Goal: Task Accomplishment & Management: Manage account settings

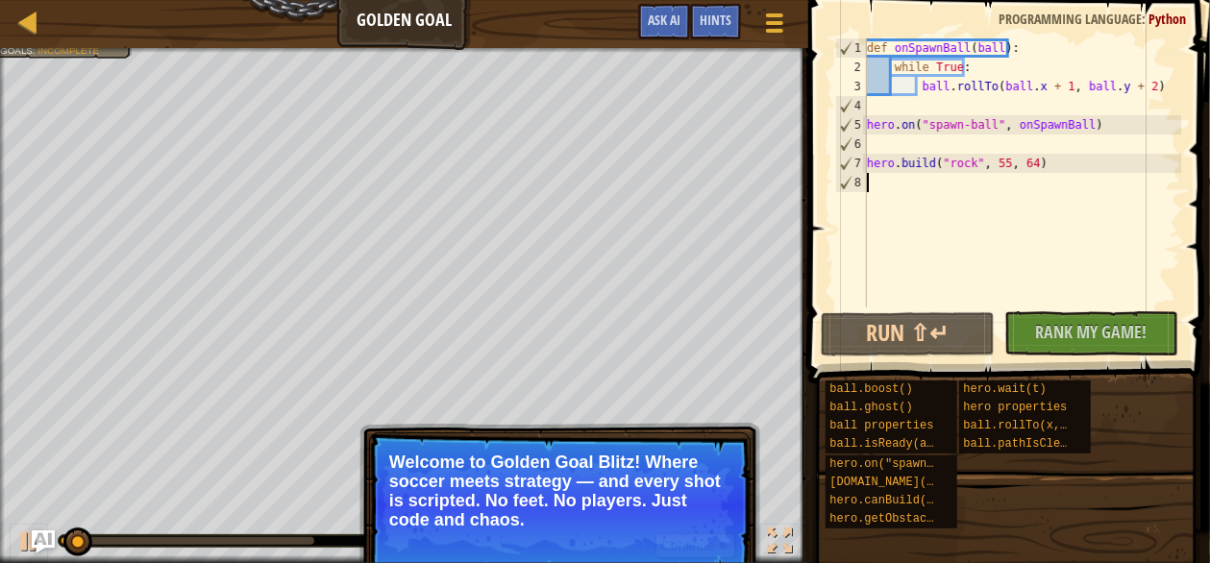
type textarea "[DOMAIN_NAME]("rock", 55, 64)"
click at [692, 537] on button "Continue" at bounding box center [695, 545] width 80 height 25
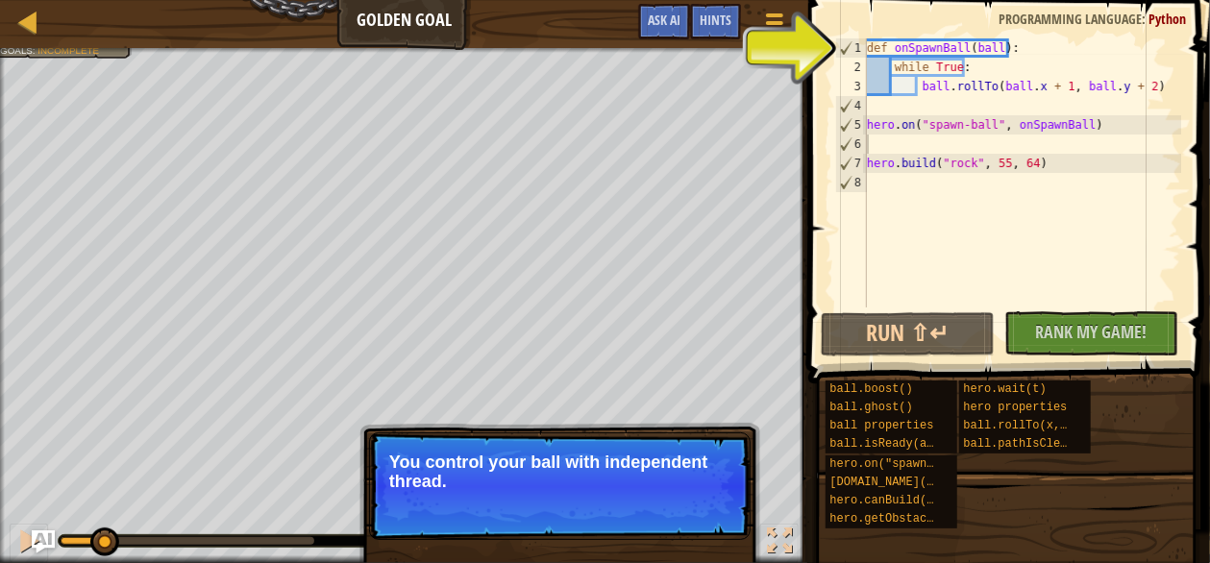
drag, startPoint x: 692, startPoint y: 537, endPoint x: 600, endPoint y: 497, distance: 100.7
click at [600, 497] on div "Skip (esc) Continue" at bounding box center [660, 507] width 149 height 25
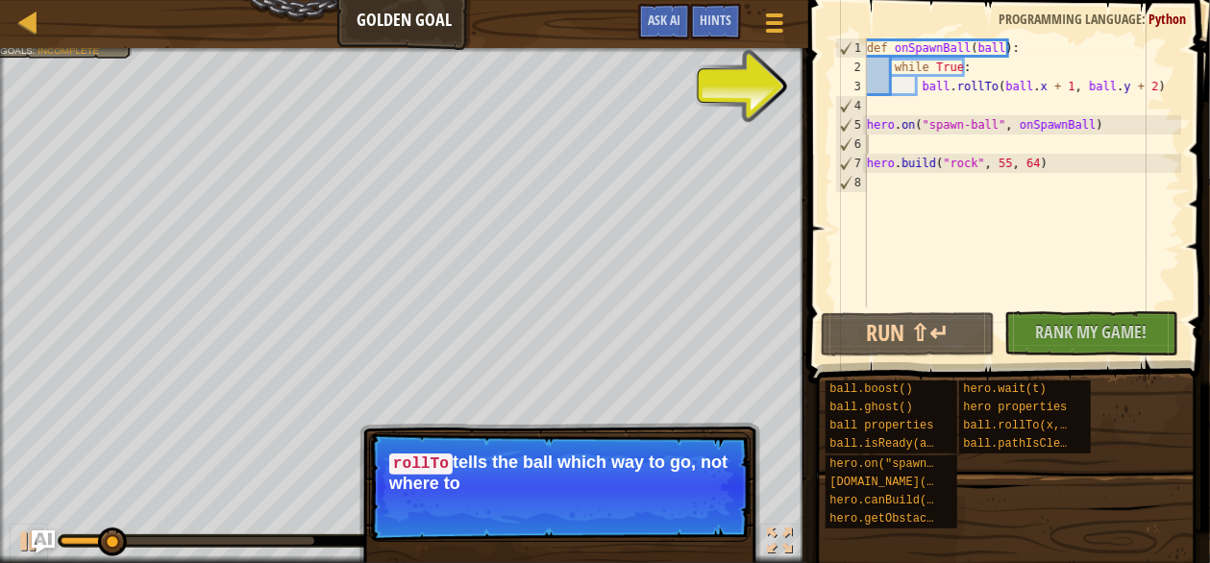
drag, startPoint x: 598, startPoint y: 494, endPoint x: 548, endPoint y: 472, distance: 54.6
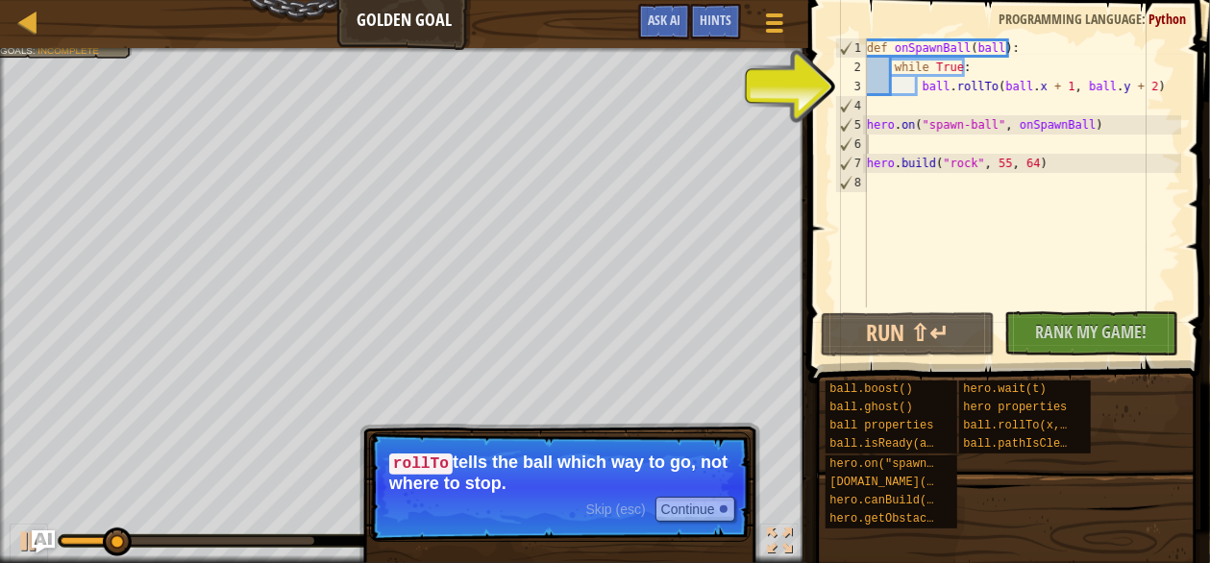
drag, startPoint x: 548, startPoint y: 472, endPoint x: 423, endPoint y: 447, distance: 127.4
click at [423, 447] on p "Skip (esc) Continue rollTo tells the ball which way to go, not where to stop." at bounding box center [559, 487] width 381 height 110
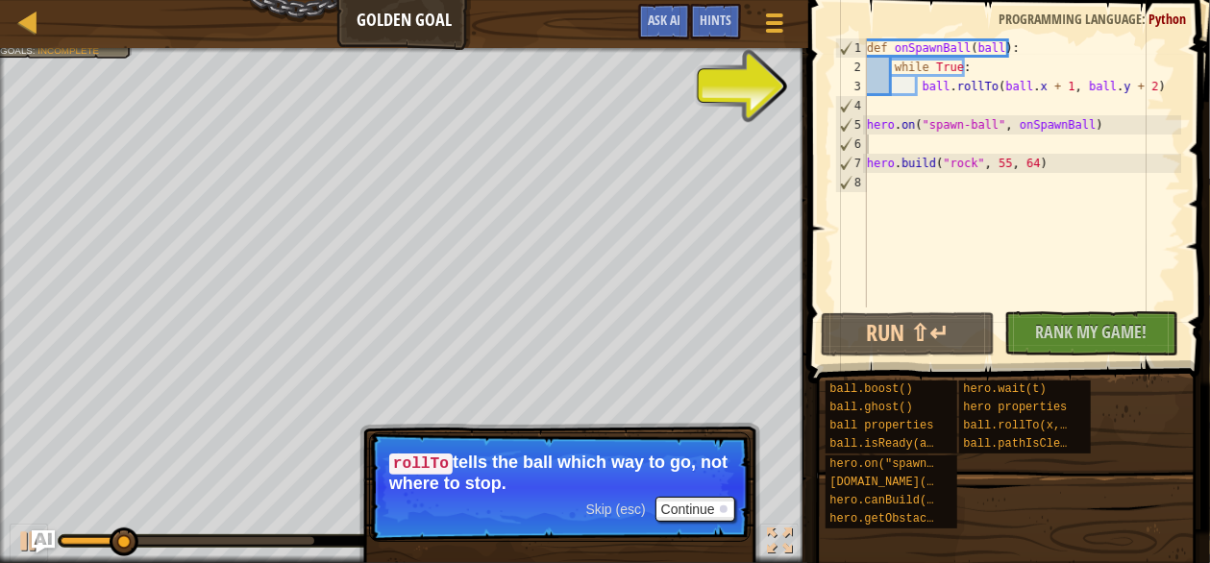
click at [598, 499] on div "Skip (esc) Continue" at bounding box center [660, 509] width 149 height 25
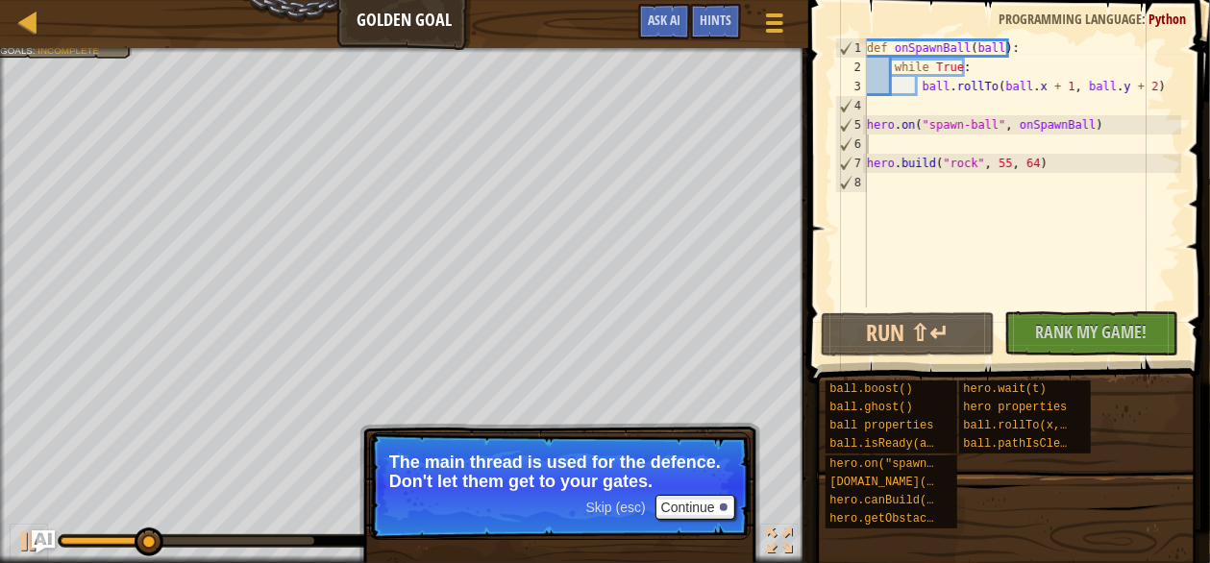
click at [610, 499] on div "Skip (esc) Continue" at bounding box center [660, 507] width 149 height 25
click at [586, 505] on span "Skip (esc)" at bounding box center [616, 507] width 60 height 15
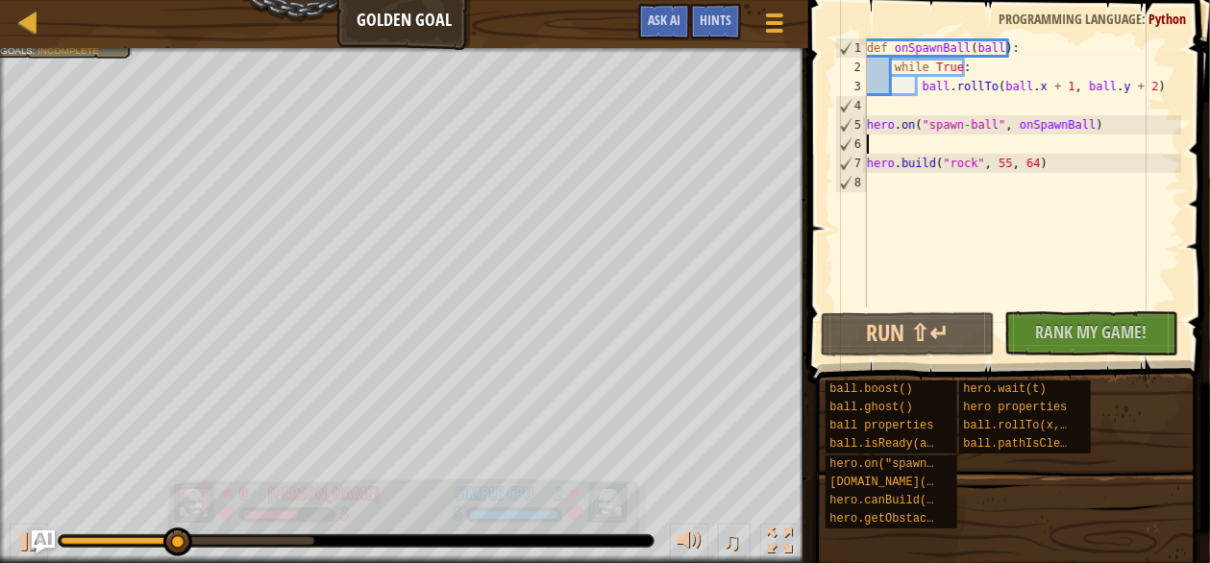
type textarea "[DOMAIN_NAME]("rock", 55, 64)"
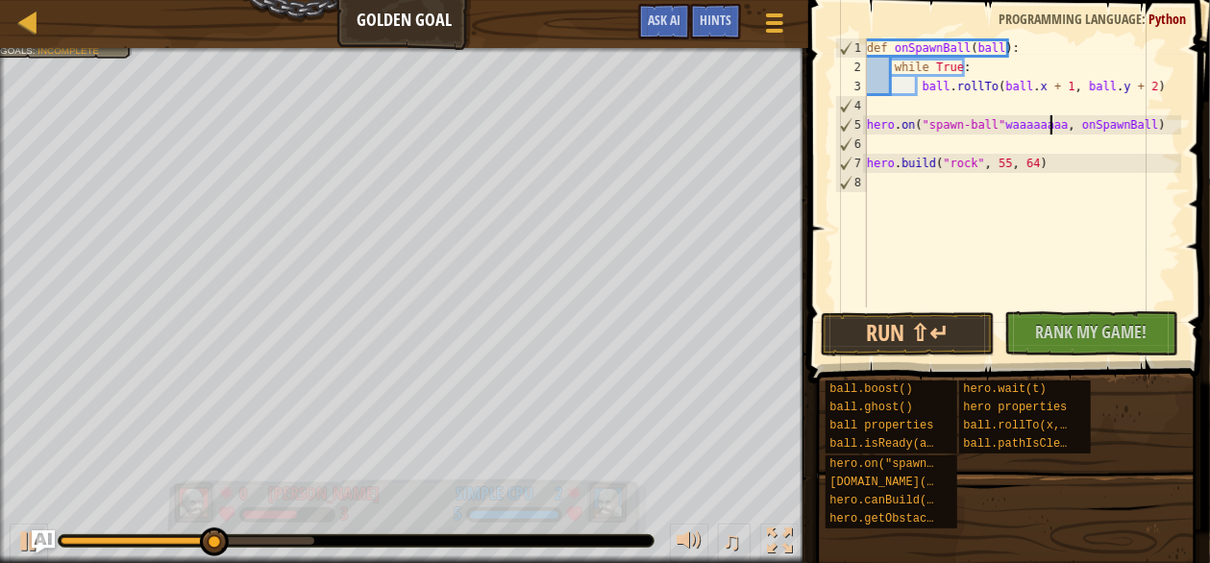
scroll to position [9, 15]
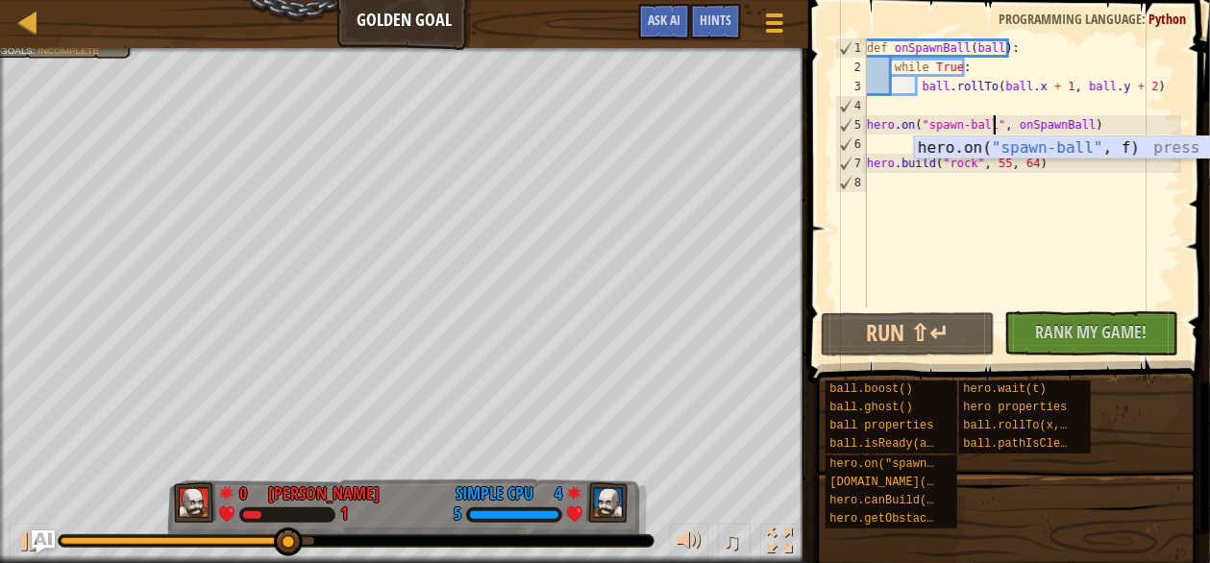
click at [1032, 148] on div "hero.on( "spawn-ball" , f) press enter" at bounding box center [1096, 170] width 364 height 69
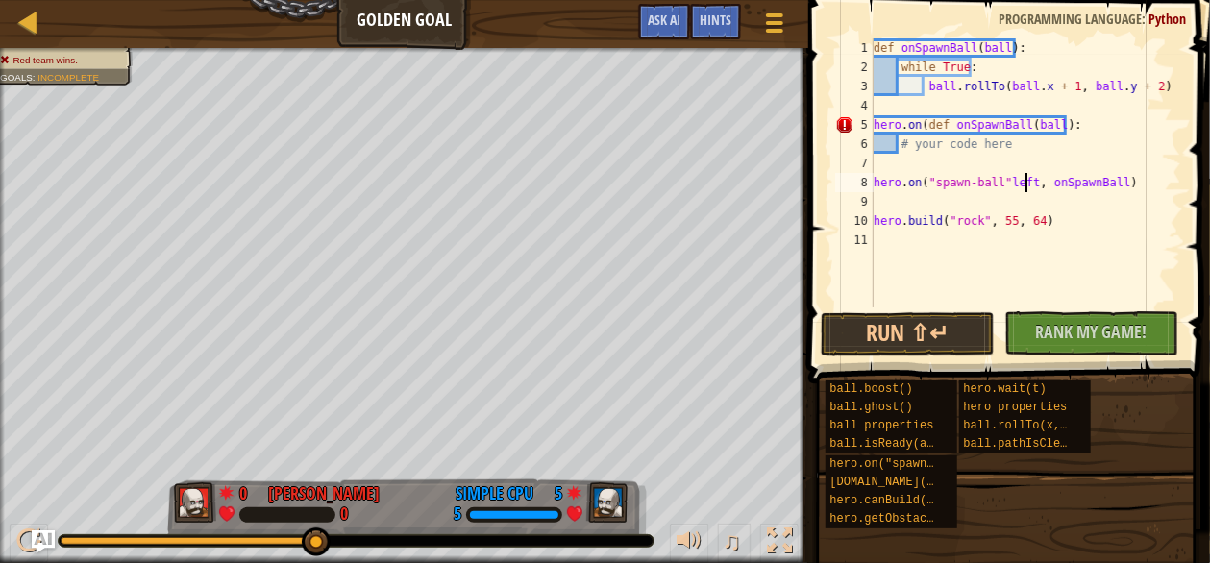
scroll to position [9, 6]
type textarea ", onSpawnBall)"
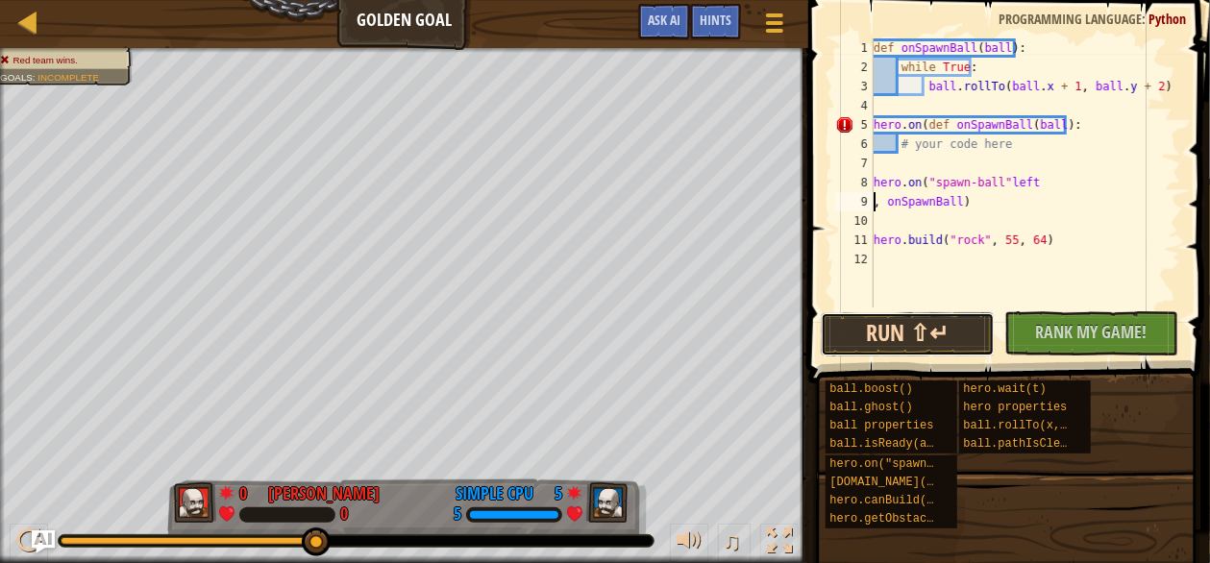
click at [915, 335] on button "Run ⇧↵" at bounding box center [908, 334] width 174 height 44
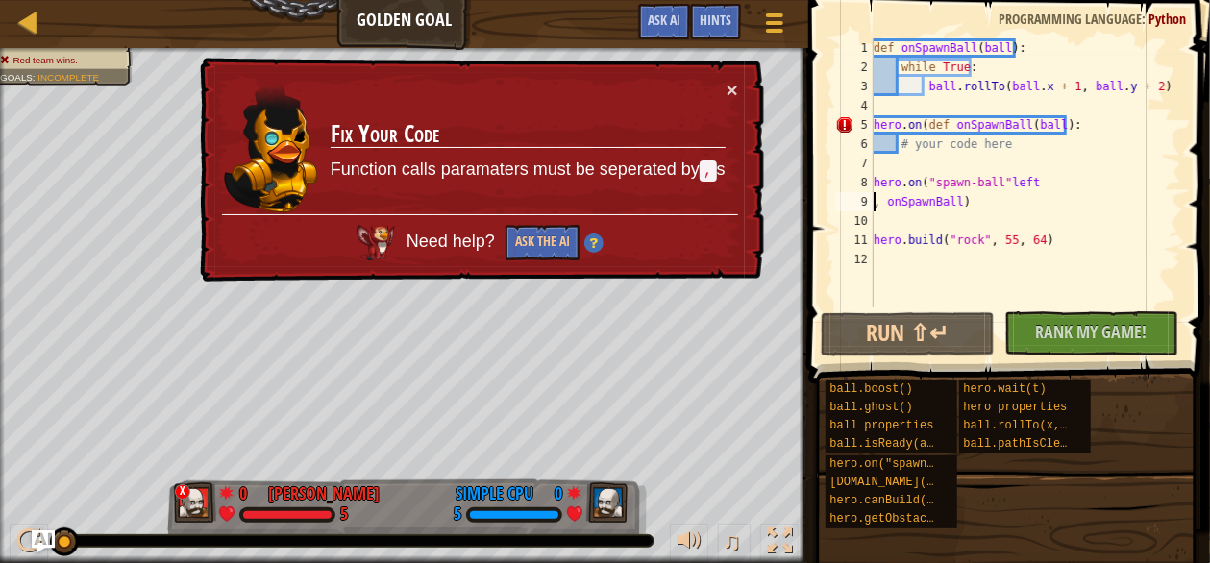
click at [982, 216] on div "def onSpawnBall ( ball ) : while True : ball . rollTo ( ball . x + 1 , ball . y…" at bounding box center [1025, 191] width 311 height 307
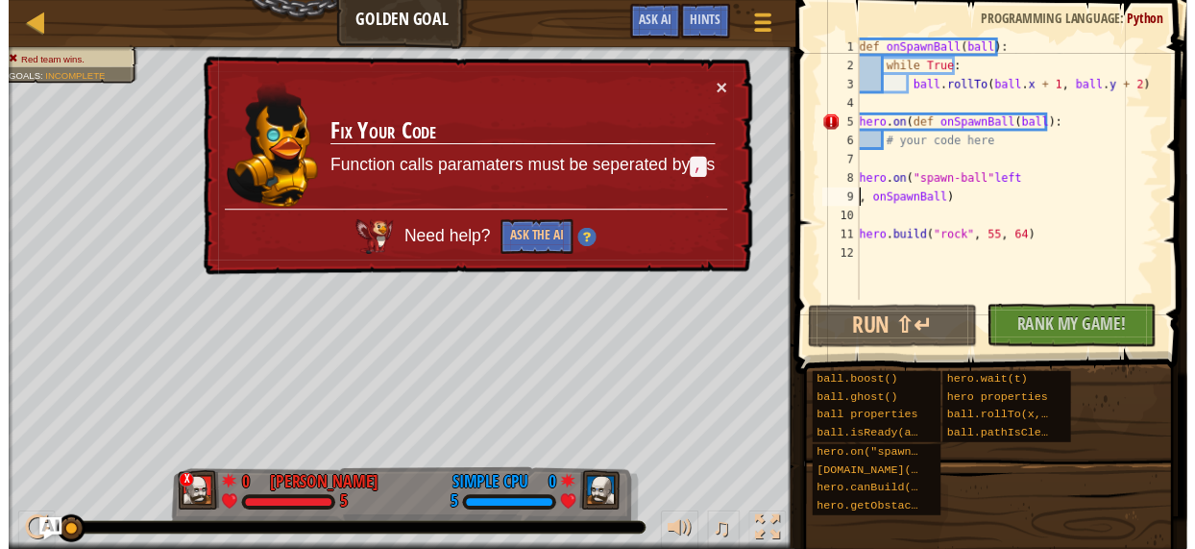
scroll to position [9, 0]
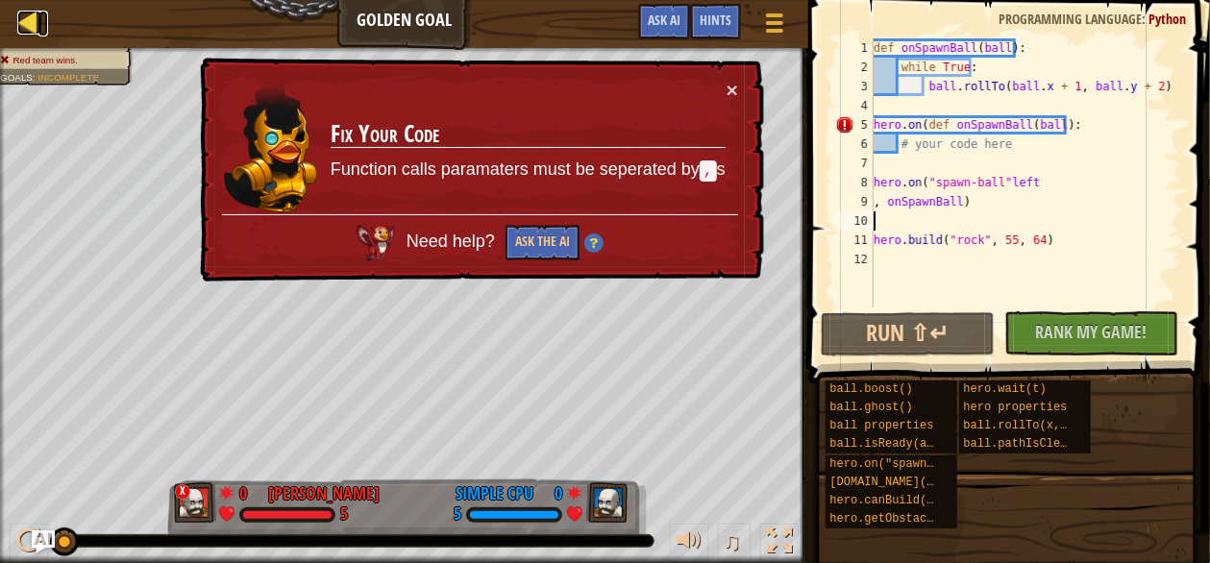
click at [27, 11] on div at bounding box center [29, 23] width 24 height 24
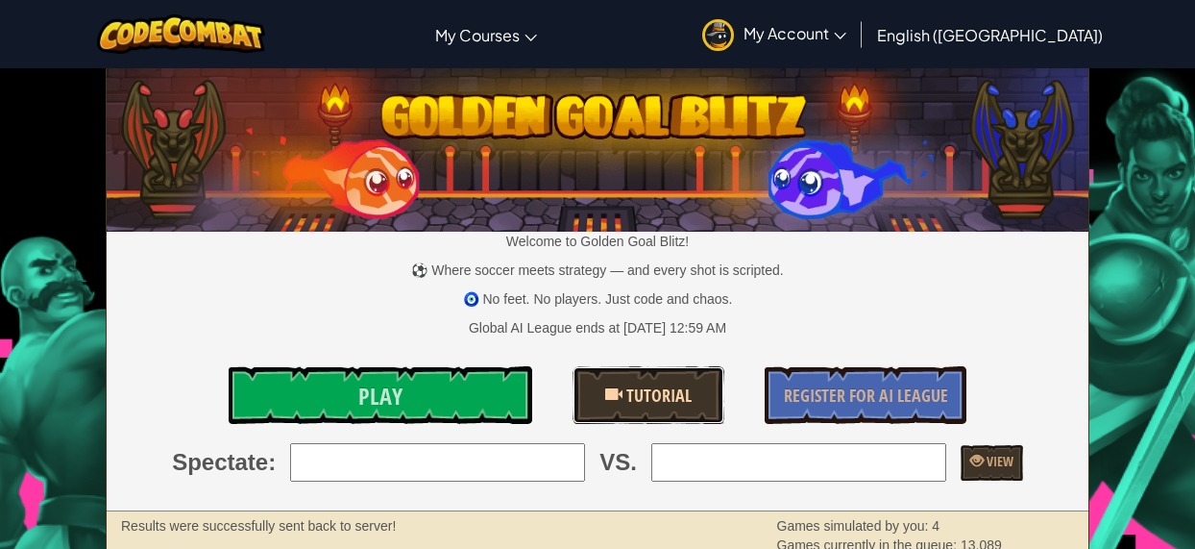
click at [655, 391] on span "Tutorial" at bounding box center [657, 395] width 69 height 24
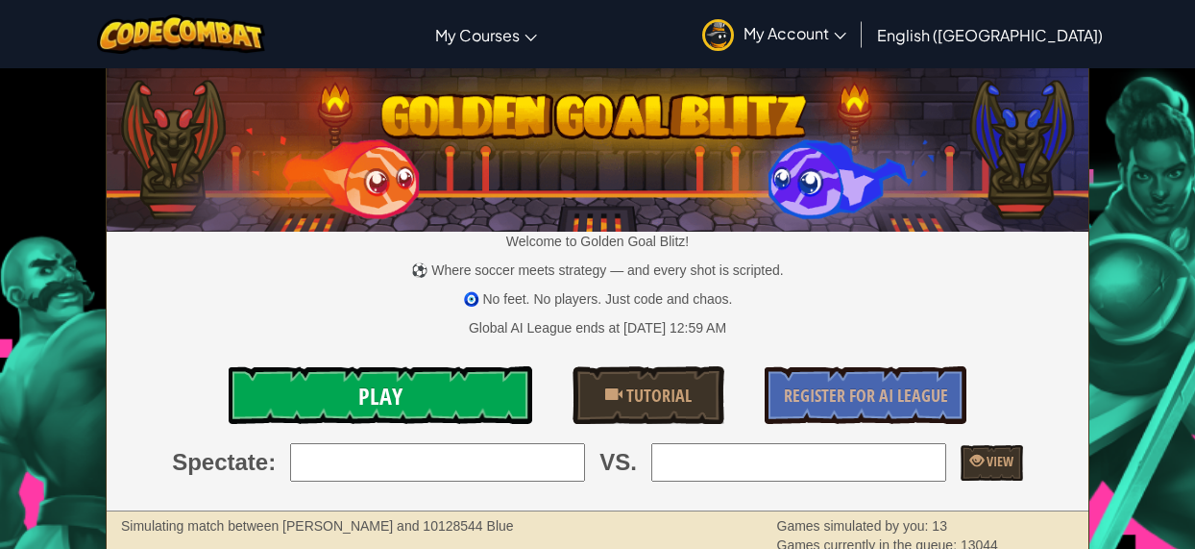
click at [430, 393] on link "Play" at bounding box center [381, 395] width 304 height 58
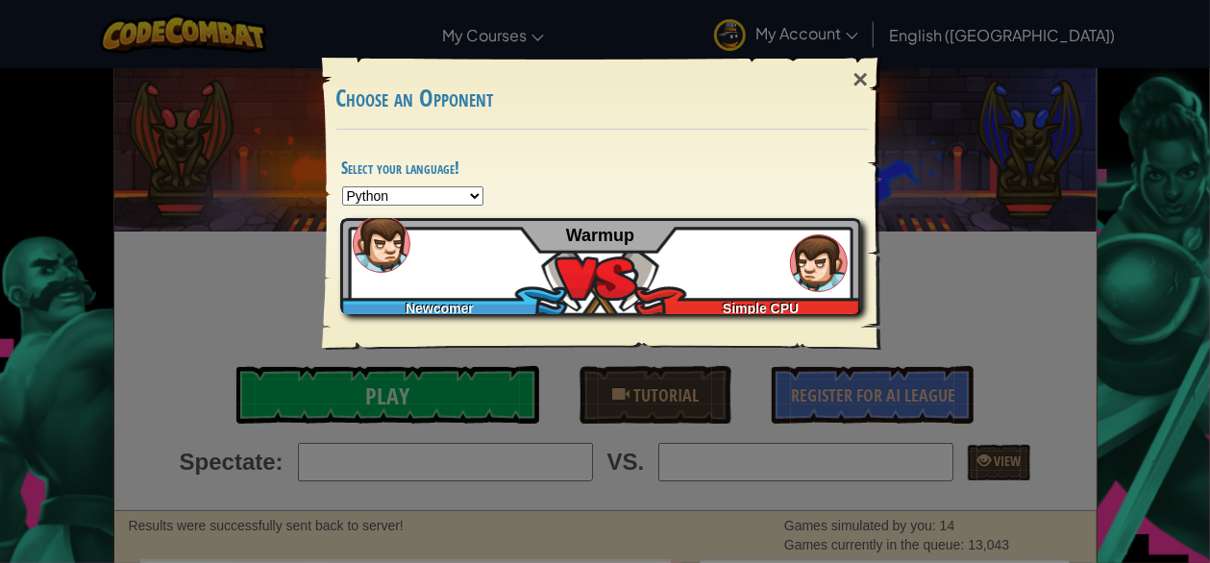
drag, startPoint x: 659, startPoint y: 246, endPoint x: 552, endPoint y: 308, distance: 124.4
click at [552, 308] on div "Newcomer Simple CPU Warmup" at bounding box center [600, 266] width 521 height 96
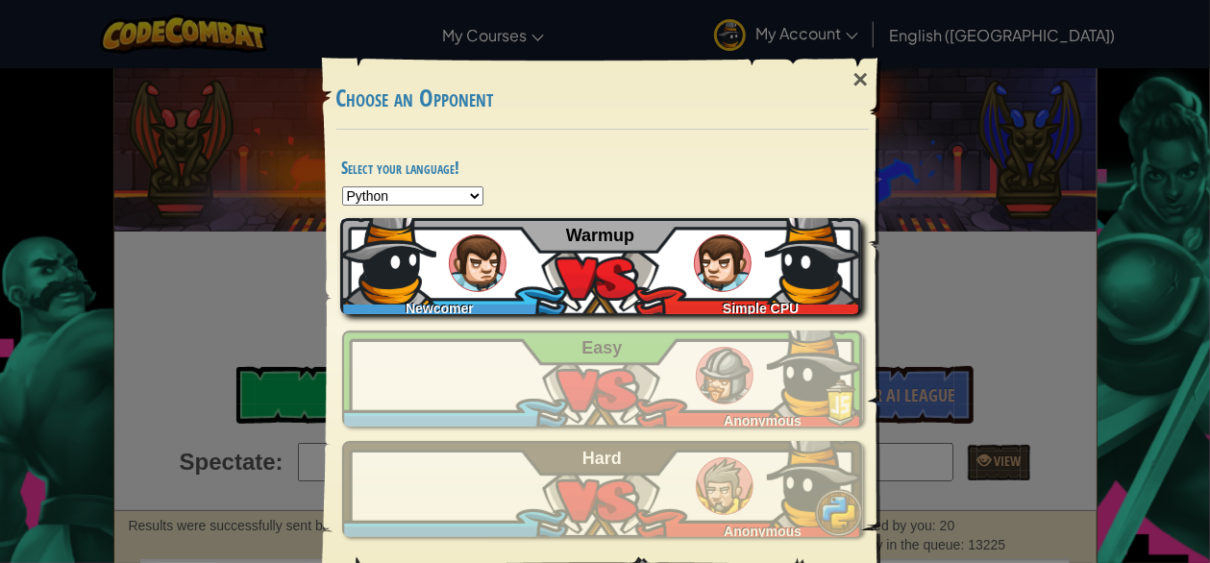
click at [779, 276] on img at bounding box center [813, 257] width 96 height 96
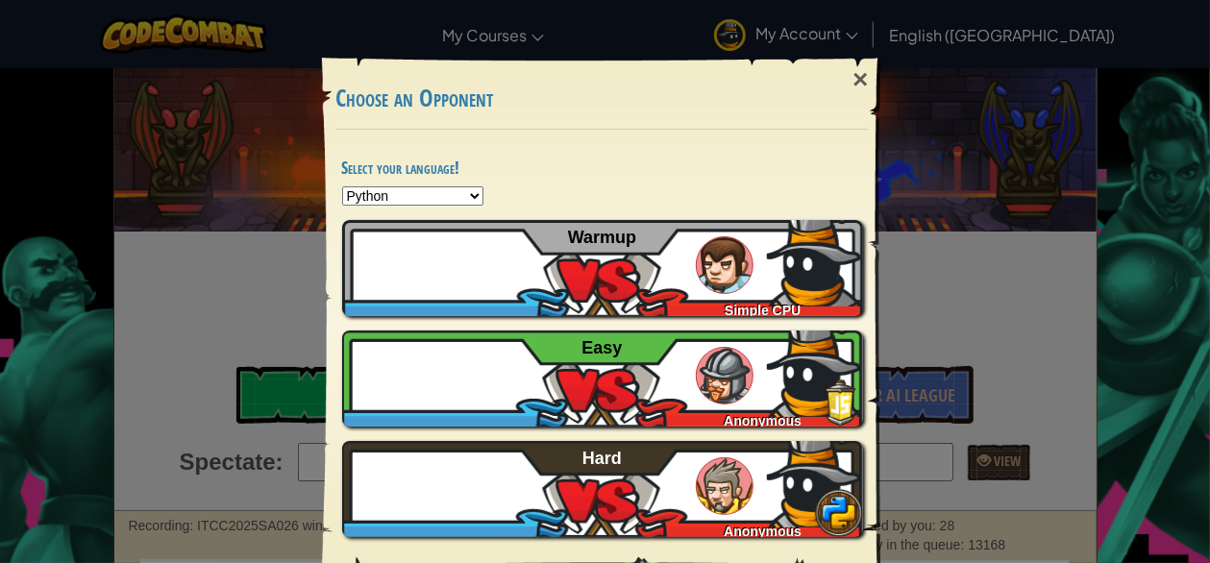
click at [420, 195] on select "Python JavaScript CoffeeScript Lua C++ Java (Experimental)" at bounding box center [412, 195] width 141 height 19
click at [342, 186] on select "Python JavaScript CoffeeScript Lua C++ Java (Experimental)" at bounding box center [412, 195] width 141 height 19
click at [1030, 212] on div "× Choose an Opponent Select your language! Python JavaScript CoffeeScript Lua C…" at bounding box center [605, 281] width 1210 height 563
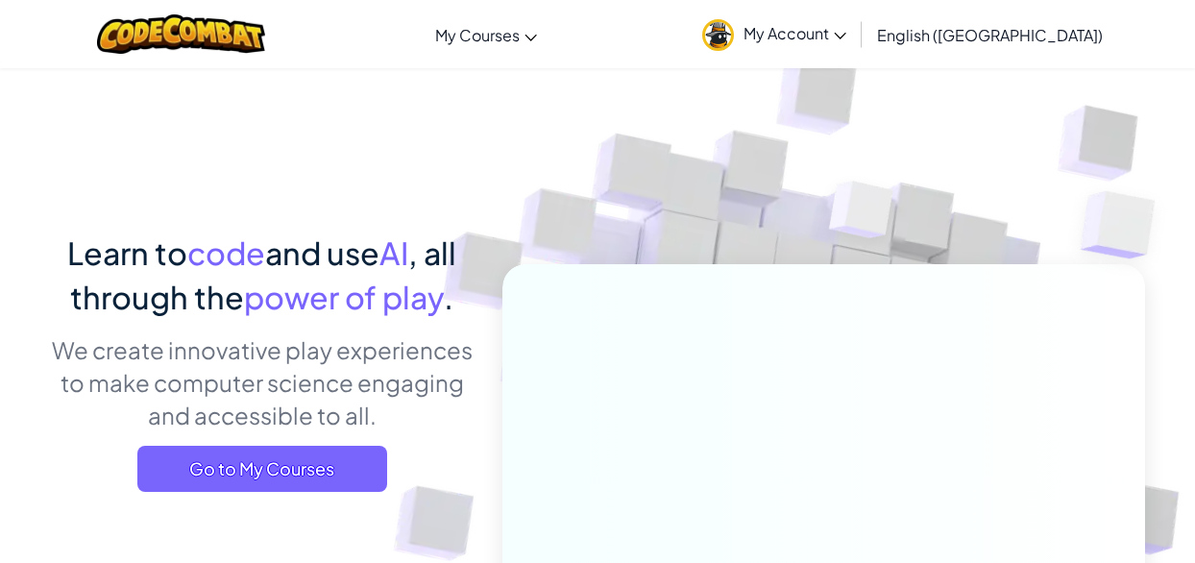
click at [588, 199] on img at bounding box center [811, 423] width 1067 height 1067
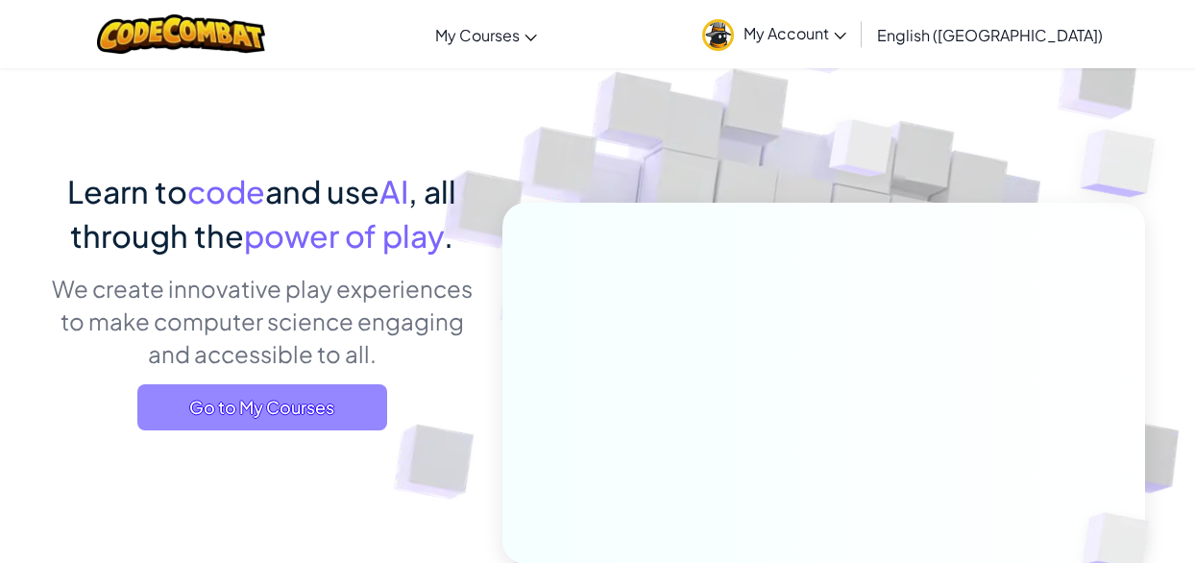
click at [348, 421] on span "Go to My Courses" at bounding box center [262, 407] width 250 height 46
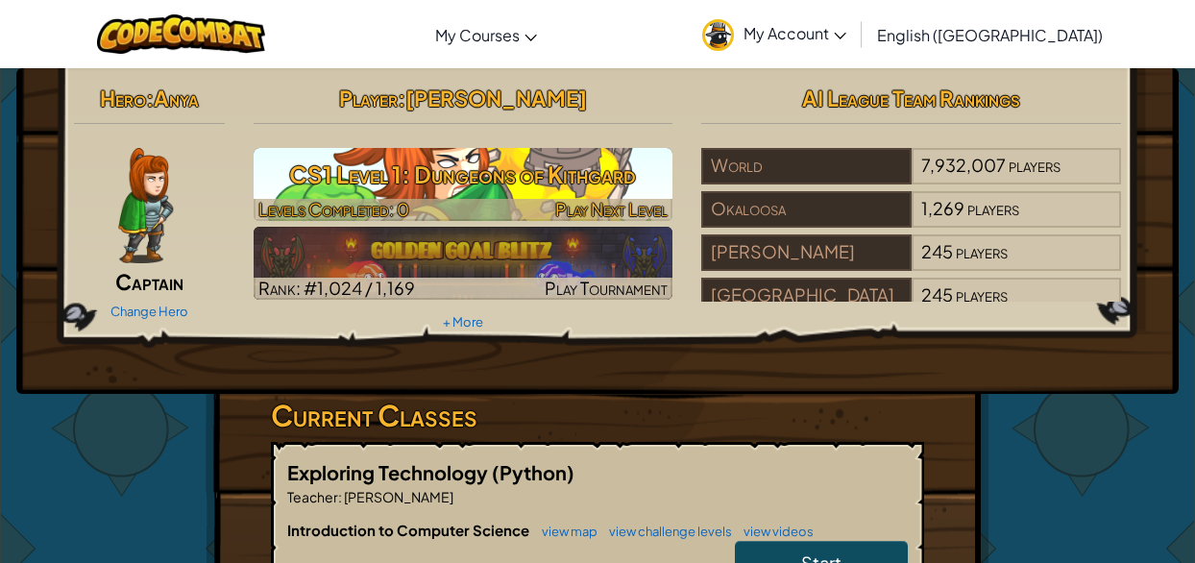
click at [467, 170] on h3 "CS1 Level 1: Dungeons of Kithgard" at bounding box center [464, 174] width 420 height 43
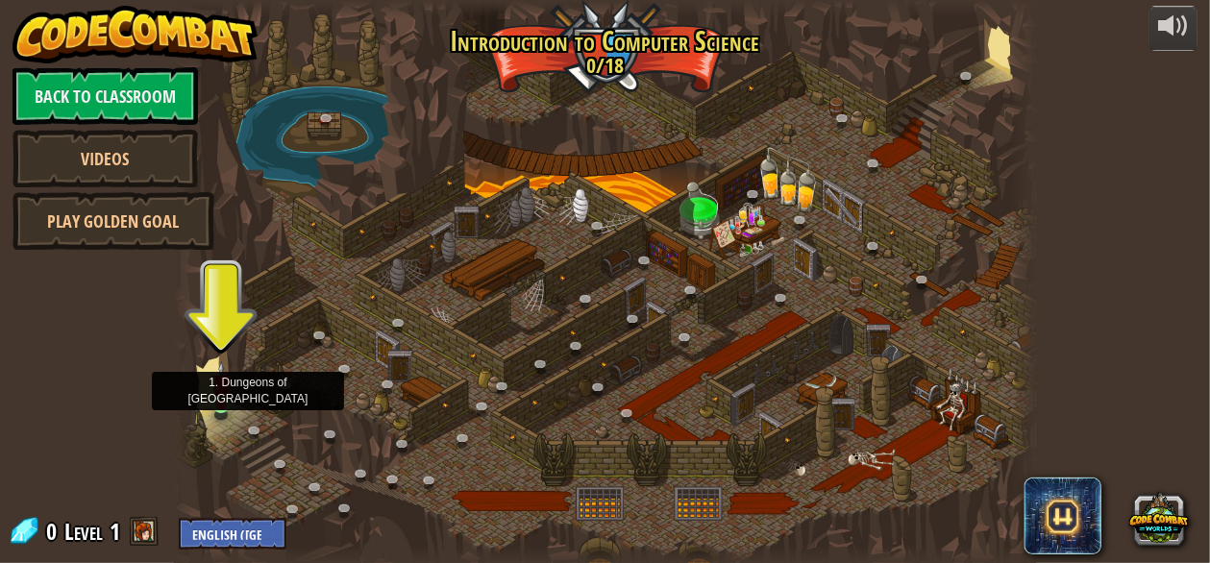
click at [219, 400] on img at bounding box center [220, 383] width 19 height 45
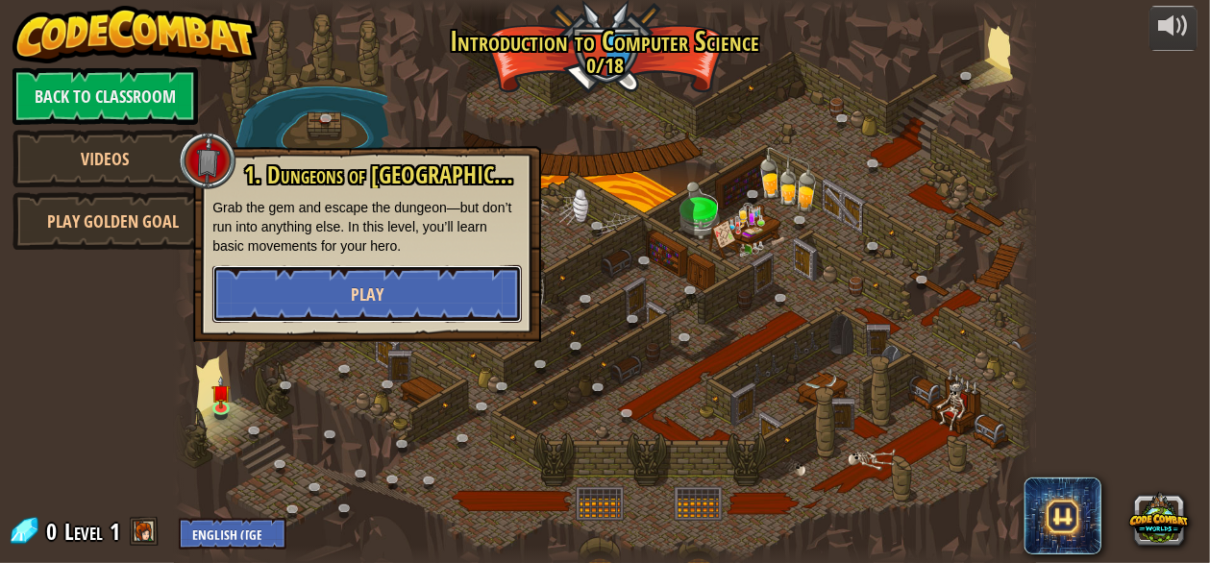
click at [384, 303] on button "Play" at bounding box center [366, 294] width 309 height 58
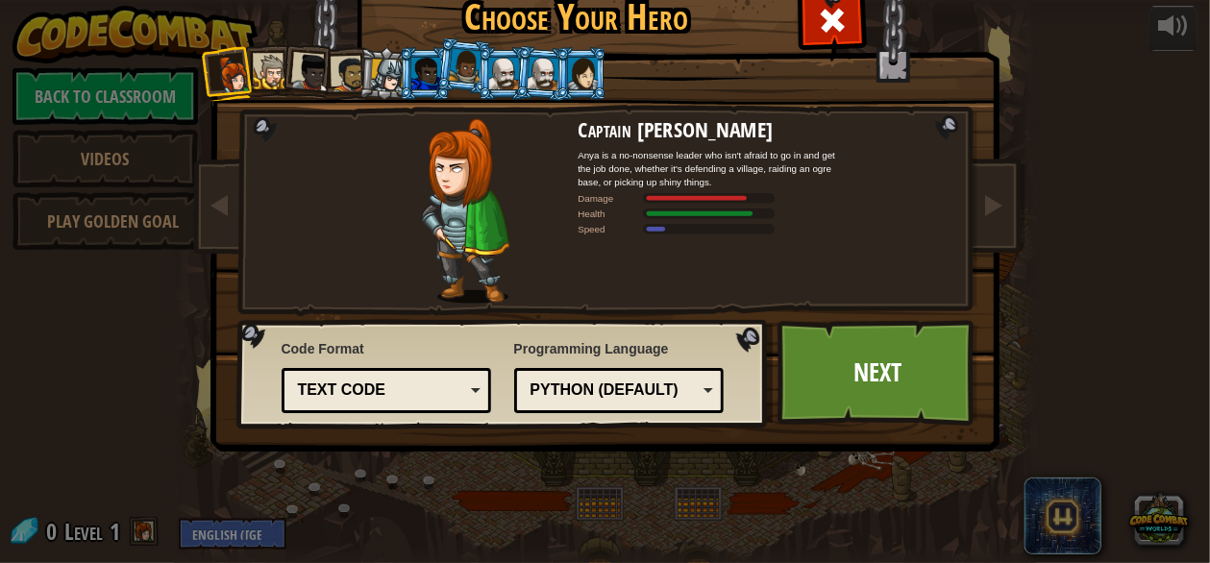
click at [408, 384] on div "Text code" at bounding box center [381, 391] width 166 height 22
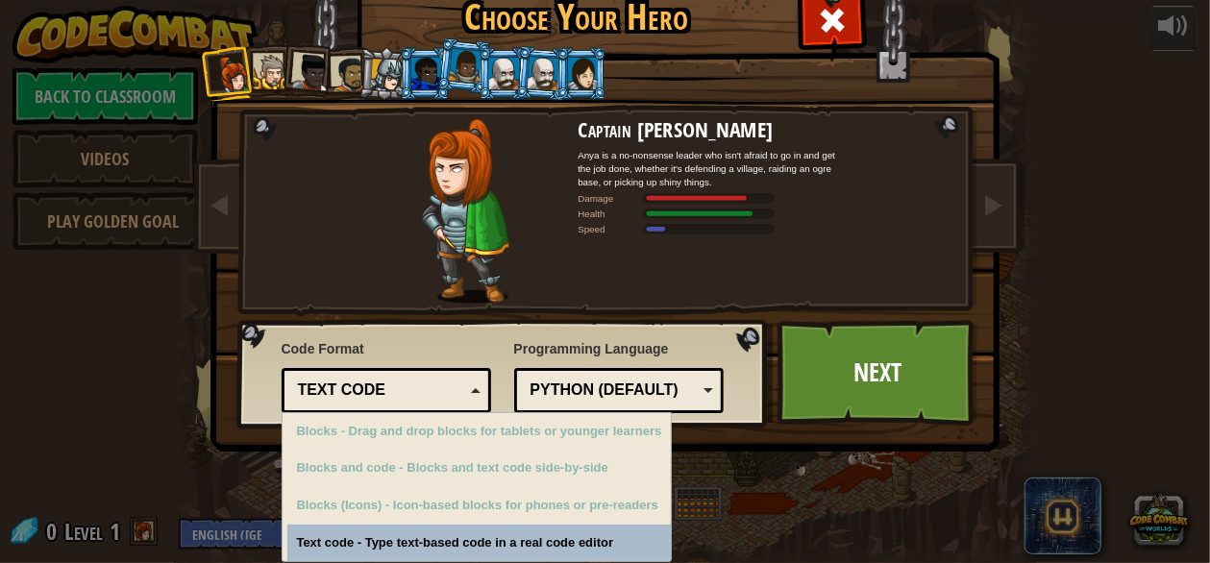
click at [408, 384] on div "Text code" at bounding box center [381, 391] width 166 height 22
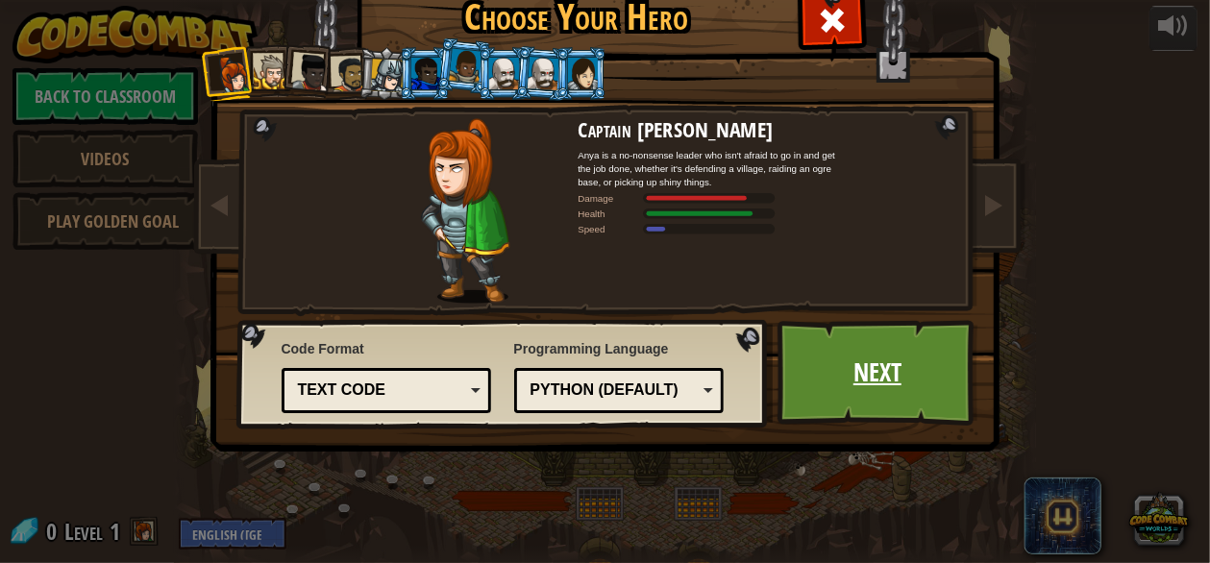
click at [847, 391] on link "Next" at bounding box center [877, 373] width 201 height 106
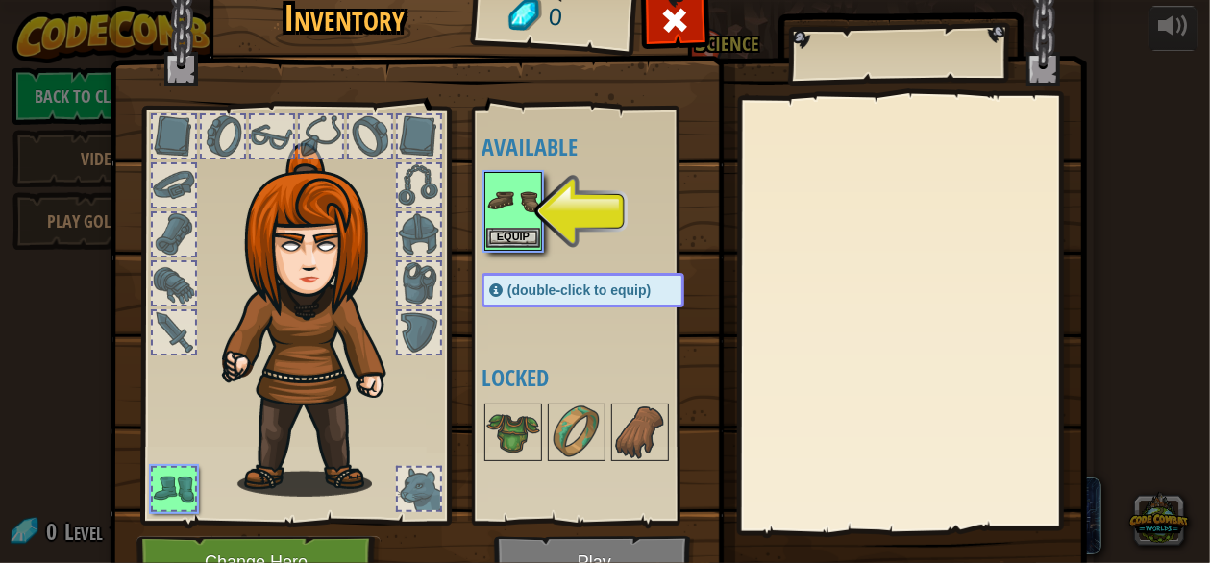
click at [506, 216] on img at bounding box center [513, 201] width 54 height 54
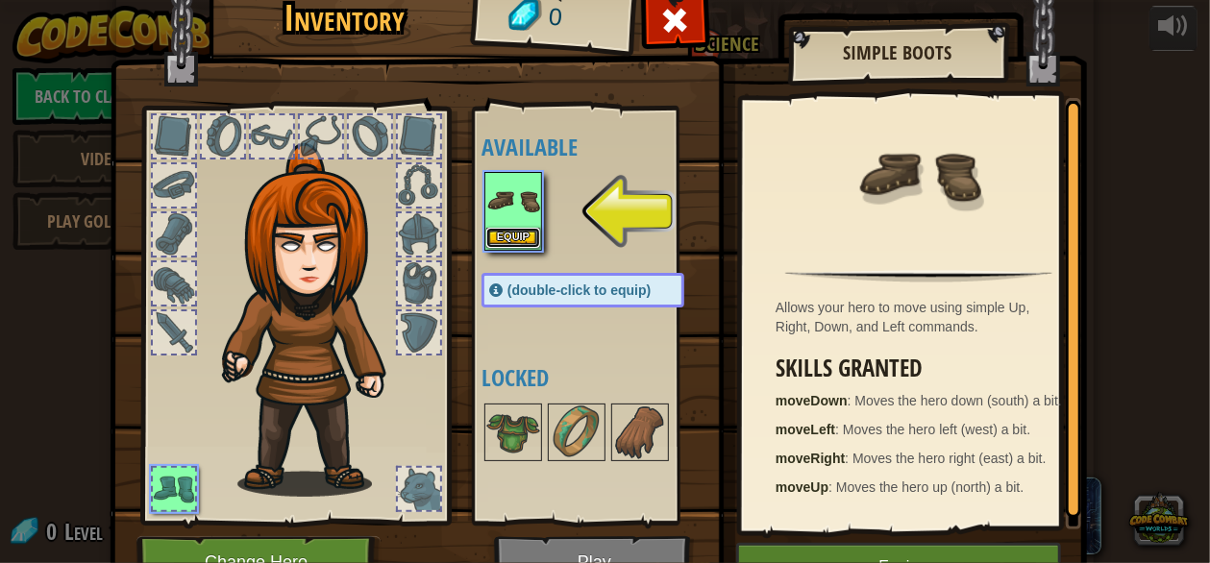
click at [513, 233] on button "Equip" at bounding box center [513, 238] width 54 height 20
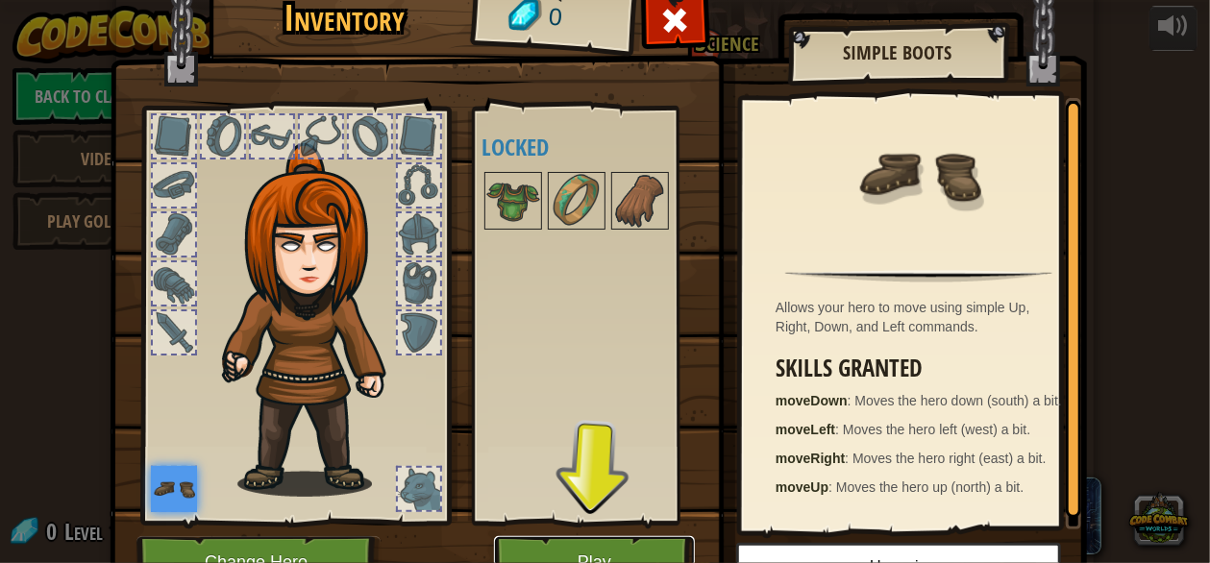
click at [641, 548] on button "Play" at bounding box center [594, 562] width 201 height 53
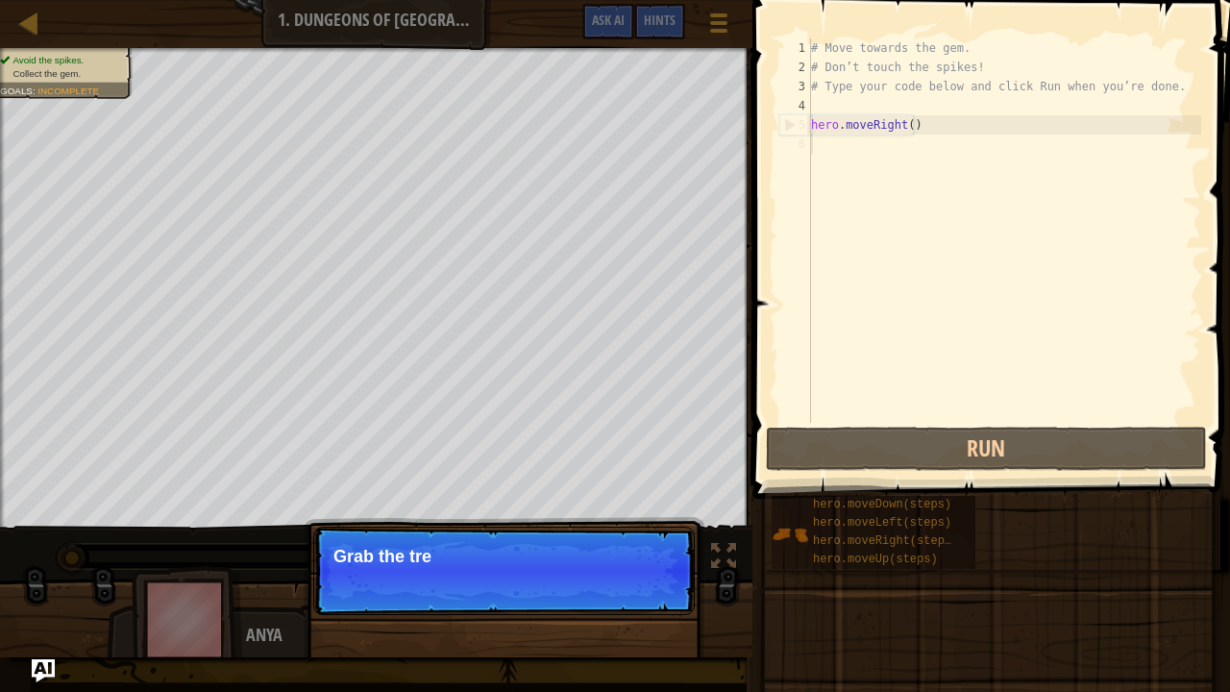
drag, startPoint x: 945, startPoint y: 577, endPoint x: 988, endPoint y: 631, distance: 69.2
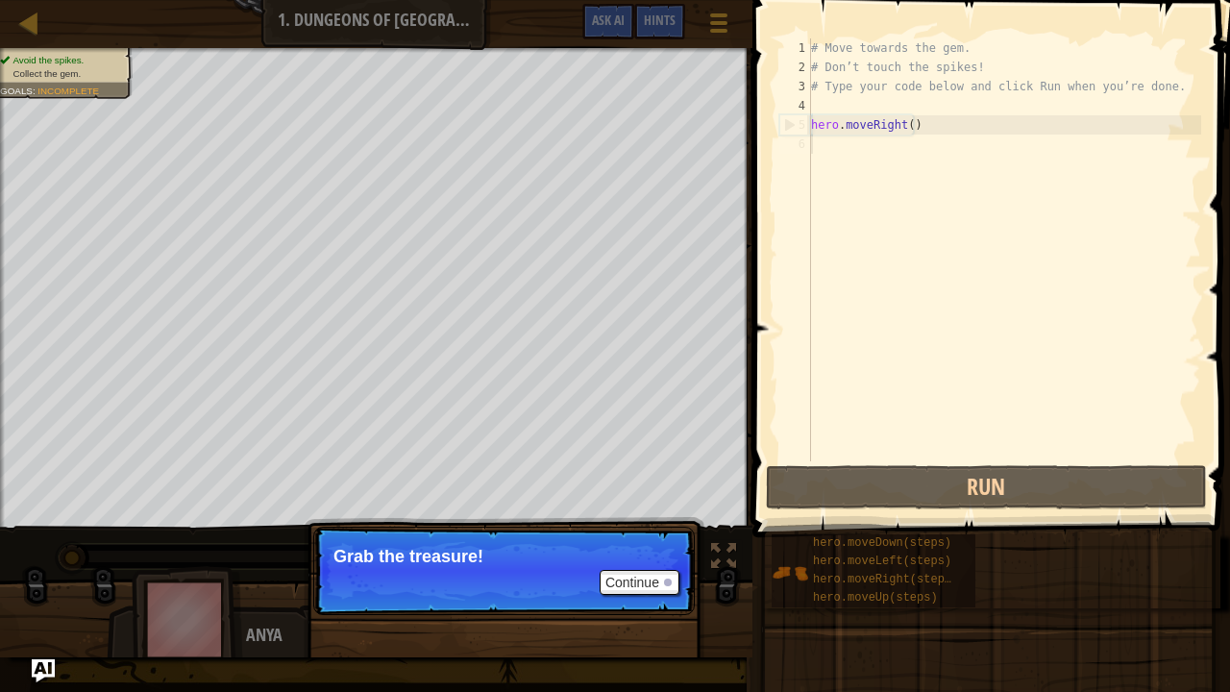
drag, startPoint x: 988, startPoint y: 631, endPoint x: 1038, endPoint y: 666, distance: 60.8
drag, startPoint x: 1038, startPoint y: 666, endPoint x: 397, endPoint y: 615, distance: 642.9
click at [397, 562] on div "Continue Grab the treasure!" at bounding box center [504, 669] width 401 height 284
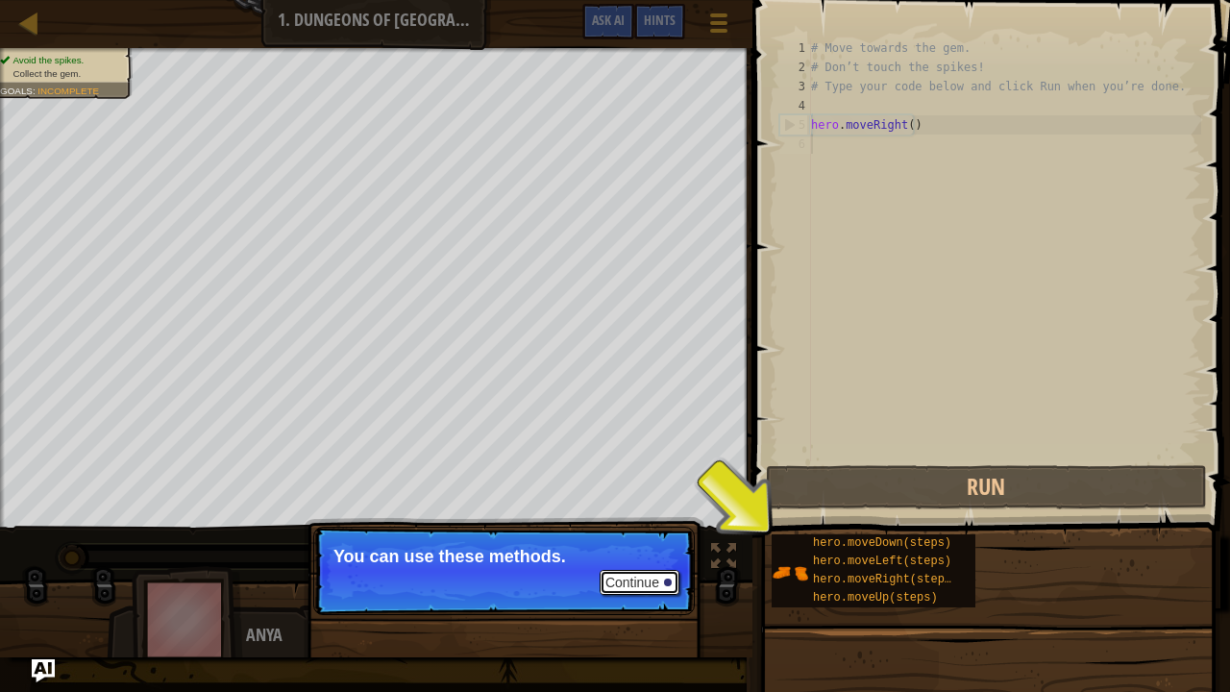
click at [669, 562] on button "Continue" at bounding box center [640, 582] width 80 height 25
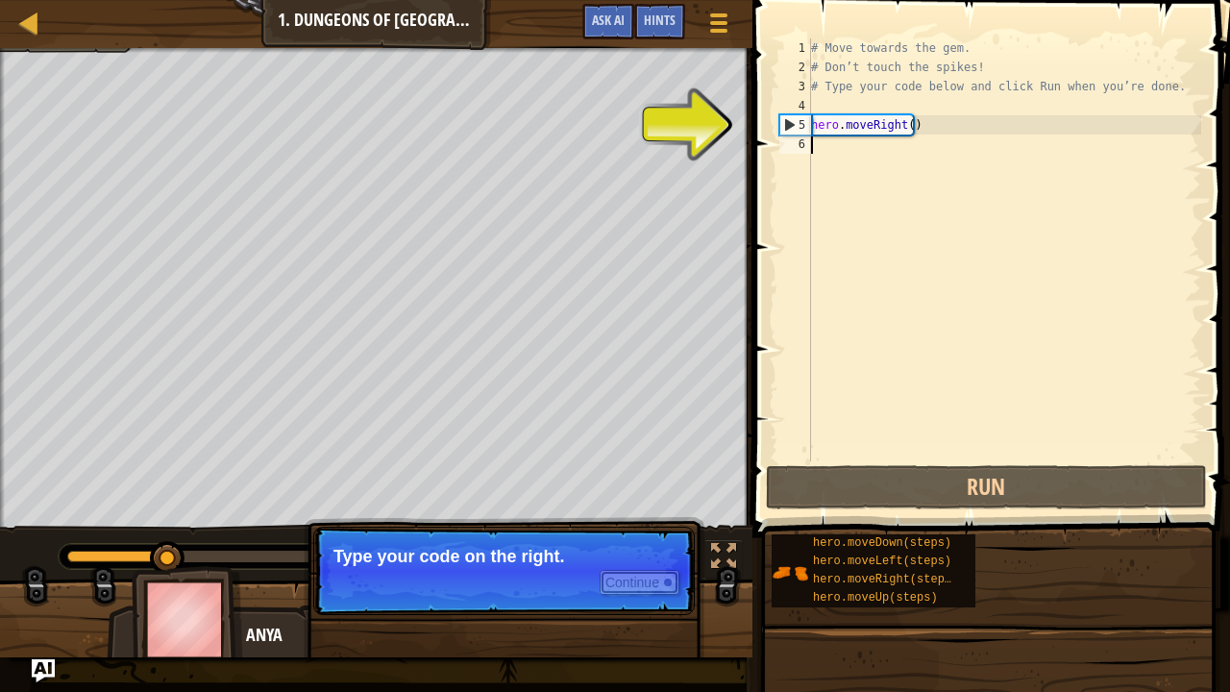
click at [669, 562] on button "Continue" at bounding box center [640, 582] width 80 height 25
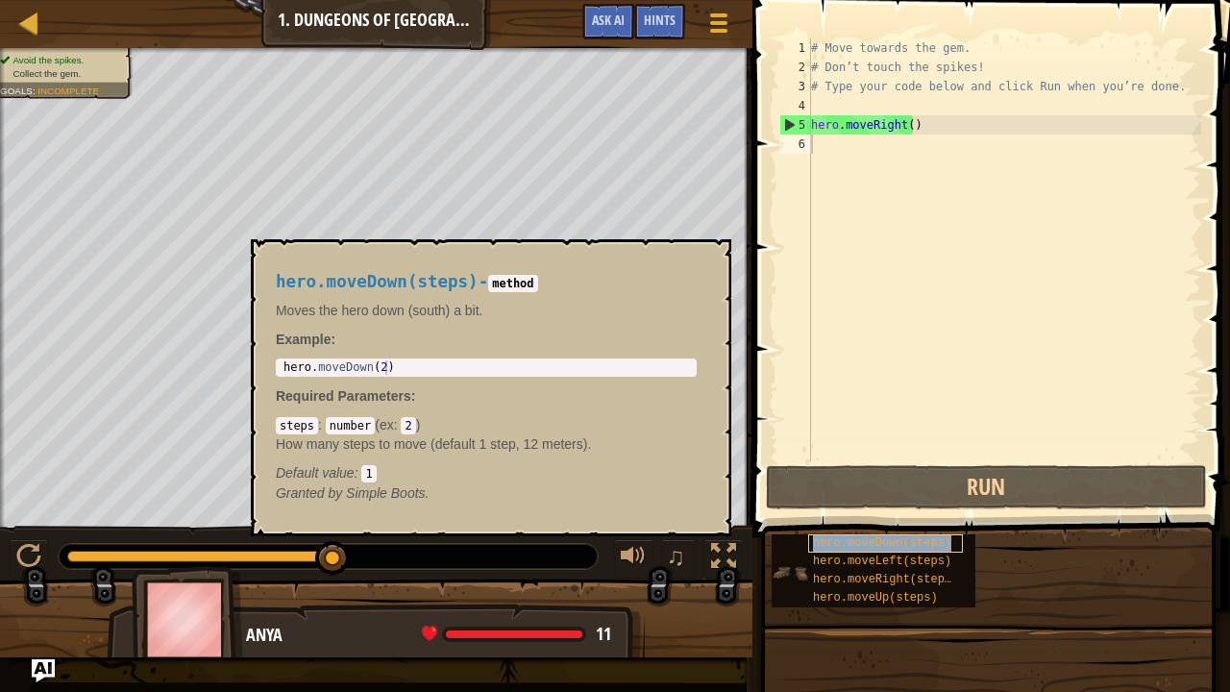
click at [871, 542] on span "hero.moveDown(steps)" at bounding box center [882, 542] width 138 height 13
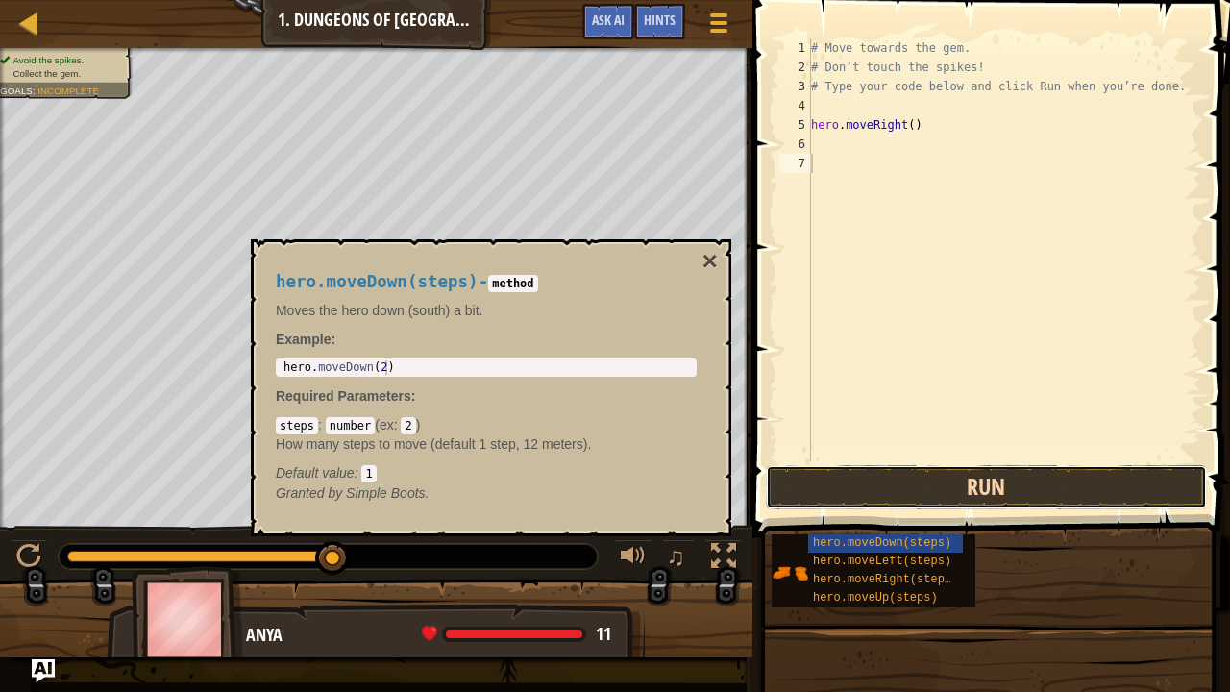
click at [899, 472] on button "Run" at bounding box center [986, 487] width 441 height 44
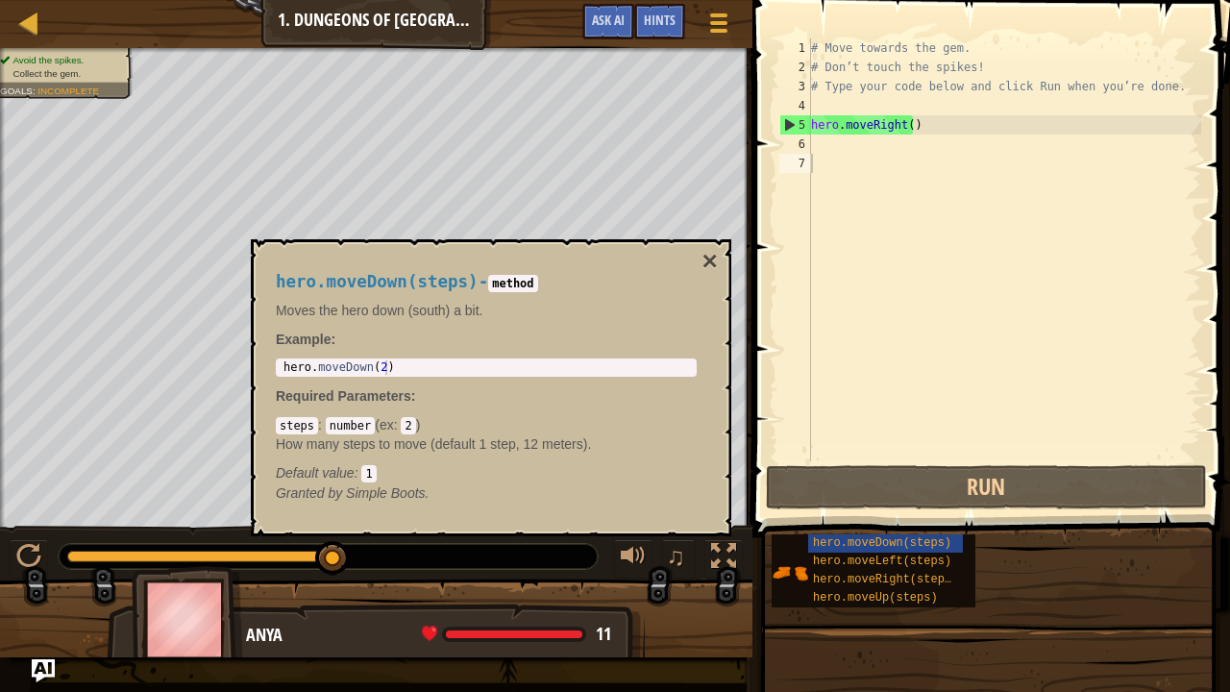
click at [617, 239] on div "hero.moveDown(steps) - method Moves the hero down (south) a bit. Example : 1 he…" at bounding box center [491, 387] width 480 height 297
click at [830, 144] on div "# Move towards the gem. # Don’t touch the spikes! # Type your code below and cl…" at bounding box center [1004, 268] width 394 height 461
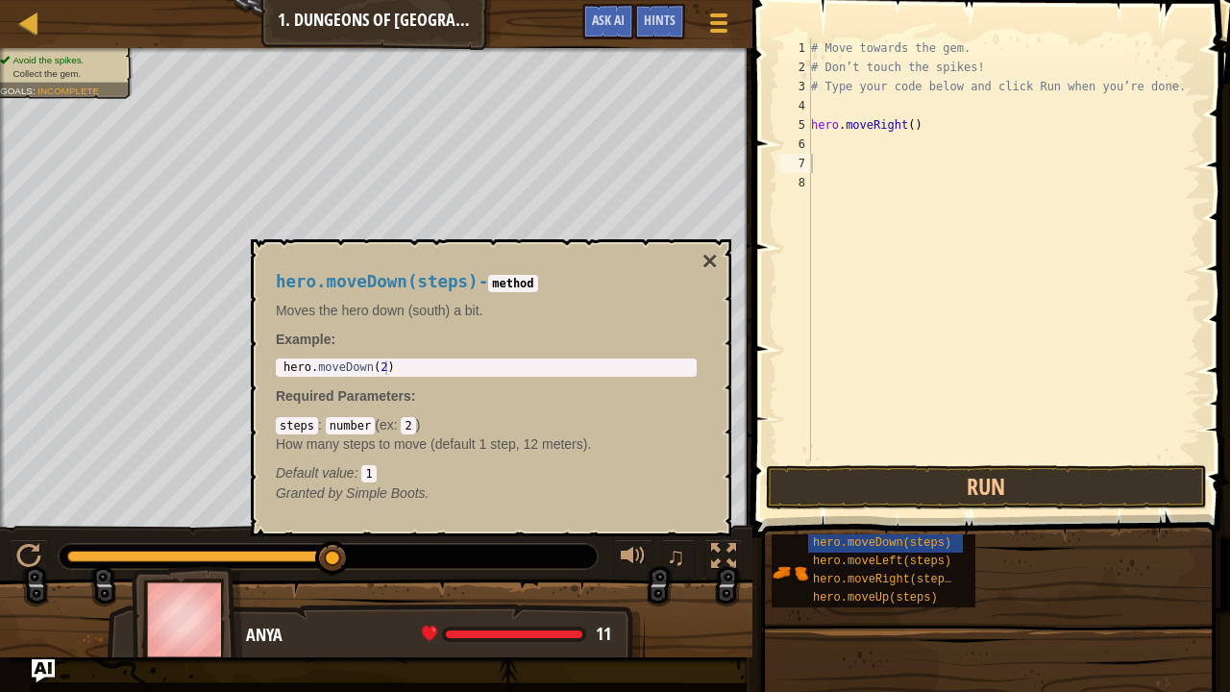
drag, startPoint x: 269, startPoint y: 354, endPoint x: 361, endPoint y: 361, distance: 92.6
click at [361, 361] on div "hero.moveDown(steps) - method Moves the hero down (south) a bit. Example : 1 he…" at bounding box center [486, 388] width 448 height 266
type textarea "hero.moveDown(2)"
click at [239, 0] on body "Map Introduction to Computer Science 1. Dungeons of Kithgard Game Menu Done Hin…" at bounding box center [615, 0] width 1230 height 0
click at [819, 159] on div "# Move towards the gem. # Don’t touch the spikes! # Type your code below and cl…" at bounding box center [1004, 268] width 394 height 461
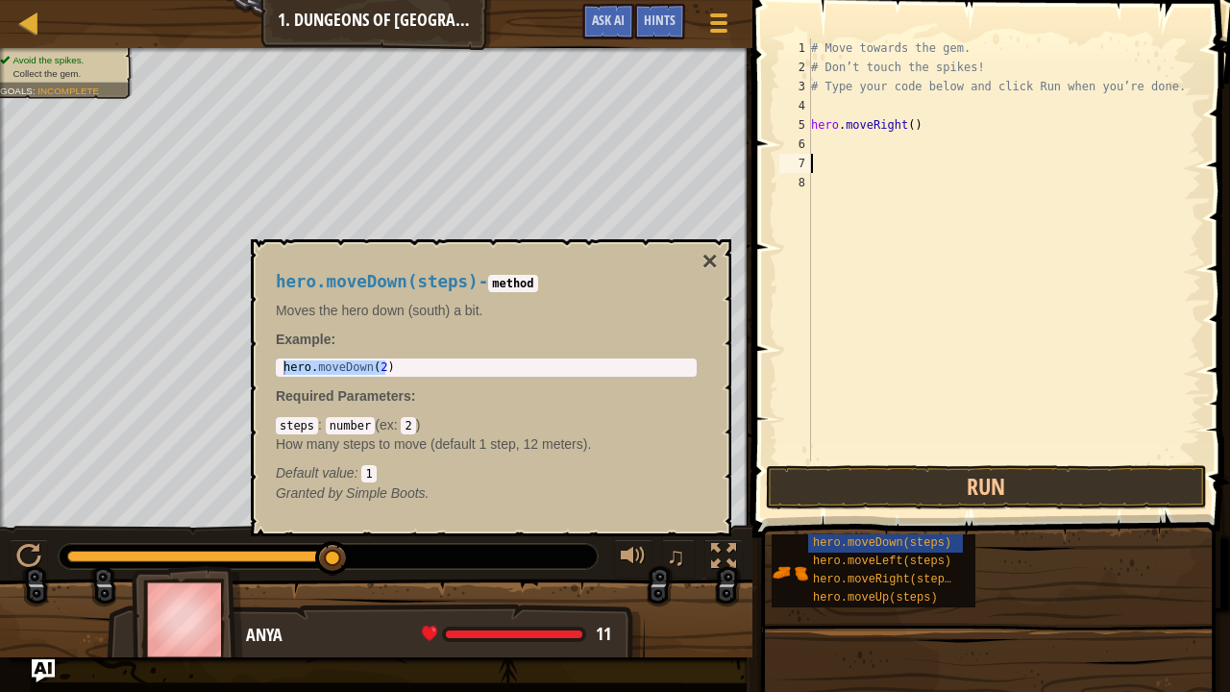
type textarea "V"
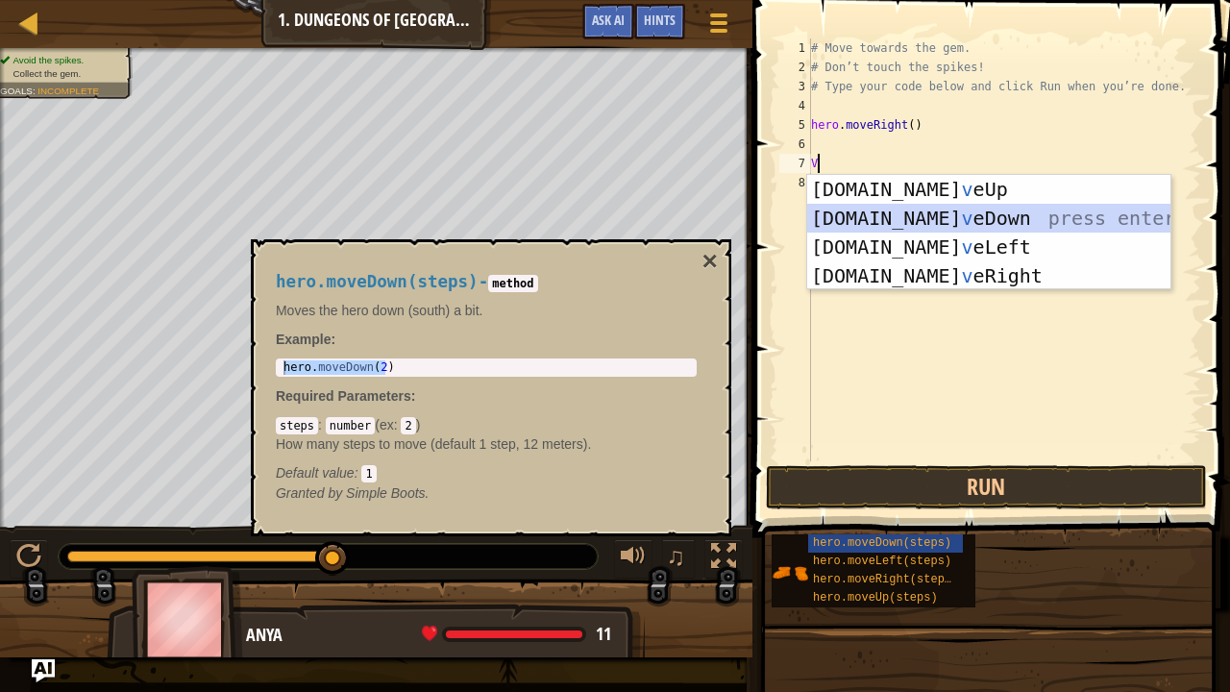
drag, startPoint x: 918, startPoint y: 211, endPoint x: 869, endPoint y: 209, distance: 49.0
click at [869, 209] on div "hero.mo v eUp press enter hero.mo v eDown press enter hero.mo v eLeft press ent…" at bounding box center [989, 261] width 364 height 173
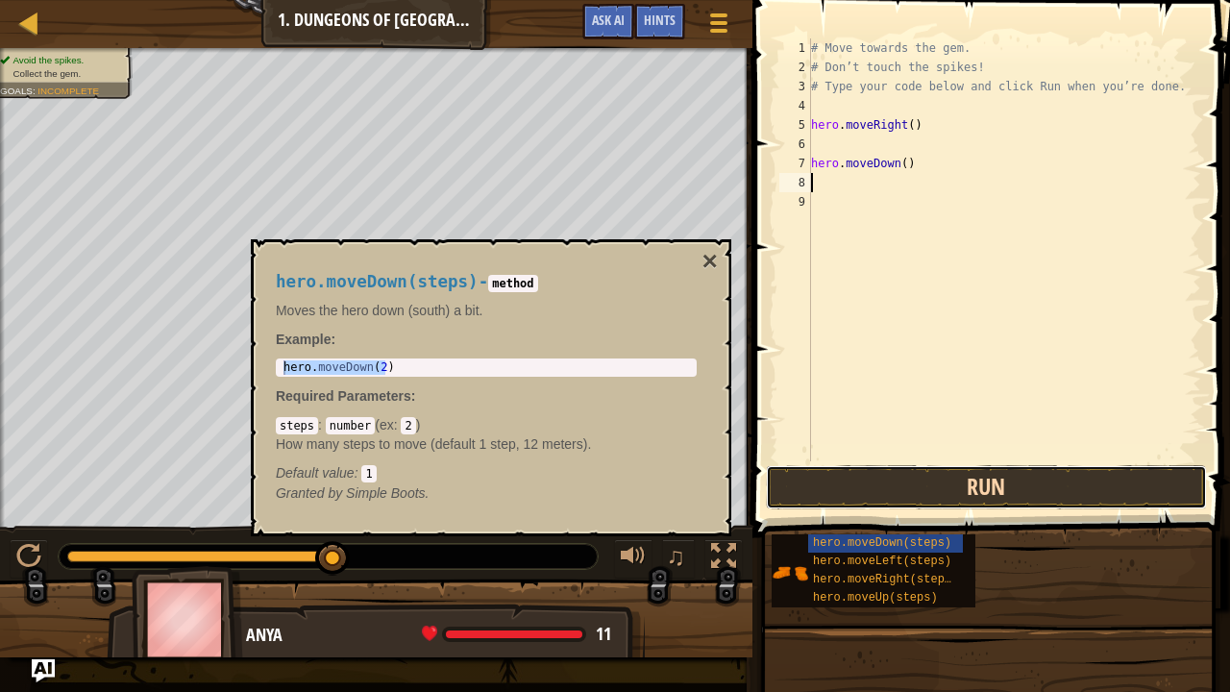
click at [897, 488] on button "Run" at bounding box center [986, 487] width 441 height 44
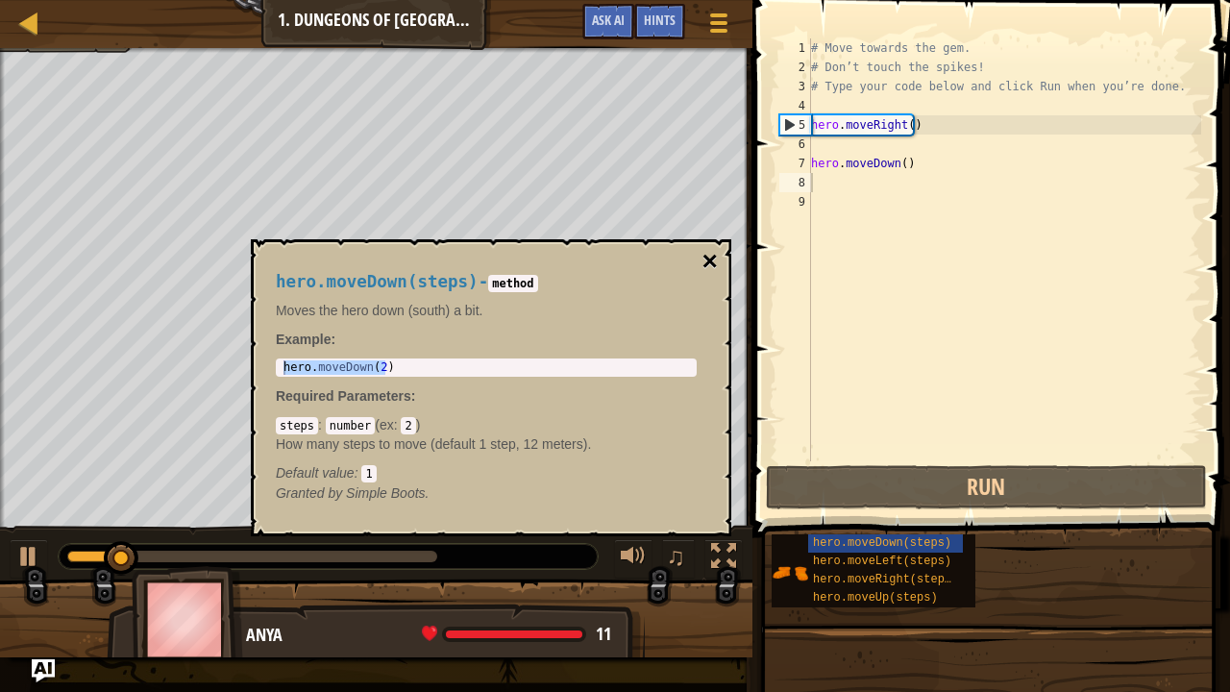
click at [709, 248] on button "×" at bounding box center [709, 261] width 15 height 27
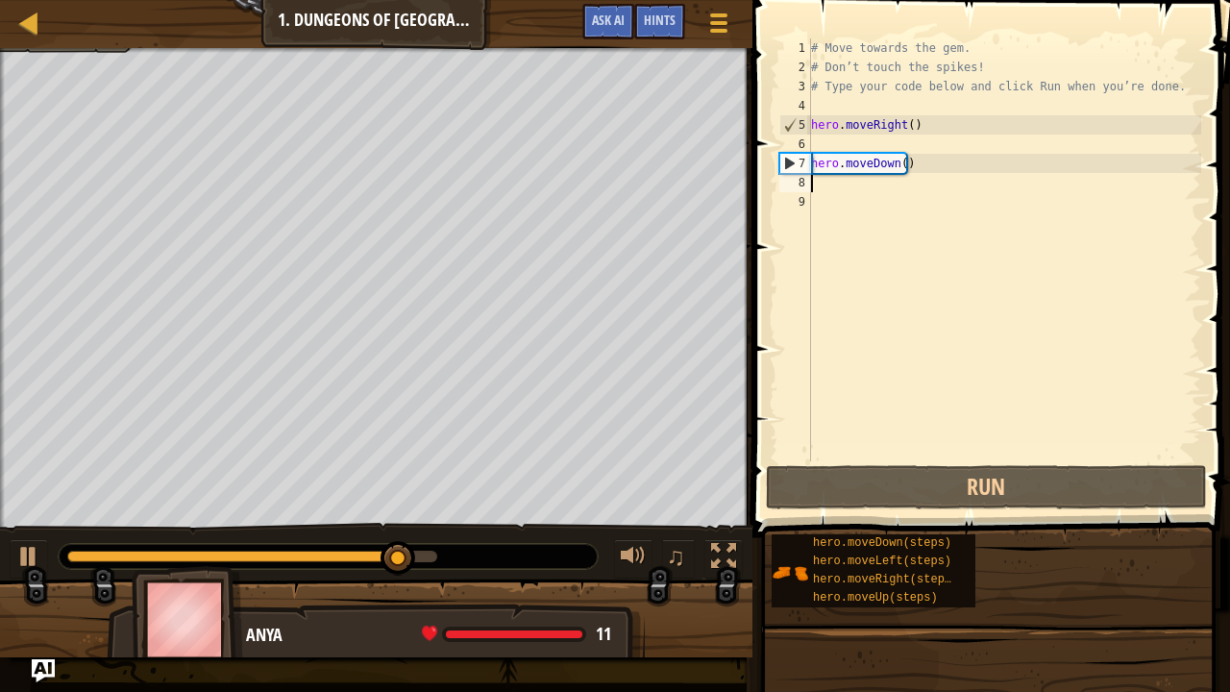
click at [811, 176] on div "# Move towards the gem. # Don’t touch the spikes! # Type your code below and cl…" at bounding box center [1004, 268] width 394 height 461
click at [814, 187] on div "# Move towards the gem. # Don’t touch the spikes! # Type your code below and cl…" at bounding box center [1004, 268] width 394 height 461
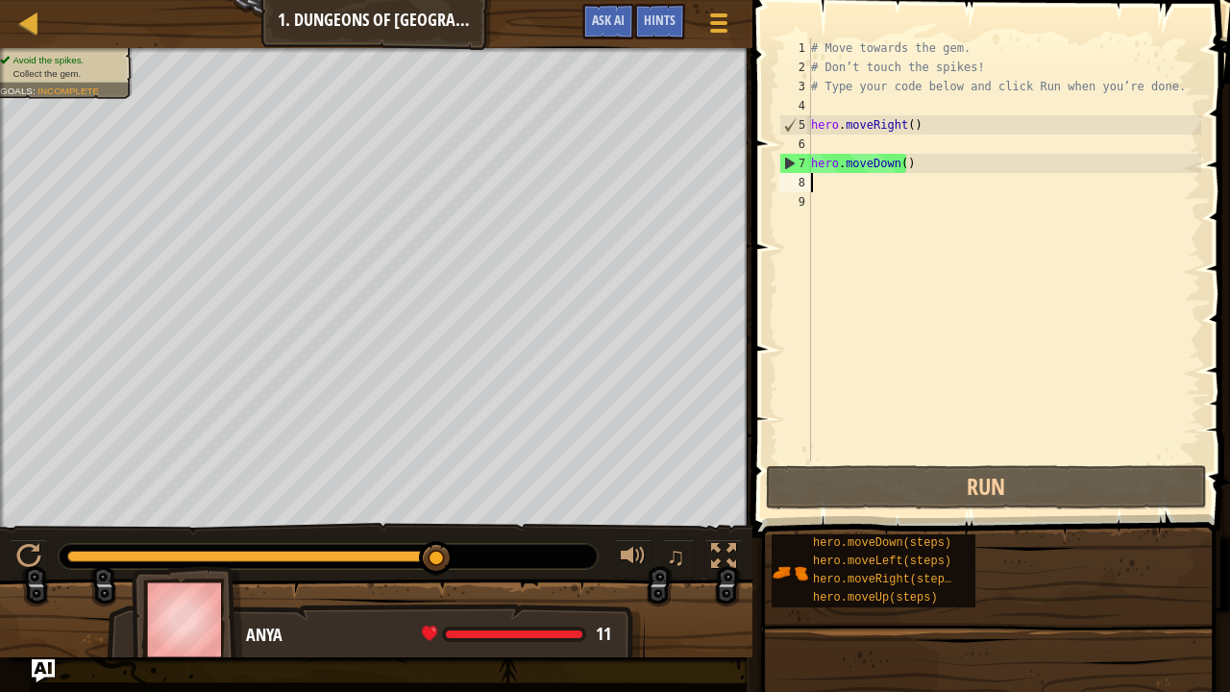
click at [814, 186] on div "# Move towards the gem. # Don’t touch the spikes! # Type your code below and cl…" at bounding box center [1004, 268] width 394 height 461
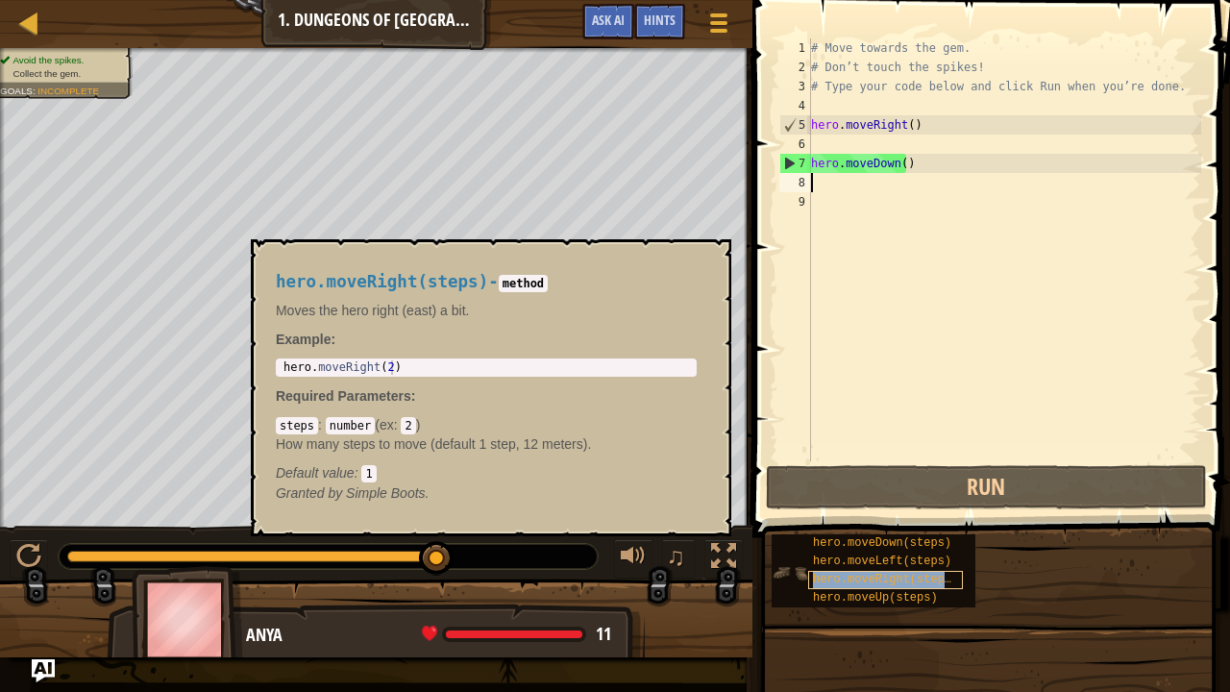
click at [896, 562] on div "hero.moveRight(steps)" at bounding box center [885, 580] width 155 height 18
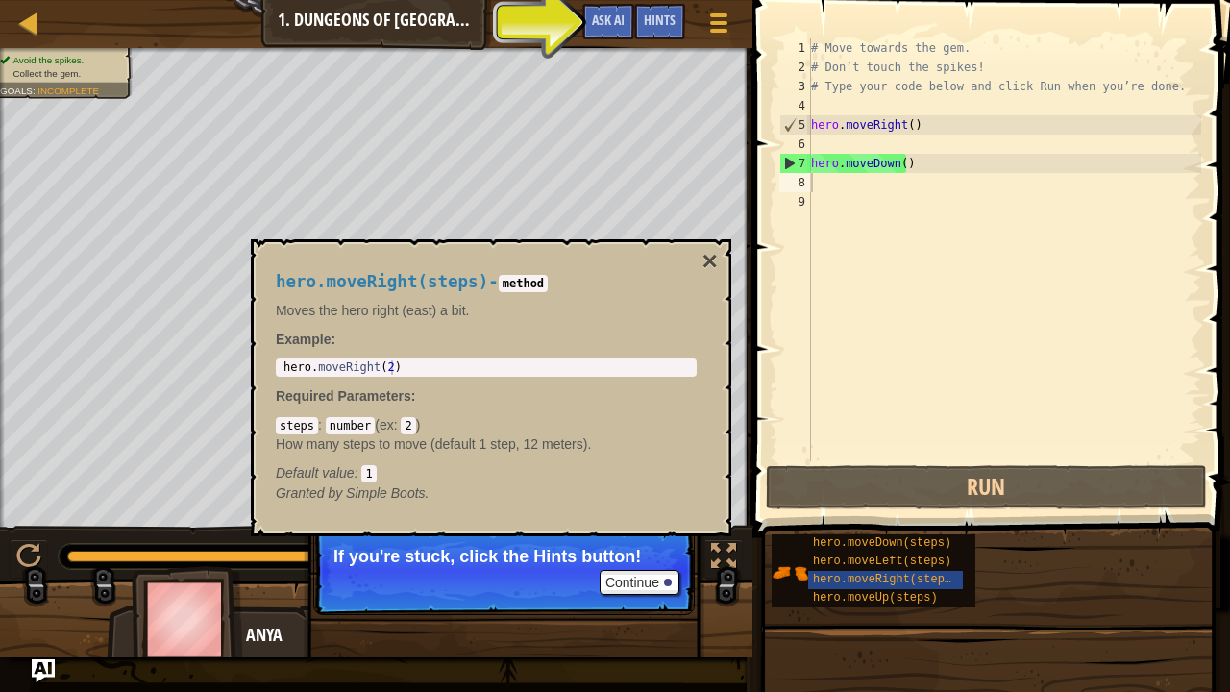
click at [765, 254] on span at bounding box center [993, 241] width 493 height 594
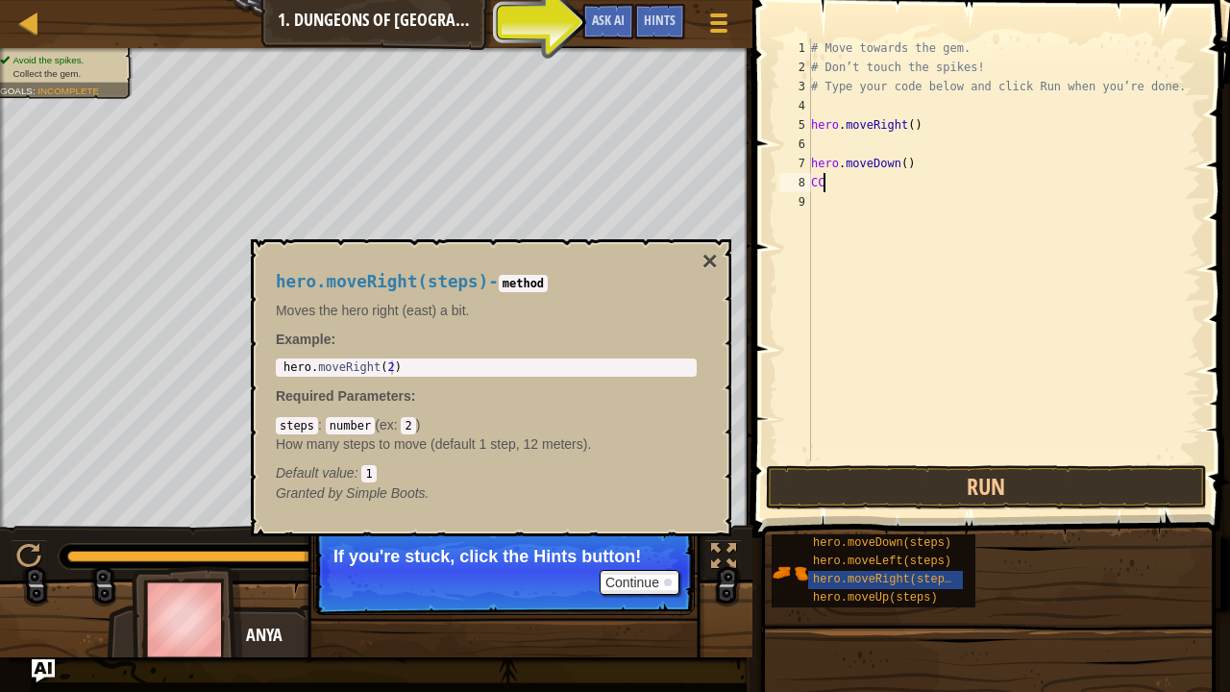
type textarea "C"
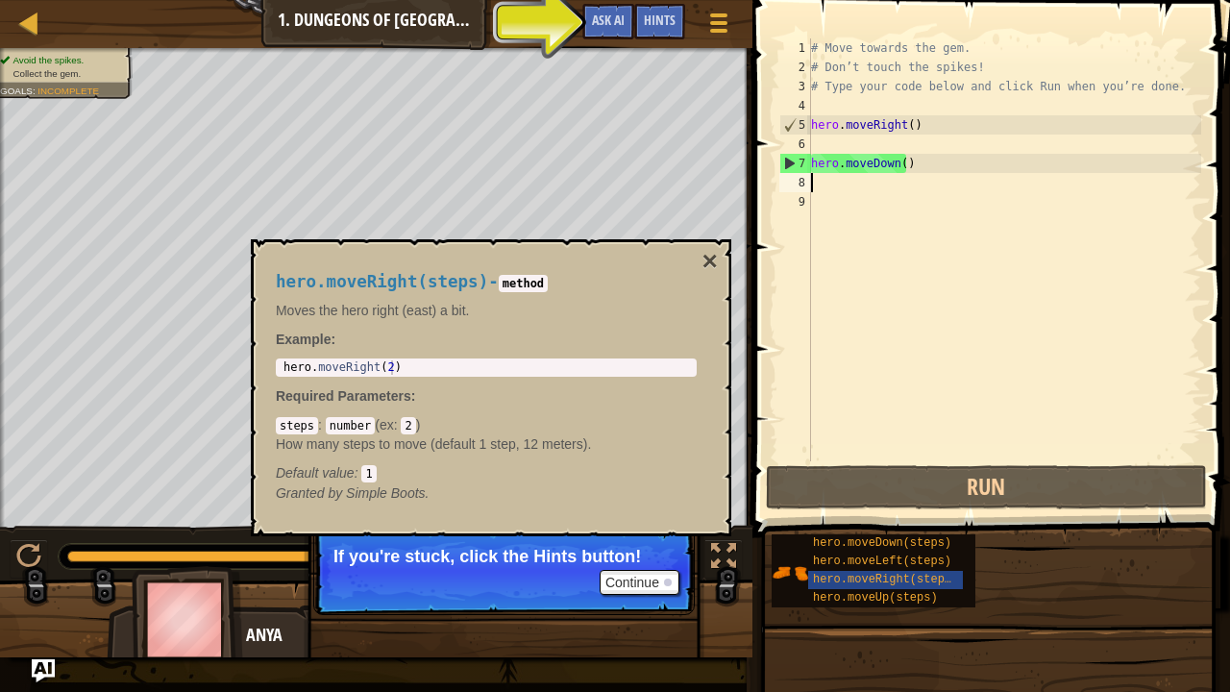
type textarea "V"
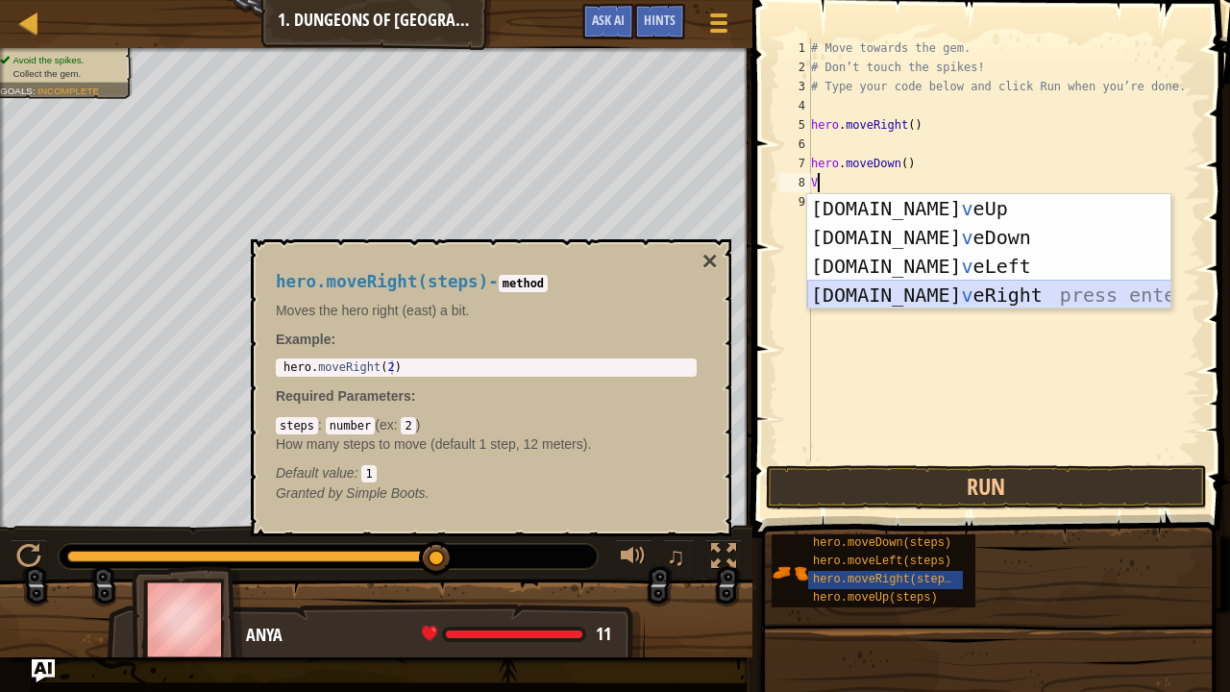
click at [947, 293] on div "hero.mo v eUp press enter hero.mo v eDown press enter hero.mo v eLeft press ent…" at bounding box center [989, 280] width 364 height 173
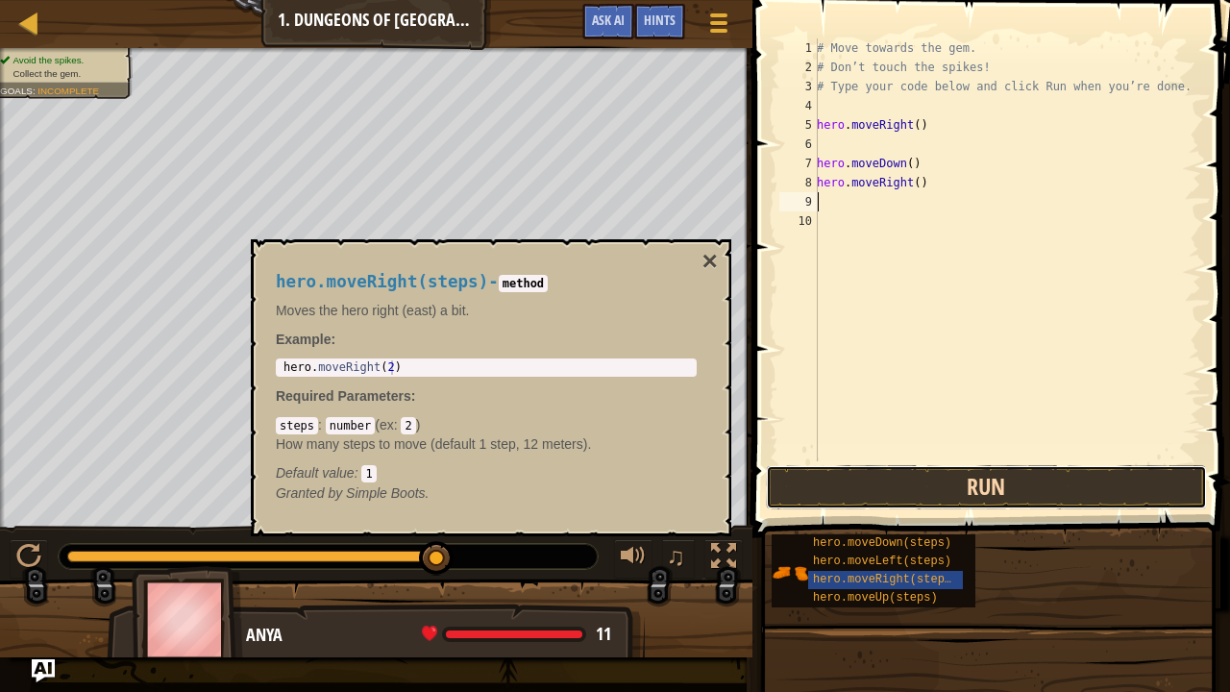
click at [855, 471] on button "Run" at bounding box center [986, 487] width 441 height 44
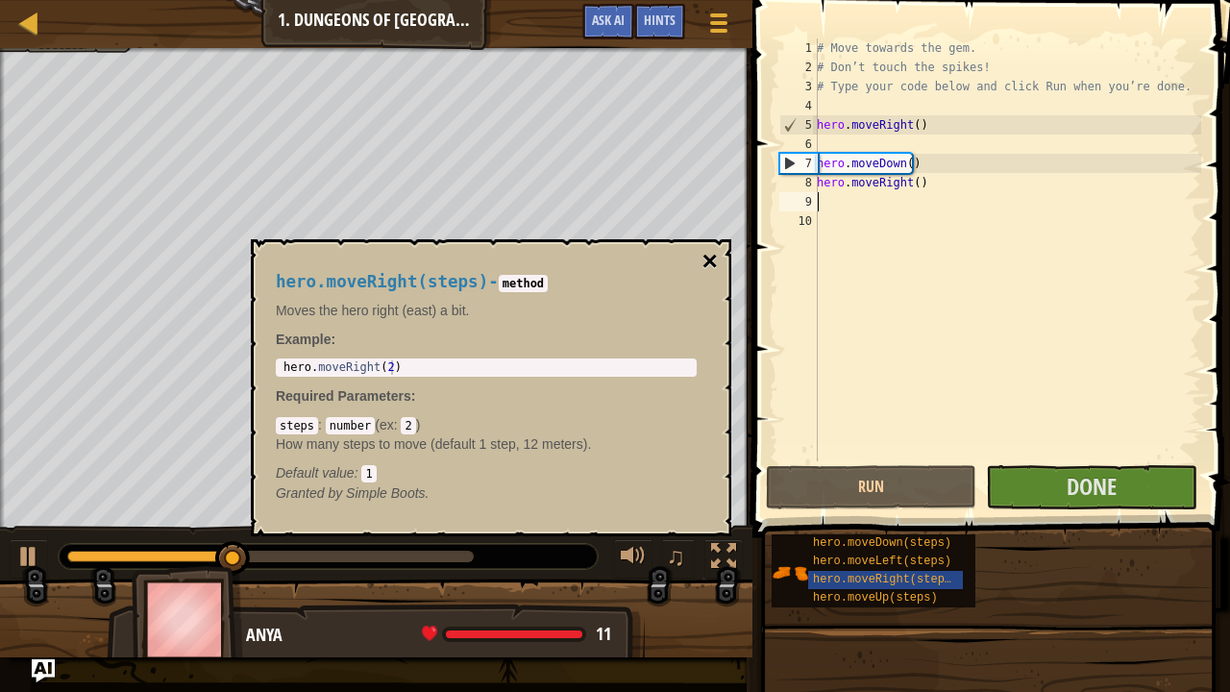
click at [702, 255] on button "×" at bounding box center [709, 261] width 15 height 27
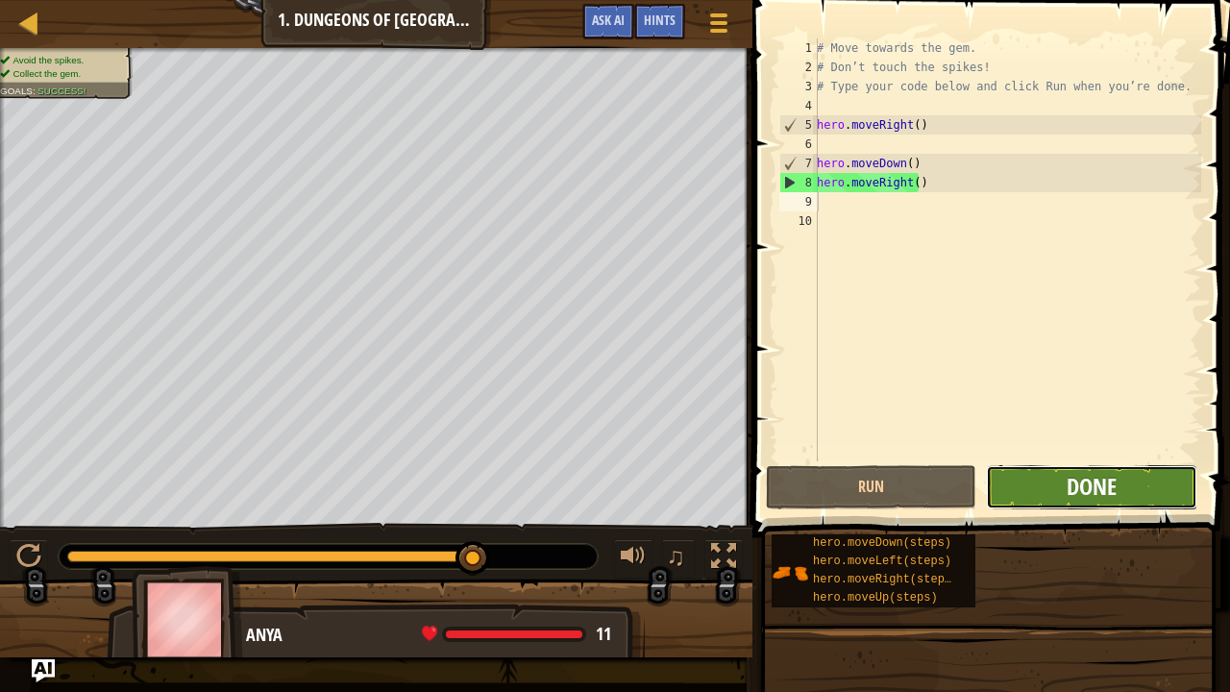
click at [1097, 492] on span "Done" at bounding box center [1092, 486] width 50 height 31
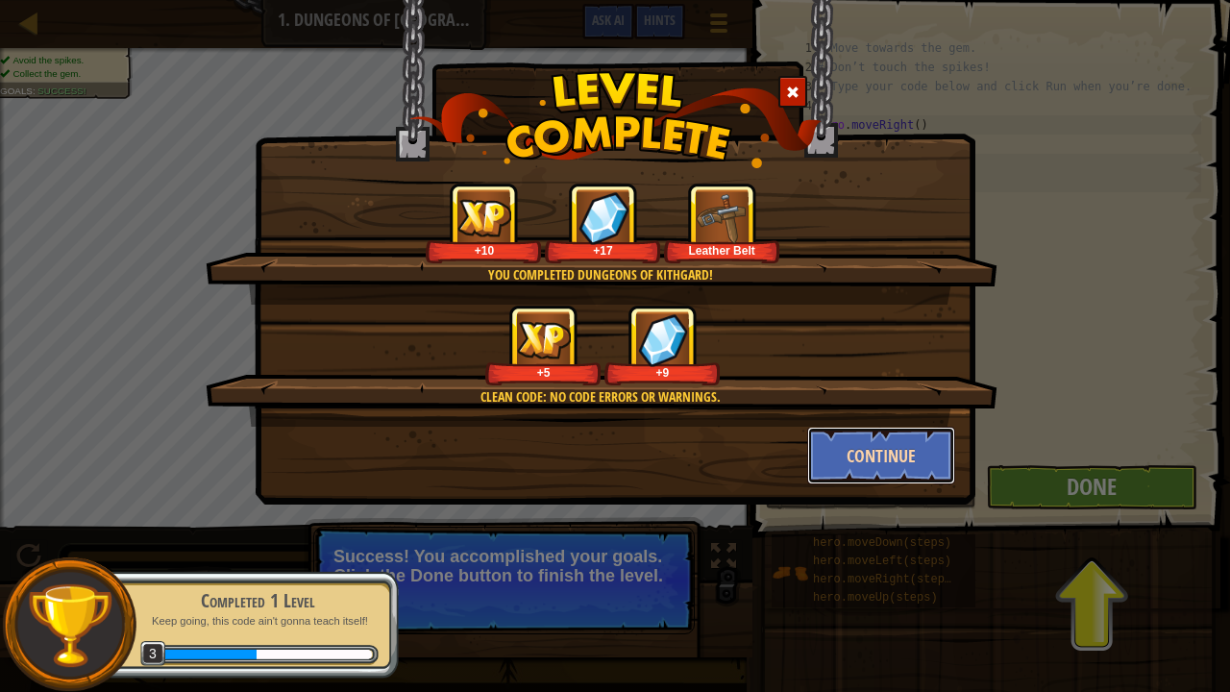
click at [924, 471] on button "Continue" at bounding box center [881, 456] width 149 height 58
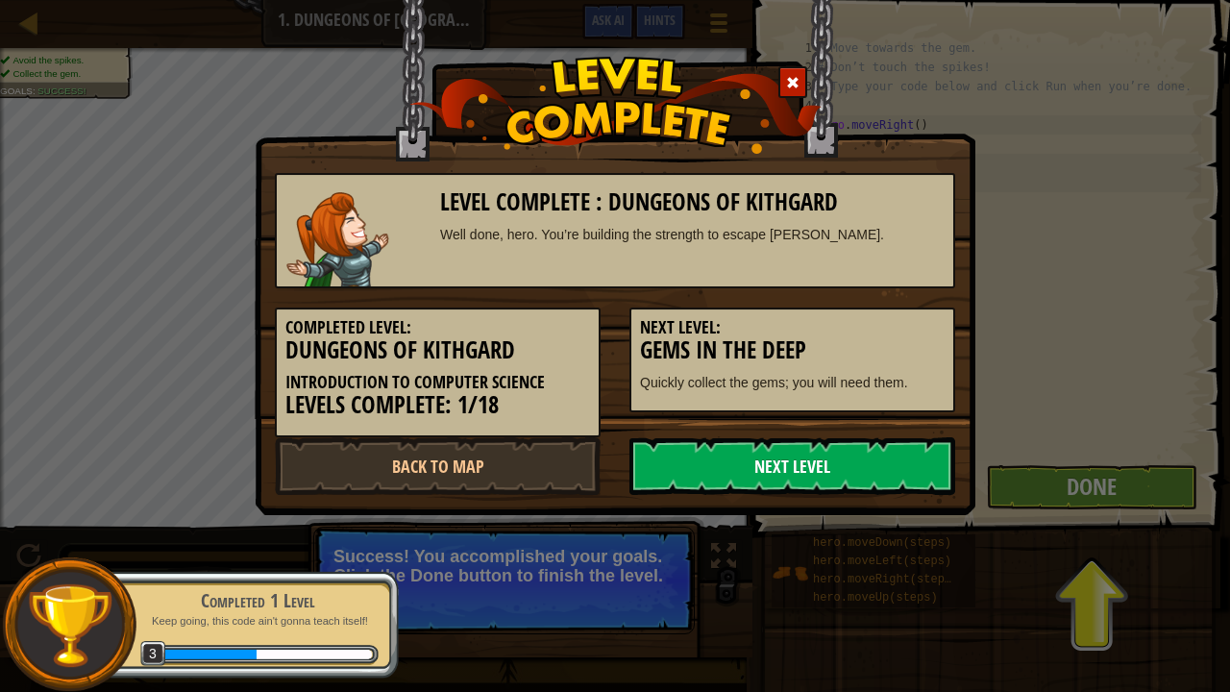
click at [884, 468] on link "Next Level" at bounding box center [792, 466] width 326 height 58
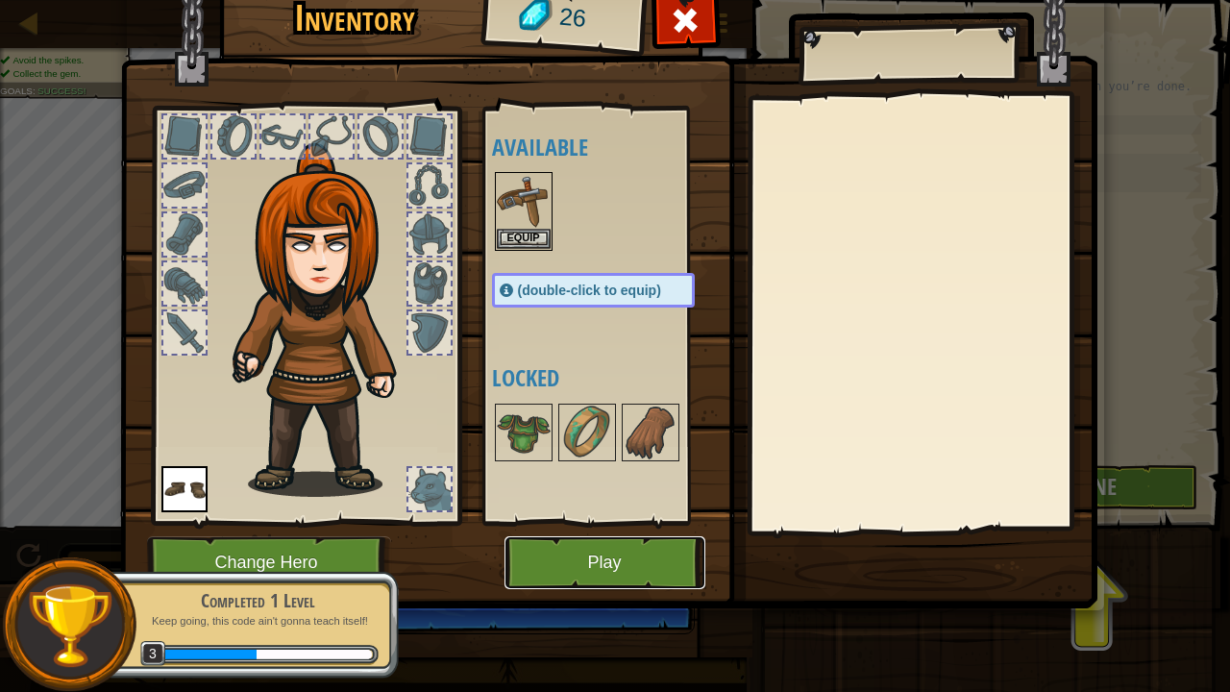
click at [609, 562] on button "Play" at bounding box center [604, 562] width 201 height 53
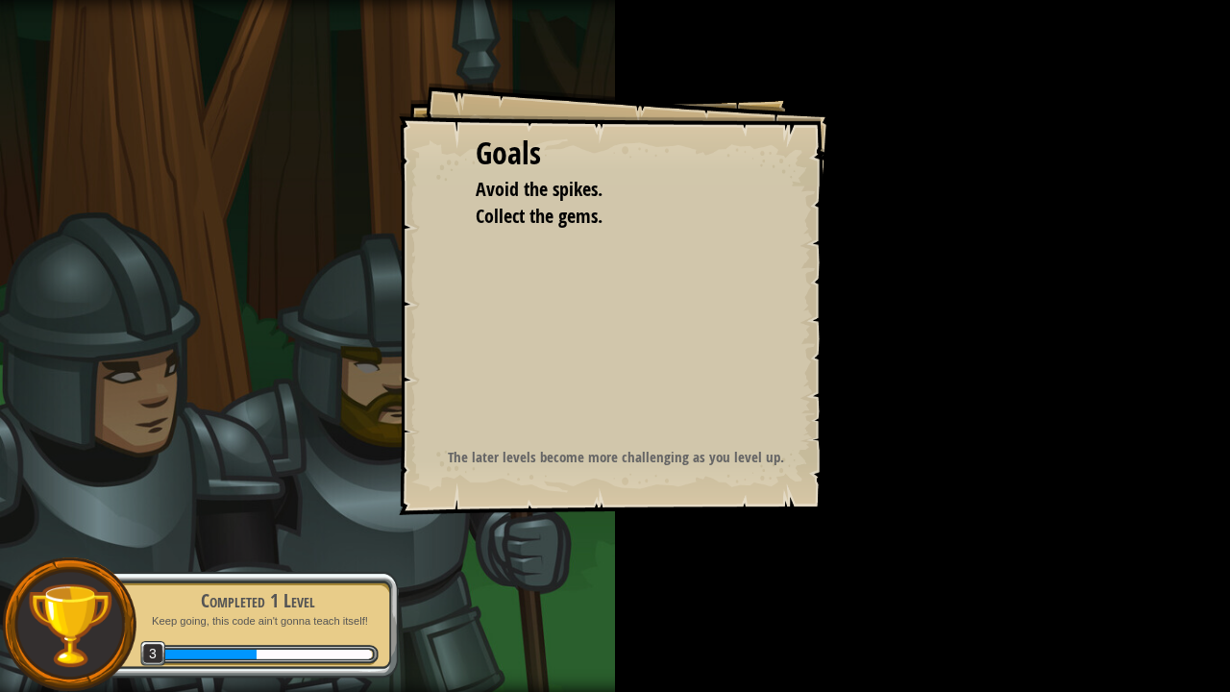
click at [1069, 415] on div "Goals Avoid the spikes. Collect the gems. Start Level Error loading from server…" at bounding box center [615, 346] width 1230 height 692
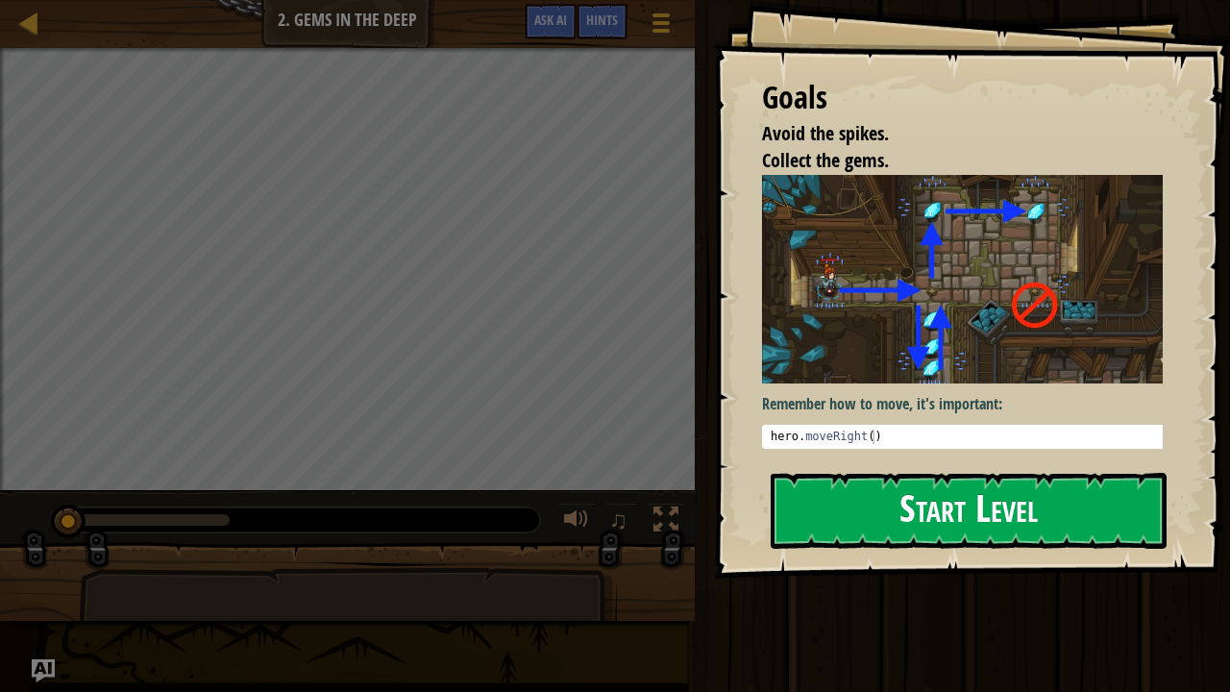
click at [924, 496] on button "Start Level" at bounding box center [969, 511] width 396 height 76
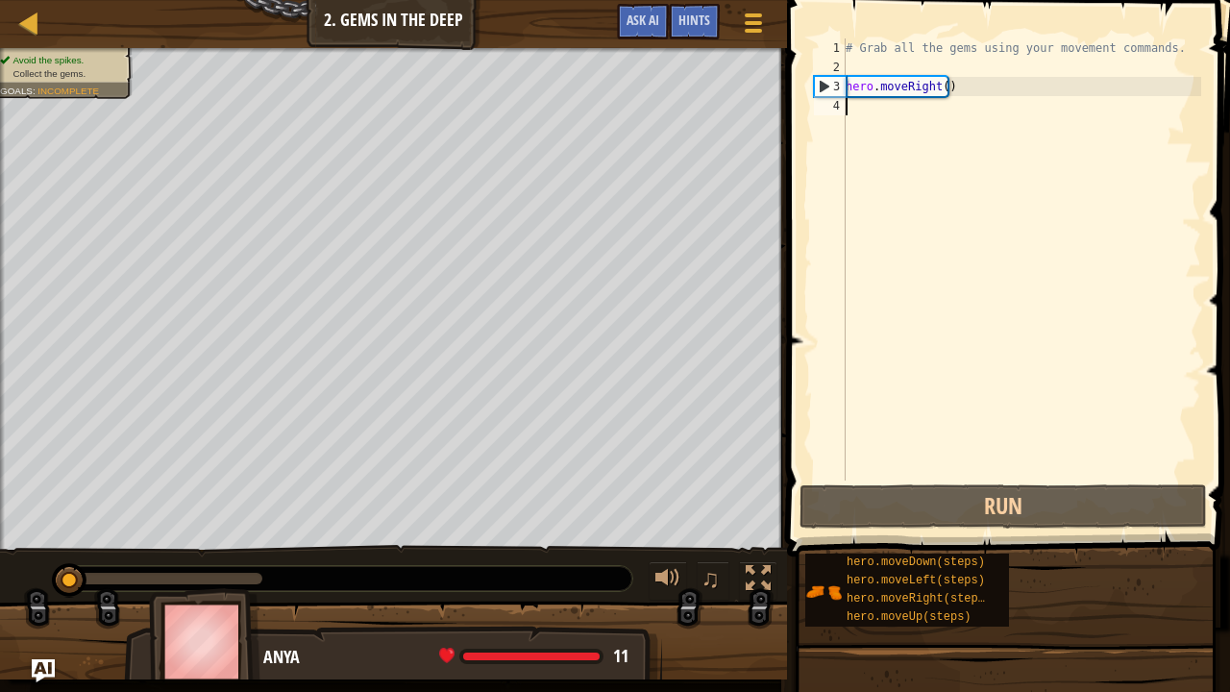
click at [867, 104] on div "# Grab all the gems using your movement commands. hero . moveRight ( )" at bounding box center [1021, 278] width 359 height 480
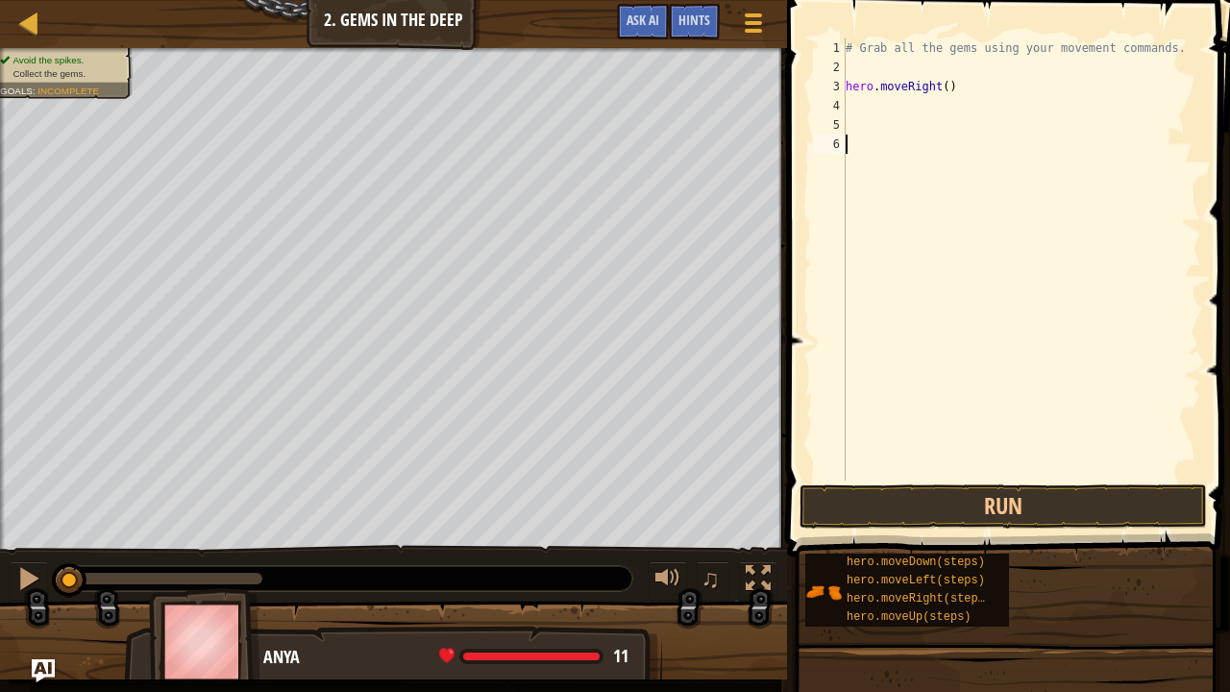
click at [849, 96] on div "# Grab all the gems using your movement commands. hero . moveRight ( )" at bounding box center [1021, 278] width 359 height 480
click at [849, 108] on div "# Grab all the gems using your movement commands. hero . moveRight ( )" at bounding box center [1021, 278] width 359 height 480
paste textarea "hero.moveDown(steps)"
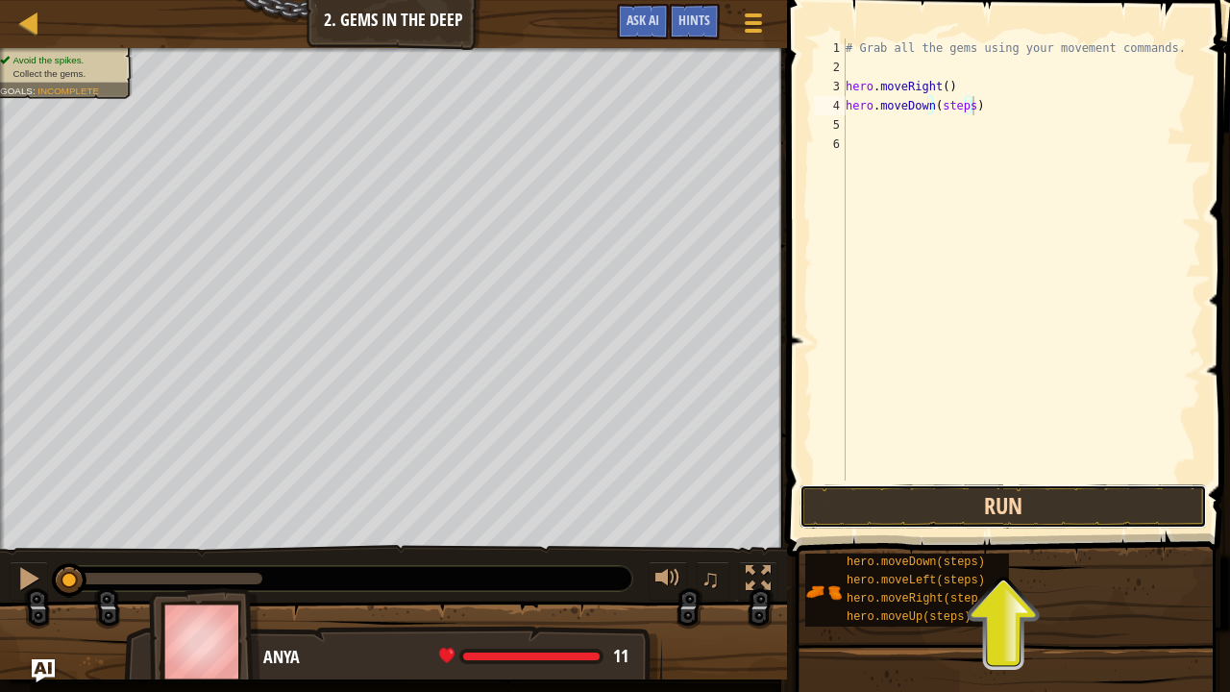
click at [936, 515] on button "Run" at bounding box center [1002, 506] width 407 height 44
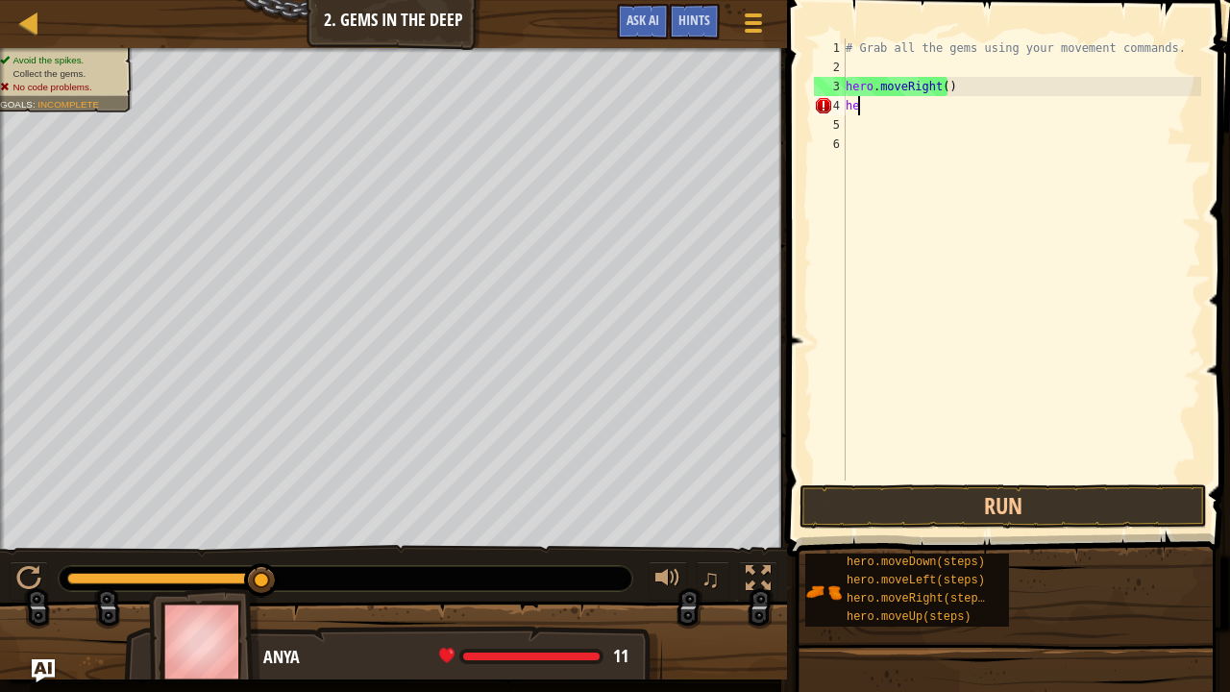
type textarea "h"
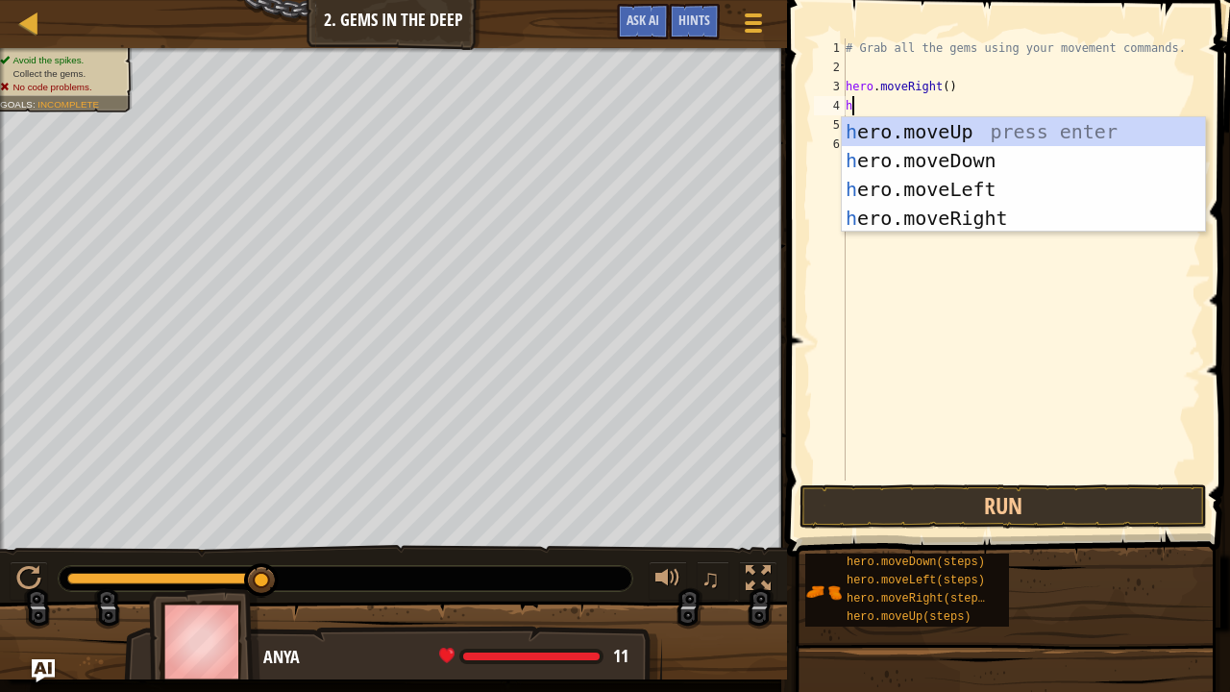
scroll to position [9, 0]
type textarea "hero"
click at [961, 146] on div "hero .moveUp press enter hero .moveDown press enter hero .moveLeft press enter …" at bounding box center [1024, 203] width 364 height 173
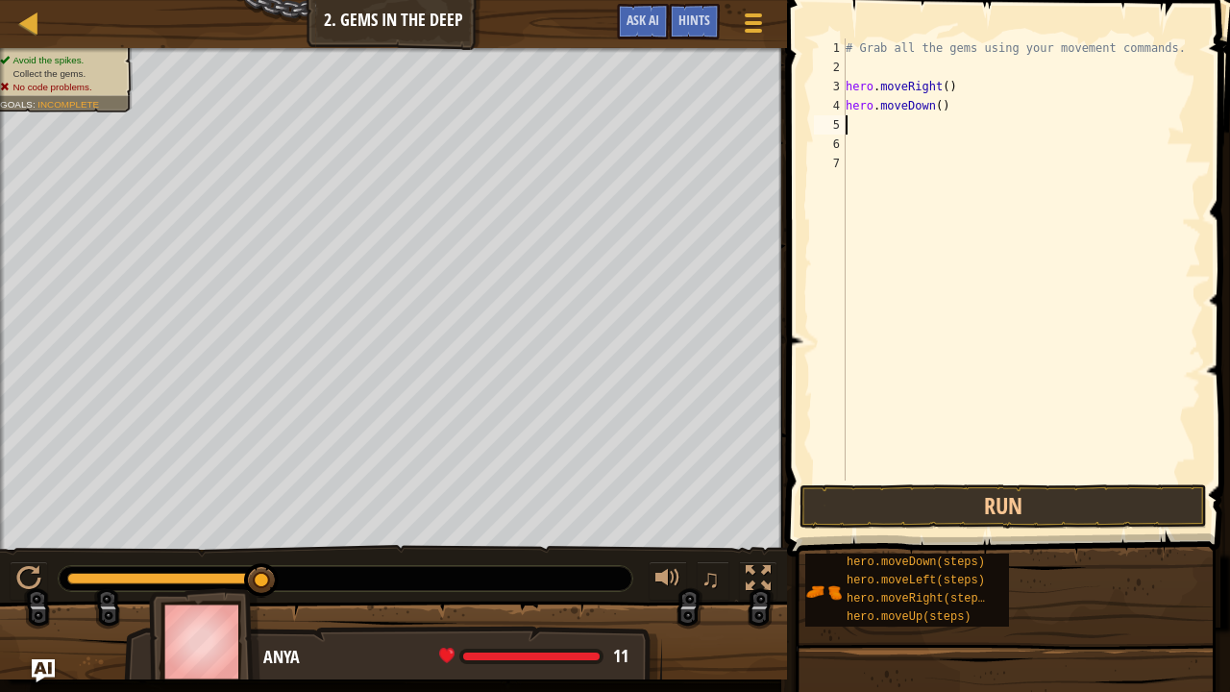
scroll to position [9, 0]
click at [892, 507] on button "Run" at bounding box center [1002, 506] width 407 height 44
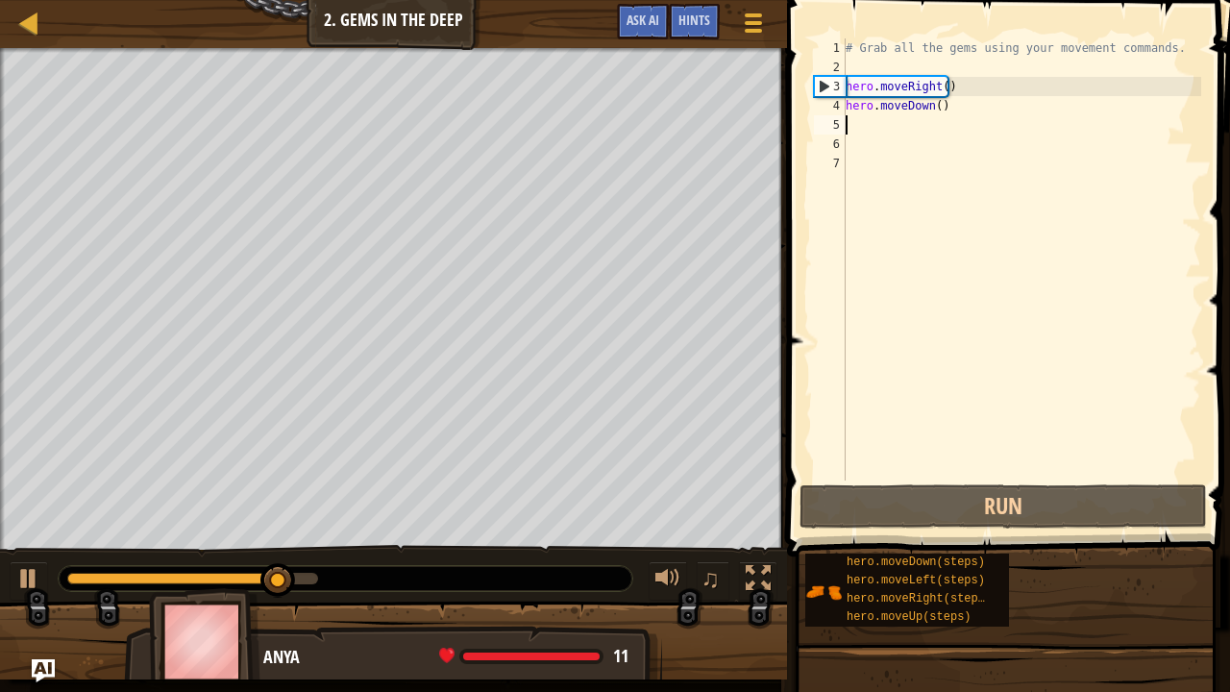
click at [854, 125] on div "# Grab all the gems using your movement commands. hero . moveRight ( ) hero . m…" at bounding box center [1021, 278] width 359 height 480
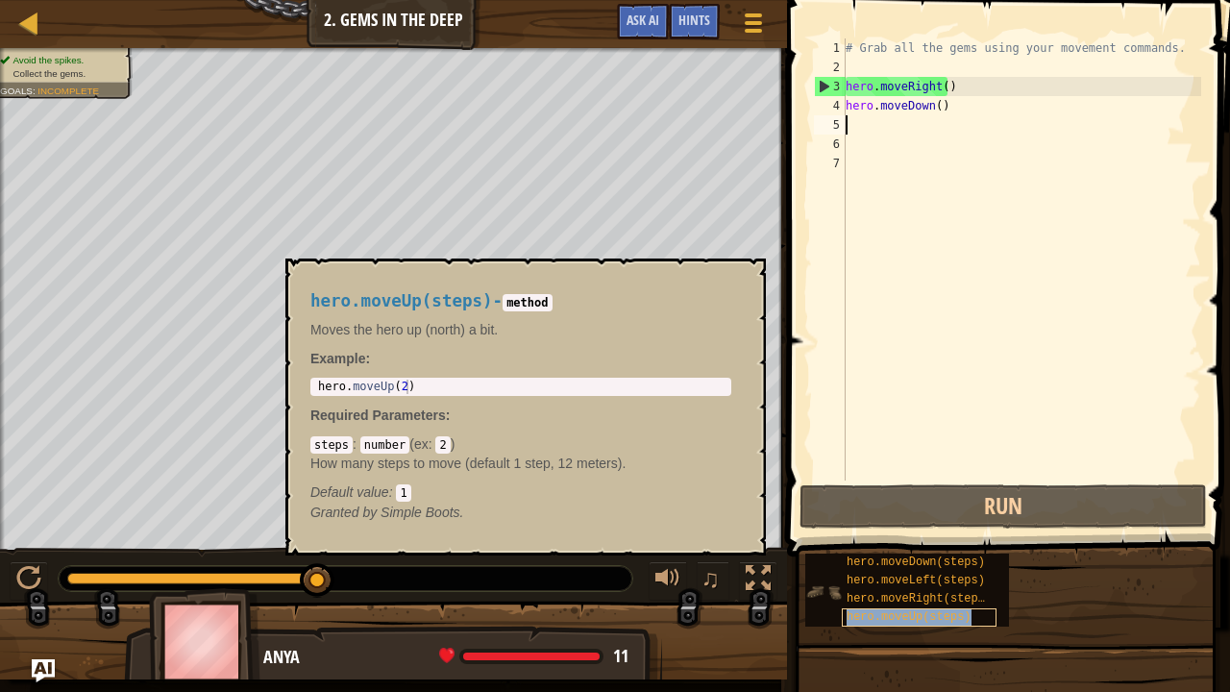
click at [924, 562] on span "hero.moveUp(steps)" at bounding box center [909, 616] width 125 height 13
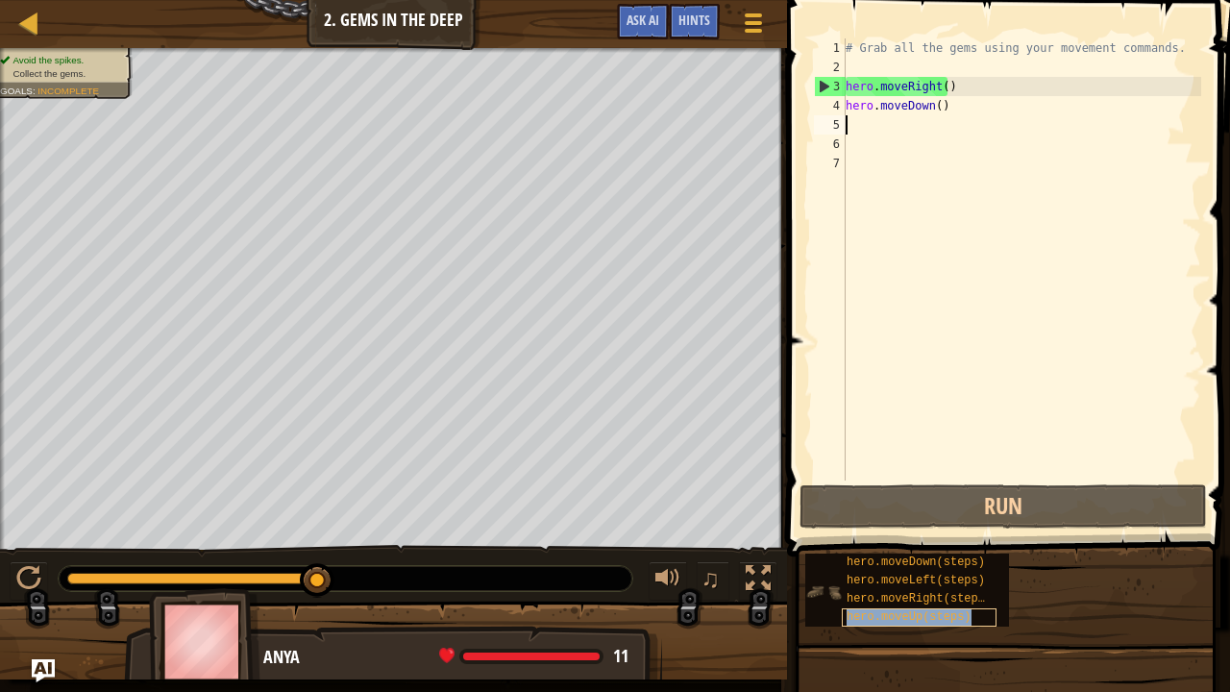
click at [924, 562] on span "hero.moveUp(steps)" at bounding box center [909, 616] width 125 height 13
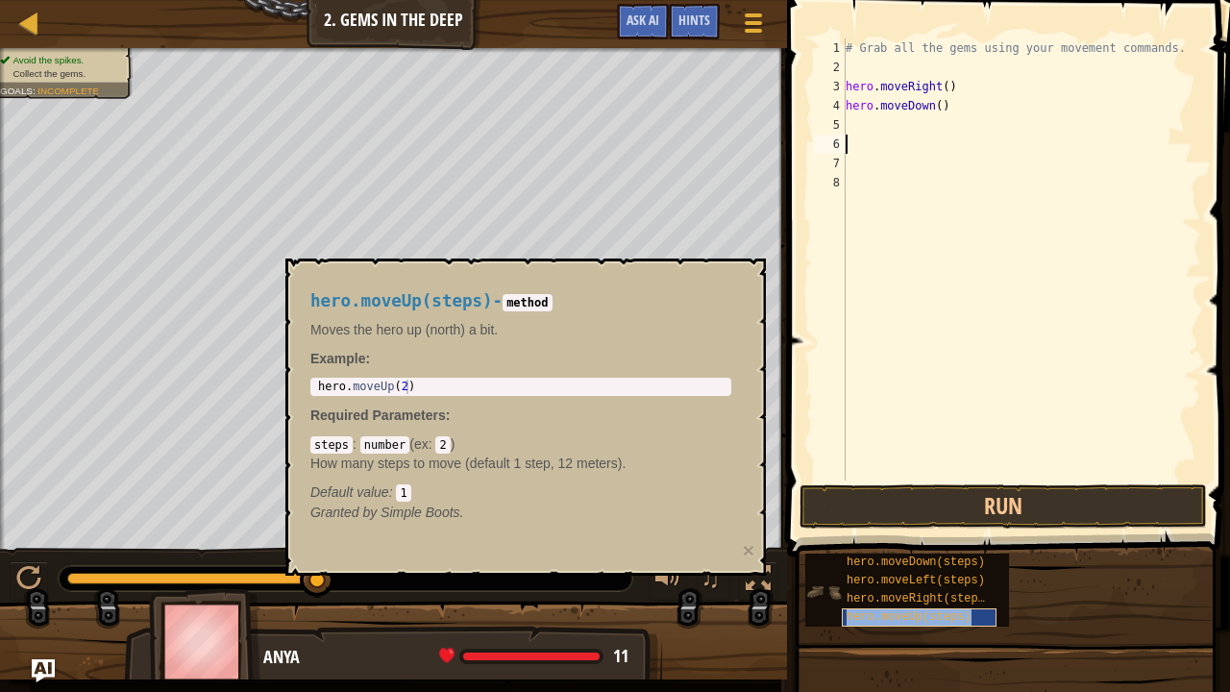
click at [924, 562] on span "hero.moveUp(steps)" at bounding box center [909, 616] width 125 height 13
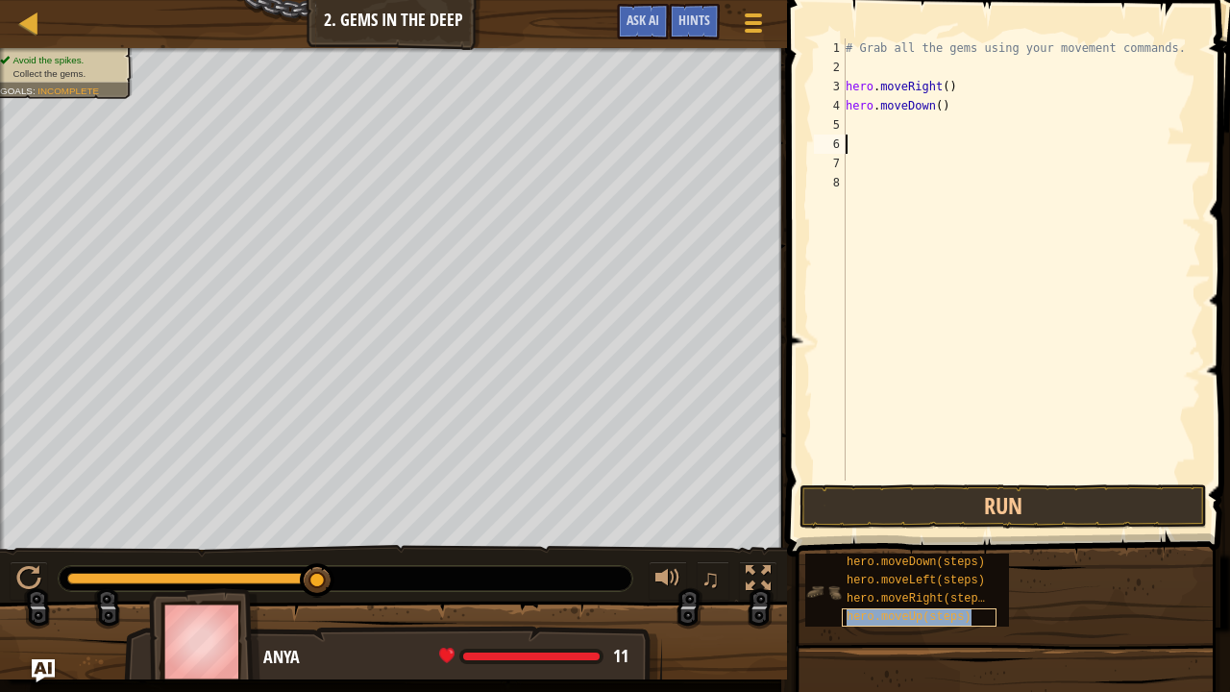
click at [924, 562] on span "hero.moveUp(steps)" at bounding box center [909, 616] width 125 height 13
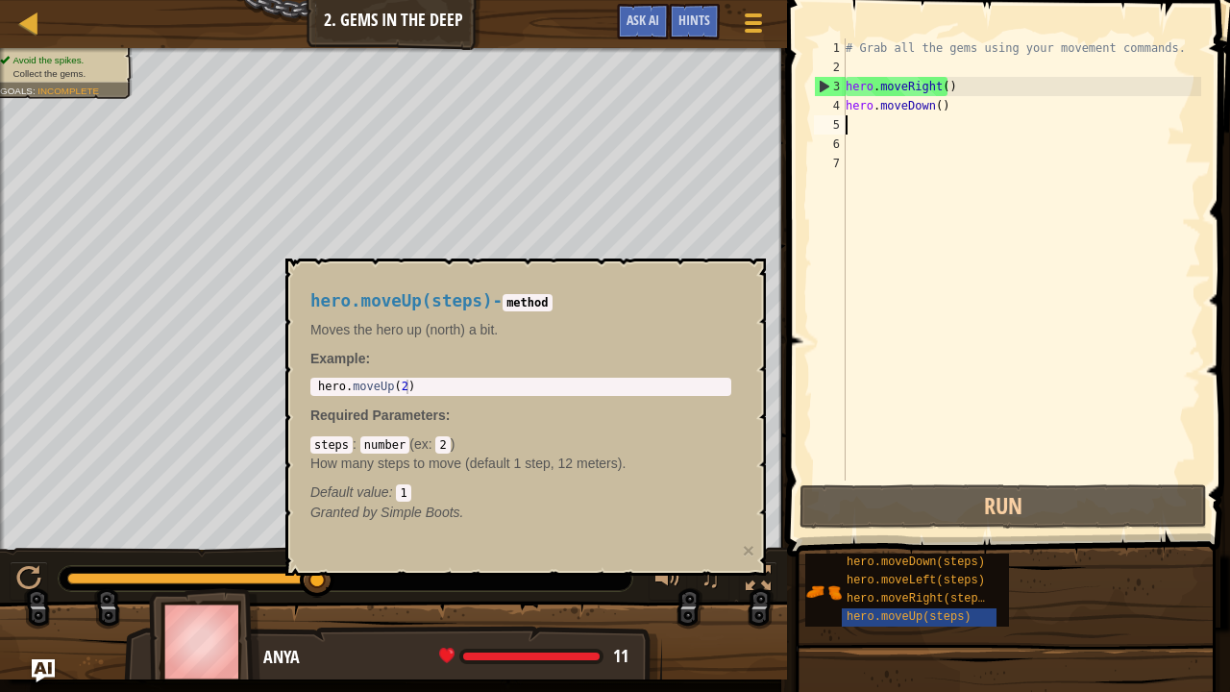
type textarea "hero.moveUp(2)"
drag, startPoint x: 421, startPoint y: 387, endPoint x: 294, endPoint y: 388, distance: 126.8
click at [294, 388] on div "hero.moveUp(steps) - method Moves the hero up (north) a bit. Example : hero.mov…" at bounding box center [525, 416] width 480 height 317
click at [865, 123] on div "# Grab all the gems using your movement commands. hero . moveRight ( ) hero . m…" at bounding box center [1021, 278] width 359 height 480
type textarea "V"
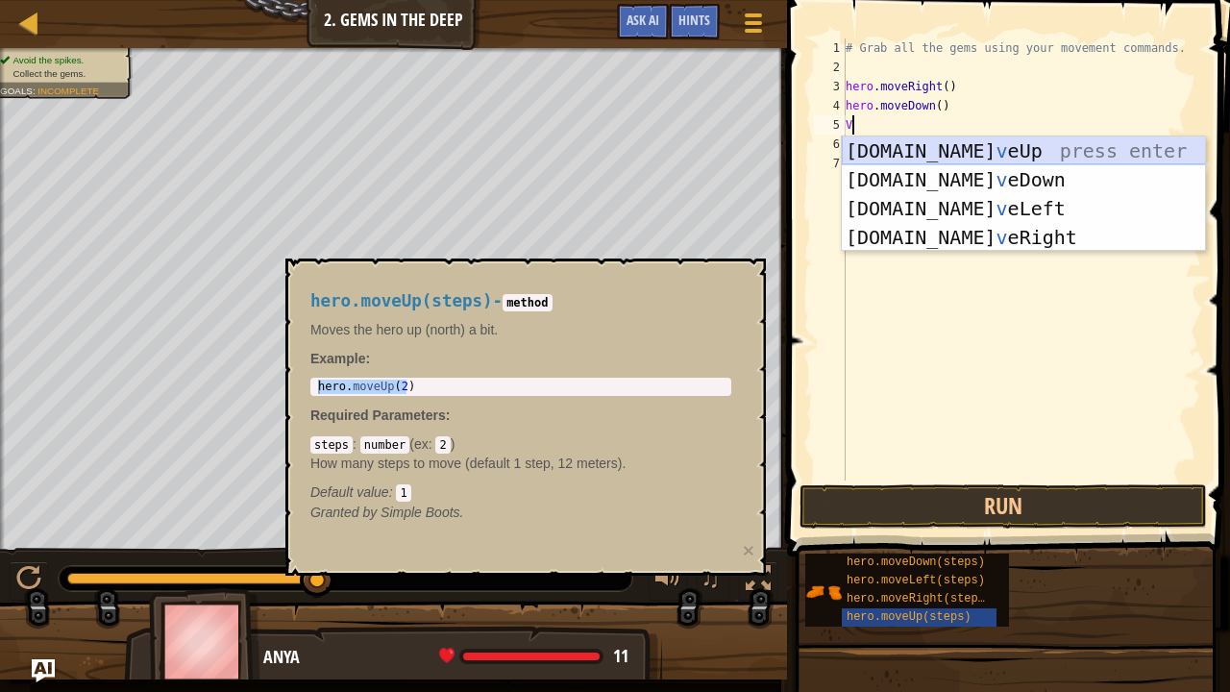
click at [920, 152] on div "hero.mo v eUp press enter hero.mo v eDown press enter hero.mo v eLeft press ent…" at bounding box center [1024, 222] width 364 height 173
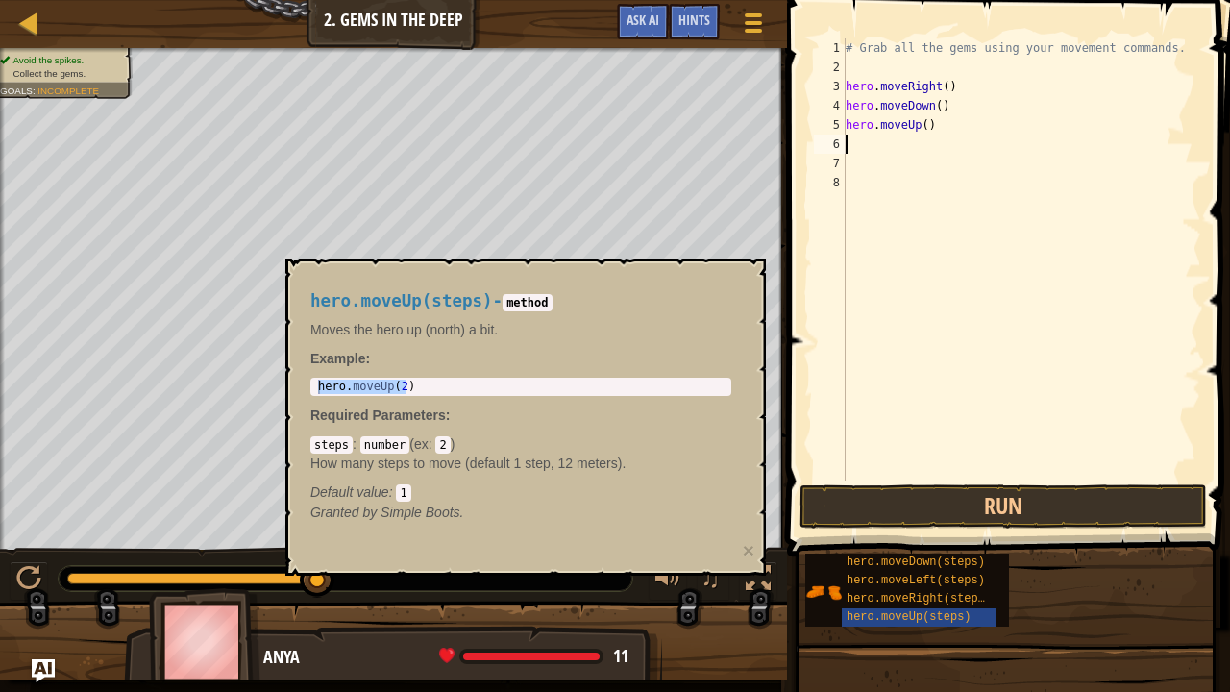
click at [871, 146] on div "# Grab all the gems using your movement commands. hero . moveRight ( ) hero . m…" at bounding box center [1021, 278] width 359 height 480
click at [863, 147] on div "# Grab all the gems using your movement commands. hero . moveRight ( ) hero . m…" at bounding box center [1021, 278] width 359 height 480
click at [852, 141] on div "# Grab all the gems using your movement commands. hero . moveRight ( ) hero . m…" at bounding box center [1021, 278] width 359 height 480
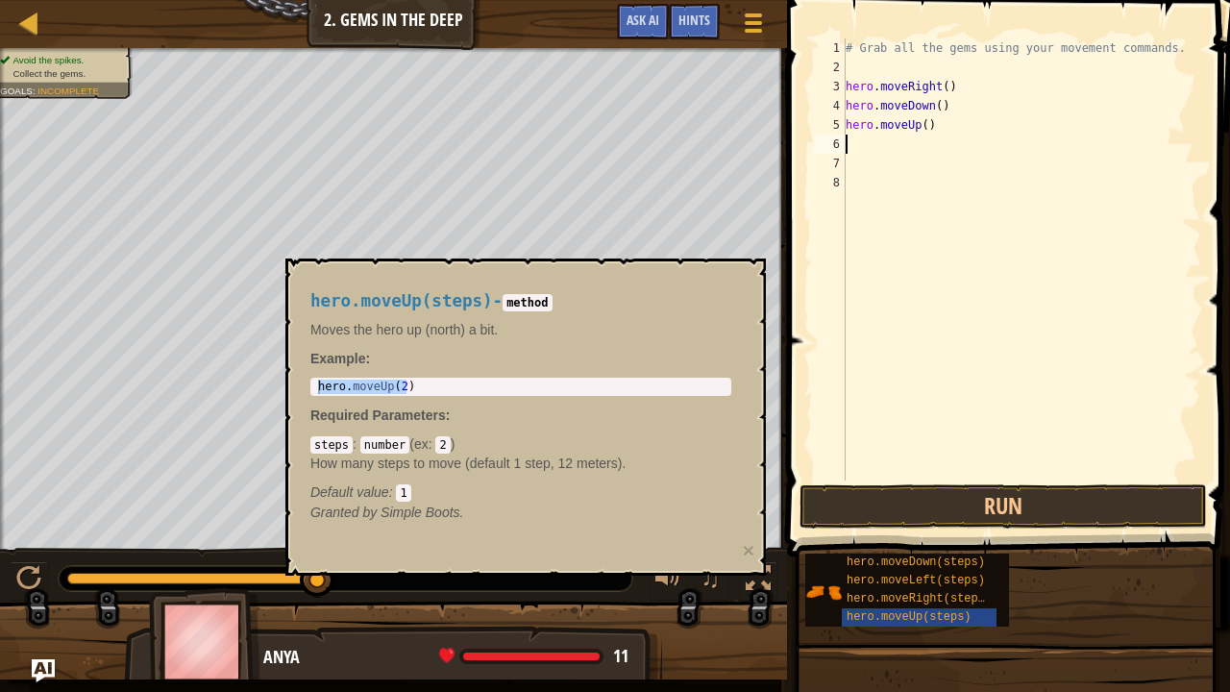
click at [852, 141] on div "# Grab all the gems using your movement commands. hero . moveRight ( ) hero . m…" at bounding box center [1021, 278] width 359 height 480
type textarea "v"
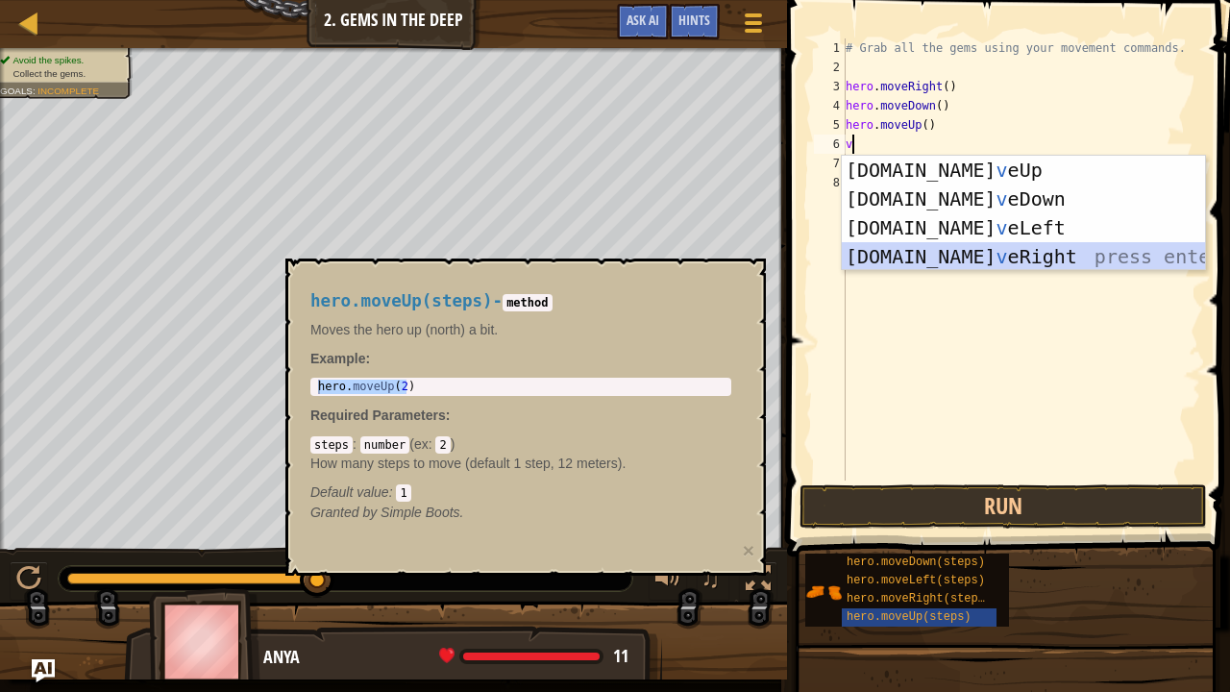
click at [951, 263] on div "hero.mo v eUp press enter hero.mo v eDown press enter hero.mo v eLeft press ent…" at bounding box center [1024, 242] width 364 height 173
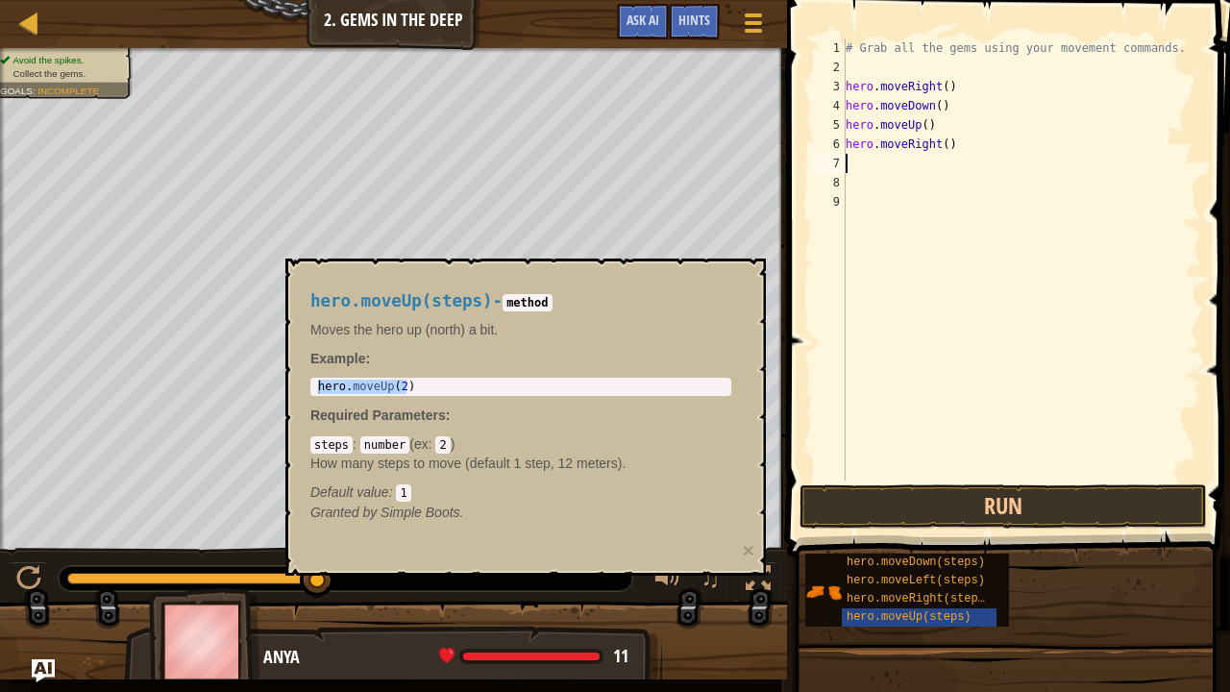
type textarea "v"
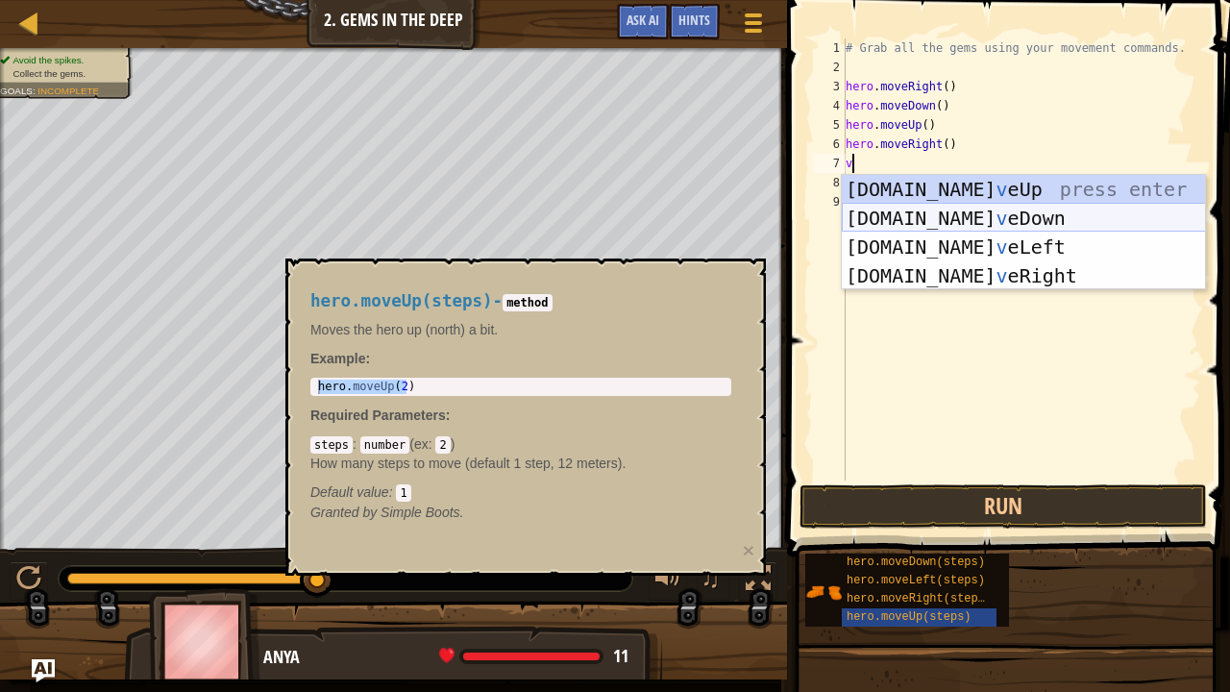
click at [940, 221] on div "hero.mo v eUp press enter hero.mo v eDown press enter hero.mo v eLeft press ent…" at bounding box center [1024, 261] width 364 height 173
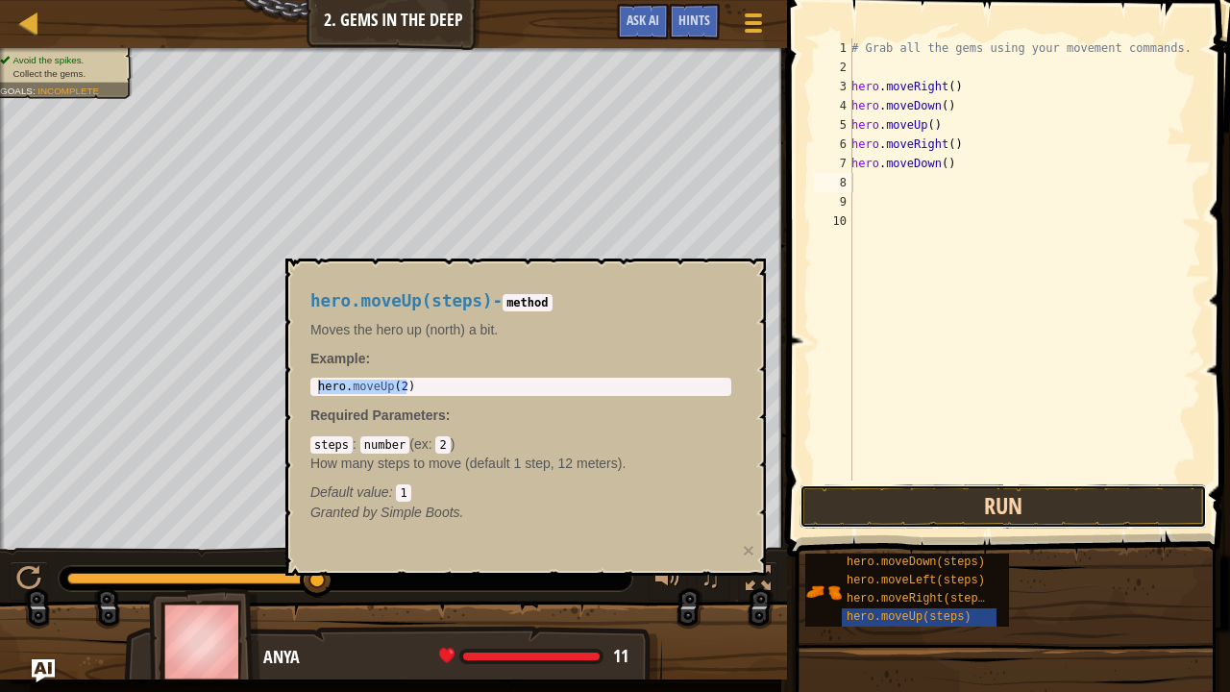
click at [982, 518] on button "Run" at bounding box center [1002, 506] width 407 height 44
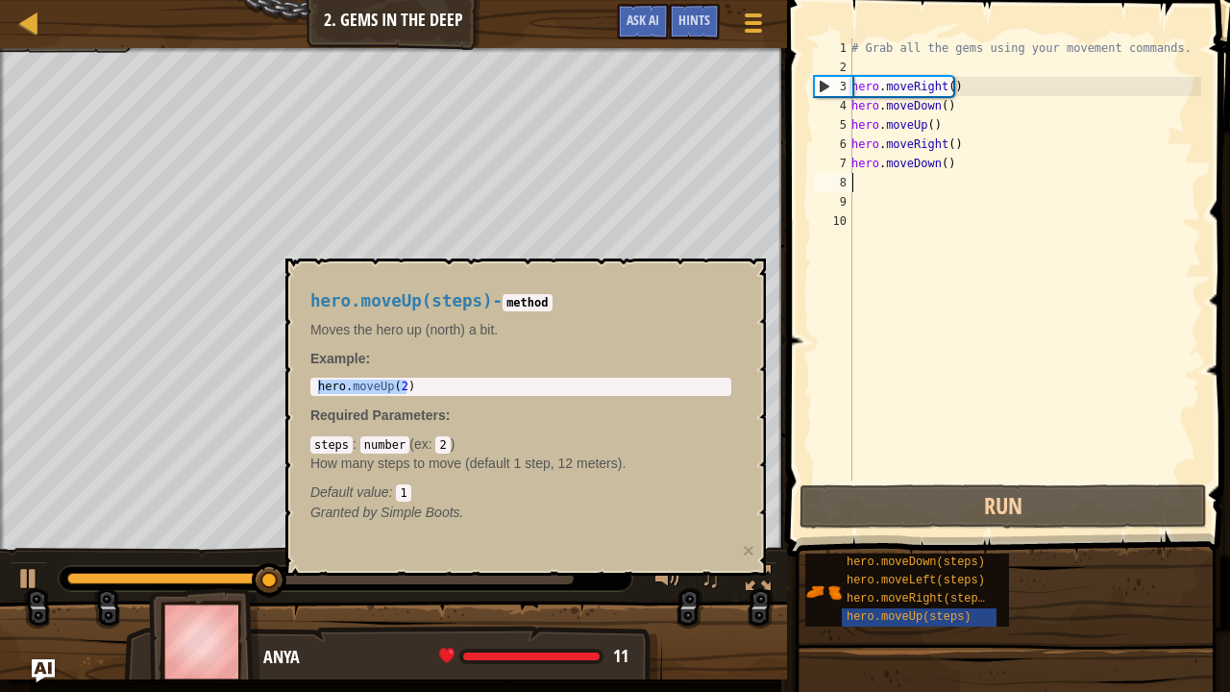
click at [754, 553] on div "hero.moveUp(steps) - method Moves the hero up (north) a bit. Example : hero.mov…" at bounding box center [525, 416] width 480 height 317
click at [745, 542] on button "×" at bounding box center [749, 550] width 12 height 20
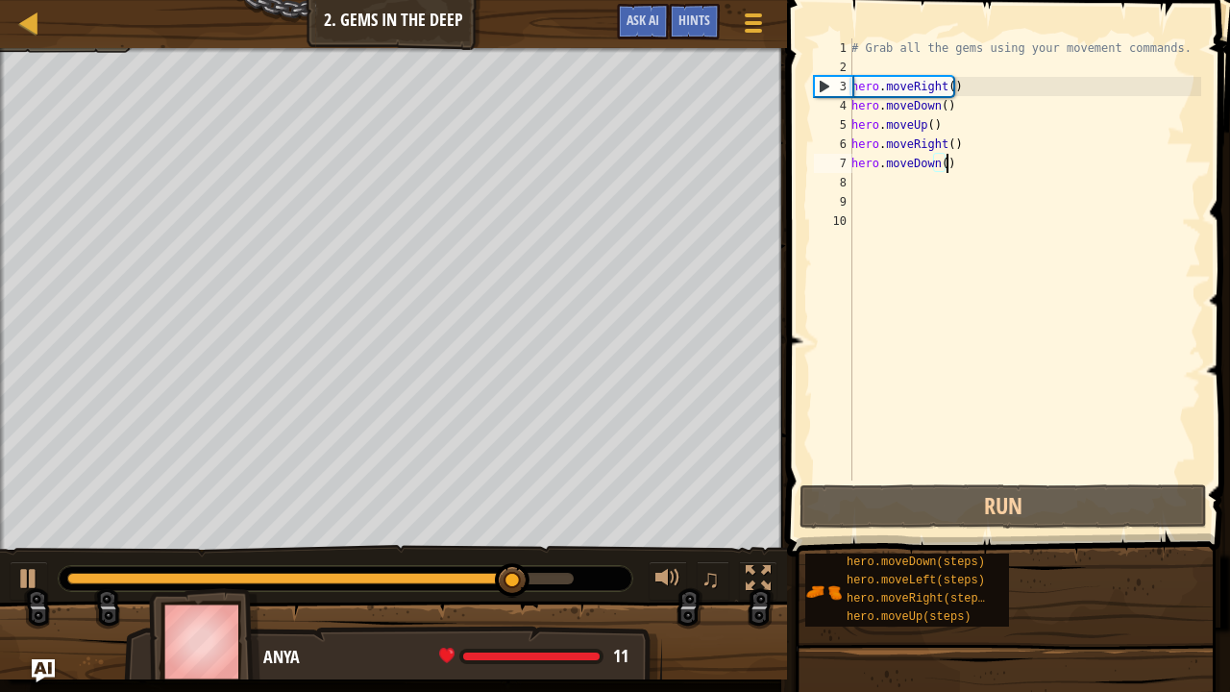
click at [950, 166] on div "# Grab all the gems using your movement commands. hero . moveRight ( ) hero . m…" at bounding box center [1024, 278] width 354 height 480
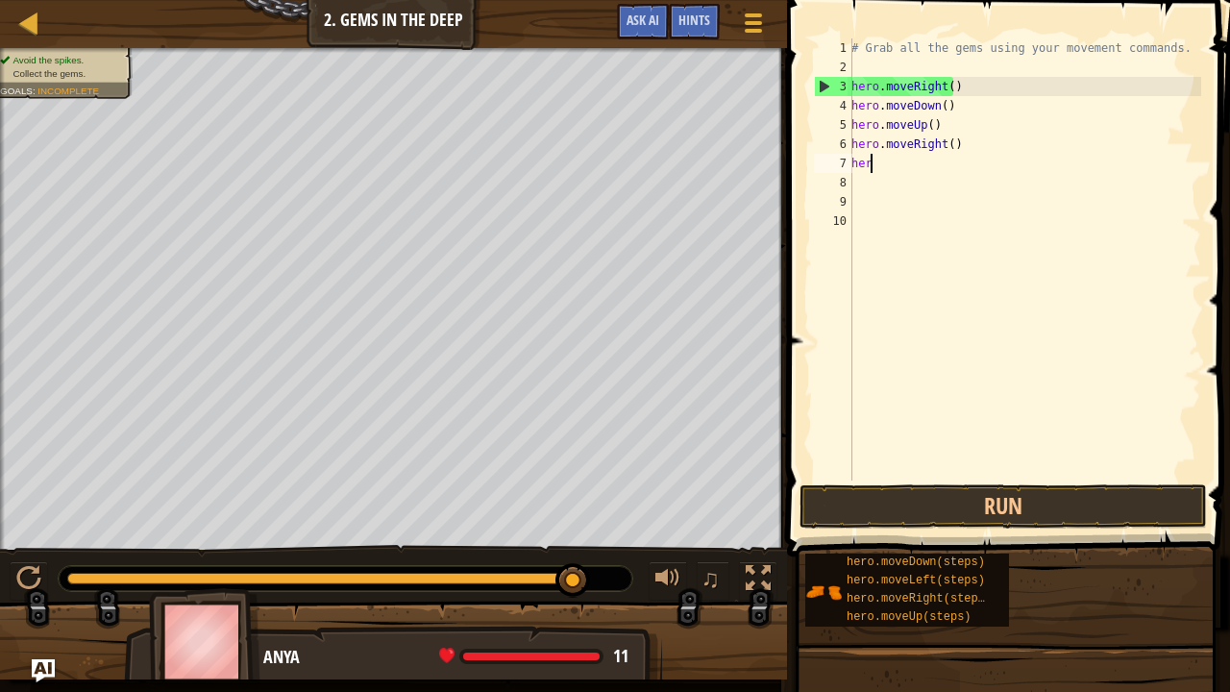
type textarea "h"
click at [966, 142] on div "# Grab all the gems using your movement commands. hero . moveRight ( ) hero . m…" at bounding box center [1024, 278] width 354 height 480
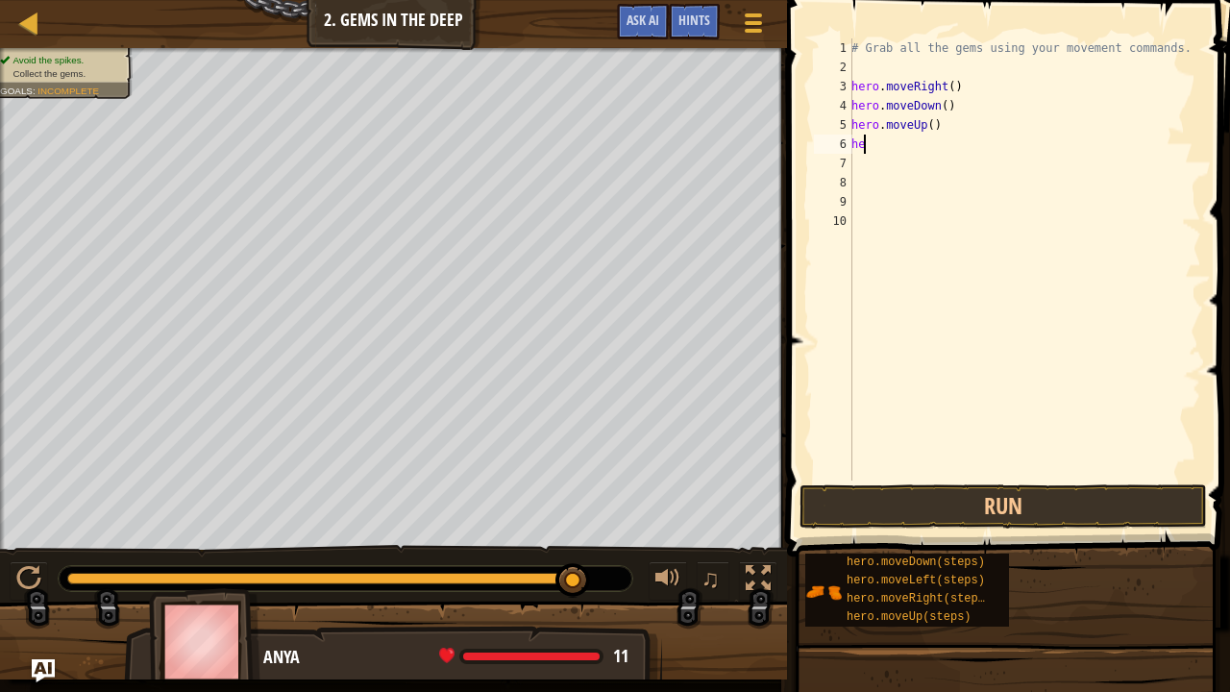
type textarea "h"
click at [863, 154] on div "# Grab all the gems using your movement commands. hero . moveRight ( ) hero . m…" at bounding box center [1024, 278] width 354 height 480
click at [859, 142] on div "# Grab all the gems using your movement commands. hero . moveRight ( ) hero . m…" at bounding box center [1024, 278] width 354 height 480
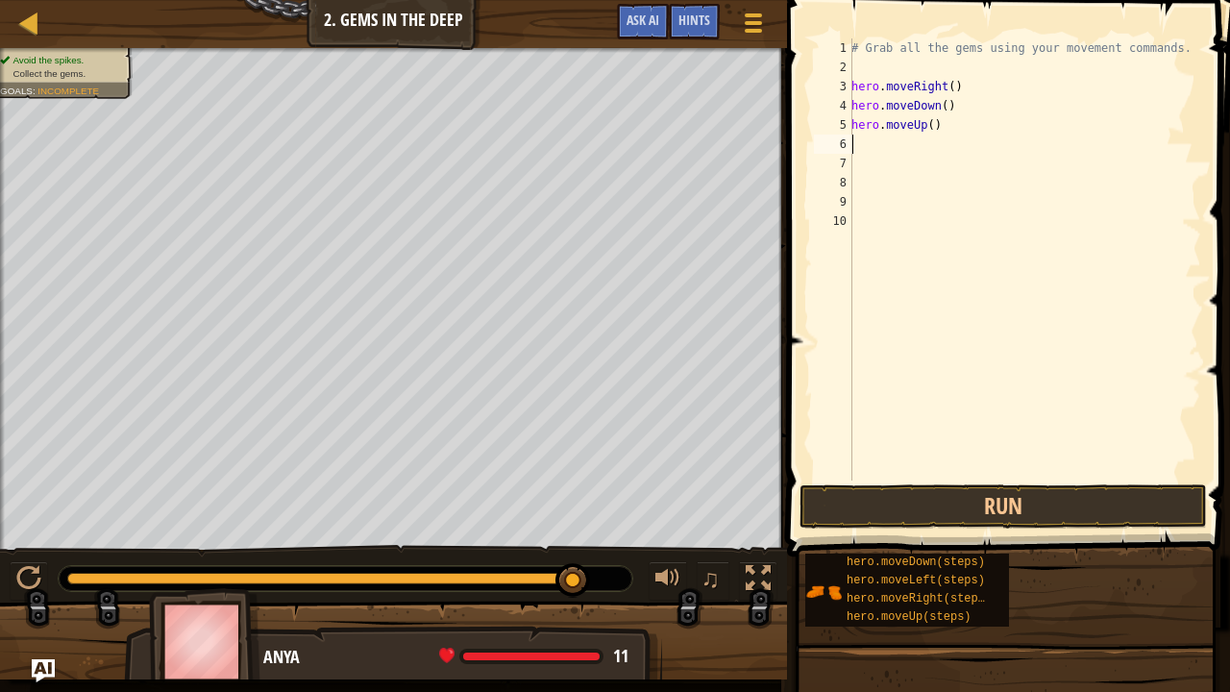
type textarea "v"
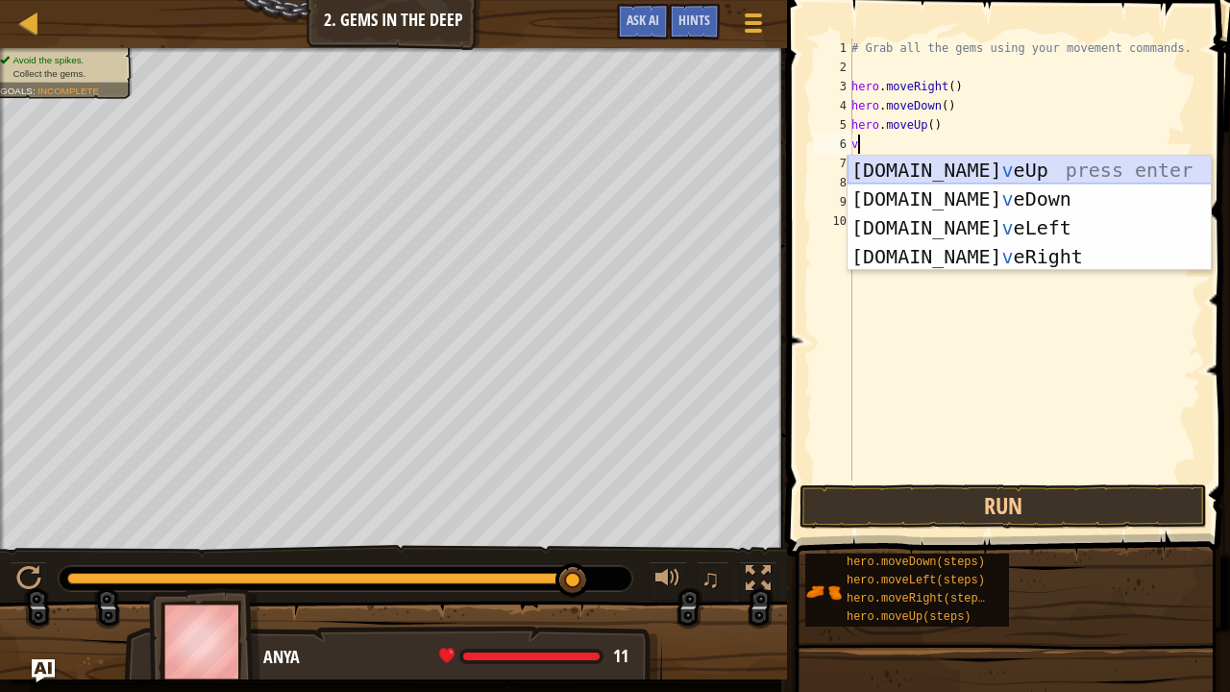
click at [939, 163] on div "hero.mo v eUp press enter hero.mo v eDown press enter hero.mo v eLeft press ent…" at bounding box center [1029, 242] width 364 height 173
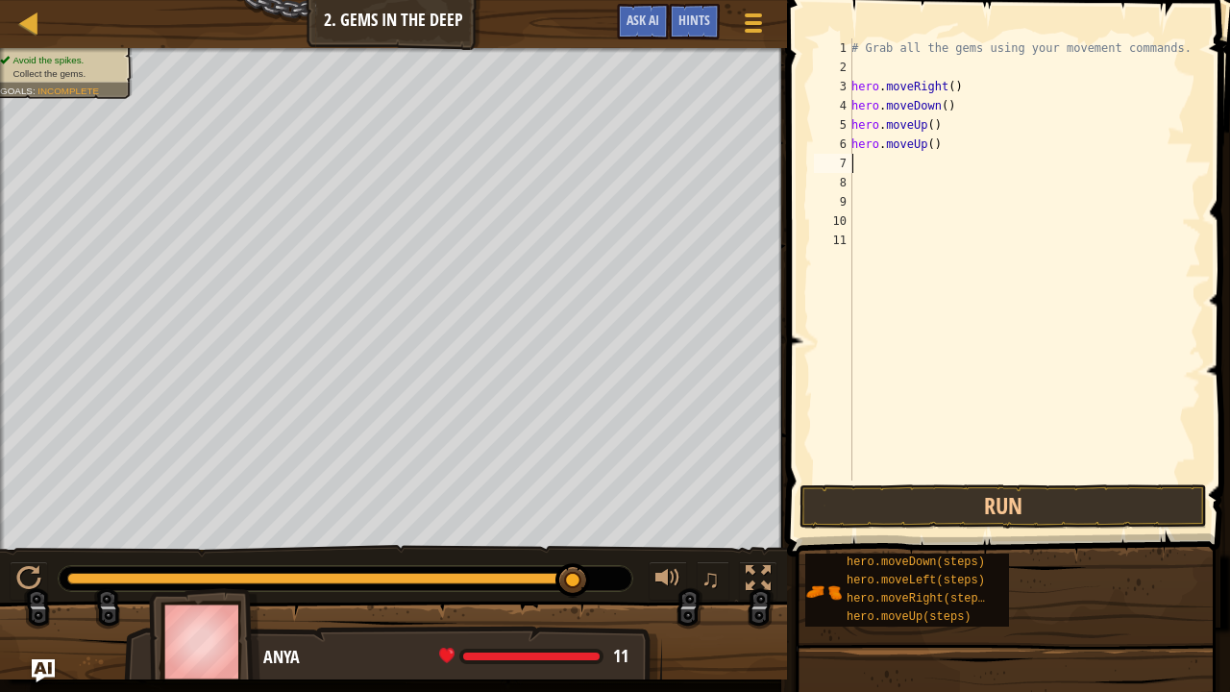
click at [871, 167] on div "# Grab all the gems using your movement commands. hero . moveRight ( ) hero . m…" at bounding box center [1024, 278] width 354 height 480
type textarea "v"
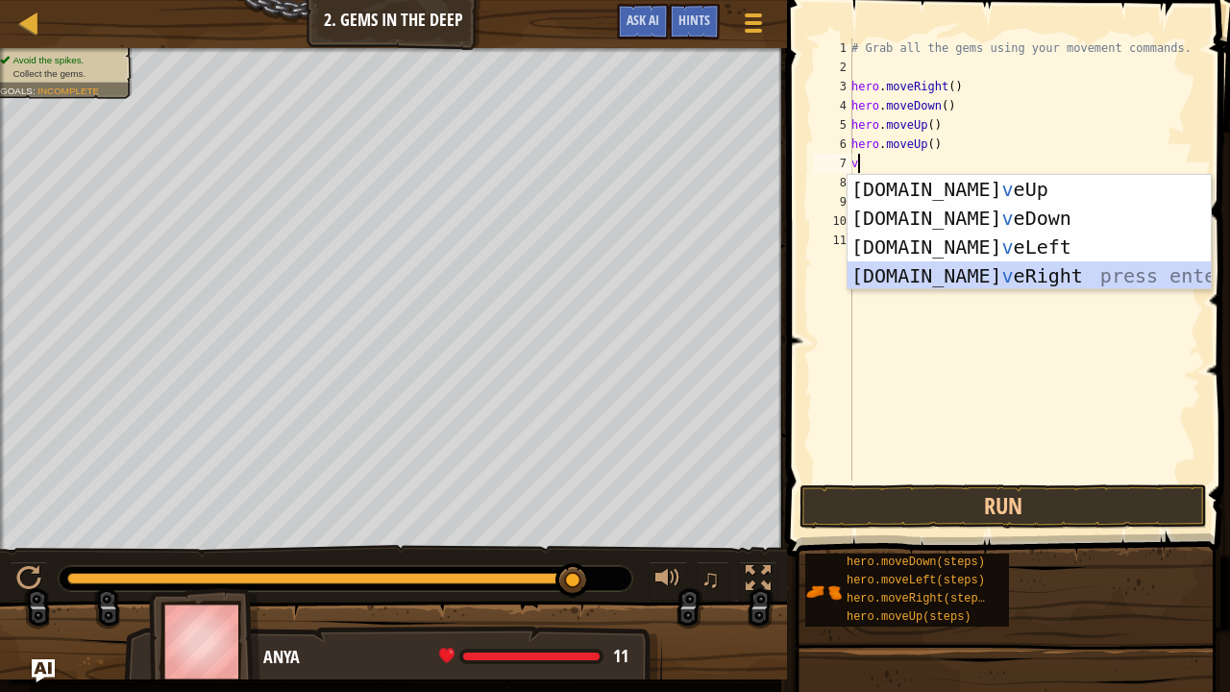
click at [928, 275] on div "hero.mo v eUp press enter hero.mo v eDown press enter hero.mo v eLeft press ent…" at bounding box center [1029, 261] width 364 height 173
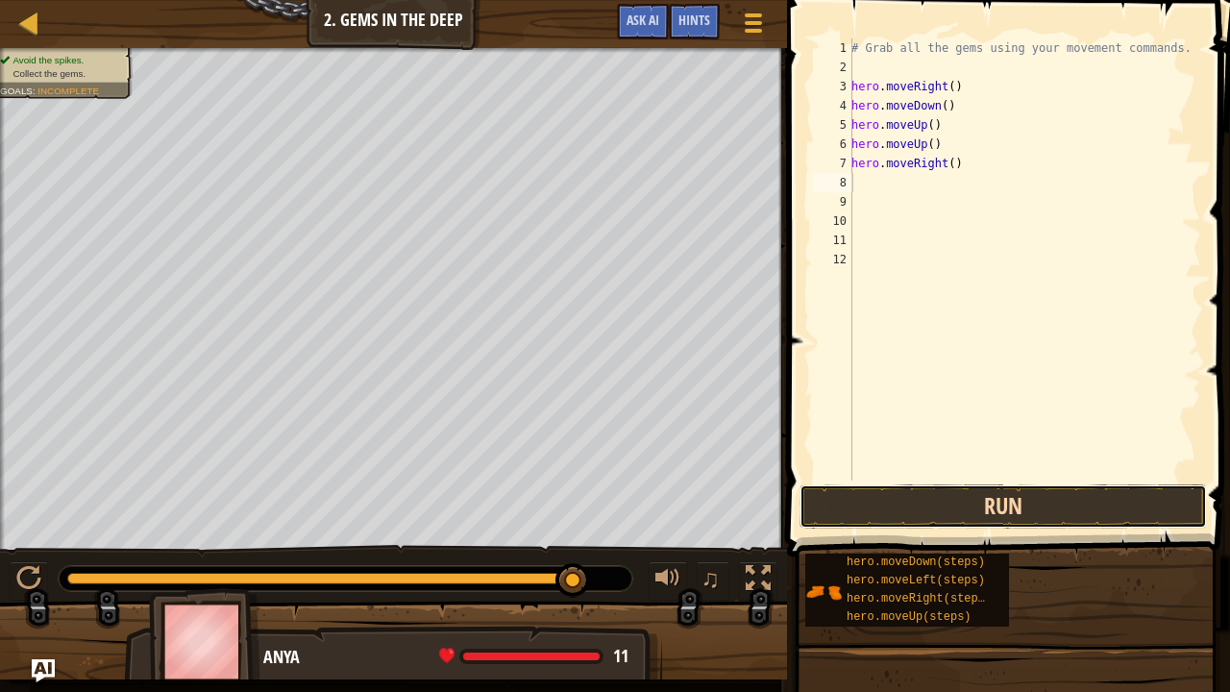
click at [1018, 499] on button "Run" at bounding box center [1002, 506] width 407 height 44
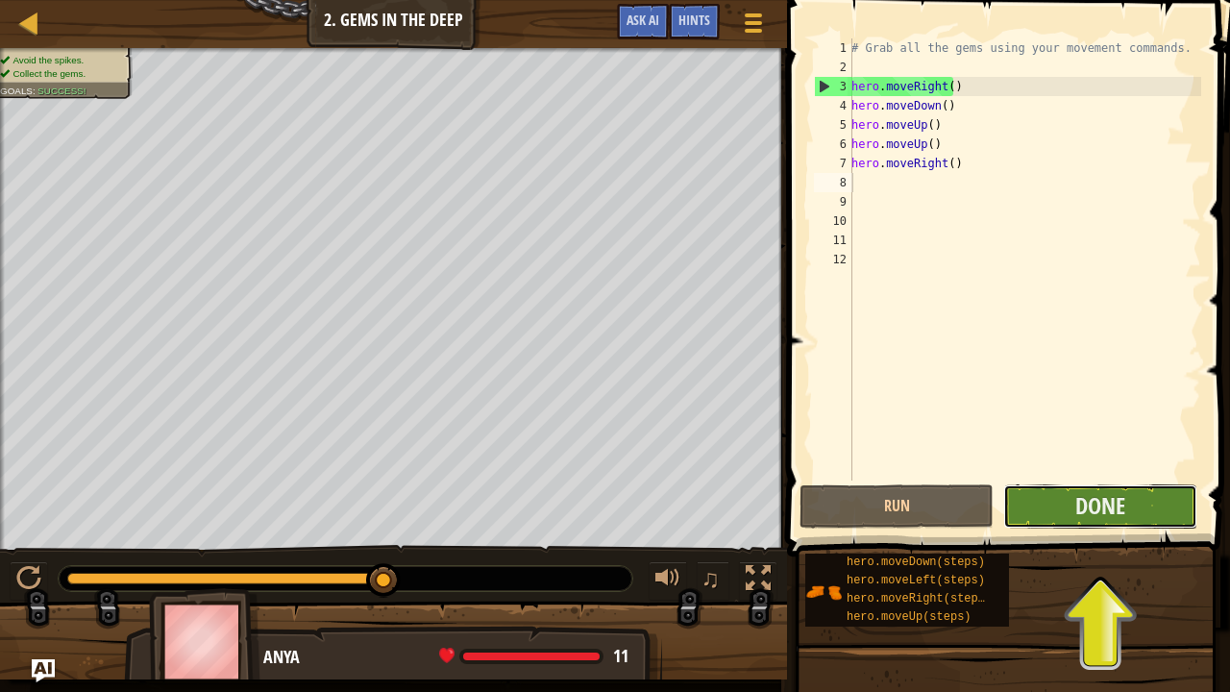
click at [1051, 503] on button "Done" at bounding box center [1100, 506] width 194 height 44
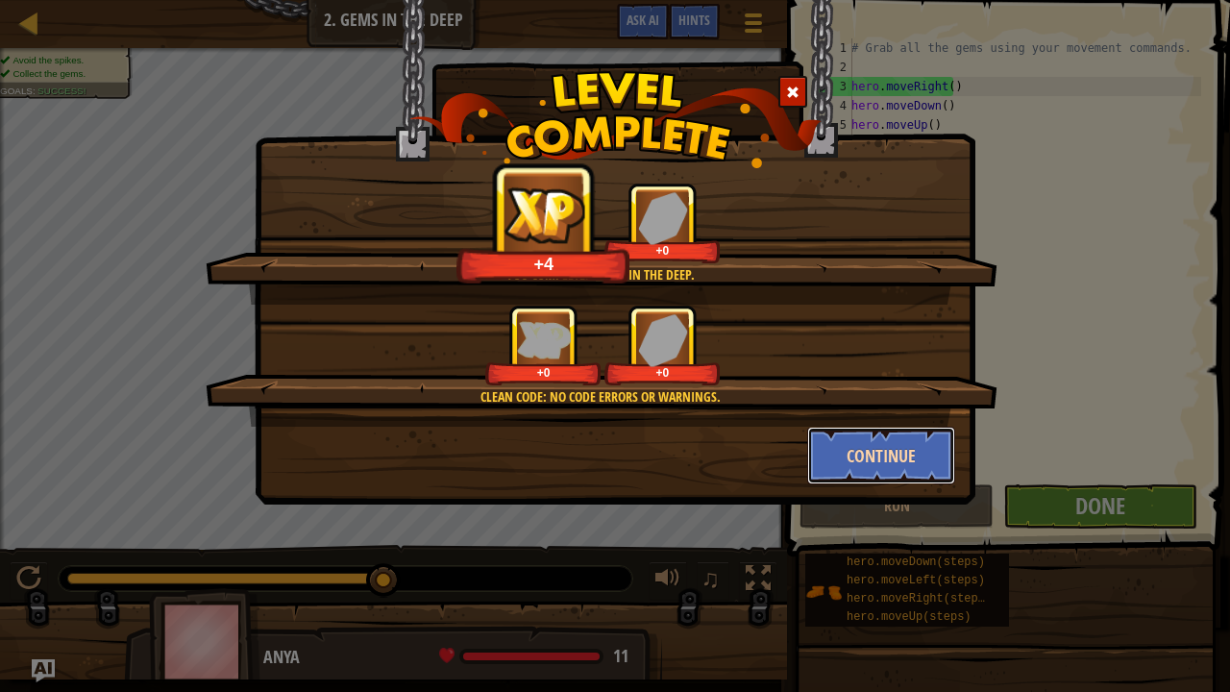
click at [861, 459] on button "Continue" at bounding box center [881, 456] width 149 height 58
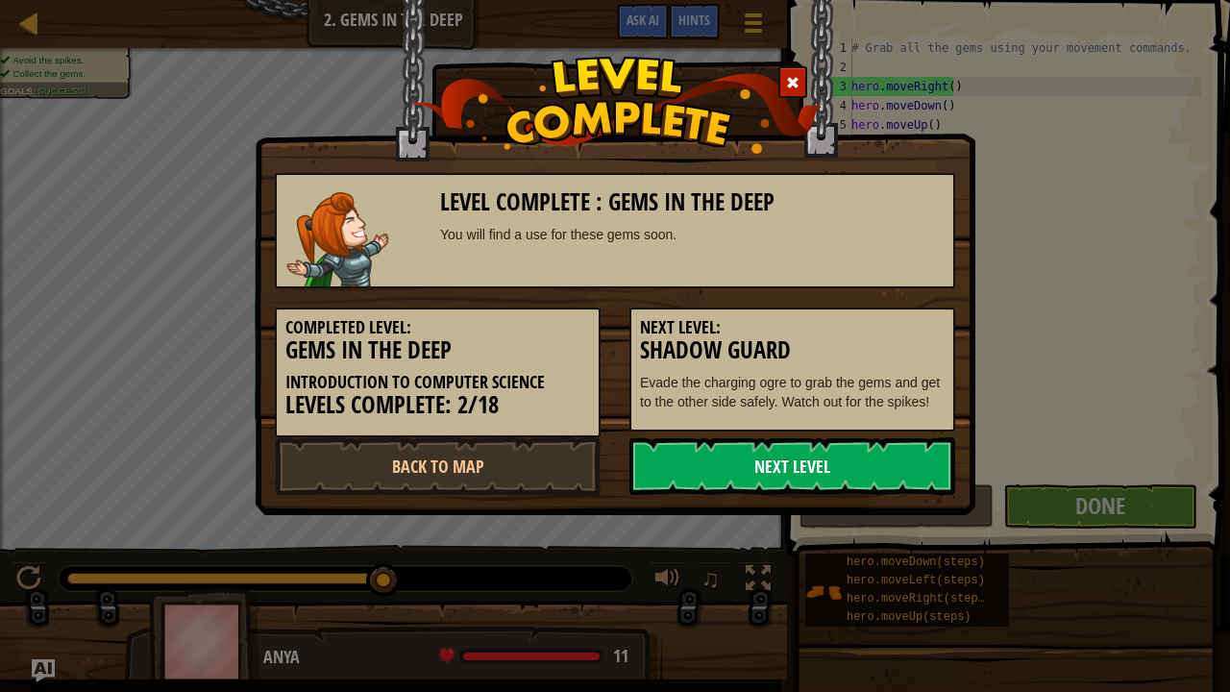
click at [853, 448] on link "Next Level" at bounding box center [792, 466] width 326 height 58
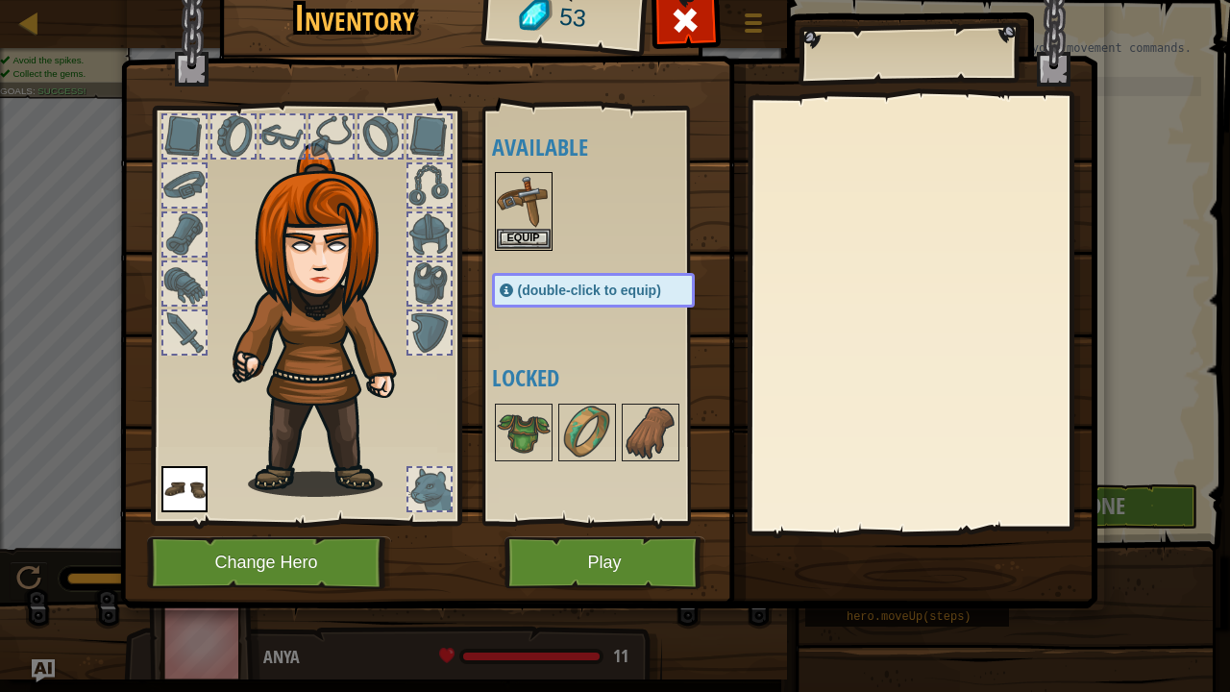
click at [331, 278] on img at bounding box center [327, 320] width 207 height 354
click at [316, 262] on img at bounding box center [327, 320] width 207 height 354
click at [514, 235] on button "Equip" at bounding box center [524, 238] width 54 height 20
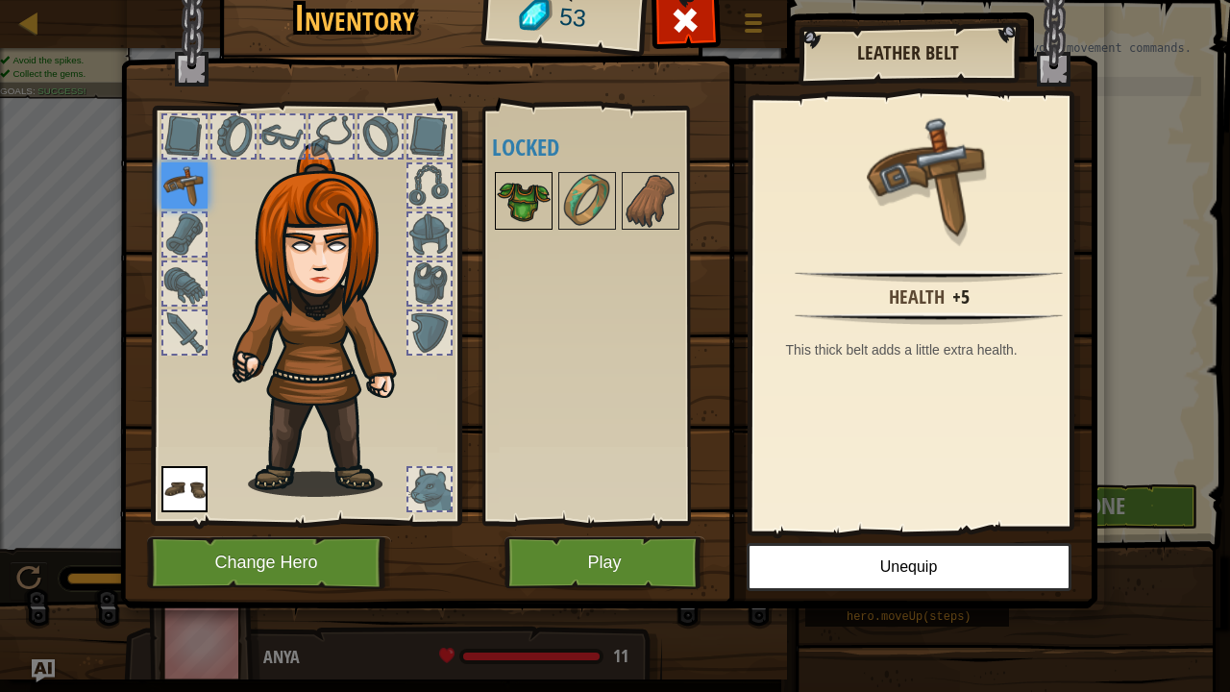
click at [528, 198] on img at bounding box center [524, 201] width 54 height 54
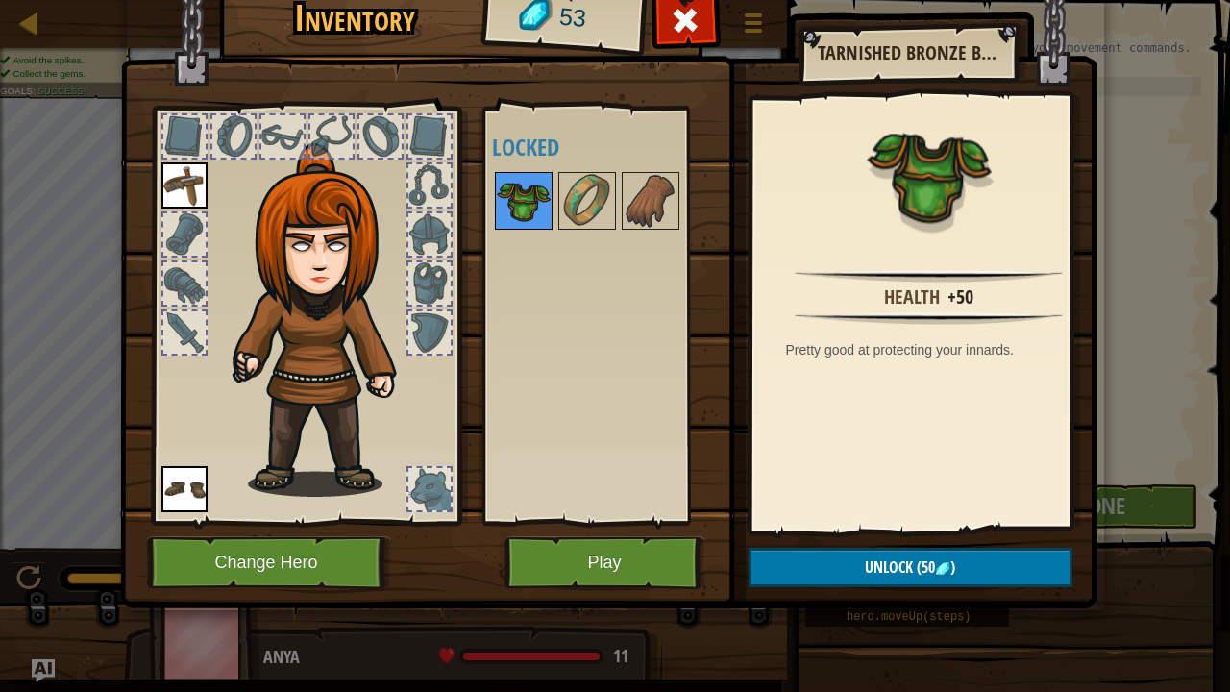
click at [528, 207] on img at bounding box center [524, 201] width 54 height 54
click at [650, 551] on button "Play" at bounding box center [604, 562] width 201 height 53
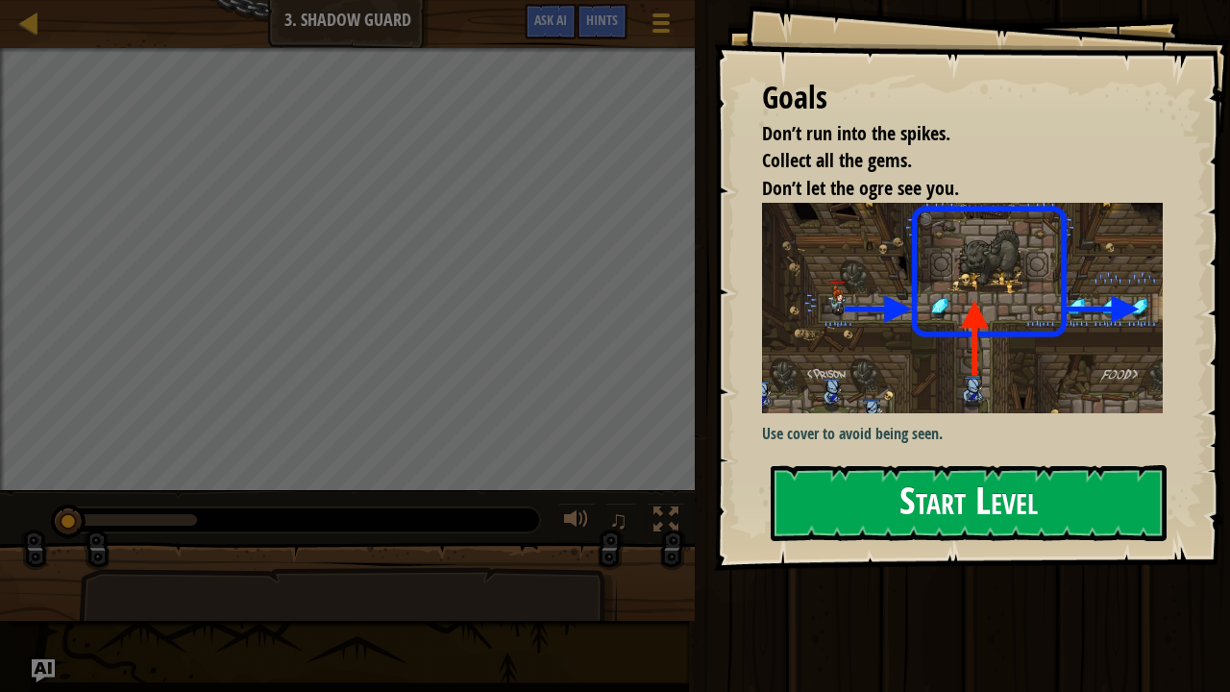
click at [922, 515] on button "Start Level" at bounding box center [969, 503] width 396 height 76
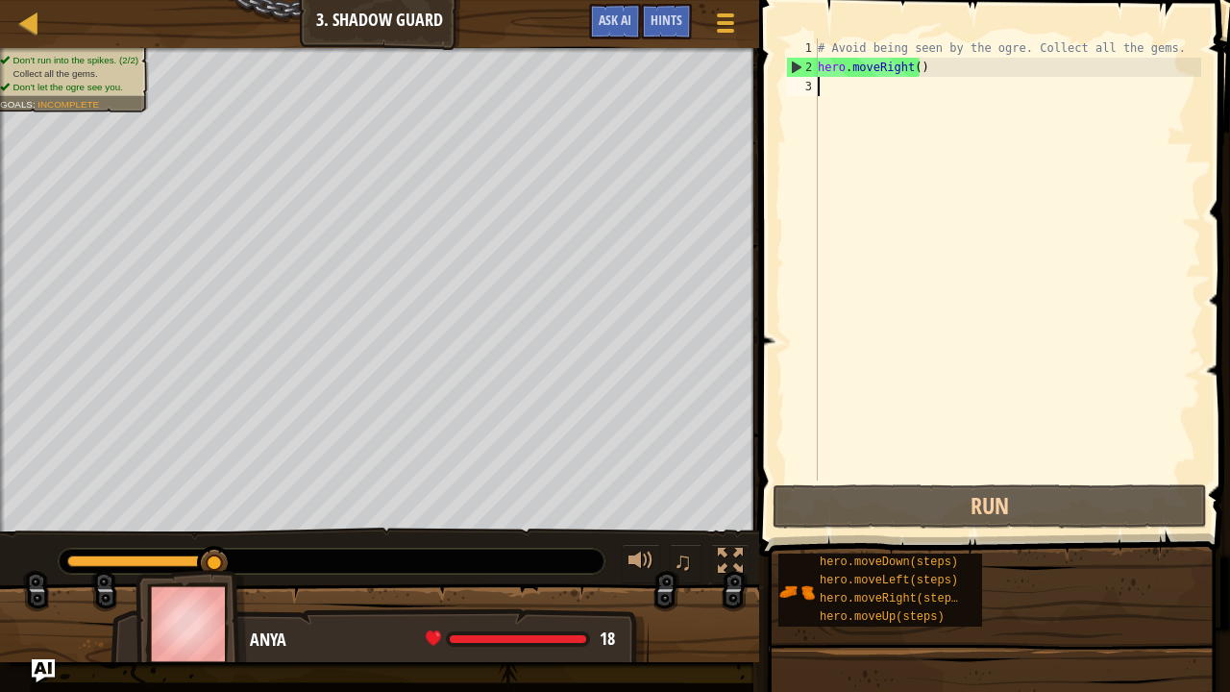
type textarea "v"
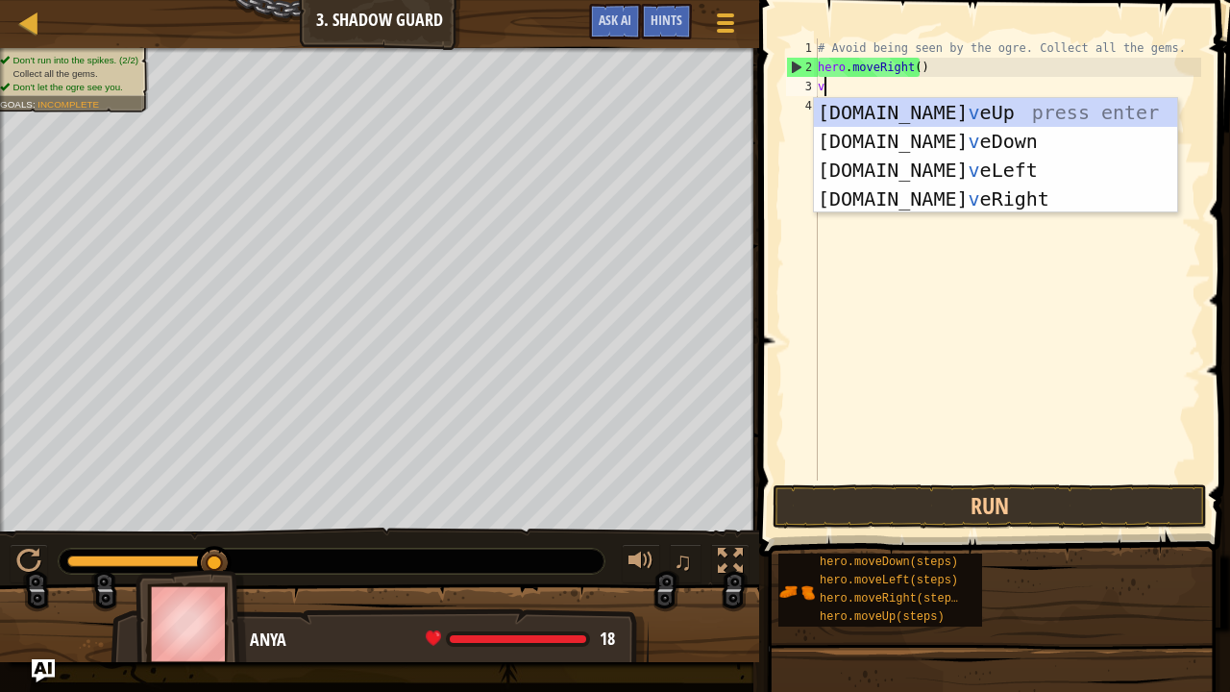
scroll to position [9, 0]
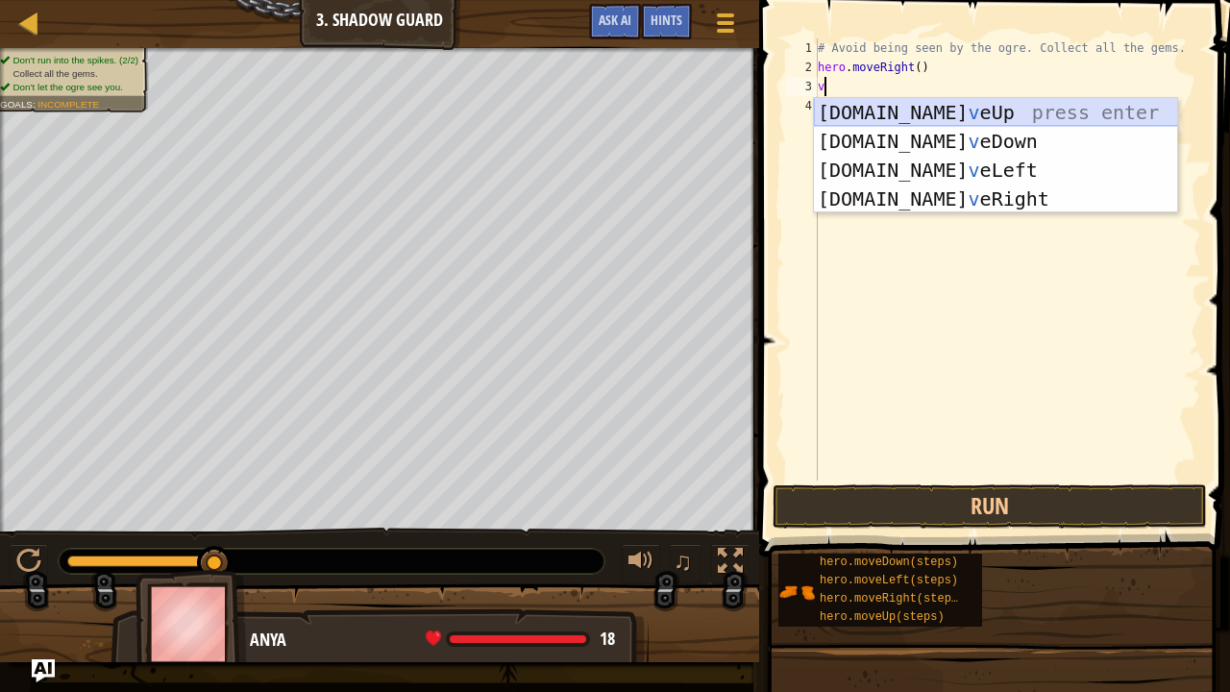
click at [892, 106] on div "hero.mo v eUp press enter hero.mo v eDown press enter hero.mo v eLeft press ent…" at bounding box center [996, 184] width 364 height 173
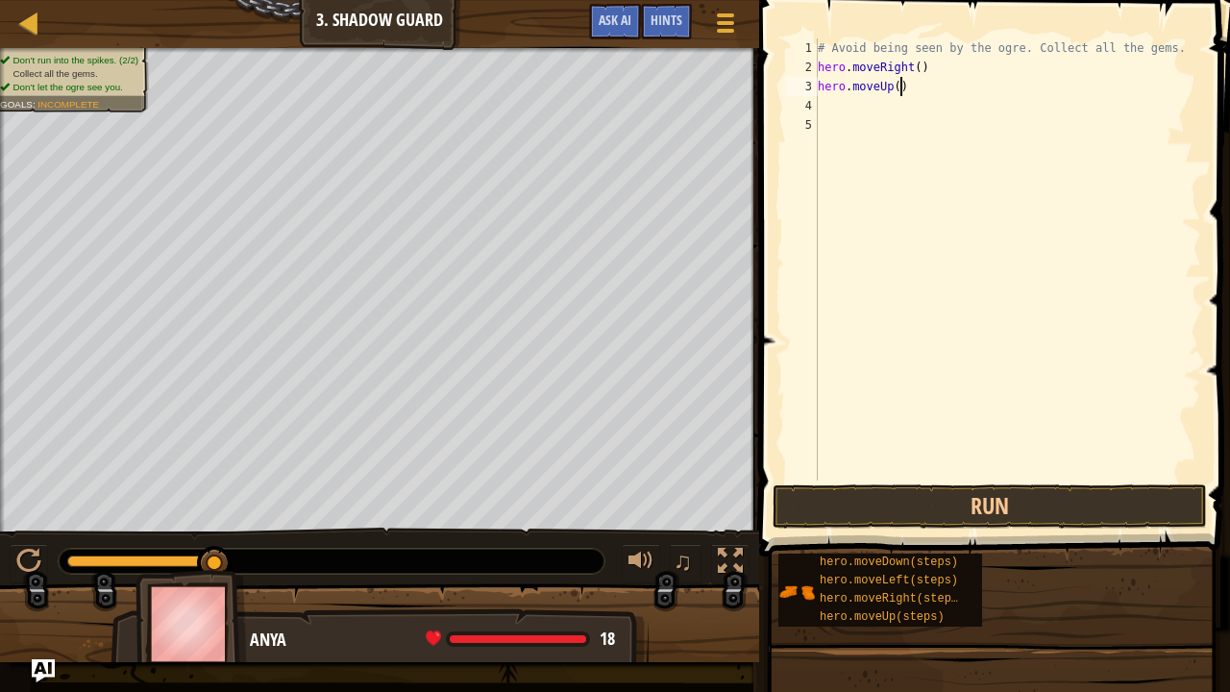
click at [898, 90] on div "# Avoid being seen by the ogre. Collect all the gems. hero . moveRight ( ) hero…" at bounding box center [1007, 278] width 387 height 480
type textarea "h"
type textarea "v"
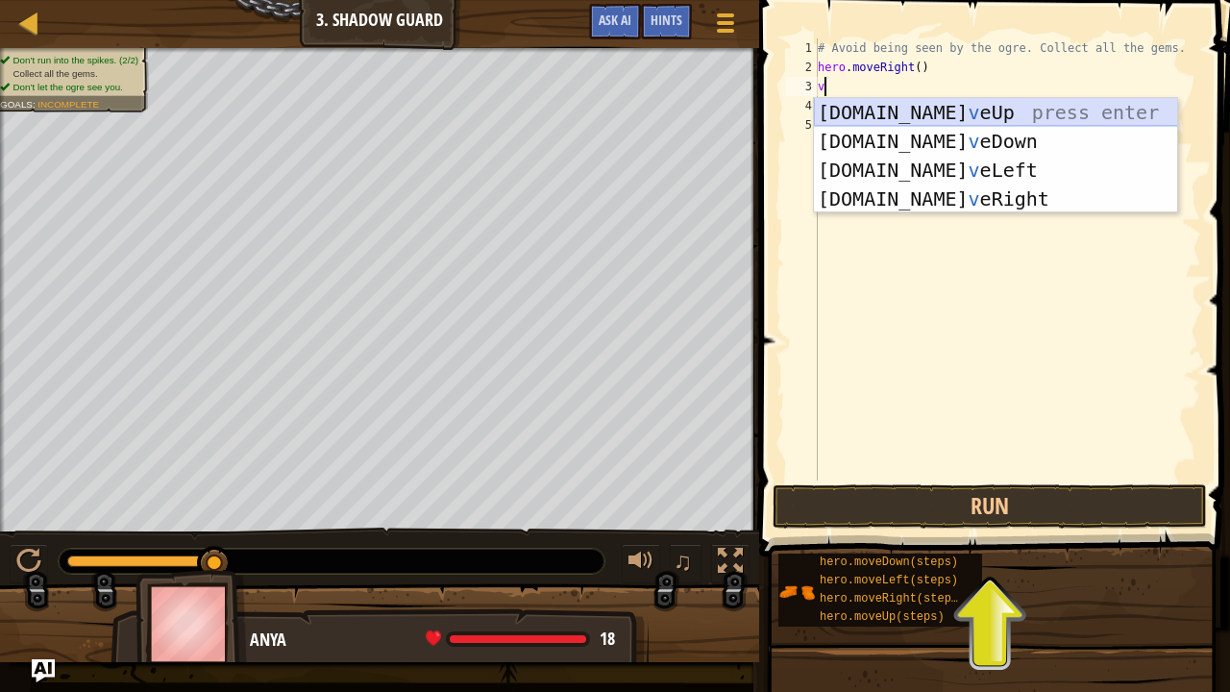
click at [891, 111] on div "hero.mo v eUp press enter hero.mo v eDown press enter hero.mo v eLeft press ent…" at bounding box center [996, 184] width 364 height 173
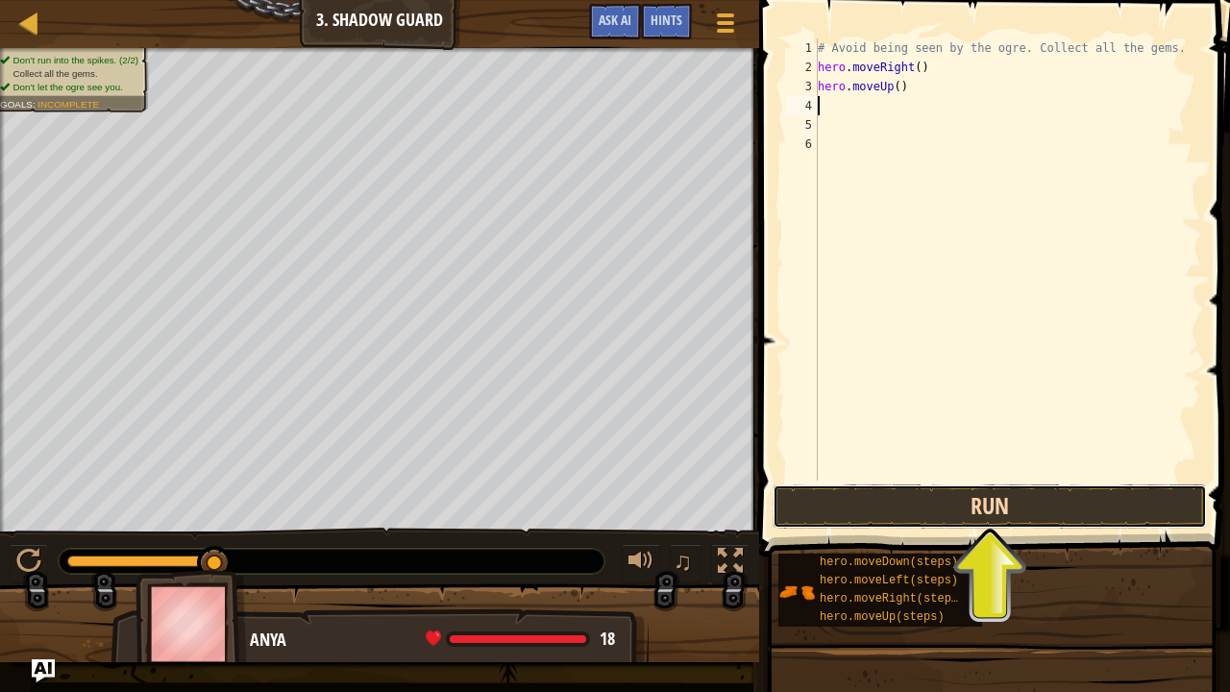
click at [1013, 500] on button "Run" at bounding box center [990, 506] width 434 height 44
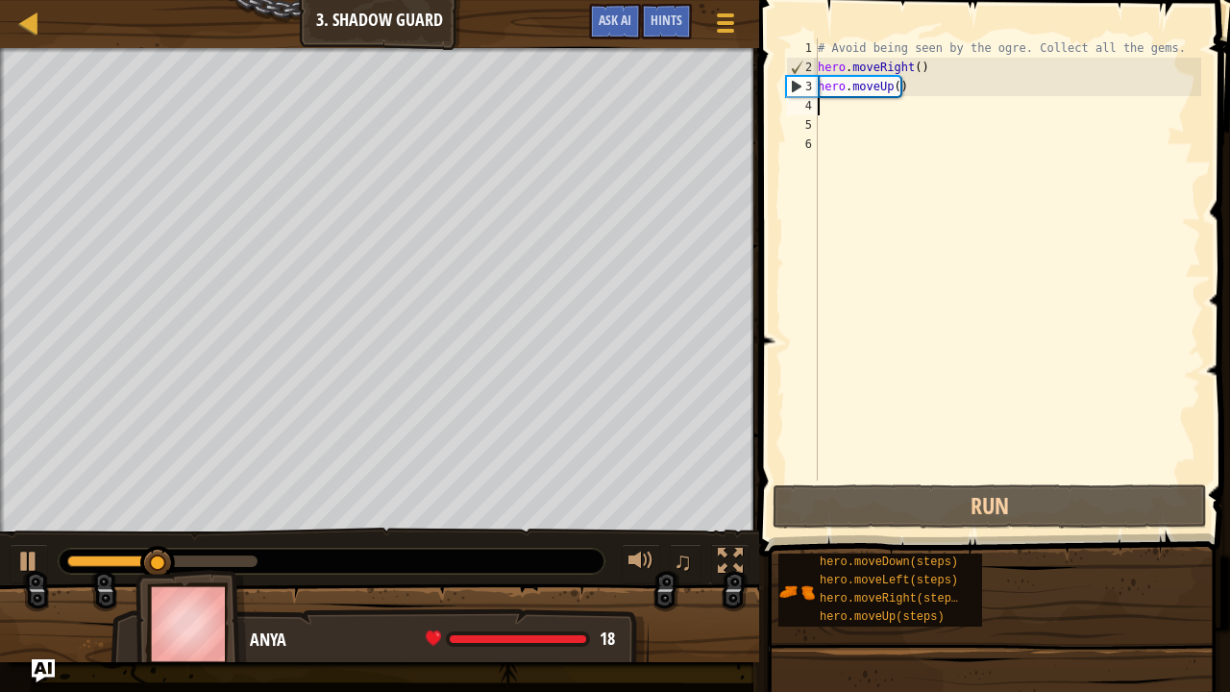
click at [828, 105] on div "# Avoid being seen by the ogre. Collect all the gems. hero . moveRight ( ) hero…" at bounding box center [1007, 278] width 387 height 480
type textarea "v"
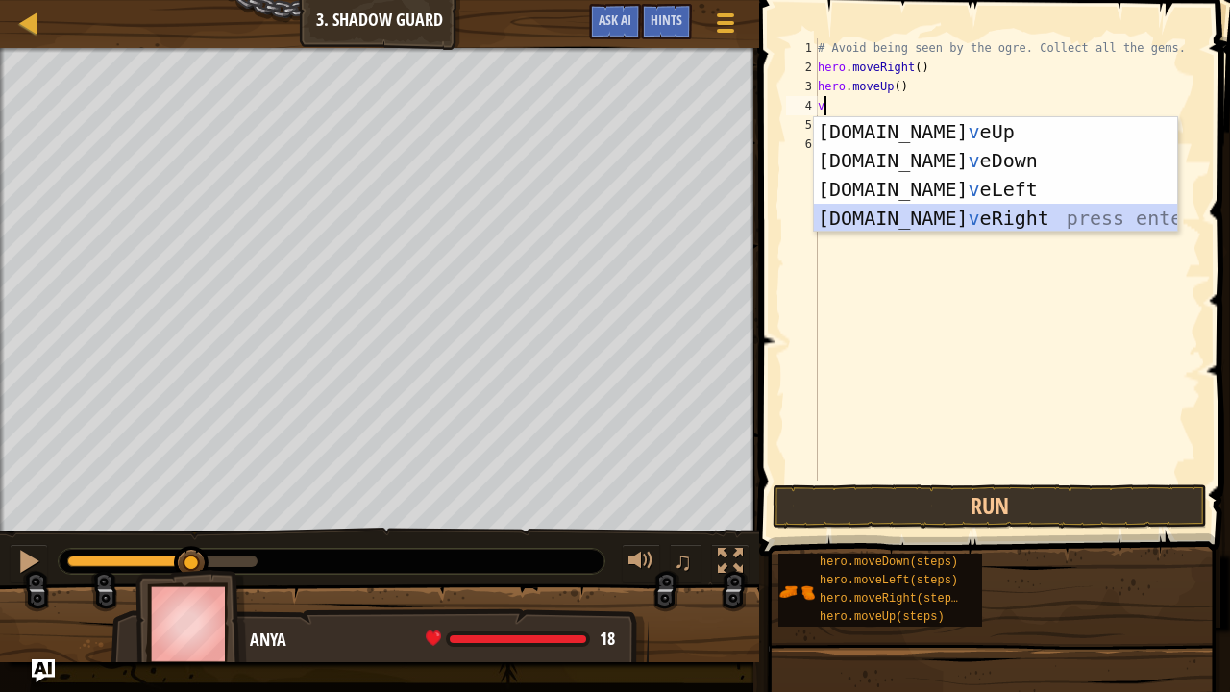
click at [897, 221] on div "hero.mo v eUp press enter hero.mo v eDown press enter hero.mo v eLeft press ent…" at bounding box center [996, 203] width 364 height 173
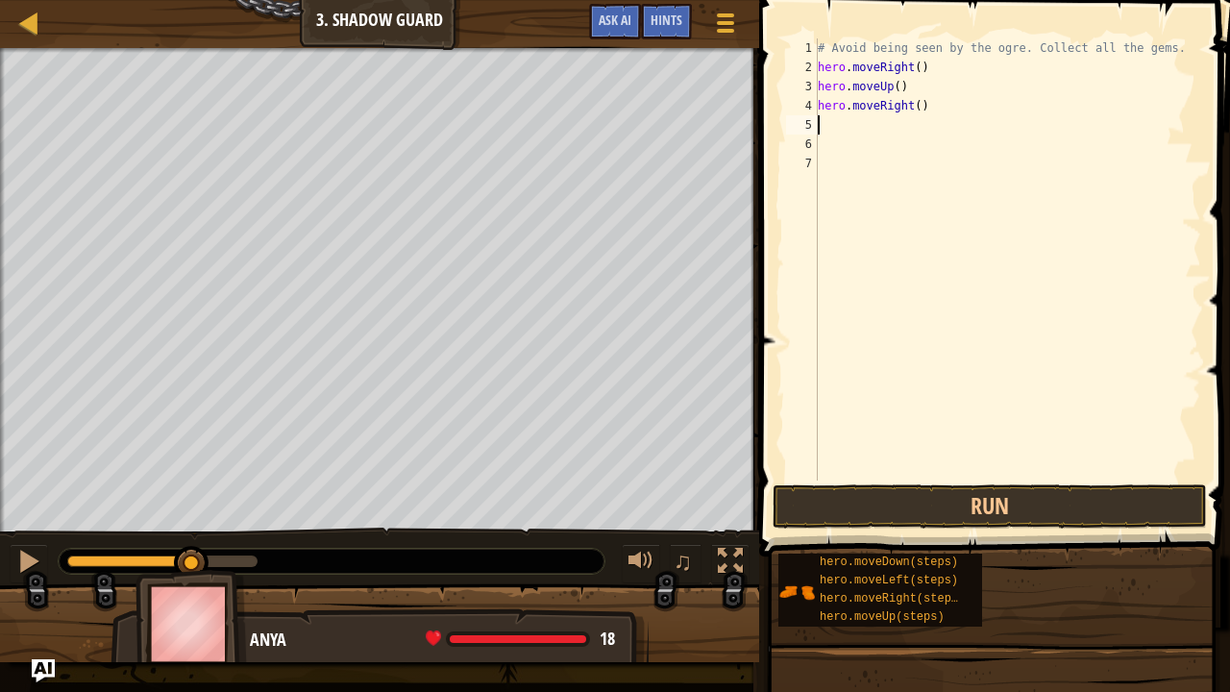
type textarea "v"
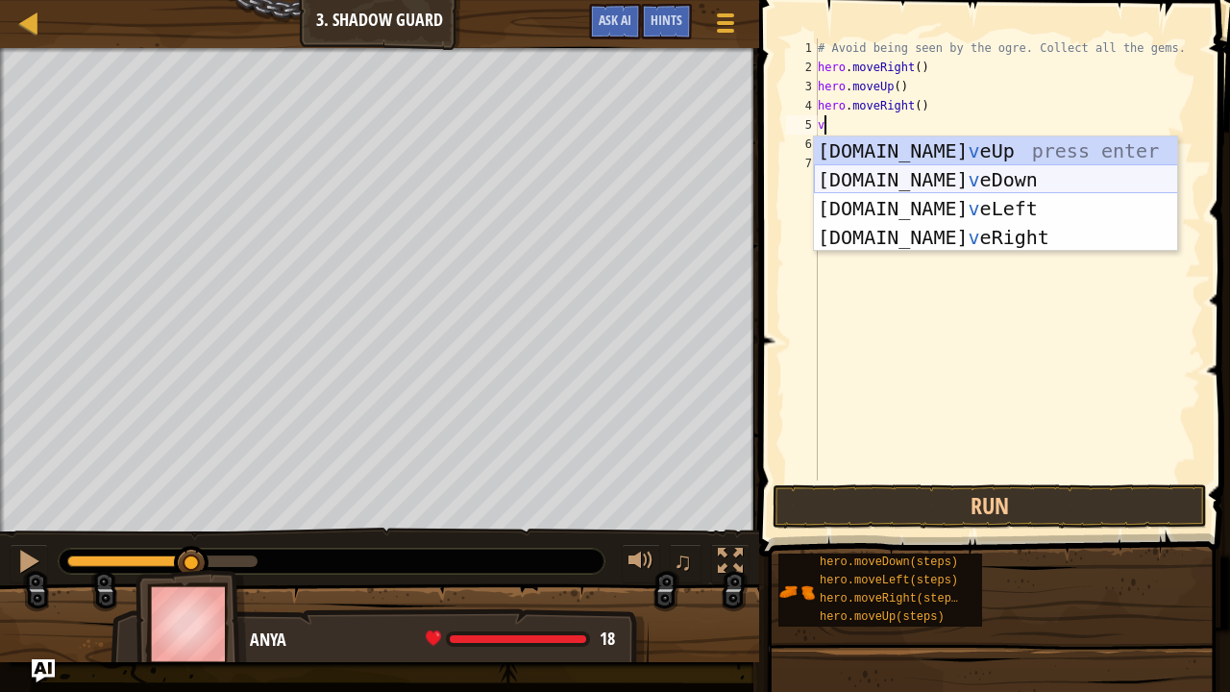
click at [977, 177] on div "hero.mo v eUp press enter hero.mo v eDown press enter hero.mo v eLeft press ent…" at bounding box center [996, 222] width 364 height 173
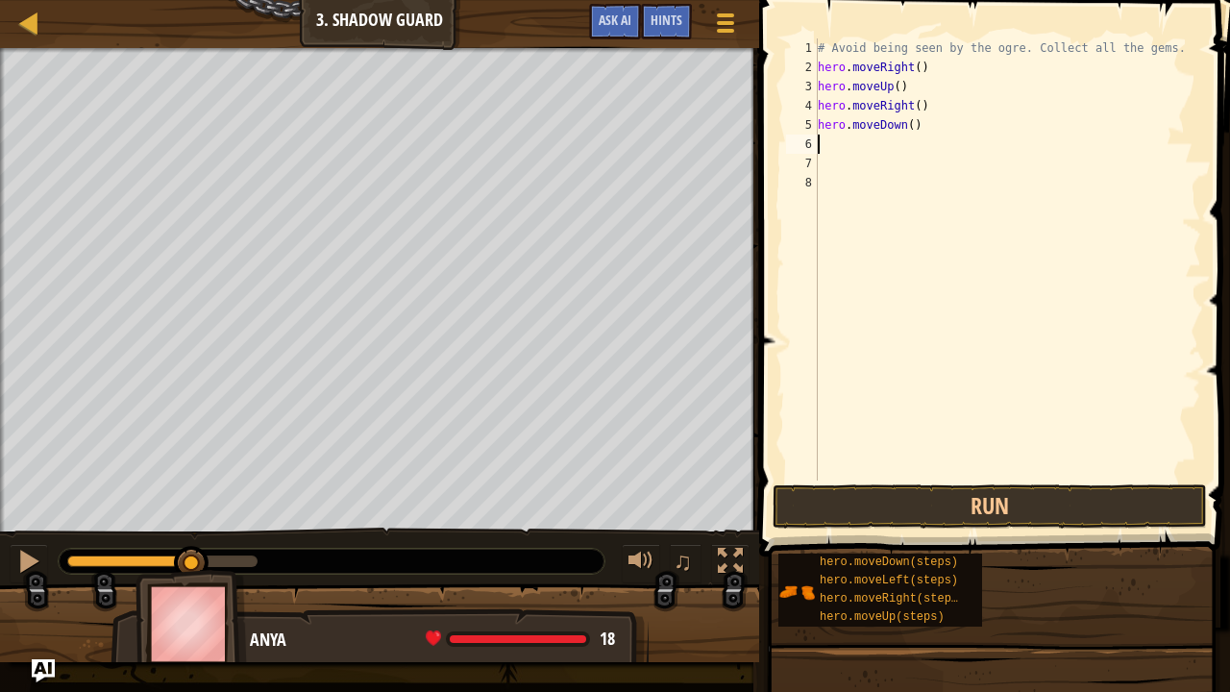
type textarea "v"
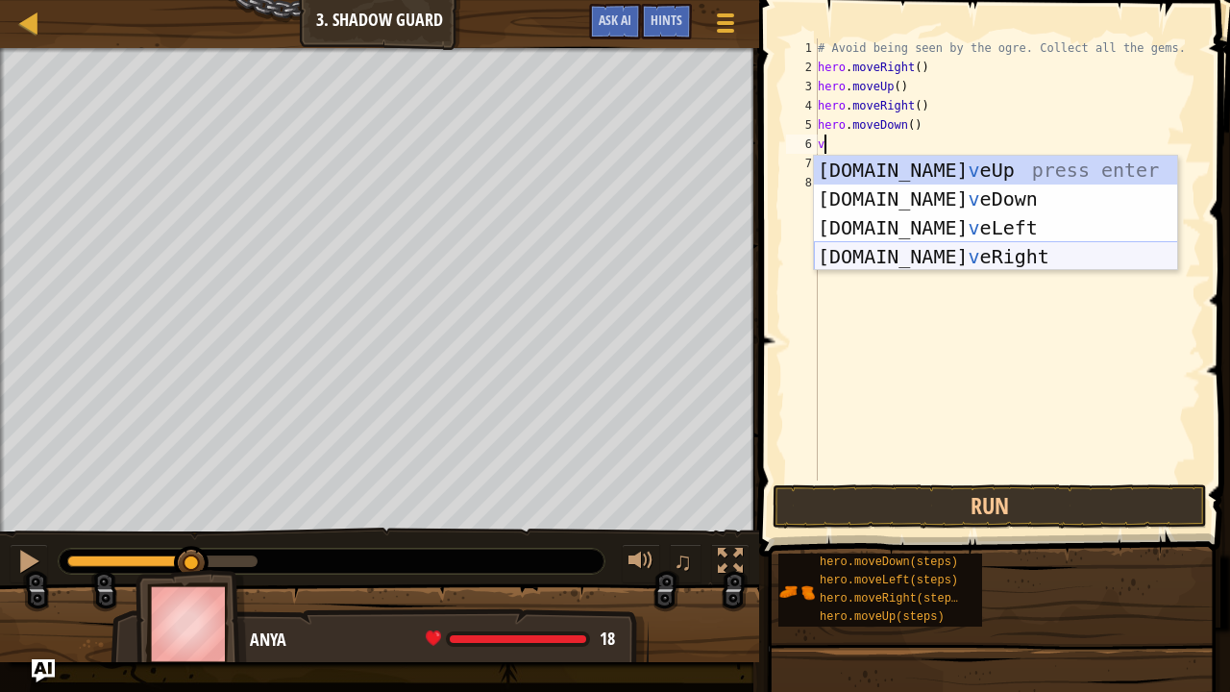
click at [927, 254] on div "hero.mo v eUp press enter hero.mo v eDown press enter hero.mo v eLeft press ent…" at bounding box center [996, 242] width 364 height 173
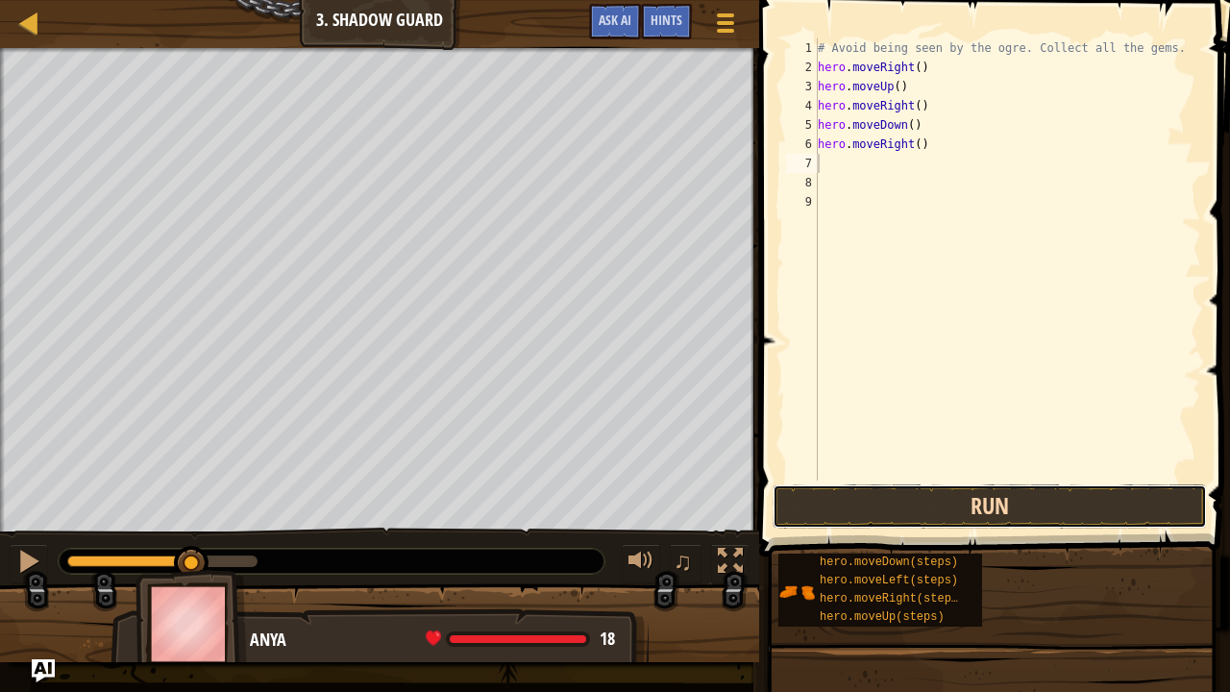
click at [1041, 517] on button "Run" at bounding box center [990, 506] width 434 height 44
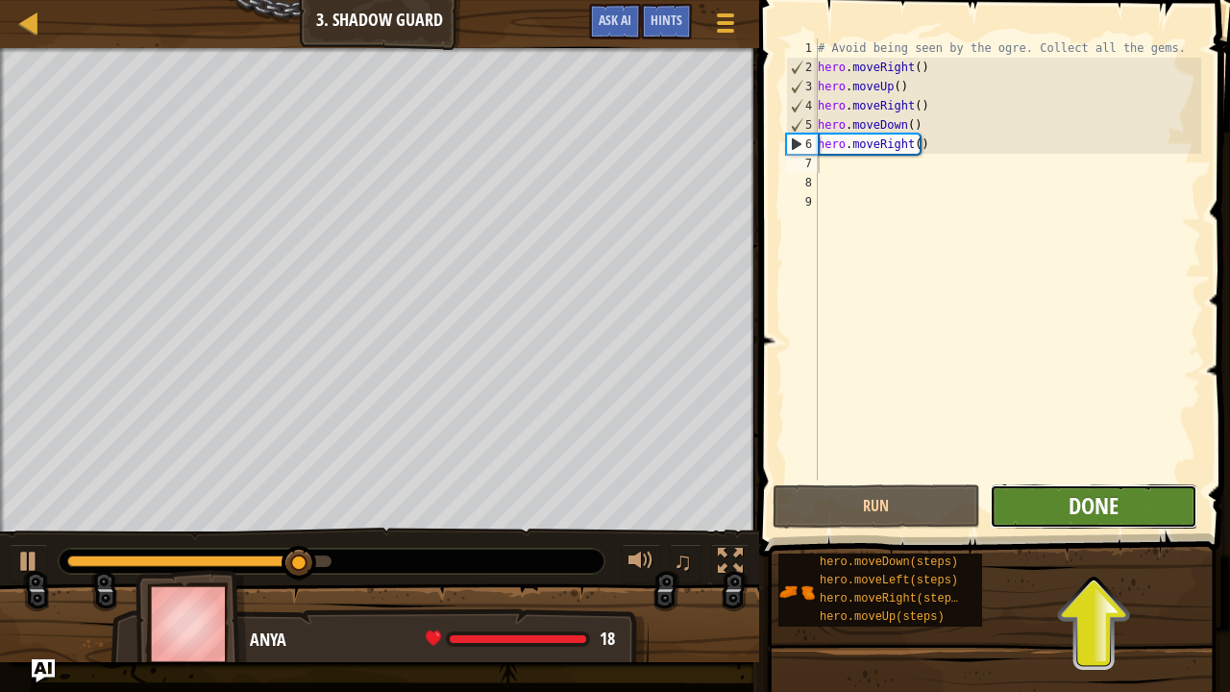
click at [1109, 502] on span "Done" at bounding box center [1093, 505] width 50 height 31
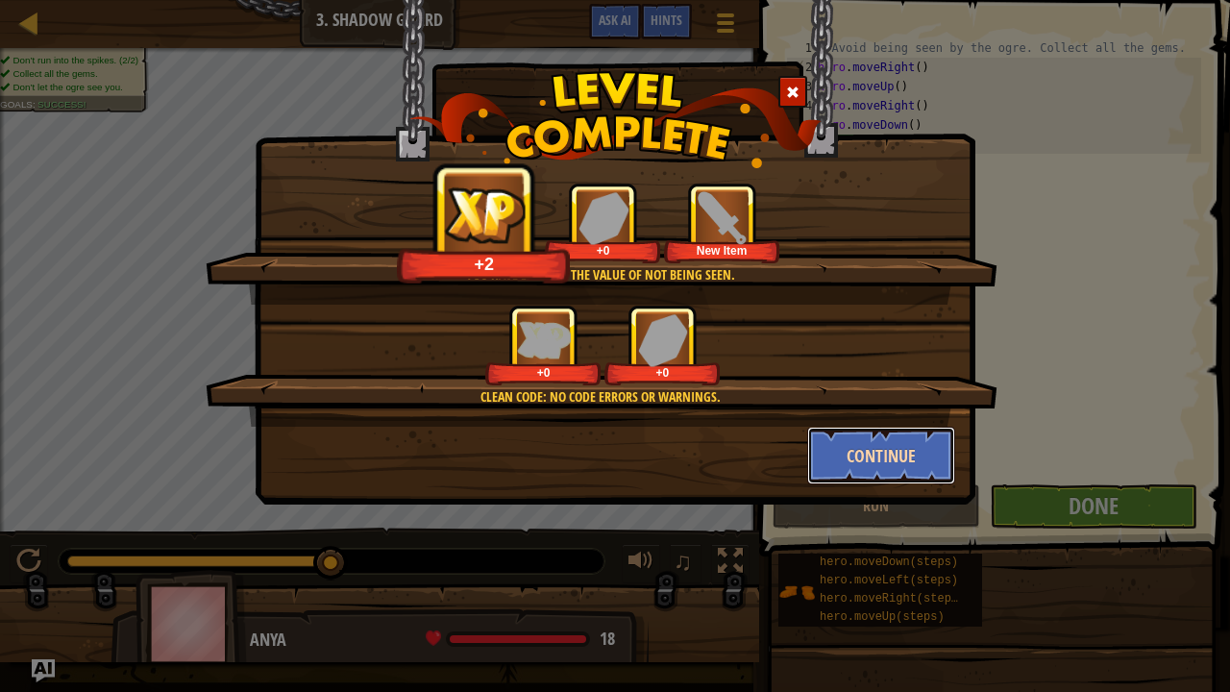
click at [872, 457] on button "Continue" at bounding box center [881, 456] width 149 height 58
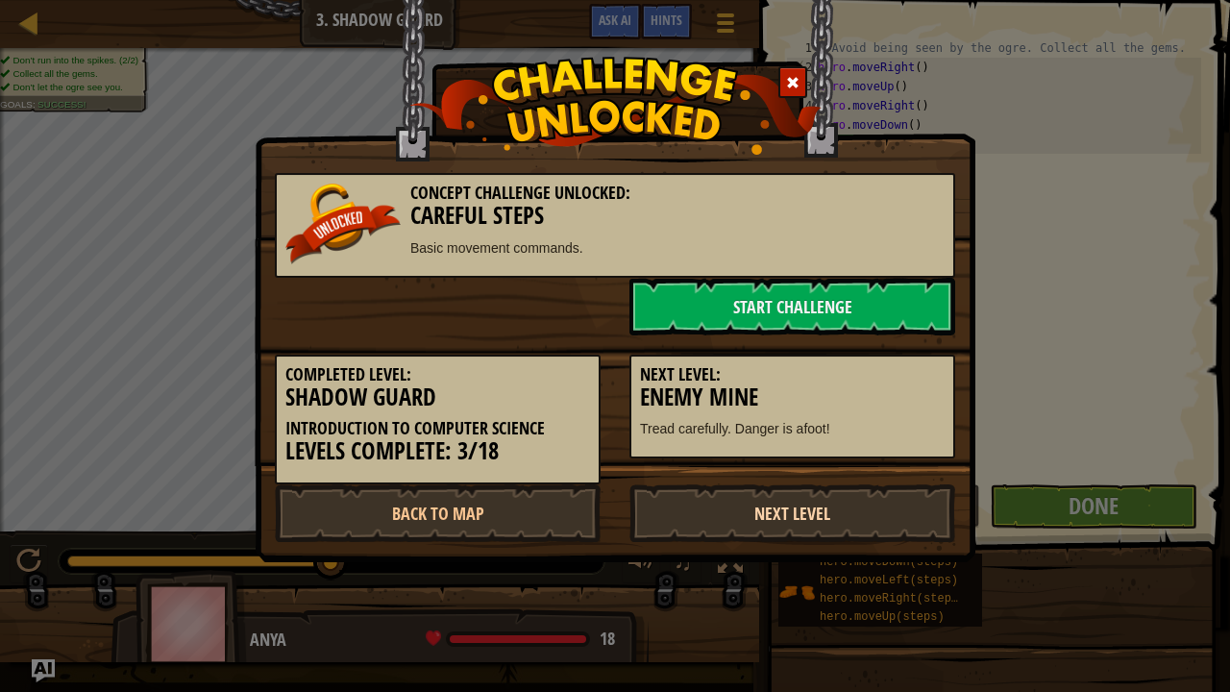
click at [832, 515] on link "Next Level" at bounding box center [792, 513] width 326 height 58
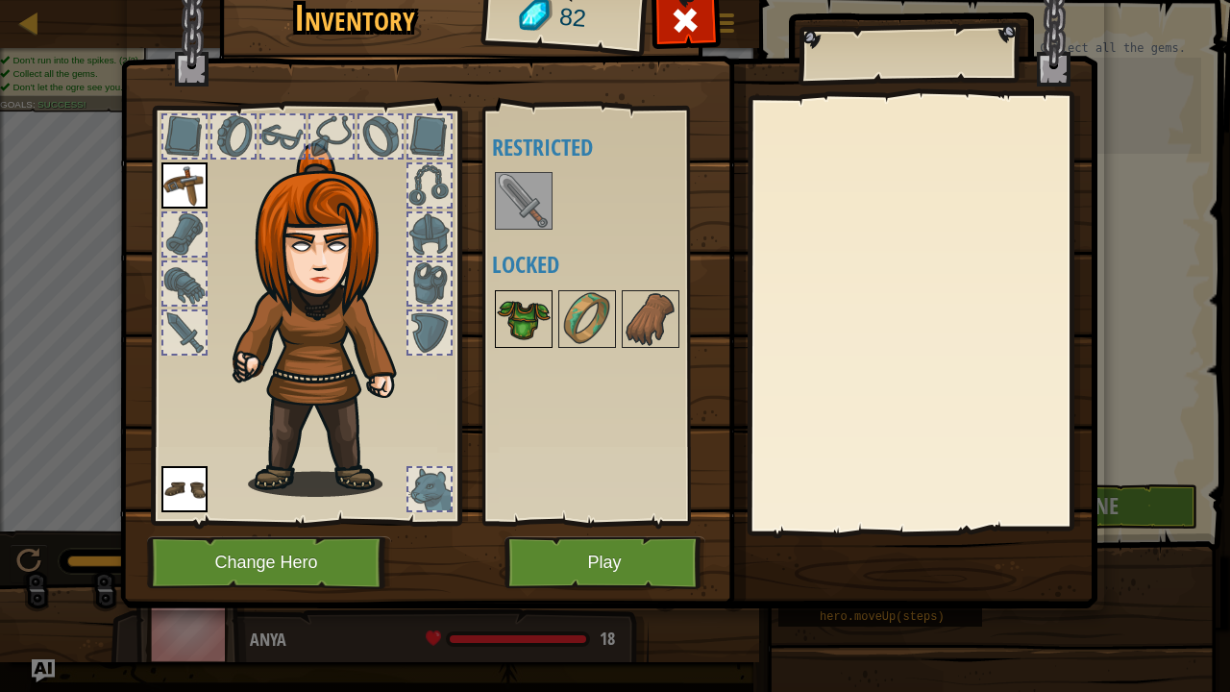
click at [523, 321] on img at bounding box center [524, 319] width 54 height 54
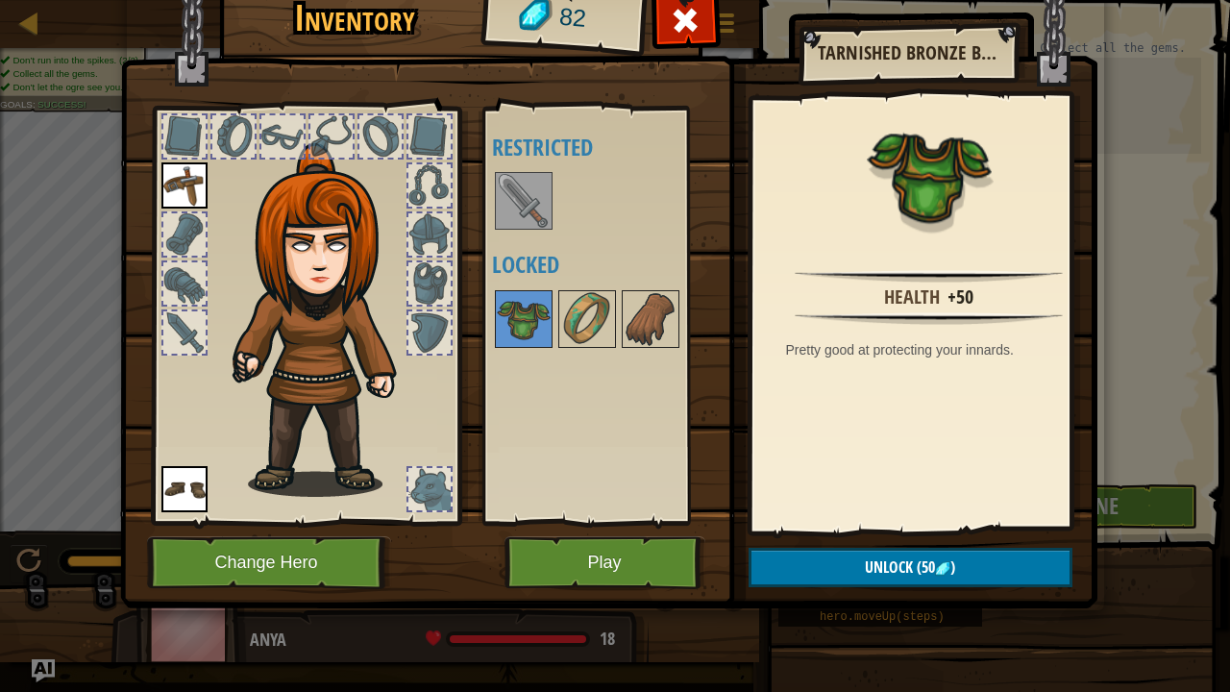
click at [618, 326] on div at bounding box center [612, 318] width 241 height 63
click at [584, 315] on img at bounding box center [587, 319] width 54 height 54
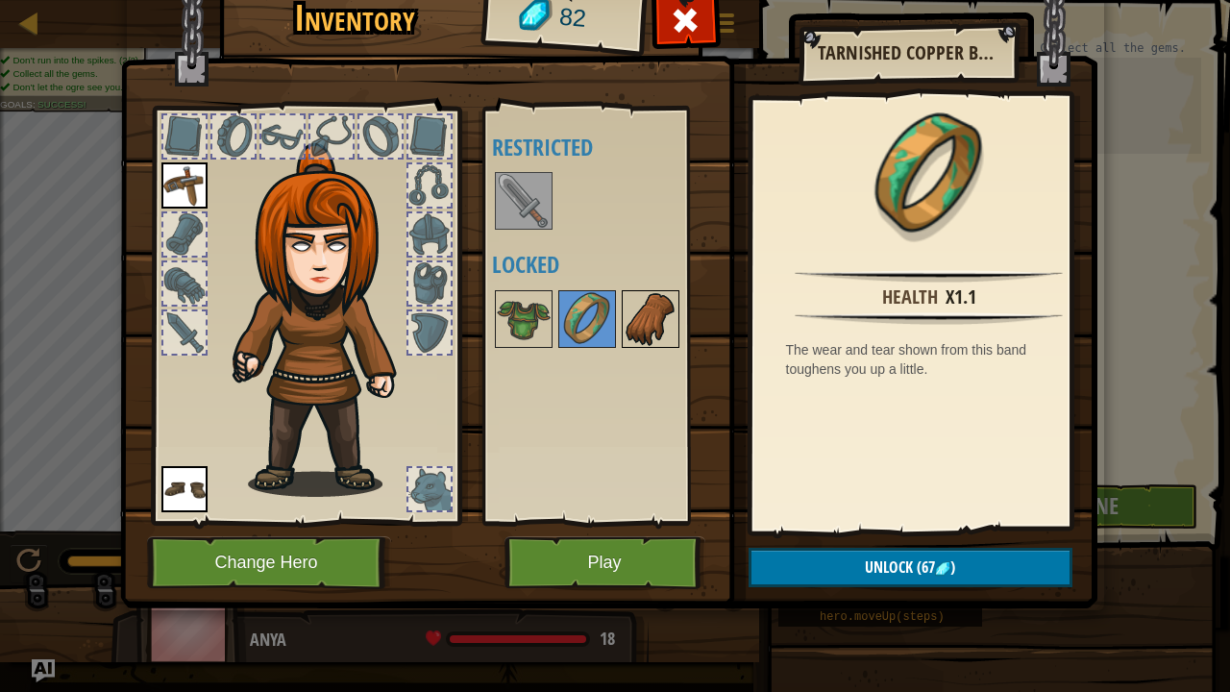
click at [661, 323] on img at bounding box center [651, 319] width 54 height 54
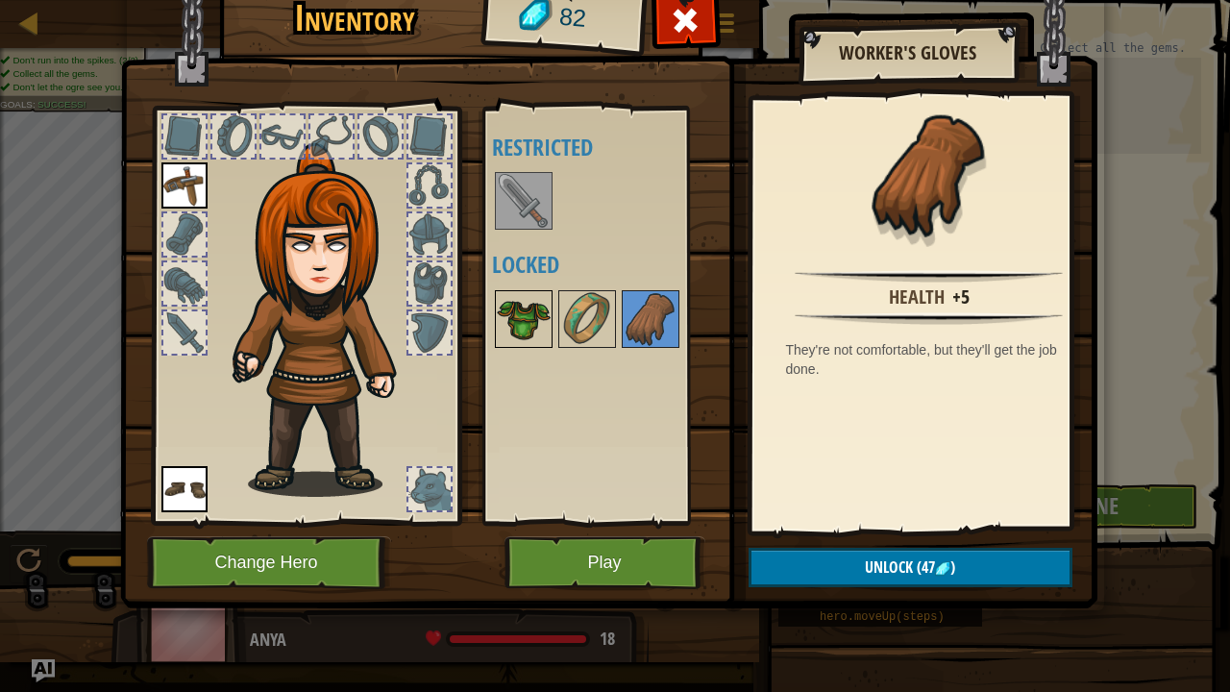
click at [519, 307] on img at bounding box center [524, 319] width 54 height 54
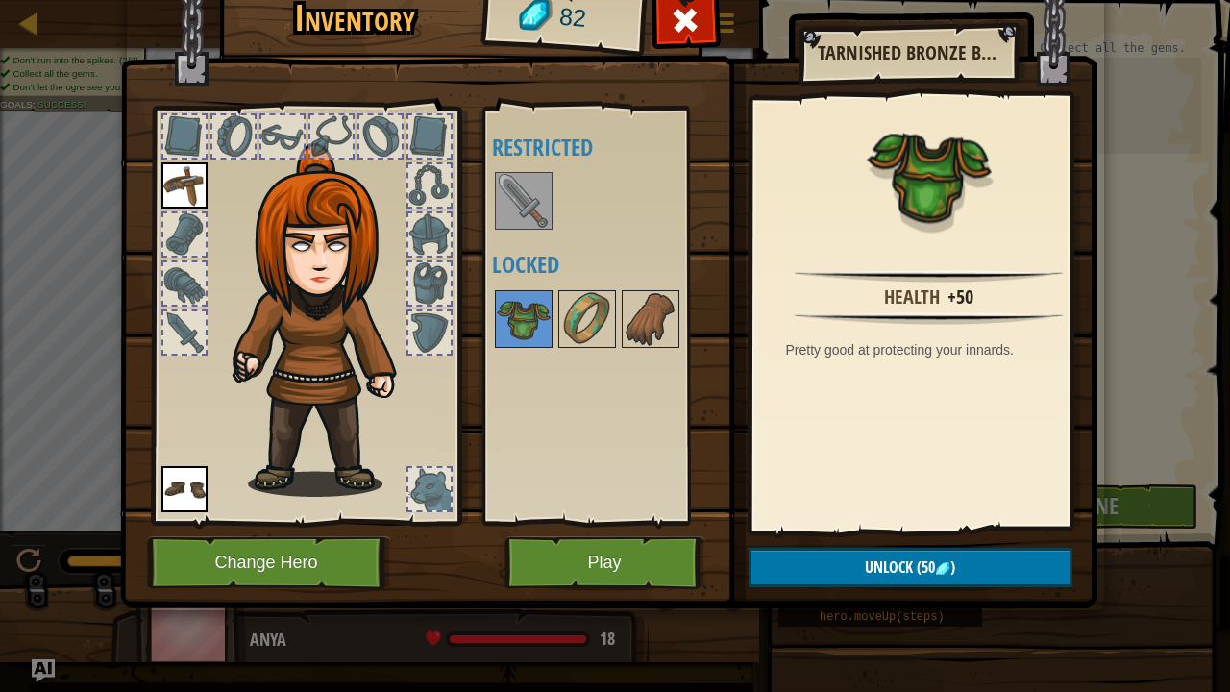
click at [173, 177] on img at bounding box center [184, 185] width 46 height 46
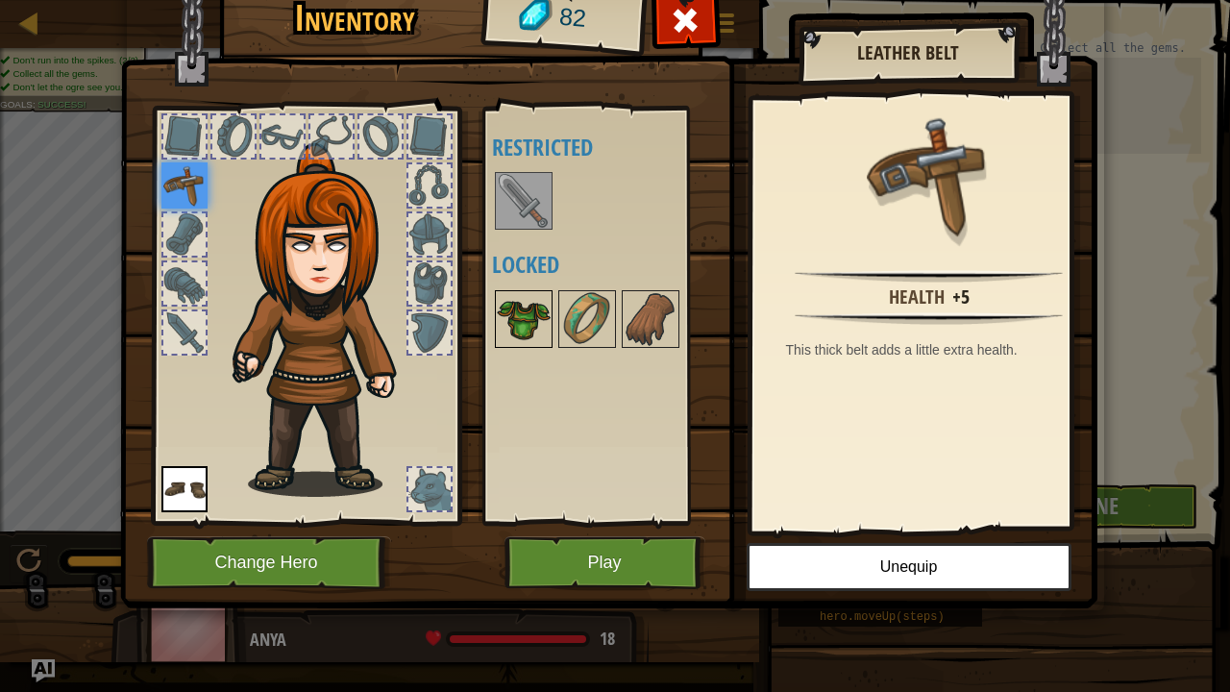
click at [515, 329] on img at bounding box center [524, 319] width 54 height 54
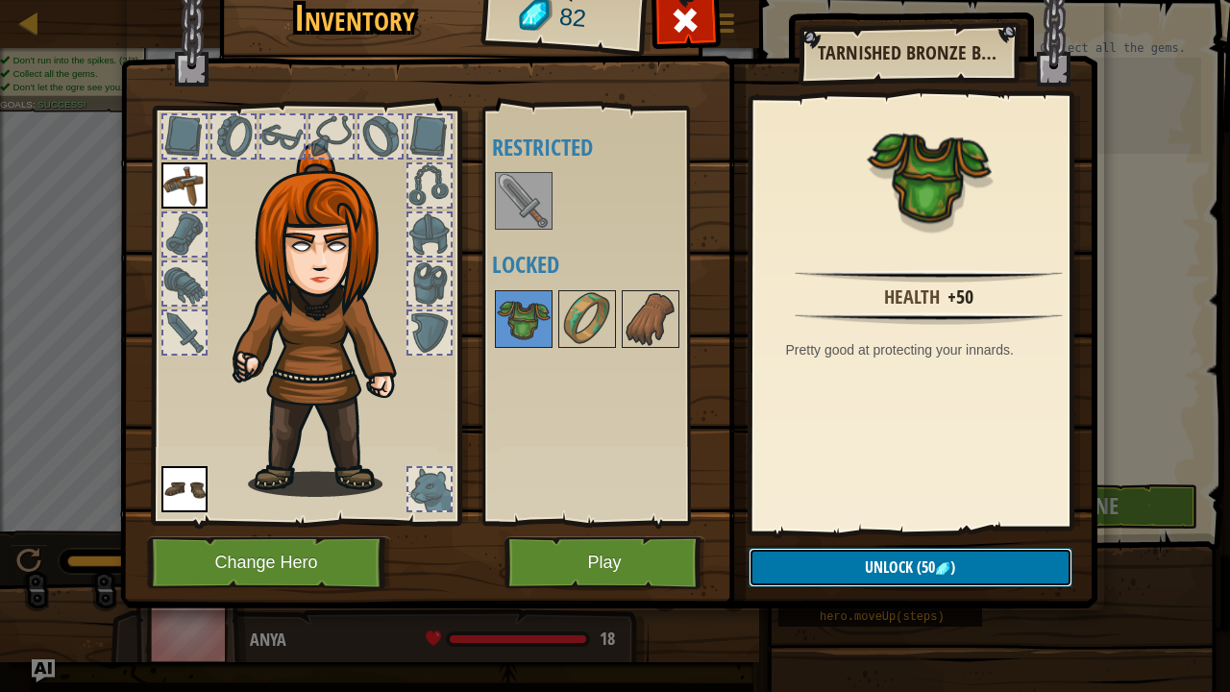
click at [901, 562] on span "Unlock" at bounding box center [889, 566] width 48 height 21
click at [827, 561] on button "Confirm" at bounding box center [910, 567] width 324 height 39
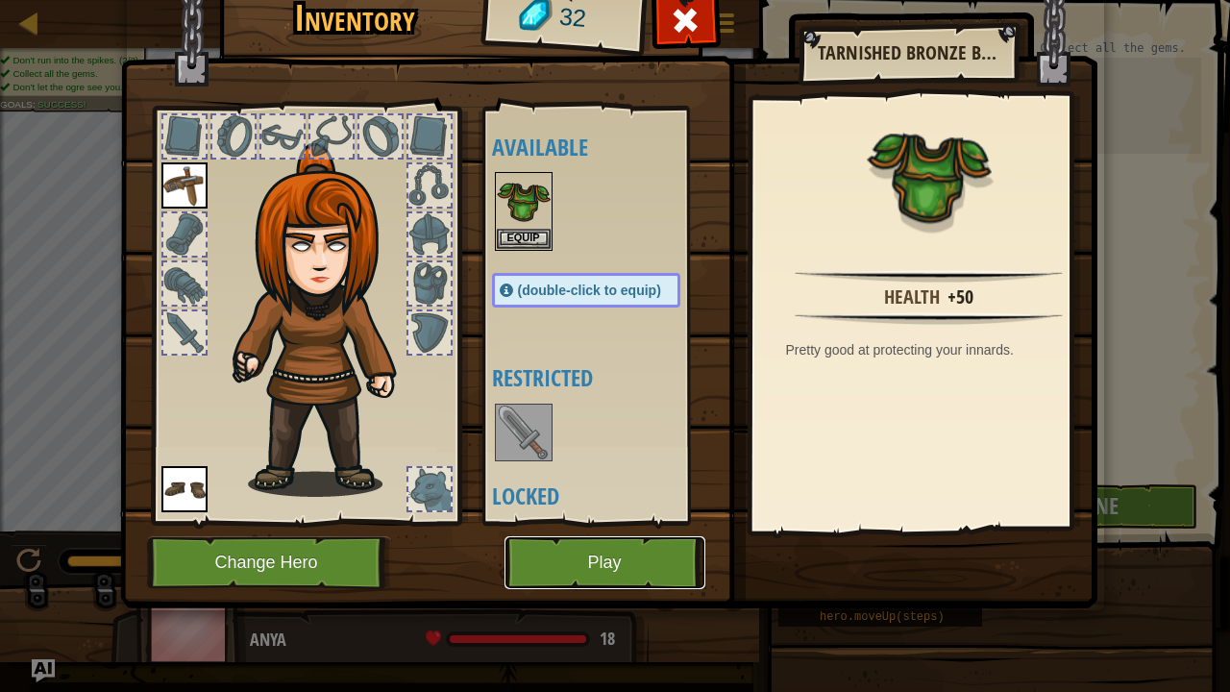
click at [680, 557] on button "Play" at bounding box center [604, 562] width 201 height 53
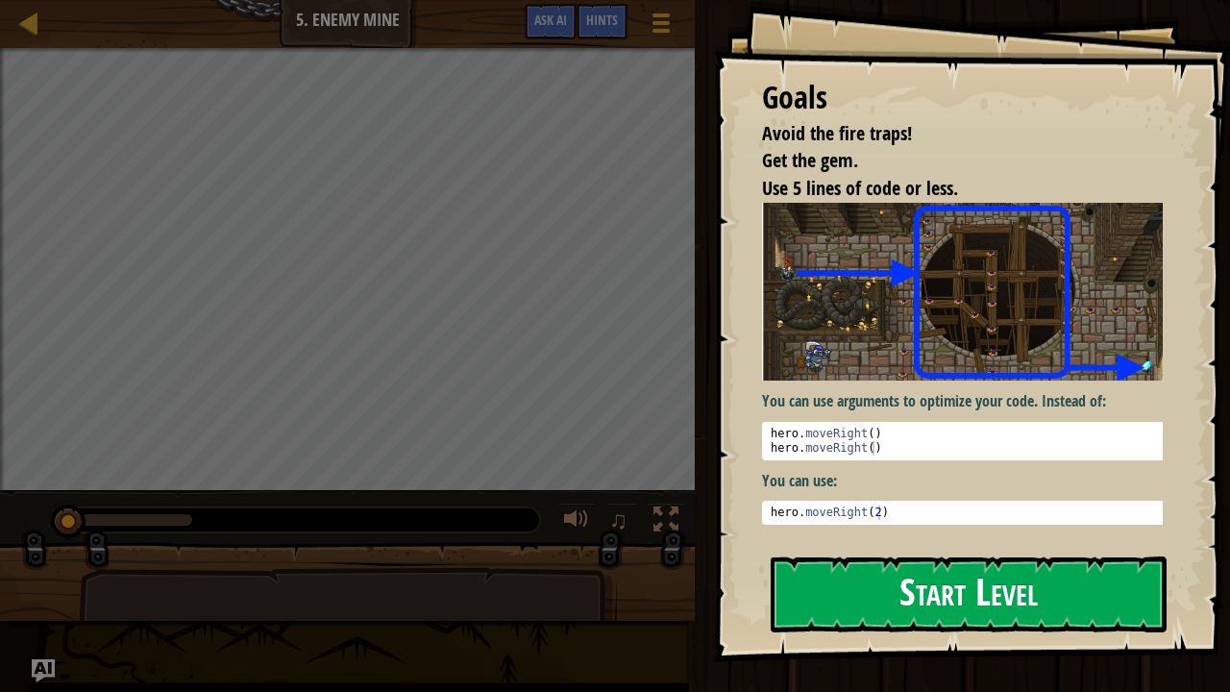
click at [935, 562] on button "Start Level" at bounding box center [969, 594] width 396 height 76
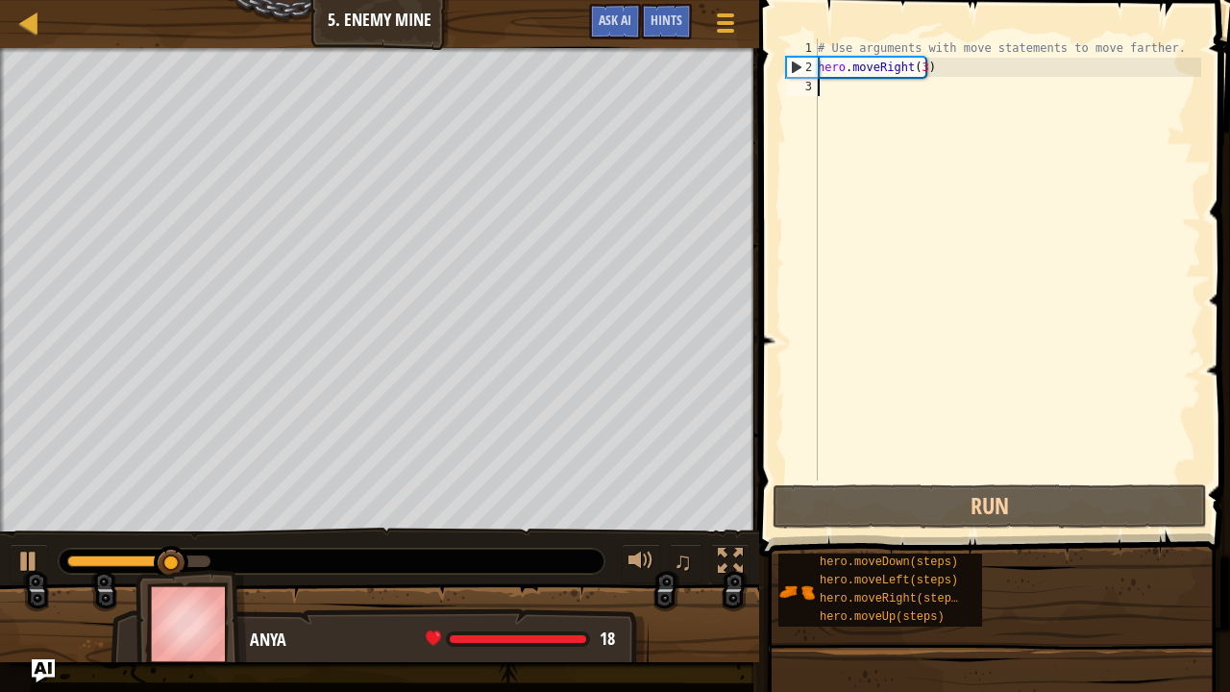
type textarea "v"
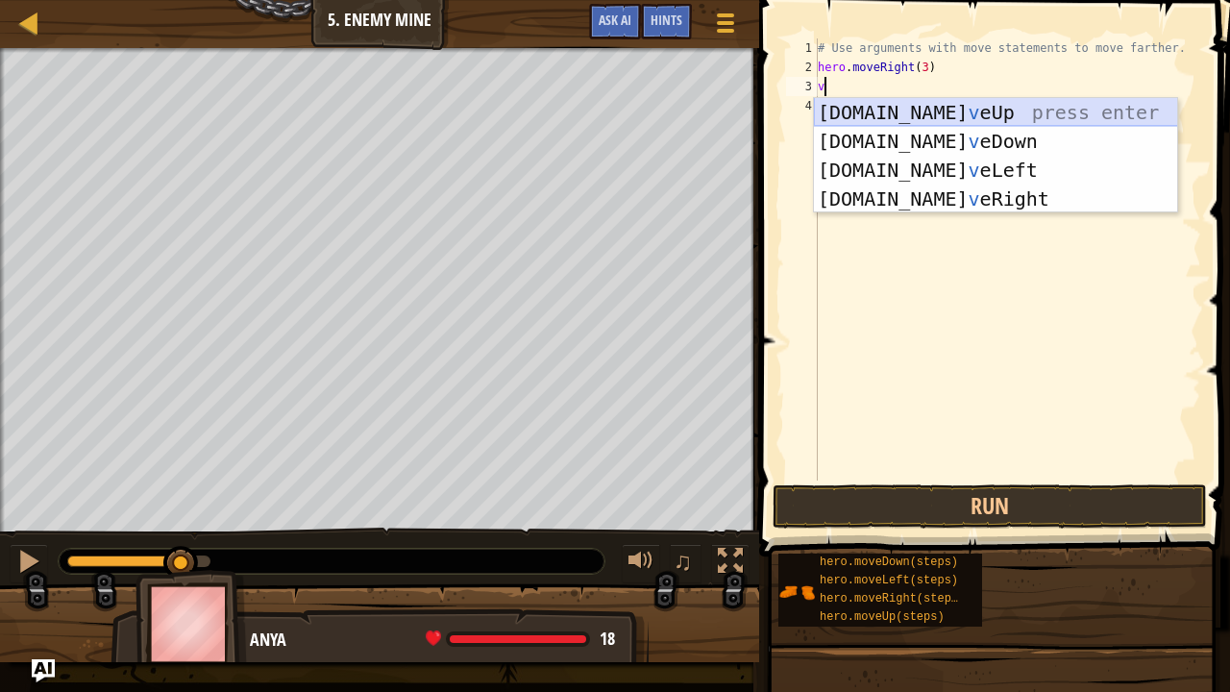
click at [944, 108] on div "hero.mo v eUp press enter hero.mo v eDown press enter hero.mo v eLeft press ent…" at bounding box center [996, 184] width 364 height 173
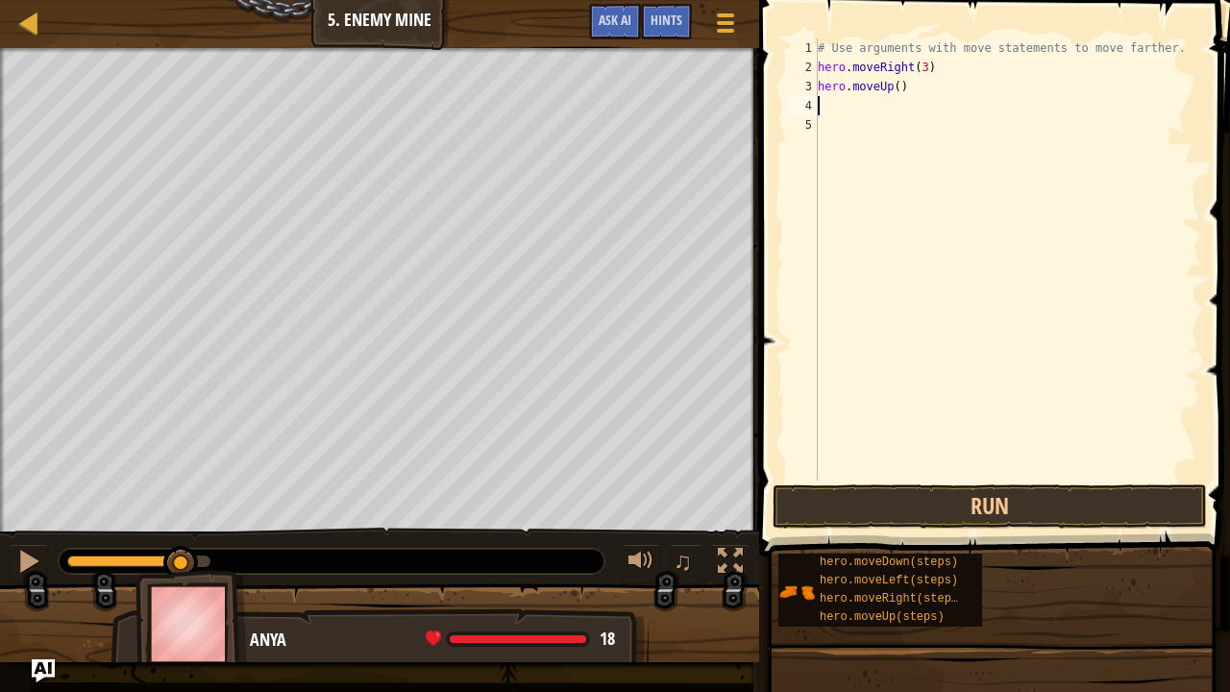
type textarea "v"
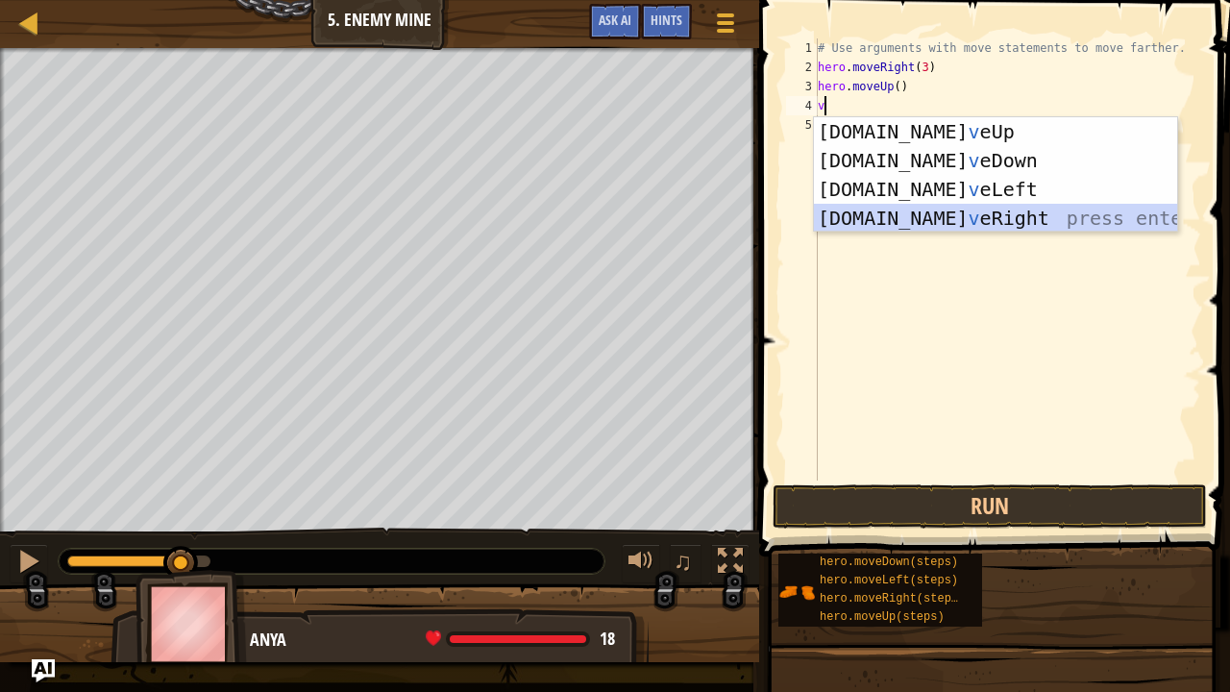
click at [927, 209] on div "hero.mo v eUp press enter hero.mo v eDown press enter hero.mo v eLeft press ent…" at bounding box center [996, 203] width 364 height 173
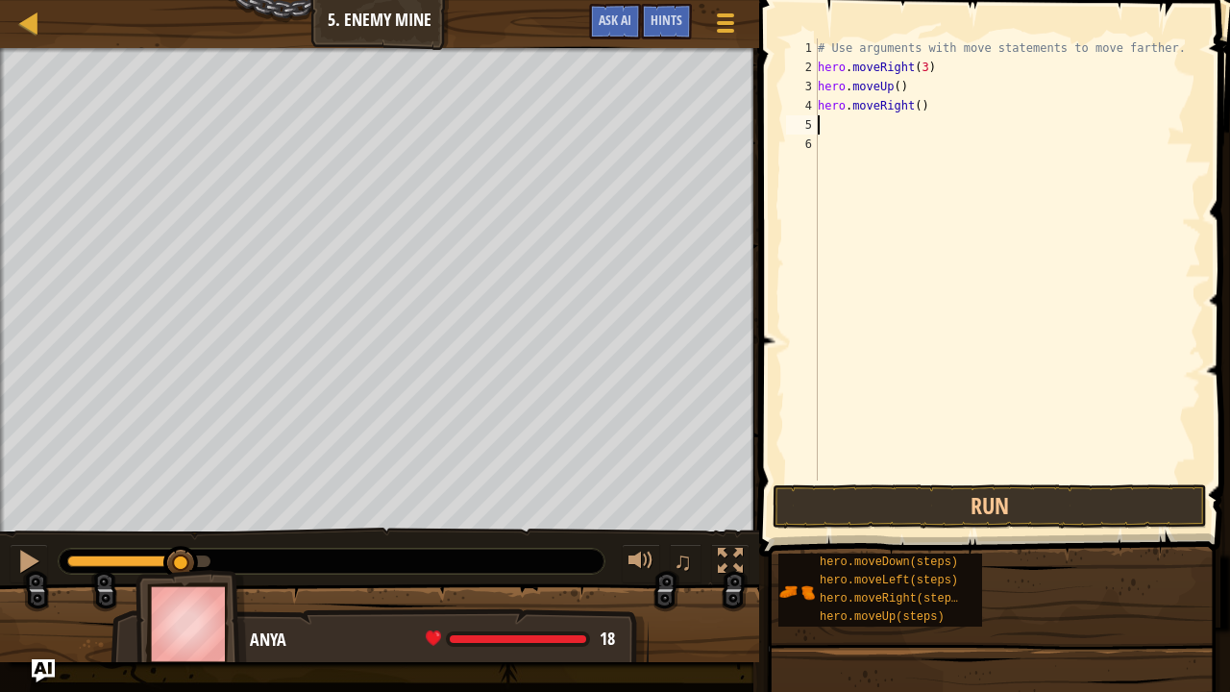
type textarea "v"
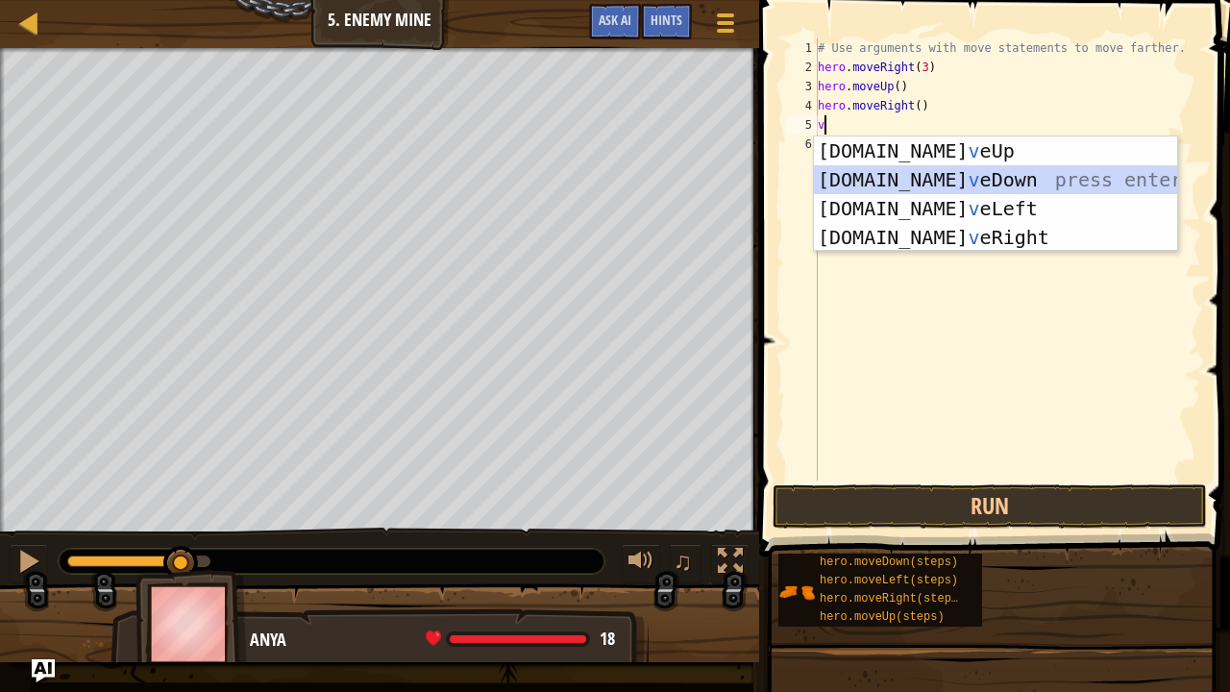
click at [928, 175] on div "hero.mo v eUp press enter hero.mo v eDown press enter hero.mo v eLeft press ent…" at bounding box center [996, 222] width 364 height 173
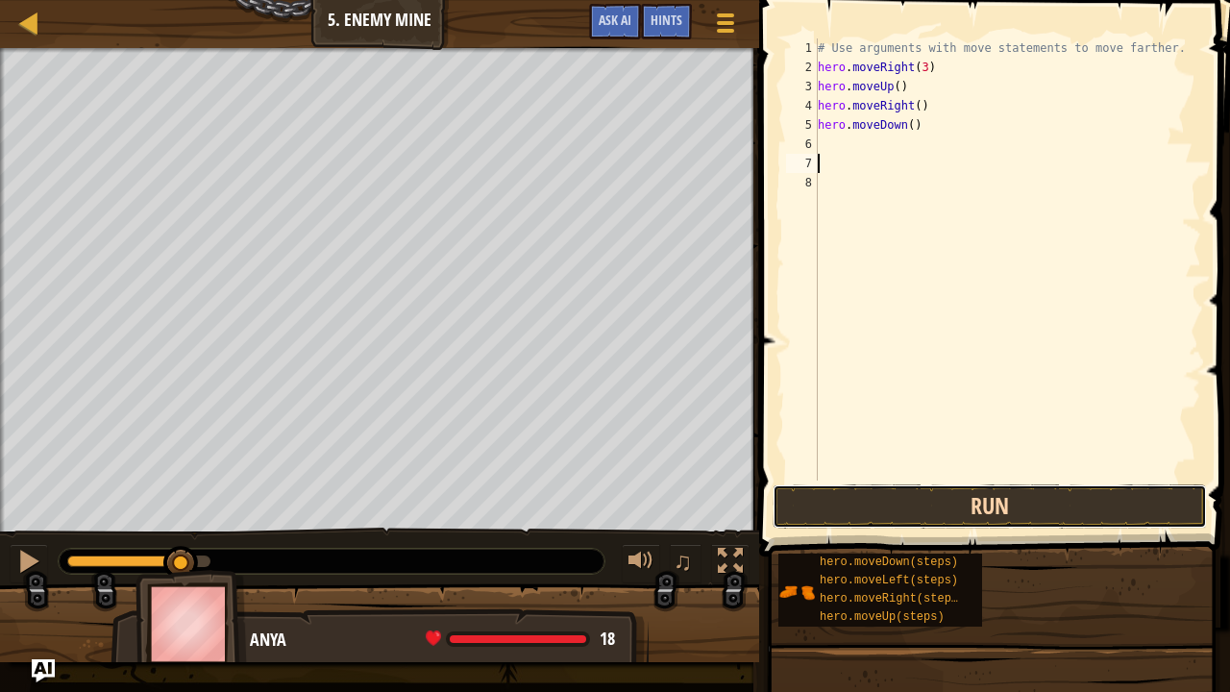
click at [996, 503] on button "Run" at bounding box center [990, 506] width 434 height 44
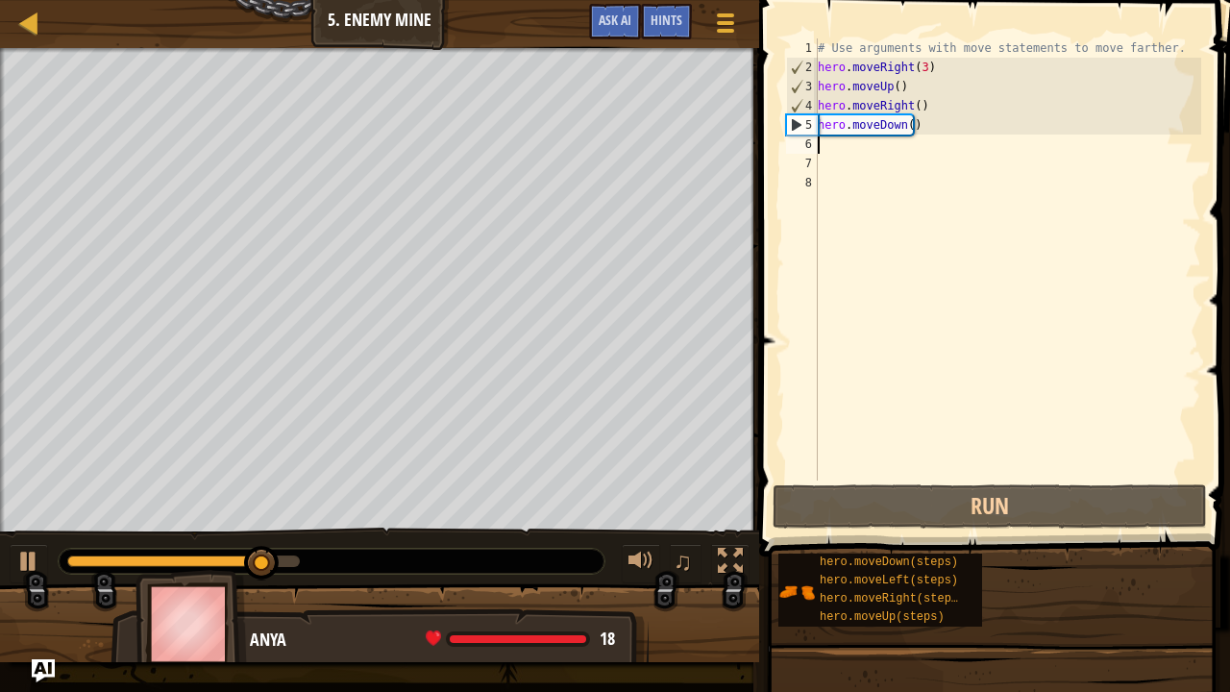
click at [825, 138] on div "# Use arguments with move statements to move farther. hero . moveRight ( 3 ) he…" at bounding box center [1007, 278] width 387 height 480
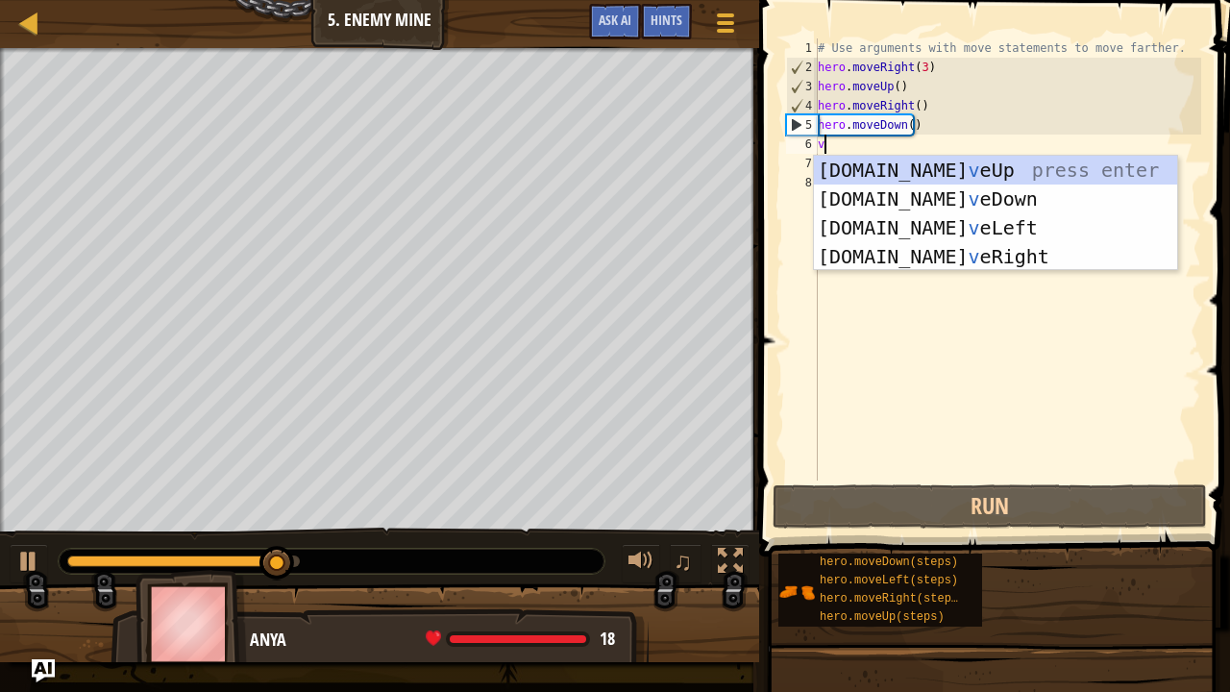
type textarea "v"
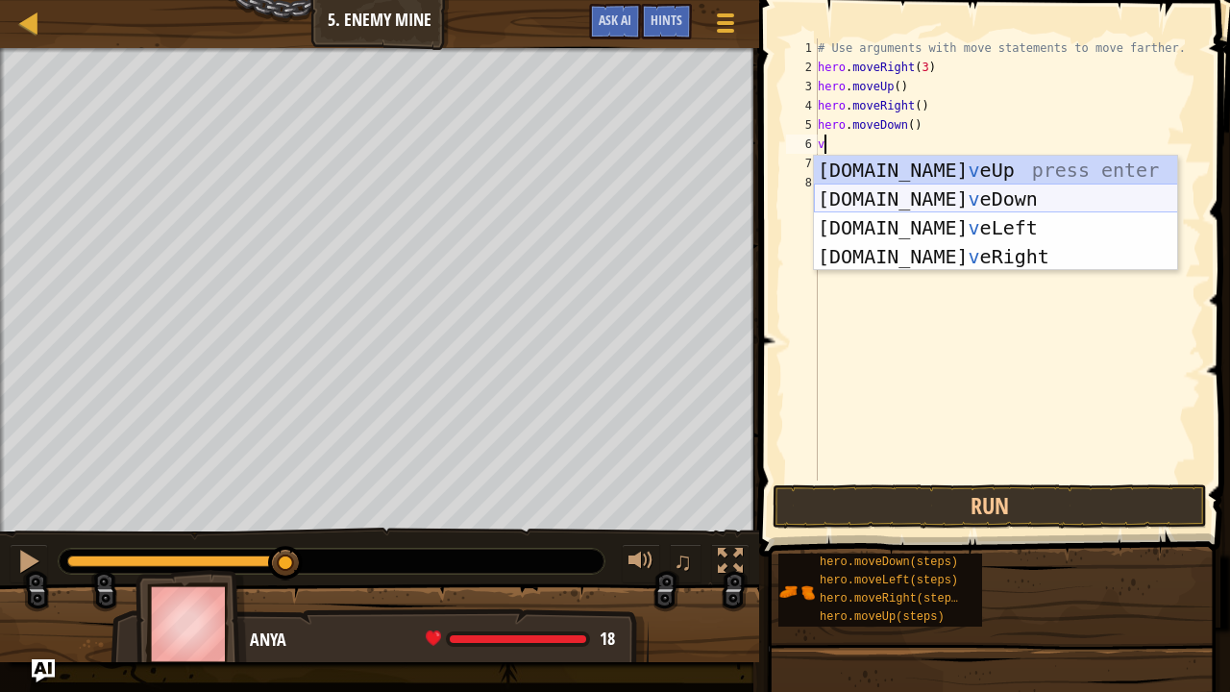
click at [972, 194] on div "hero.mo v eUp press enter hero.mo v eDown press enter hero.mo v eLeft press ent…" at bounding box center [996, 242] width 364 height 173
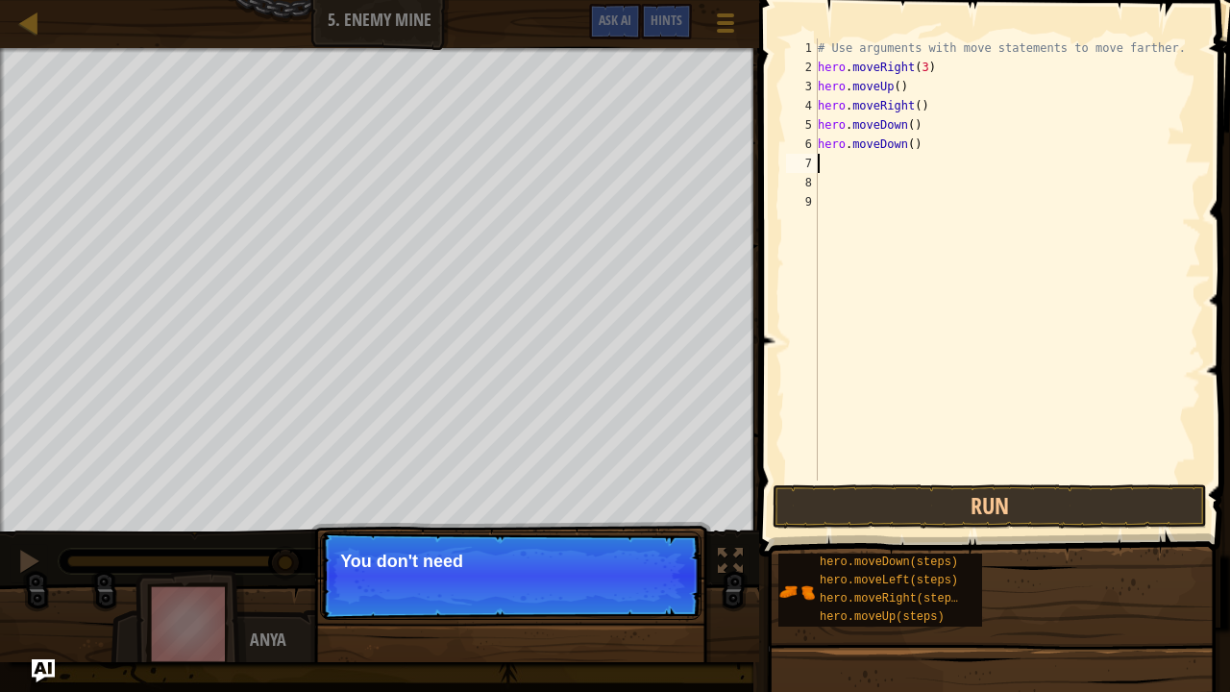
type textarea "v"
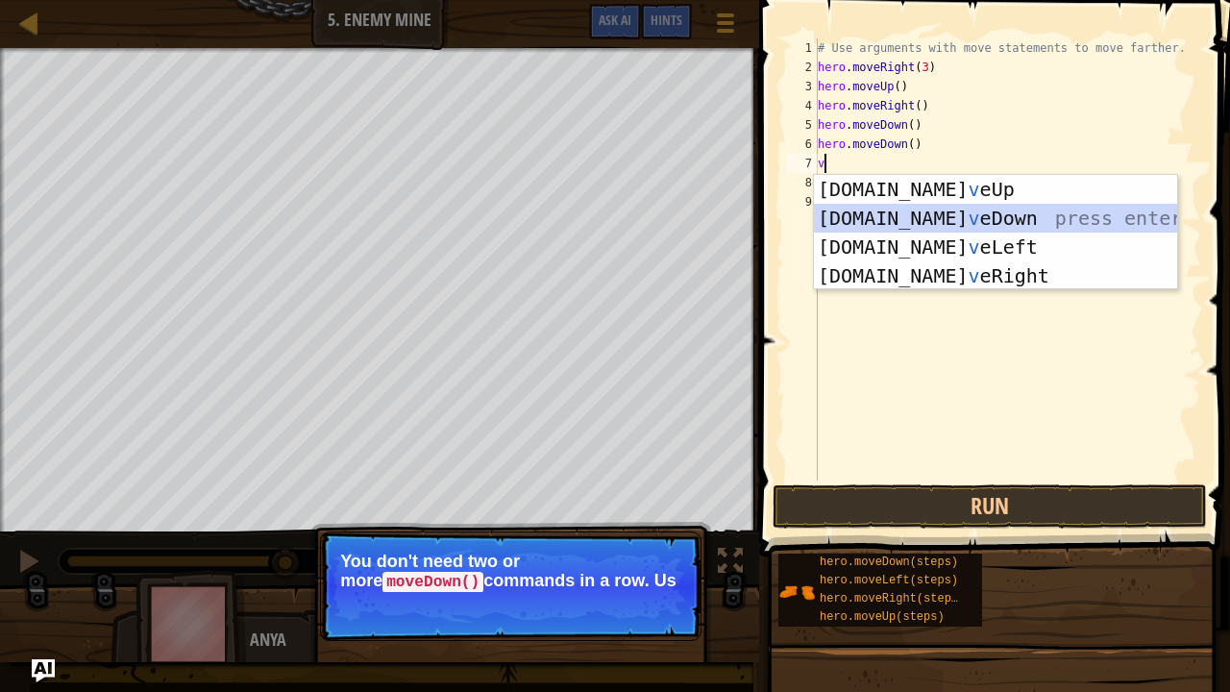
click at [887, 223] on div "hero.mo v eUp press enter hero.mo v eDown press enter hero.mo v eLeft press ent…" at bounding box center [996, 261] width 364 height 173
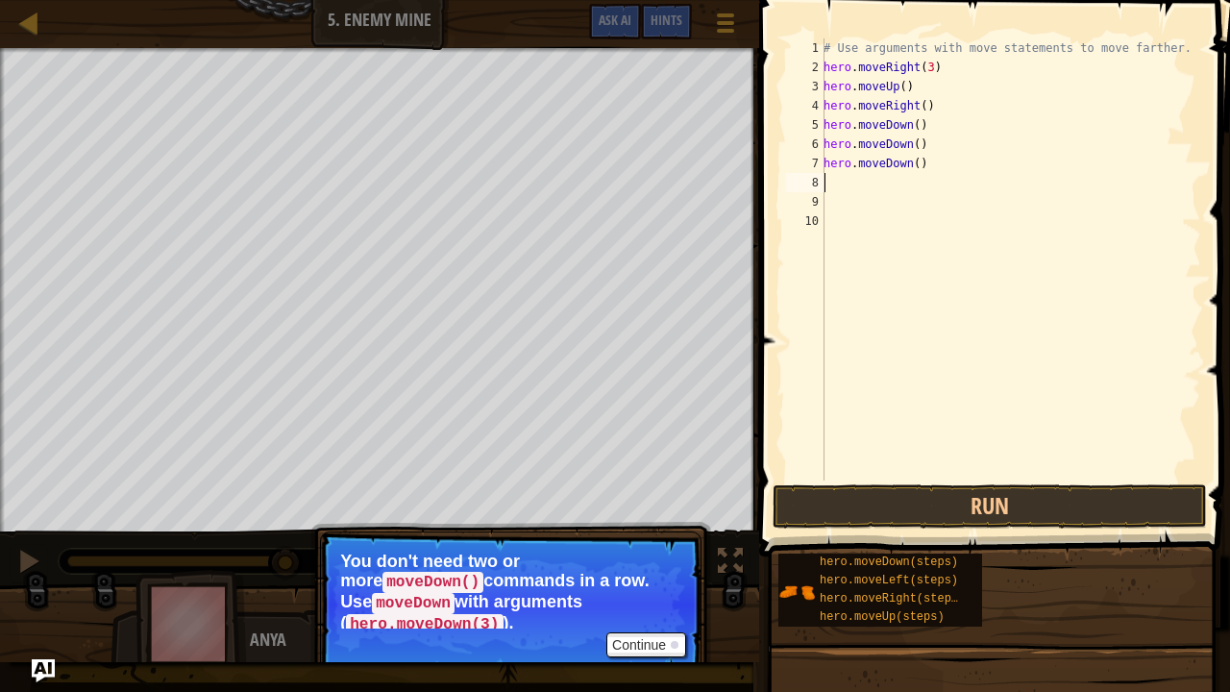
type textarea "v"
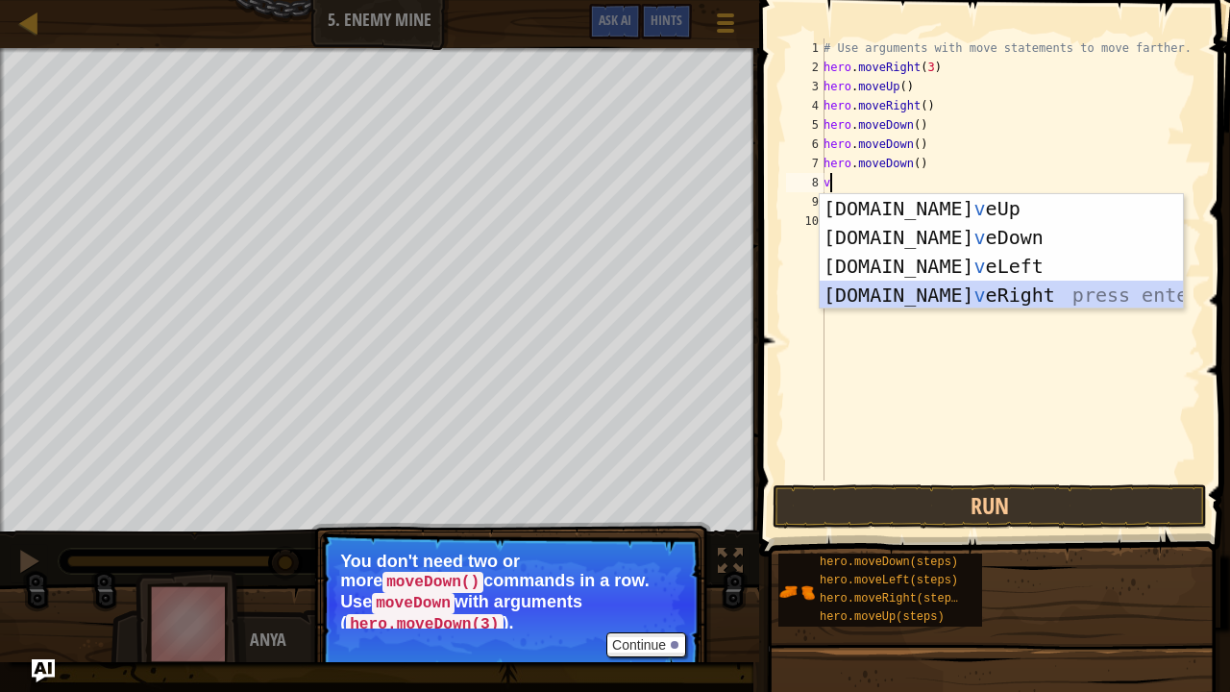
click at [893, 296] on div "hero.mo v eUp press enter hero.mo v eDown press enter hero.mo v eLeft press ent…" at bounding box center [1002, 280] width 364 height 173
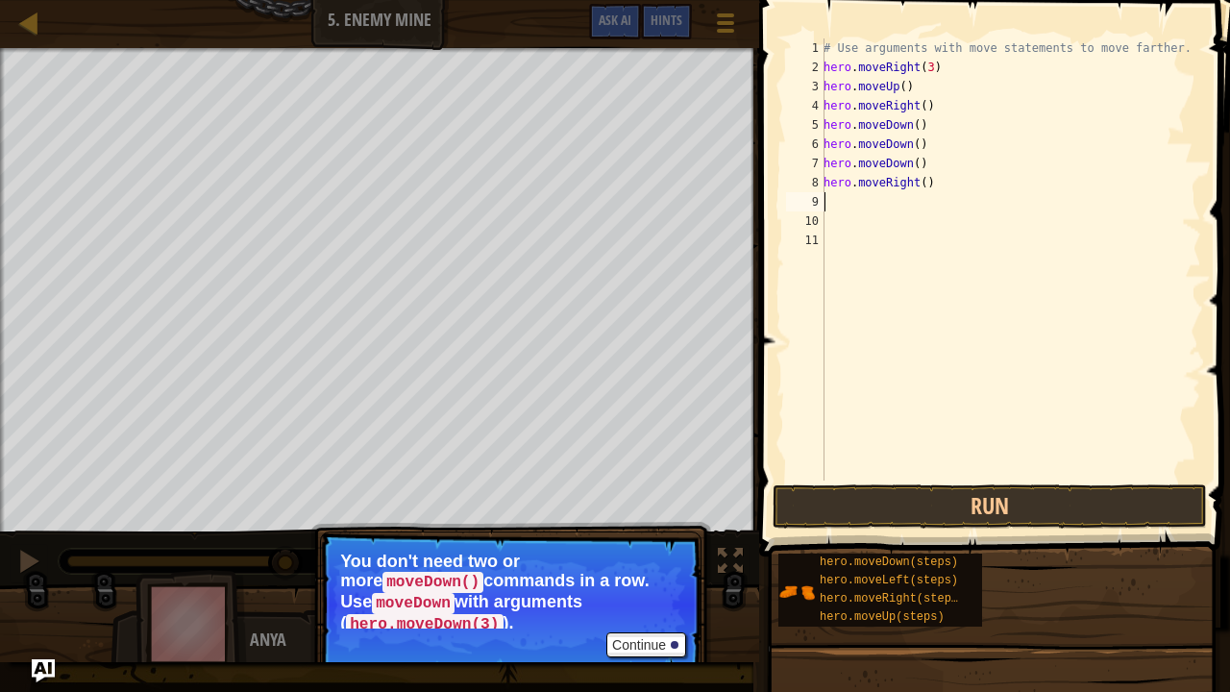
click at [917, 182] on div "# Use arguments with move statements to move farther. hero . moveRight ( 3 ) he…" at bounding box center [1010, 278] width 381 height 480
type textarea "hero.moveRight(2)"
click at [935, 523] on button "Run" at bounding box center [990, 506] width 434 height 44
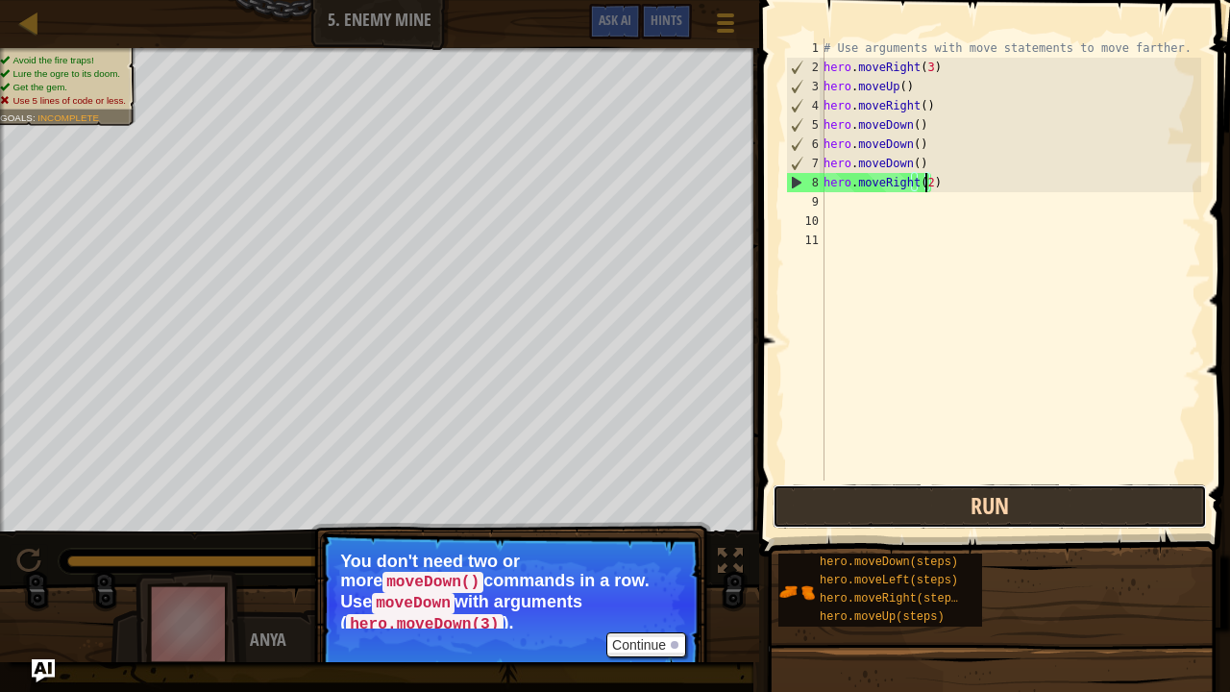
click at [940, 518] on button "Run" at bounding box center [990, 506] width 434 height 44
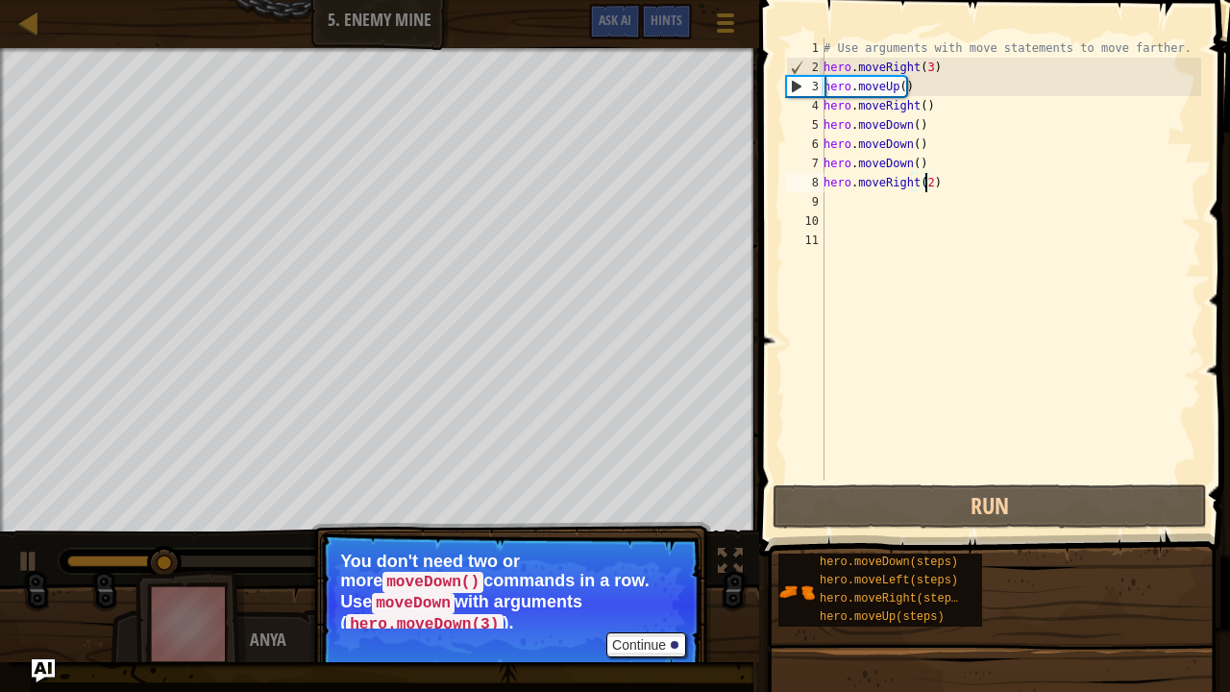
drag, startPoint x: 940, startPoint y: 518, endPoint x: 1101, endPoint y: 578, distance: 172.4
click at [1101, 562] on div "hero.moveDown(steps) hero.moveLeft(steps) hero.moveRight(steps) hero.moveUp(ste…" at bounding box center [996, 589] width 439 height 75
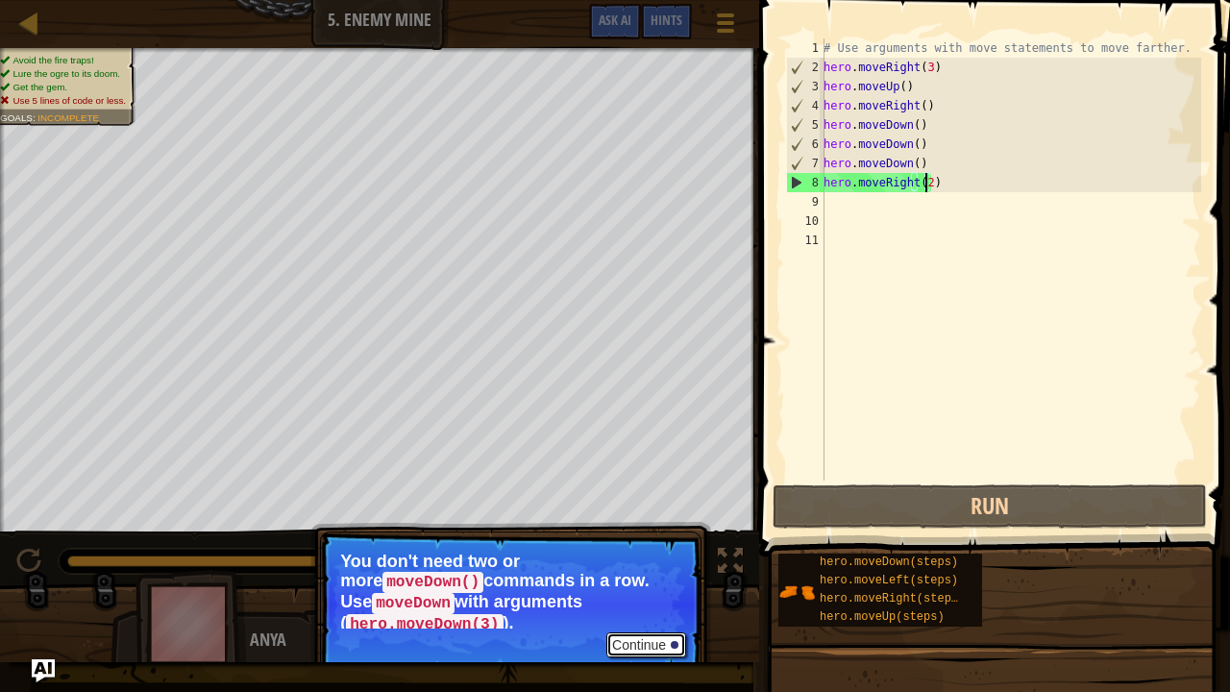
click at [657, 562] on button "Continue" at bounding box center [646, 644] width 80 height 25
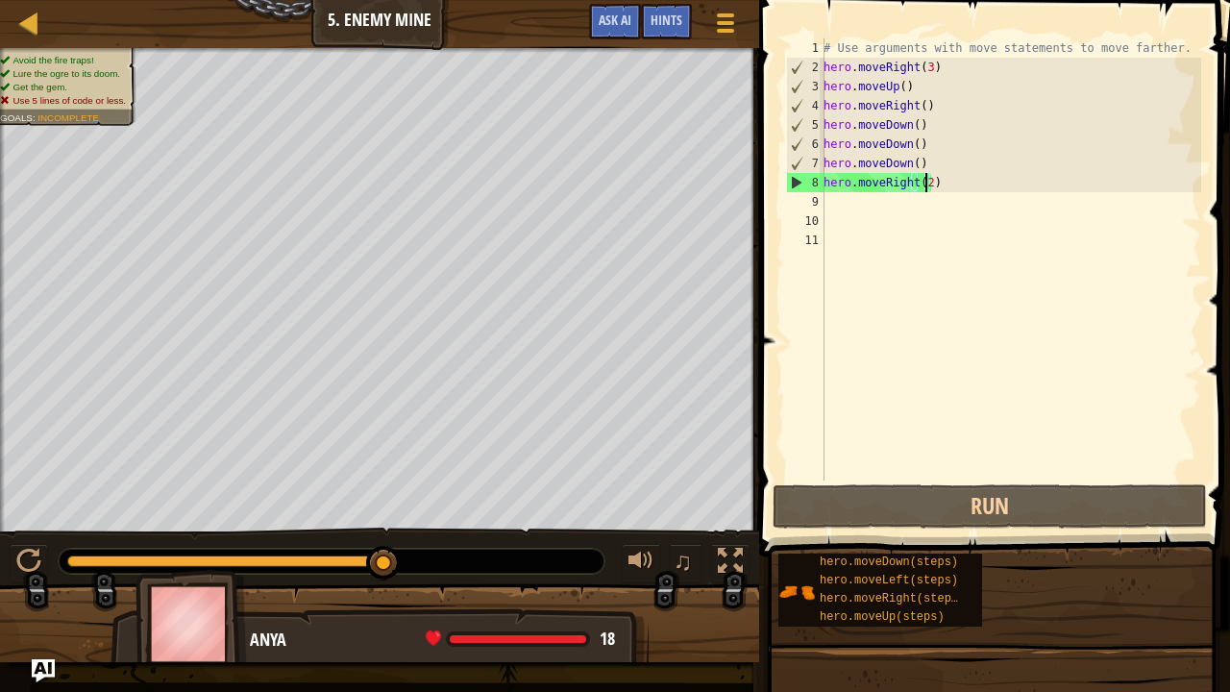
click at [830, 200] on div "# Use arguments with move statements to move farther. hero . moveRight ( 3 ) he…" at bounding box center [1010, 278] width 381 height 480
click at [920, 184] on div "# Use arguments with move statements to move farther. hero . moveRight ( 3 ) he…" at bounding box center [1010, 278] width 381 height 480
click at [922, 184] on div "# Use arguments with move statements to move farther. hero . moveRight ( 3 ) he…" at bounding box center [1010, 278] width 381 height 480
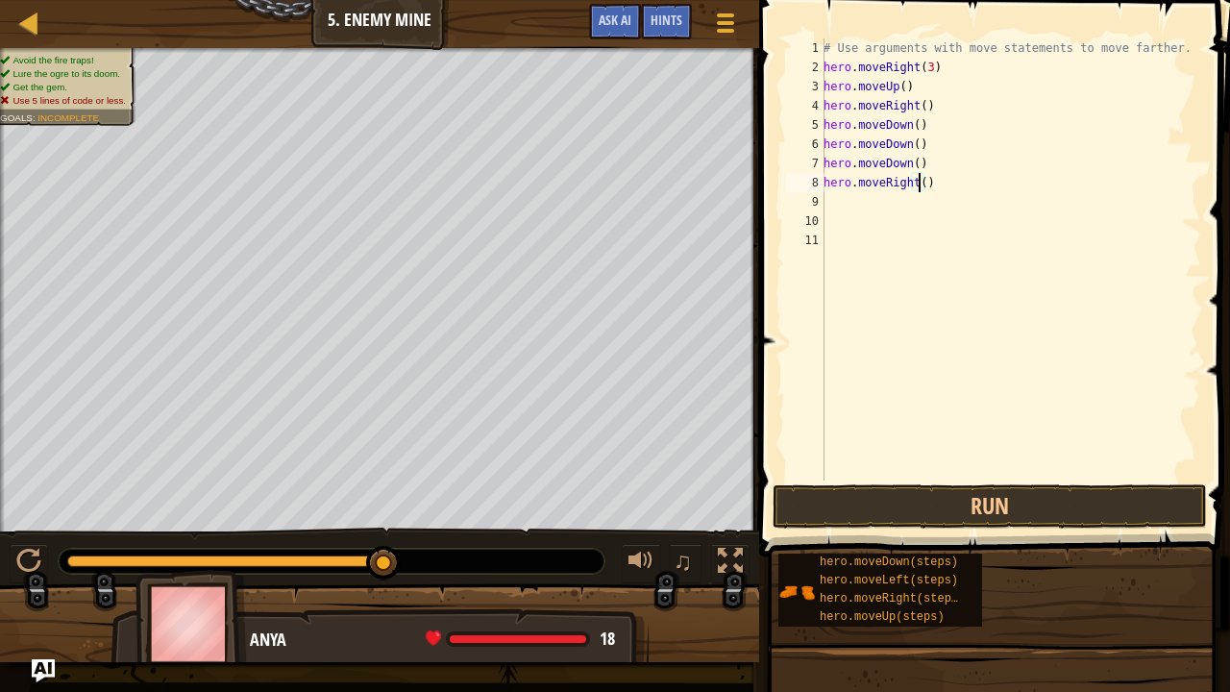
scroll to position [9, 8]
type textarea "hero.moveRight(3)"
click at [992, 496] on button "Run" at bounding box center [990, 506] width 434 height 44
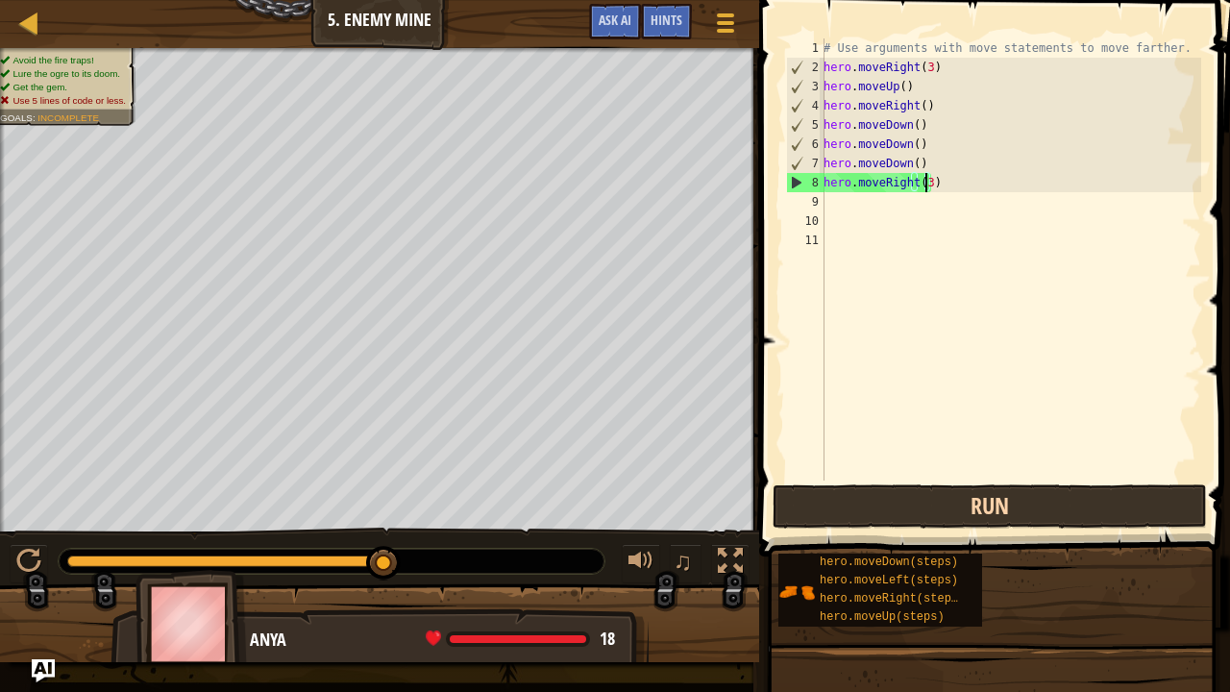
scroll to position [9, 0]
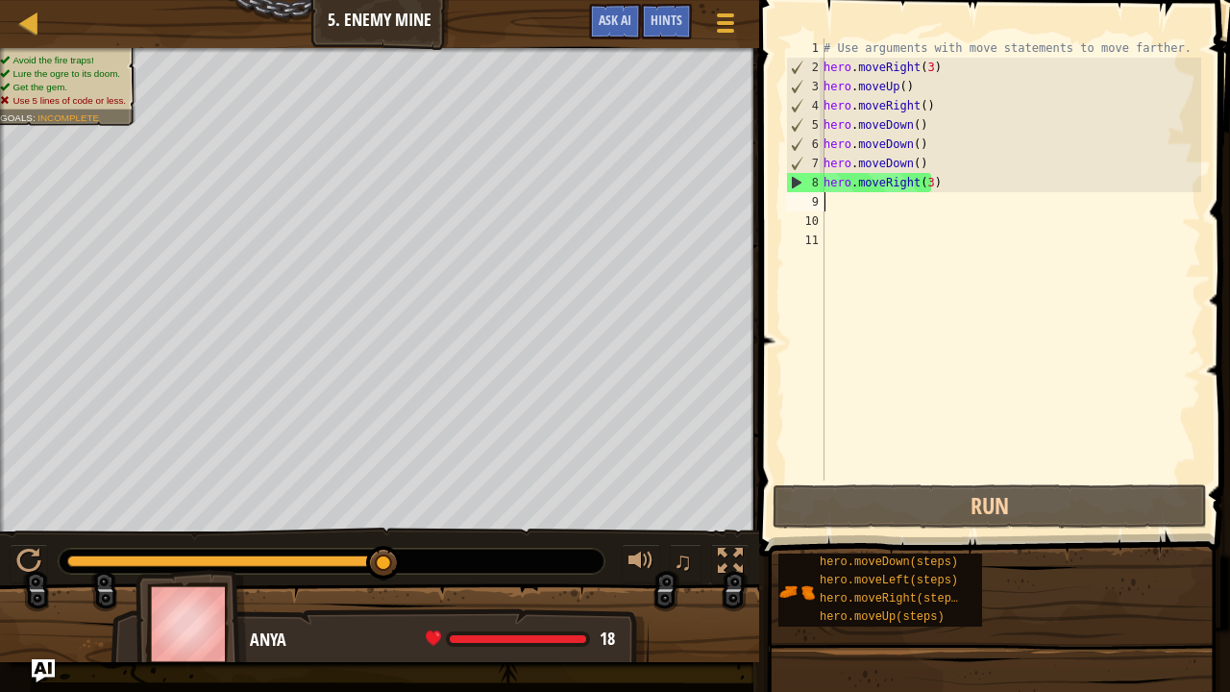
click at [834, 208] on div "# Use arguments with move statements to move farther. hero . moveRight ( 3 ) he…" at bounding box center [1010, 278] width 381 height 480
type textarea "v"
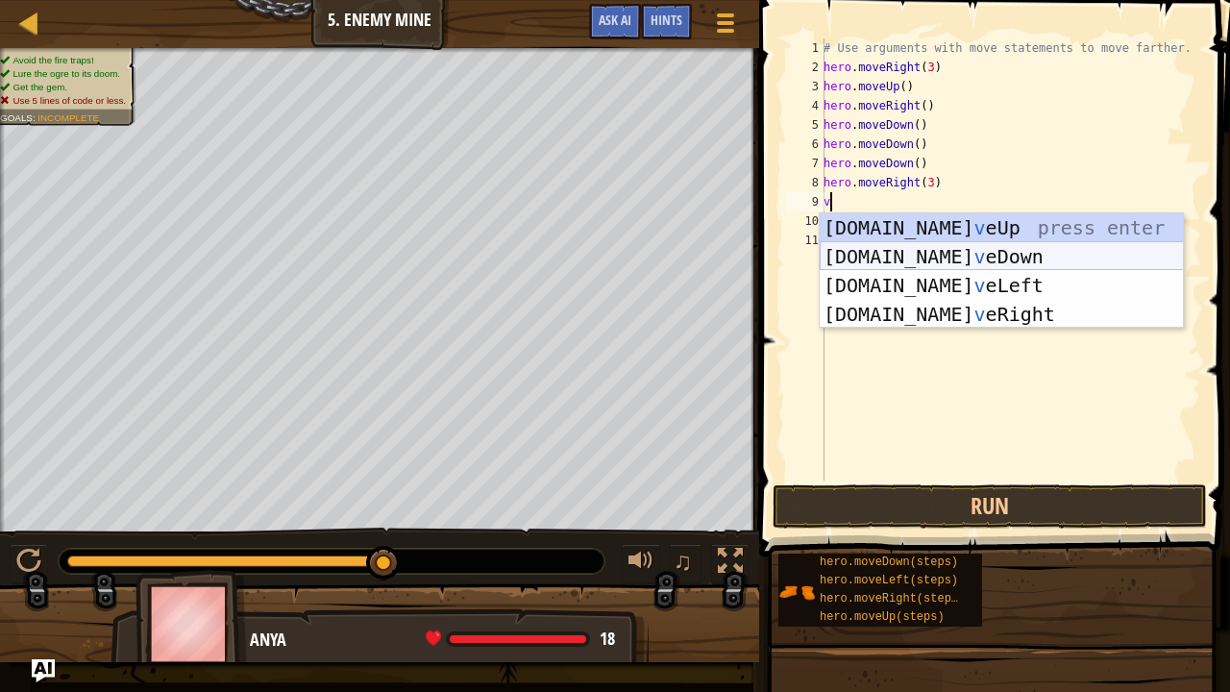
click at [950, 266] on div "hero.mo v eUp press enter hero.mo v eDown press enter hero.mo v eLeft press ent…" at bounding box center [1002, 299] width 364 height 173
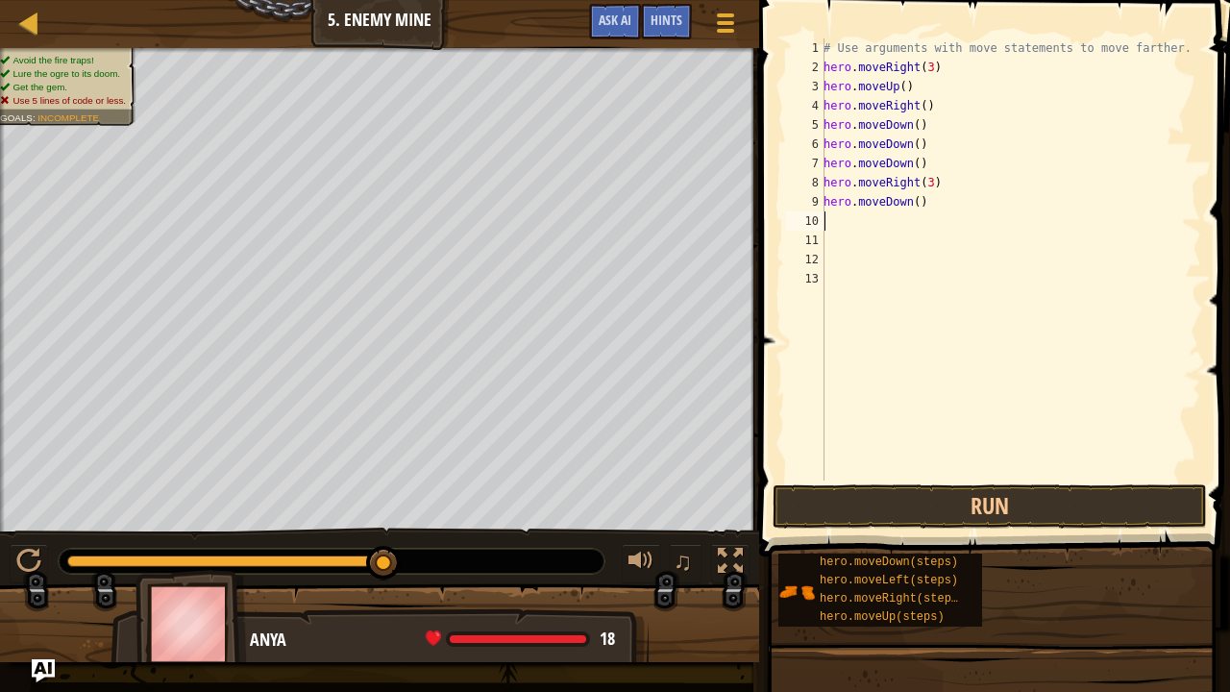
click at [830, 217] on div "# Use arguments with move statements to move farther. hero . moveRight ( 3 ) he…" at bounding box center [1010, 278] width 381 height 480
type textarea "v"
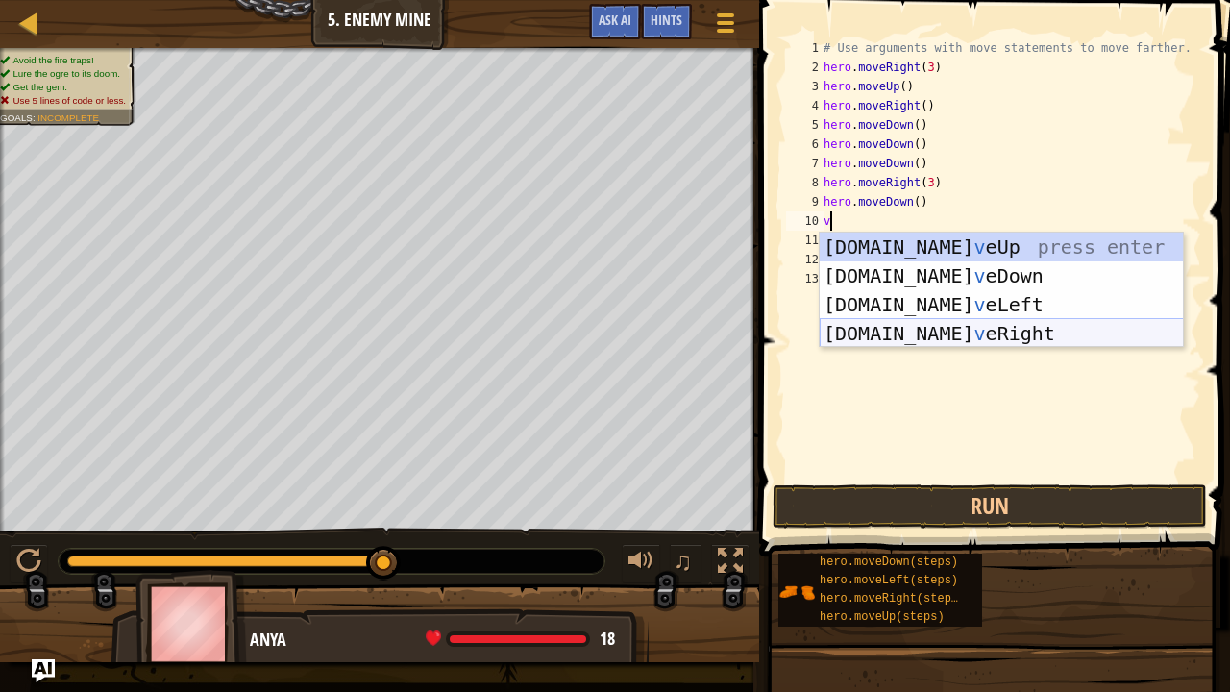
click at [950, 328] on div "hero.mo v eUp press enter hero.mo v eDown press enter hero.mo v eLeft press ent…" at bounding box center [1002, 319] width 364 height 173
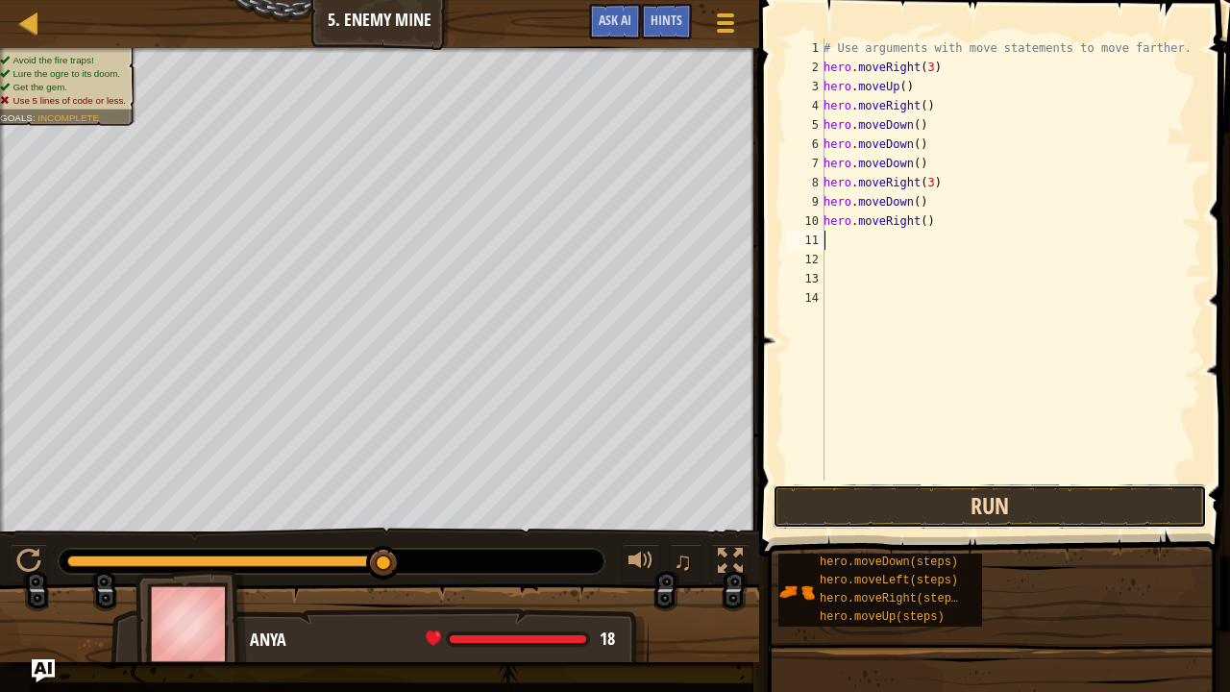
click at [997, 521] on button "Run" at bounding box center [990, 506] width 434 height 44
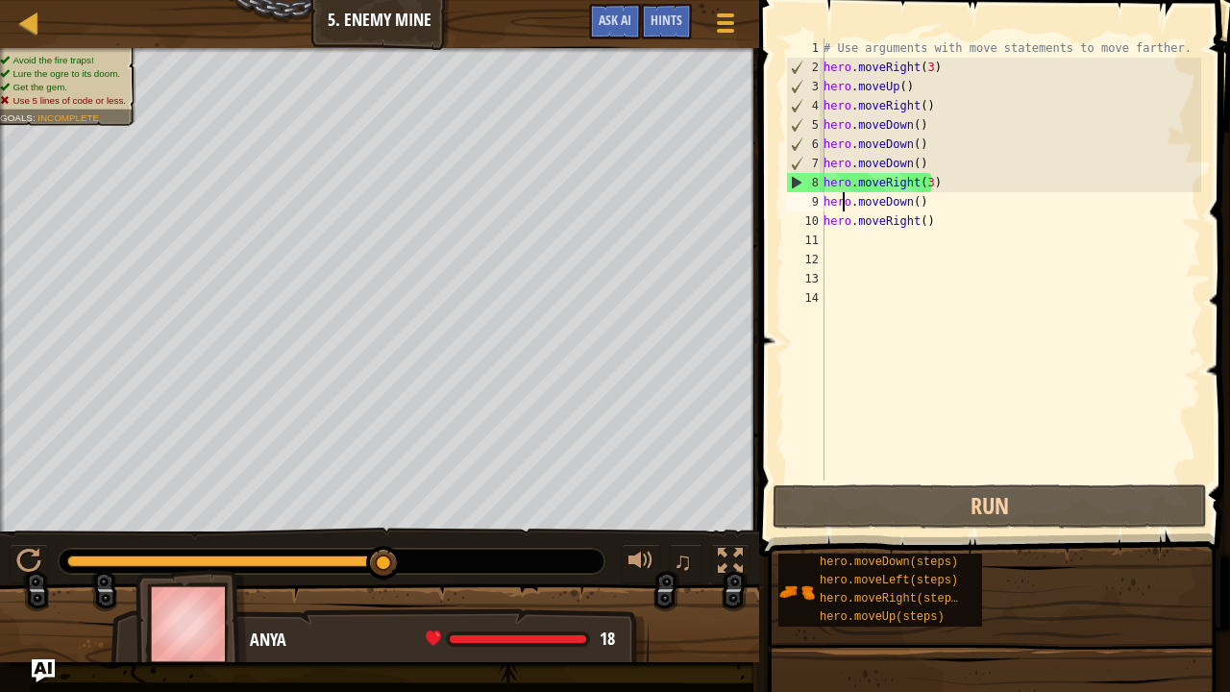
click at [842, 193] on div "# Use arguments with move statements to move farther. hero . moveRight ( 3 ) he…" at bounding box center [1010, 278] width 381 height 480
click at [855, 211] on div "# Use arguments with move statements to move farther. hero . moveRight ( 3 ) he…" at bounding box center [1010, 278] width 381 height 480
click at [923, 209] on div "# Use arguments with move statements to move farther. hero . moveRight ( 3 ) he…" at bounding box center [1010, 278] width 381 height 480
click at [789, 175] on div "8" at bounding box center [805, 182] width 37 height 19
click at [807, 198] on div "9" at bounding box center [805, 201] width 38 height 19
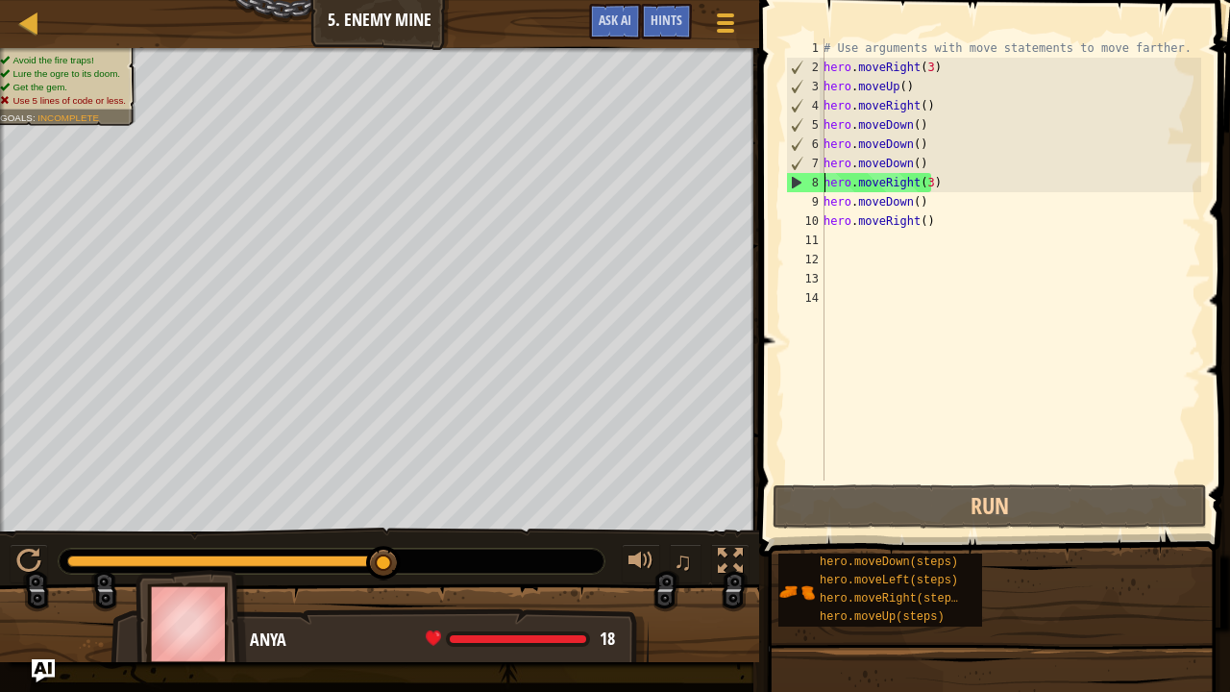
type textarea "hero.moveDown()"
click at [869, 196] on div "# Use arguments with move statements to move farther. hero . moveRight ( 3 ) he…" at bounding box center [1010, 278] width 381 height 480
click at [944, 233] on div "# Use arguments with move statements to move farther. hero . moveRight ( 3 ) he…" at bounding box center [1010, 278] width 381 height 480
click at [921, 184] on div "# Use arguments with move statements to move farther. hero . moveRight ( 3 ) he…" at bounding box center [1010, 278] width 381 height 480
click at [923, 184] on div "# Use arguments with move statements to move farther. hero . moveRight ( 3 ) he…" at bounding box center [1010, 278] width 381 height 480
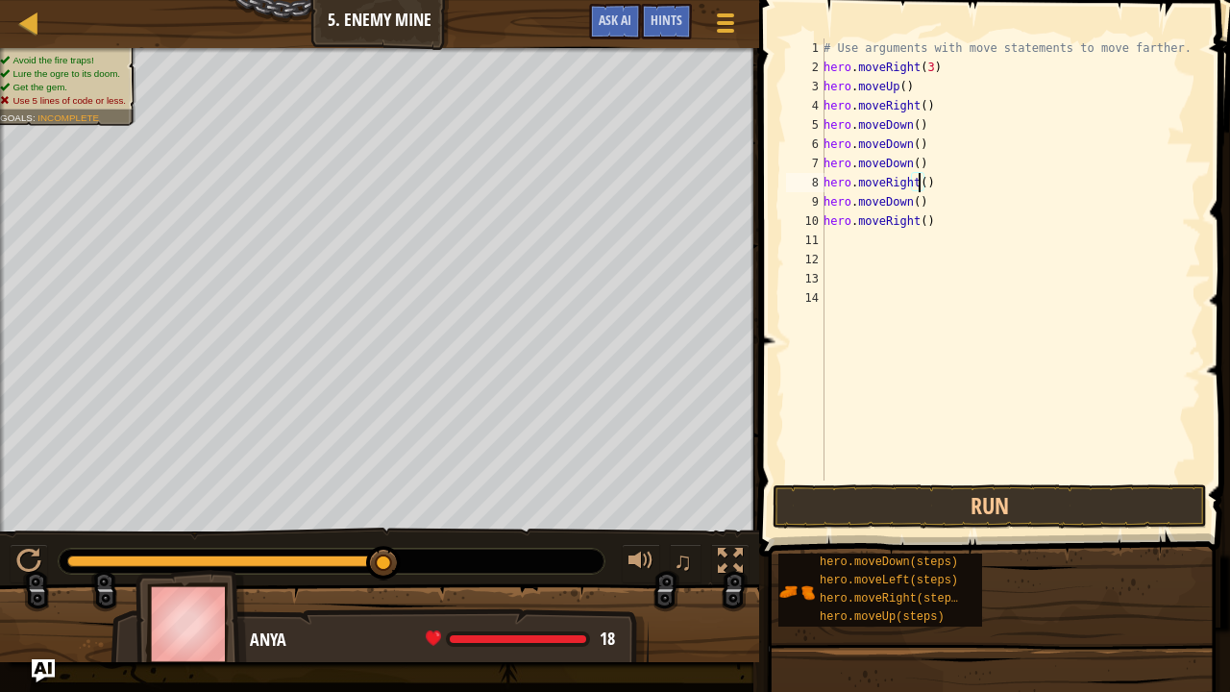
type textarea "hero.moveRight(4)"
click at [1021, 515] on button "Run" at bounding box center [990, 506] width 434 height 44
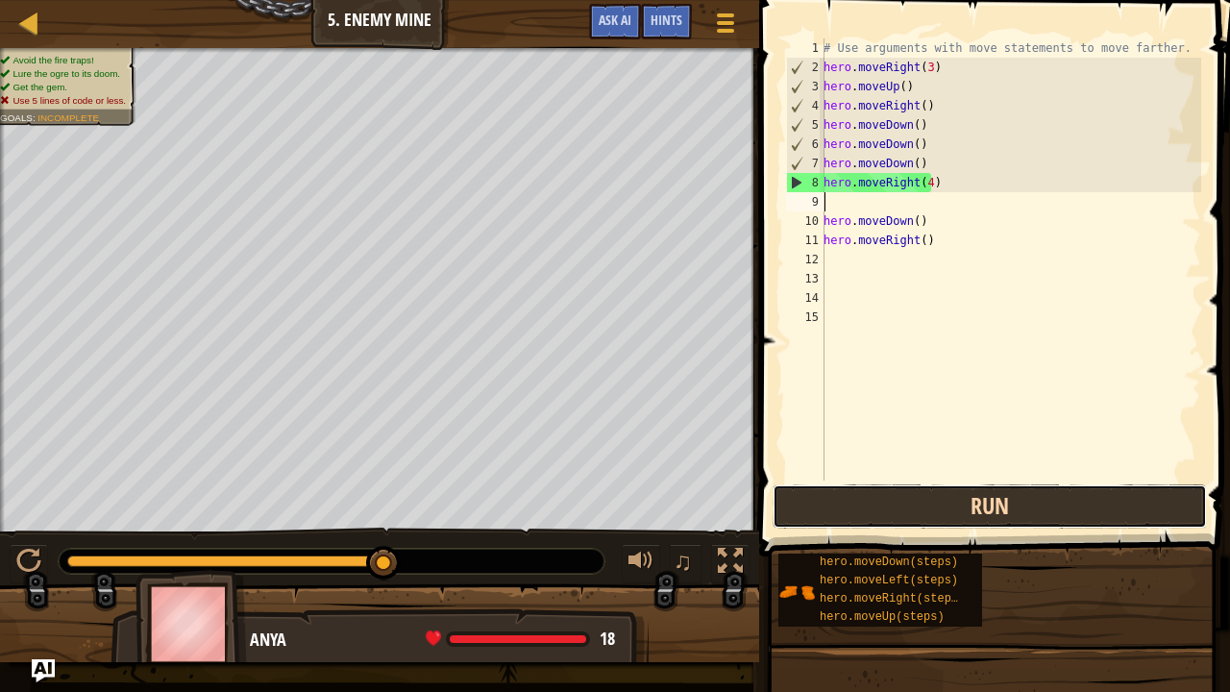
click at [1045, 496] on button "Run" at bounding box center [990, 506] width 434 height 44
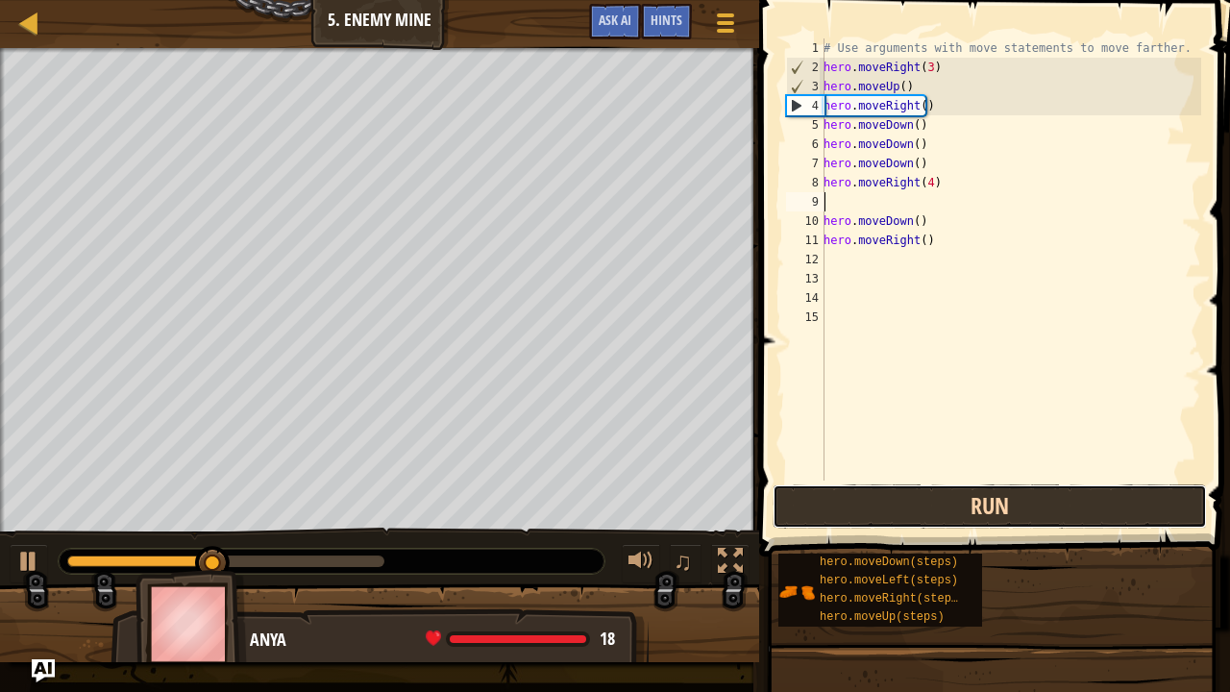
click at [1011, 524] on button "Run" at bounding box center [990, 506] width 434 height 44
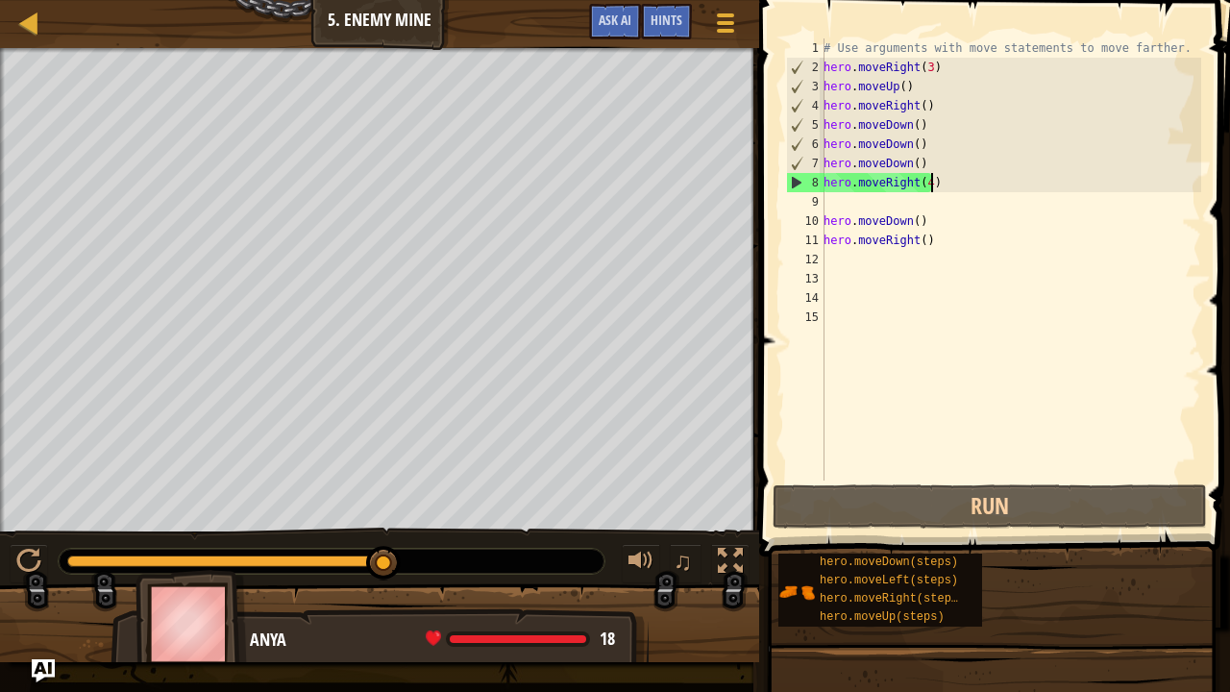
click at [932, 177] on div "# Use arguments with move statements to move farther. hero . moveRight ( 3 ) he…" at bounding box center [1010, 278] width 381 height 480
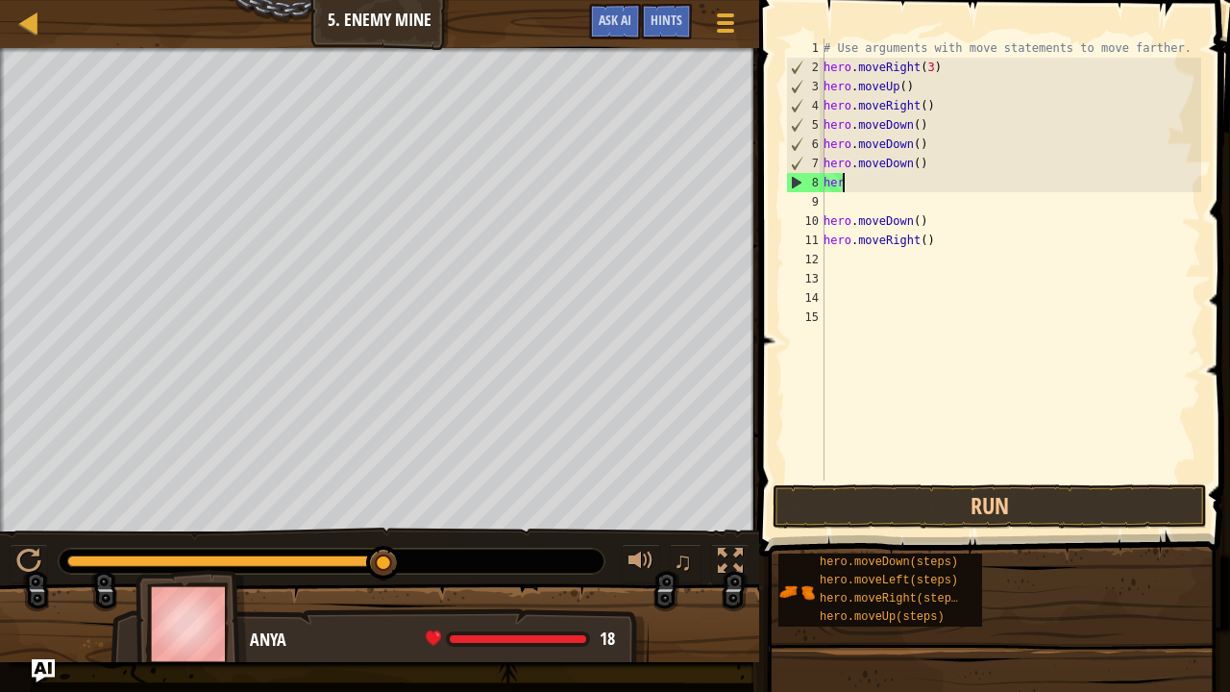
type textarea "h"
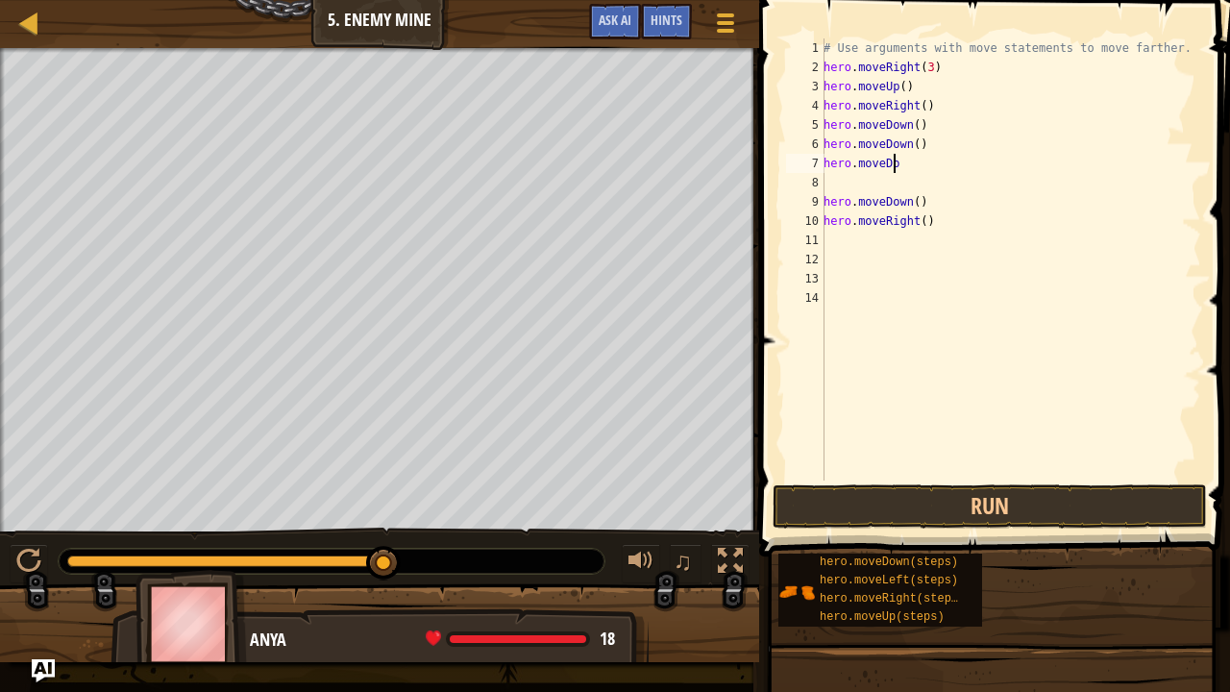
type textarea "hero.mov"
click at [26, 20] on div at bounding box center [29, 23] width 24 height 24
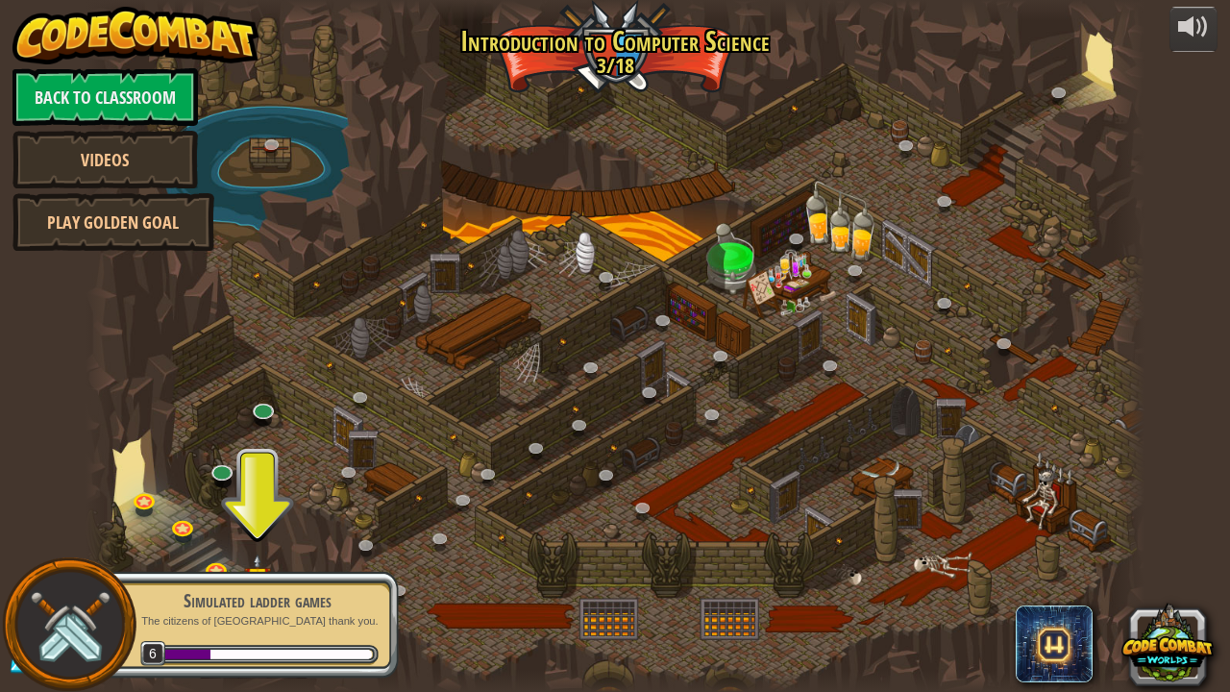
click at [245, 562] on div "Simulated ladder games The citizens of ladderville thank you. 6" at bounding box center [247, 625] width 303 height 108
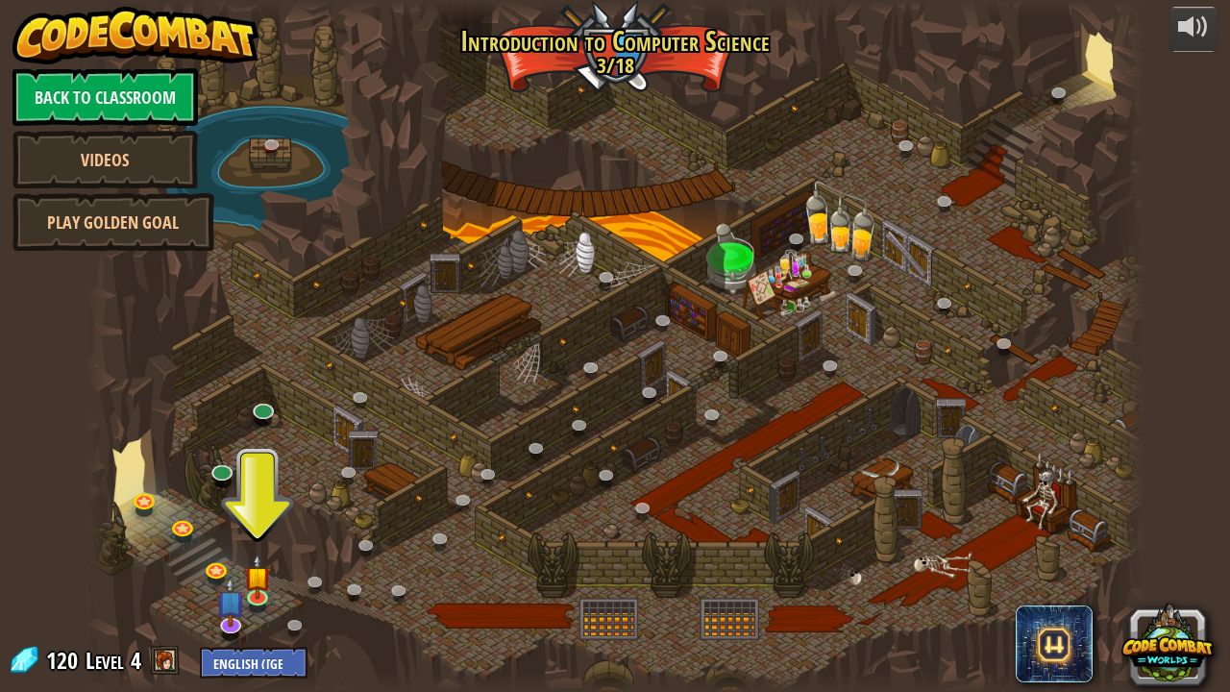
click at [240, 559] on div at bounding box center [615, 346] width 1059 height 692
click at [254, 562] on img at bounding box center [257, 565] width 26 height 60
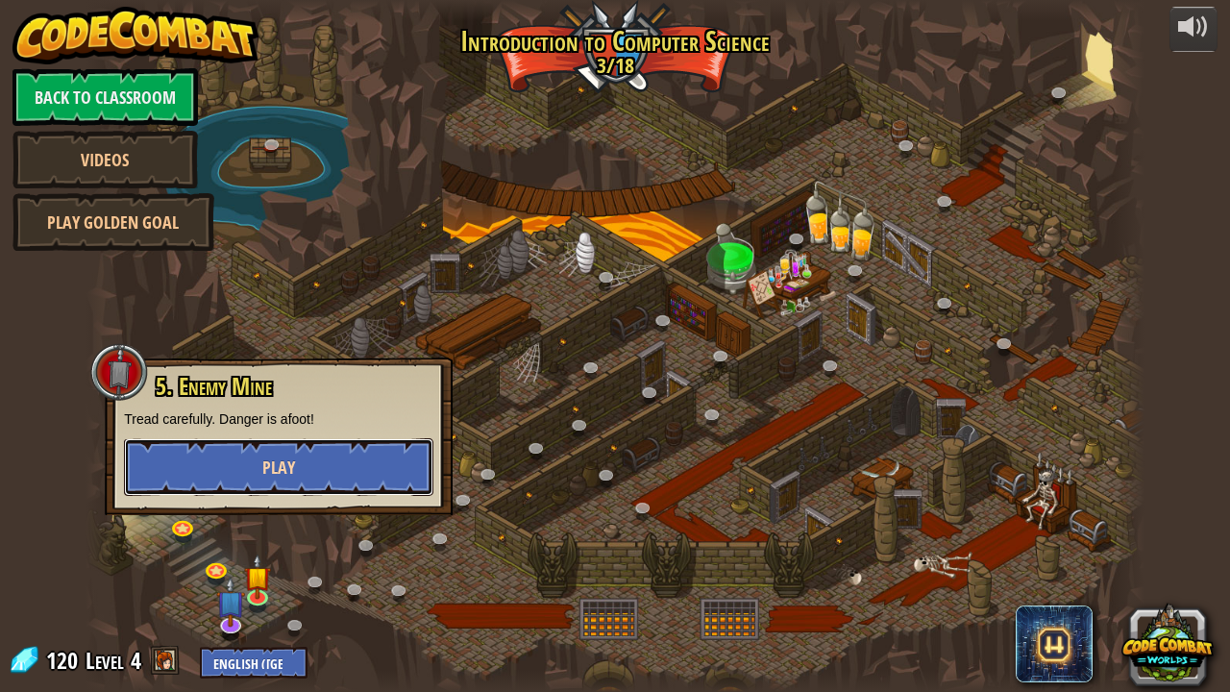
click at [327, 480] on button "Play" at bounding box center [278, 467] width 309 height 58
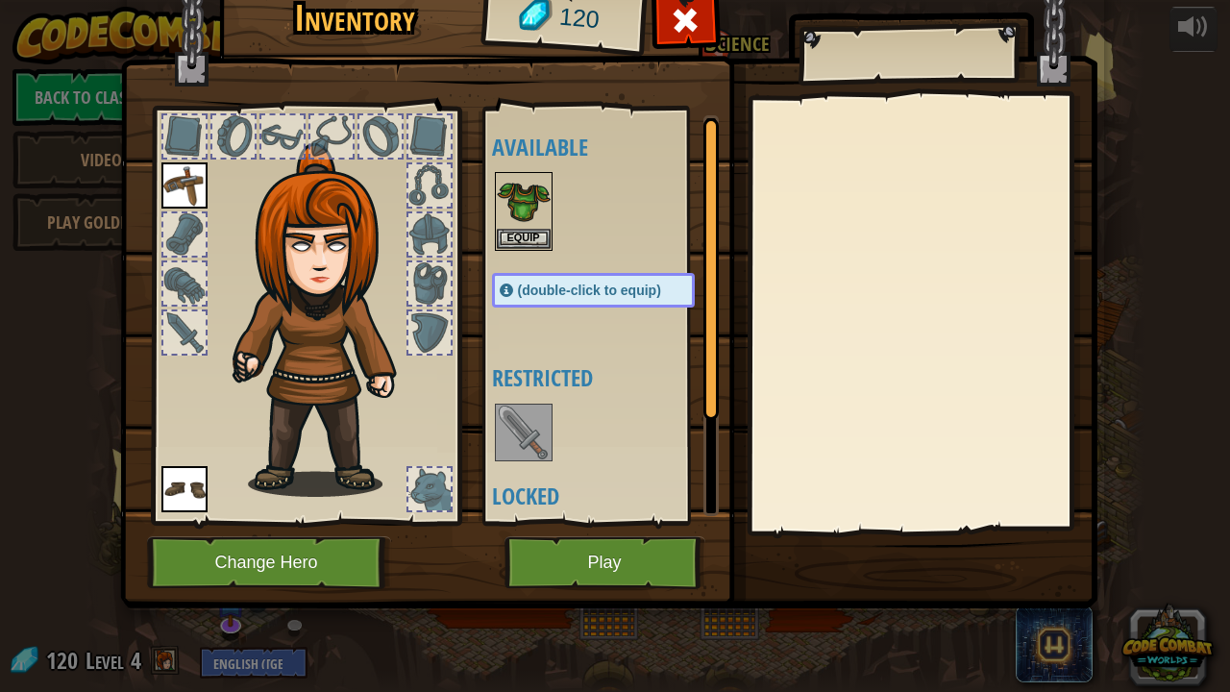
click at [528, 429] on img at bounding box center [524, 432] width 54 height 54
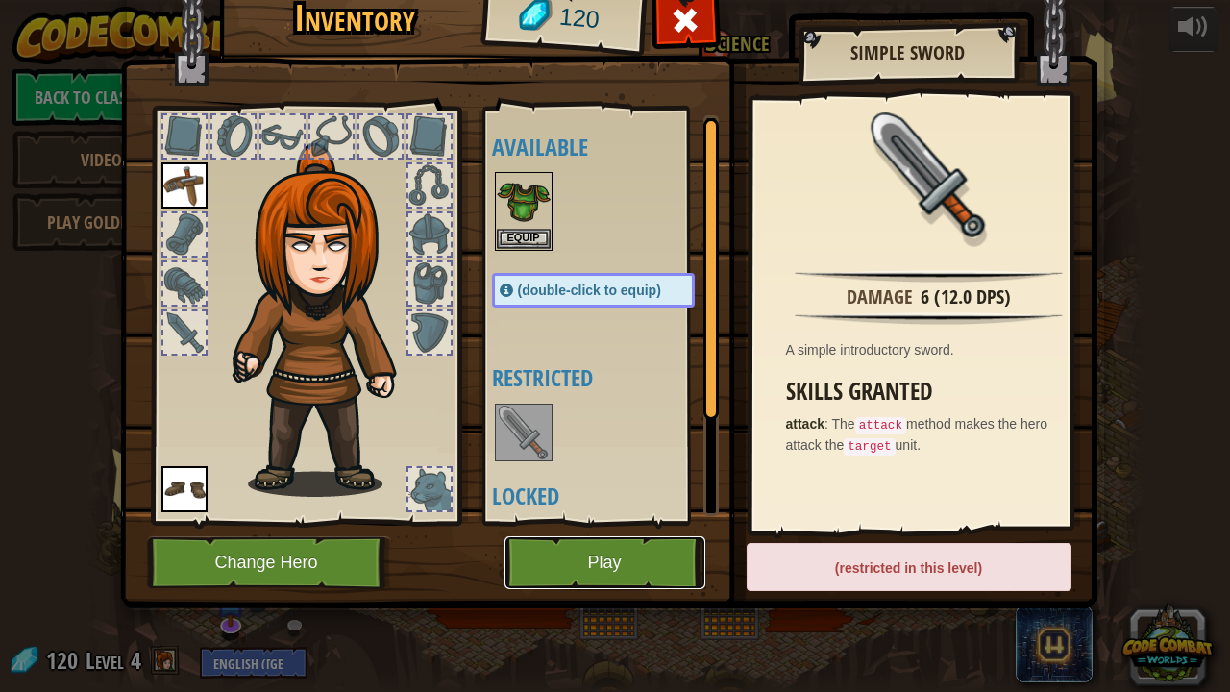
click at [628, 548] on button "Play" at bounding box center [604, 562] width 201 height 53
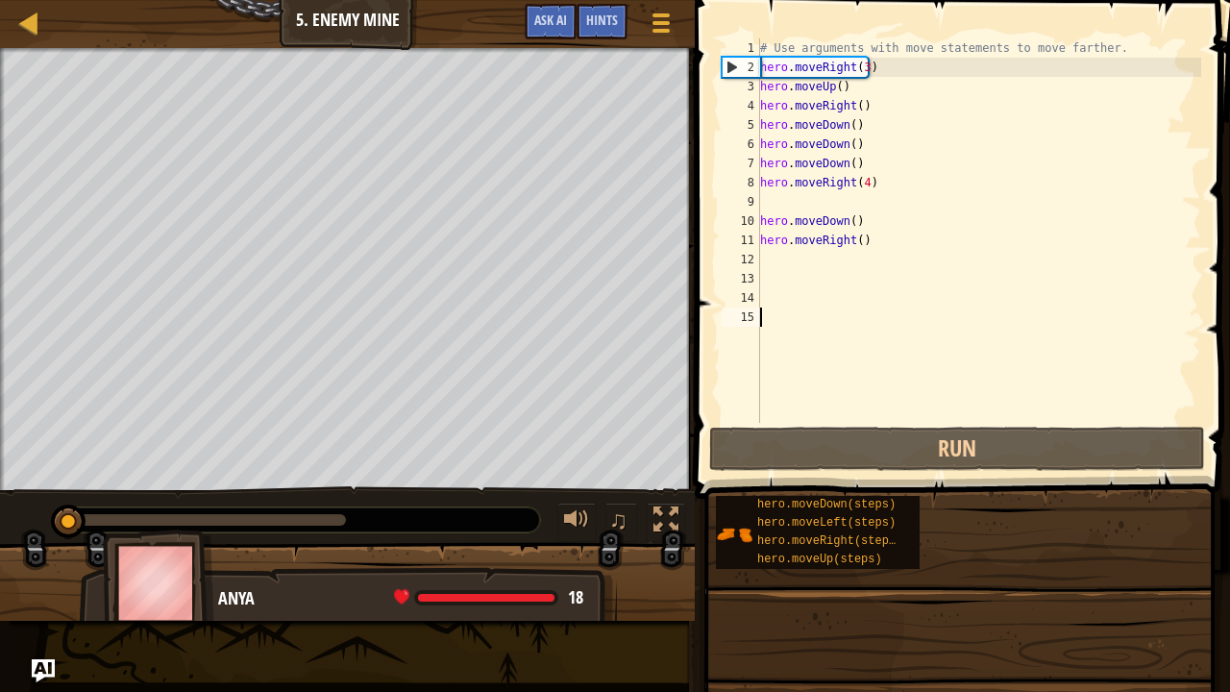
drag, startPoint x: 959, startPoint y: 565, endPoint x: 866, endPoint y: 593, distance: 97.3
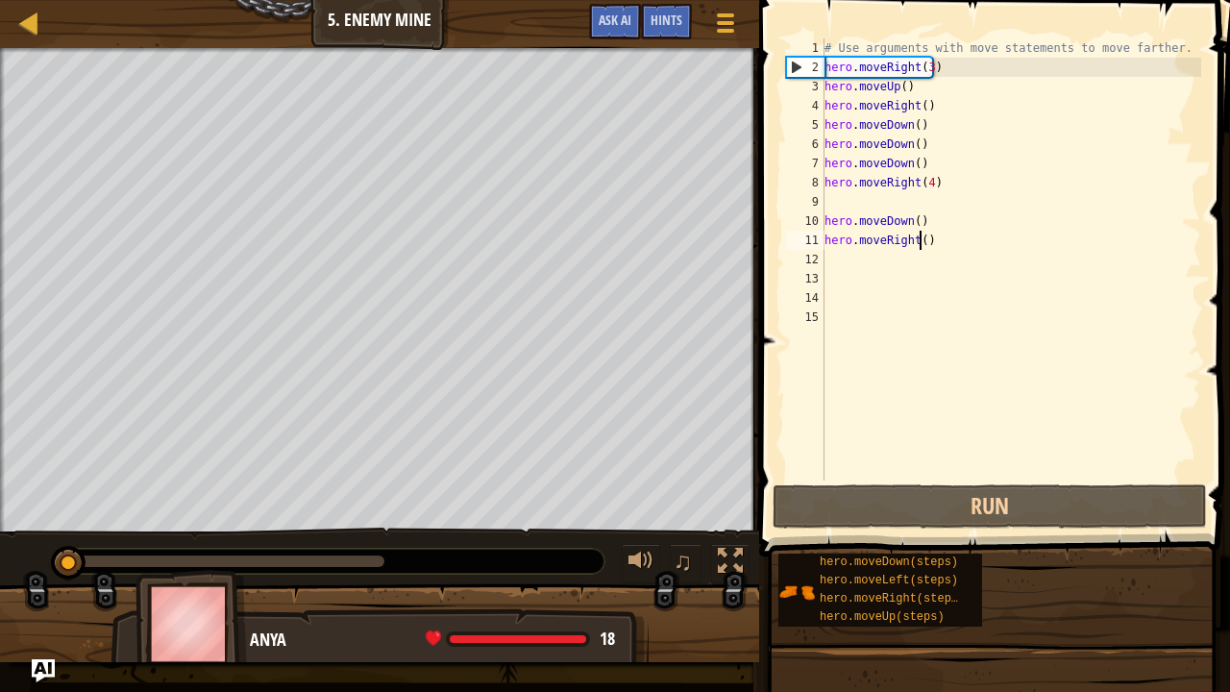
click at [919, 241] on div "# Use arguments with move statements to move farther. hero . moveRight ( 3 ) he…" at bounding box center [1011, 278] width 380 height 480
click at [940, 241] on div "# Use arguments with move statements to move farther. hero . moveRight ( 3 ) he…" at bounding box center [1011, 278] width 380 height 480
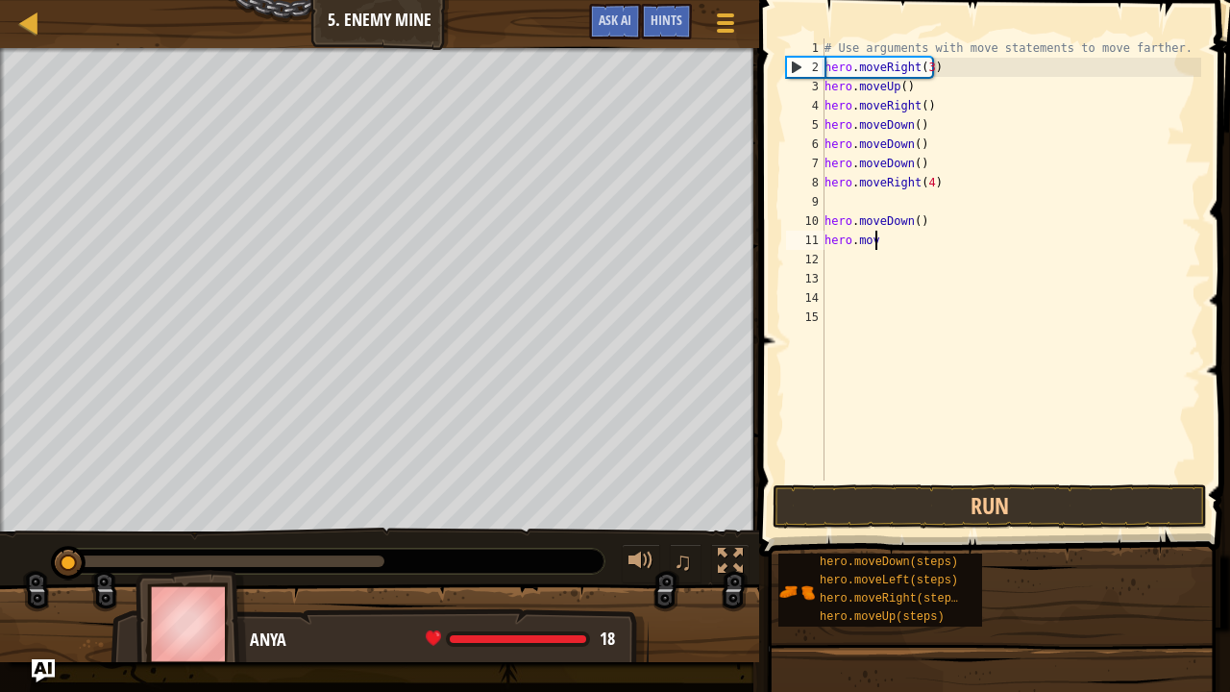
type textarea "h"
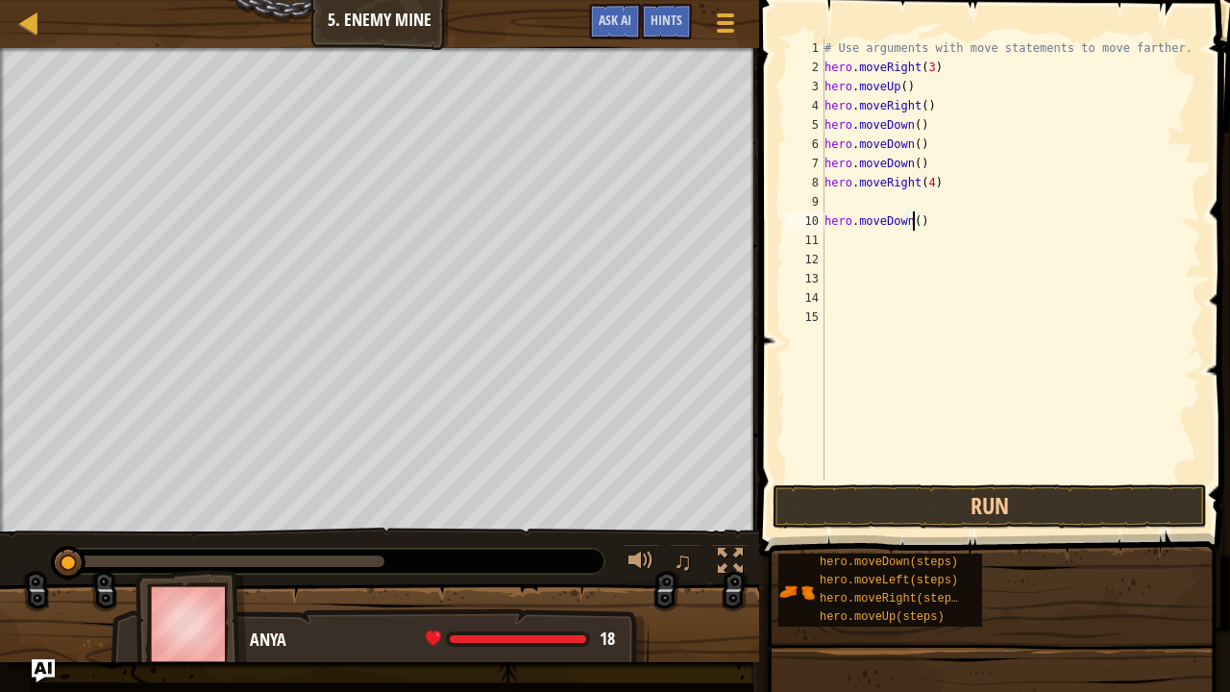
click at [915, 213] on div "# Use arguments with move statements to move farther. hero . moveRight ( 3 ) he…" at bounding box center [1011, 278] width 380 height 480
click at [926, 225] on div "# Use arguments with move statements to move farther. hero . moveRight ( 3 ) he…" at bounding box center [1011, 278] width 380 height 480
type textarea "h"
click at [935, 183] on div "# Use arguments with move statements to move farther. hero . moveRight ( 3 ) he…" at bounding box center [1011, 278] width 380 height 480
type textarea "h"
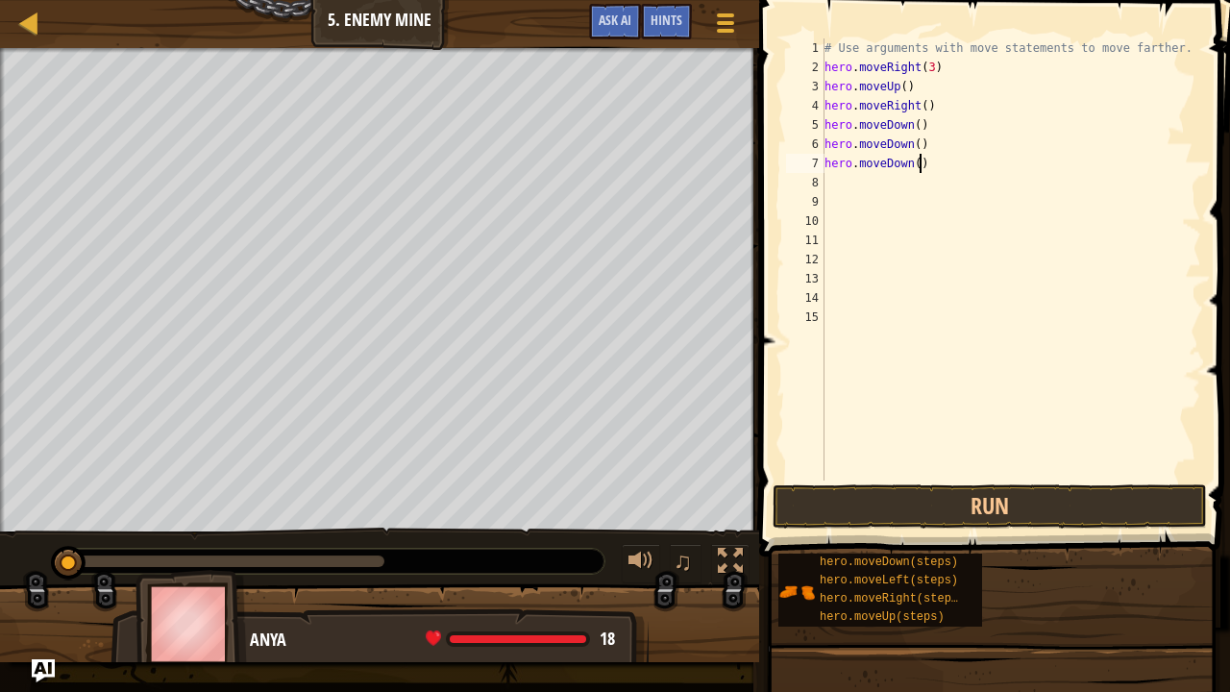
click at [919, 161] on div "# Use arguments with move statements to move farther. hero . moveRight ( 3 ) he…" at bounding box center [1011, 278] width 380 height 480
type textarea "h"
click at [916, 143] on div "# Use arguments with move statements to move farther. hero . moveRight ( 3 ) he…" at bounding box center [1011, 278] width 380 height 480
type textarea ")"
click at [916, 143] on div "# Use arguments with move statements to move farther. hero . moveRight ( 3 ) he…" at bounding box center [1011, 278] width 380 height 480
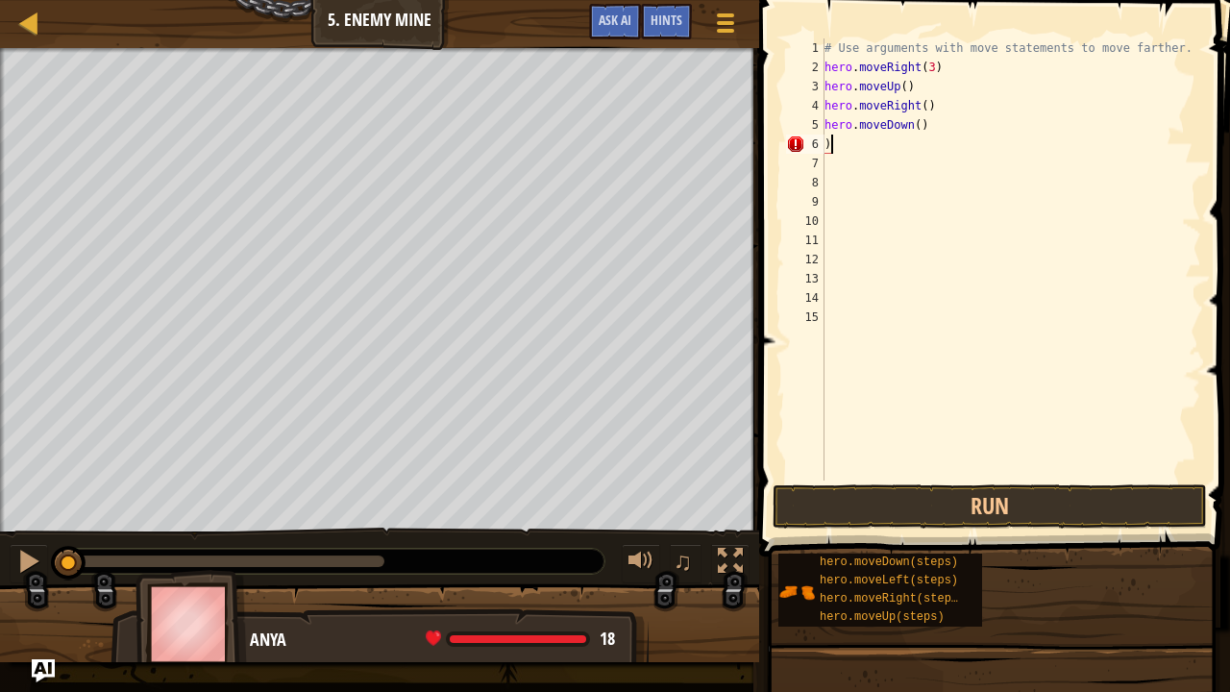
drag, startPoint x: 916, startPoint y: 143, endPoint x: 852, endPoint y: 151, distance: 63.9
click at [852, 151] on div "# Use arguments with move statements to move farther. hero . moveRight ( 3 ) he…" at bounding box center [1011, 278] width 380 height 480
click at [930, 123] on div "# Use arguments with move statements to move farther. hero . moveRight ( 3 ) he…" at bounding box center [1011, 278] width 380 height 480
type textarea "h"
click at [926, 106] on div "# Use arguments with move statements to move farther. hero . moveRight ( 3 ) he…" at bounding box center [1011, 278] width 380 height 480
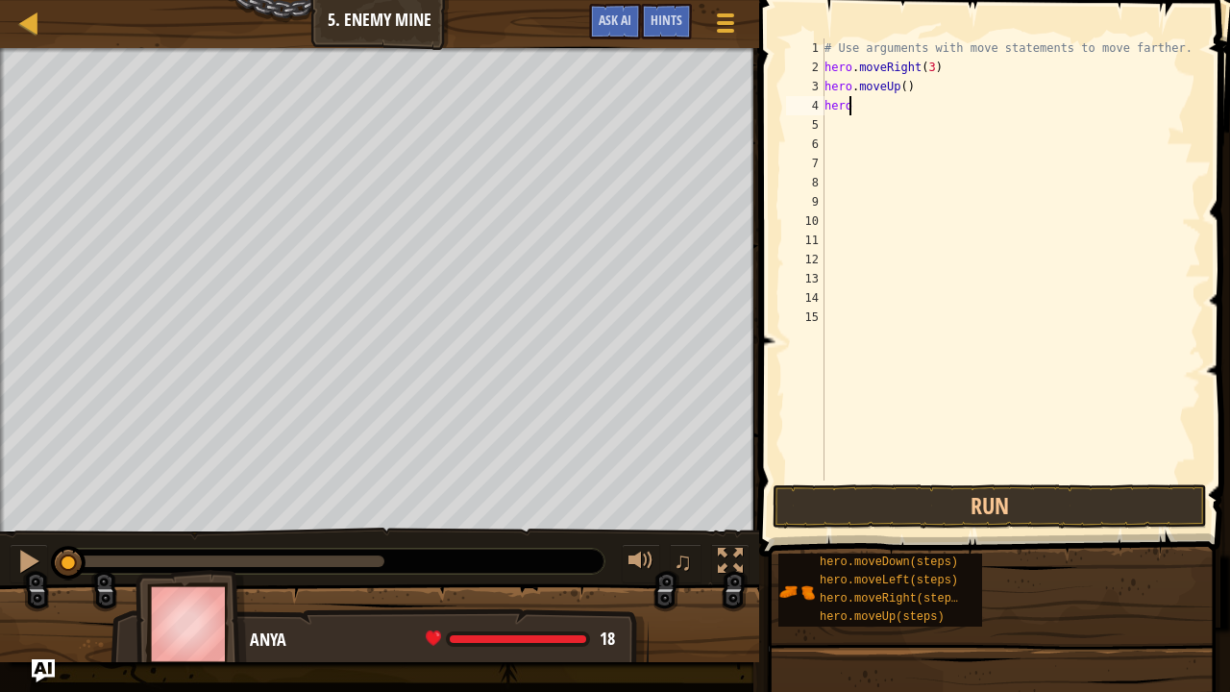
type textarea "h"
click at [924, 86] on div "# Use arguments with move statements to move farther. hero . moveRight ( 3 ) he…" at bounding box center [1011, 278] width 380 height 480
type textarea "h"
type textarea "v"
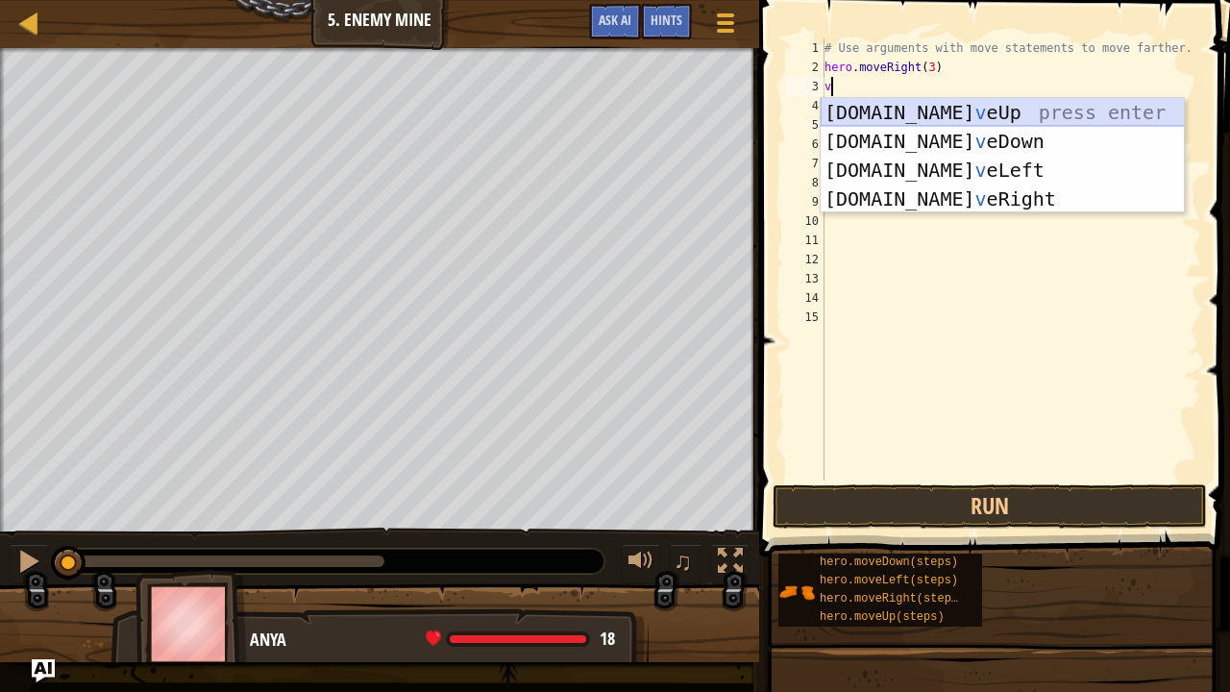
click at [943, 106] on div "hero.mo v eUp press enter hero.mo v eDown press enter hero.mo v eLeft press ent…" at bounding box center [1003, 184] width 364 height 173
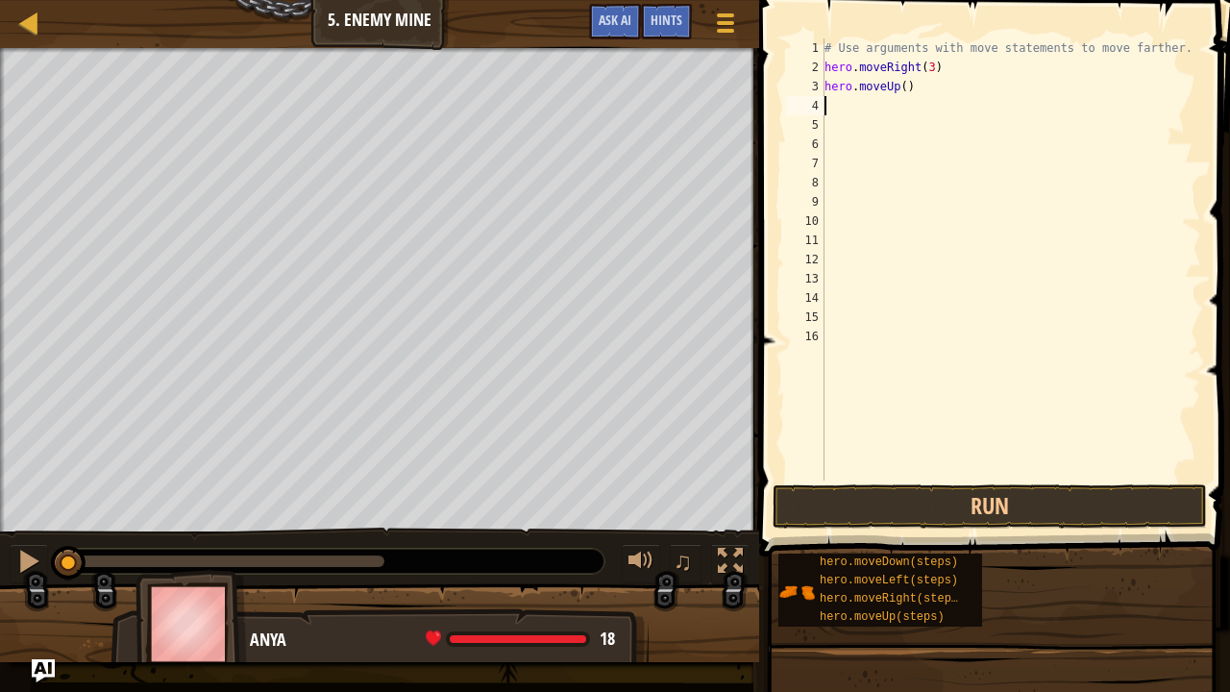
type textarea "v"
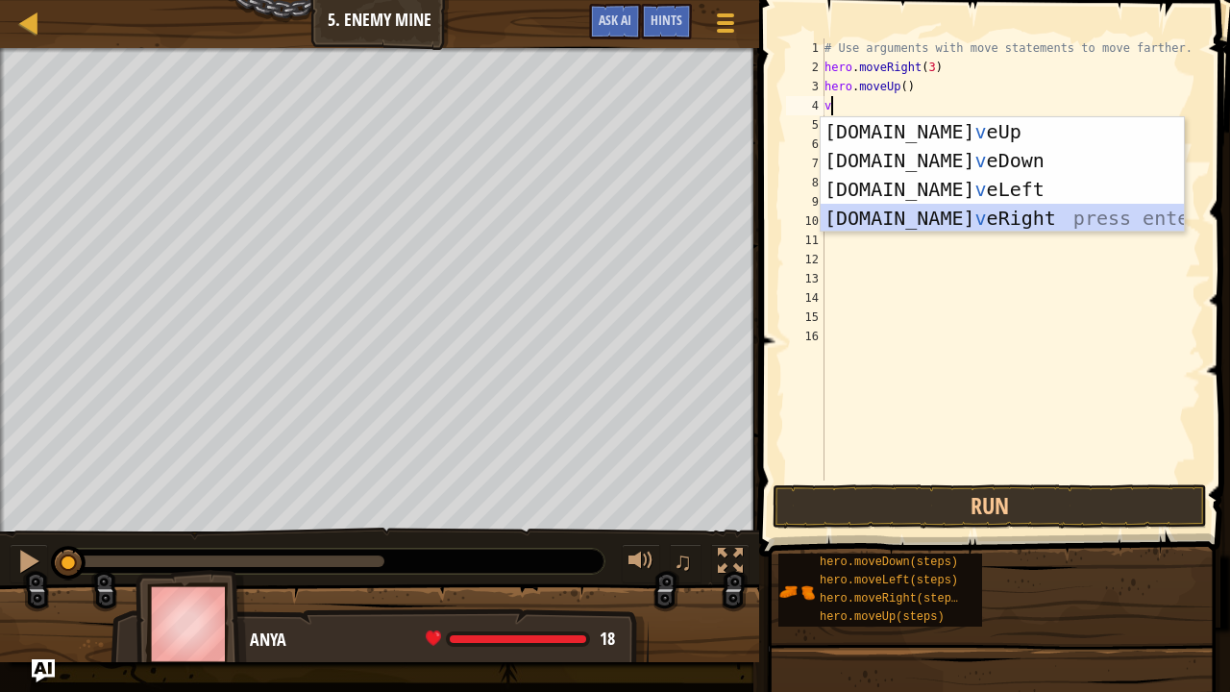
click at [924, 219] on div "hero.mo v eUp press enter hero.mo v eDown press enter hero.mo v eLeft press ent…" at bounding box center [1003, 203] width 364 height 173
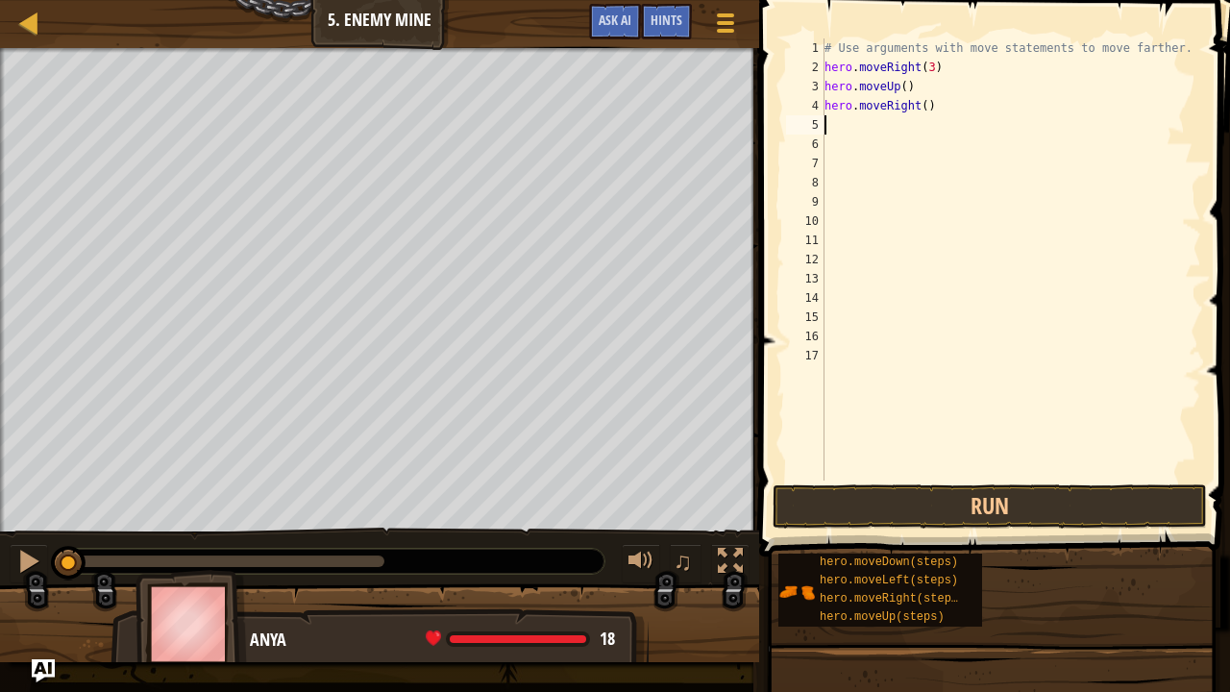
type textarea "v"
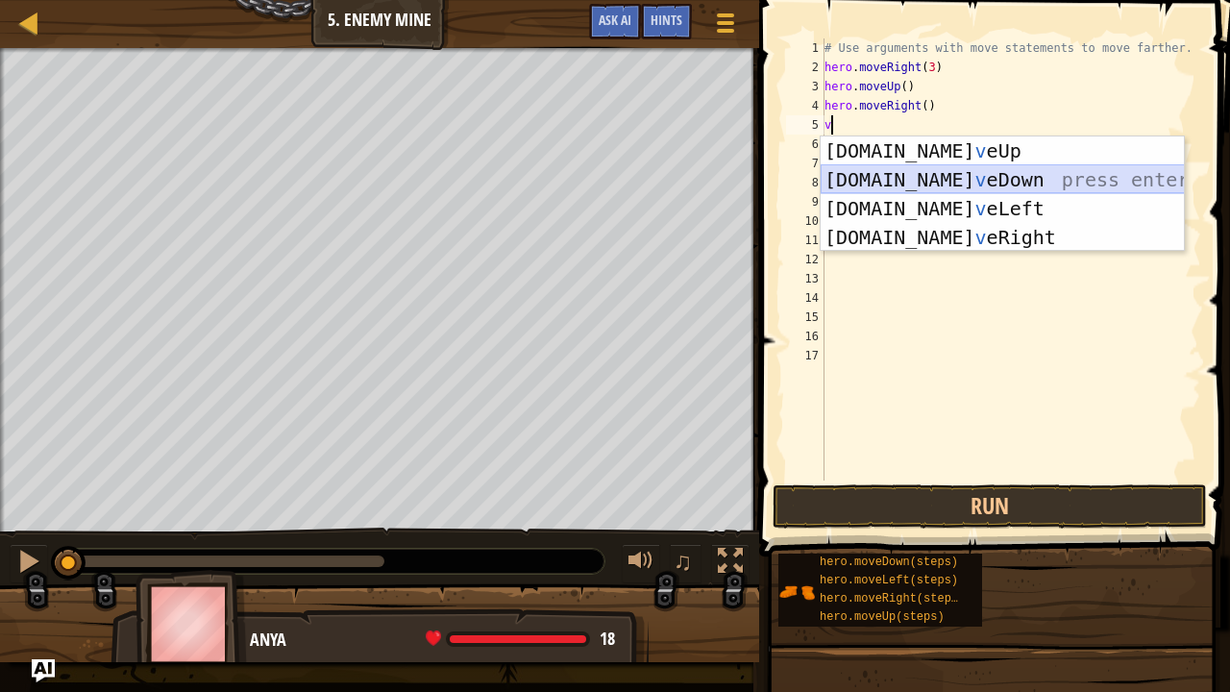
click at [914, 173] on div "hero.mo v eUp press enter hero.mo v eDown press enter hero.mo v eLeft press ent…" at bounding box center [1003, 222] width 364 height 173
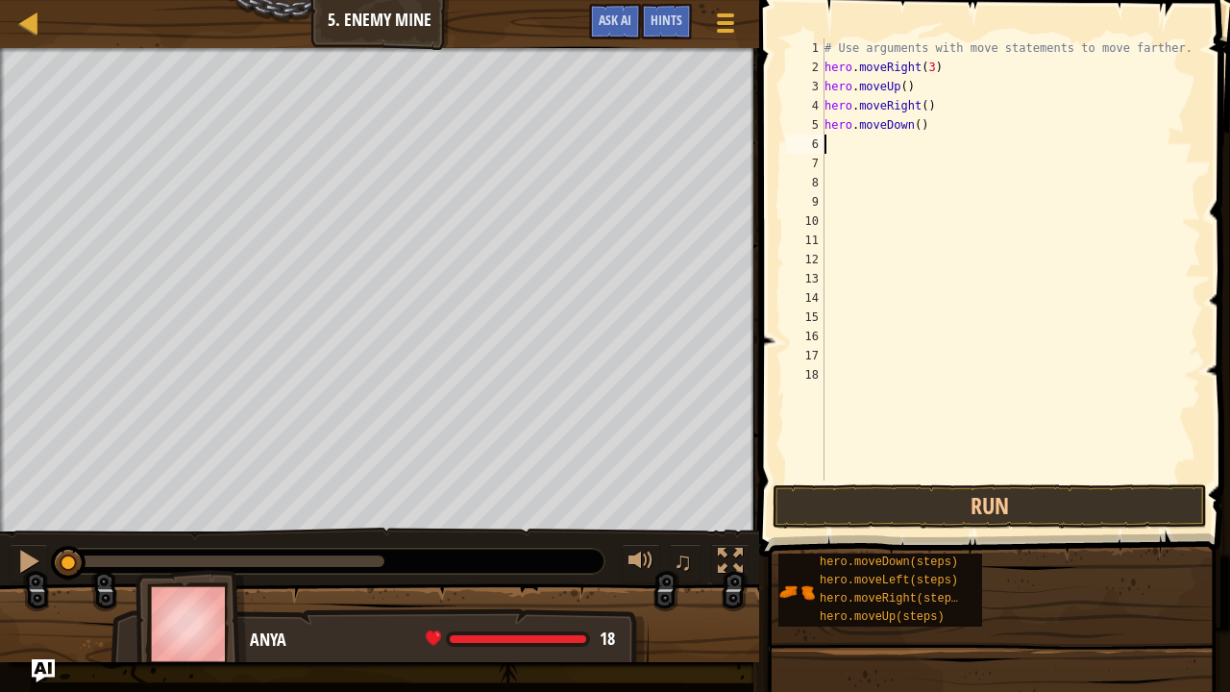
click at [913, 128] on div "# Use arguments with move statements to move farther. hero . moveRight ( 3 ) he…" at bounding box center [1011, 278] width 380 height 480
click at [926, 110] on div "# Use arguments with move statements to move farther. hero . moveRight ( 3 ) he…" at bounding box center [1011, 278] width 380 height 480
type textarea "h"
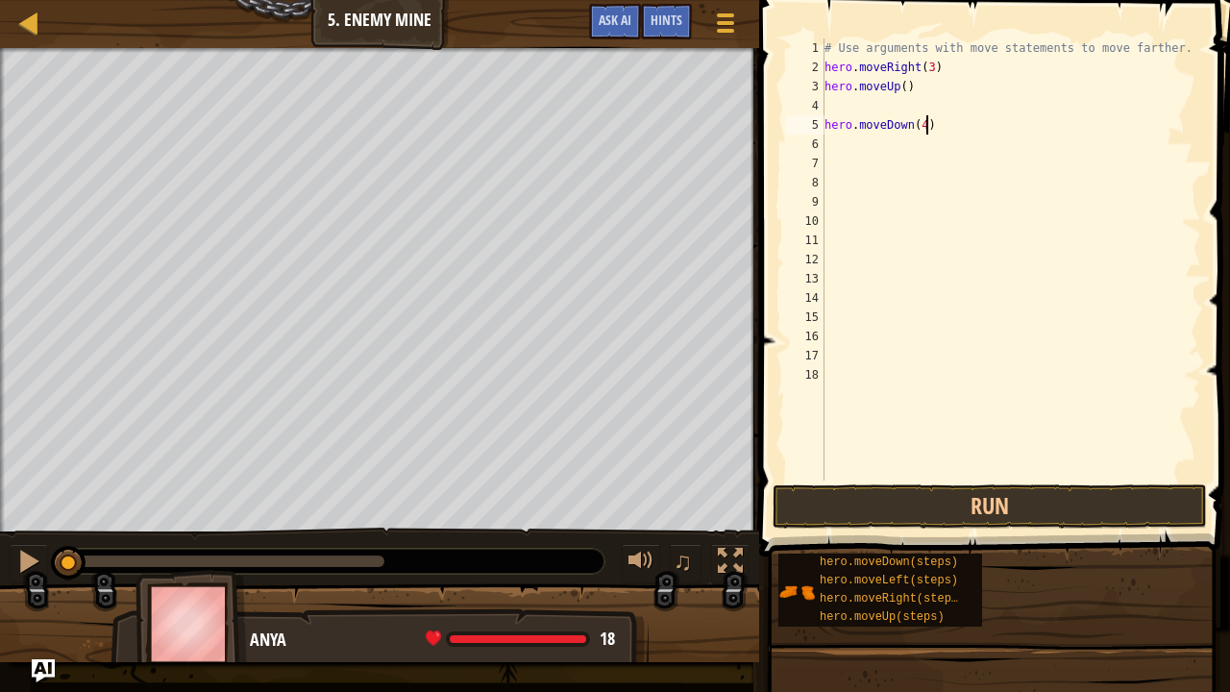
click at [923, 127] on div "# Use arguments with move statements to move farther. hero . moveRight ( 3 ) he…" at bounding box center [1011, 278] width 380 height 480
type textarea "h"
click at [830, 102] on div "# Use arguments with move statements to move farther. hero . moveRight ( 3 ) he…" at bounding box center [1011, 278] width 380 height 480
type textarea "v"
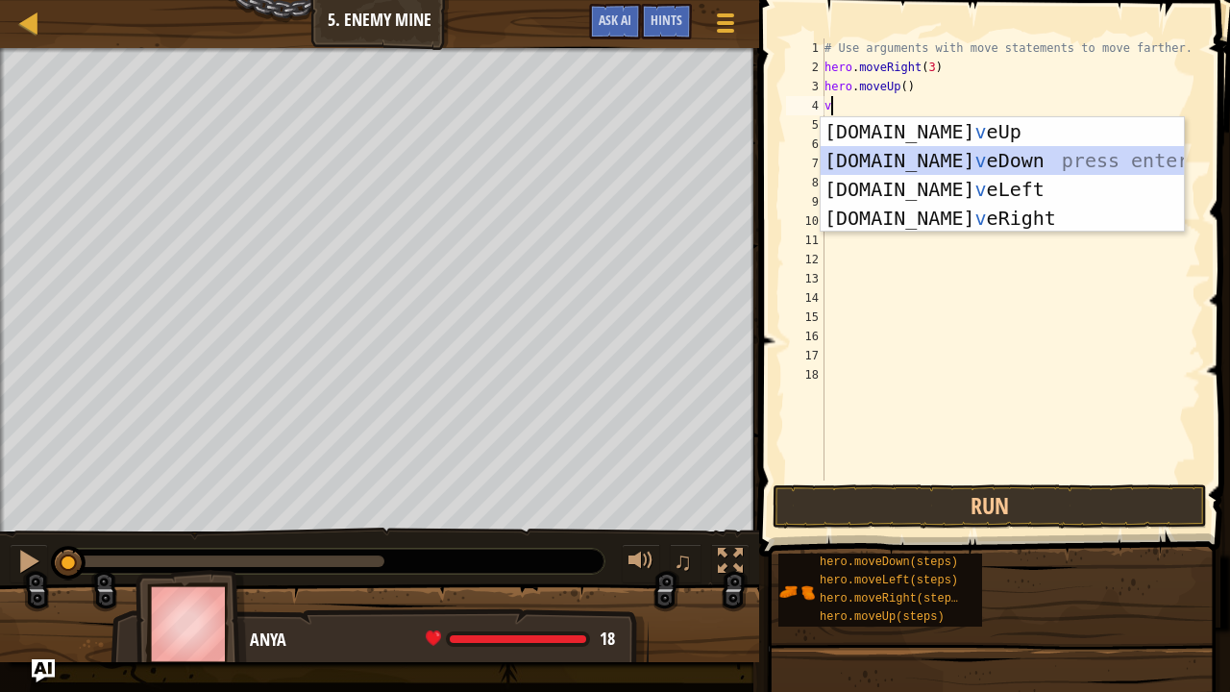
click at [958, 154] on div "hero.mo v eUp press enter hero.mo v eDown press enter hero.mo v eLeft press ent…" at bounding box center [1003, 203] width 364 height 173
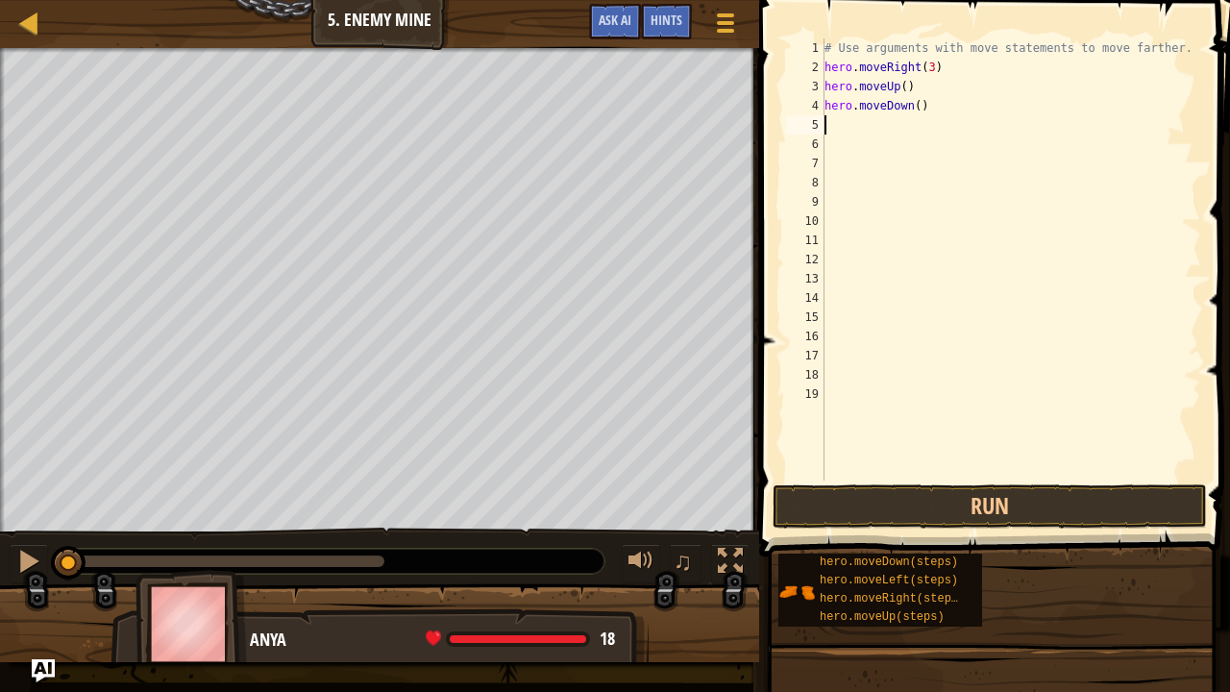
click at [915, 106] on div "# Use arguments with move statements to move farther. hero . moveRight ( 3 ) he…" at bounding box center [1011, 278] width 380 height 480
click at [920, 67] on div "# Use arguments with move statements to move farther. hero . moveRight ( 3 ) he…" at bounding box center [1011, 278] width 380 height 480
click at [921, 67] on div "# Use arguments with move statements to move farther. hero . moveRight ( 3 ) he…" at bounding box center [1011, 278] width 380 height 480
click at [925, 67] on div "# Use arguments with move statements to move farther. hero . moveRight ( 3 ) he…" at bounding box center [1011, 278] width 380 height 480
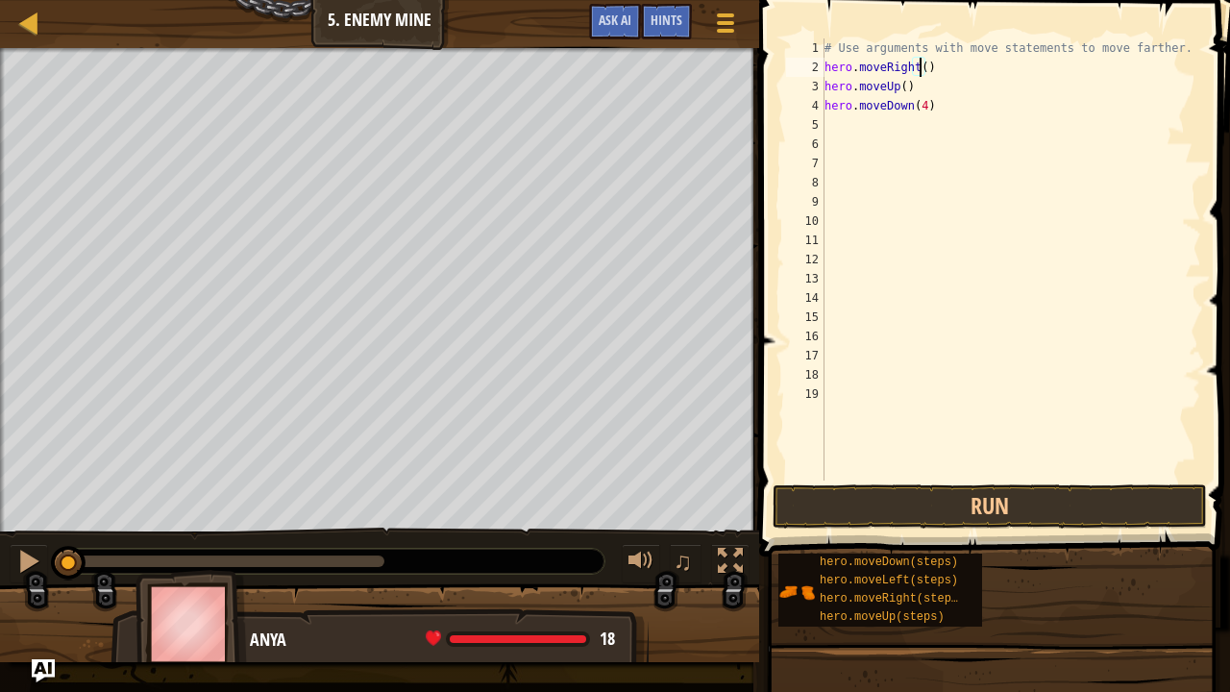
type textarea "hero.moveRight(4)"
click at [837, 121] on div "# Use arguments with move statements to move farther. hero . moveRight ( 4 ) he…" at bounding box center [1011, 278] width 380 height 480
click at [925, 70] on div "# Use arguments with move statements to move farther. hero . moveRight ( 4 ) he…" at bounding box center [1011, 278] width 380 height 480
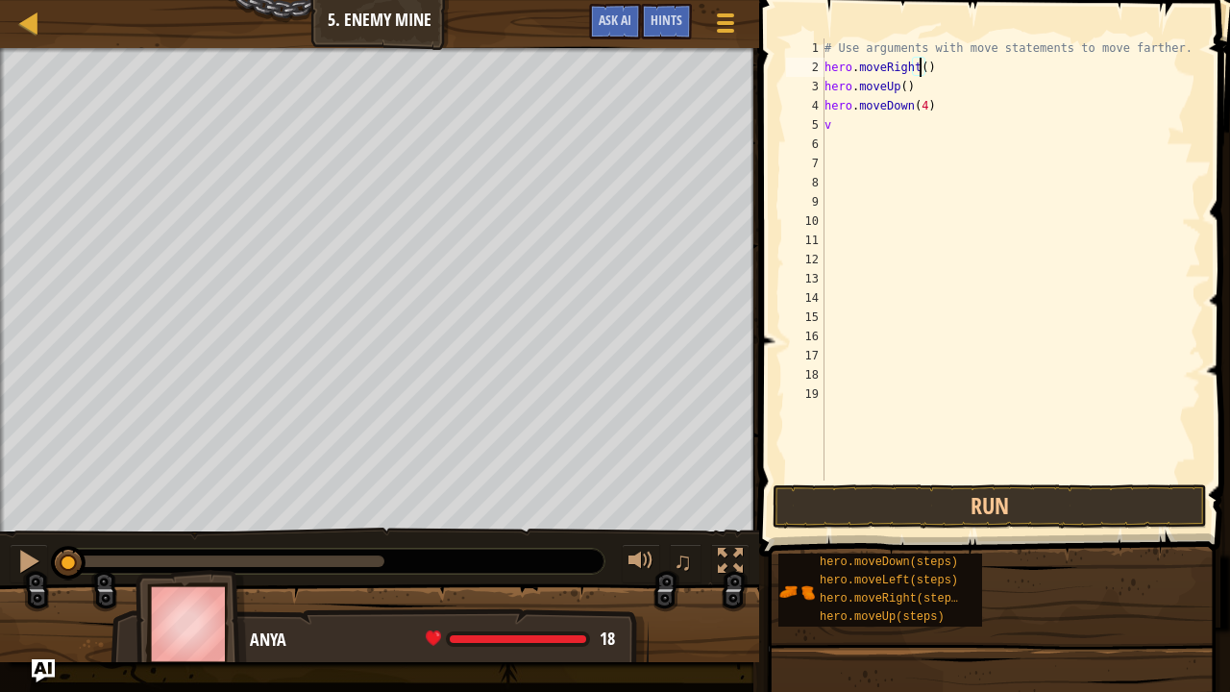
scroll to position [9, 8]
click at [1058, 518] on button "Run" at bounding box center [990, 506] width 434 height 44
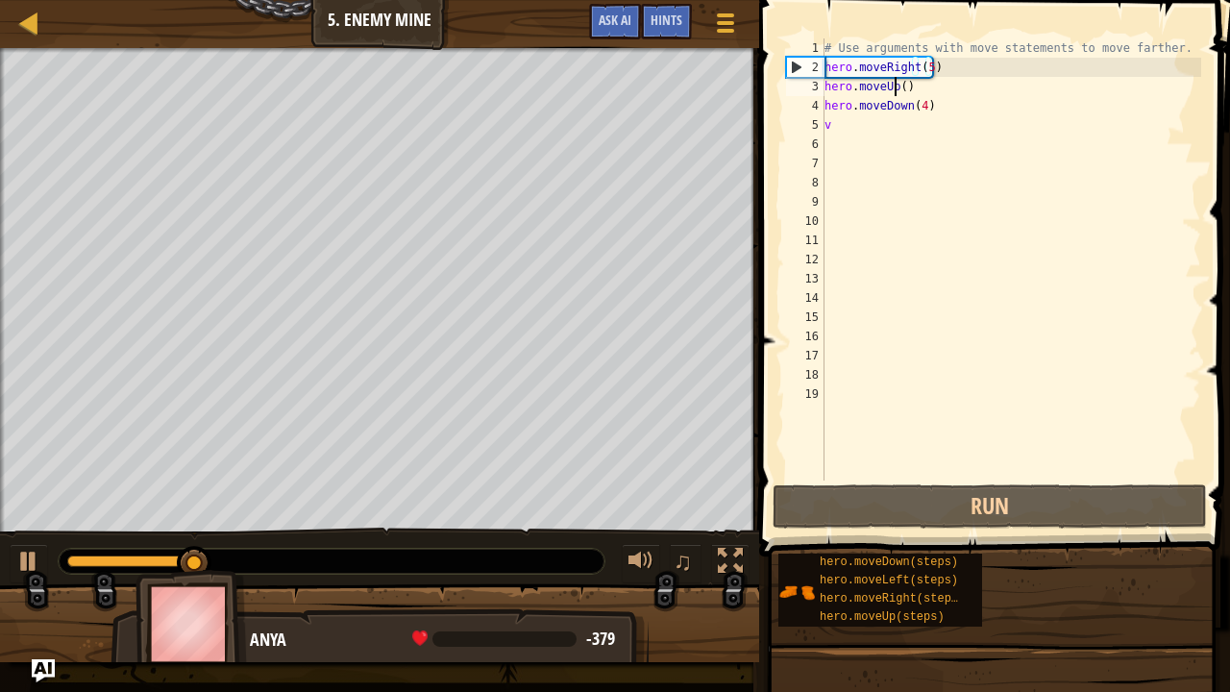
click at [897, 89] on div "# Use arguments with move statements to move farther. hero . moveRight ( 5 ) he…" at bounding box center [1011, 278] width 380 height 480
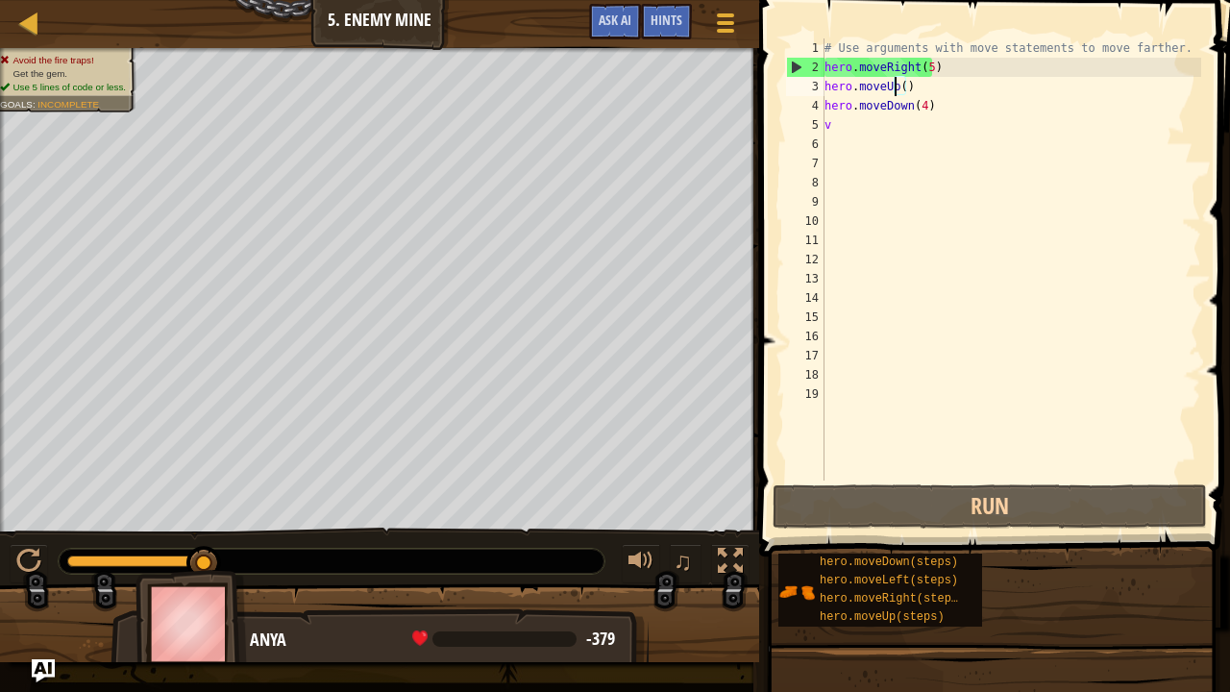
click at [904, 95] on div "# Use arguments with move statements to move farther. hero . moveRight ( 5 ) he…" at bounding box center [1011, 278] width 380 height 480
click at [897, 94] on div "# Use arguments with move statements to move farther. hero . moveRight ( 5 ) he…" at bounding box center [1011, 278] width 380 height 480
click at [897, 92] on div "# Use arguments with move statements to move farther. hero . moveRight ( 5 ) he…" at bounding box center [1011, 278] width 380 height 480
click at [896, 84] on div "# Use arguments with move statements to move farther. hero . moveRight ( 5 ) he…" at bounding box center [1011, 278] width 380 height 480
click at [899, 86] on div "# Use arguments with move statements to move farther. hero . moveRight ( 5 ) he…" at bounding box center [1011, 278] width 380 height 480
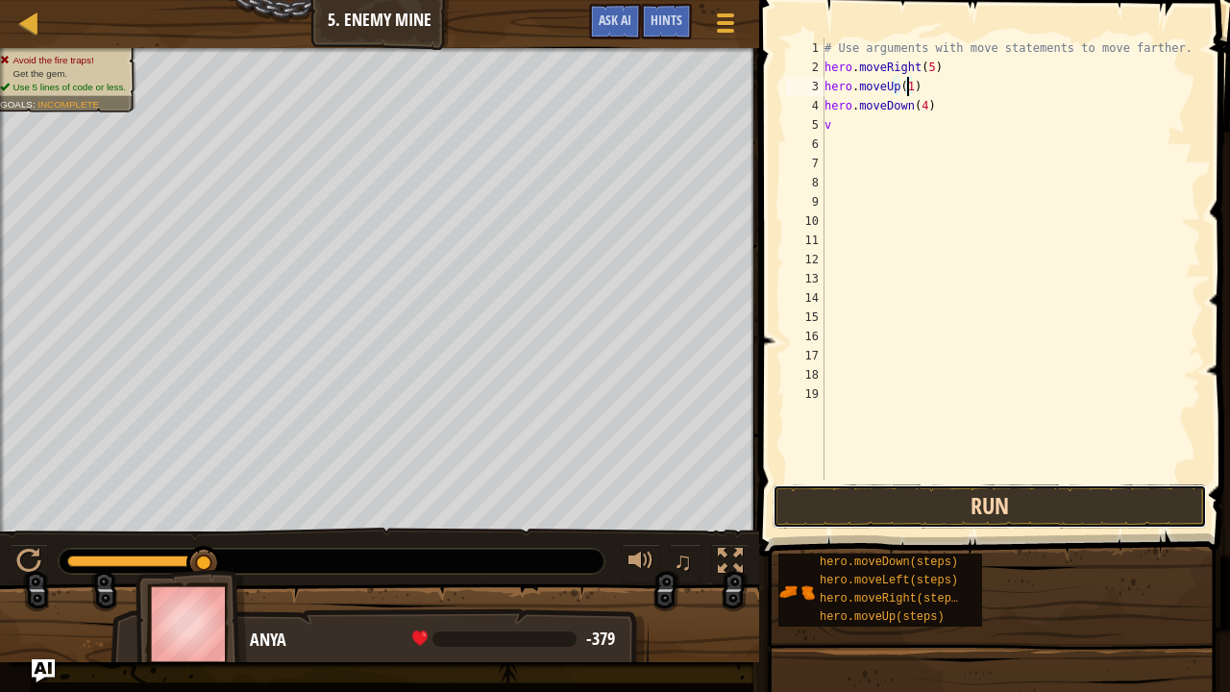
click at [969, 505] on button "Run" at bounding box center [990, 506] width 434 height 44
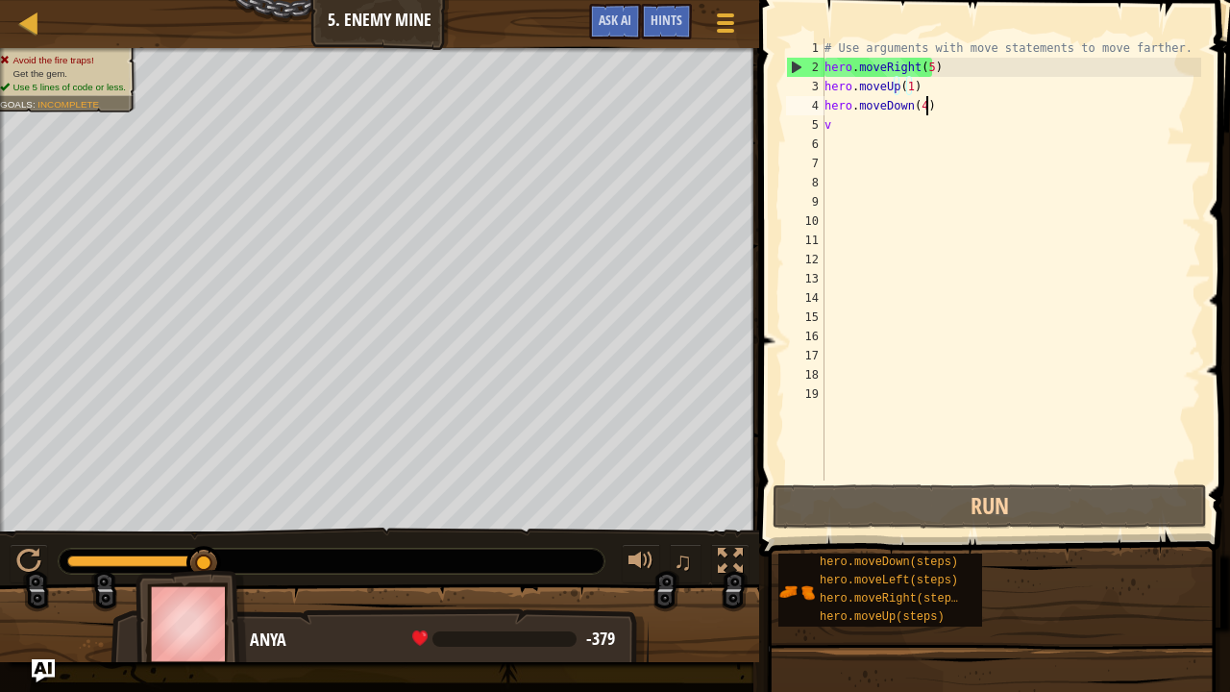
click at [933, 106] on div "# Use arguments with move statements to move farther. hero . moveRight ( 5 ) he…" at bounding box center [1011, 278] width 380 height 480
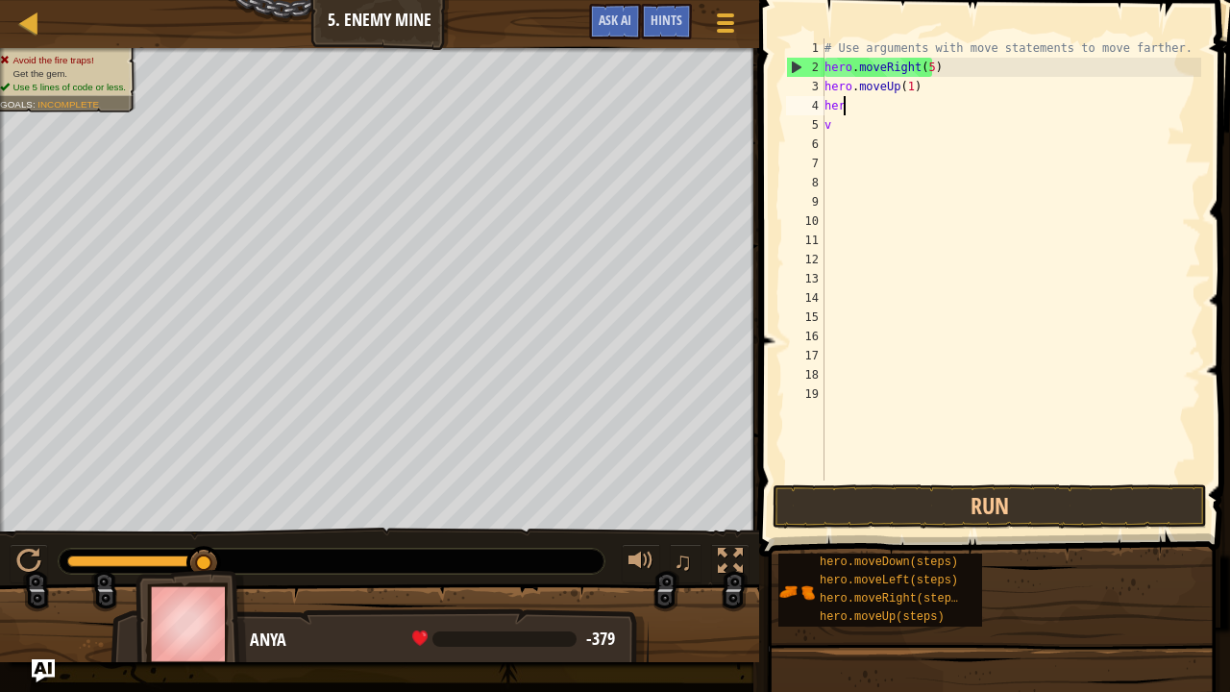
scroll to position [9, 0]
type textarea "h"
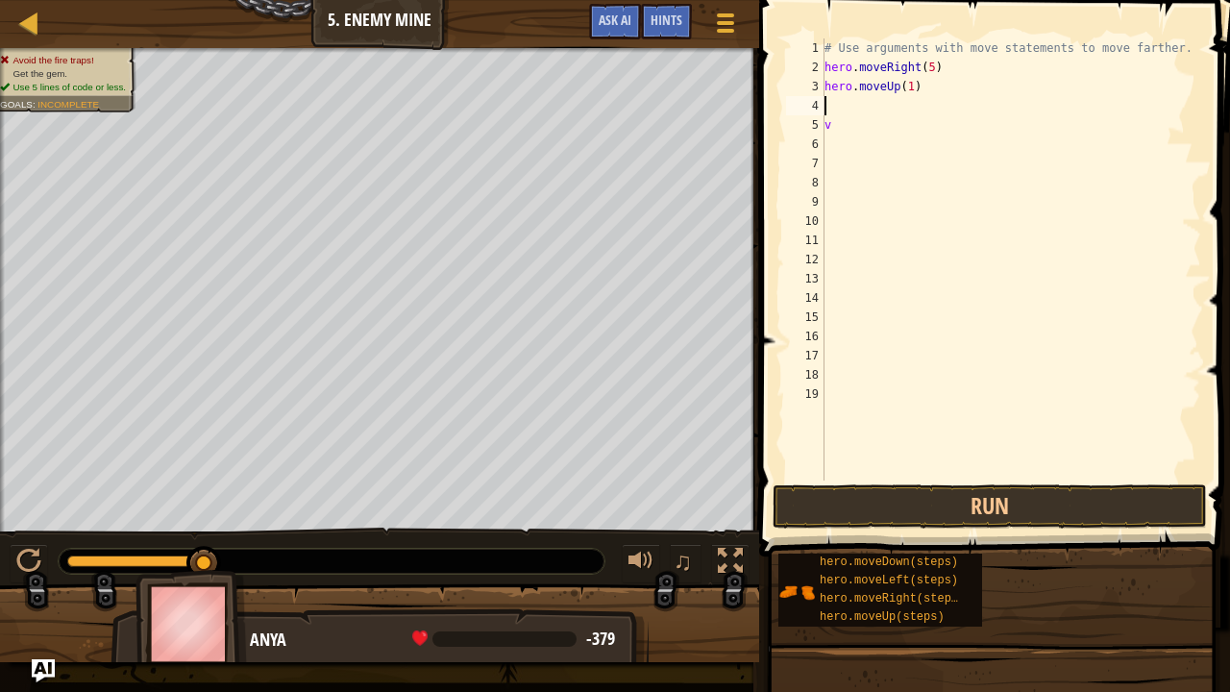
click at [922, 86] on div "# Use arguments with move statements to move farther. hero . moveRight ( 5 ) he…" at bounding box center [1011, 278] width 380 height 480
type textarea "h"
click at [842, 127] on div "# Use arguments with move statements to move farther. hero . moveRight ( 5 ) v" at bounding box center [1011, 278] width 380 height 480
type textarea "v"
click at [942, 66] on div "# Use arguments with move statements to move farther. hero . moveRight ( 5 )" at bounding box center [1011, 278] width 380 height 480
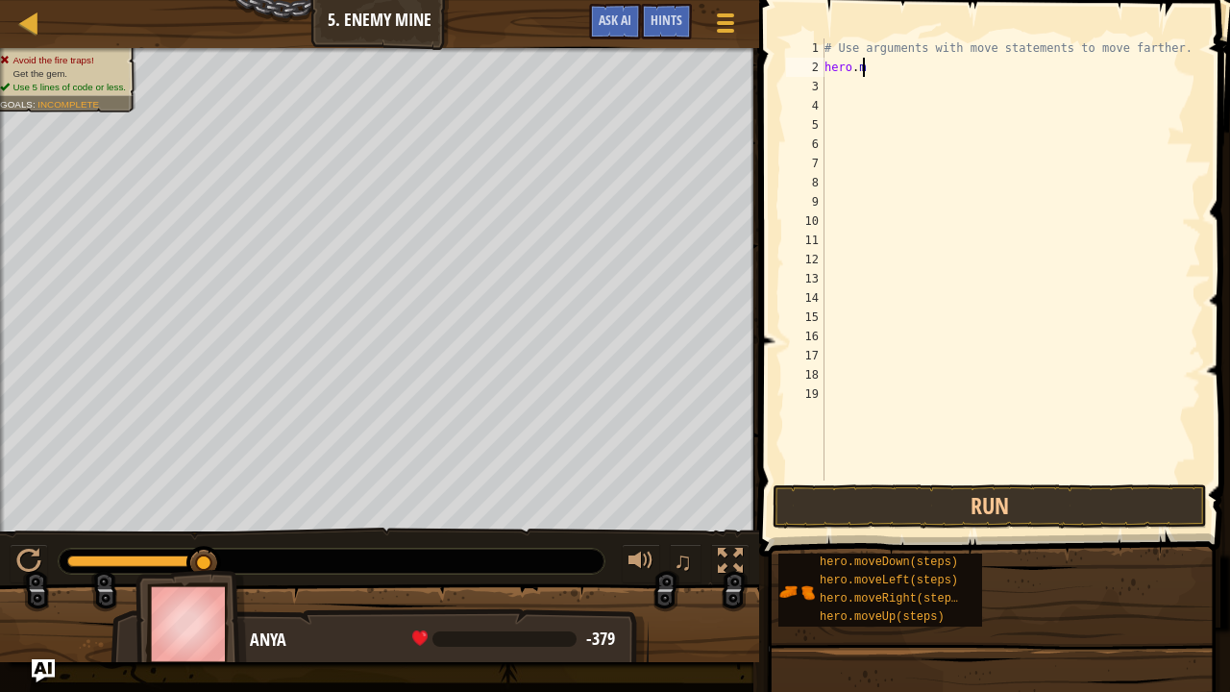
type textarea "h"
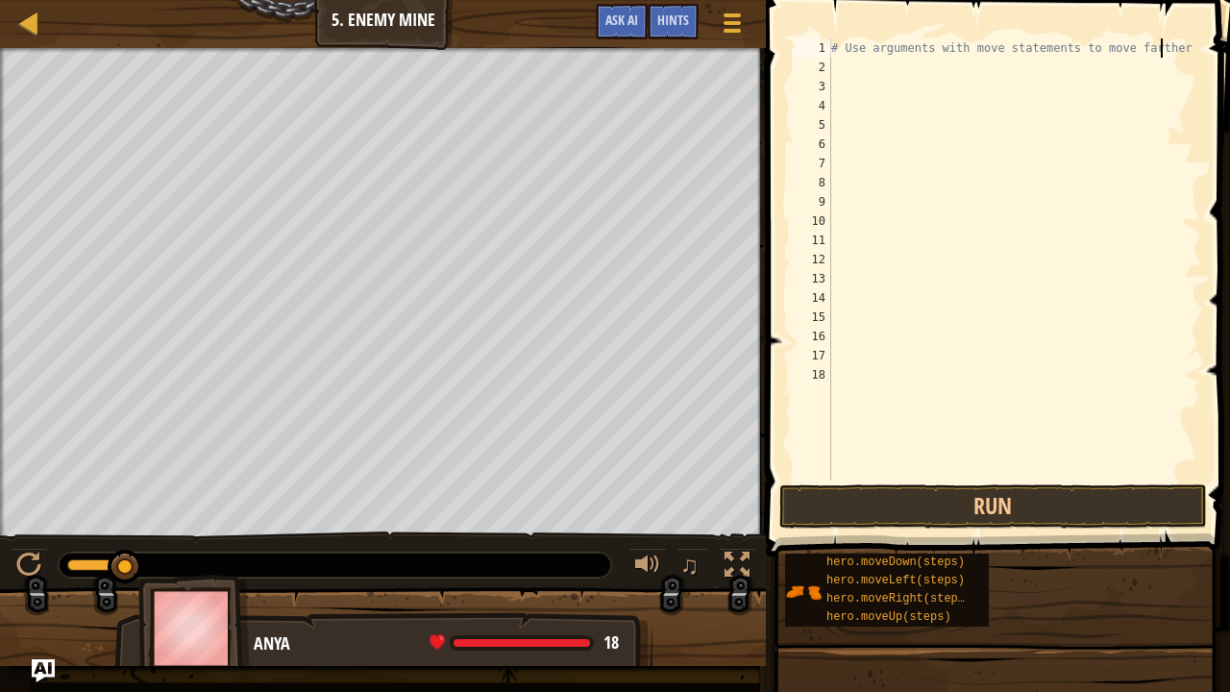
click at [846, 56] on div "# Use arguments with move statements to move farther" at bounding box center [1014, 278] width 374 height 480
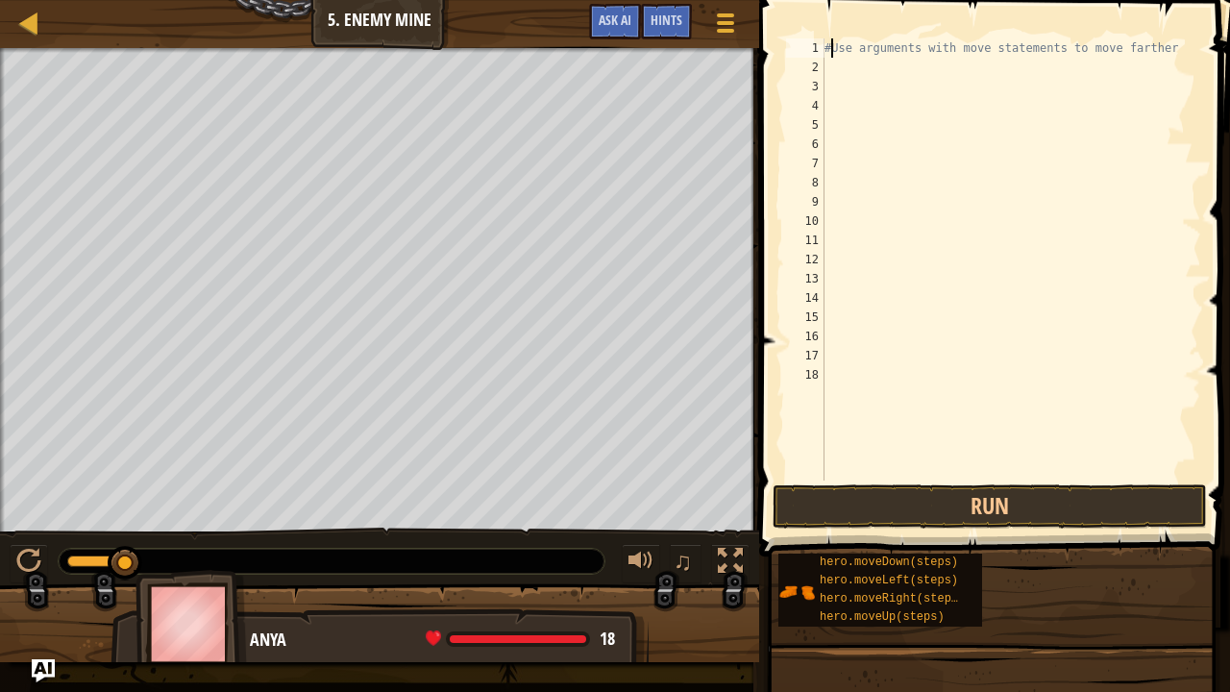
scroll to position [9, 1]
type textarea "#Use arguments with move statements to move farther"
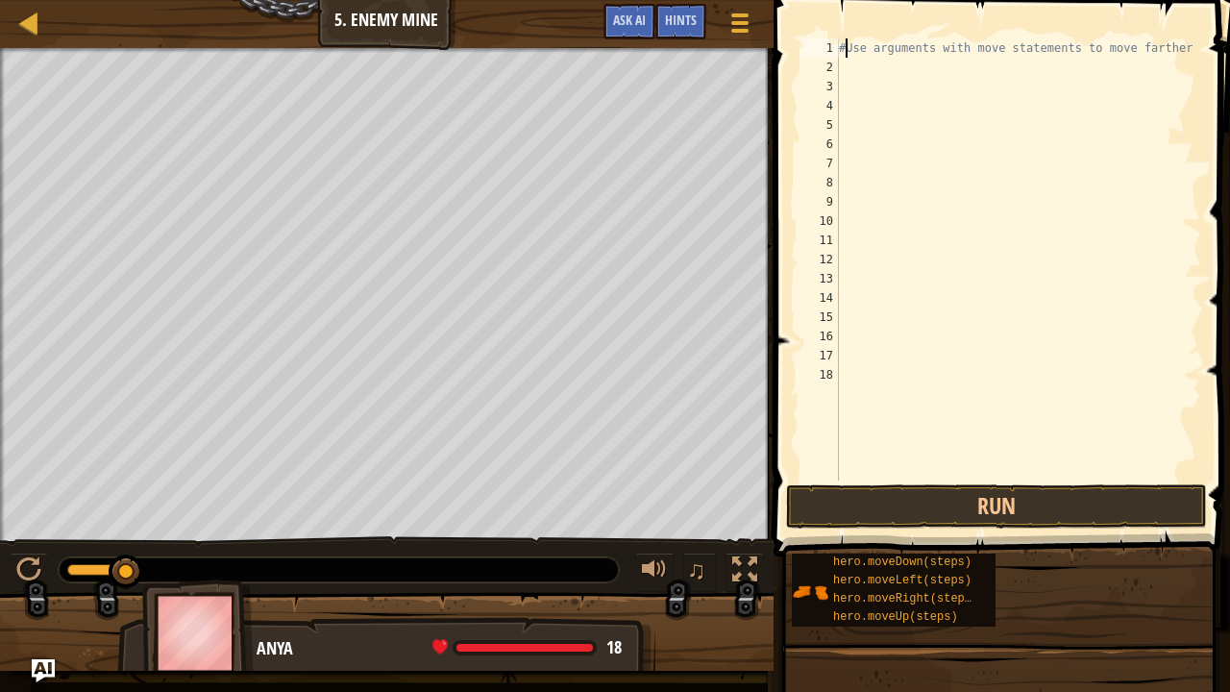
click at [848, 63] on div "#Use arguments with move statements to move farther" at bounding box center [1018, 278] width 366 height 480
type textarea "v"
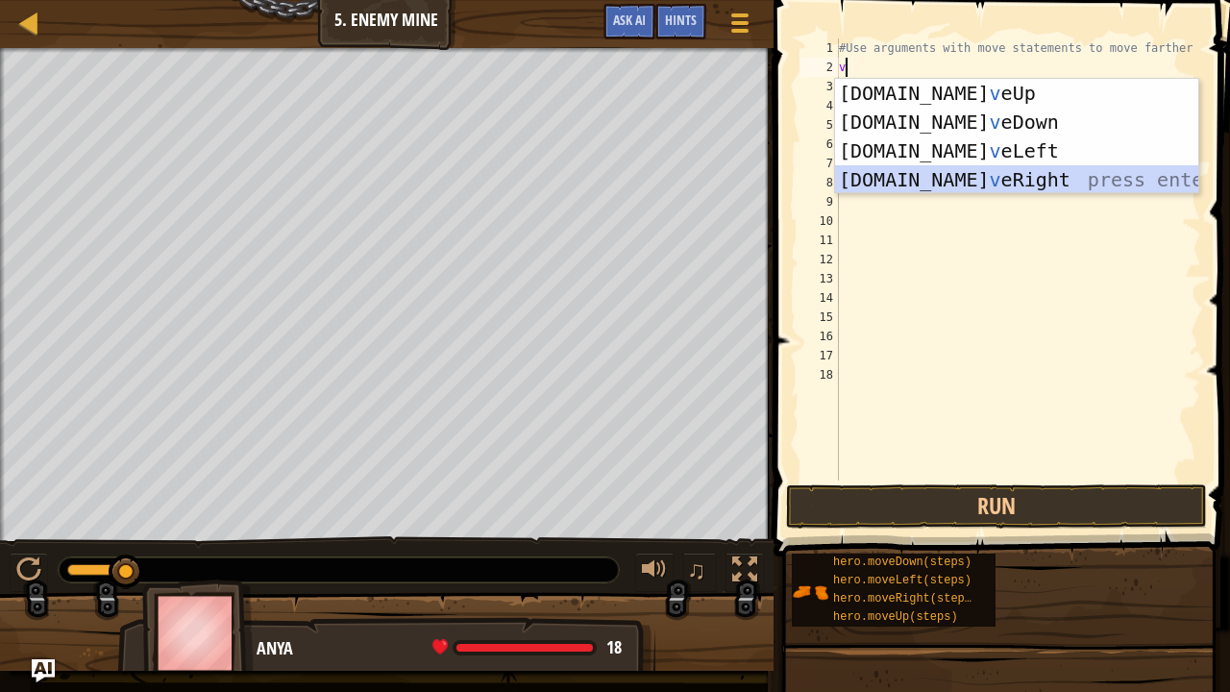
click at [917, 185] on div "hero.mo v eUp press enter hero.mo v eDown press enter hero.mo v eLeft press ent…" at bounding box center [1017, 165] width 364 height 173
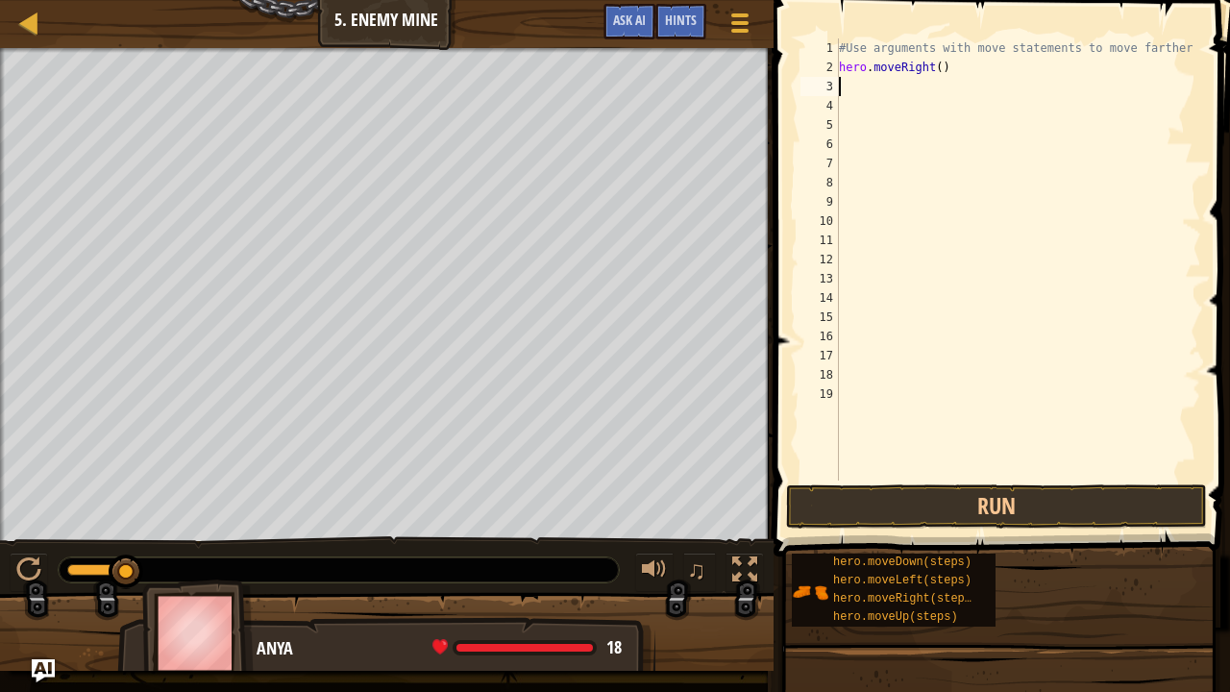
click at [929, 65] on div "#Use arguments with move statements to move farther hero . moveRight ( )" at bounding box center [1018, 278] width 366 height 480
click at [938, 67] on div "#Use arguments with move statements to move farther hero . moveRight ( )" at bounding box center [1018, 278] width 366 height 480
click at [930, 63] on div "#Use arguments with move statements to move farther hero . moveRight ( )" at bounding box center [1018, 278] width 366 height 480
type textarea "hero.moveRight()"
click at [24, 20] on div at bounding box center [29, 23] width 24 height 24
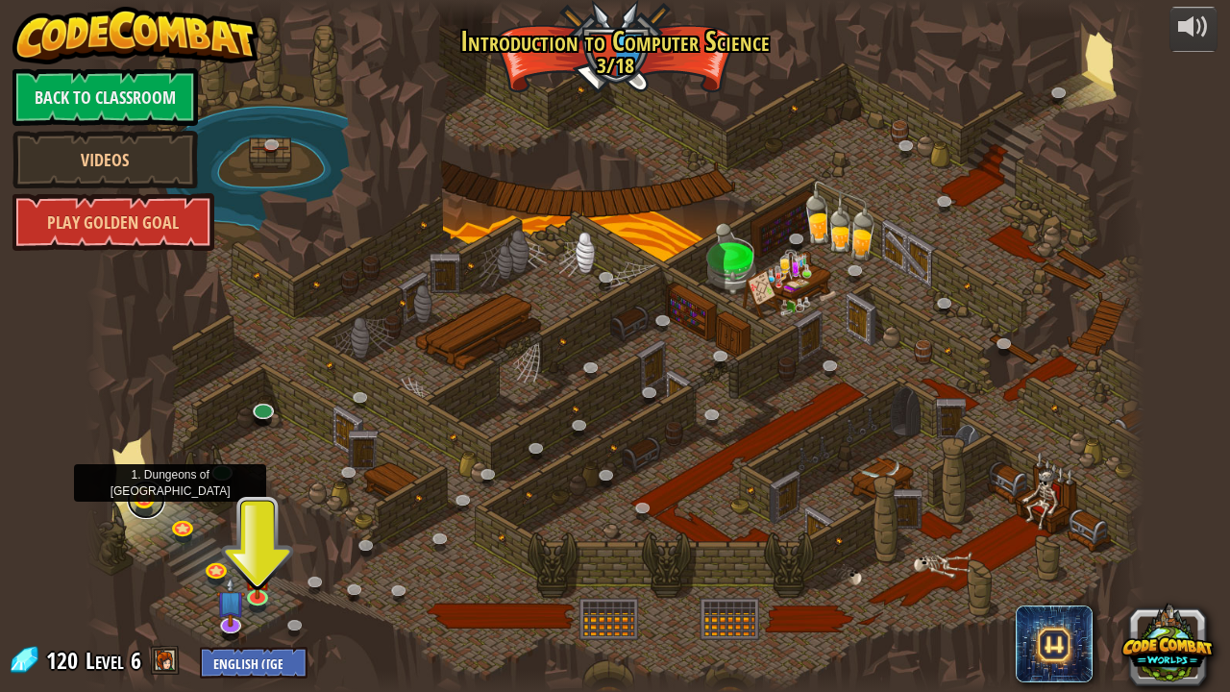
click at [154, 496] on link at bounding box center [146, 499] width 38 height 38
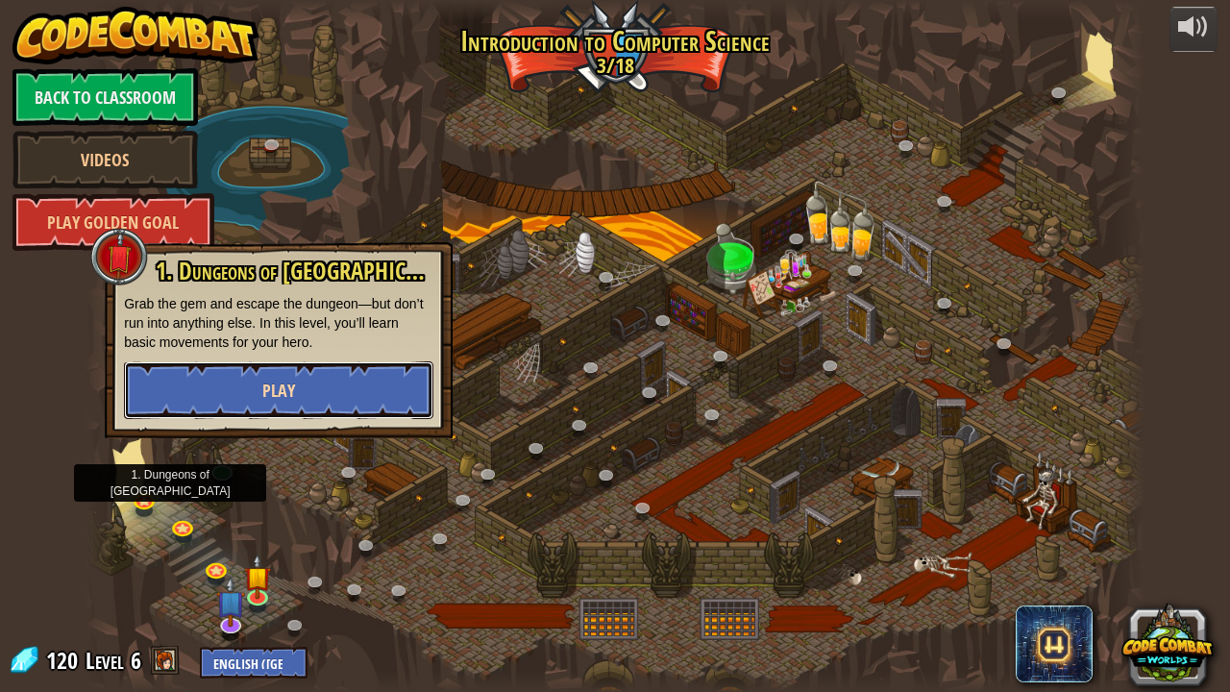
click at [258, 396] on button "Play" at bounding box center [278, 390] width 309 height 58
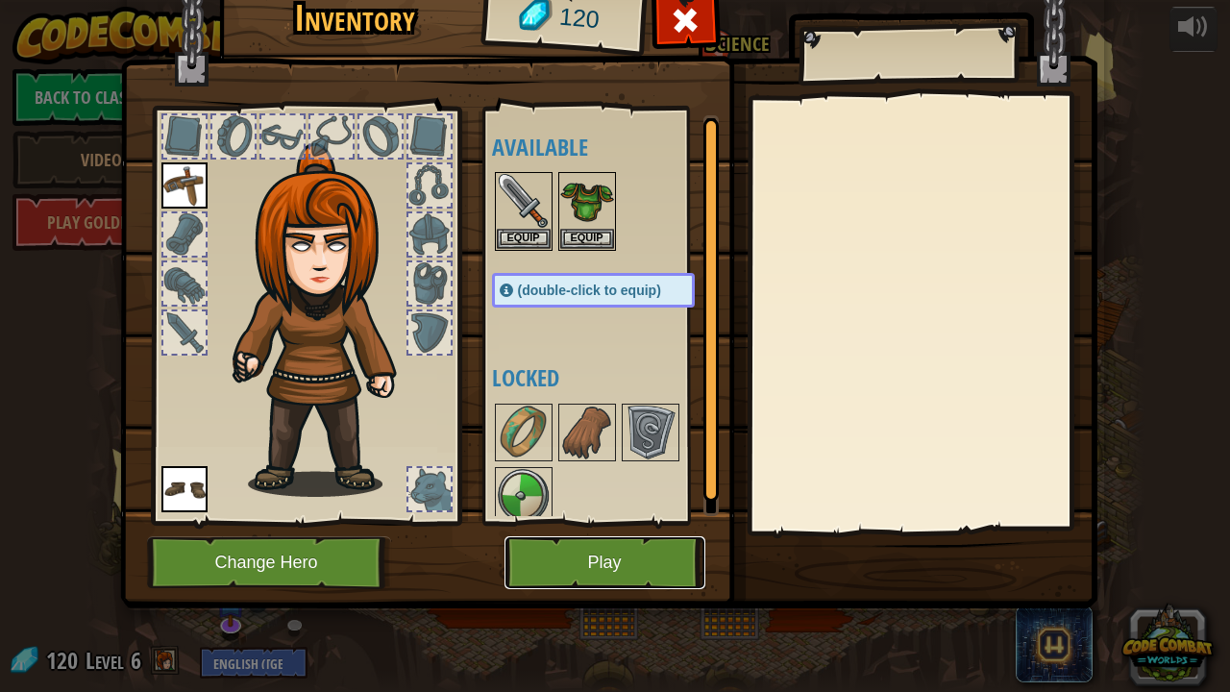
click at [605, 538] on button "Play" at bounding box center [604, 562] width 201 height 53
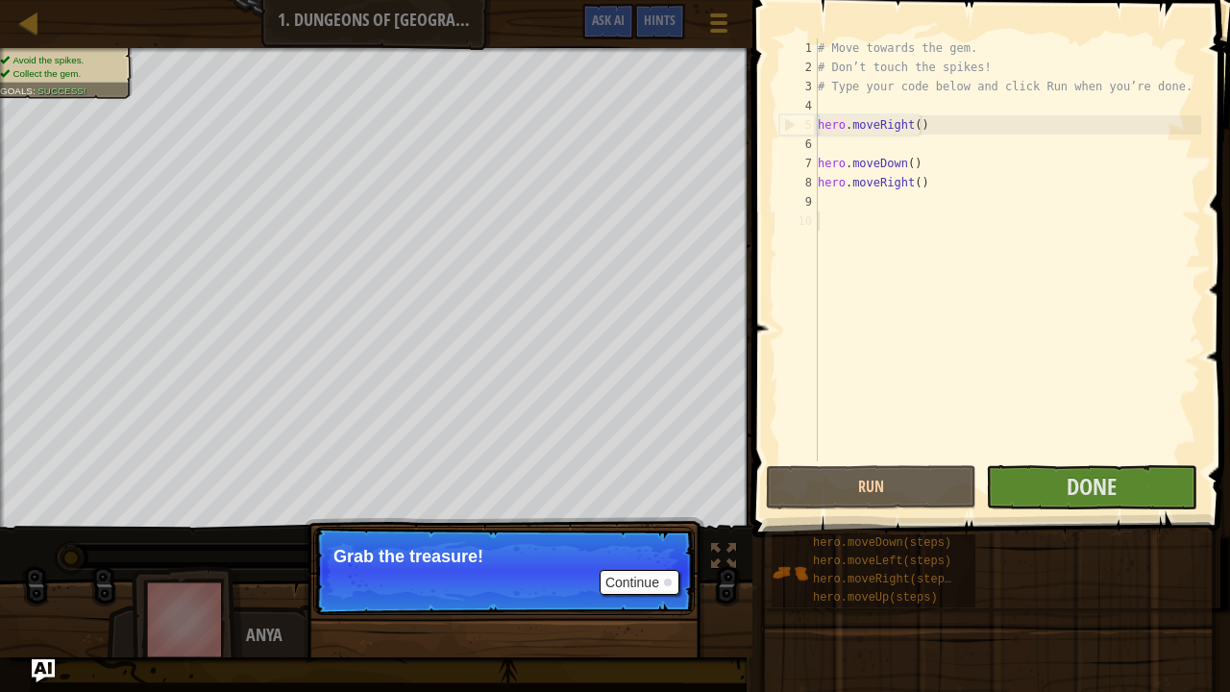
scroll to position [9, 0]
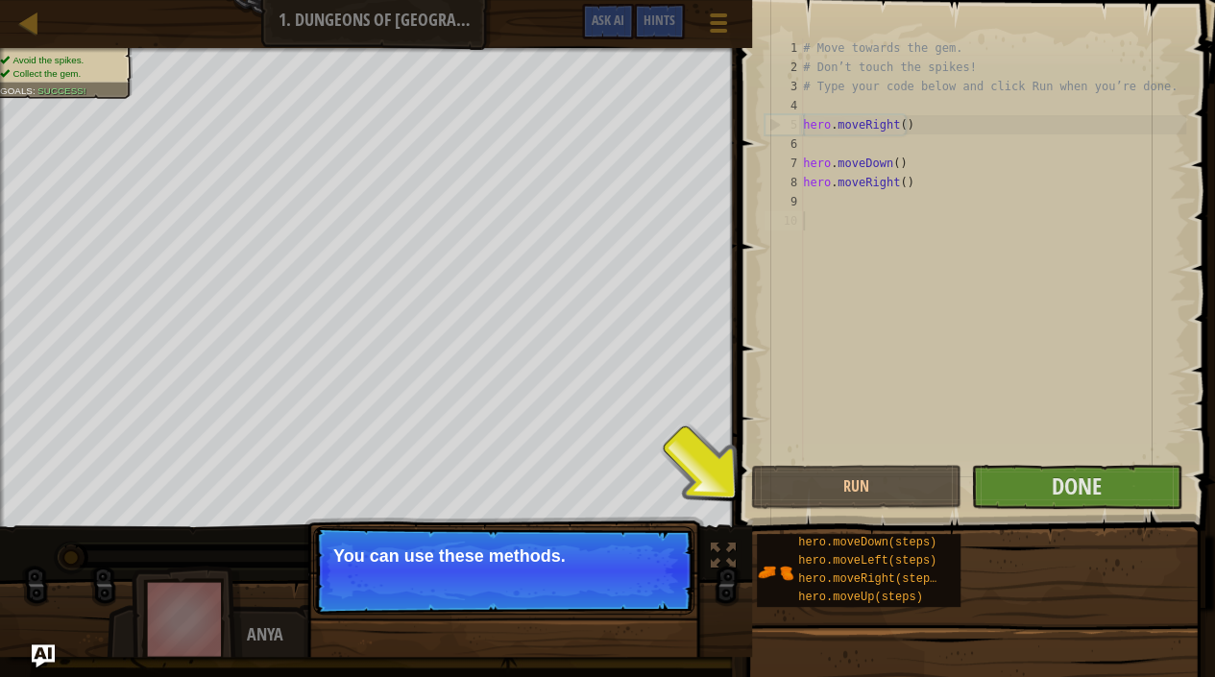
click at [634, 562] on button "Continue" at bounding box center [640, 582] width 80 height 25
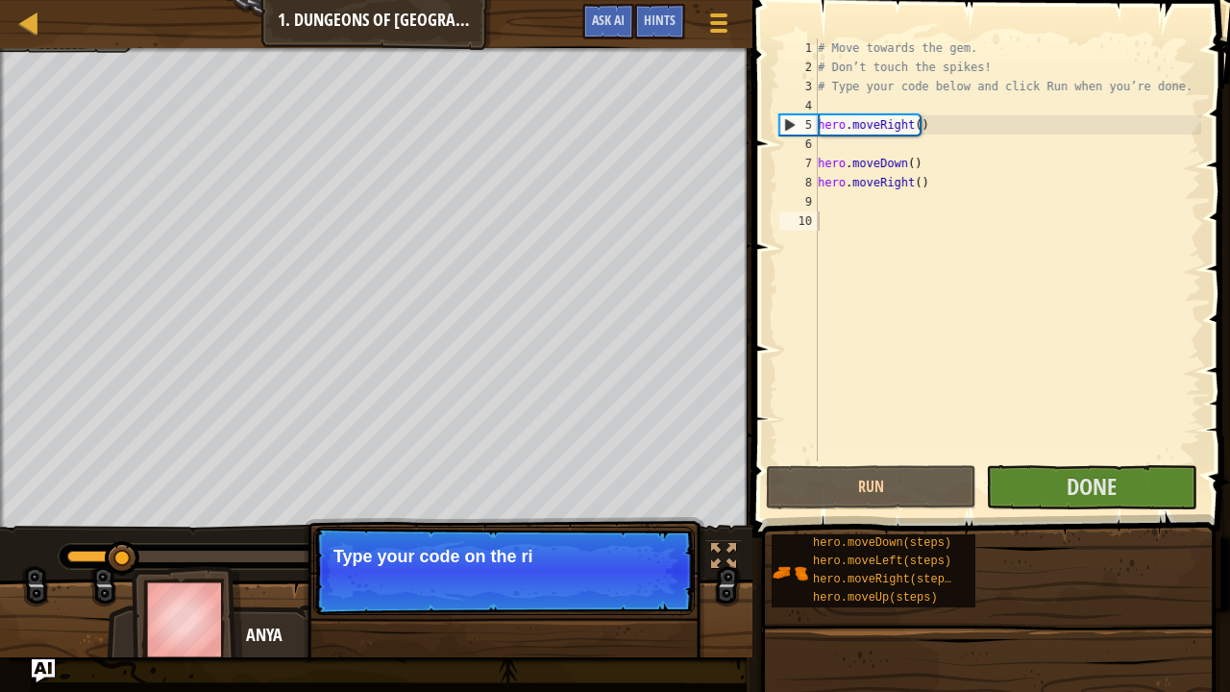
click at [634, 562] on p "Continue Type your code on the ri" at bounding box center [503, 571] width 381 height 88
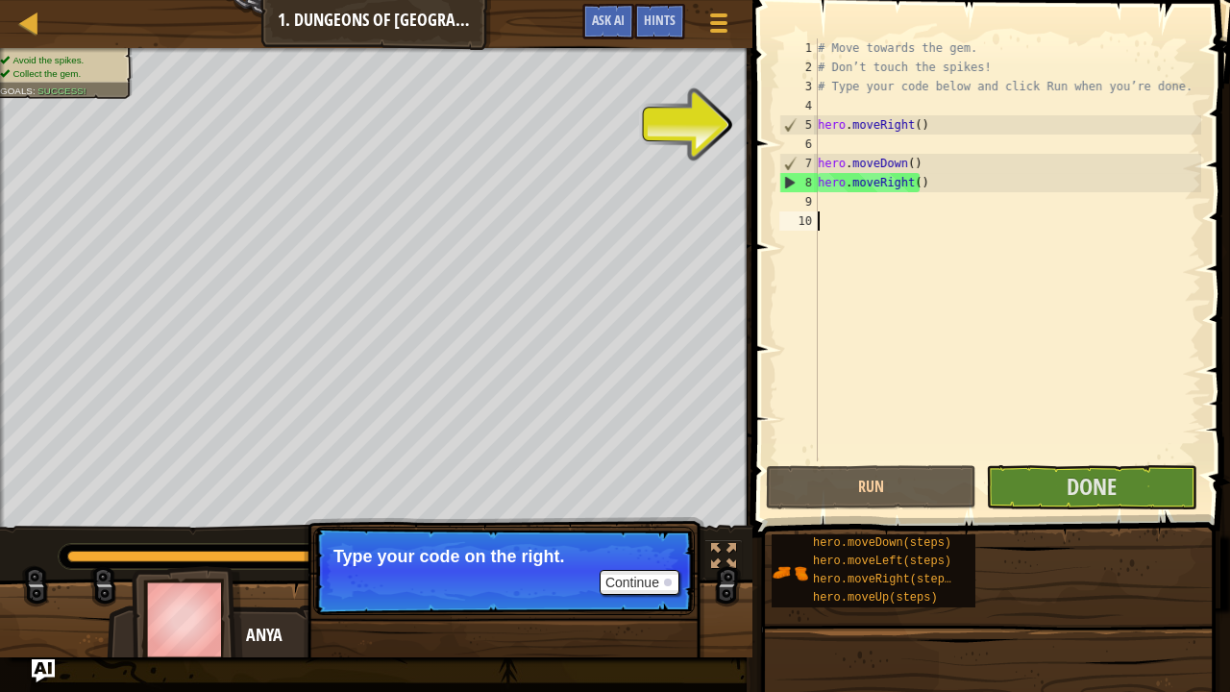
click at [834, 205] on div "# Move towards the gem. # Don’t touch the spikes! # Type your code below and cl…" at bounding box center [1007, 268] width 387 height 461
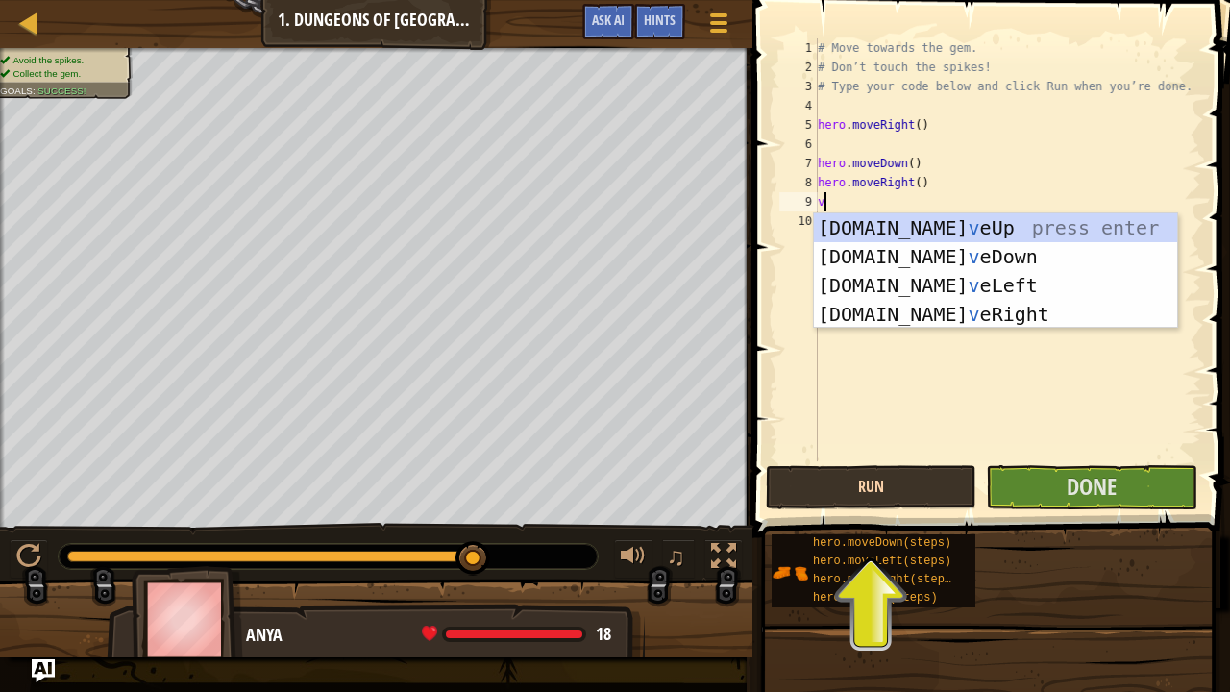
type textarea "v"
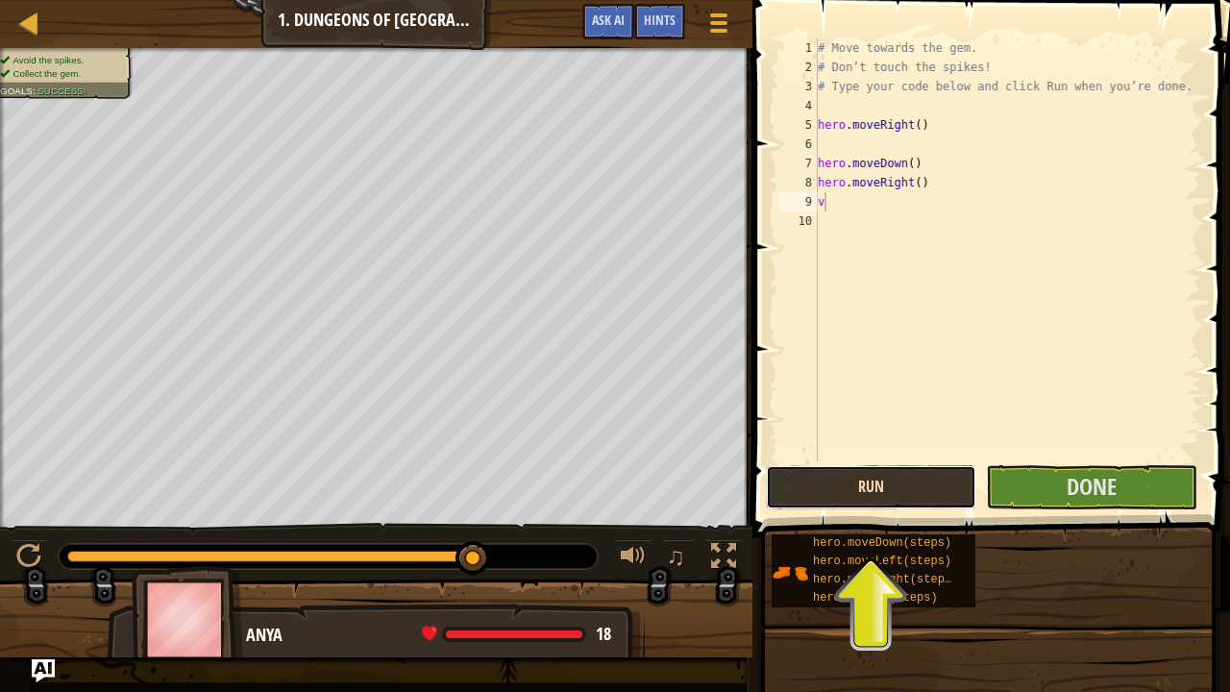
click at [888, 482] on button "Run" at bounding box center [871, 487] width 210 height 44
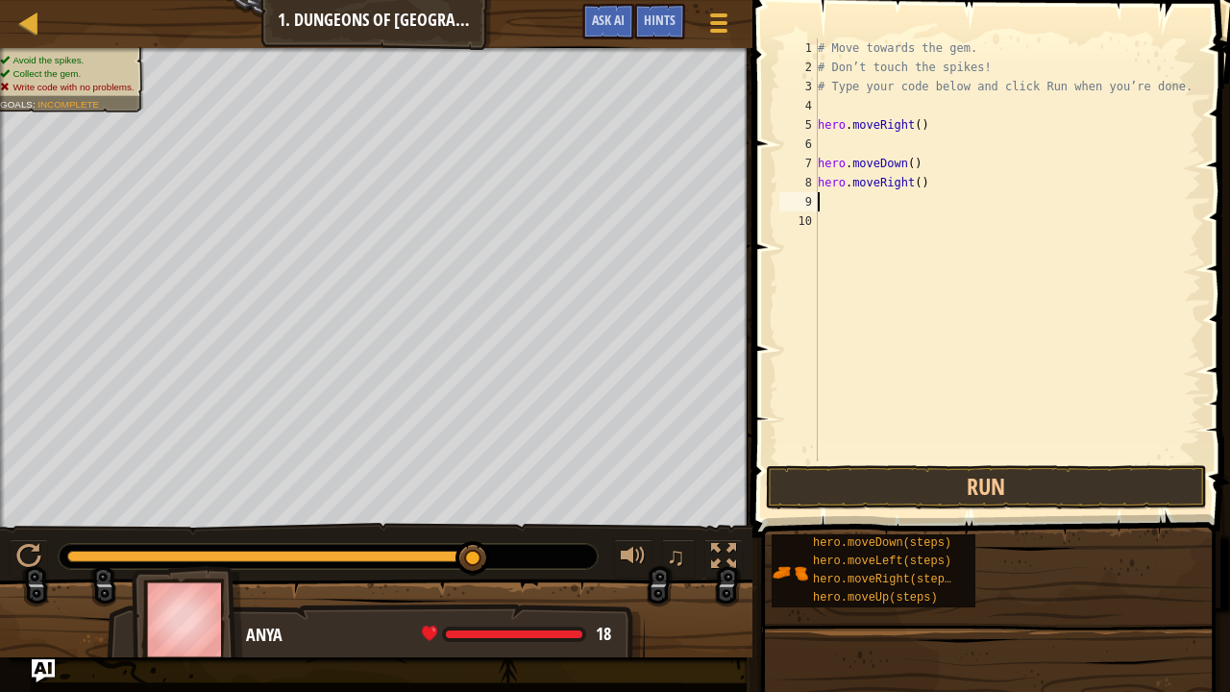
type textarea "v"
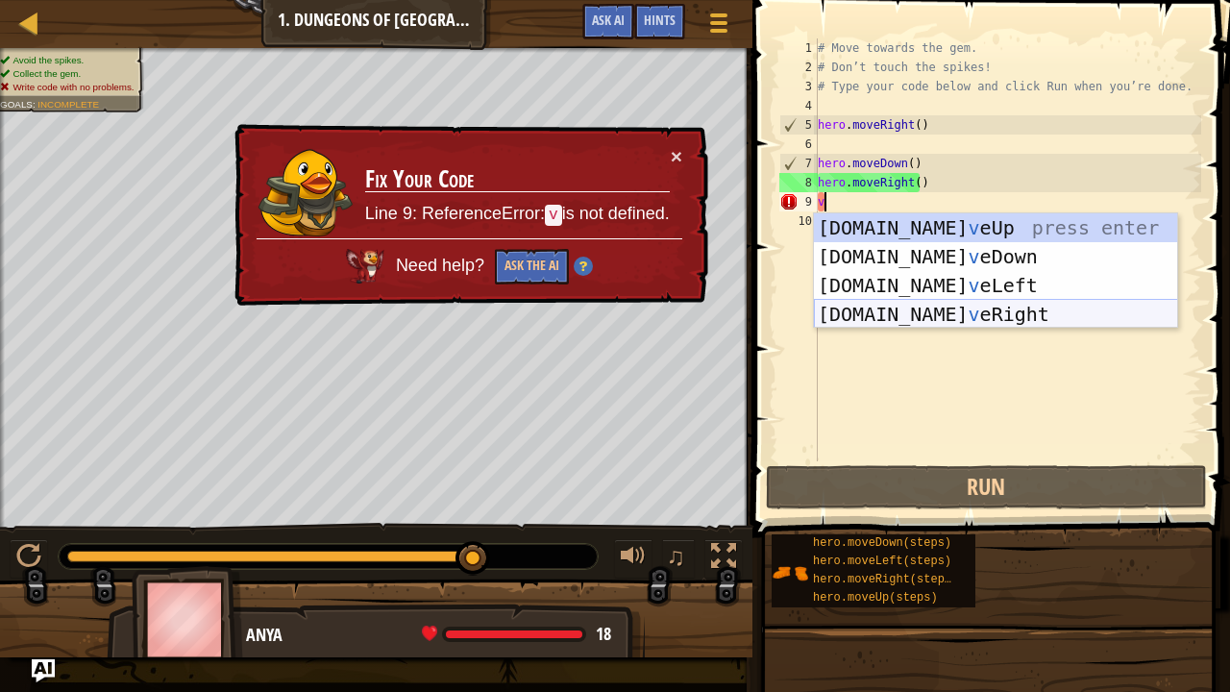
click at [931, 316] on div "hero.mo v eUp press enter hero.mo v eDown press enter hero.mo v eLeft press ent…" at bounding box center [996, 299] width 364 height 173
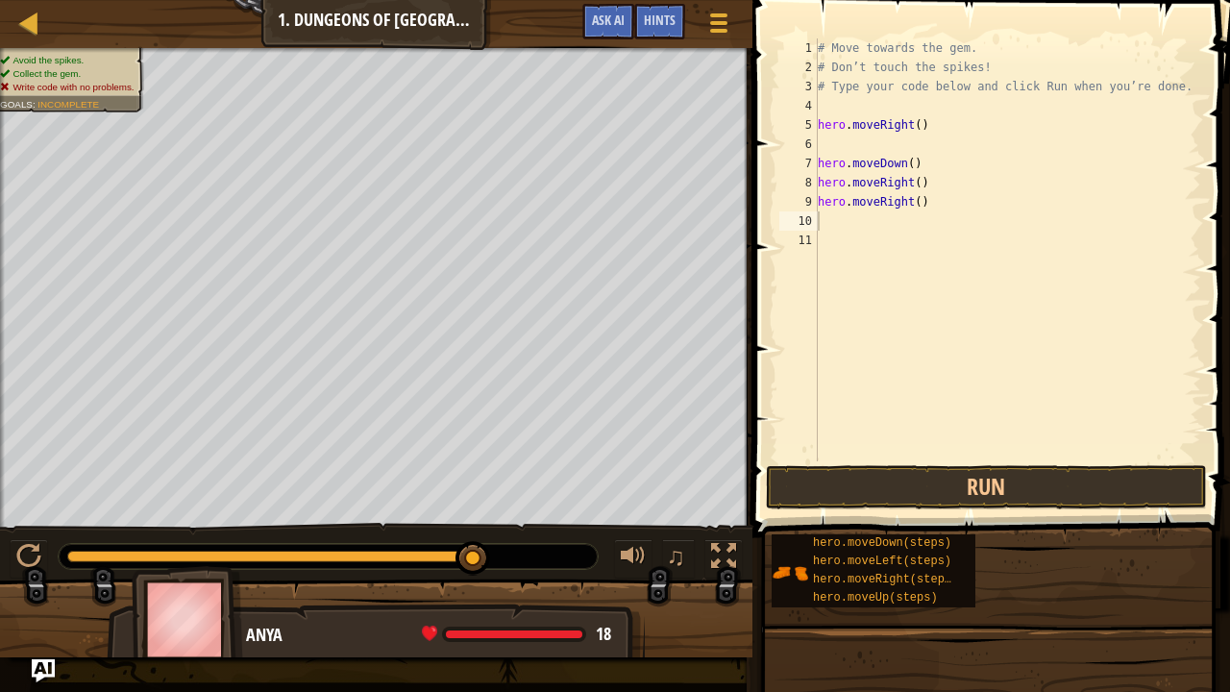
click at [951, 461] on span at bounding box center [993, 241] width 493 height 594
click at [27, 11] on div at bounding box center [29, 23] width 24 height 24
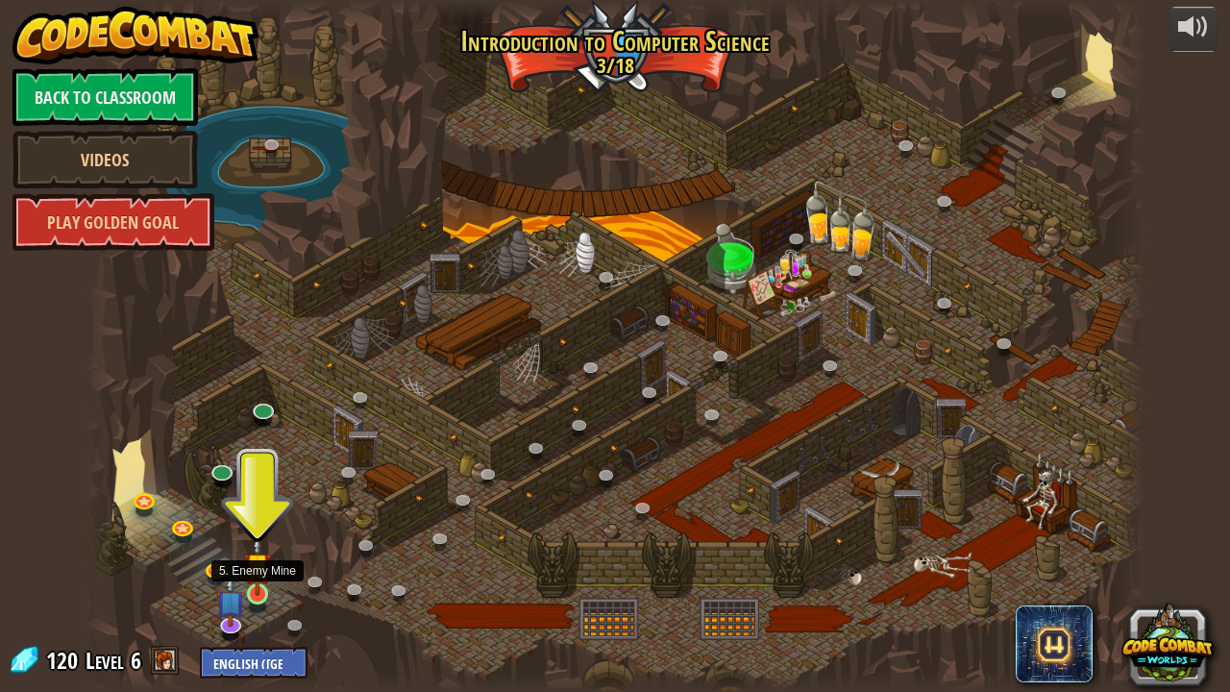
click at [257, 562] on img at bounding box center [257, 565] width 26 height 60
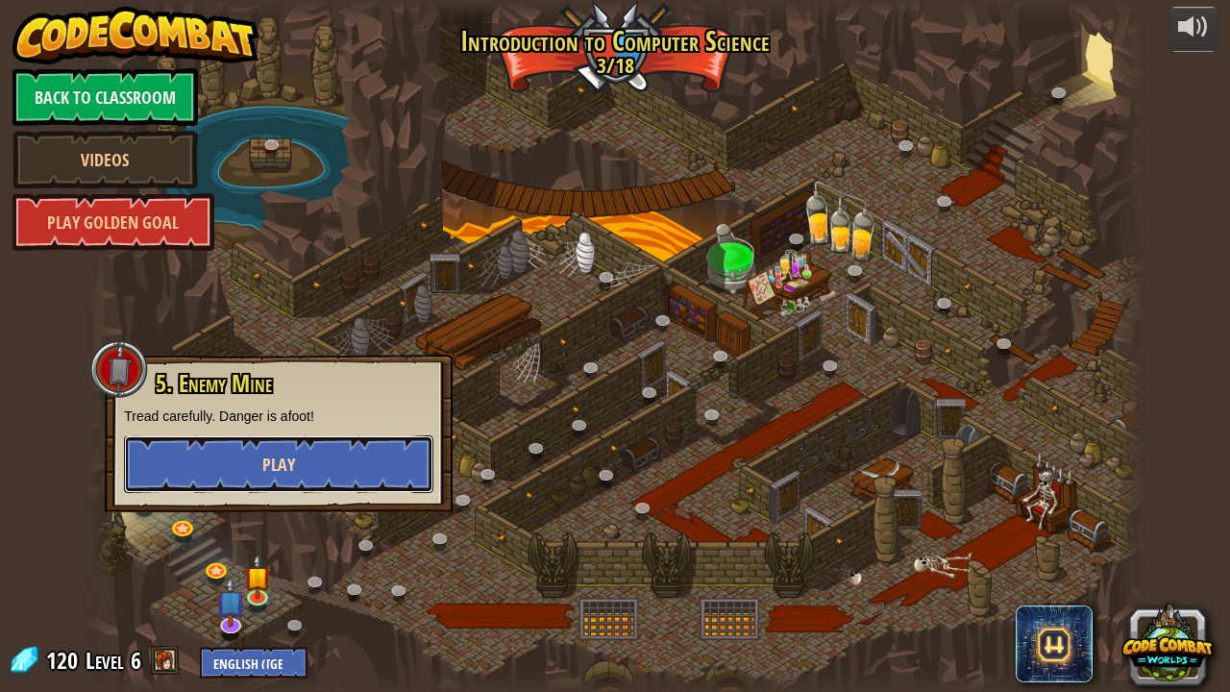
click at [247, 460] on button "Play" at bounding box center [278, 464] width 309 height 58
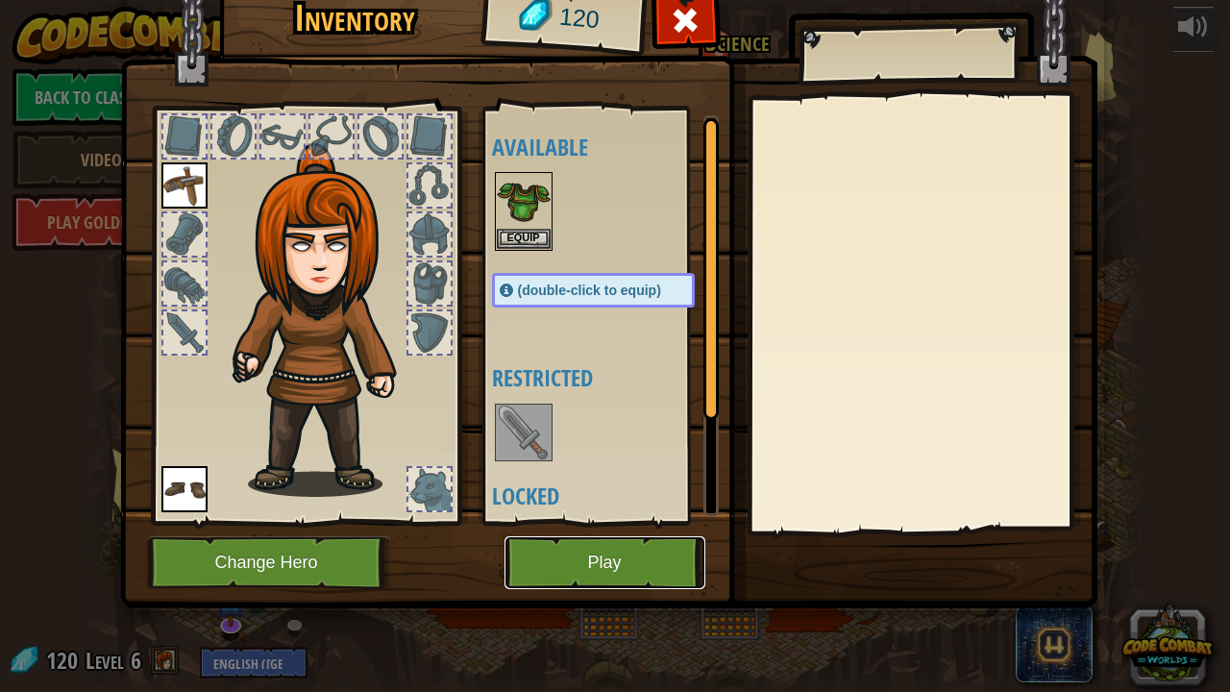
click at [650, 562] on button "Play" at bounding box center [604, 562] width 201 height 53
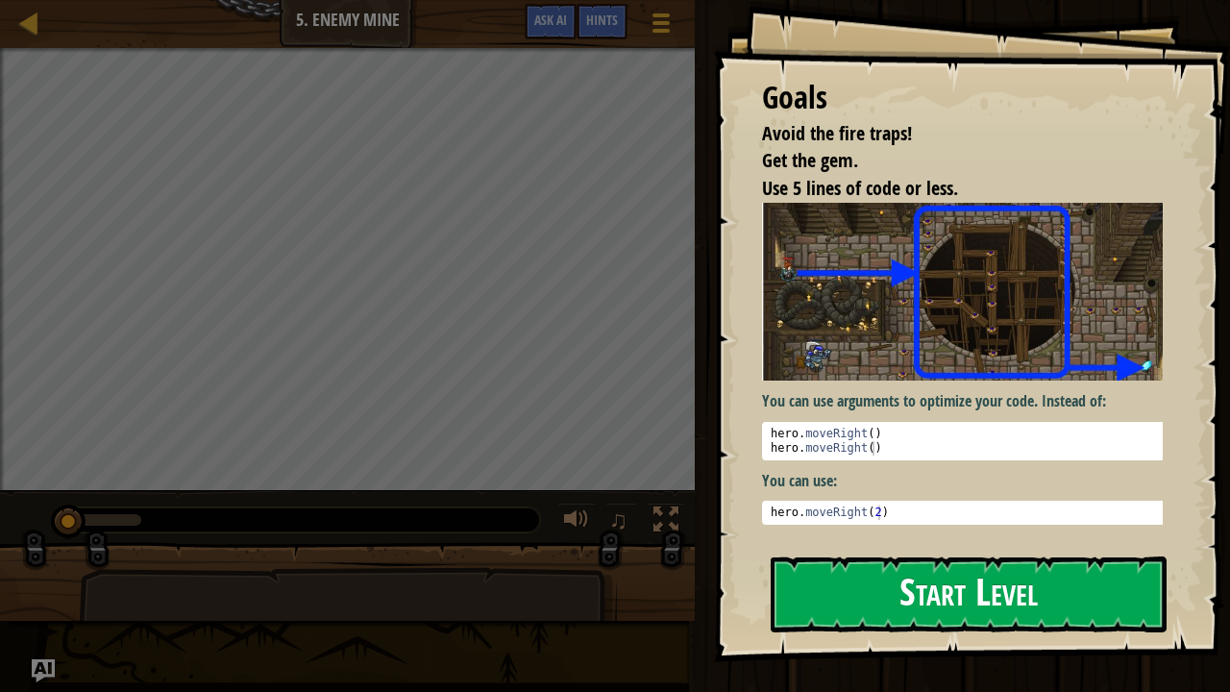
click at [832, 562] on button "Start Level" at bounding box center [969, 594] width 396 height 76
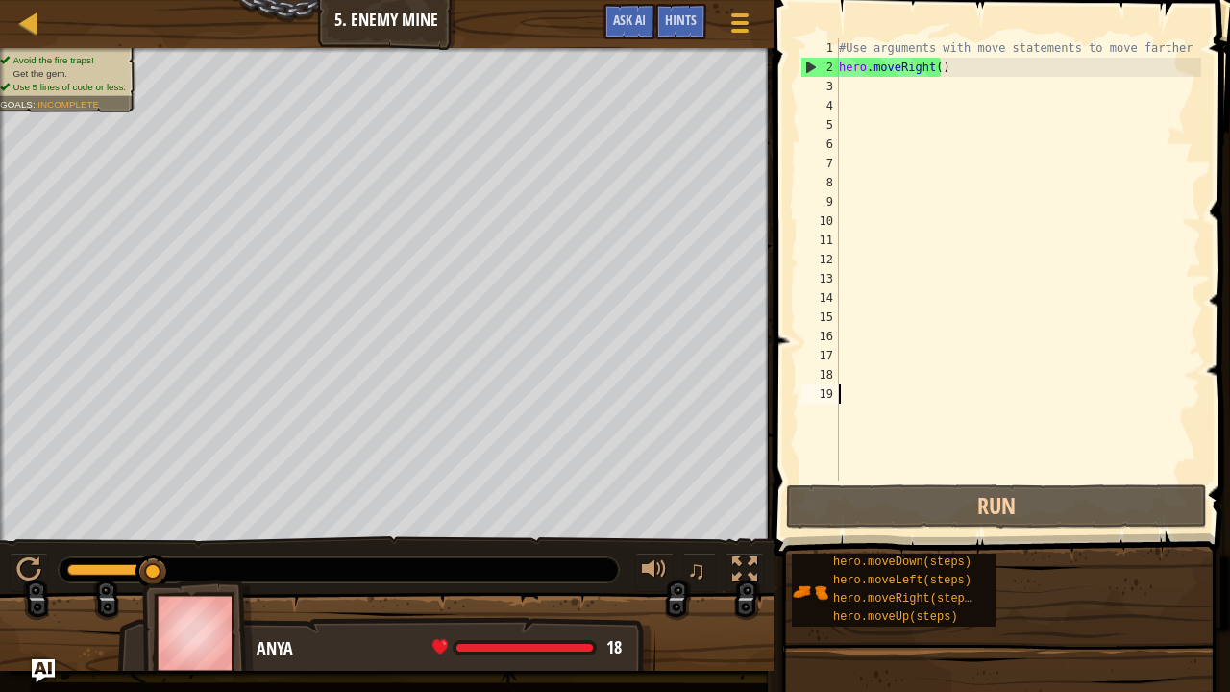
click at [934, 68] on div "#Use arguments with move statements to move farther hero . moveRight ( )" at bounding box center [1018, 278] width 366 height 480
type textarea "hero.moveRight(3)"
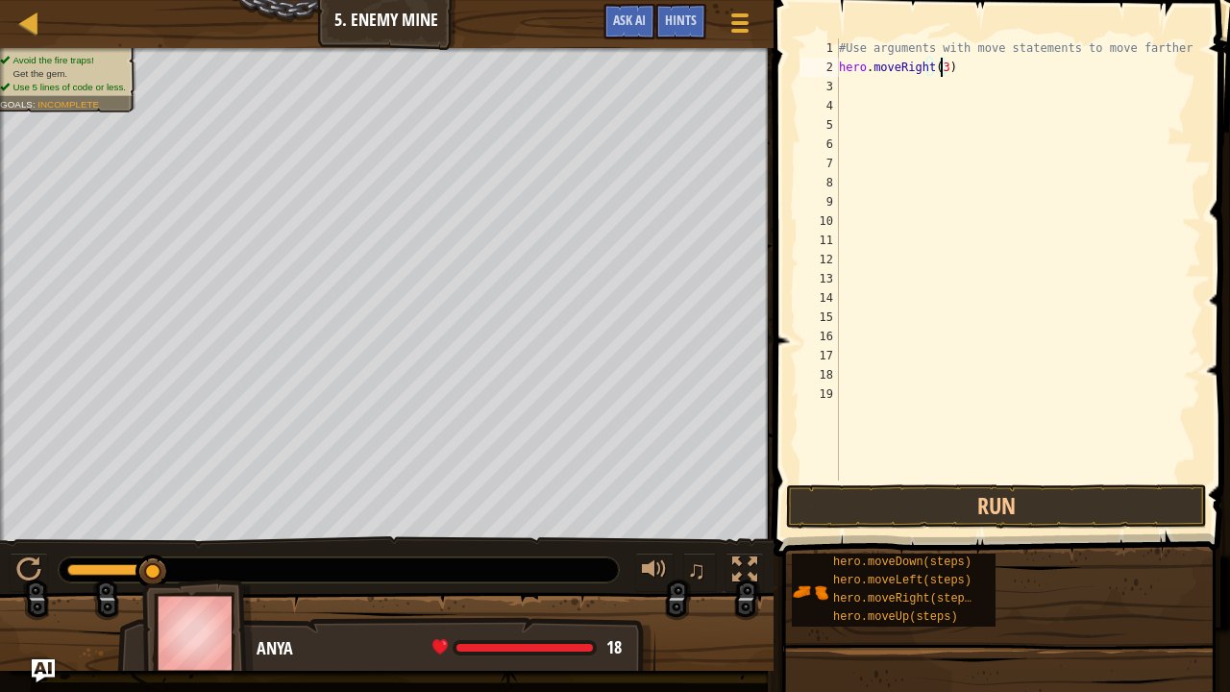
click at [847, 83] on div "#Use arguments with move statements to move farther hero . moveRight ( 3 )" at bounding box center [1018, 278] width 366 height 480
type textarea "v"
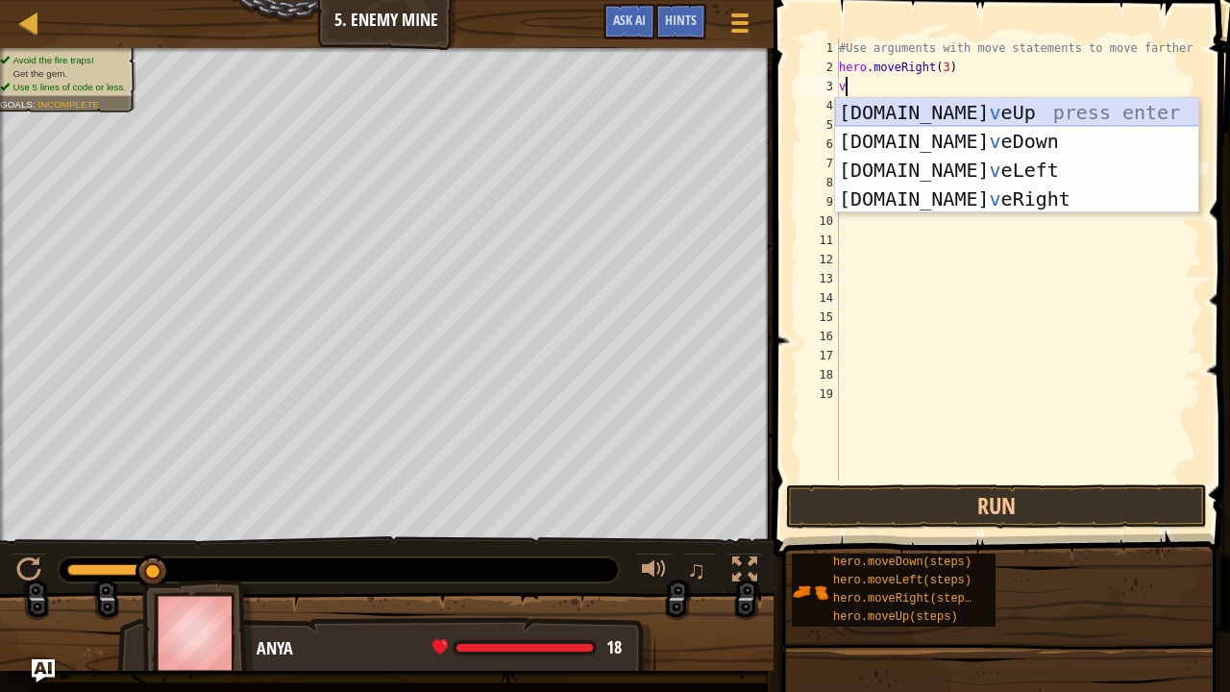
click at [903, 110] on div "hero.mo v eUp press enter hero.mo v eDown press enter hero.mo v eLeft press ent…" at bounding box center [1017, 184] width 364 height 173
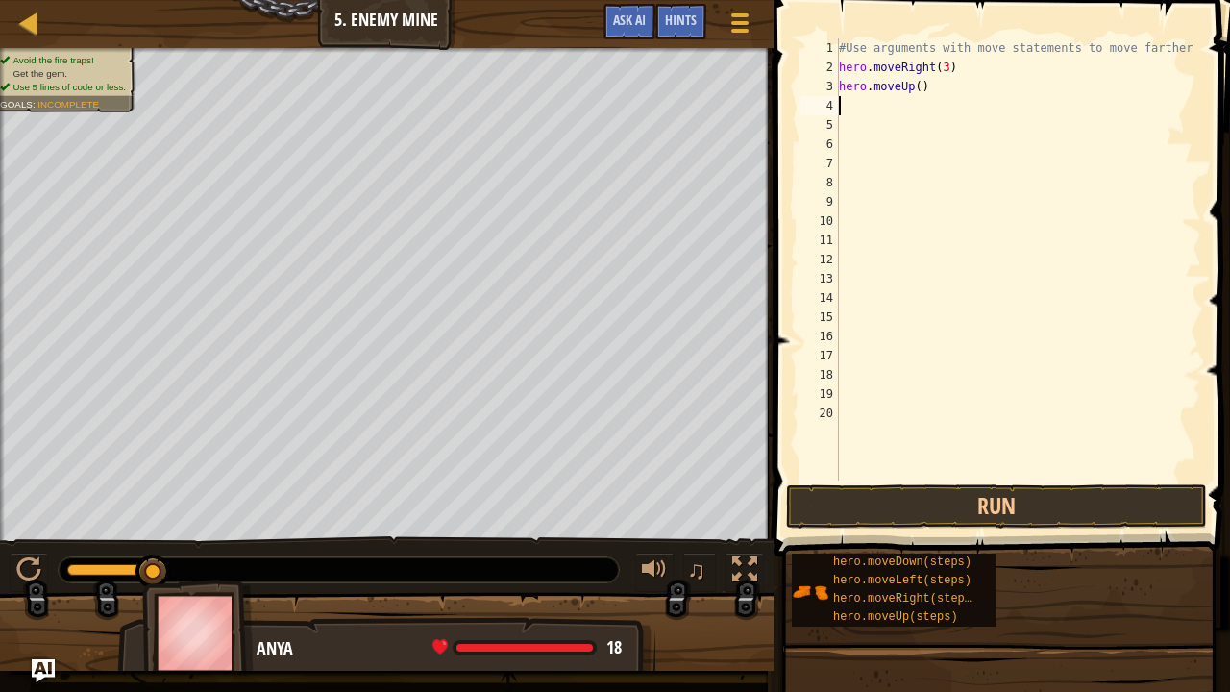
type textarea "v"
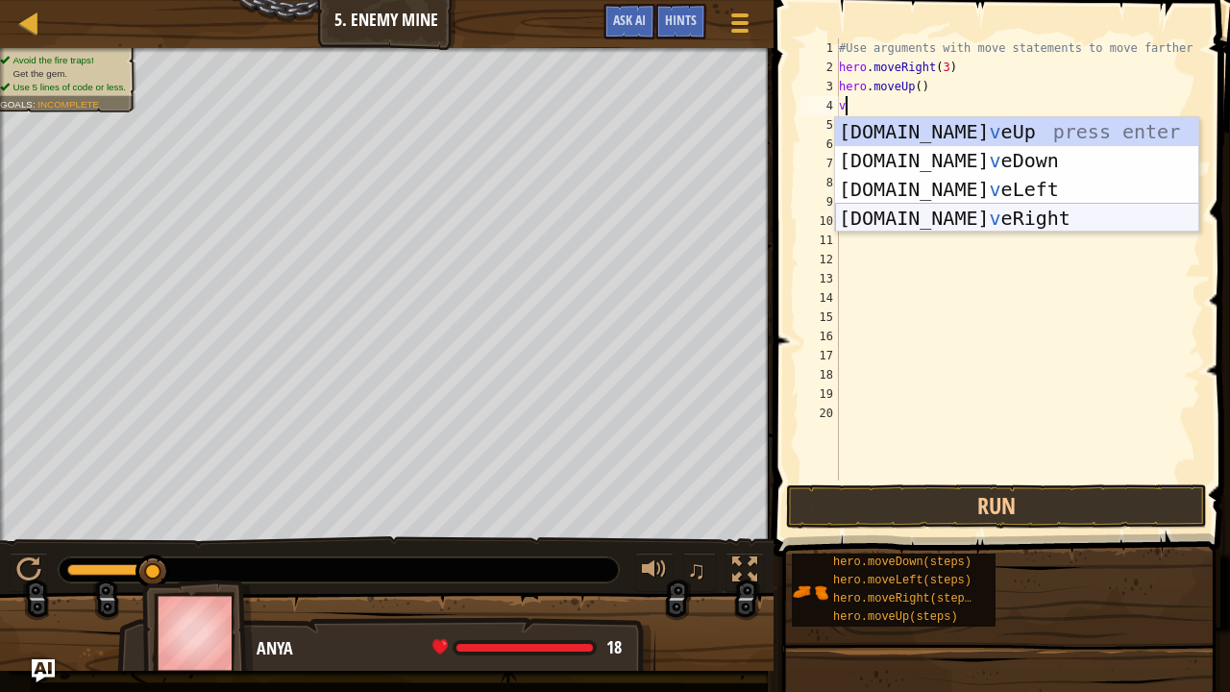
click at [948, 224] on div "hero.mo v eUp press enter hero.mo v eDown press enter hero.mo v eLeft press ent…" at bounding box center [1017, 203] width 364 height 173
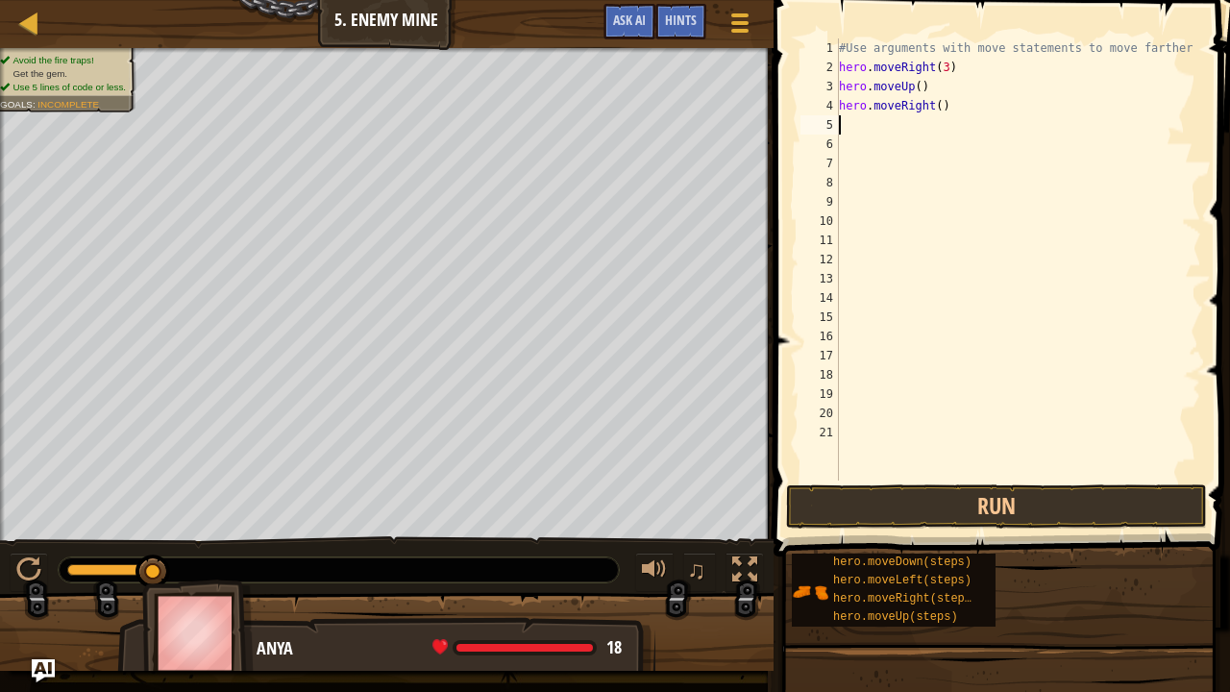
type textarea "v"
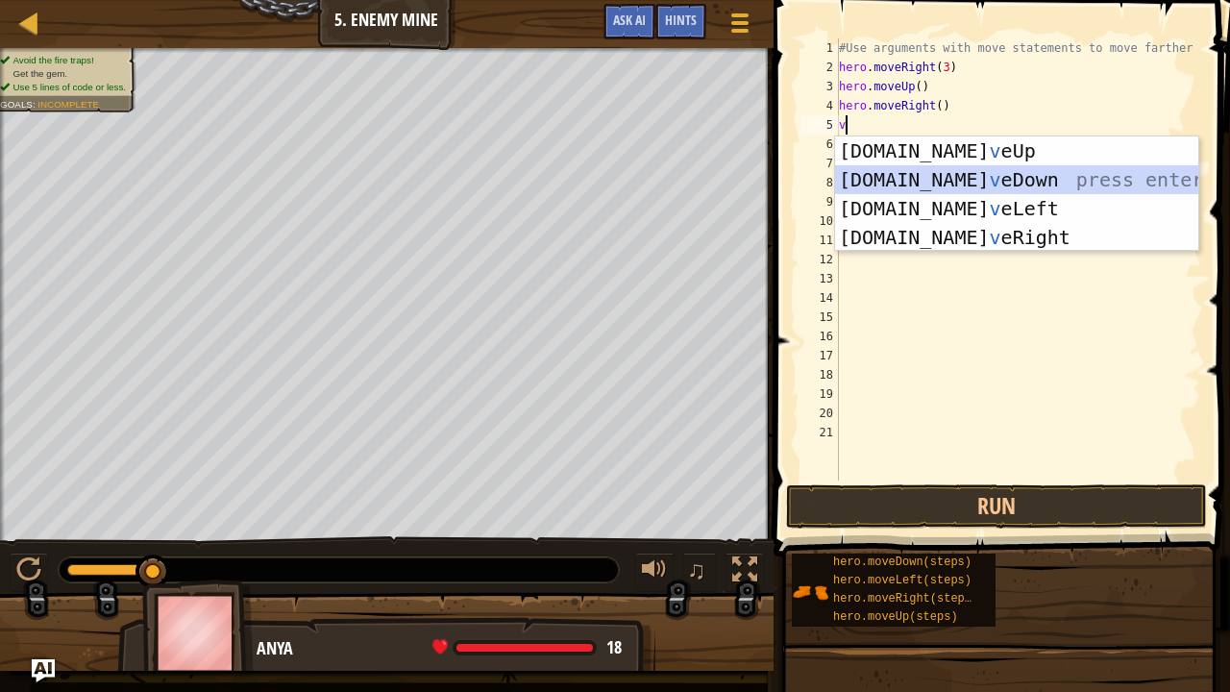
click at [926, 175] on div "hero.mo v eUp press enter hero.mo v eDown press enter hero.mo v eLeft press ent…" at bounding box center [1017, 222] width 364 height 173
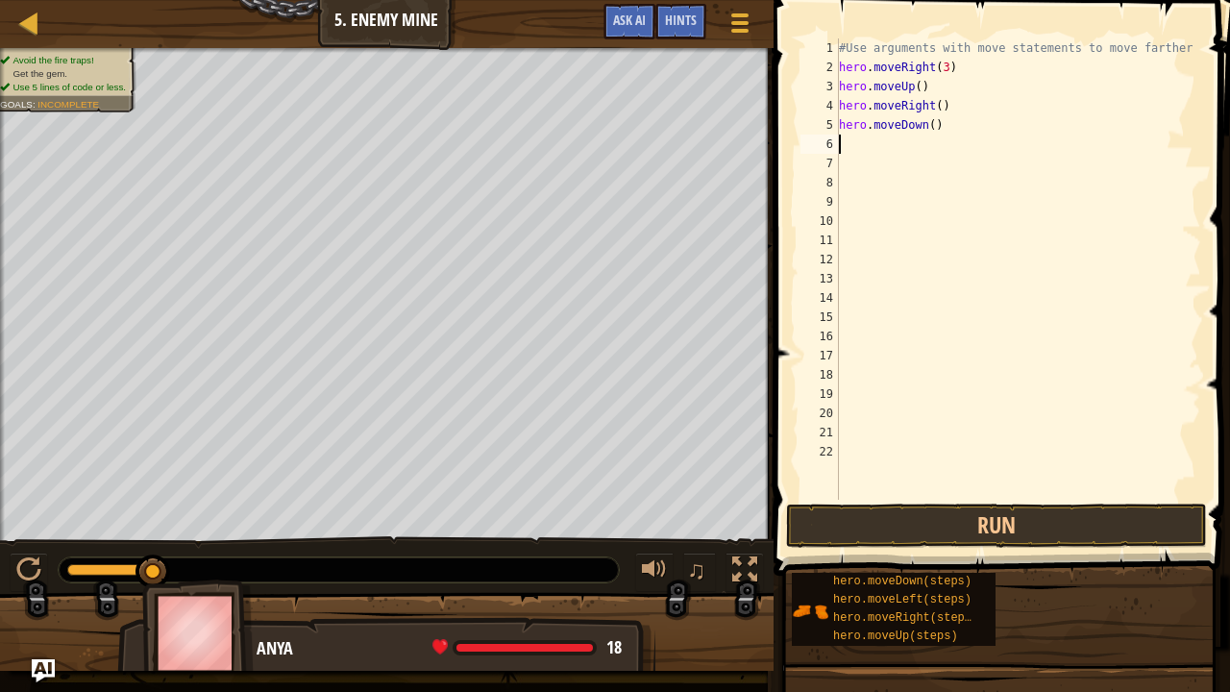
click at [922, 124] on div "#Use arguments with move statements to move farther hero . moveRight ( 3 ) hero…" at bounding box center [1018, 288] width 366 height 500
click at [925, 124] on div "#Use arguments with move statements to move farther hero . moveRight ( 3 ) hero…" at bounding box center [1018, 288] width 366 height 500
type textarea "hero.moveDown(3)"
click at [849, 141] on div "#Use arguments with move statements to move farther hero . moveRight ( 3 ) hero…" at bounding box center [1018, 288] width 366 height 500
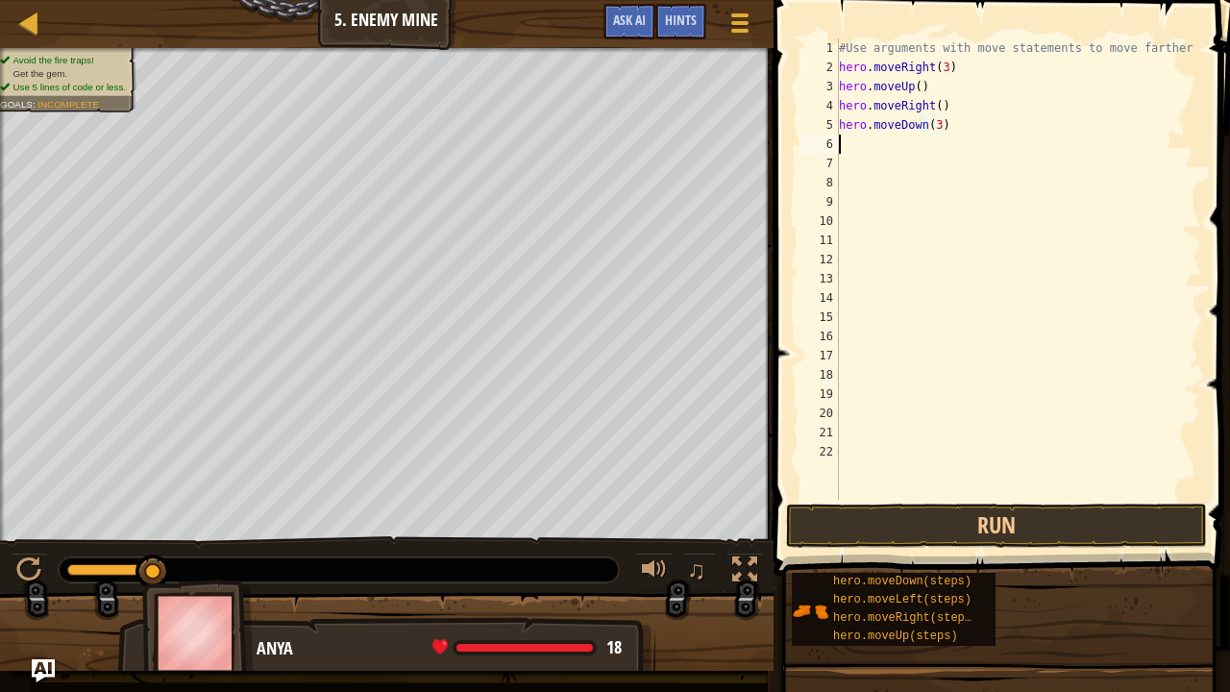
scroll to position [9, 0]
type textarea "v"
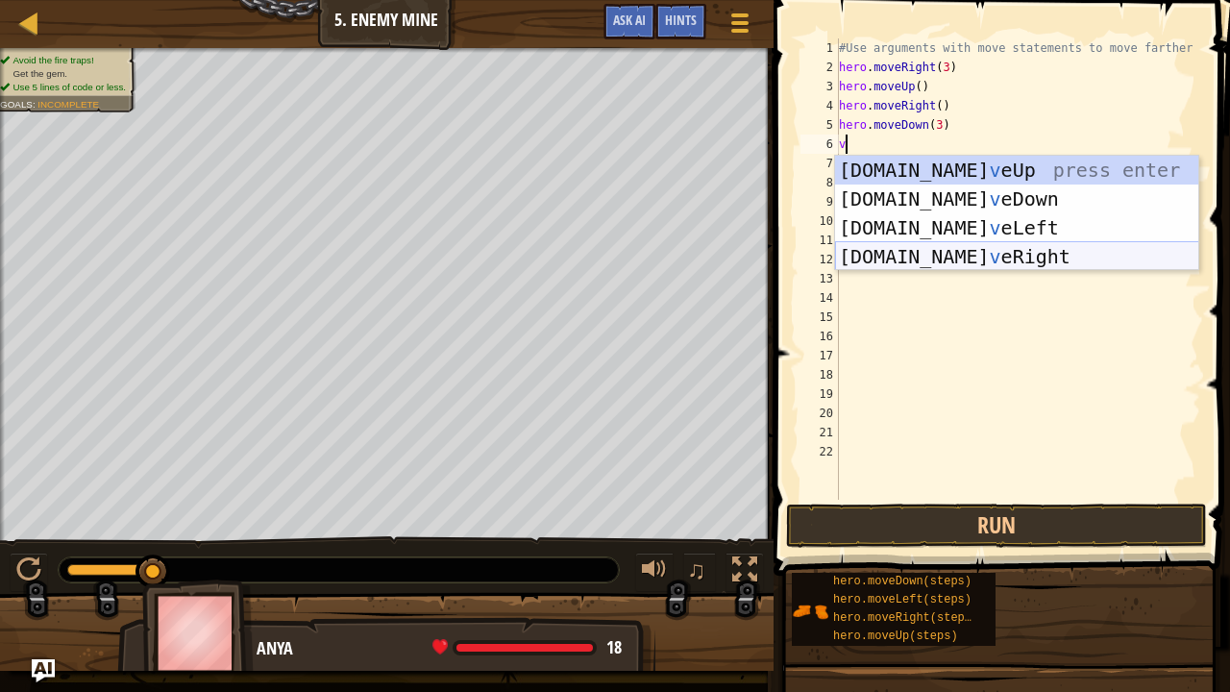
click at [905, 261] on div "hero.mo v eUp press enter hero.mo v eDown press enter hero.mo v eLeft press ent…" at bounding box center [1017, 242] width 364 height 173
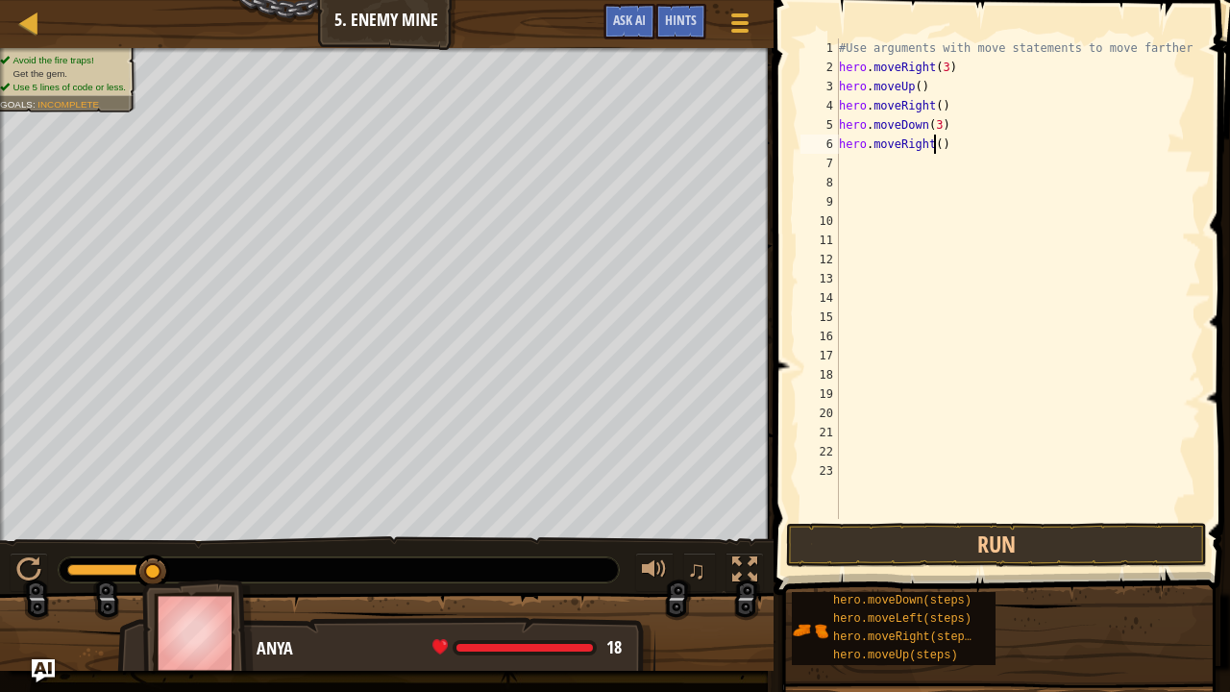
click at [934, 144] on div "#Use arguments with move statements to move farther hero . moveRight ( 3 ) hero…" at bounding box center [1018, 297] width 366 height 519
type textarea "hero.moveRight(2)"
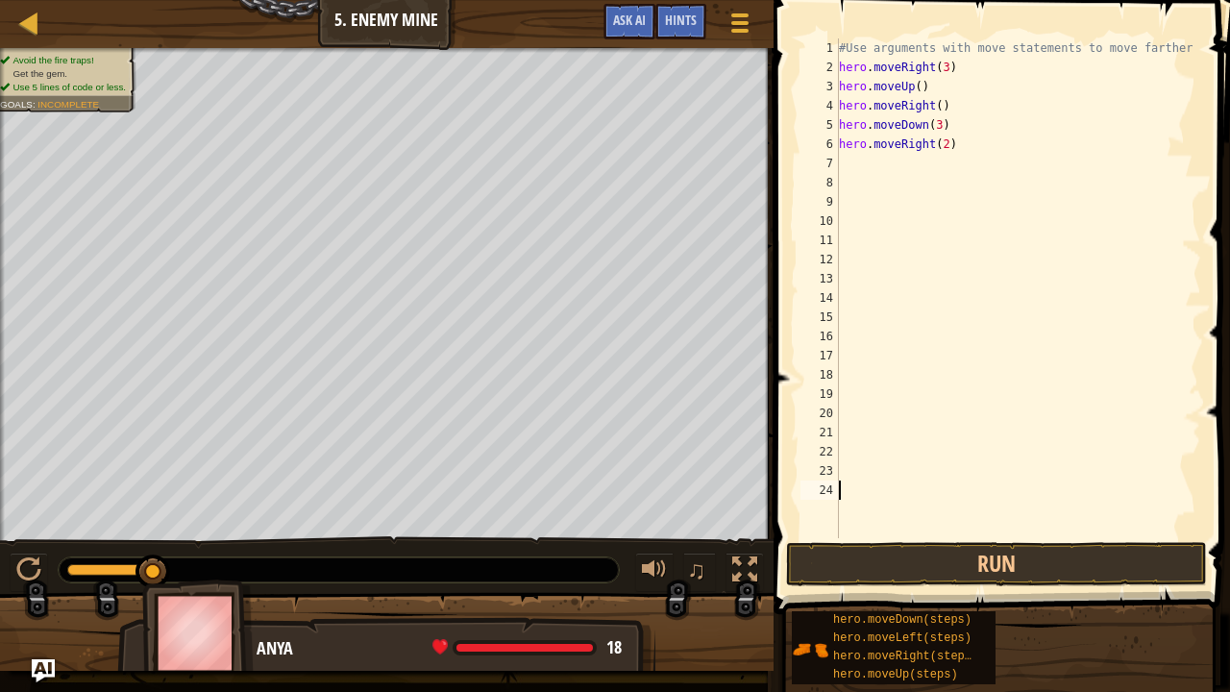
click at [1015, 534] on div "#Use arguments with move statements to move farther hero . moveRight ( 3 ) hero…" at bounding box center [1018, 307] width 366 height 538
click at [1017, 554] on button "Run" at bounding box center [996, 564] width 421 height 44
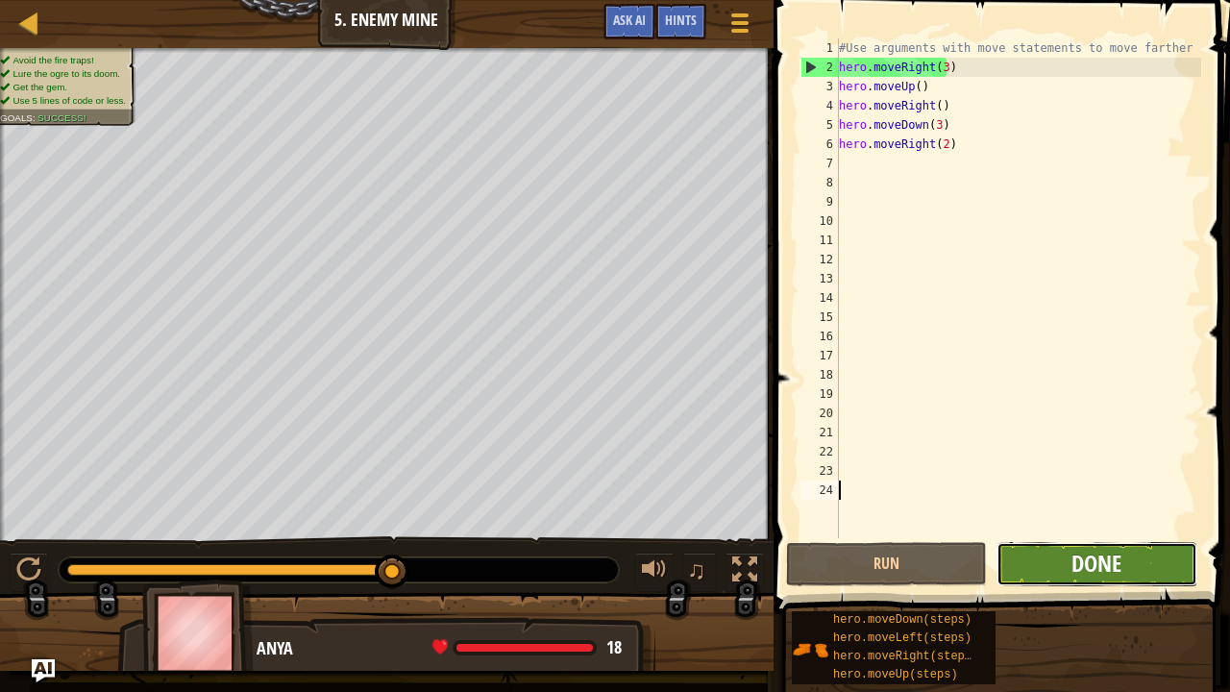
click at [1077, 558] on span "Done" at bounding box center [1096, 563] width 50 height 31
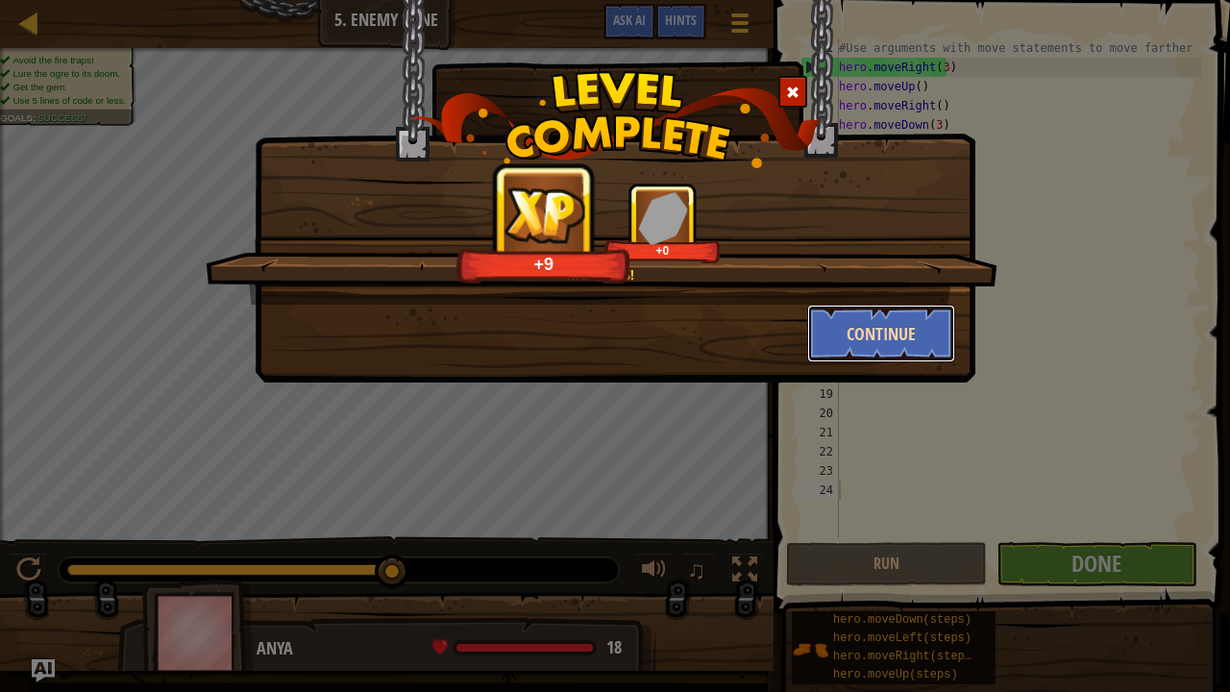
click at [880, 327] on button "Continue" at bounding box center [881, 334] width 149 height 58
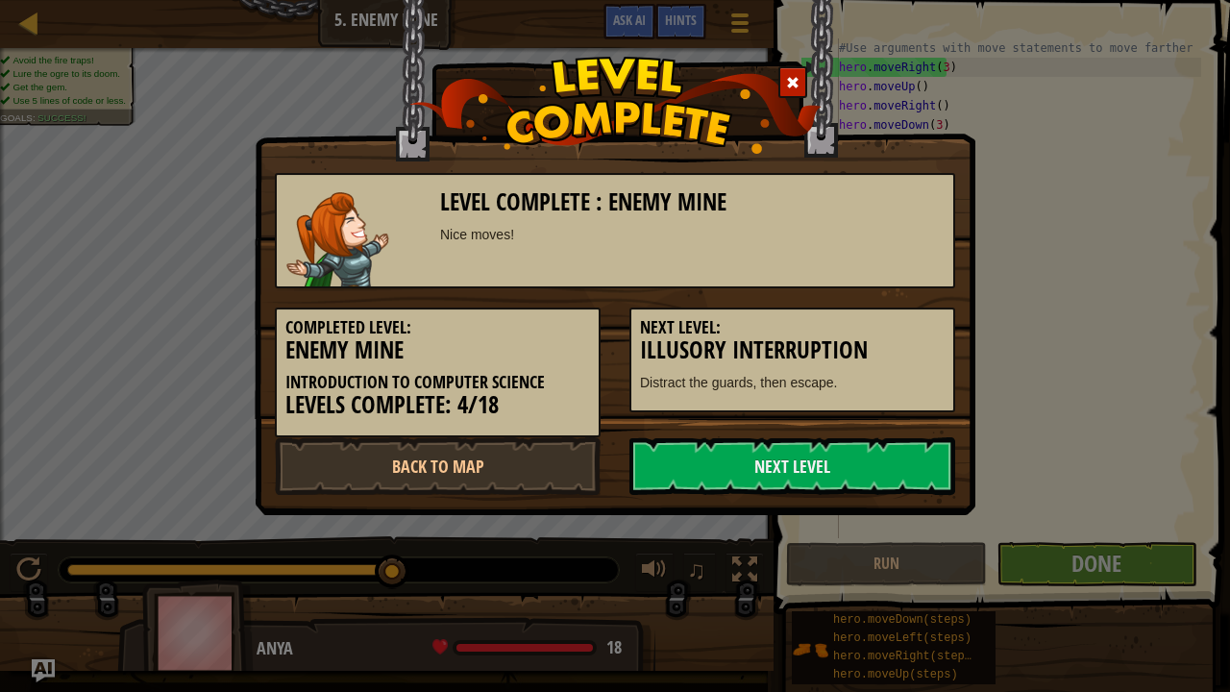
drag, startPoint x: 855, startPoint y: 454, endPoint x: 709, endPoint y: 433, distance: 147.6
click at [709, 433] on div "Completed Level: Enemy Mine Introduction to Computer Science Levels Complete: 4…" at bounding box center [614, 362] width 709 height 149
click at [709, 452] on link "Next Level" at bounding box center [792, 466] width 326 height 58
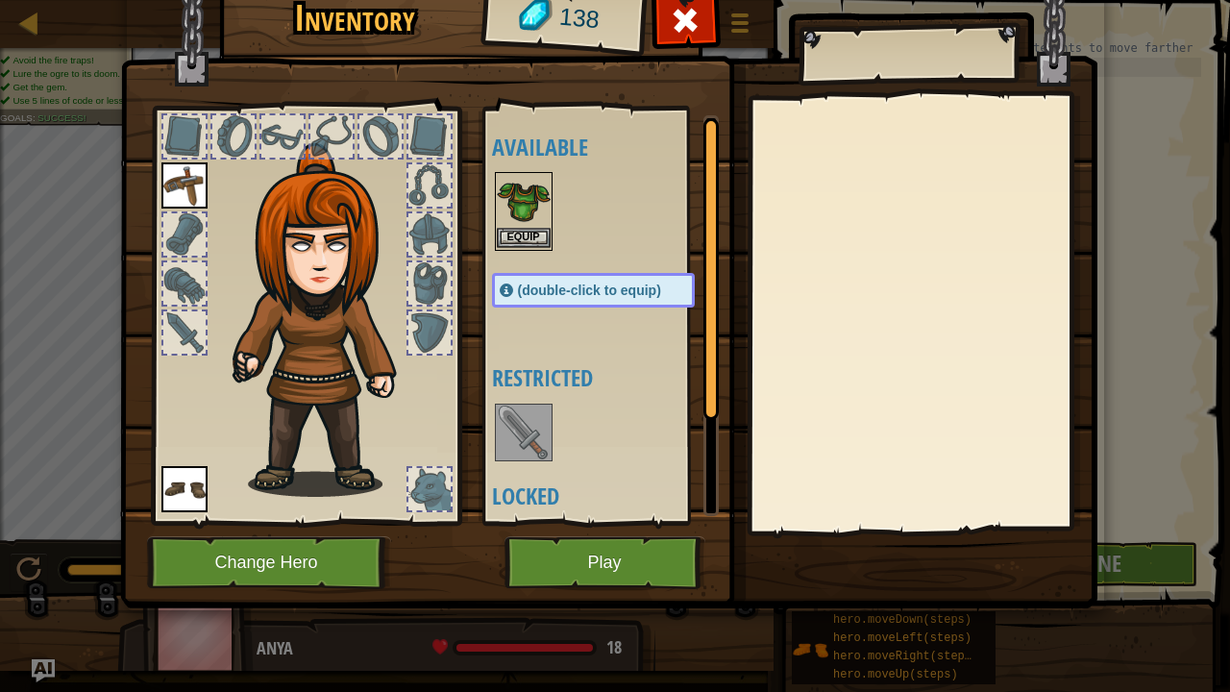
click at [521, 225] on img at bounding box center [524, 201] width 54 height 54
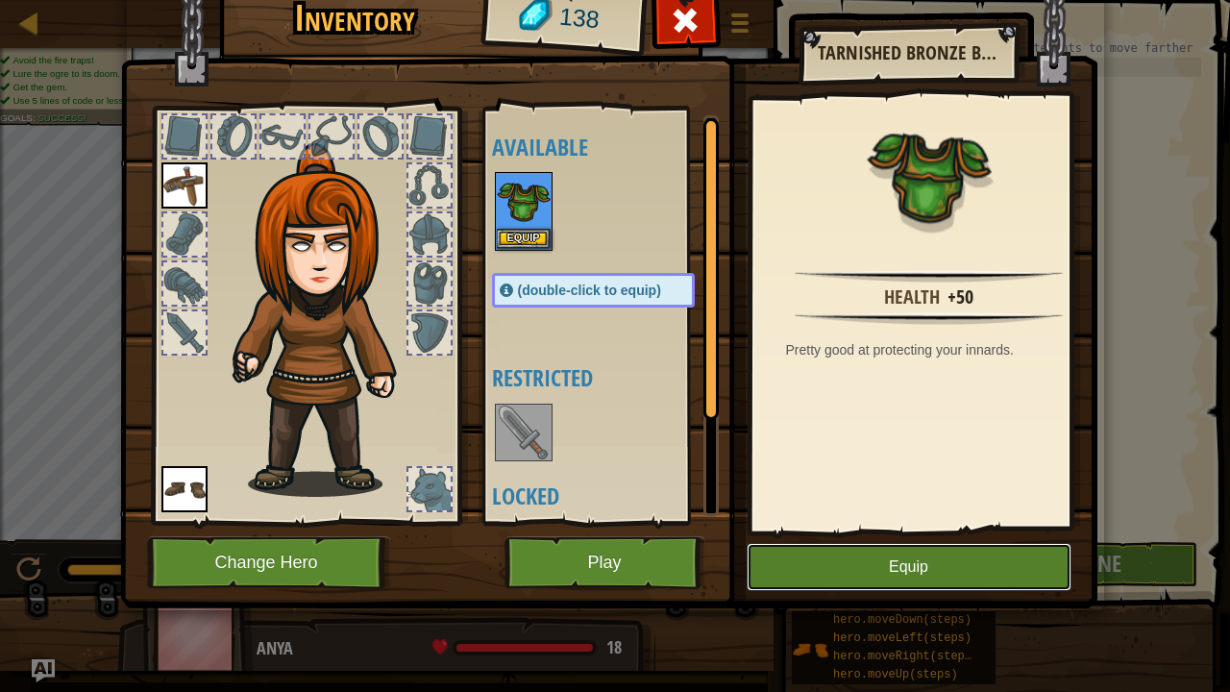
click at [947, 562] on button "Equip" at bounding box center [909, 567] width 325 height 48
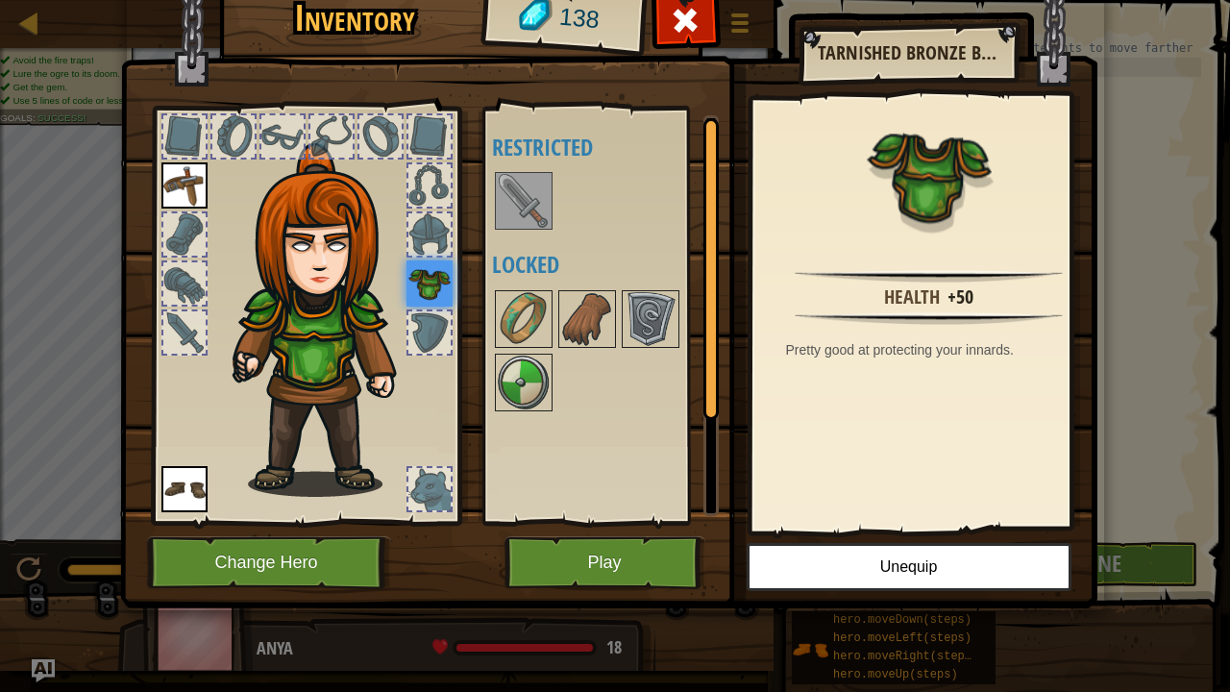
click at [516, 200] on img at bounding box center [524, 201] width 54 height 54
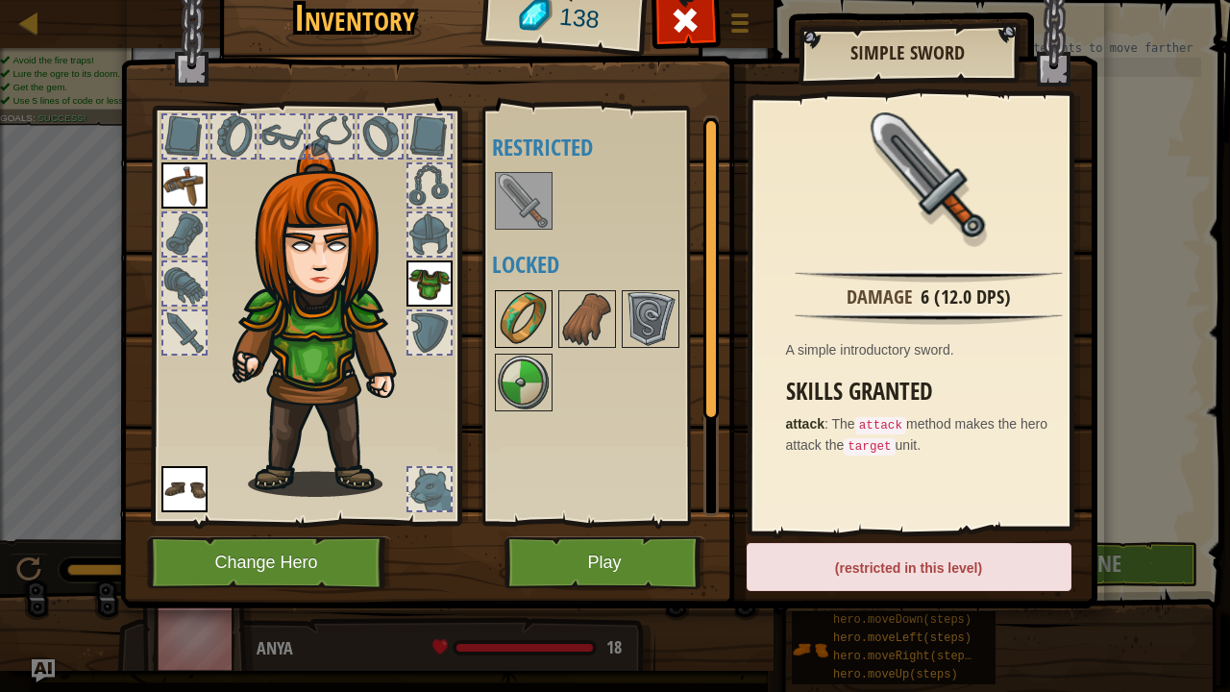
click at [521, 318] on img at bounding box center [524, 319] width 54 height 54
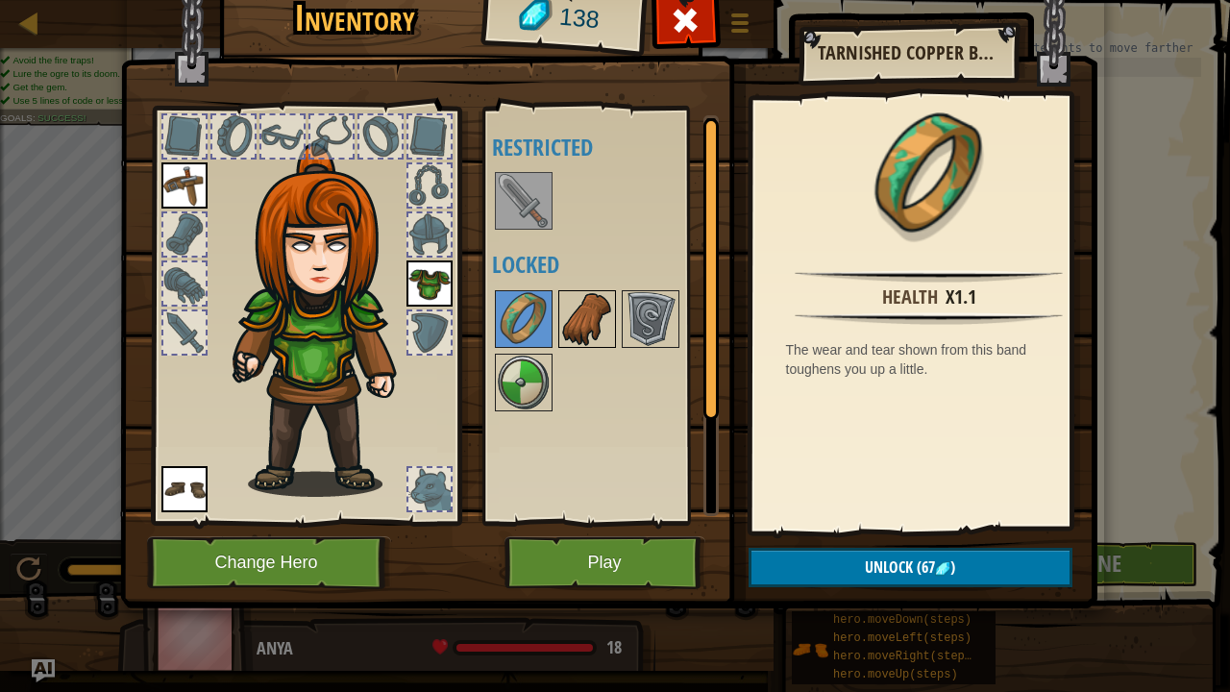
click at [601, 311] on img at bounding box center [587, 319] width 54 height 54
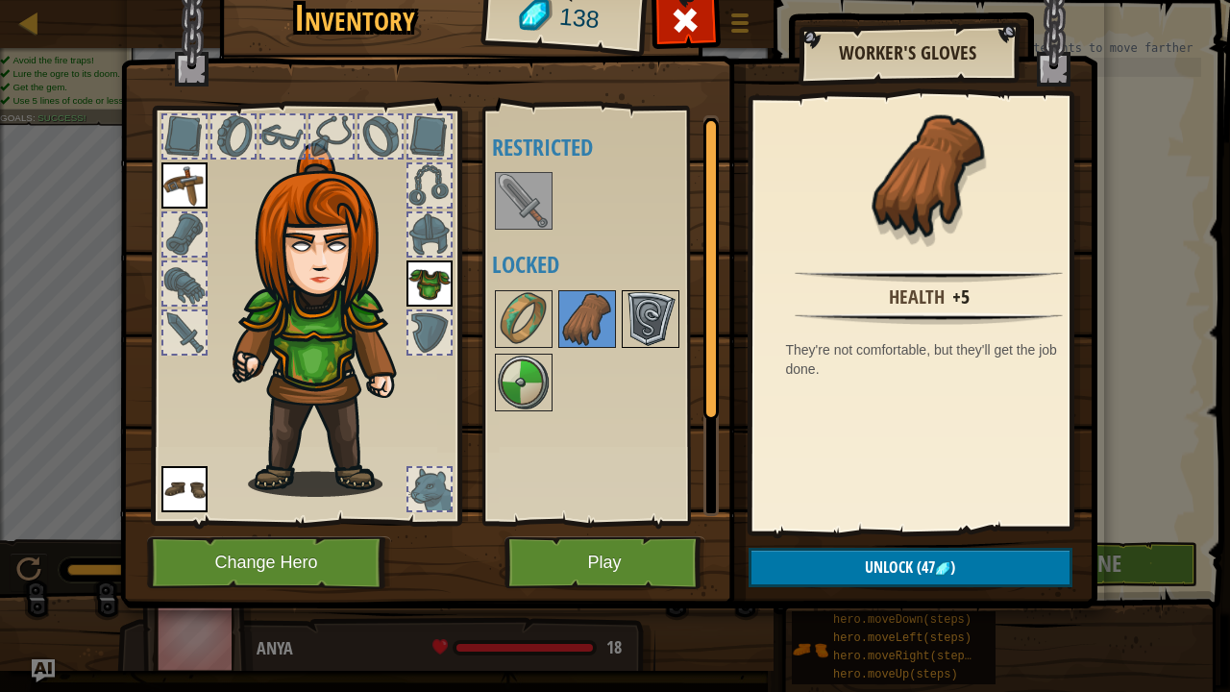
drag, startPoint x: 649, startPoint y: 323, endPoint x: 636, endPoint y: 313, distance: 15.8
click at [636, 313] on img at bounding box center [651, 319] width 54 height 54
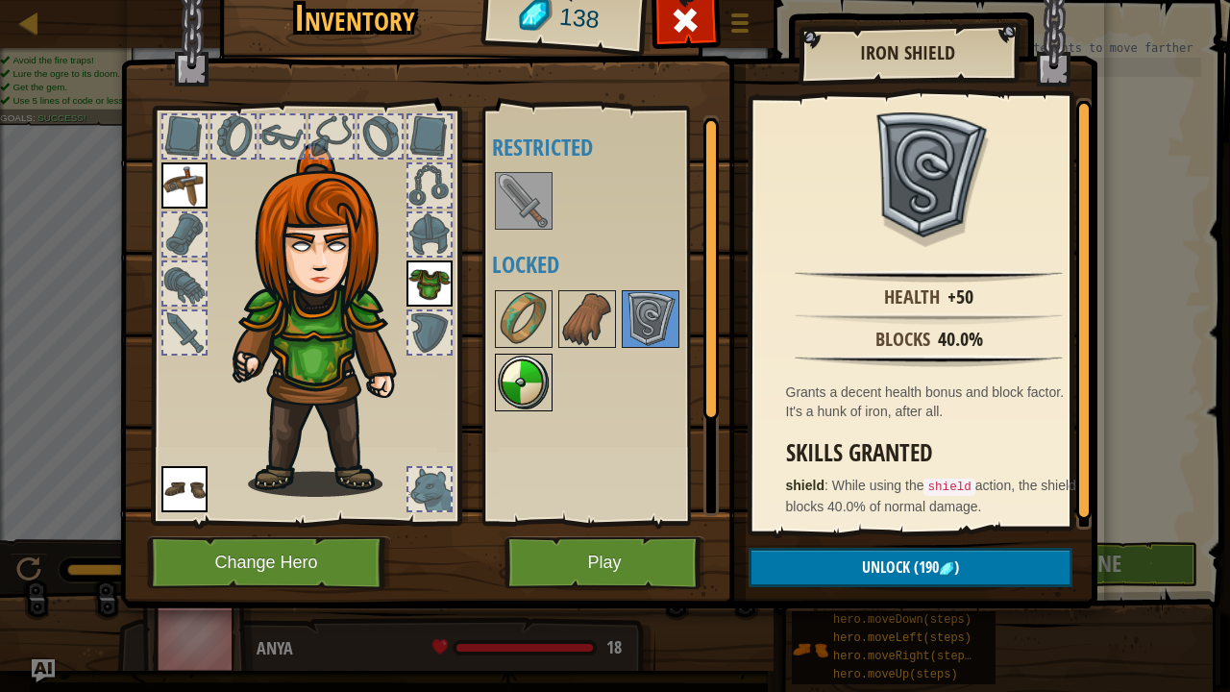
click at [498, 382] on img at bounding box center [524, 383] width 54 height 54
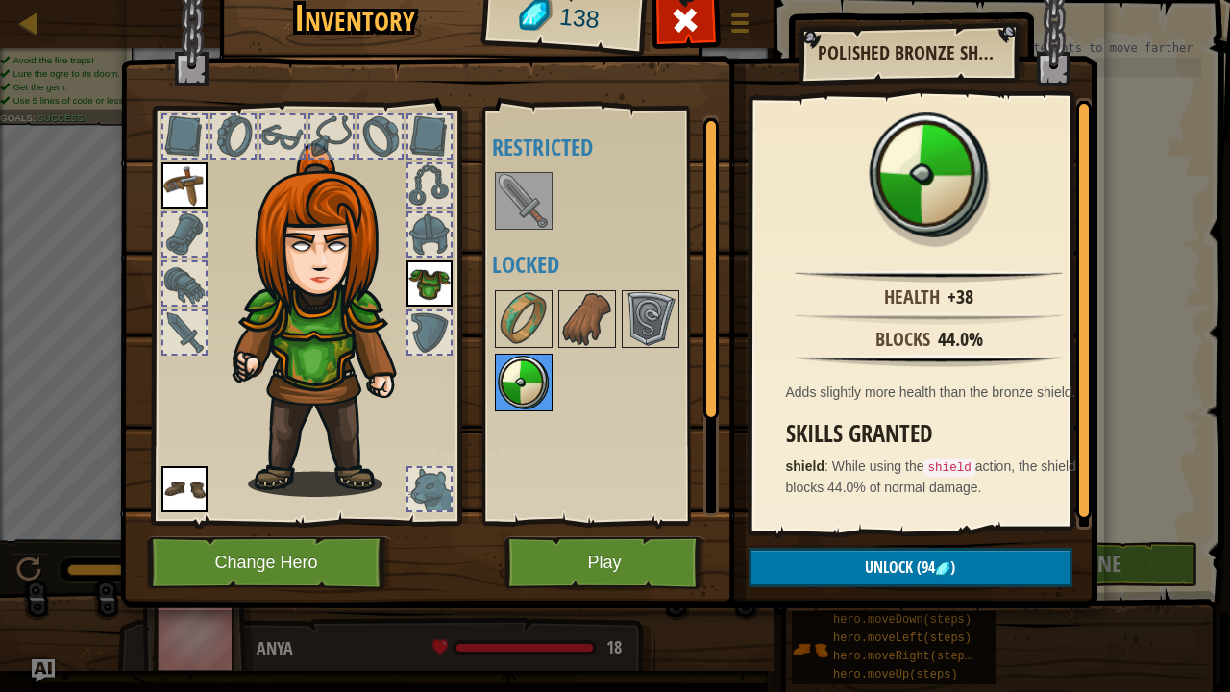
click at [527, 380] on img at bounding box center [524, 383] width 54 height 54
click at [660, 295] on img at bounding box center [651, 319] width 54 height 54
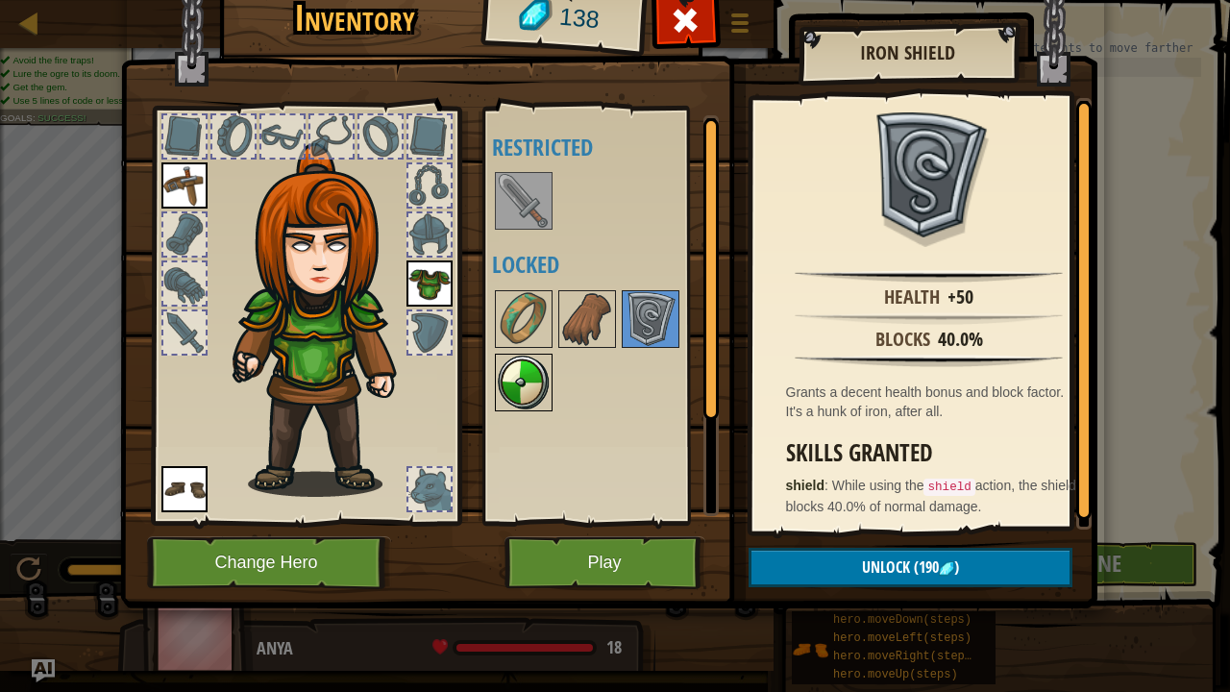
click at [530, 371] on img at bounding box center [524, 383] width 54 height 54
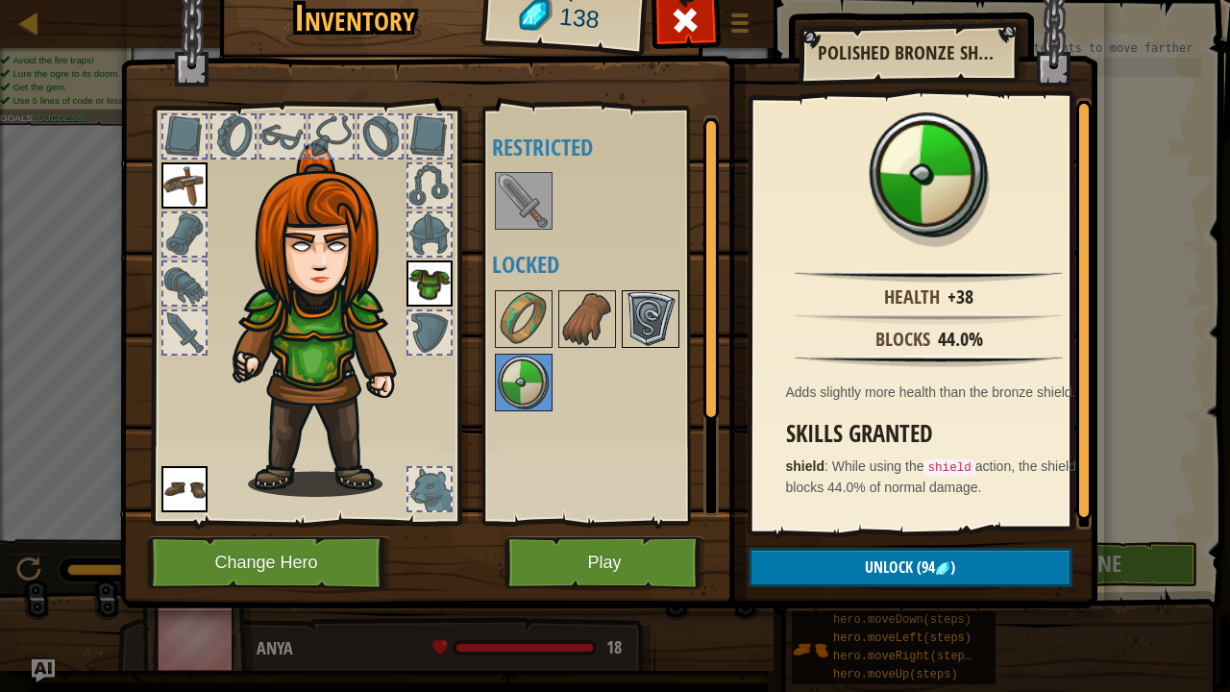
click at [663, 306] on img at bounding box center [651, 319] width 54 height 54
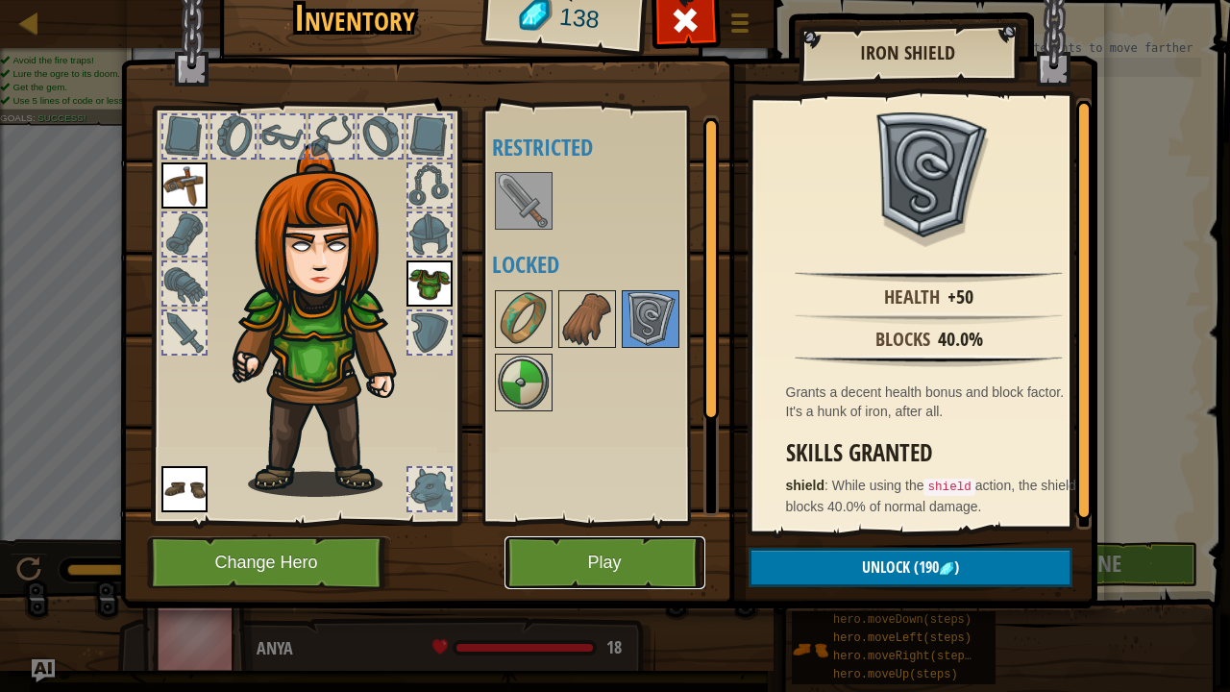
click at [625, 549] on button "Play" at bounding box center [604, 562] width 201 height 53
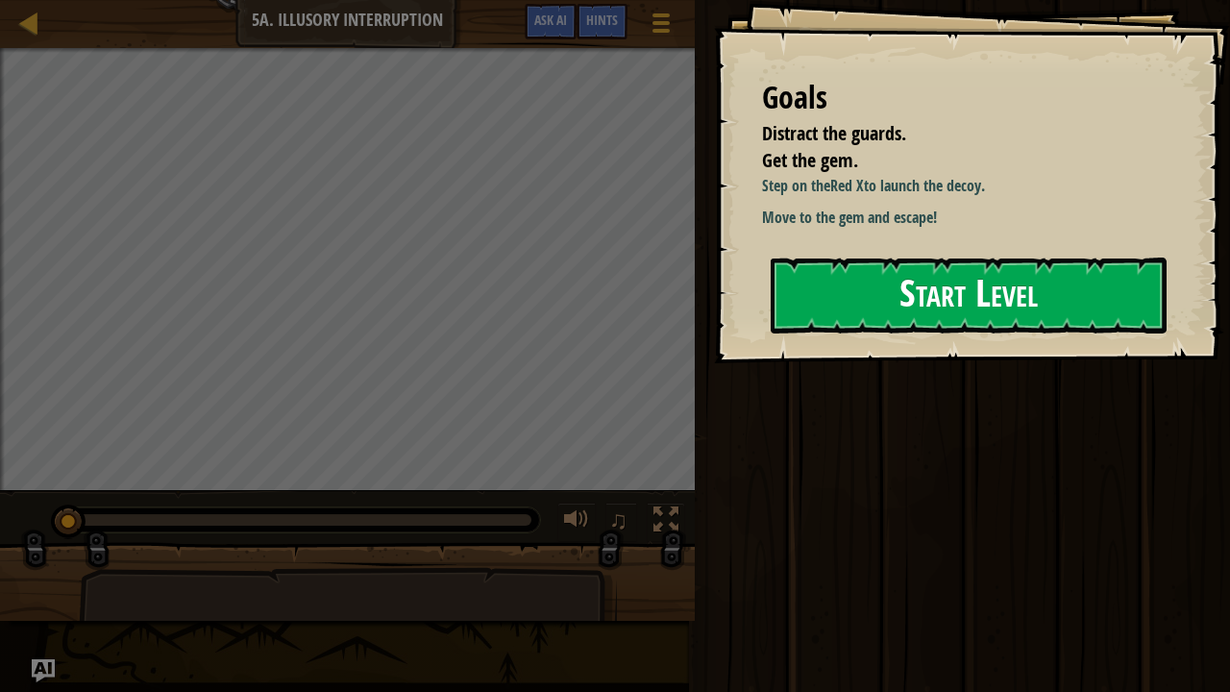
click at [804, 314] on button "Start Level" at bounding box center [969, 296] width 396 height 76
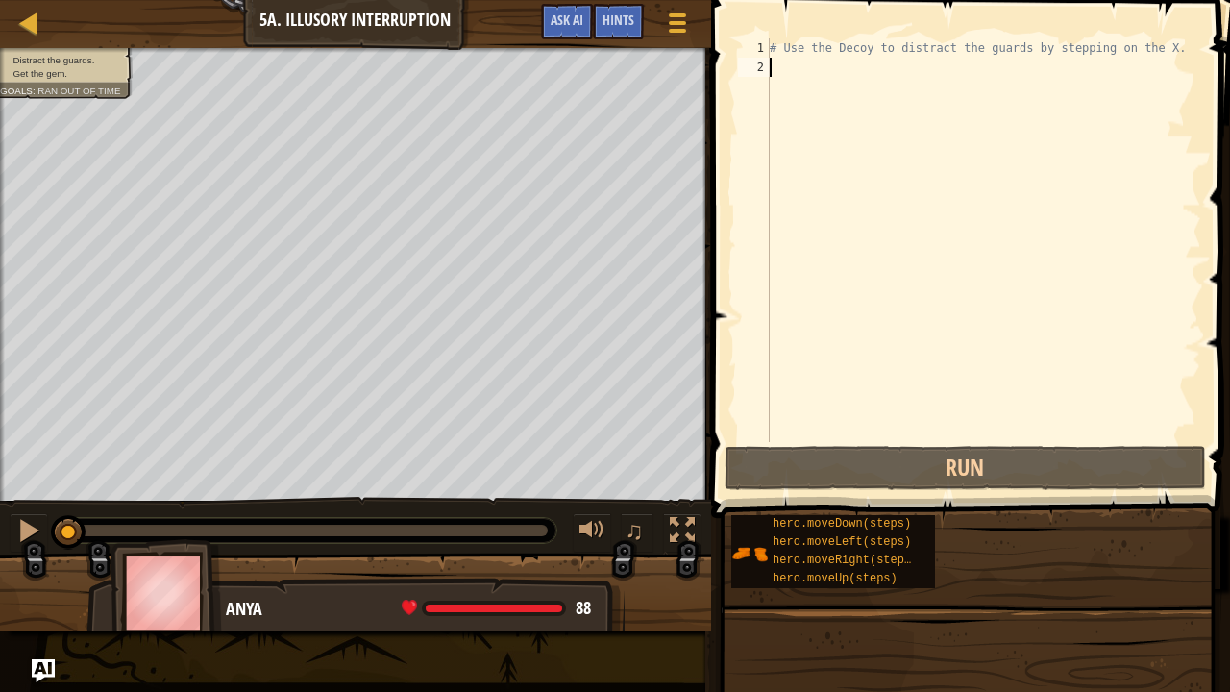
type textarea "v"
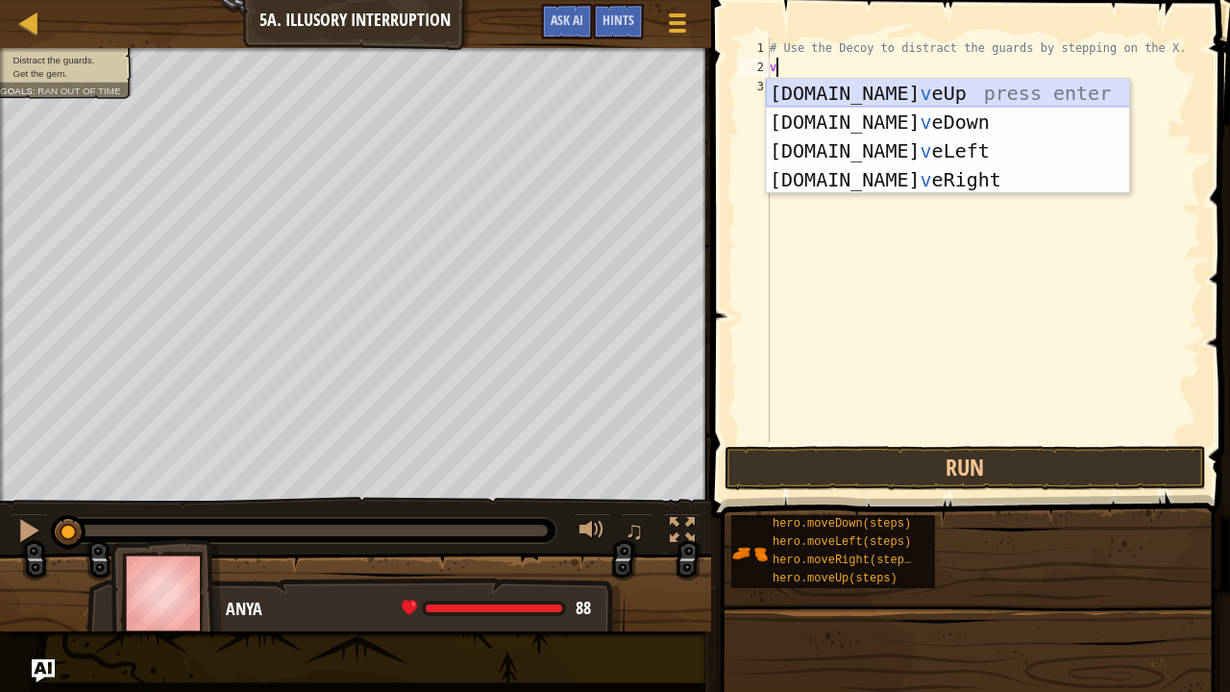
click at [834, 98] on div "hero.mo v eUp press enter hero.mo v eDown press enter hero.mo v eLeft press ent…" at bounding box center [948, 165] width 364 height 173
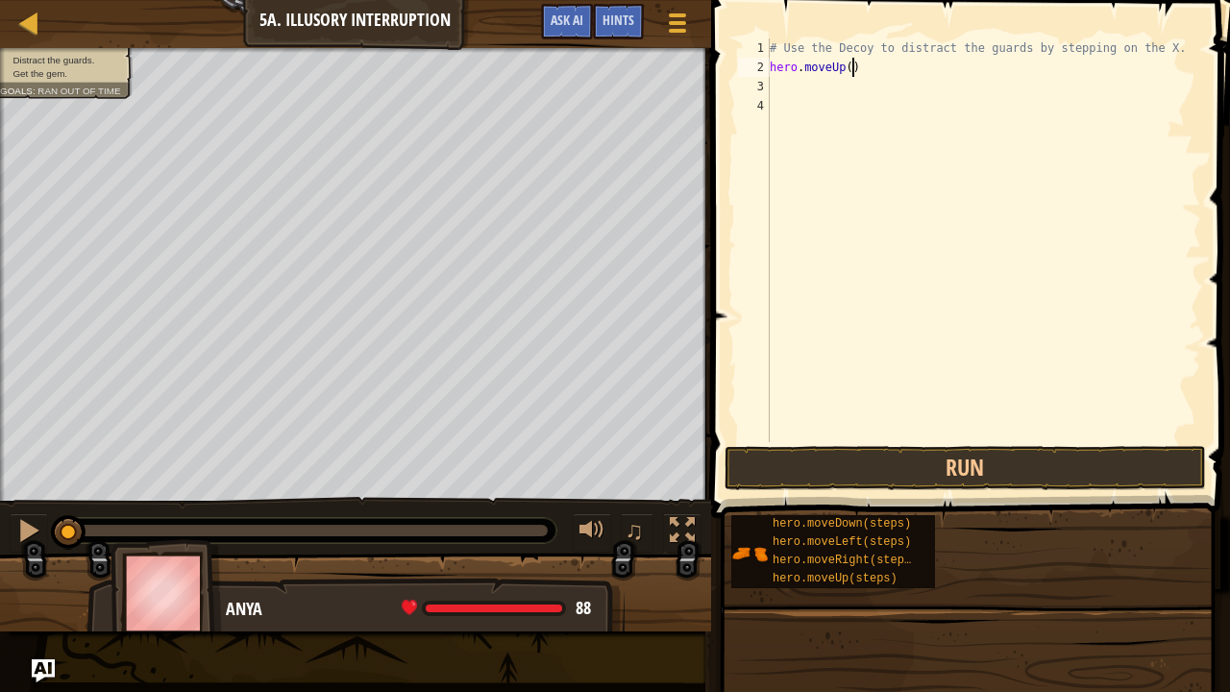
click at [849, 63] on div "# Use the Decoy to distract the guards by stepping on the X. hero . moveUp ( )" at bounding box center [983, 259] width 435 height 442
click at [844, 64] on div "# Use the Decoy to distract the guards by stepping on the X. hero . moveUp ( )" at bounding box center [983, 259] width 435 height 442
type textarea "hero.moveUp(4)"
click at [1022, 457] on button "Run" at bounding box center [964, 468] width 481 height 44
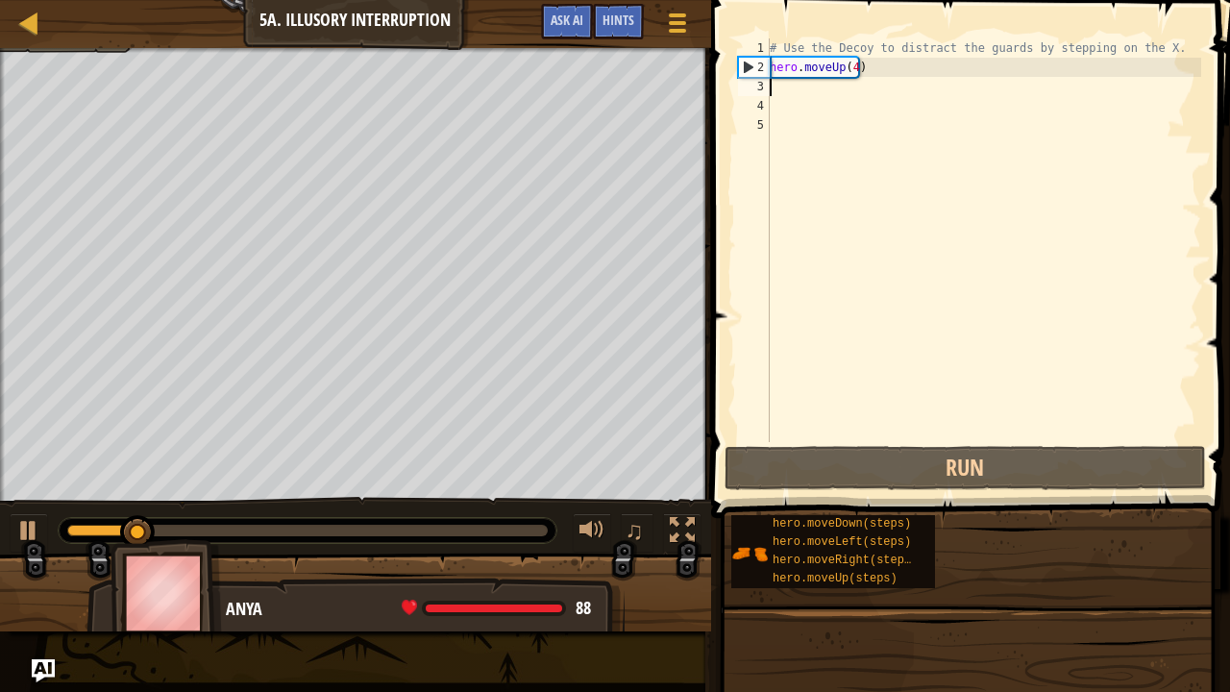
click at [858, 64] on div "# Use the Decoy to distract the guards by stepping on the X. hero . moveUp ( 4 )" at bounding box center [983, 259] width 435 height 442
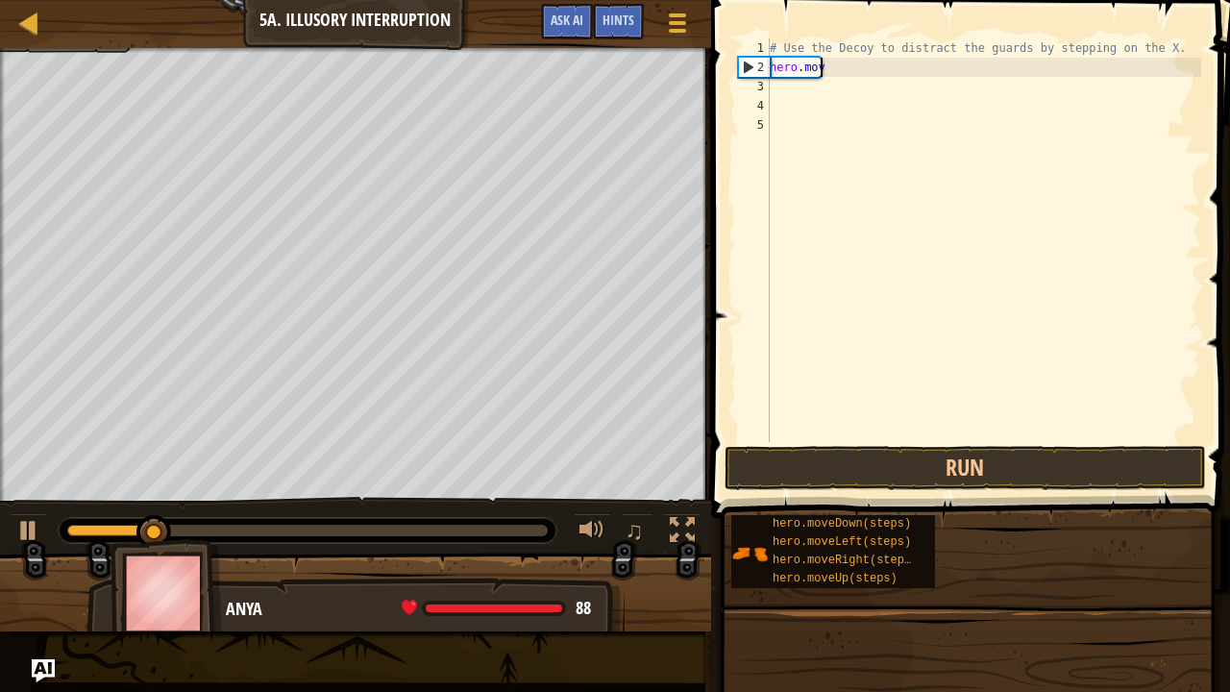
type textarea "h"
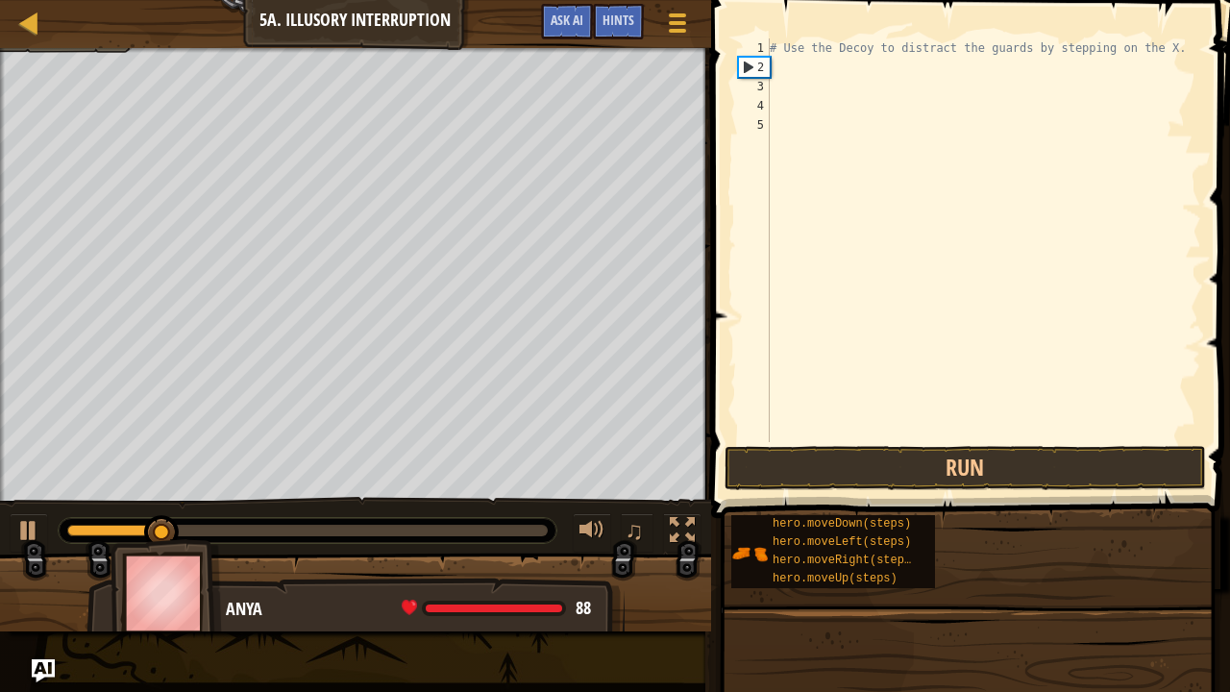
type textarea "v"
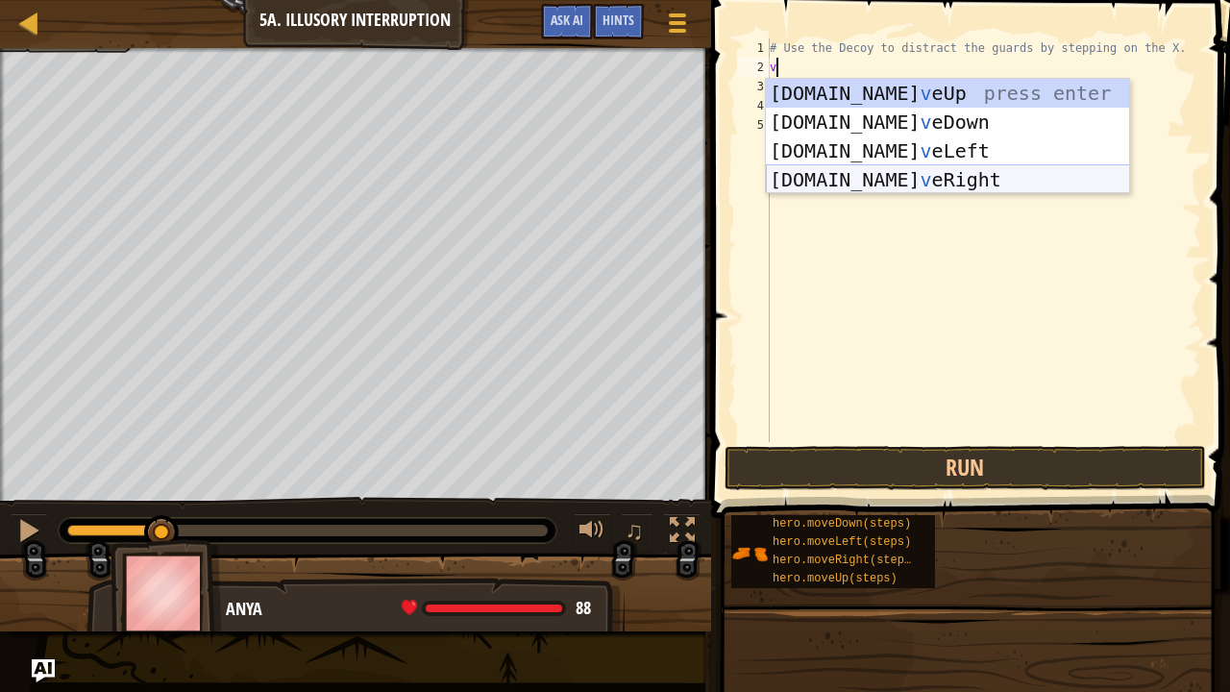
click at [887, 179] on div "hero.mo v eUp press enter hero.mo v eDown press enter hero.mo v eLeft press ent…" at bounding box center [948, 165] width 364 height 173
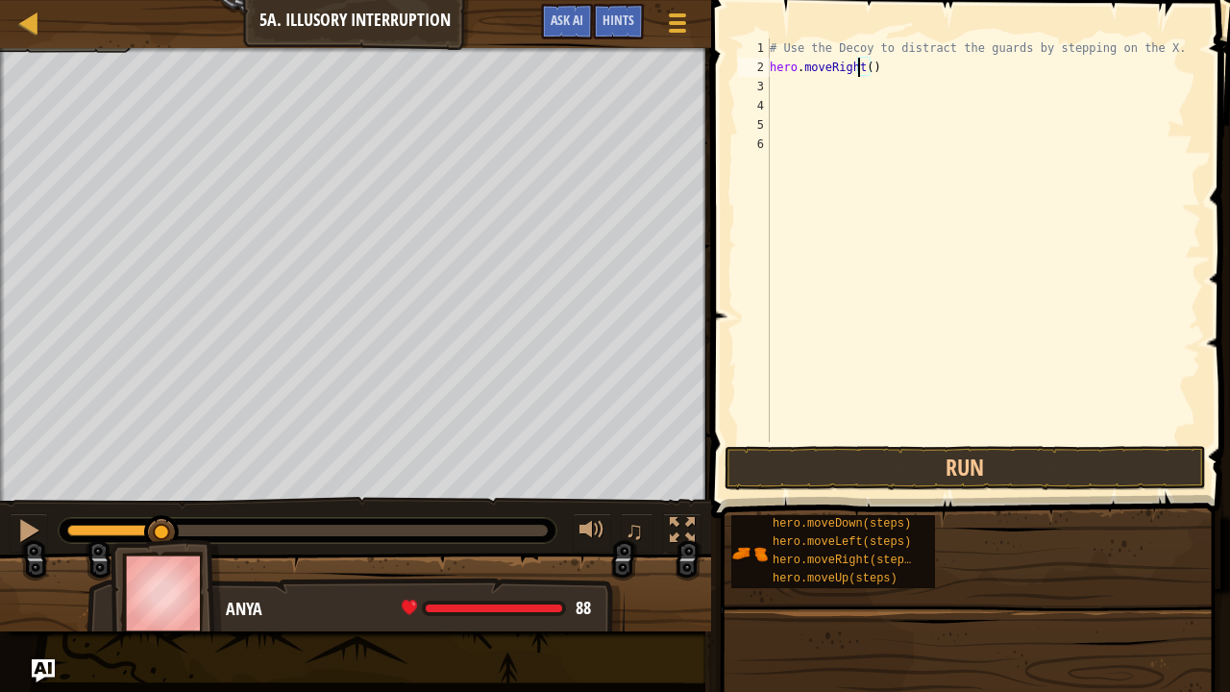
click at [861, 68] on div "# Use the Decoy to distract the guards by stepping on the X. hero . moveRight (…" at bounding box center [983, 259] width 435 height 442
click at [871, 68] on div "# Use the Decoy to distract the guards by stepping on the X. hero . moveRight4 …" at bounding box center [983, 259] width 435 height 442
click at [865, 66] on div "# Use the Decoy to distract the guards by stepping on the X. hero . moveRight4 …" at bounding box center [983, 259] width 435 height 442
click at [865, 66] on div "# Use the Decoy to distract the guards by stepping on the X. hero . moveRight (…" at bounding box center [983, 259] width 435 height 442
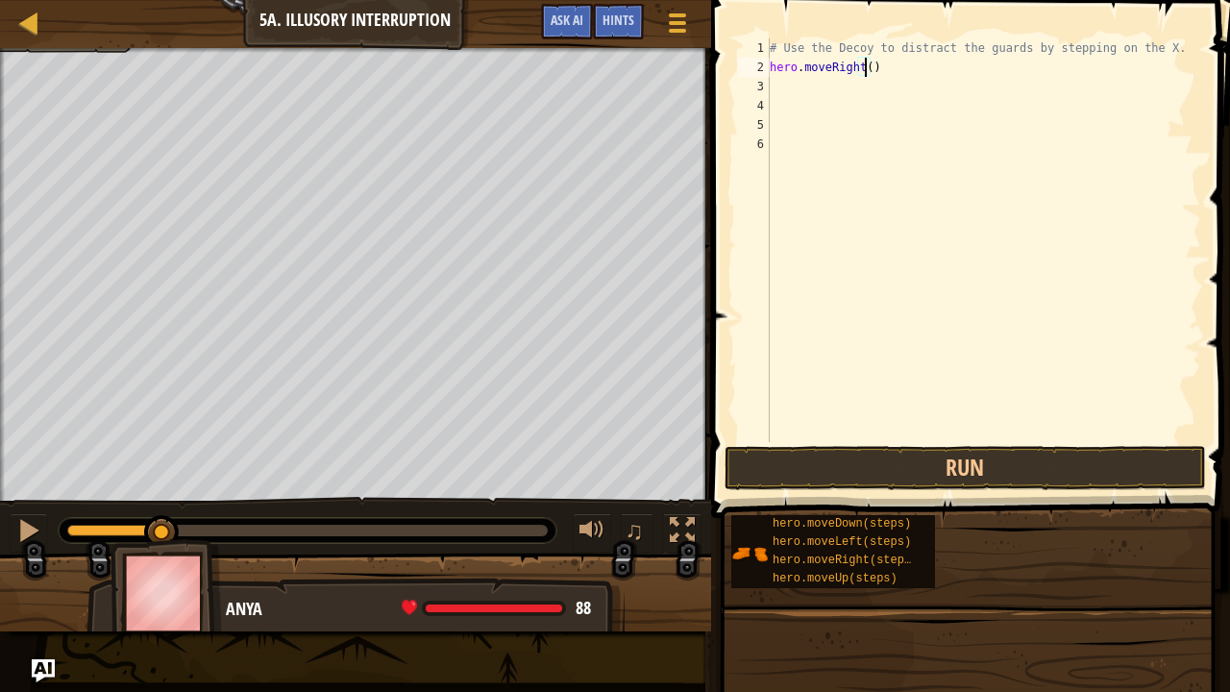
type textarea "hero.moveRight(4)"
click at [1037, 470] on button "Run" at bounding box center [964, 468] width 481 height 44
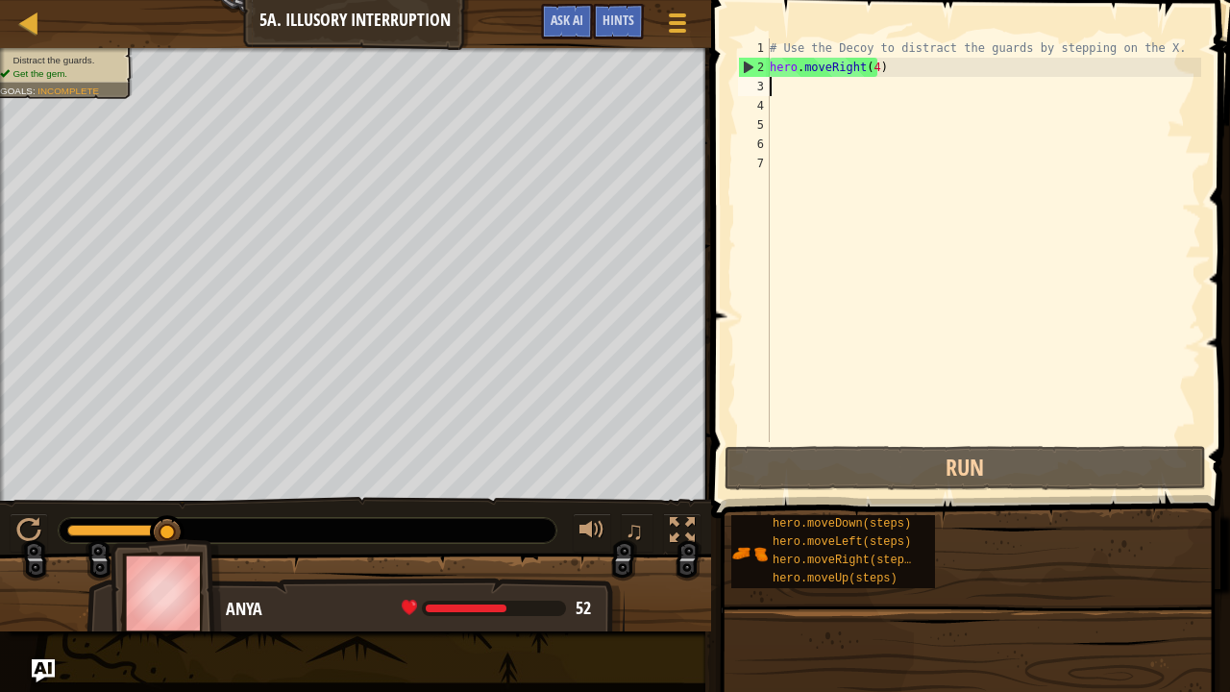
click at [871, 63] on div "# Use the Decoy to distract the guards by stepping on the X. hero . moveRight (…" at bounding box center [983, 259] width 435 height 442
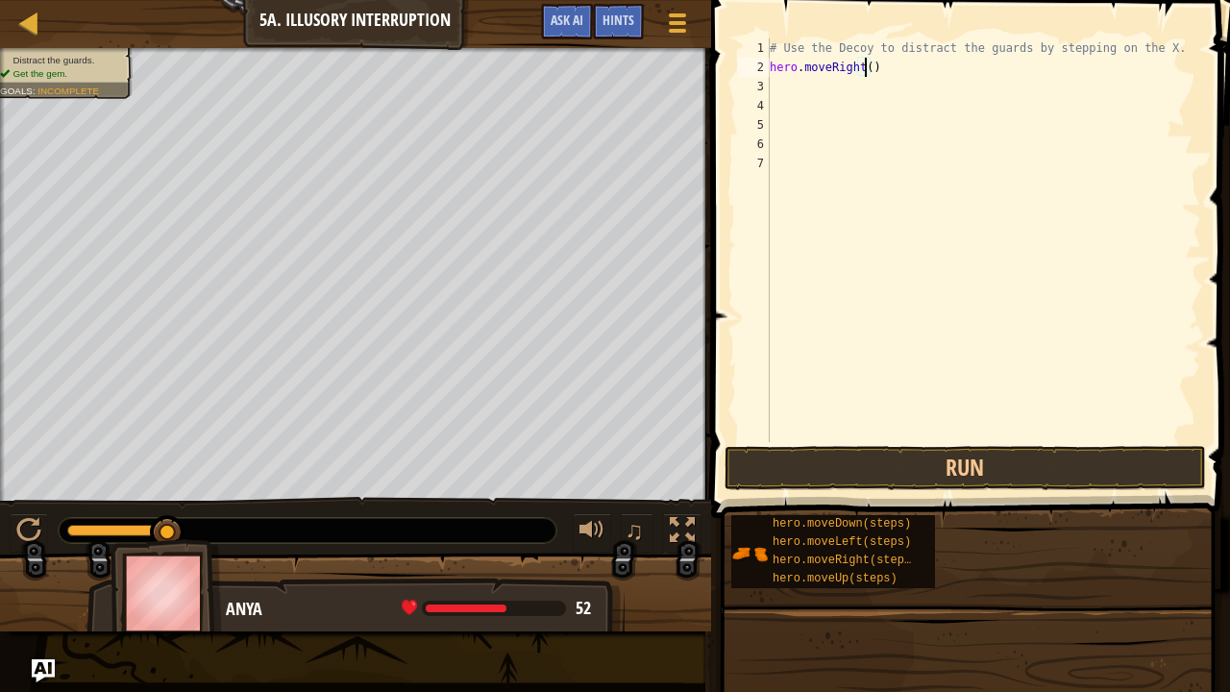
type textarea "hero.moveRight(5)"
click at [1057, 482] on button "Run" at bounding box center [964, 468] width 481 height 44
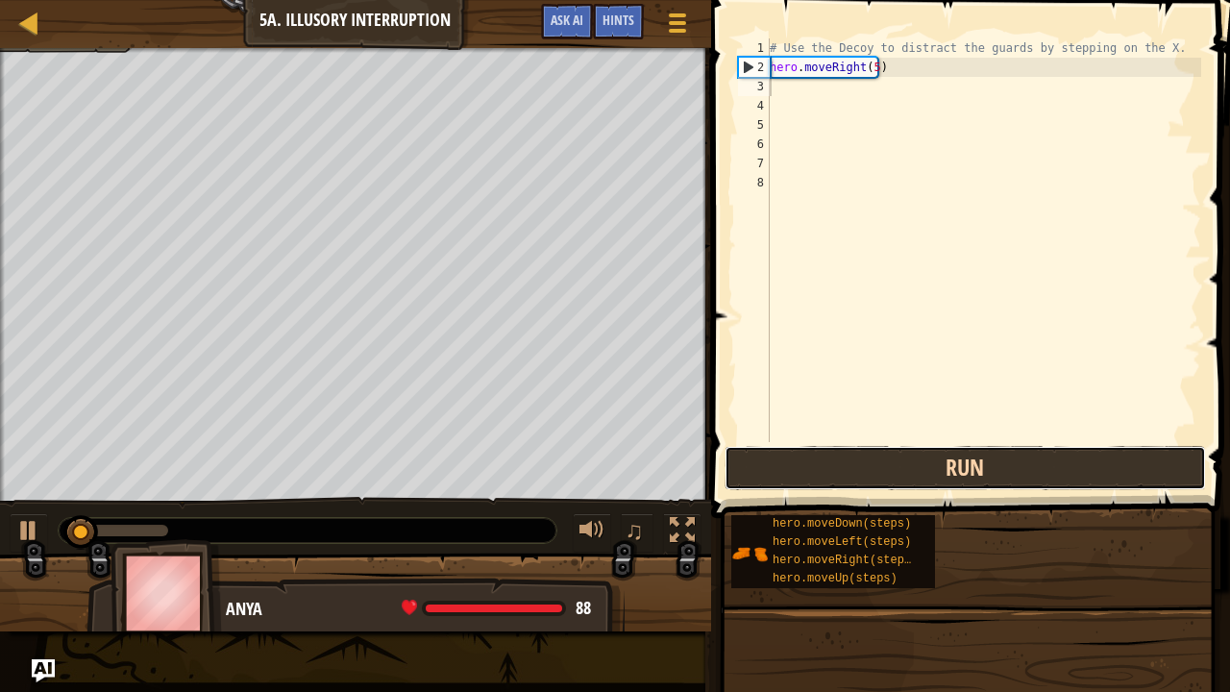
click at [1036, 459] on button "Run" at bounding box center [964, 468] width 481 height 44
click at [1036, 465] on button "Run" at bounding box center [964, 468] width 481 height 44
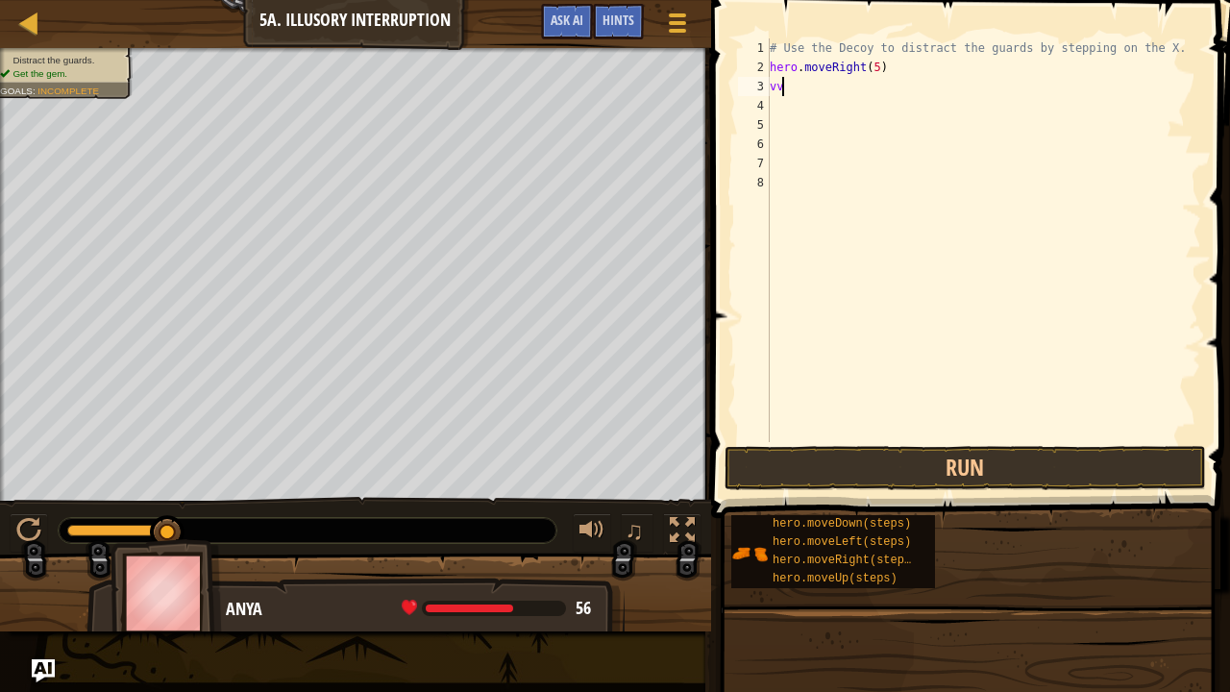
type textarea "v"
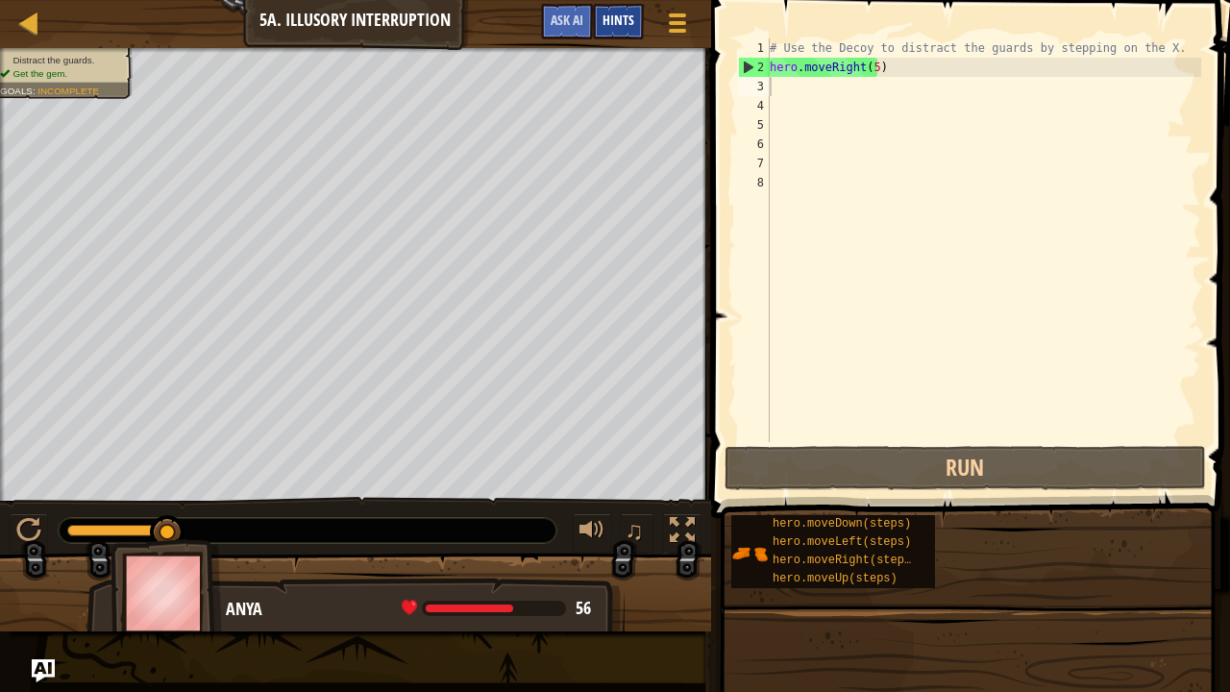
click at [634, 15] on div "Hints" at bounding box center [618, 22] width 51 height 36
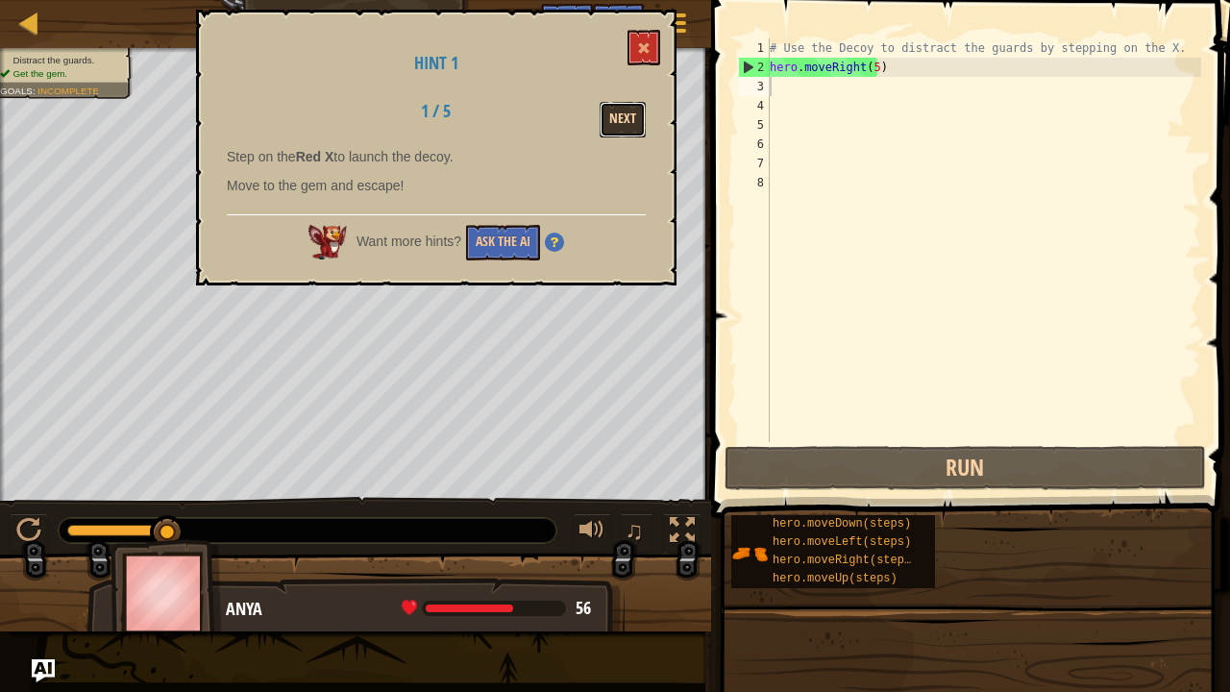
click at [638, 108] on button "Next" at bounding box center [623, 120] width 46 height 36
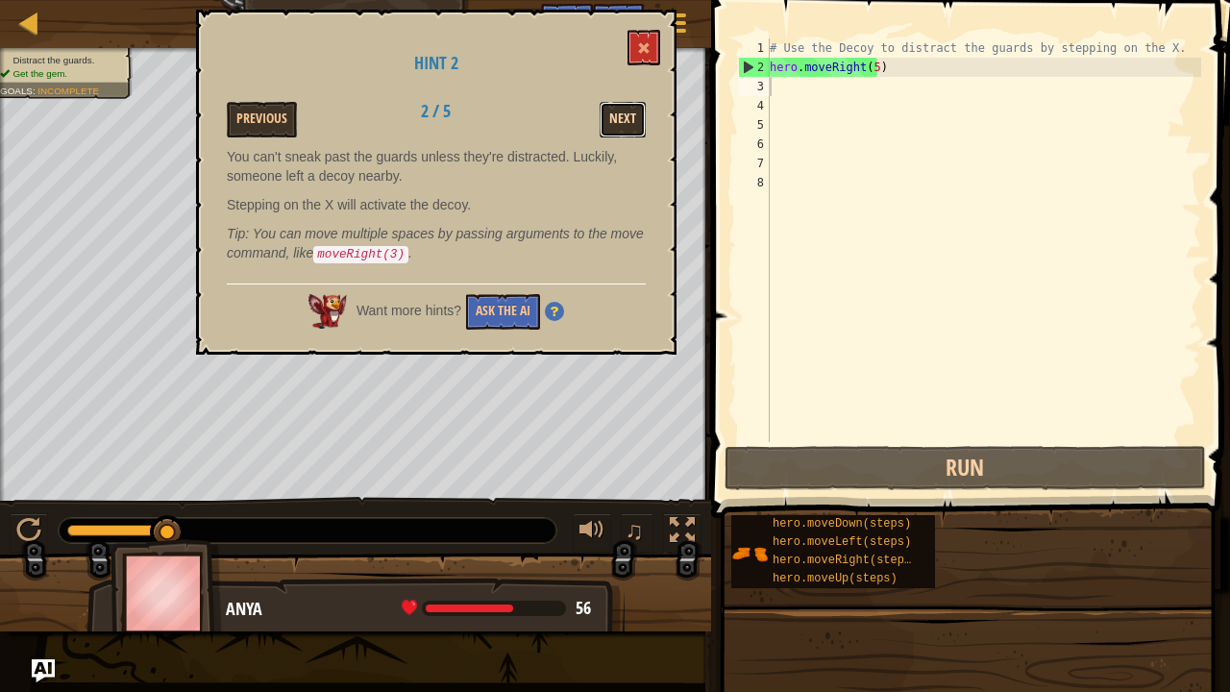
click at [638, 115] on button "Next" at bounding box center [623, 120] width 46 height 36
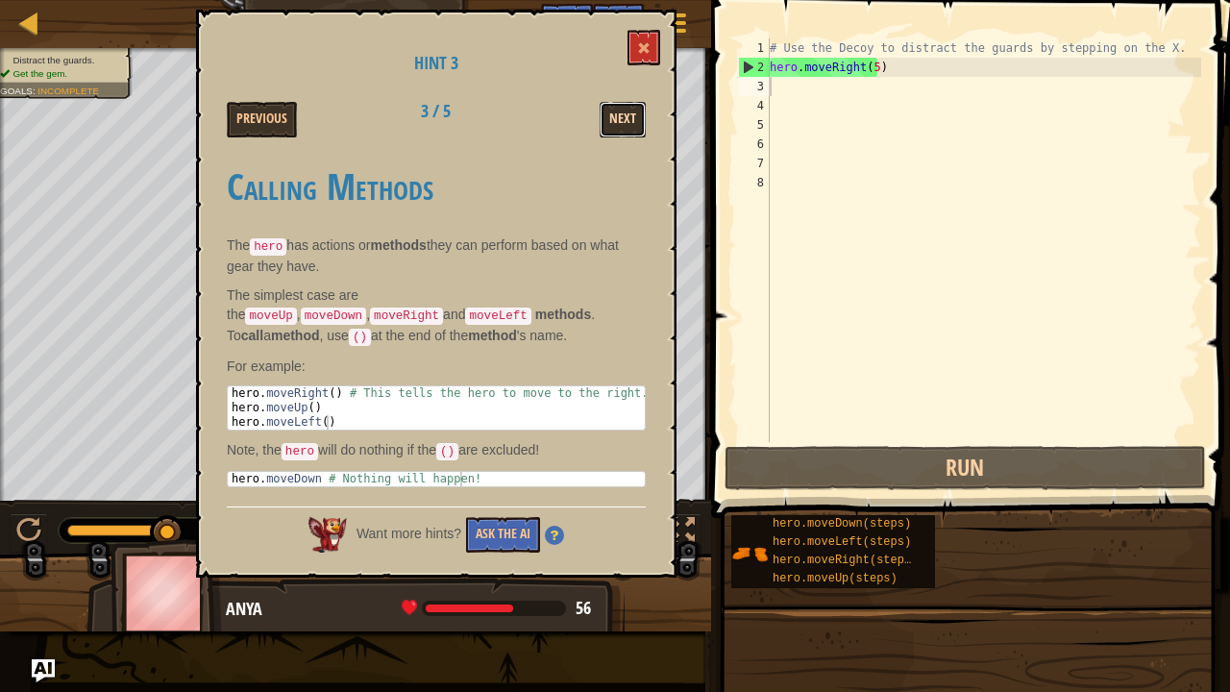
click at [619, 113] on button "Next" at bounding box center [623, 120] width 46 height 36
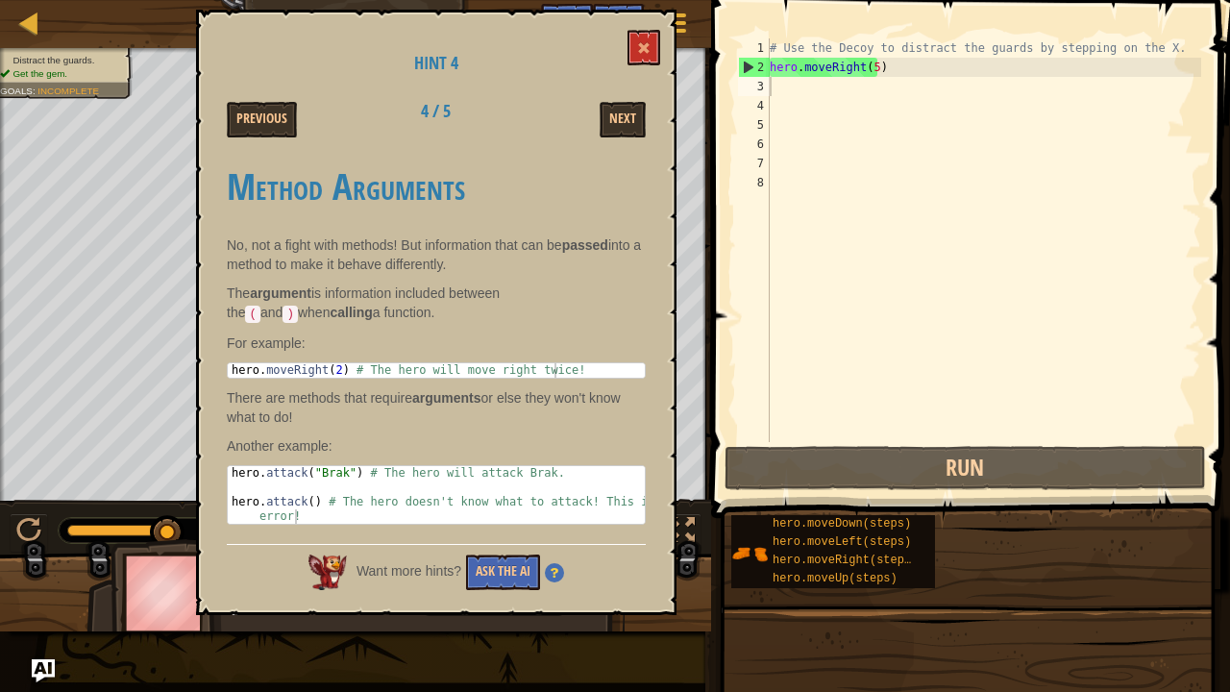
click at [235, 461] on div "Method Arguments No, not a fight with methods! But information that can be pass…" at bounding box center [436, 340] width 419 height 387
type textarea "hero.attack("Brak") # The hero will attack Brak."
drag, startPoint x: 227, startPoint y: 469, endPoint x: 350, endPoint y: 475, distance: 123.1
click at [350, 475] on div "hero . attack ( "Brak" ) # The hero will attack Brak. hero . attack ( ) # The h…" at bounding box center [437, 516] width 418 height 101
click at [784, 93] on div "# Use the Decoy to distract the guards by stepping on the X. hero . moveRight (…" at bounding box center [983, 259] width 435 height 442
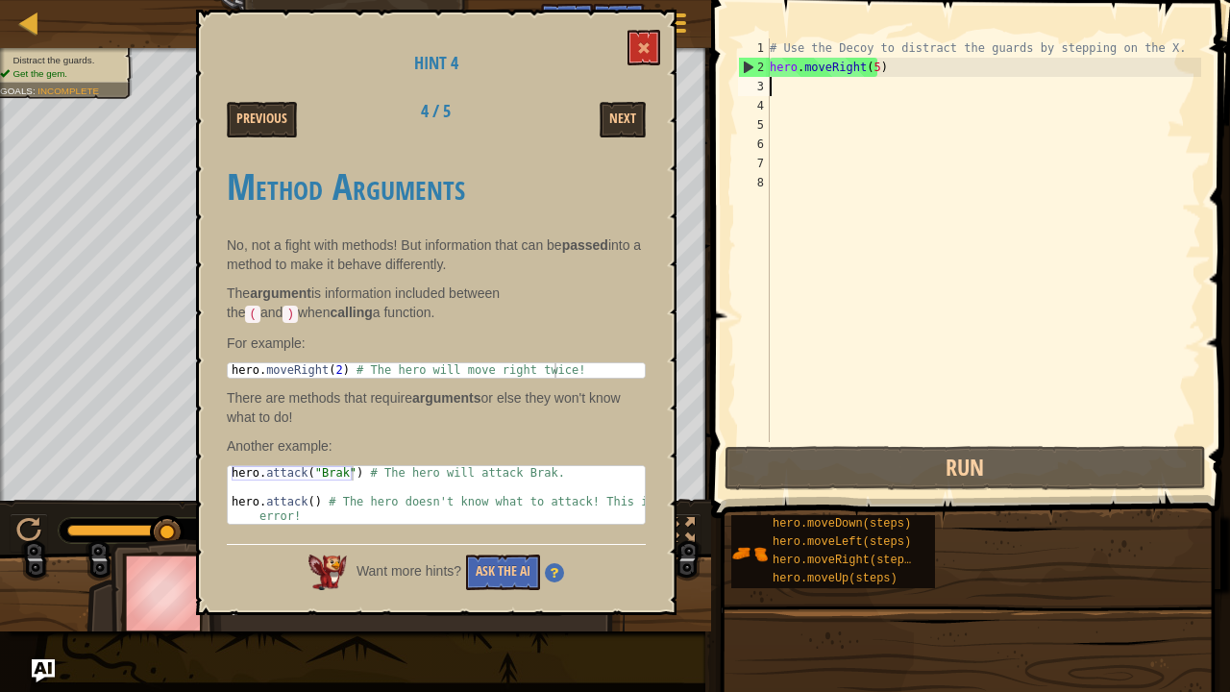
paste textarea "hero.attack("Brak")"
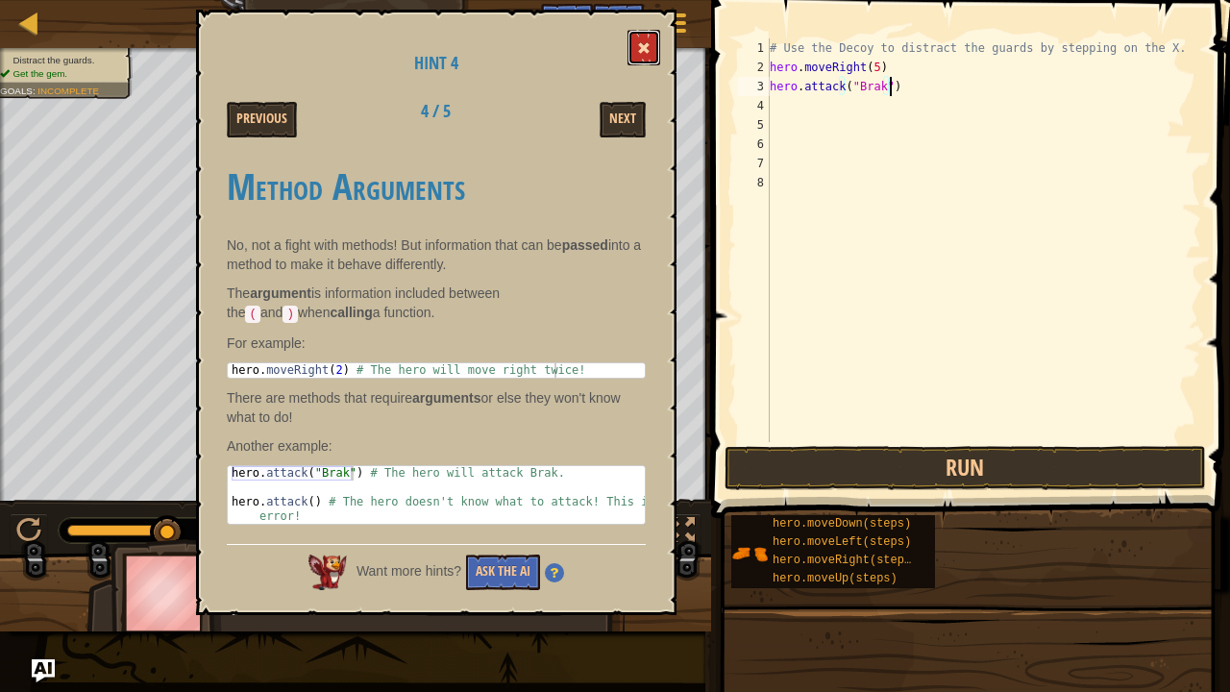
click at [642, 38] on button at bounding box center [643, 48] width 33 height 36
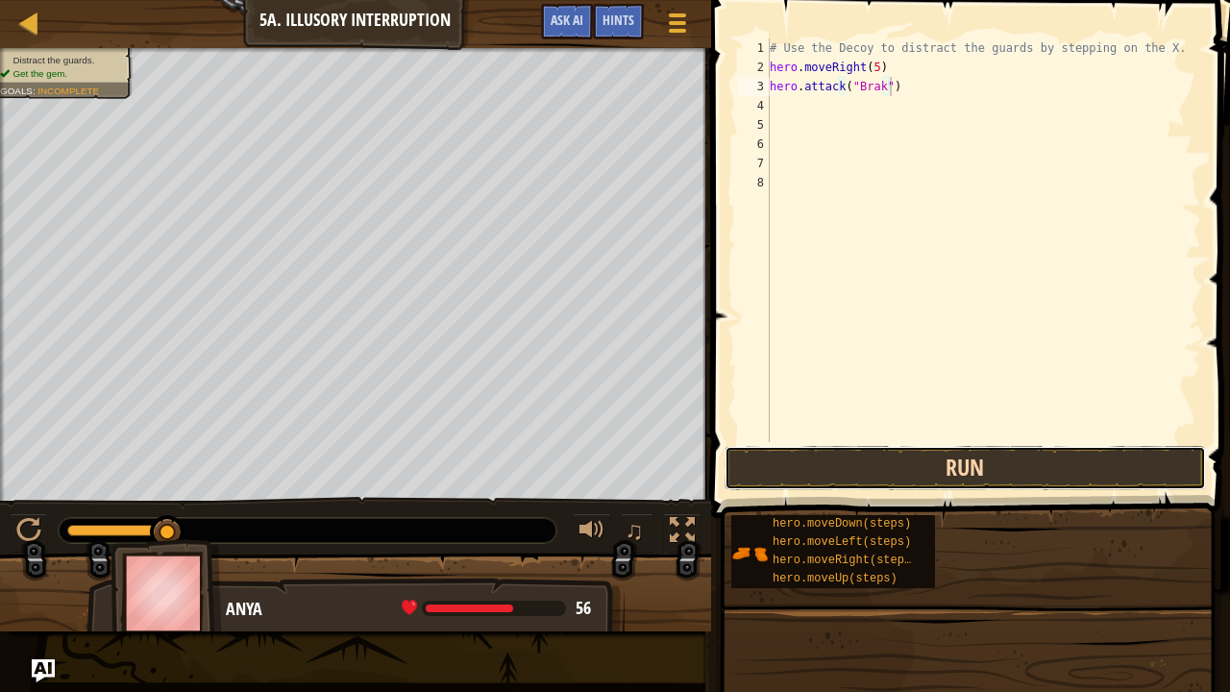
click at [841, 469] on button "Run" at bounding box center [964, 468] width 481 height 44
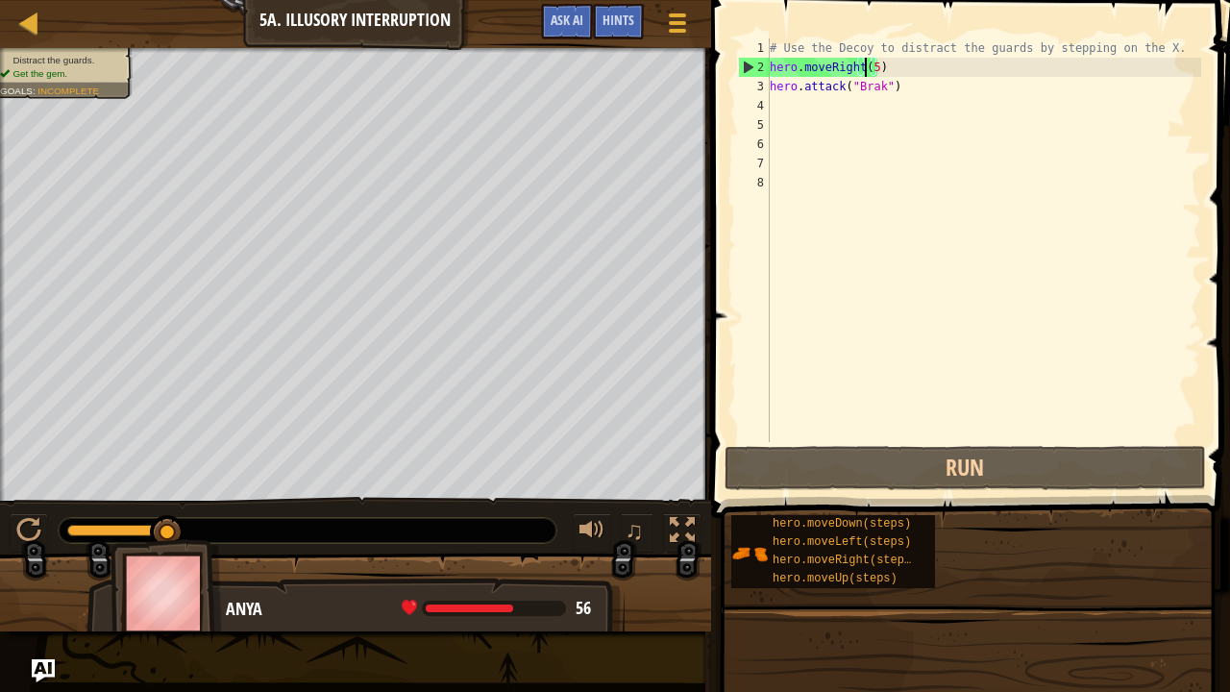
click at [867, 67] on div "# Use the Decoy to distract the guards by stepping on the X. hero . moveRight (…" at bounding box center [983, 259] width 435 height 442
click at [868, 67] on div "# Use the Decoy to distract the guards by stepping on the X. hero . moveRight (…" at bounding box center [983, 259] width 435 height 442
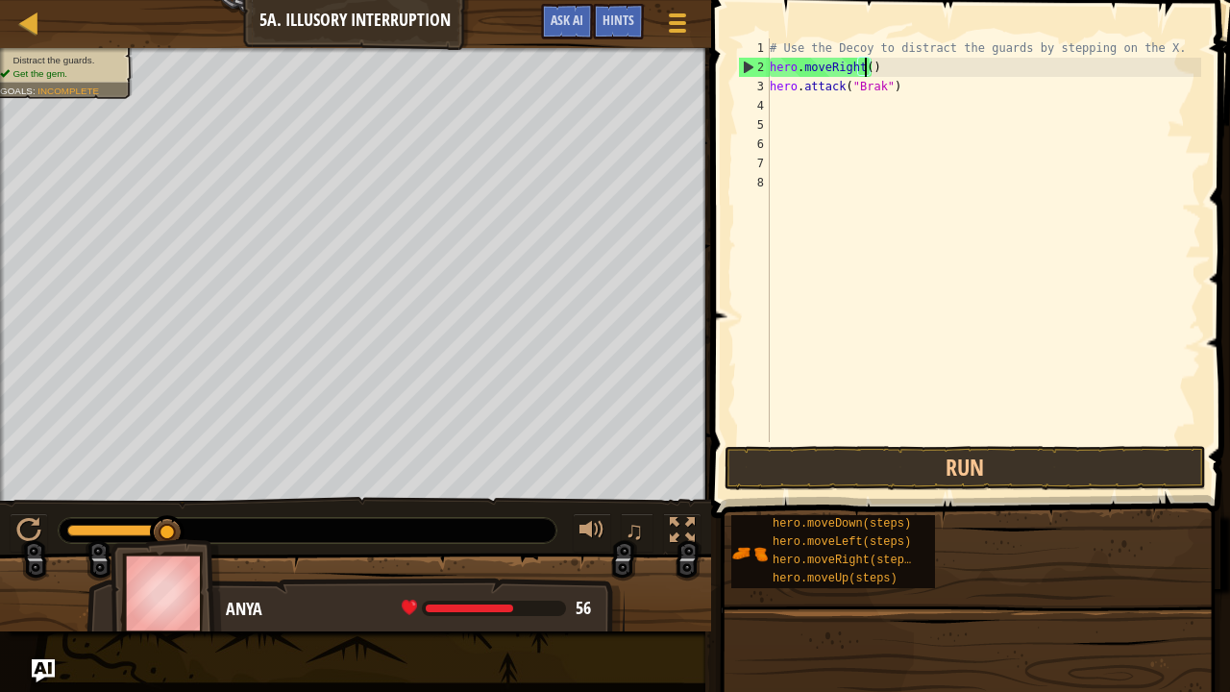
type textarea "hero.moveRight(3)"
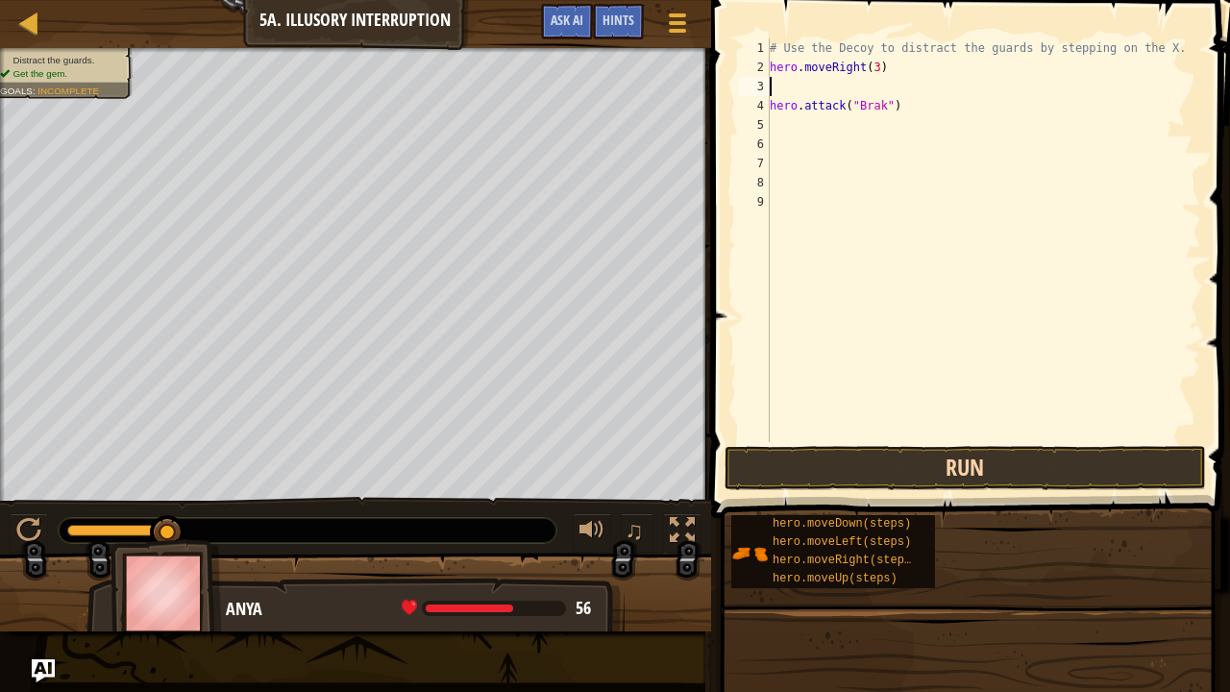
drag, startPoint x: 955, startPoint y: 458, endPoint x: 986, endPoint y: 467, distance: 31.9
drag, startPoint x: 986, startPoint y: 467, endPoint x: 997, endPoint y: 476, distance: 14.4
click at [997, 476] on button "Run" at bounding box center [964, 468] width 481 height 44
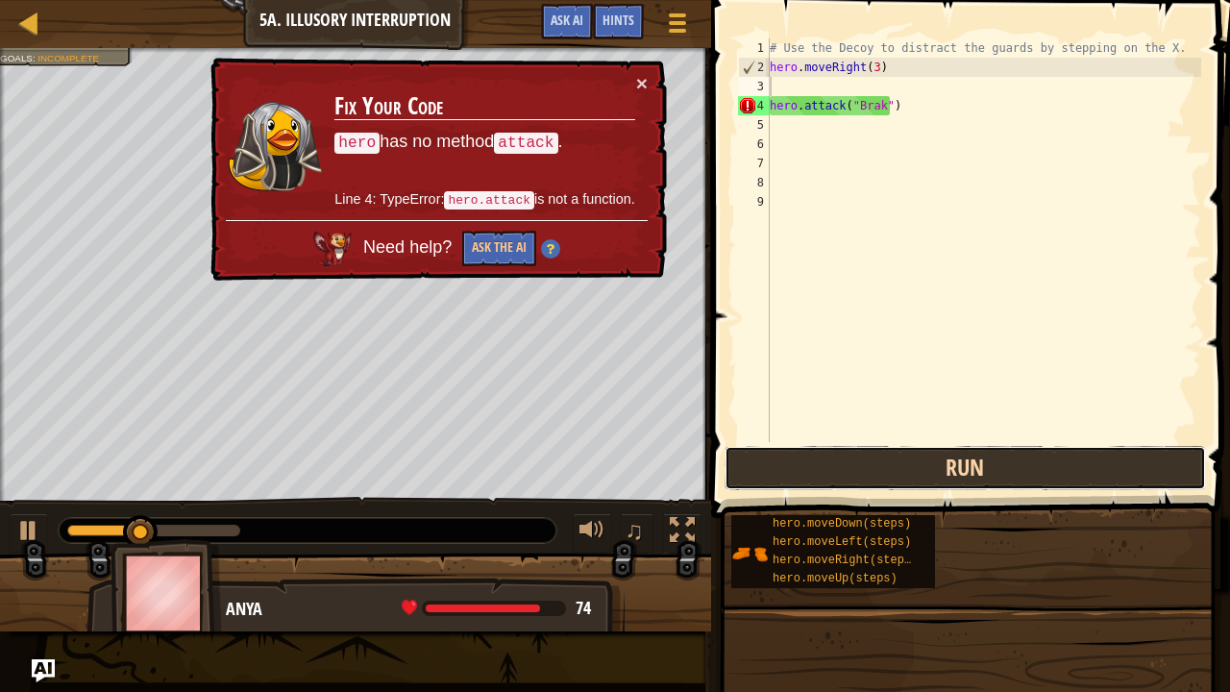
click at [905, 460] on button "Run" at bounding box center [964, 468] width 481 height 44
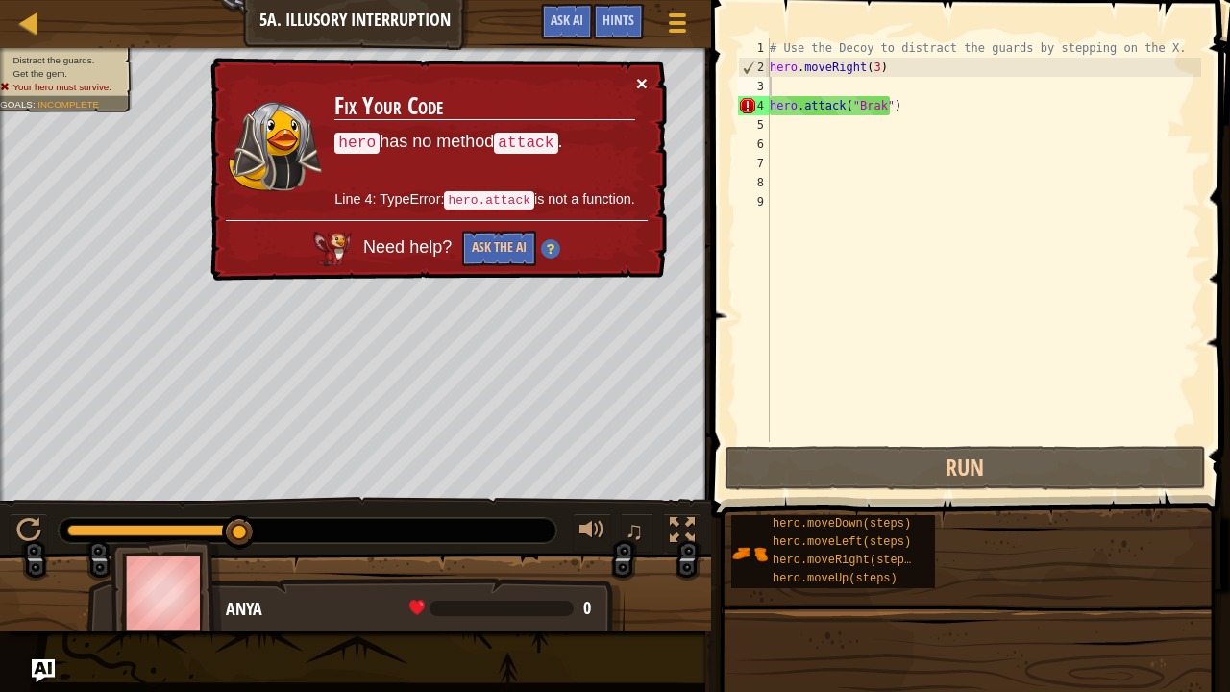
click at [648, 75] on div "× Fix Your Code hero has no method attack . Line 4: TypeError: hero.attack is n…" at bounding box center [437, 170] width 460 height 224
click at [640, 74] on button "×" at bounding box center [642, 84] width 12 height 20
click at [881, 104] on div "# Use the Decoy to distract the guards by stepping on the X. hero . moveRight (…" at bounding box center [983, 259] width 435 height 442
click at [896, 106] on div "# Use the Decoy to distract the guards by stepping on the X. hero . moveRight (…" at bounding box center [983, 259] width 435 height 442
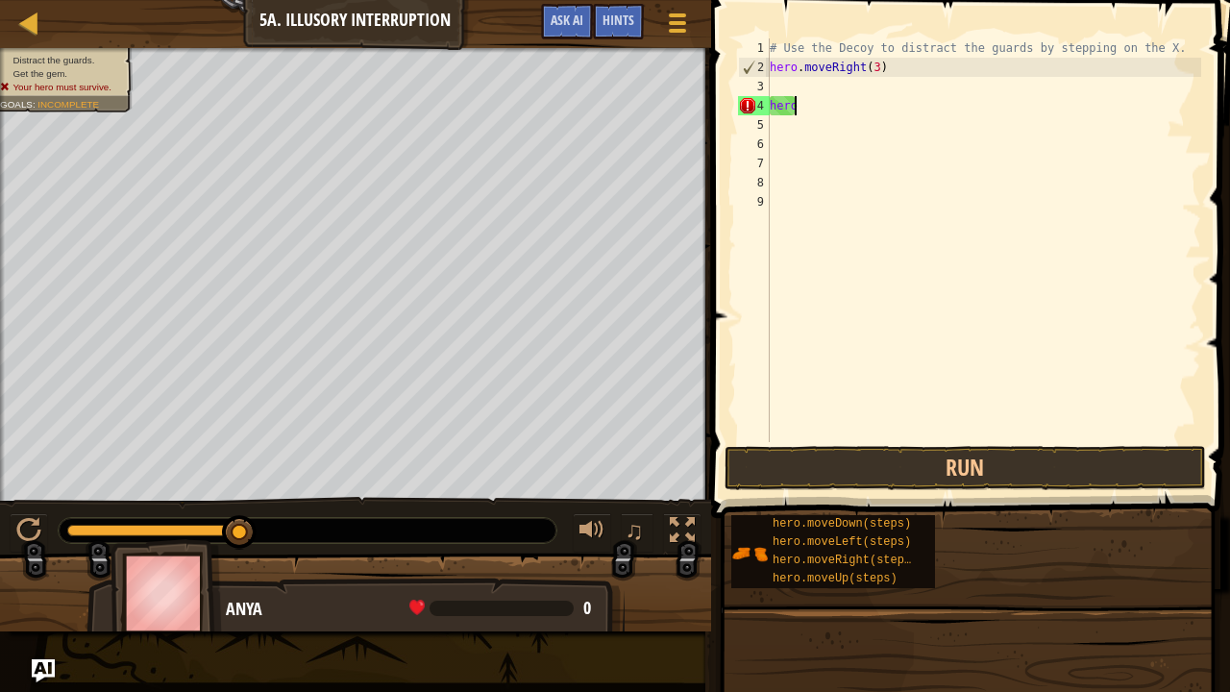
type textarea "h"
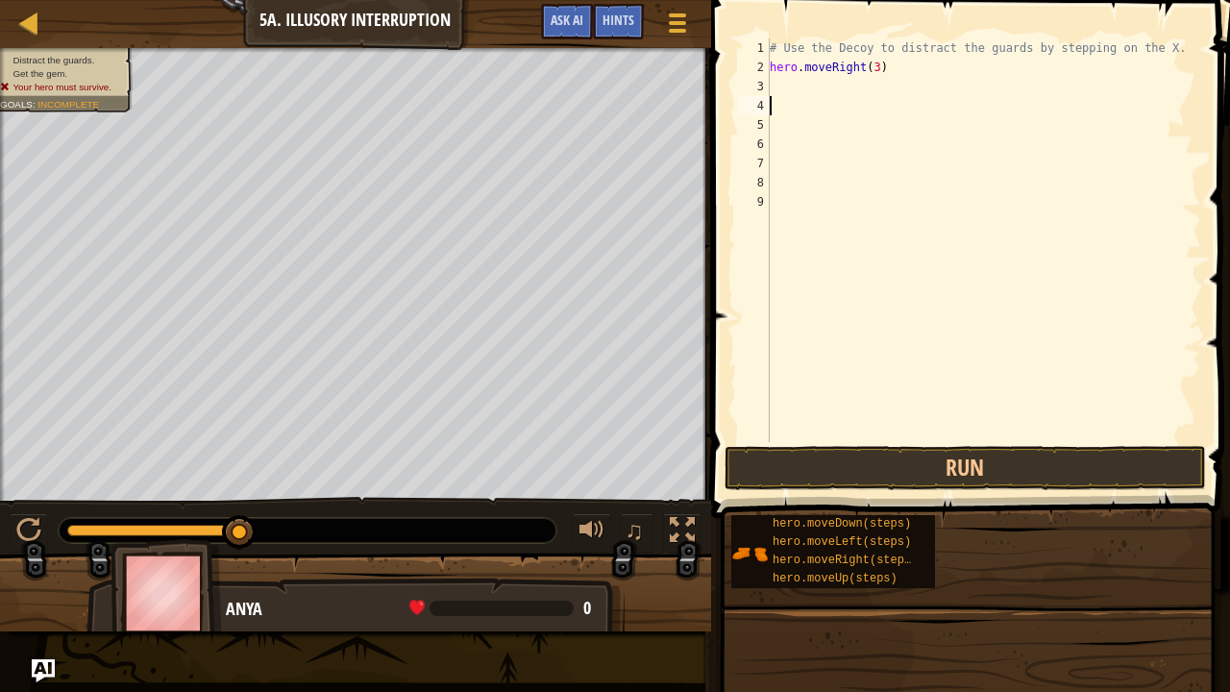
type textarea "c"
paste textarea "hero.attack("Brak")"
type textarea "hero.attack("Brak")"
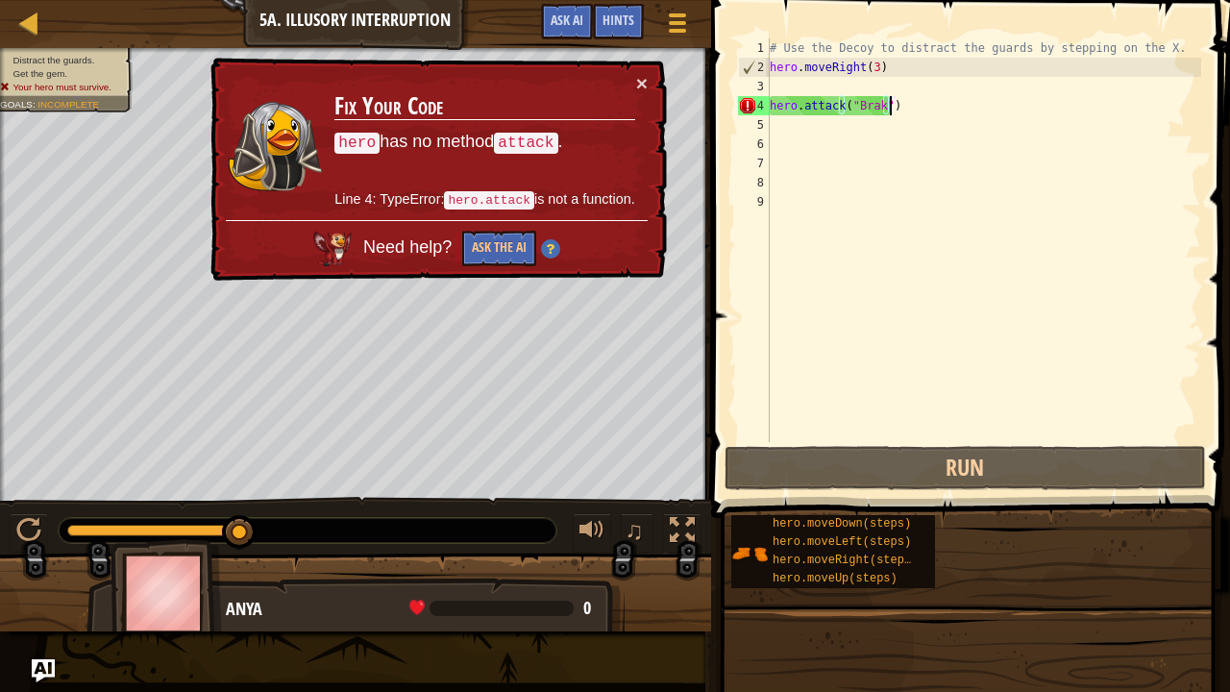
click at [880, 119] on div "# Use the Decoy to distract the guards by stepping on the X. hero . moveRight (…" at bounding box center [983, 259] width 435 height 442
click at [899, 102] on div "# Use the Decoy to distract the guards by stepping on the X. hero . moveRight (…" at bounding box center [983, 259] width 435 height 442
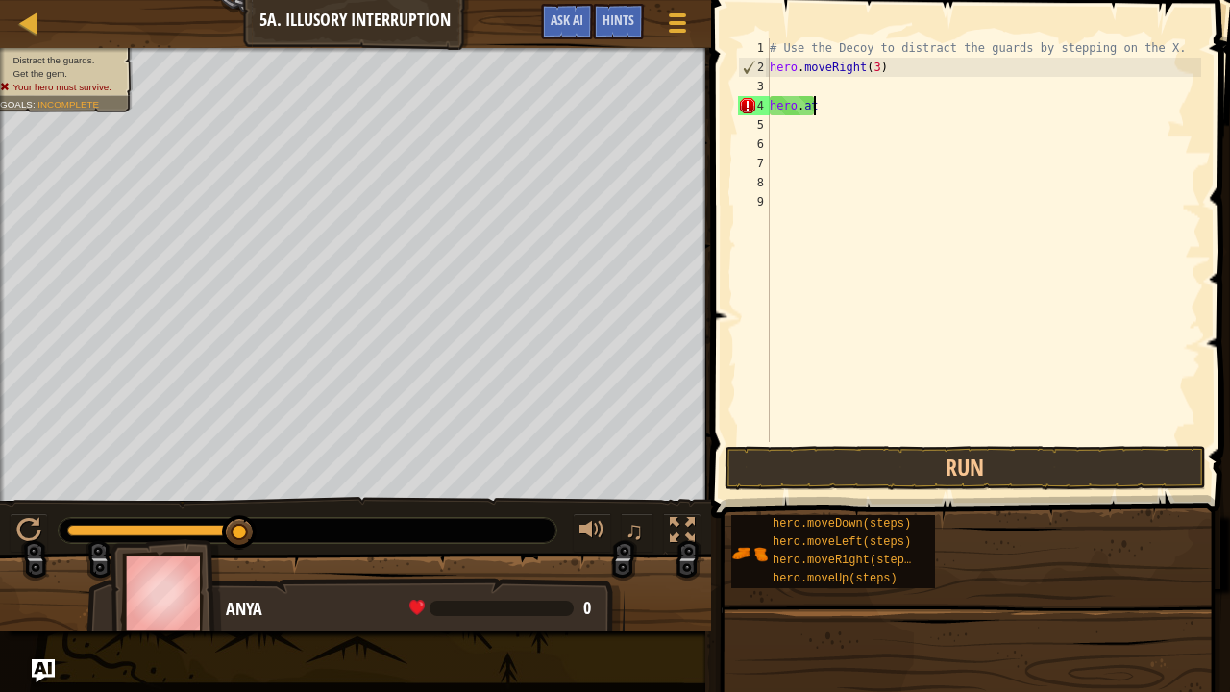
type textarea "h"
click at [619, 10] on div "Hints" at bounding box center [618, 22] width 51 height 36
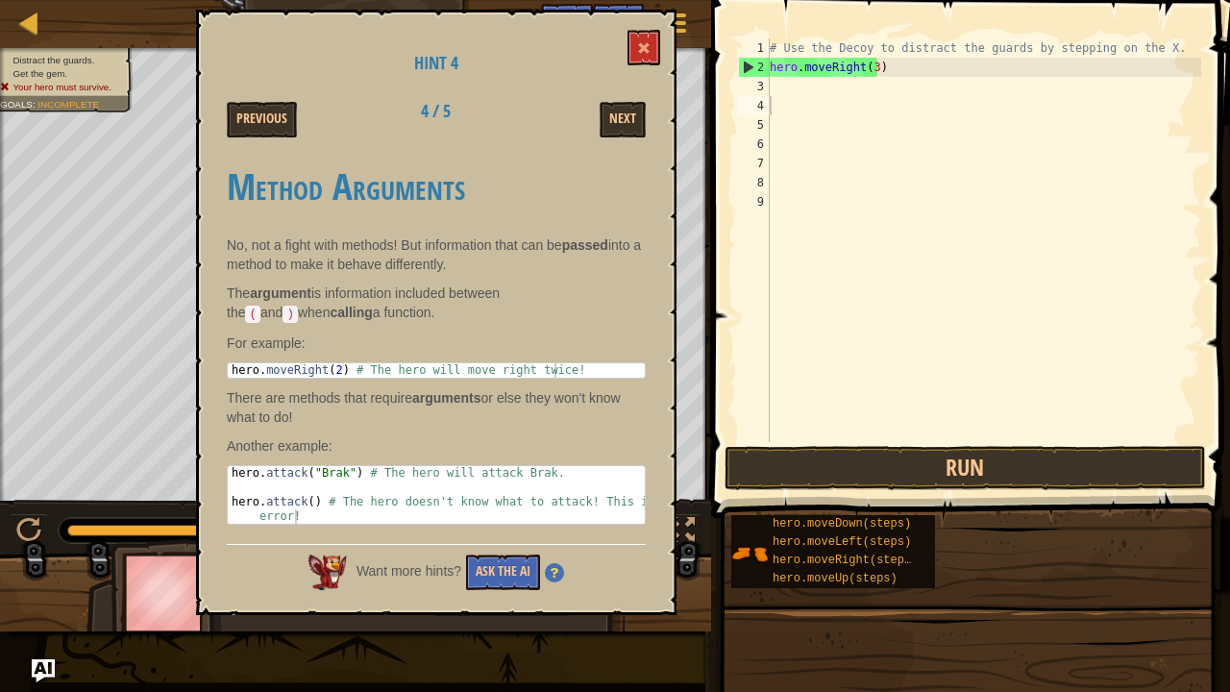
drag, startPoint x: 229, startPoint y: 461, endPoint x: 259, endPoint y: 460, distance: 30.8
click at [259, 460] on div "Method Arguments No, not a fight with methods! But information that can be pass…" at bounding box center [436, 340] width 419 height 387
drag, startPoint x: 225, startPoint y: 462, endPoint x: 252, endPoint y: 467, distance: 27.3
click at [252, 467] on div "Hint 4 Previous 4 / 5 Next Method Arguments No, not a fight with methods! But i…" at bounding box center [436, 312] width 480 height 605
type textarea "hero.attack("Brak") # The hero will attack Brak."
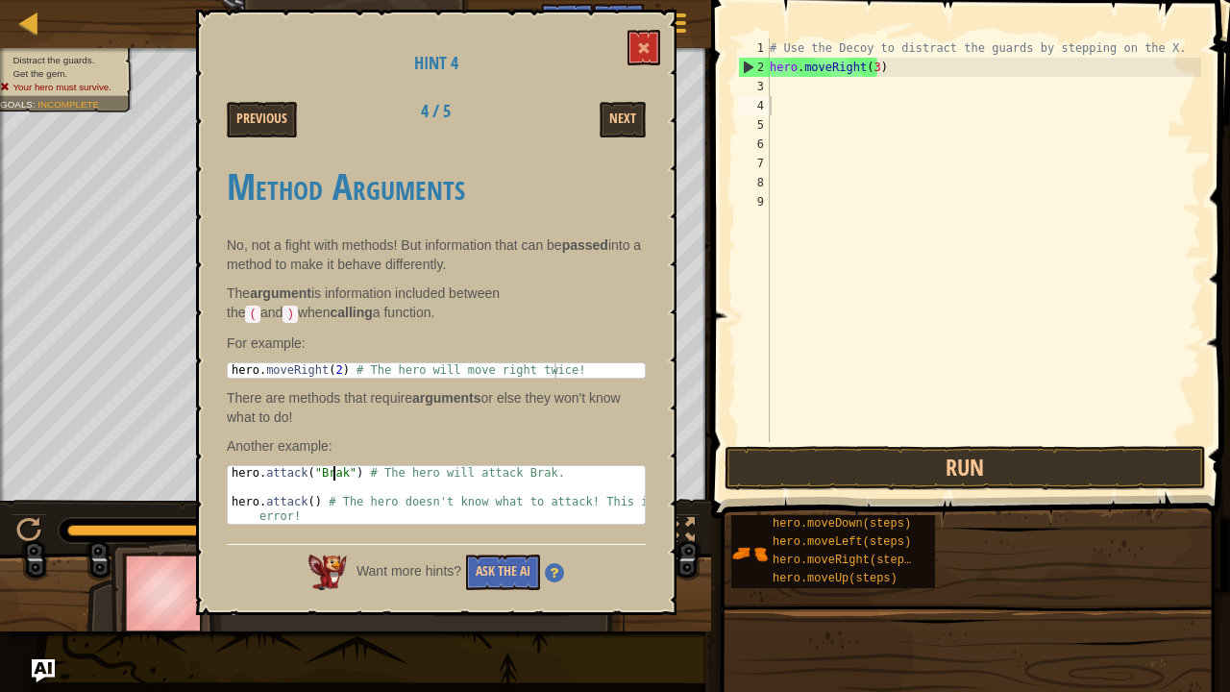
drag, startPoint x: 227, startPoint y: 464, endPoint x: 334, endPoint y: 463, distance: 107.6
click at [334, 466] on div "hero . attack ( "Brak" ) # The hero will attack Brak. hero . attack ( ) # The h…" at bounding box center [437, 516] width 418 height 101
drag, startPoint x: 349, startPoint y: 469, endPoint x: 225, endPoint y: 466, distance: 124.0
click at [225, 466] on div "Hint 4 Previous 4 / 5 Next Method Arguments No, not a fight with methods! But i…" at bounding box center [436, 312] width 480 height 605
click at [350, 467] on div "hero . attack ( "Brak" ) # The hero will attack Brak. hero . attack ( ) # The h…" at bounding box center [436, 495] width 417 height 58
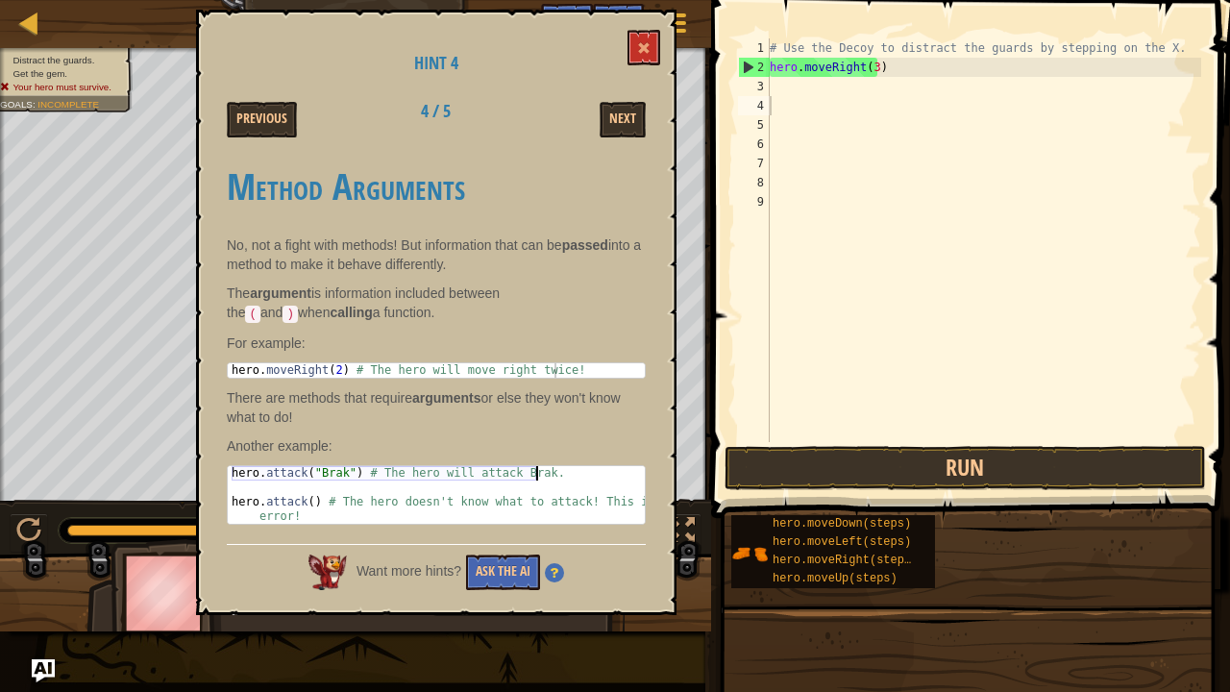
drag, startPoint x: 231, startPoint y: 469, endPoint x: 665, endPoint y: 475, distance: 434.3
click at [665, 475] on div "Hint 4 Previous 4 / 5 Next Method Arguments No, not a fight with methods! But i…" at bounding box center [436, 312] width 480 height 605
click at [783, 84] on div "# Use the Decoy to distract the guards by stepping on the X. hero . moveRight (…" at bounding box center [983, 259] width 435 height 442
paste textarea "hero.attack("Brak") # The hero will attack Brak."
type textarea "hero.attack("Brak") # The hero will attack Brak."
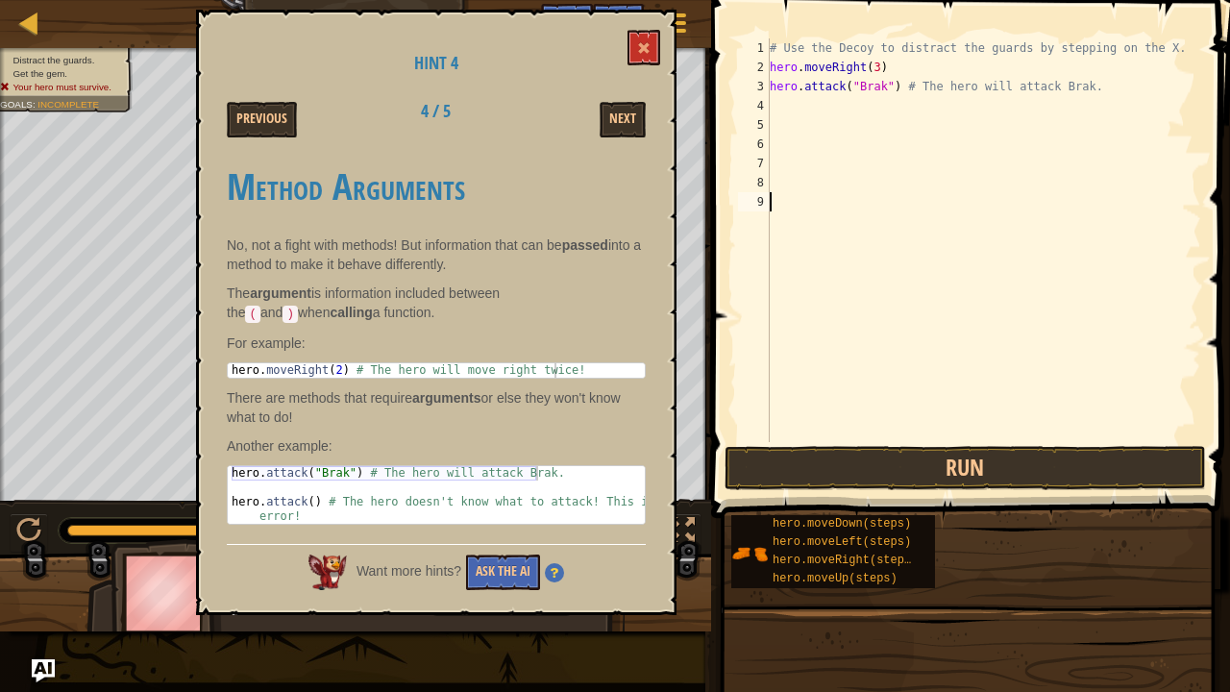
drag, startPoint x: 964, startPoint y: 472, endPoint x: 1039, endPoint y: 417, distance: 92.8
click at [1039, 417] on div "# Use the Decoy to distract the guards by stepping on the X. hero . moveRight (…" at bounding box center [983, 259] width 435 height 442
click at [1030, 471] on button "Run" at bounding box center [964, 468] width 481 height 44
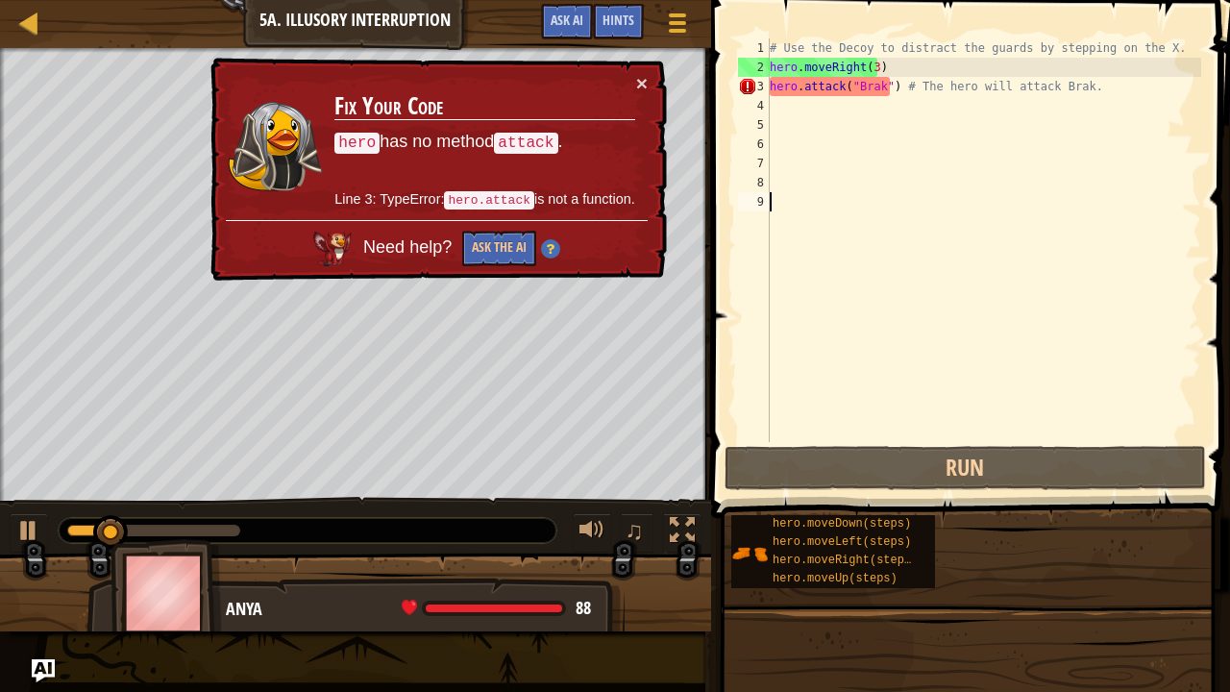
click at [817, 211] on div "# Use the Decoy to distract the guards by stepping on the X. hero . moveRight (…" at bounding box center [983, 259] width 435 height 442
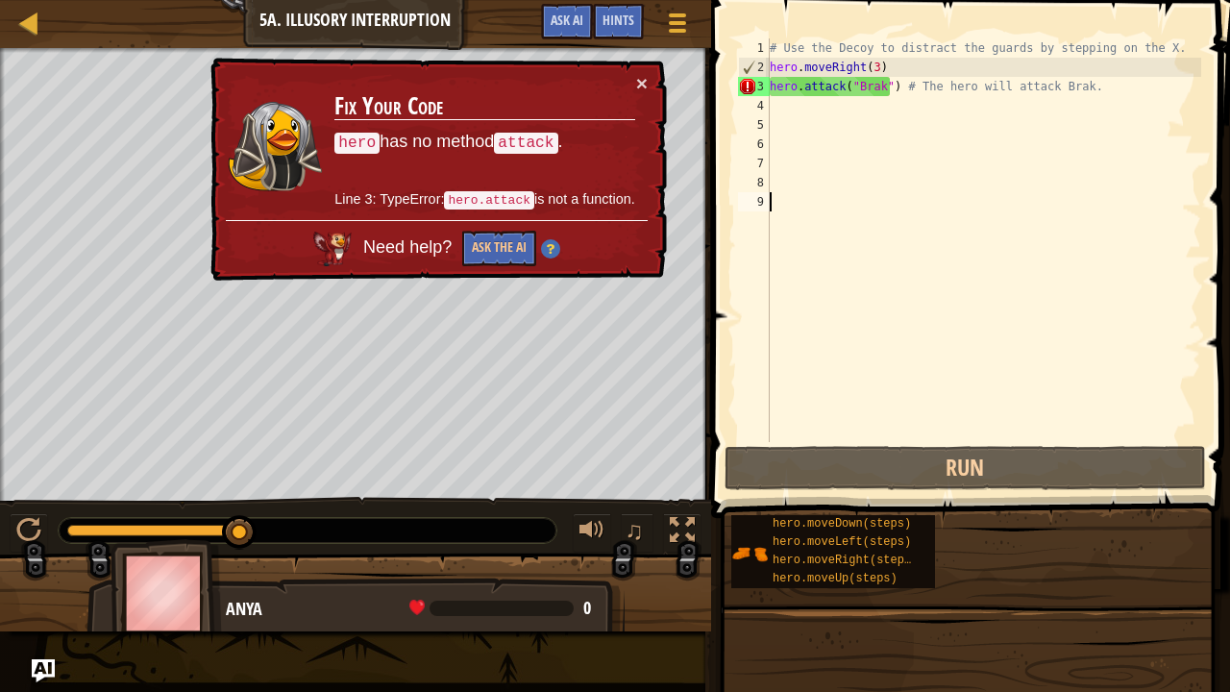
click at [194, 562] on img at bounding box center [165, 592] width 111 height 107
click at [29, 19] on div at bounding box center [29, 23] width 24 height 24
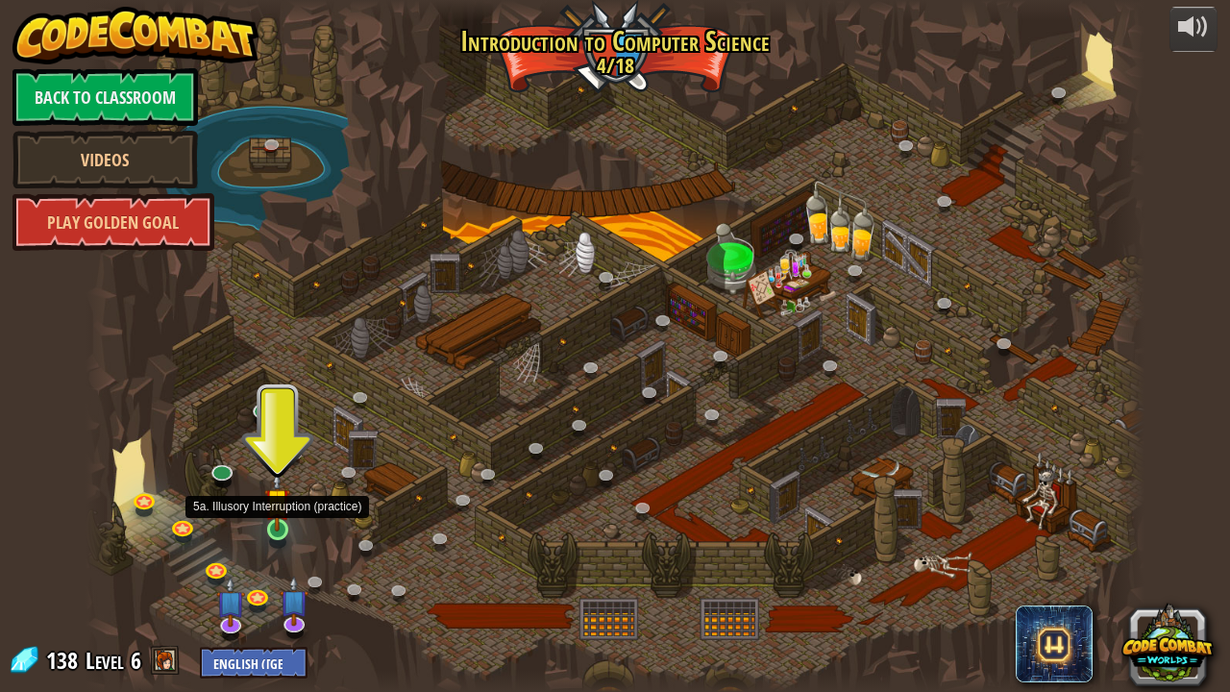
click at [288, 519] on img at bounding box center [277, 501] width 26 height 60
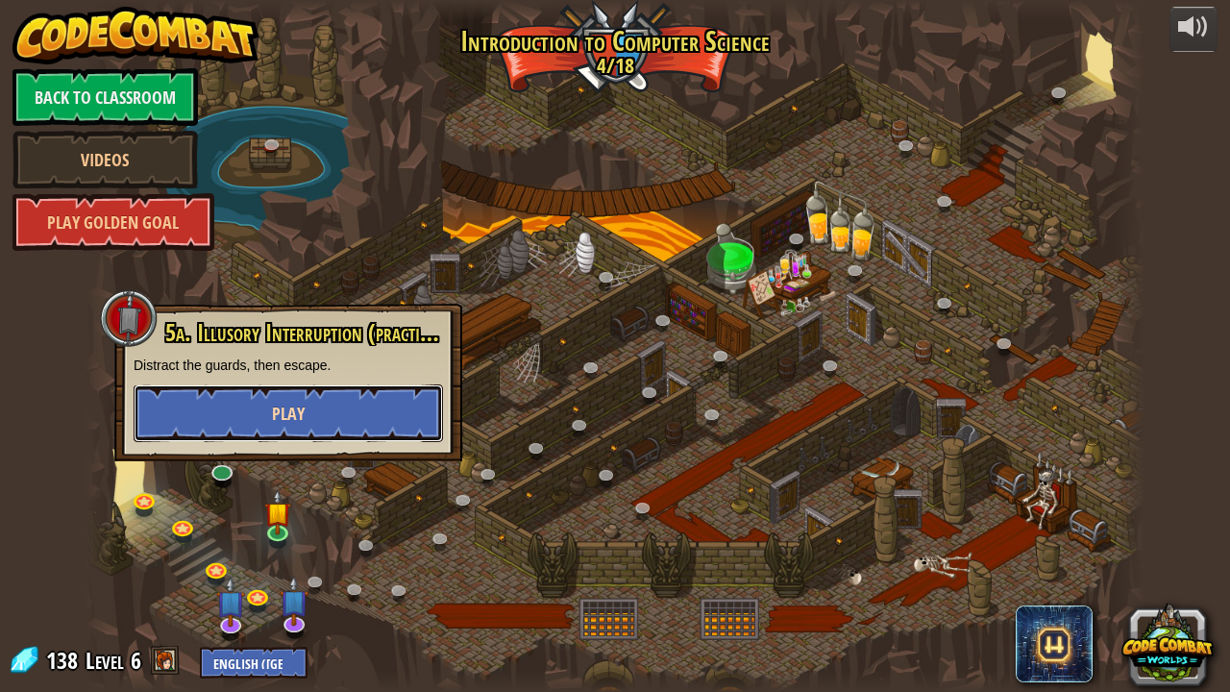
click at [240, 423] on button "Play" at bounding box center [288, 413] width 309 height 58
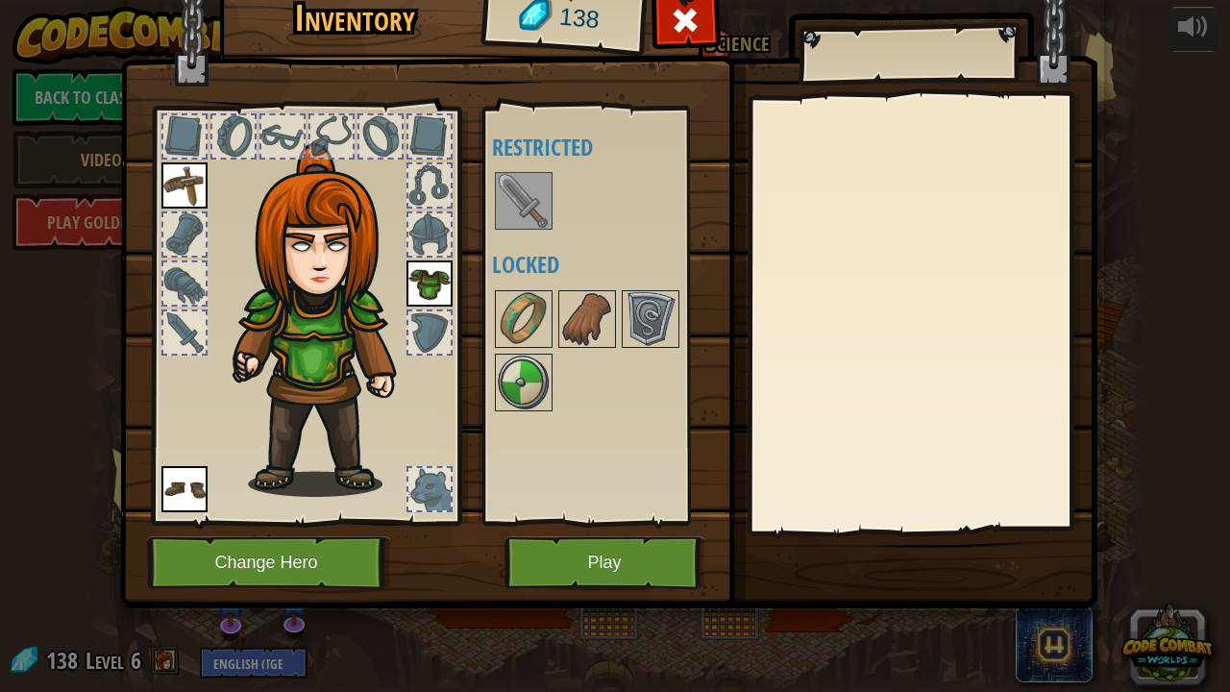
click at [511, 196] on img at bounding box center [524, 201] width 54 height 54
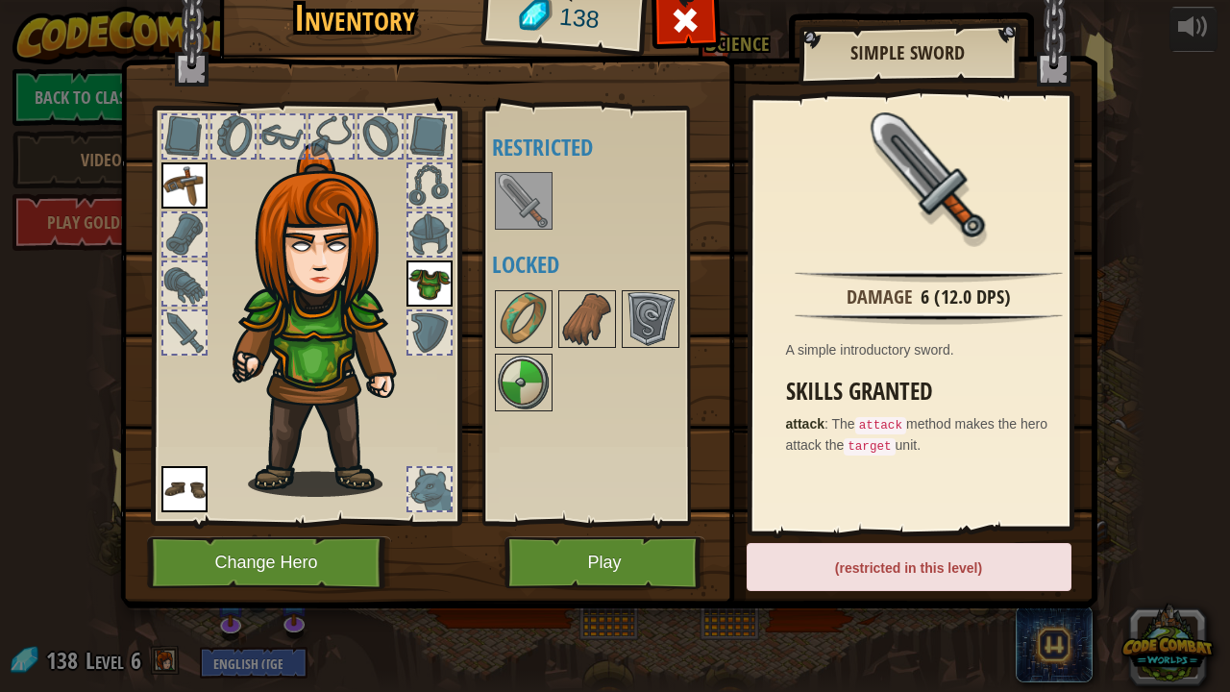
click at [511, 196] on img at bounding box center [524, 201] width 54 height 54
click at [184, 312] on div at bounding box center [184, 332] width 42 height 42
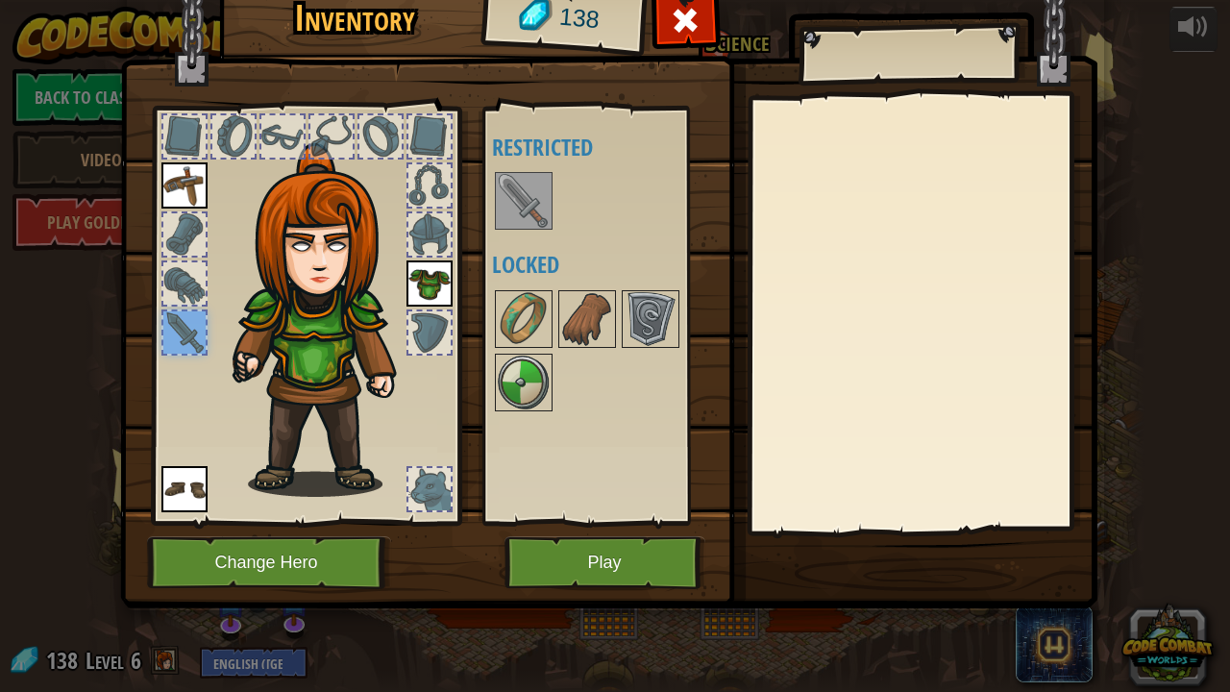
click at [184, 312] on div at bounding box center [184, 332] width 42 height 42
click at [304, 555] on button "Change Hero" at bounding box center [269, 562] width 244 height 53
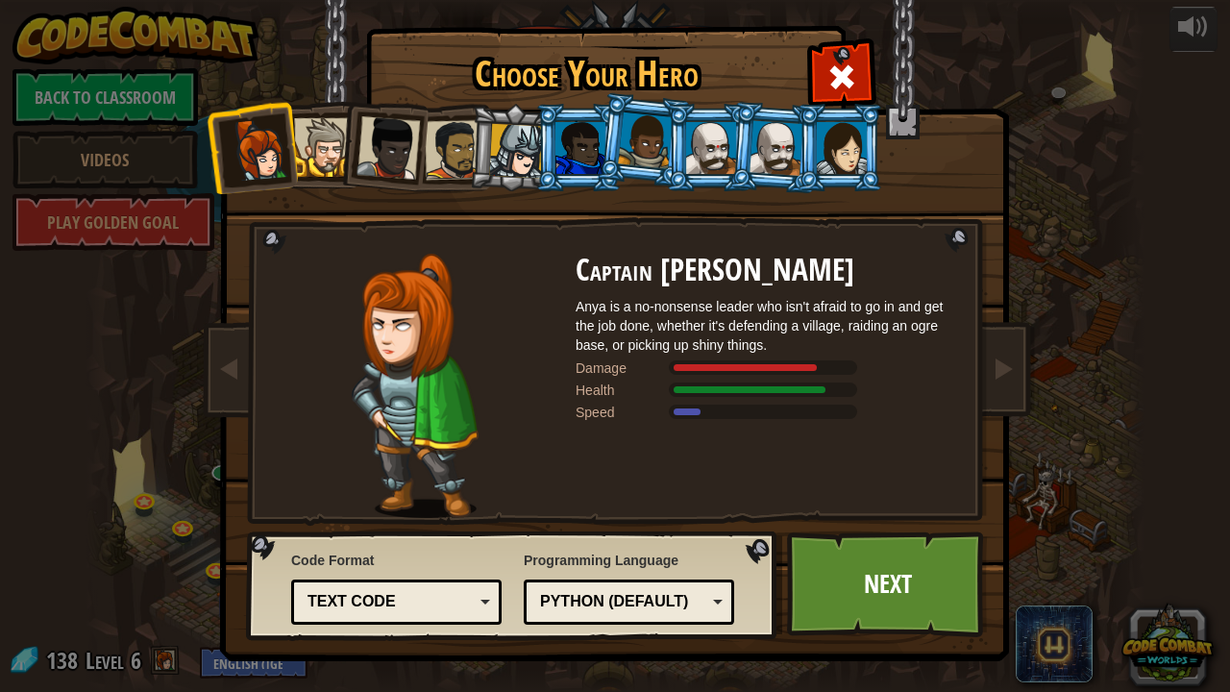
click at [320, 121] on div at bounding box center [323, 147] width 59 height 59
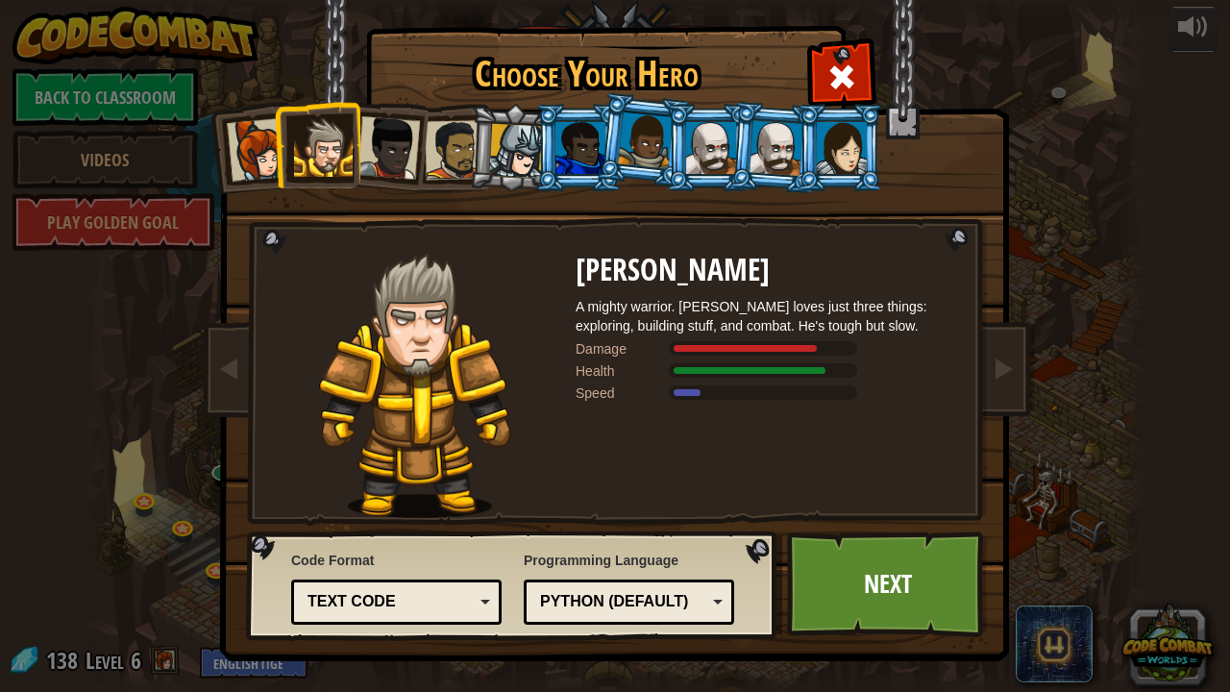
click at [384, 146] on div at bounding box center [387, 147] width 63 height 63
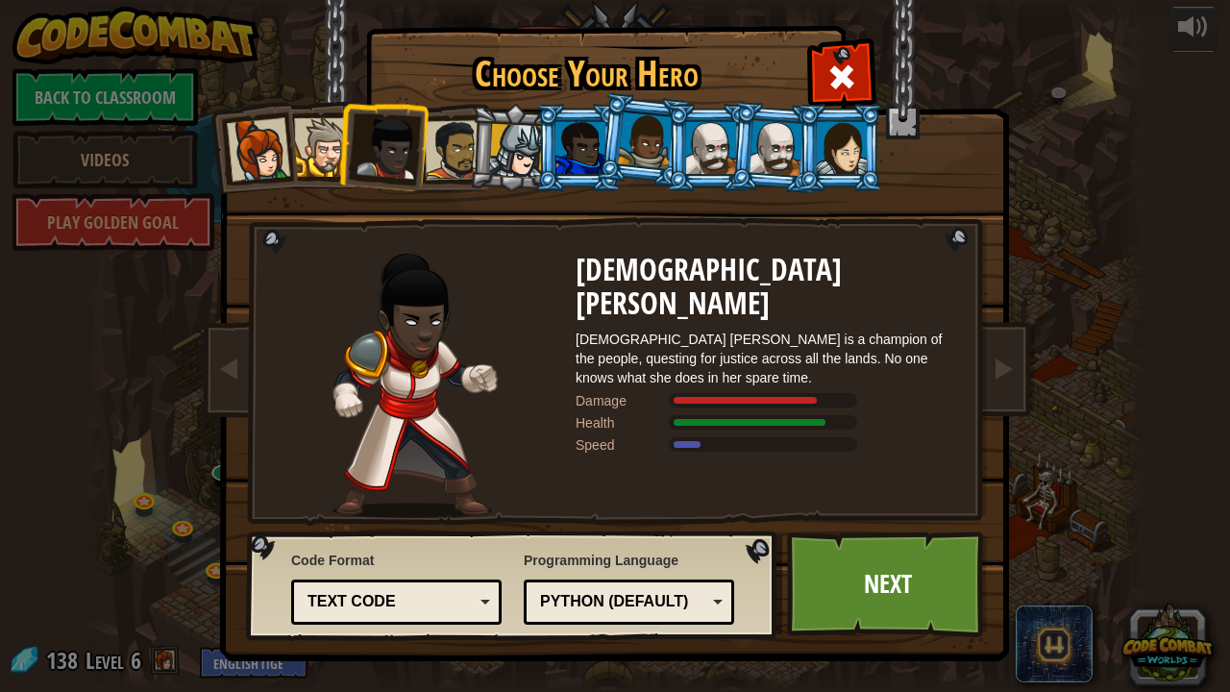
click at [460, 145] on div at bounding box center [455, 150] width 60 height 60
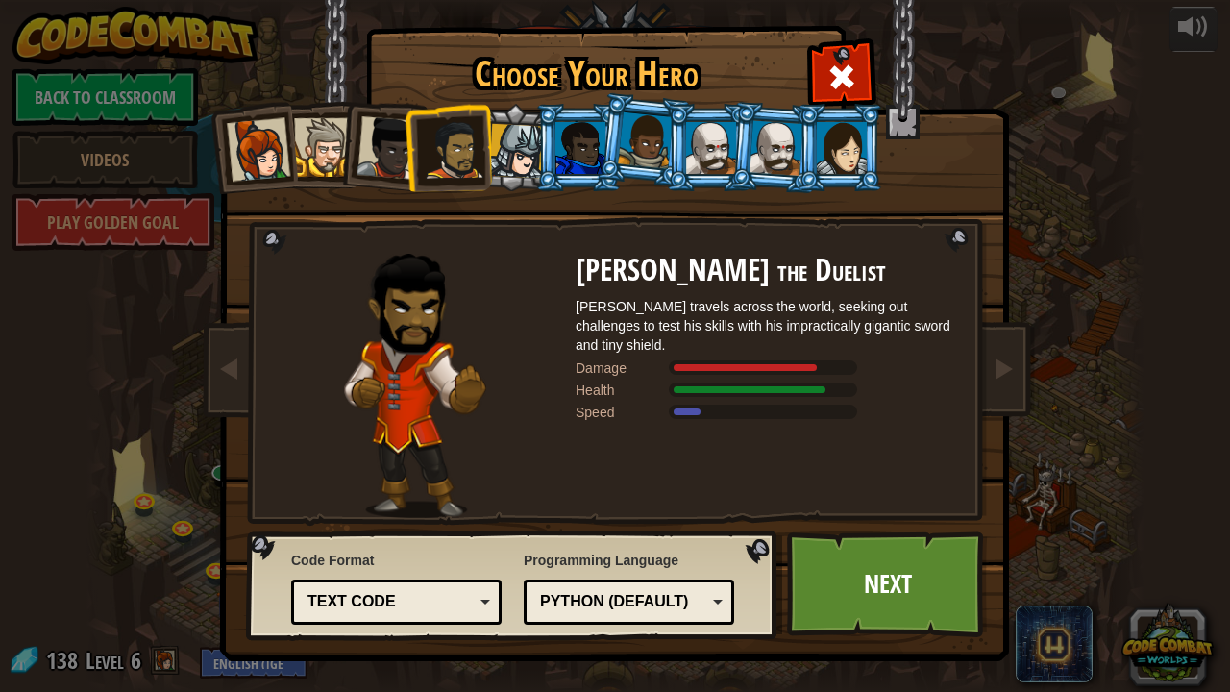
click at [539, 143] on li at bounding box center [578, 147] width 86 height 87
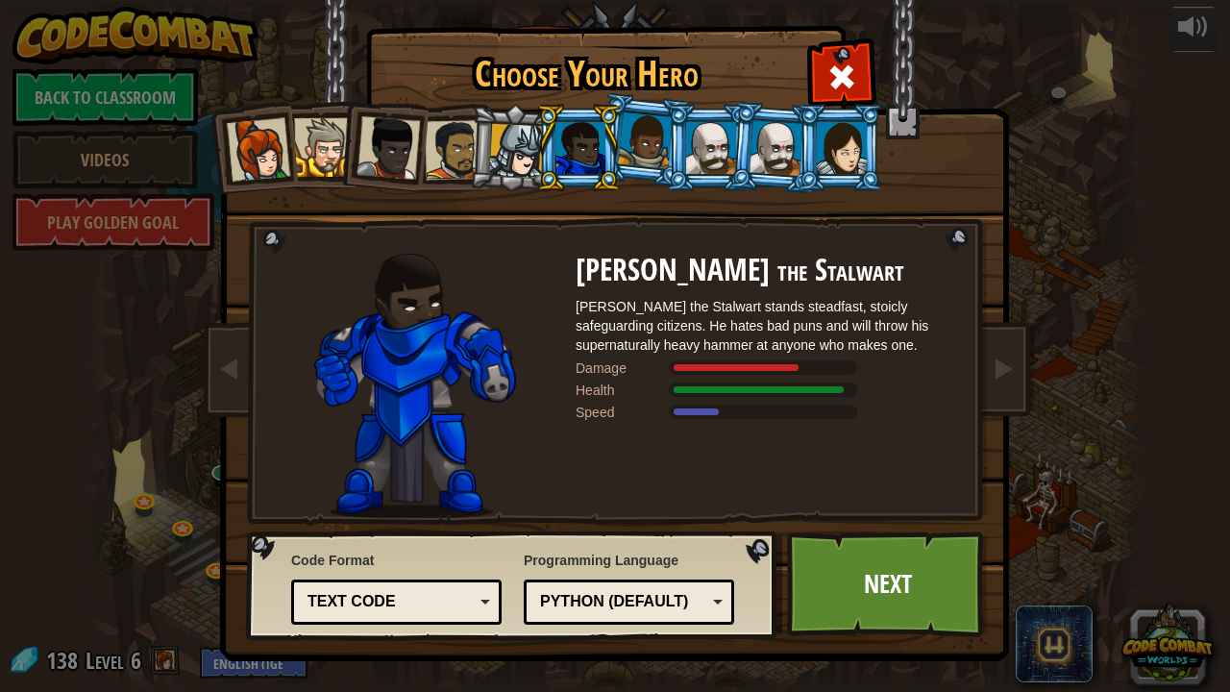
click at [650, 131] on div at bounding box center [645, 140] width 55 height 57
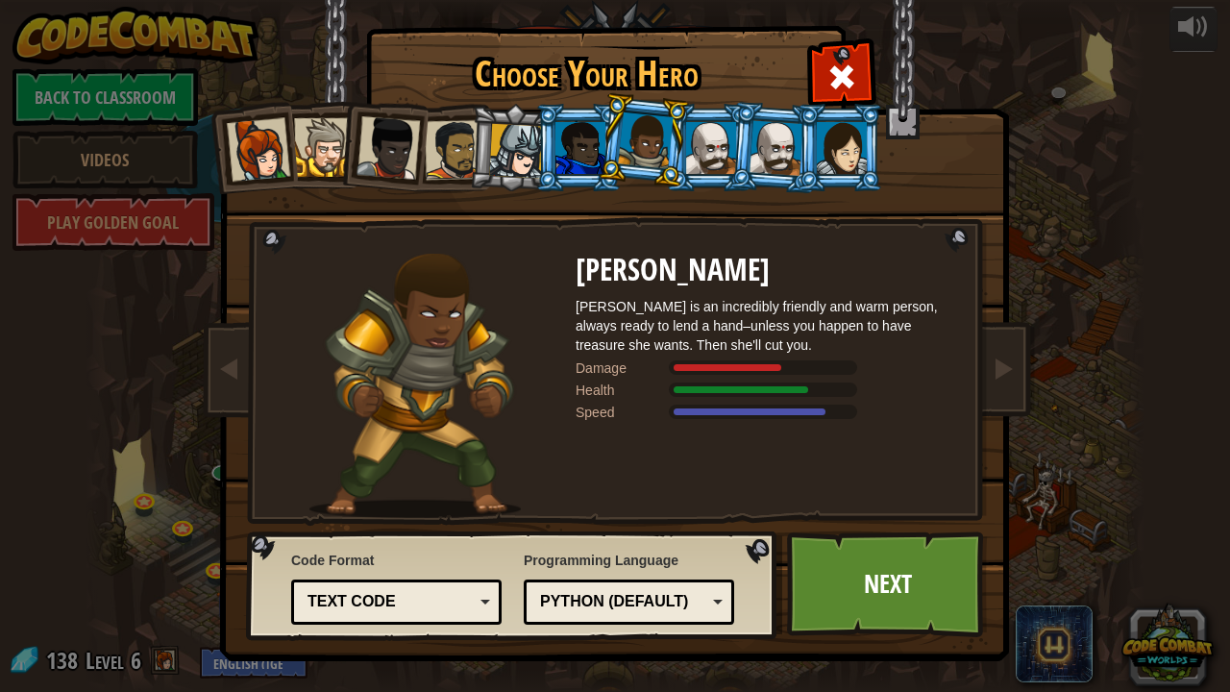
click at [725, 150] on div at bounding box center [711, 148] width 50 height 52
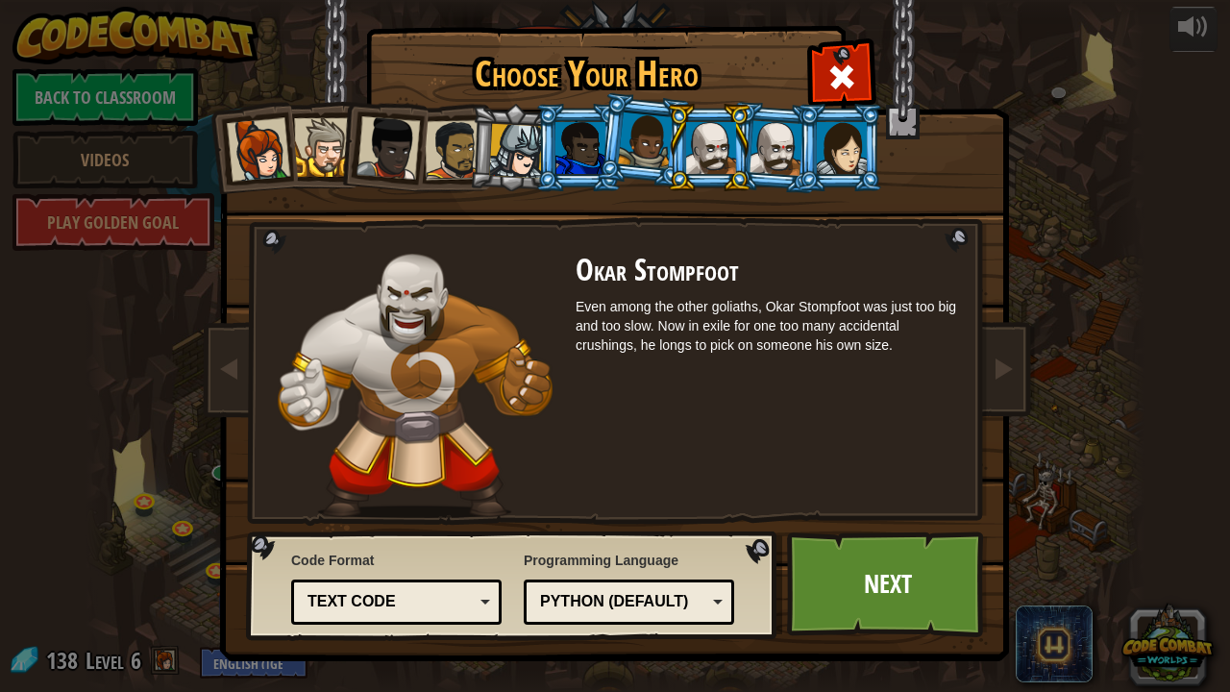
click at [774, 150] on div at bounding box center [776, 147] width 54 height 55
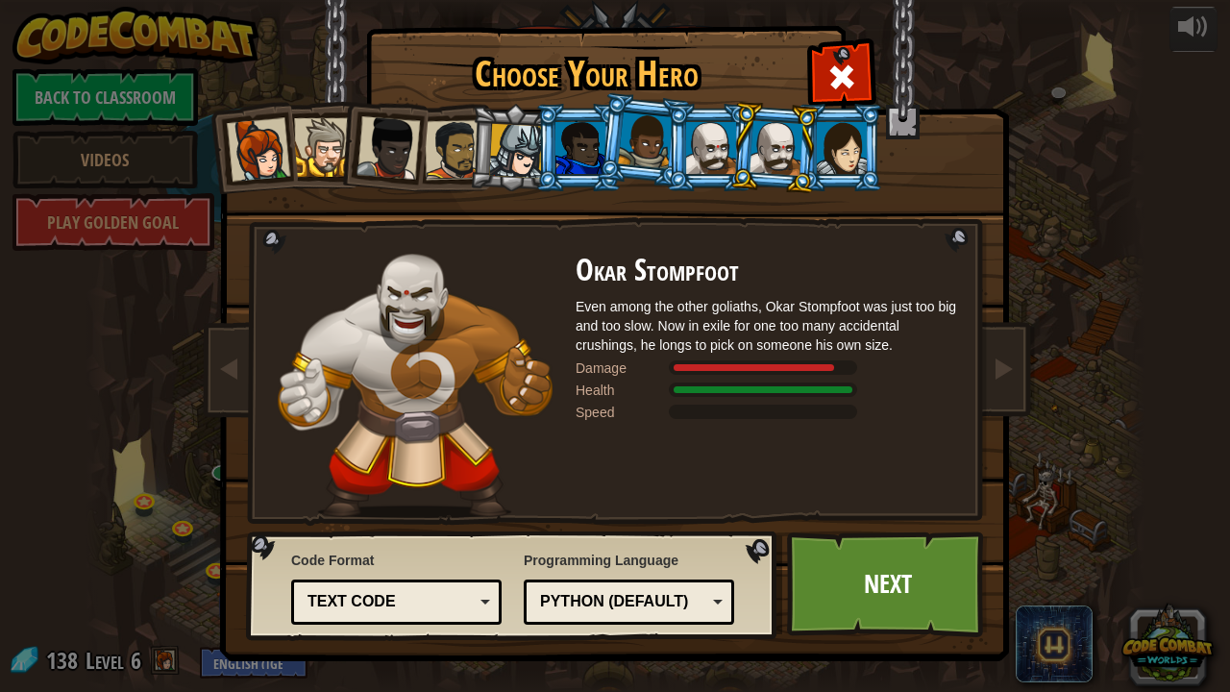
click at [702, 141] on div at bounding box center [711, 148] width 50 height 52
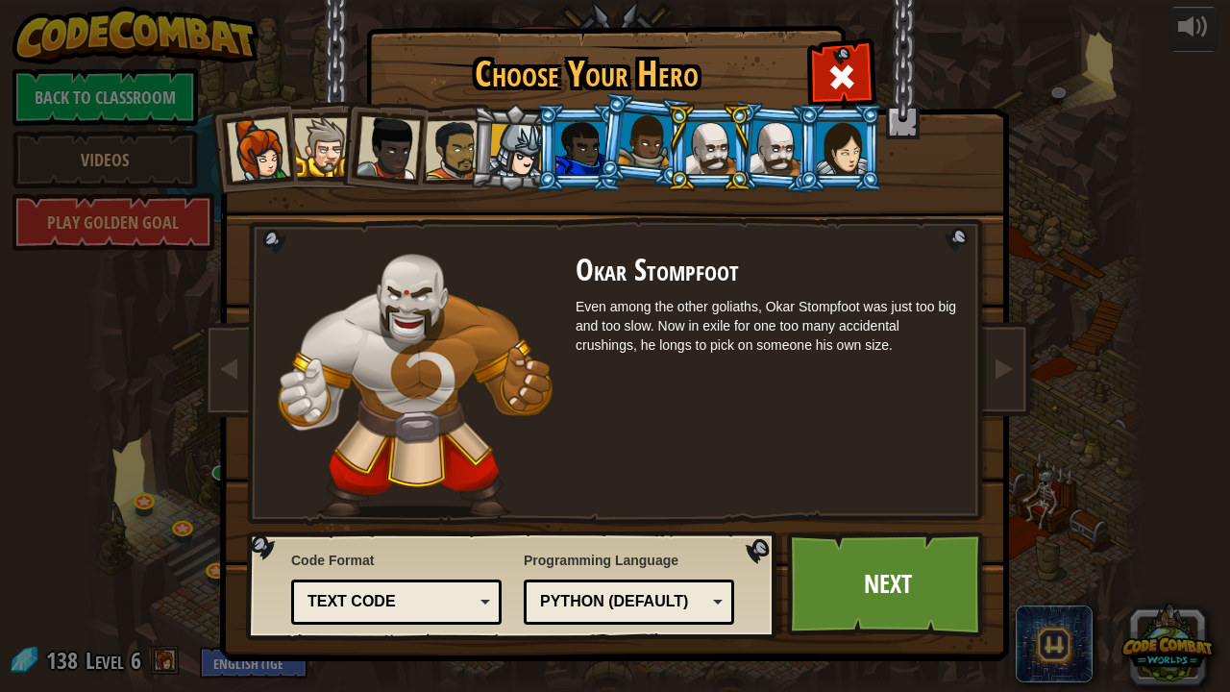
click at [777, 157] on div at bounding box center [776, 147] width 54 height 55
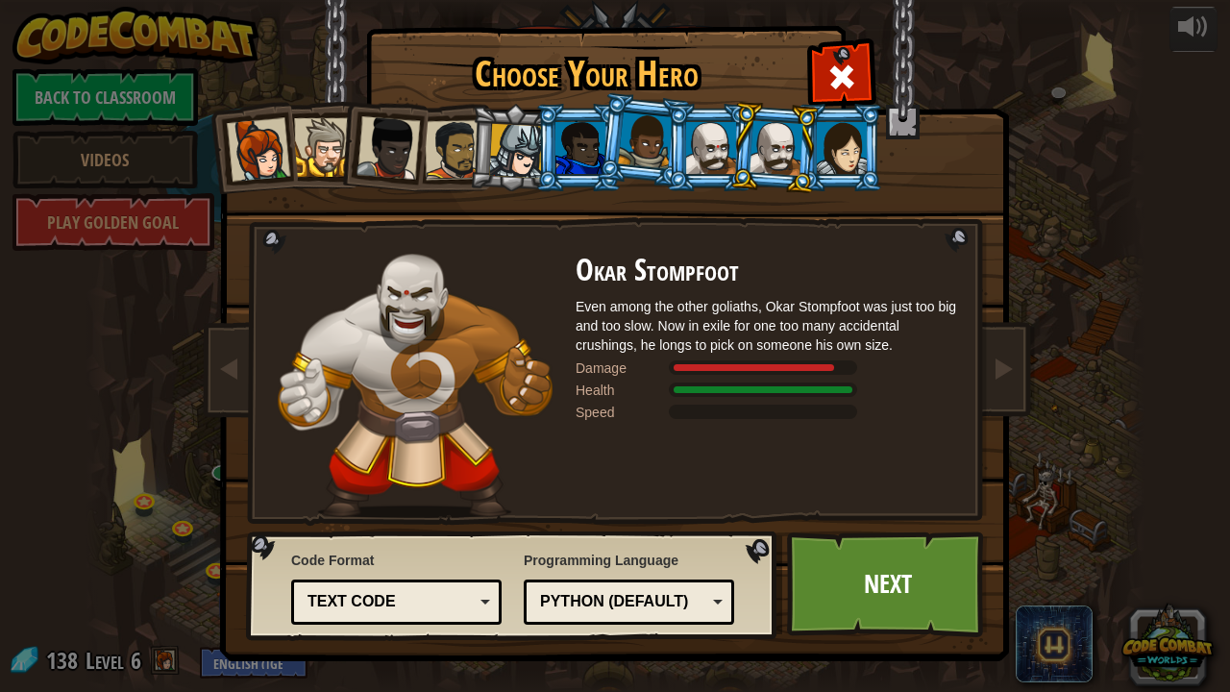
click at [844, 154] on div at bounding box center [842, 148] width 50 height 52
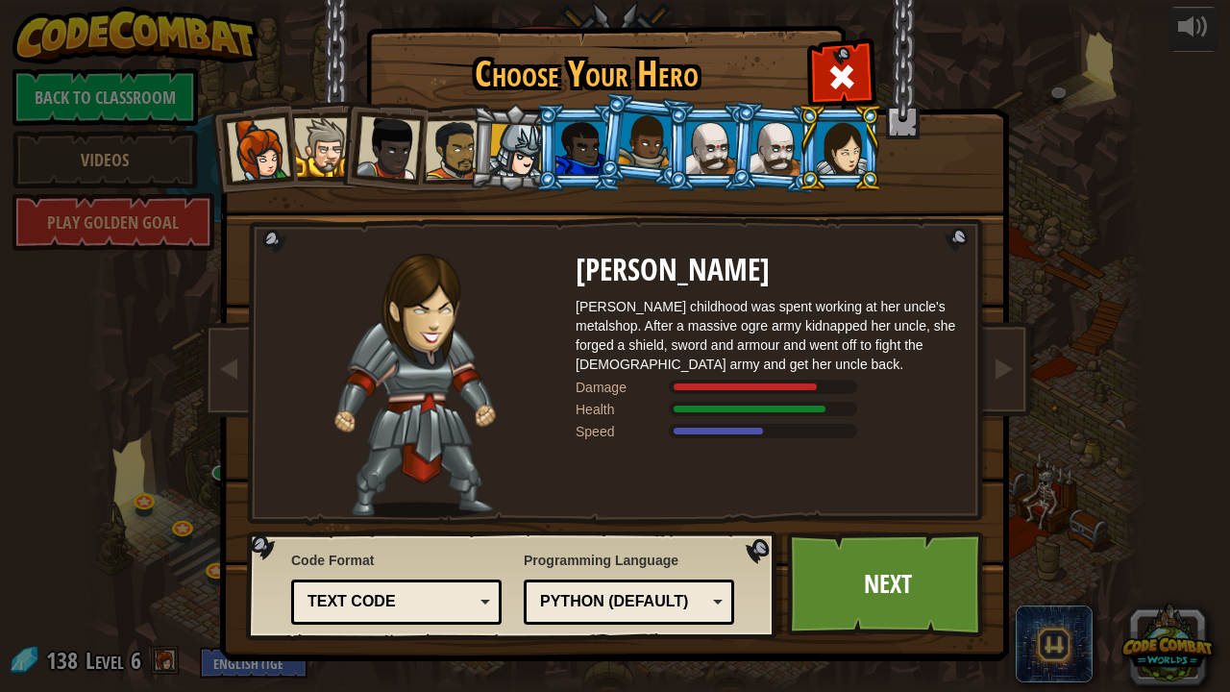
click at [311, 150] on div at bounding box center [323, 147] width 59 height 59
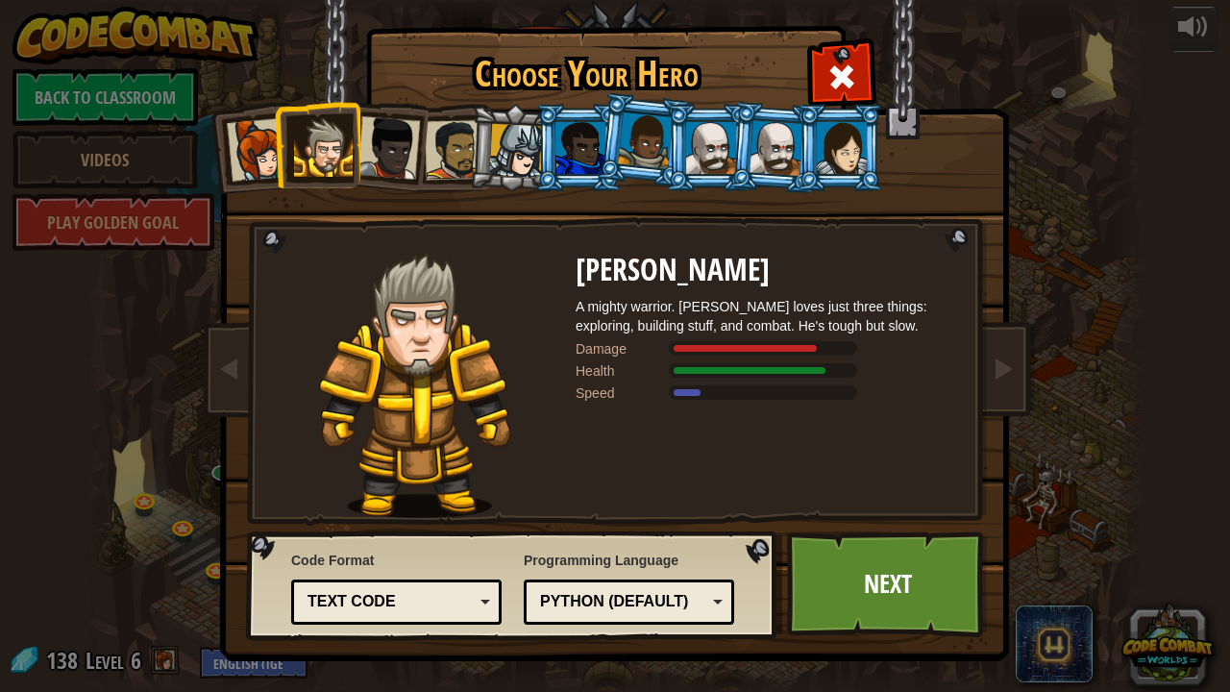
click at [842, 150] on div at bounding box center [842, 148] width 50 height 52
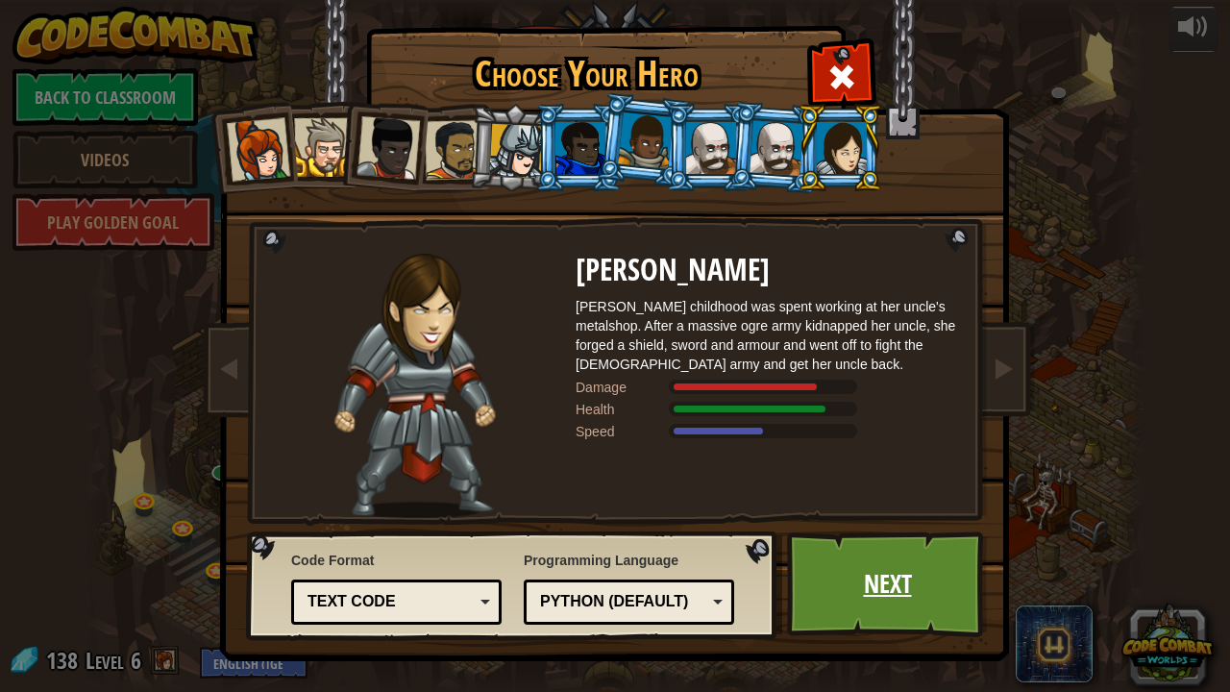
drag, startPoint x: 878, startPoint y: 577, endPoint x: 829, endPoint y: 551, distance: 55.4
click at [829, 551] on link "Next" at bounding box center [887, 584] width 201 height 106
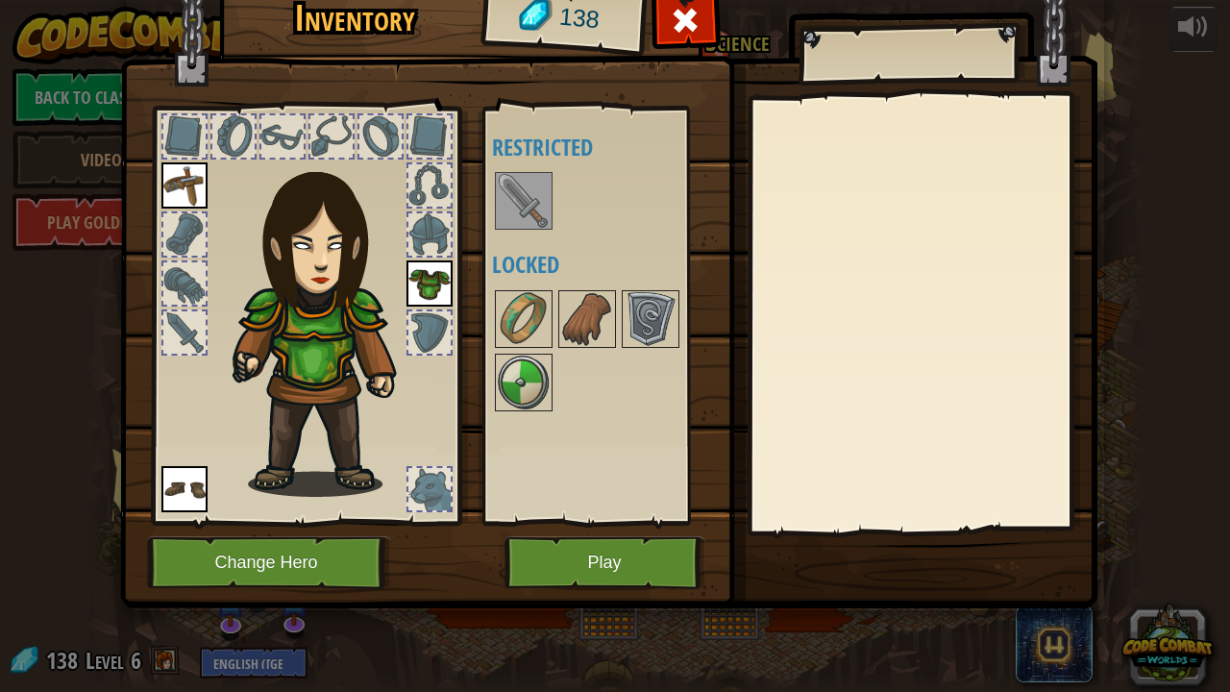
click at [530, 225] on img at bounding box center [524, 201] width 54 height 54
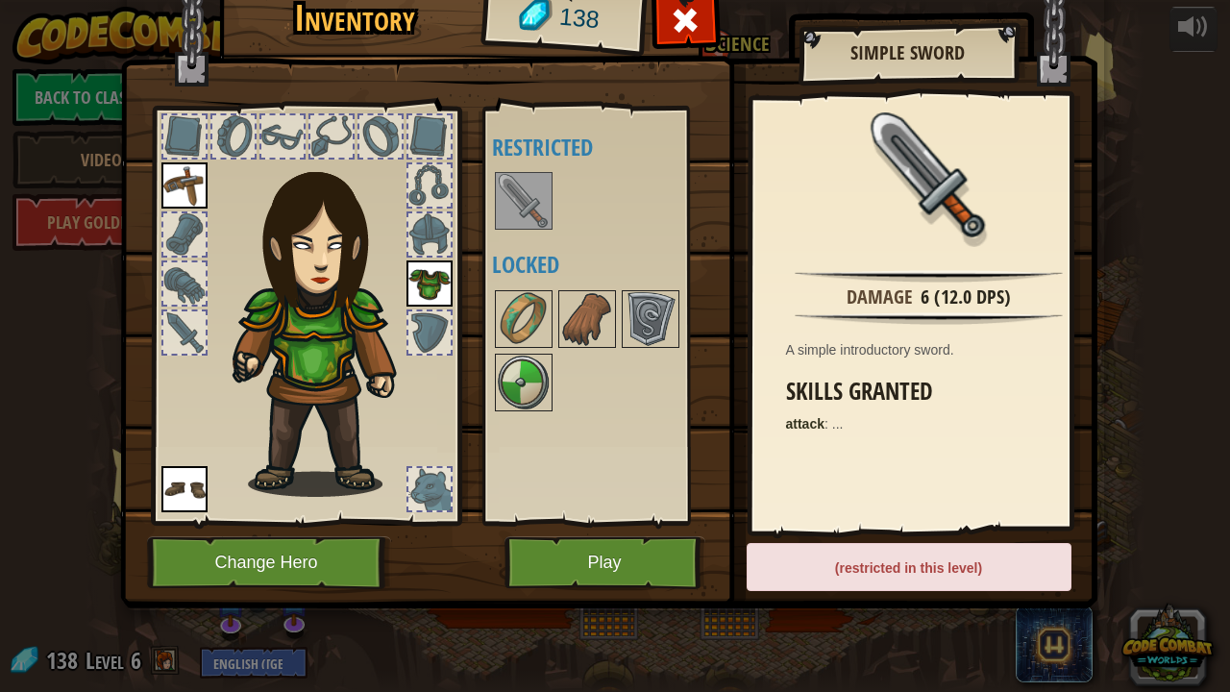
click at [532, 227] on img at bounding box center [524, 201] width 54 height 54
click at [938, 562] on div "(restricted in this level)" at bounding box center [909, 567] width 325 height 48
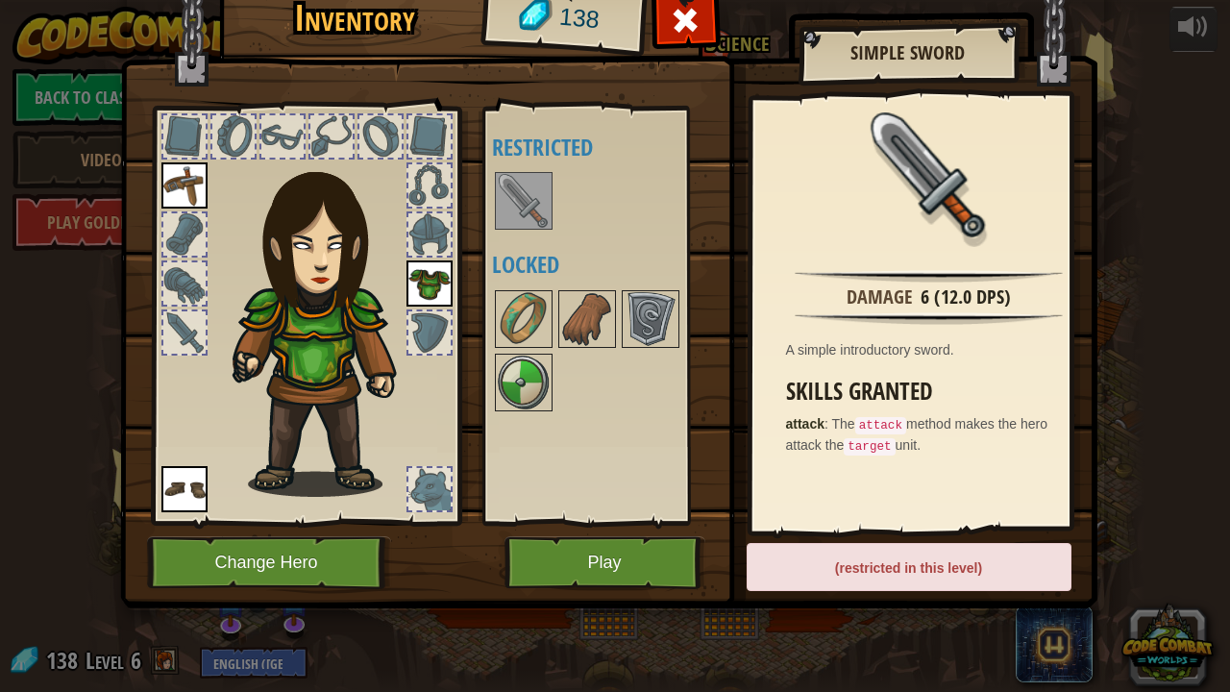
click at [870, 562] on div "(restricted in this level)" at bounding box center [909, 567] width 325 height 48
click at [681, 23] on span at bounding box center [685, 20] width 31 height 31
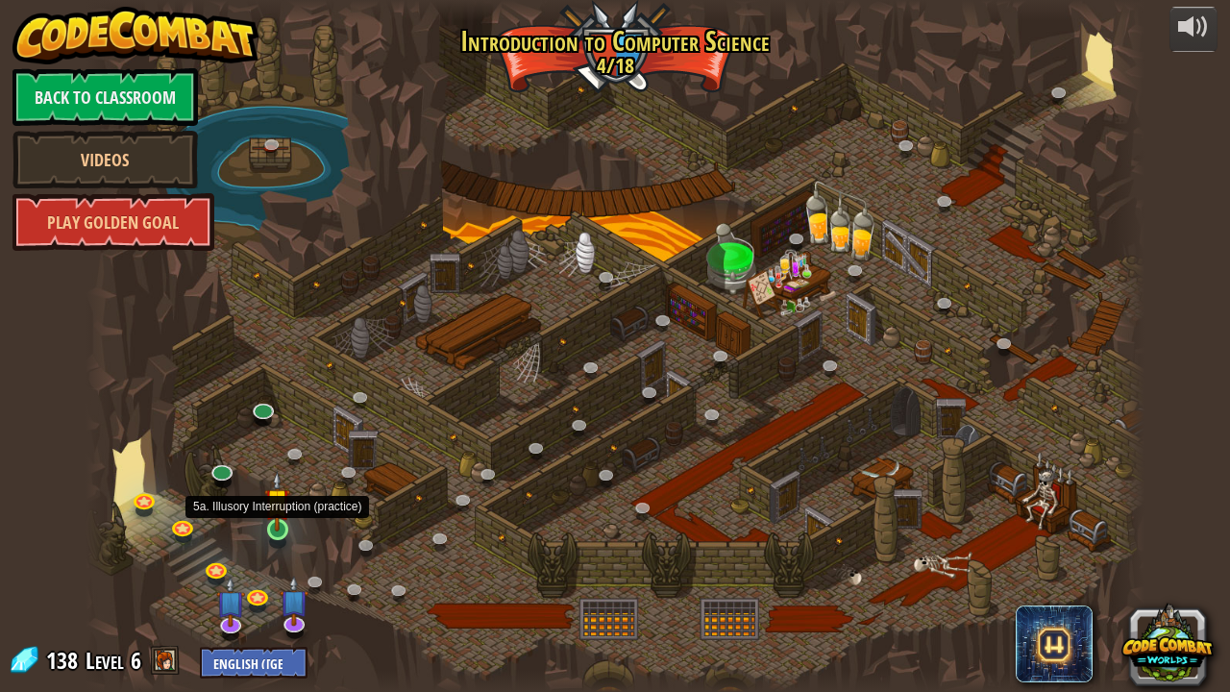
click at [275, 513] on img at bounding box center [277, 501] width 26 height 60
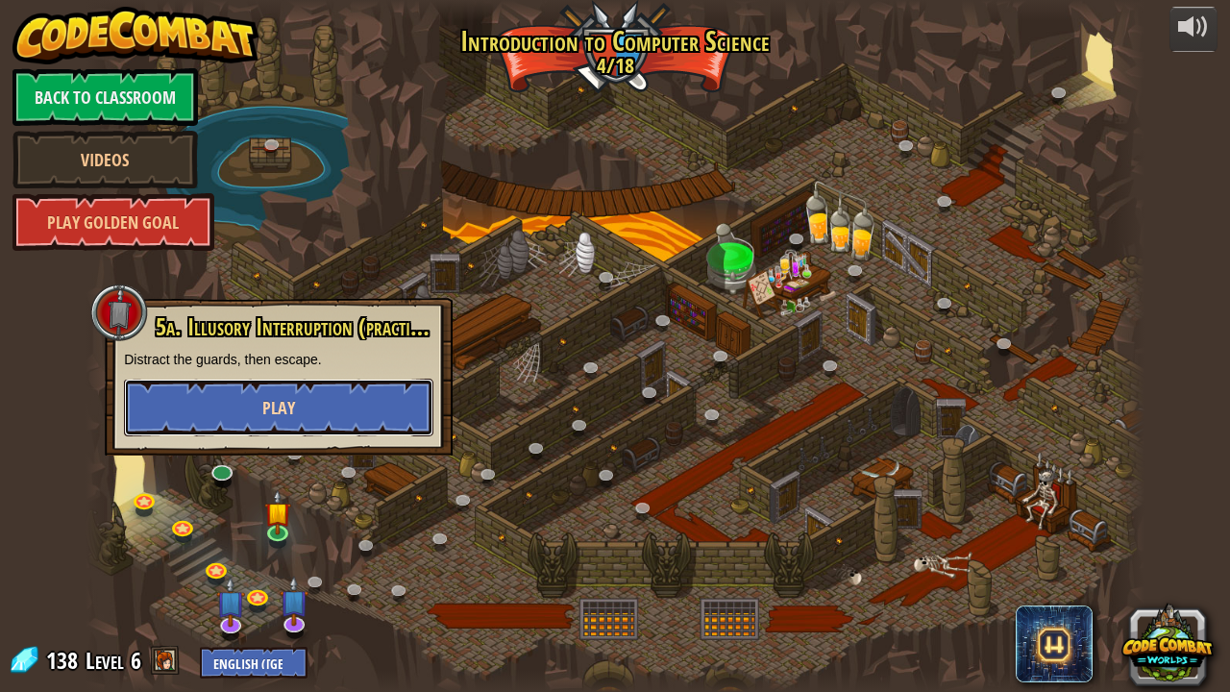
click at [245, 409] on button "Play" at bounding box center [278, 408] width 309 height 58
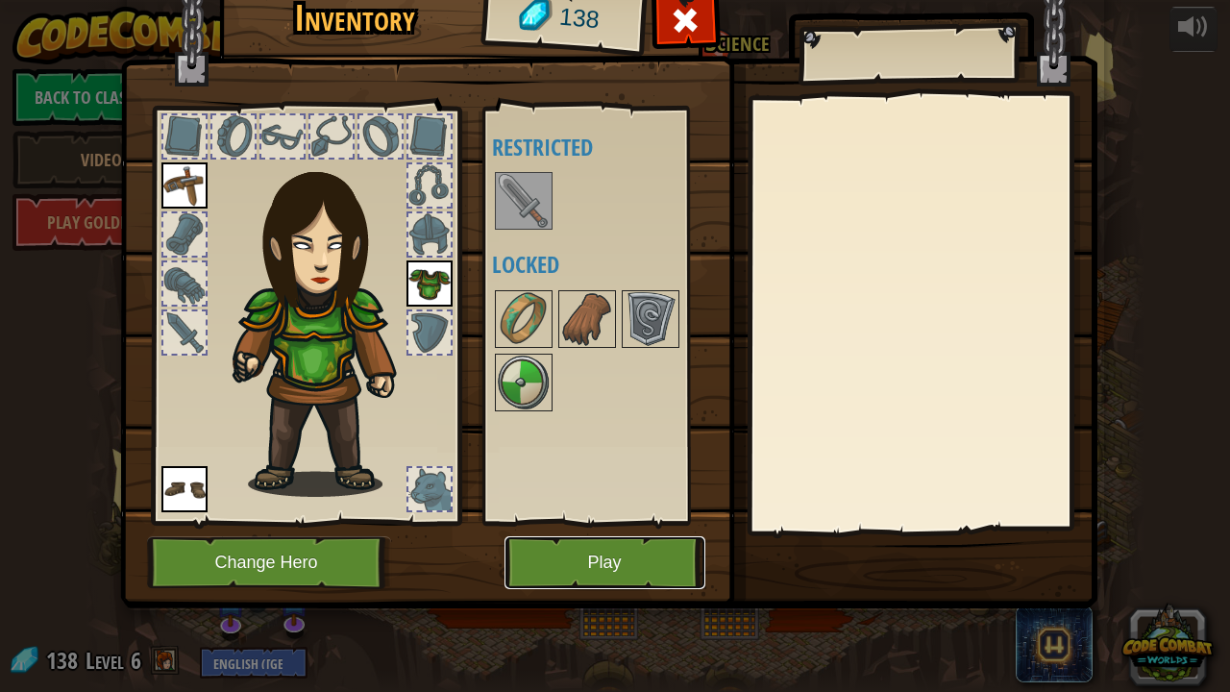
click at [577, 562] on button "Play" at bounding box center [604, 562] width 201 height 53
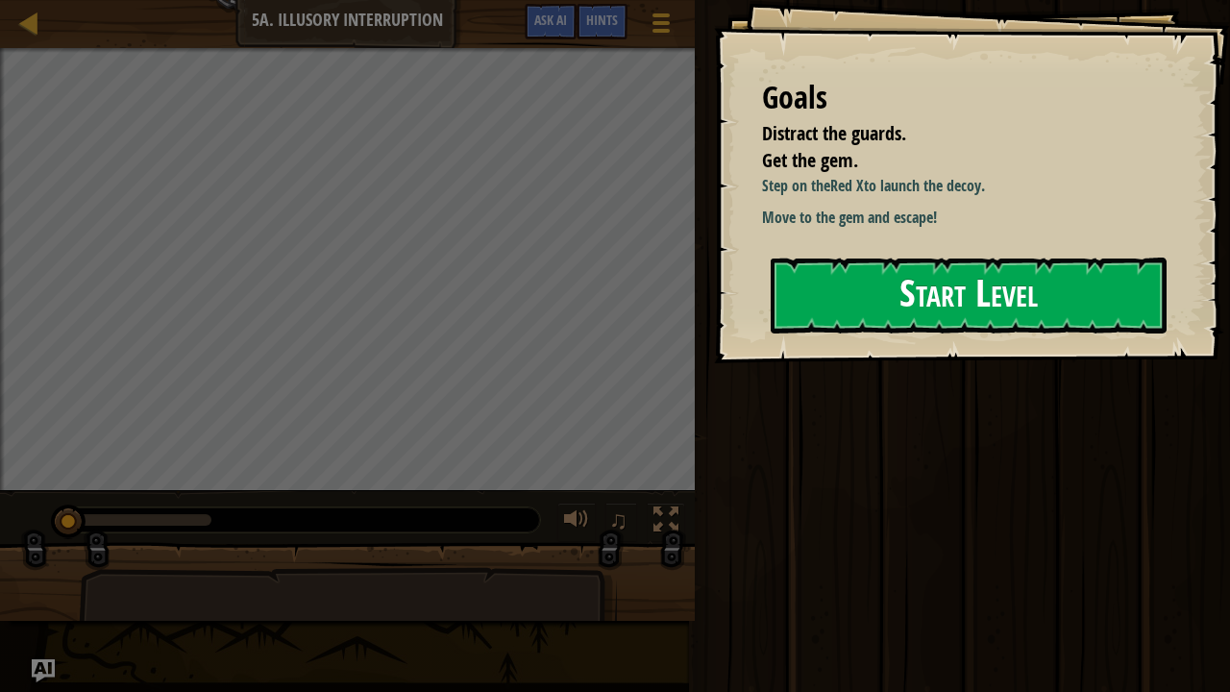
click at [964, 303] on button "Start Level" at bounding box center [969, 296] width 396 height 76
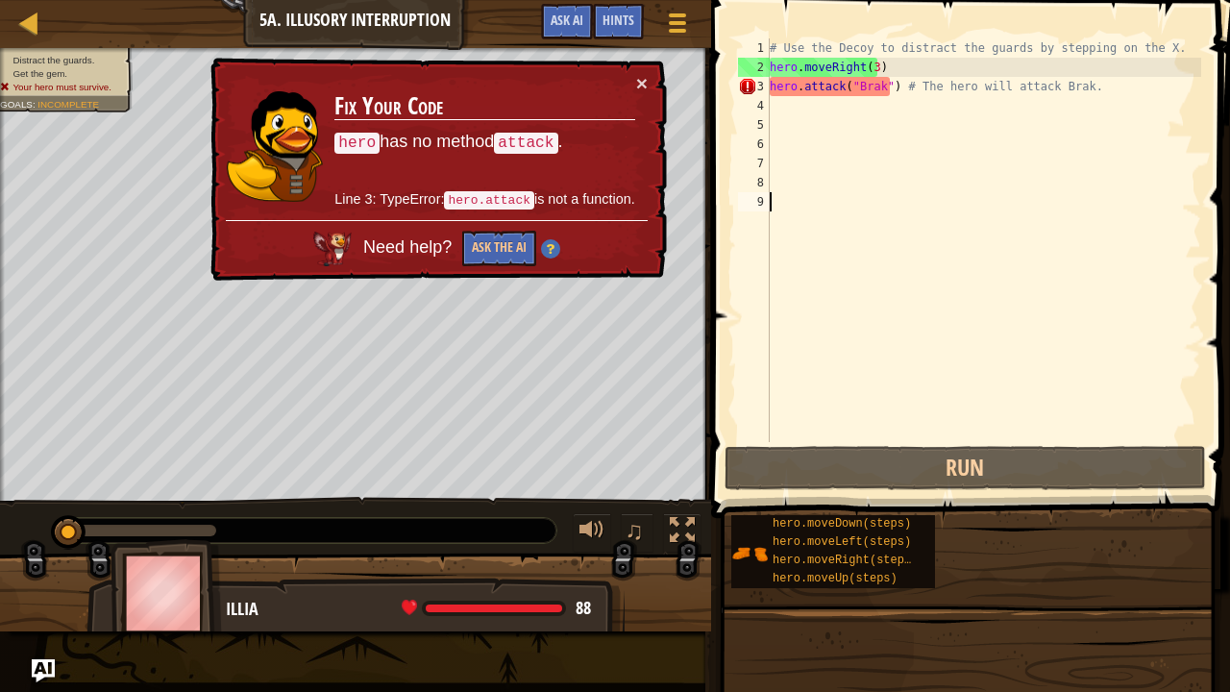
click at [1060, 92] on div "# Use the Decoy to distract the guards by stepping on the X. hero . moveRight (…" at bounding box center [983, 259] width 435 height 442
click at [1091, 83] on div "# Use the Decoy to distract the guards by stepping on the X. hero . moveRight (…" at bounding box center [983, 259] width 435 height 442
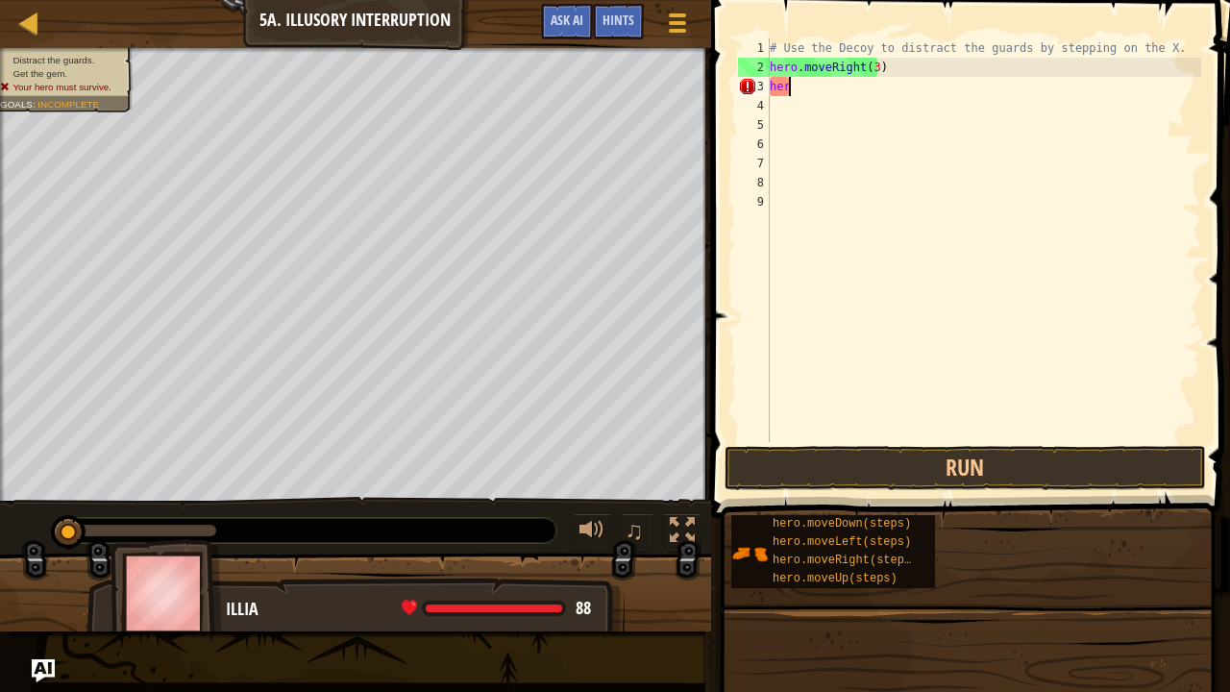
type textarea "h"
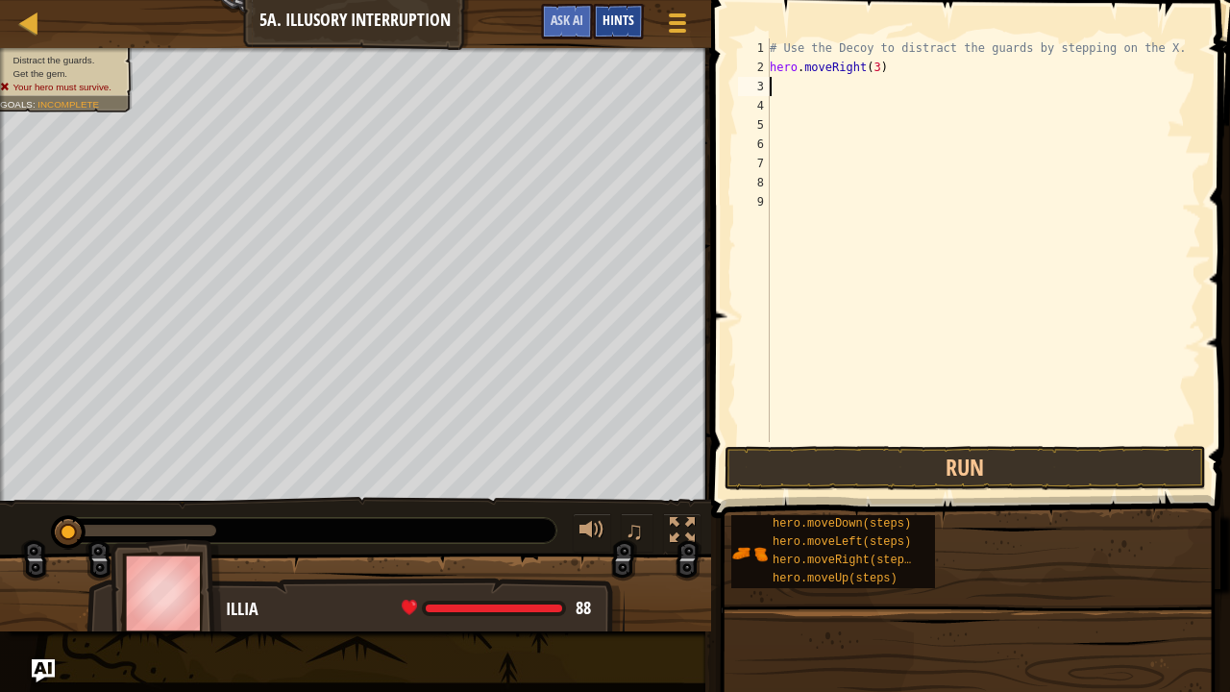
click at [612, 14] on span "Hints" at bounding box center [618, 20] width 32 height 18
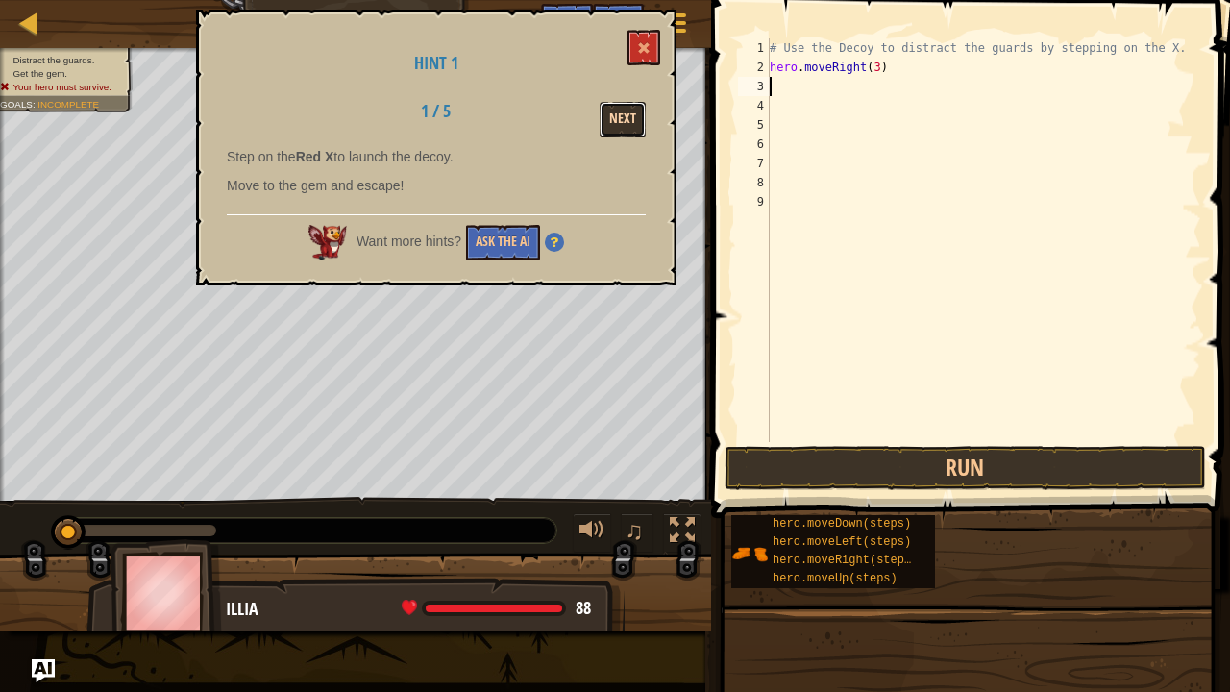
click at [626, 112] on button "Next" at bounding box center [623, 120] width 46 height 36
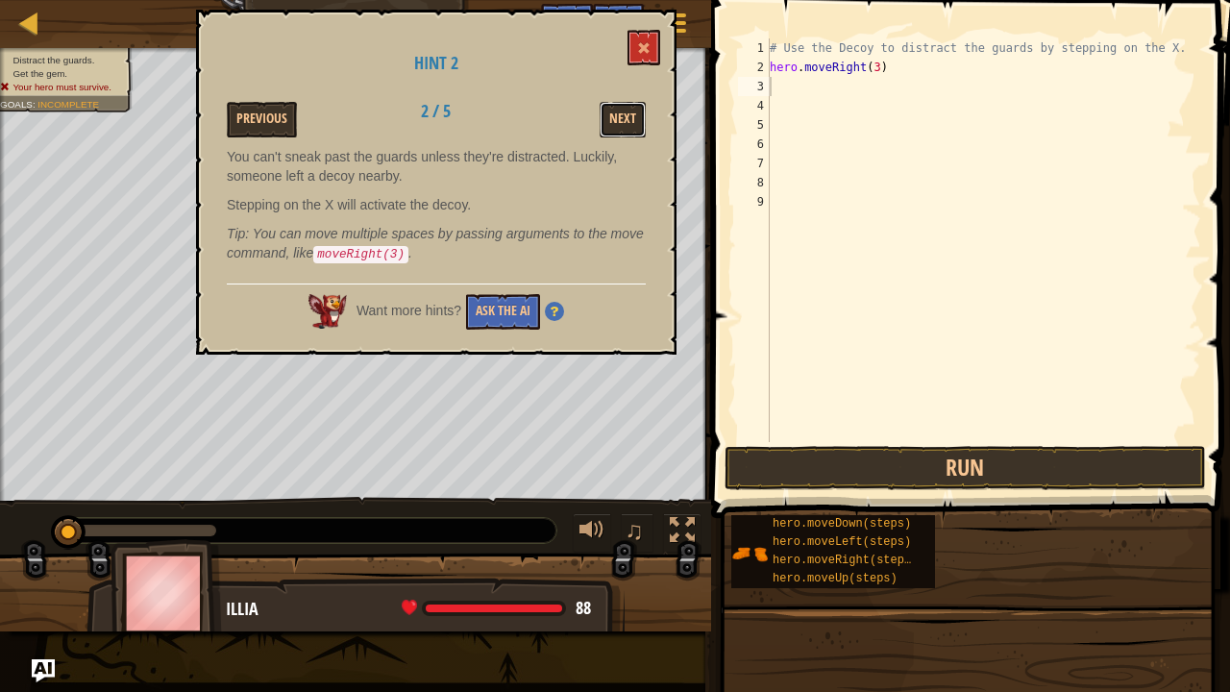
click at [626, 112] on button "Next" at bounding box center [623, 120] width 46 height 36
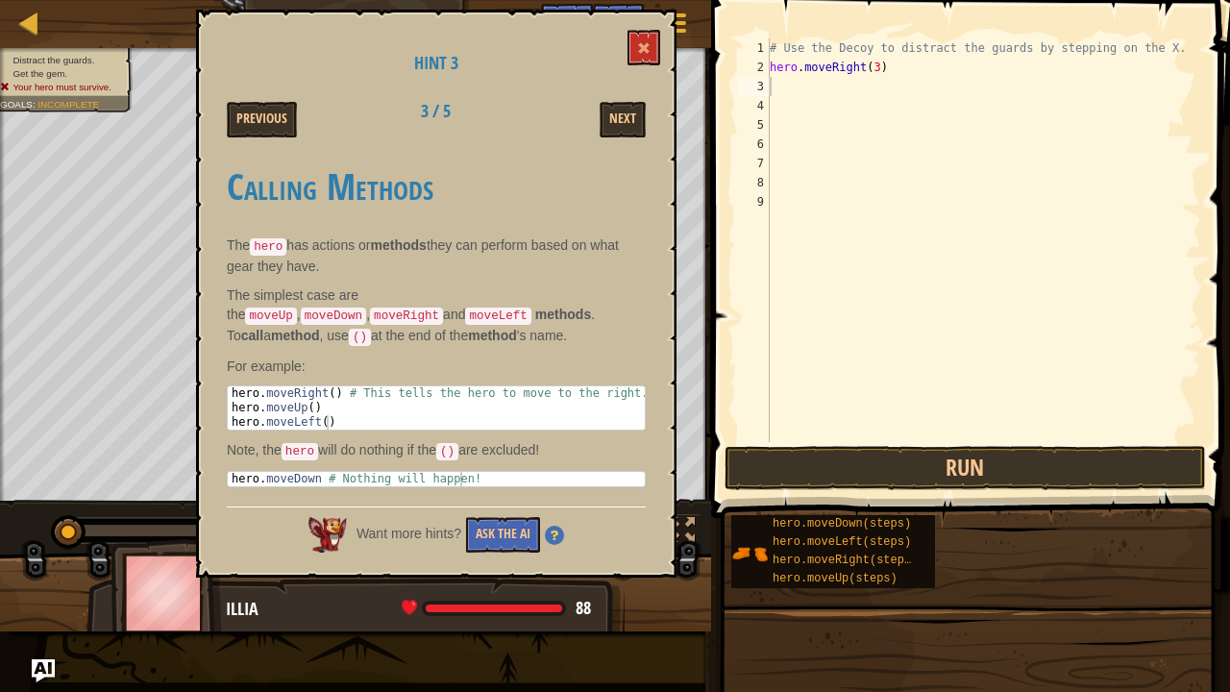
click at [626, 112] on button "Next" at bounding box center [623, 120] width 46 height 36
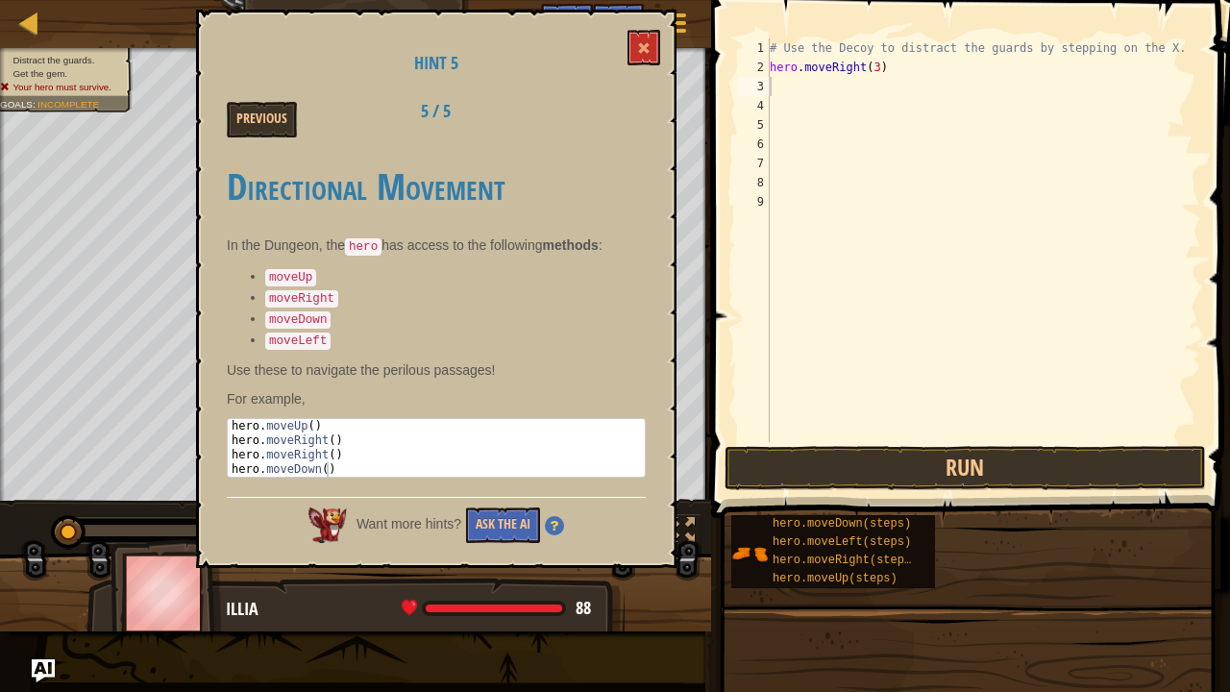
click at [628, 138] on div "Hint 5 Previous 5 / 5 Directional Movement In the Dungeon, the hero has access …" at bounding box center [436, 289] width 480 height 558
click at [251, 100] on div "Hint 5 Previous 5 / 5 Directional Movement In the Dungeon, the hero has access …" at bounding box center [436, 289] width 480 height 558
click at [253, 117] on button "Previous" at bounding box center [262, 120] width 70 height 36
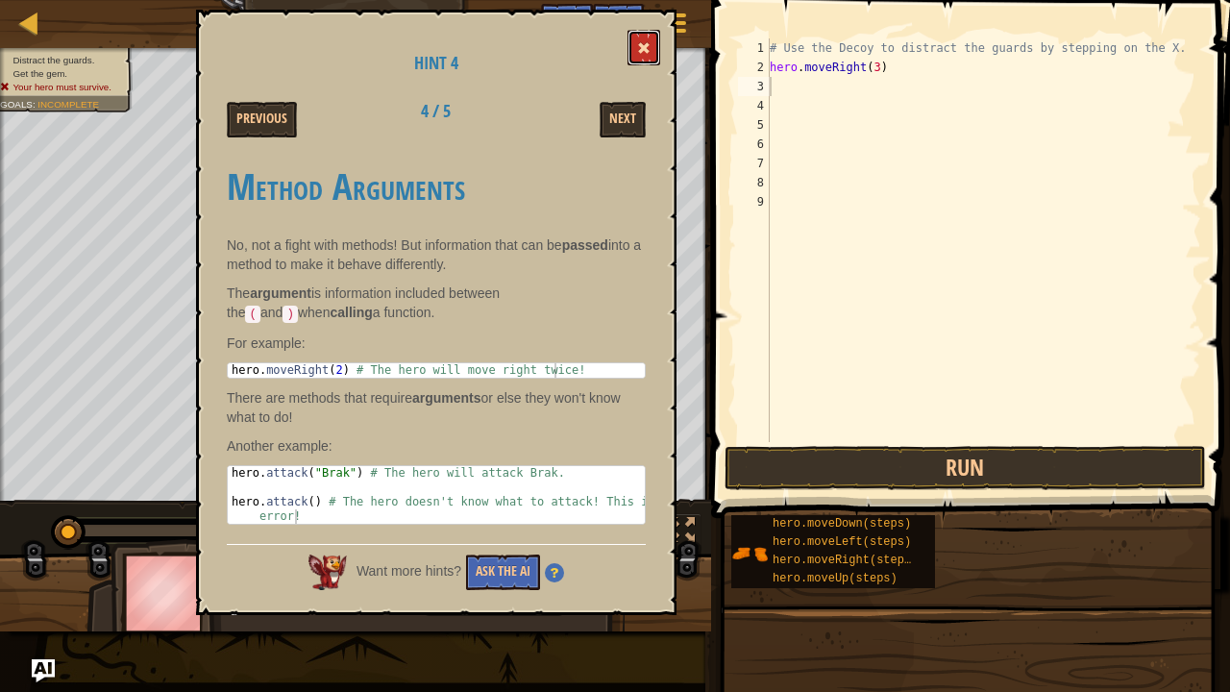
click at [647, 36] on button at bounding box center [643, 48] width 33 height 36
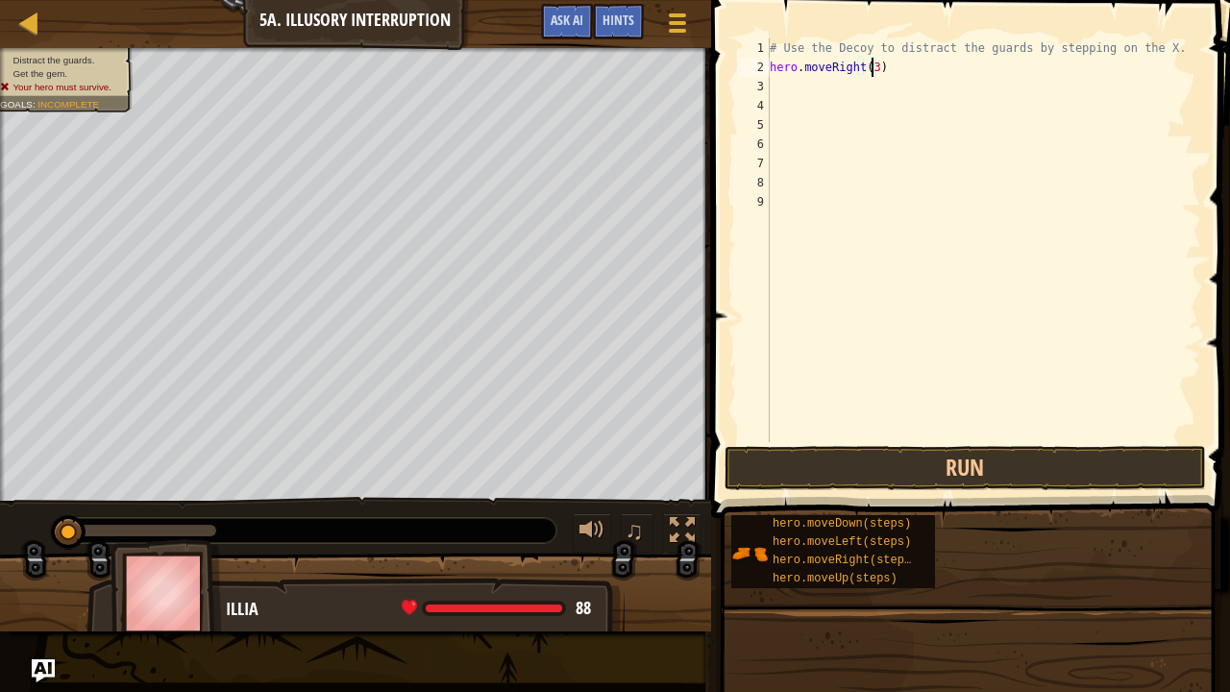
click at [868, 69] on div "# Use the Decoy to distract the guards by stepping on the X. hero . moveRight (…" at bounding box center [983, 259] width 435 height 442
type textarea "hero.moveRight()"
click at [781, 80] on div "# Use the Decoy to distract the guards by stepping on the X. hero . moveRight (…" at bounding box center [983, 259] width 435 height 442
type textarea "v"
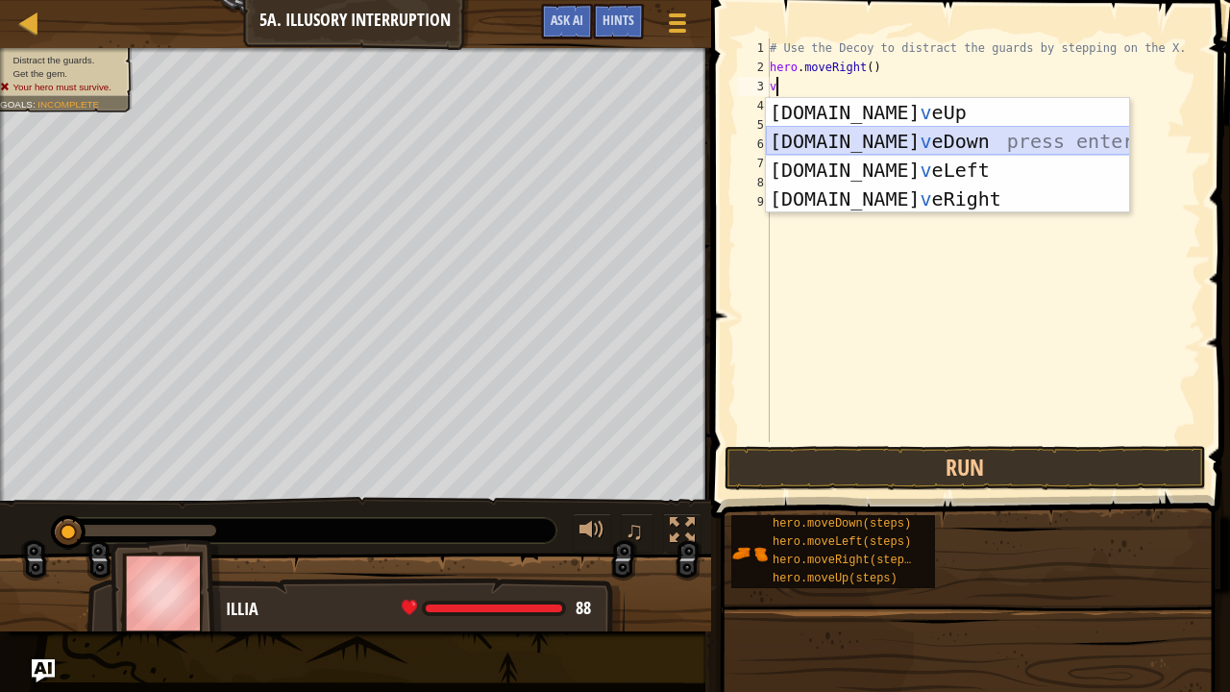
click at [837, 150] on div "hero.mo v eUp press enter hero.mo v eDown press enter hero.mo v eLeft press ent…" at bounding box center [948, 184] width 364 height 173
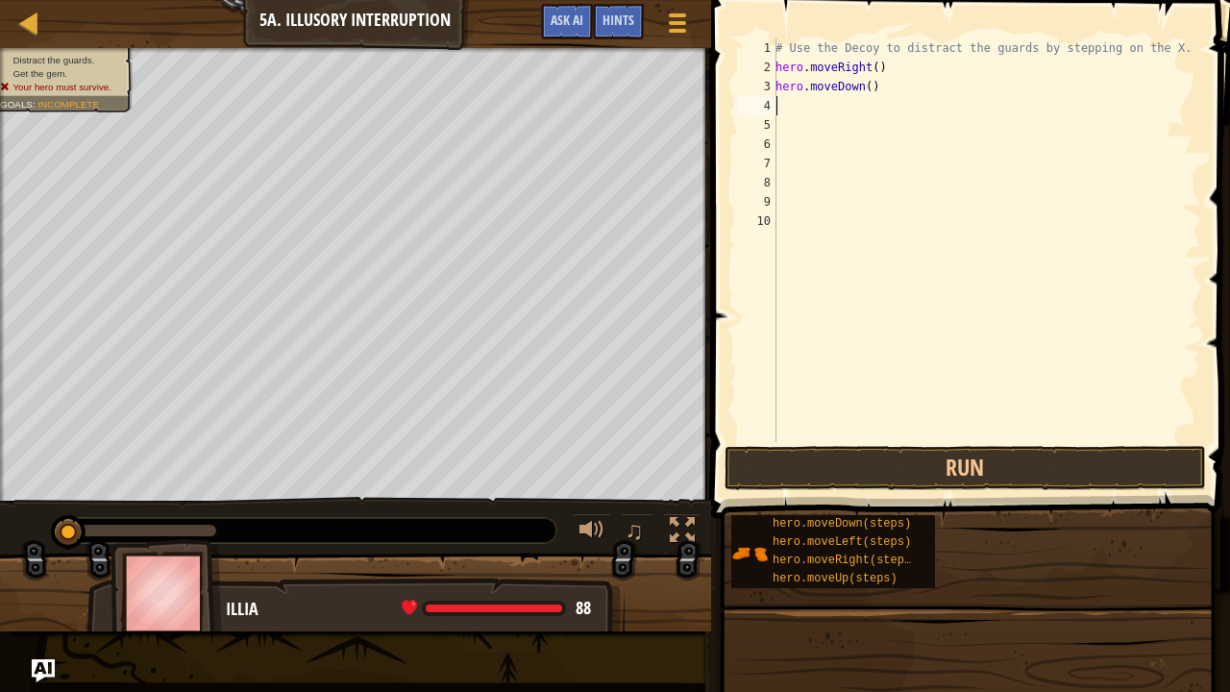
click at [859, 85] on div "# Use the Decoy to distract the guards by stepping on the X. hero . moveRight (…" at bounding box center [986, 259] width 429 height 442
click at [865, 88] on div "# Use the Decoy to distract the guards by stepping on the X. hero . moveRight (…" at bounding box center [986, 259] width 429 height 442
type textarea "hero.moveDown(2)"
click at [790, 110] on div "# Use the Decoy to distract the guards by stepping on the X. hero . moveRight (…" at bounding box center [986, 259] width 429 height 442
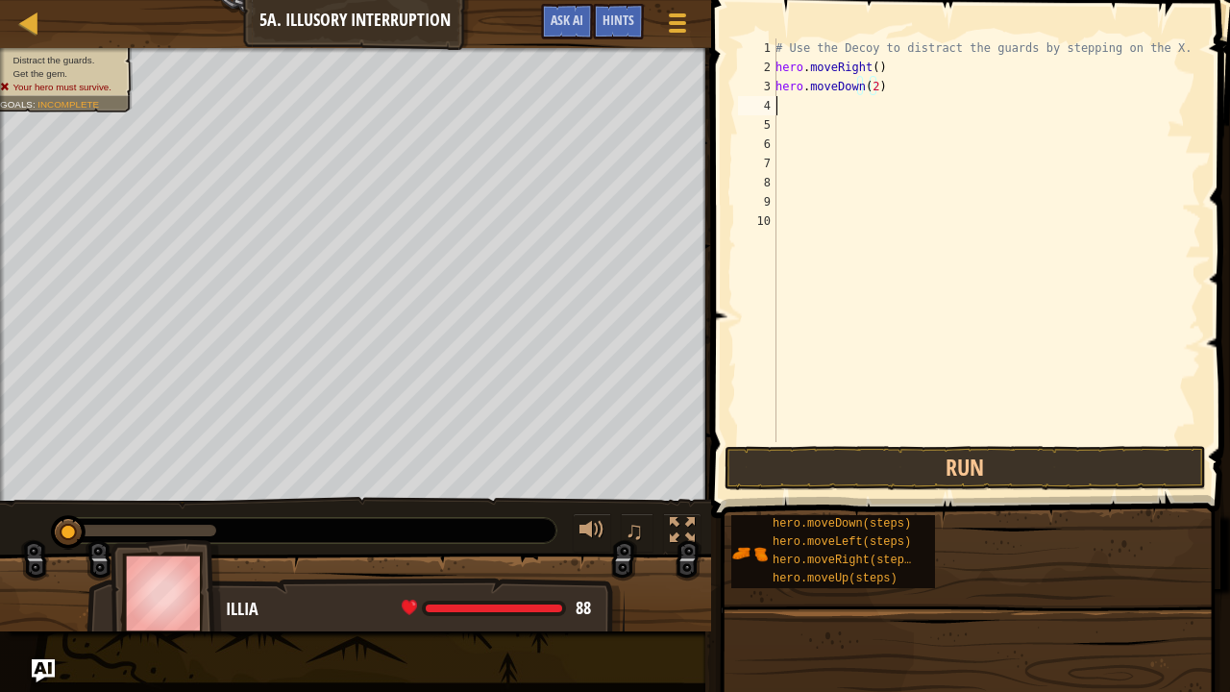
scroll to position [9, 0]
type textarea "v"
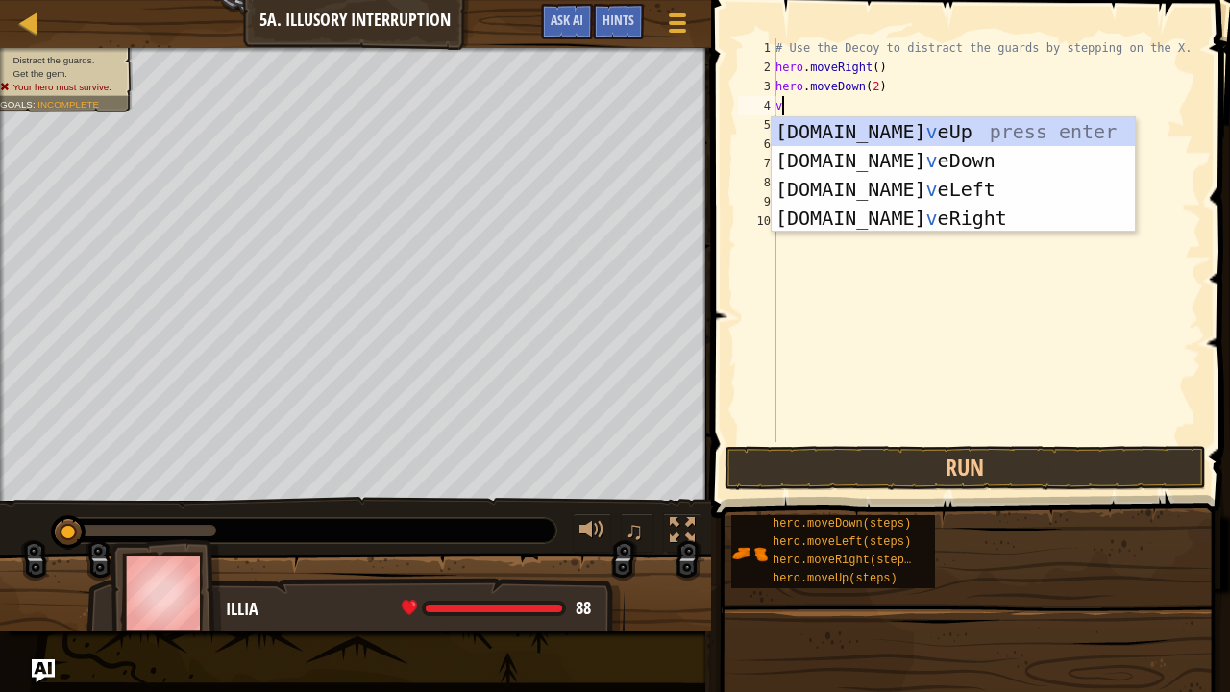
click at [828, 111] on div "# Use the Decoy to distract the guards by stepping on the X. hero . moveRight (…" at bounding box center [986, 259] width 429 height 442
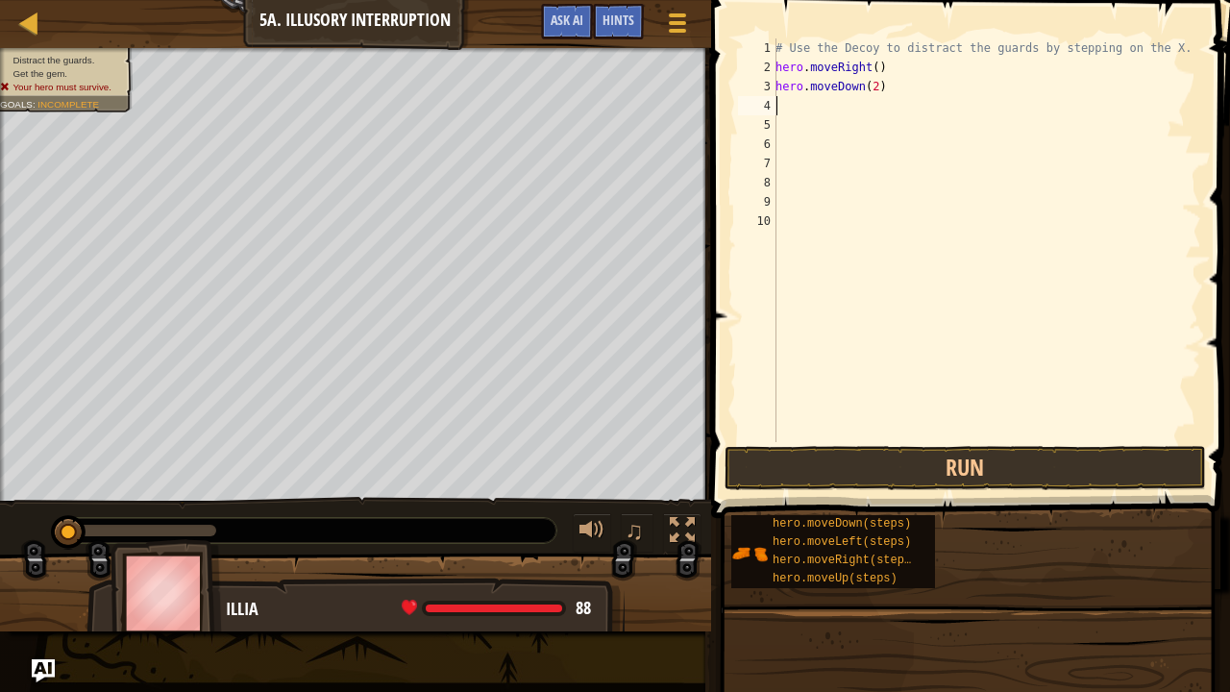
type textarea "v"
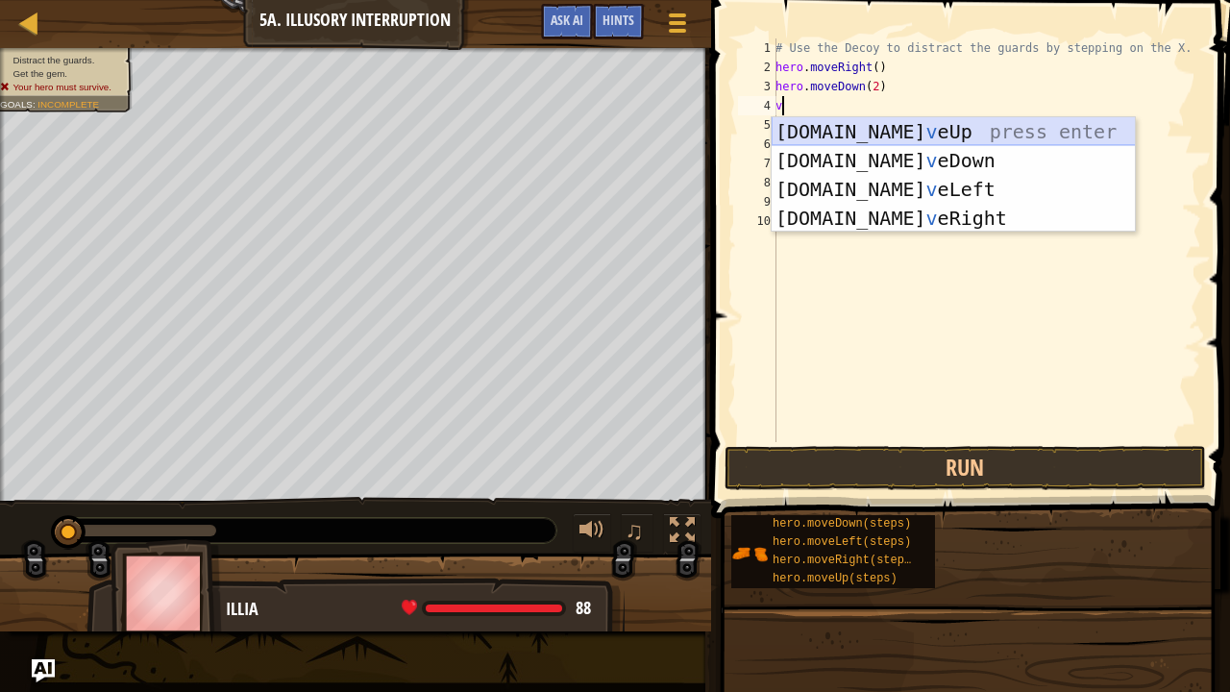
click at [842, 126] on div "hero.mo v eUp press enter hero.mo v eDown press enter hero.mo v eLeft press ent…" at bounding box center [954, 203] width 364 height 173
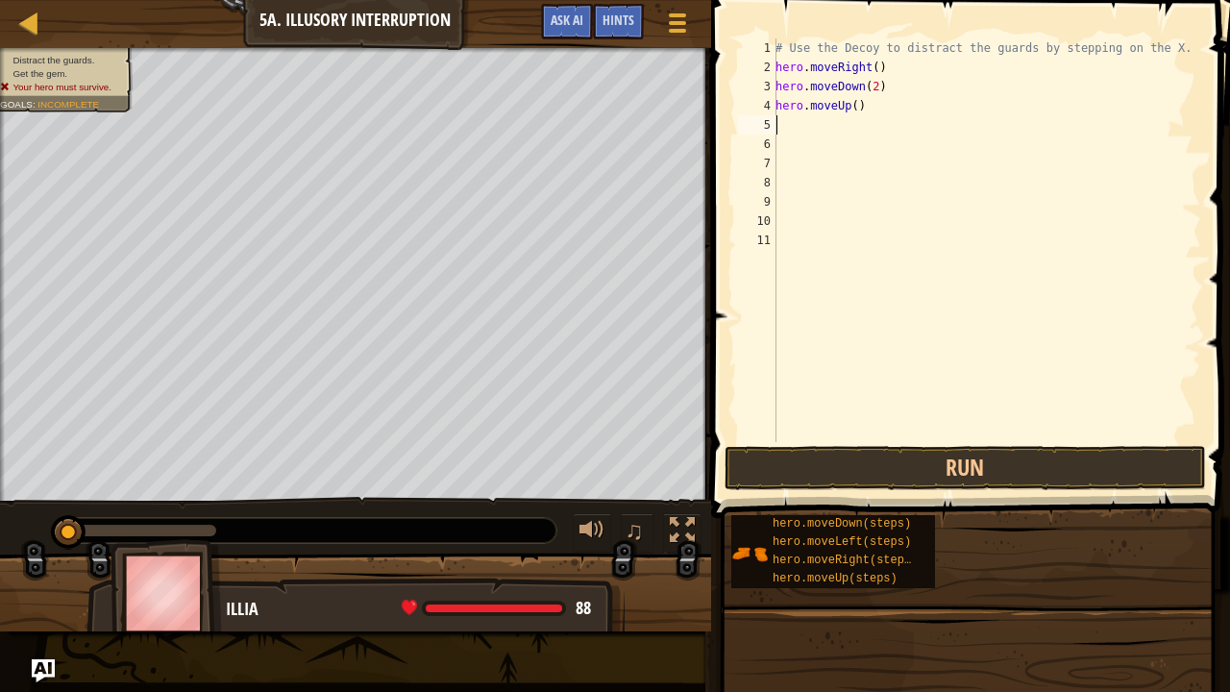
click at [848, 102] on div "# Use the Decoy to distract the guards by stepping on the X. hero . moveRight (…" at bounding box center [986, 259] width 429 height 442
type textarea "hero.moveUp(2)"
click at [794, 122] on div "# Use the Decoy to distract the guards by stepping on the X. hero . moveRight (…" at bounding box center [986, 259] width 429 height 442
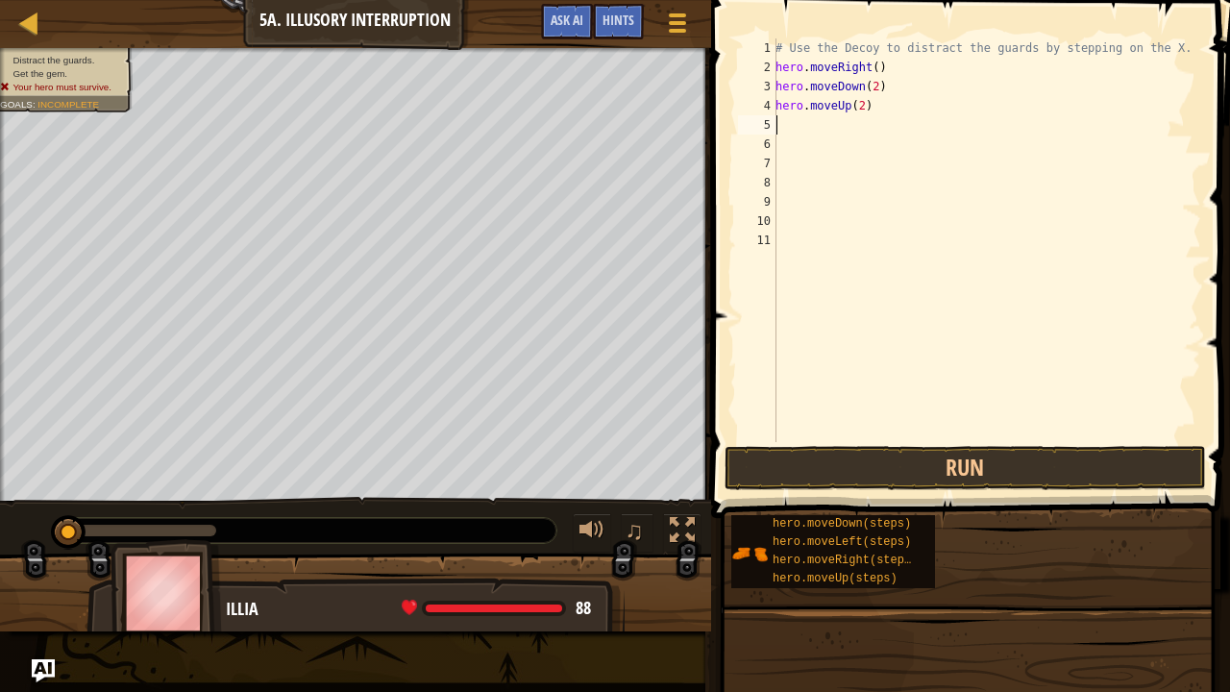
type textarea "v"
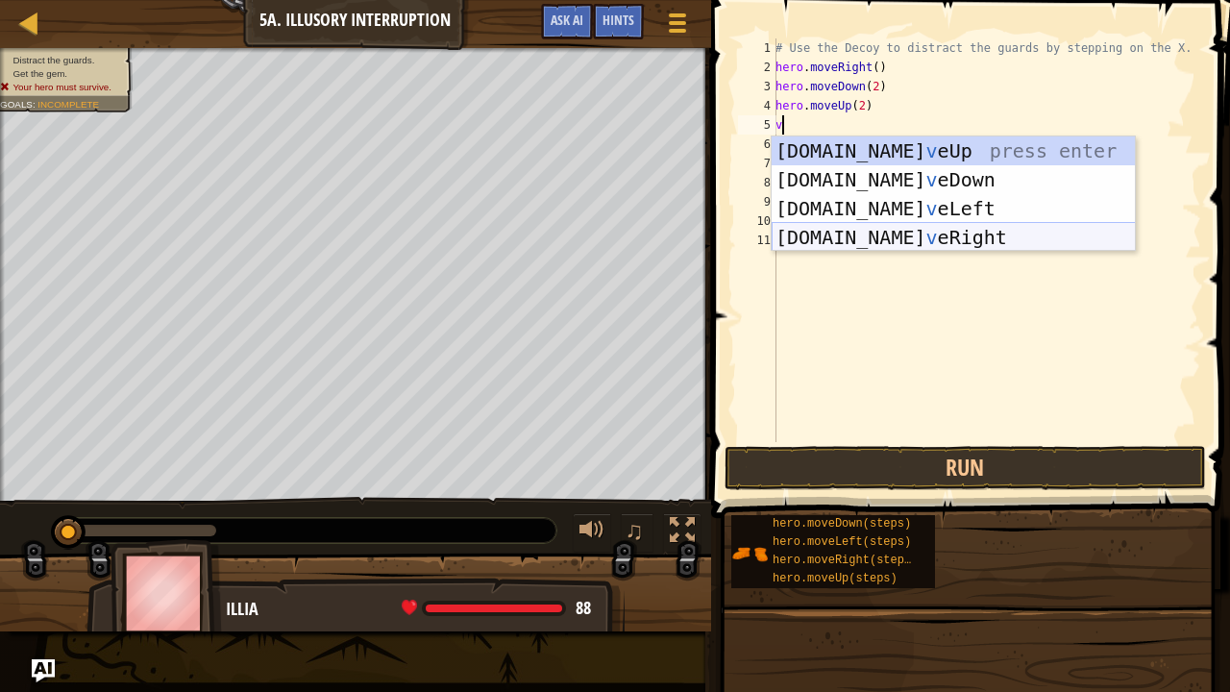
click at [924, 229] on div "hero.mo v eUp press enter hero.mo v eDown press enter hero.mo v eLeft press ent…" at bounding box center [954, 222] width 364 height 173
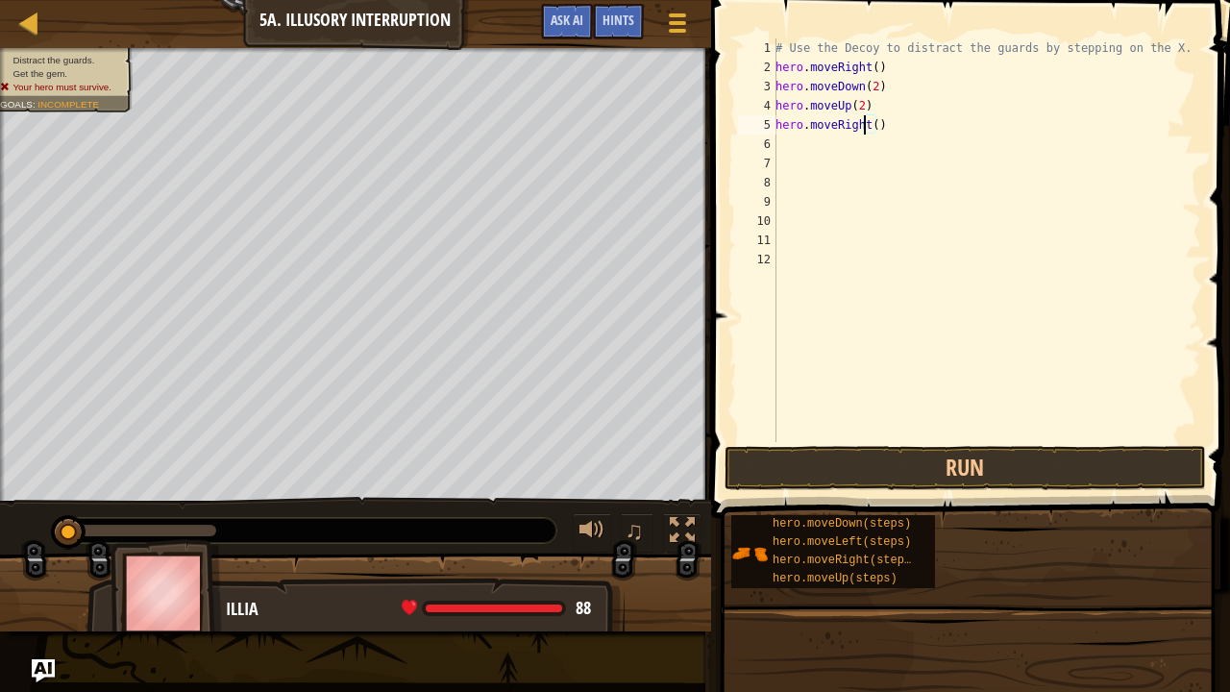
click at [867, 121] on div "# Use the Decoy to distract the guards by stepping on the X. hero . moveRight (…" at bounding box center [986, 259] width 429 height 442
click at [867, 124] on div "# Use the Decoy to distract the guards by stepping on the X. hero . moveRight (…" at bounding box center [986, 259] width 429 height 442
click at [869, 125] on div "# Use the Decoy to distract the guards by stepping on the X. hero . moveRight (…" at bounding box center [986, 259] width 429 height 442
type textarea "hero.moveRight(3)"
click at [897, 461] on button "Run" at bounding box center [964, 468] width 481 height 44
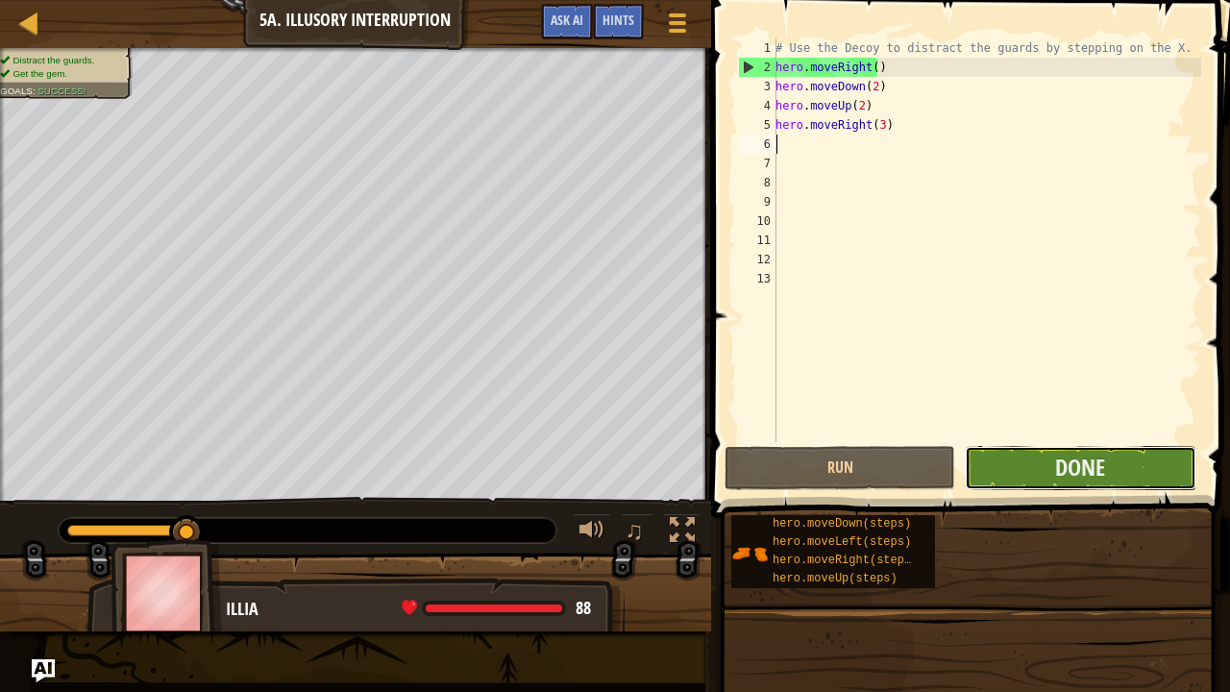
click at [1039, 454] on button "Done" at bounding box center [1080, 468] width 231 height 44
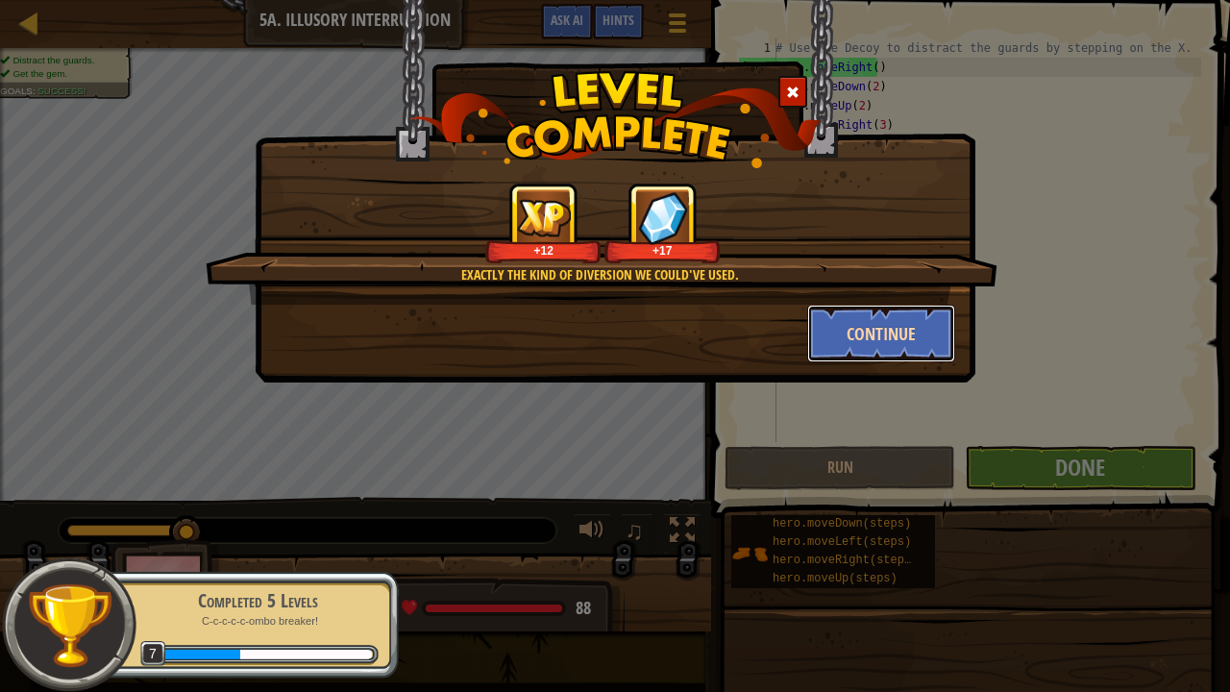
click at [917, 318] on button "Continue" at bounding box center [881, 334] width 149 height 58
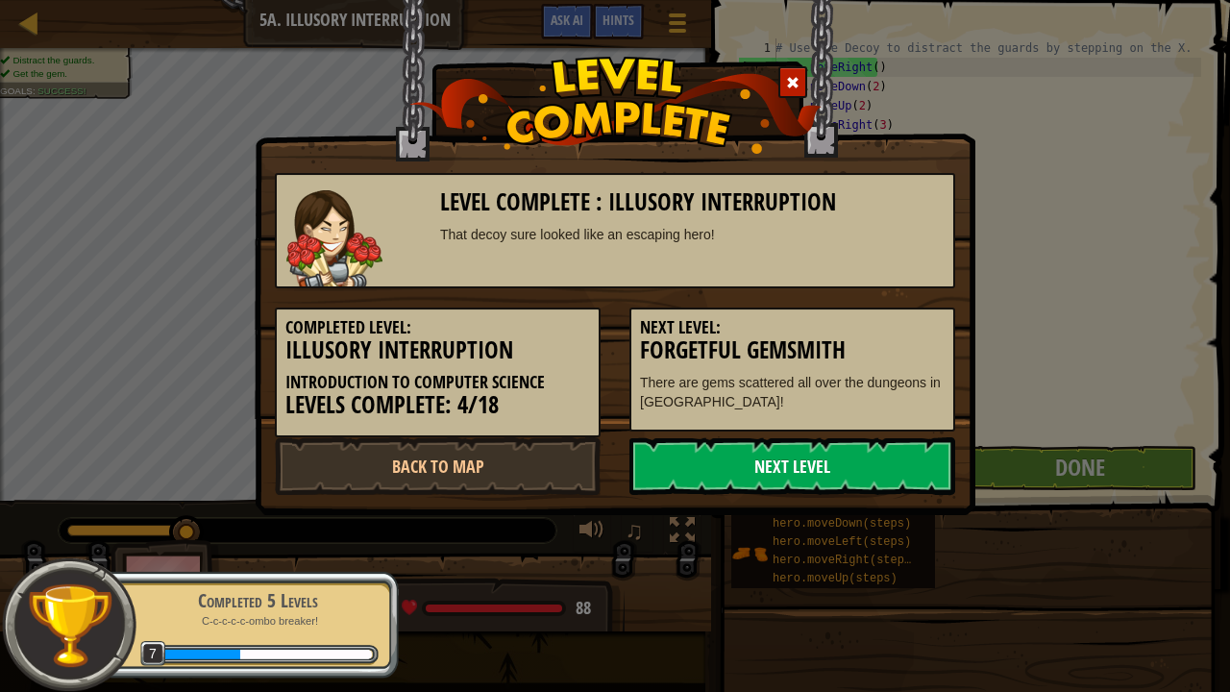
click at [851, 466] on link "Next Level" at bounding box center [792, 466] width 326 height 58
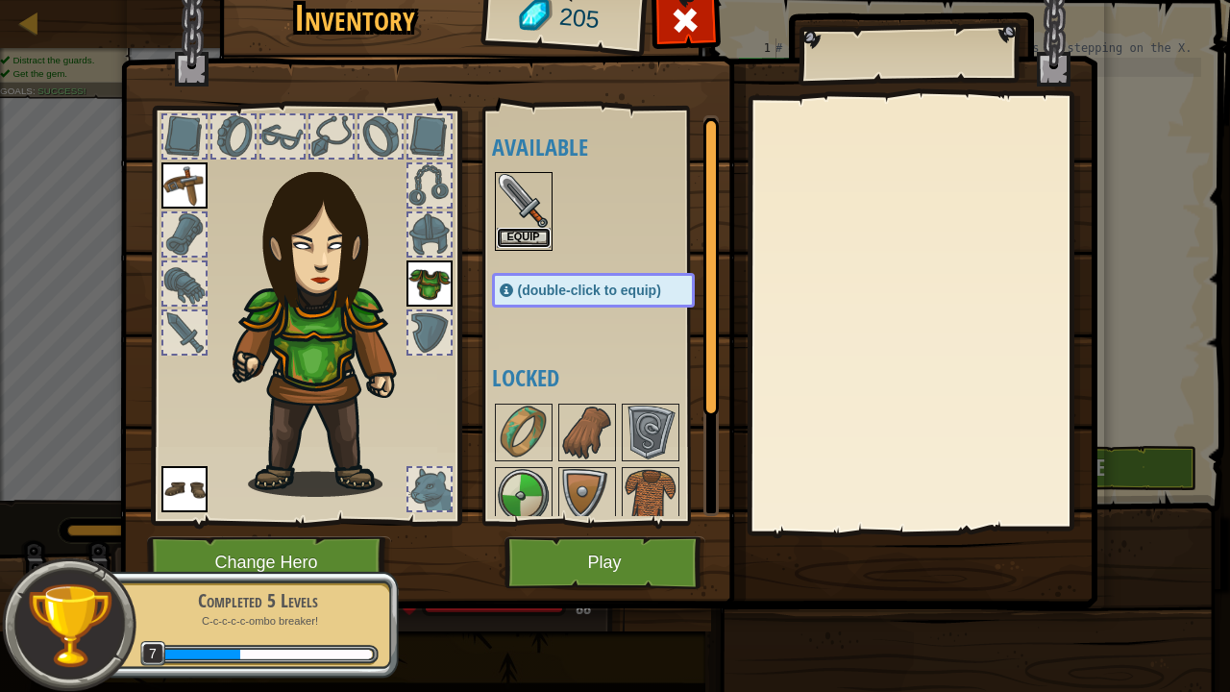
click at [538, 237] on button "Equip" at bounding box center [524, 238] width 54 height 20
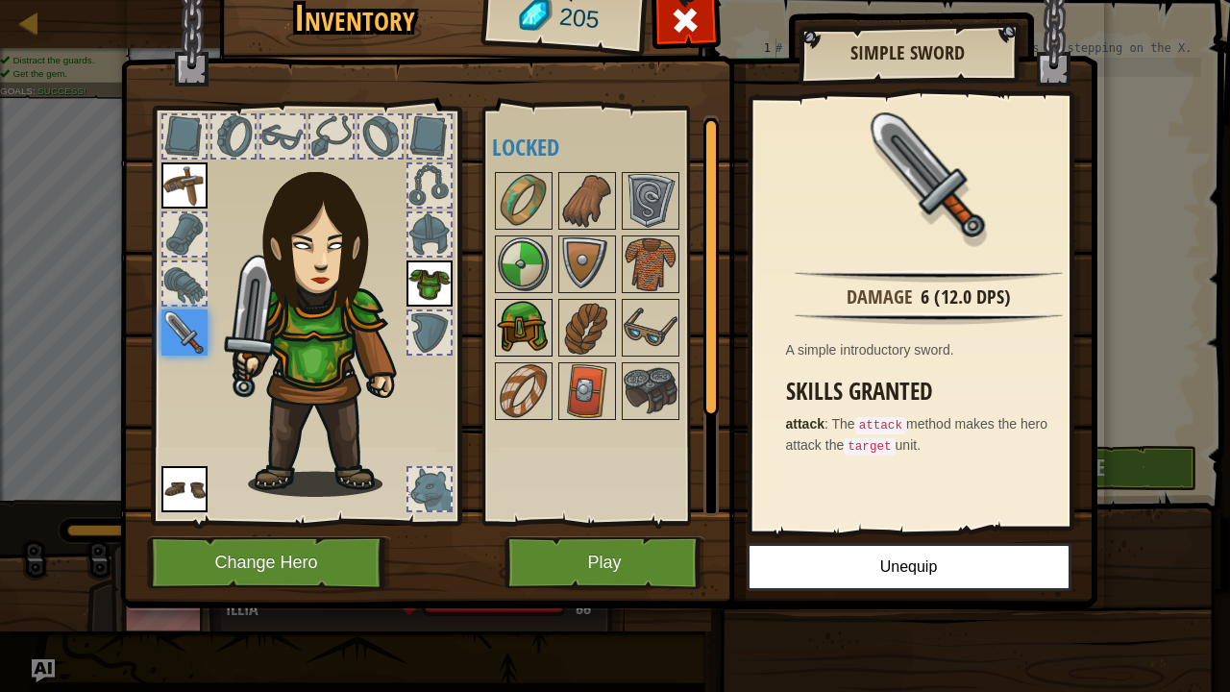
click at [532, 316] on img at bounding box center [524, 328] width 54 height 54
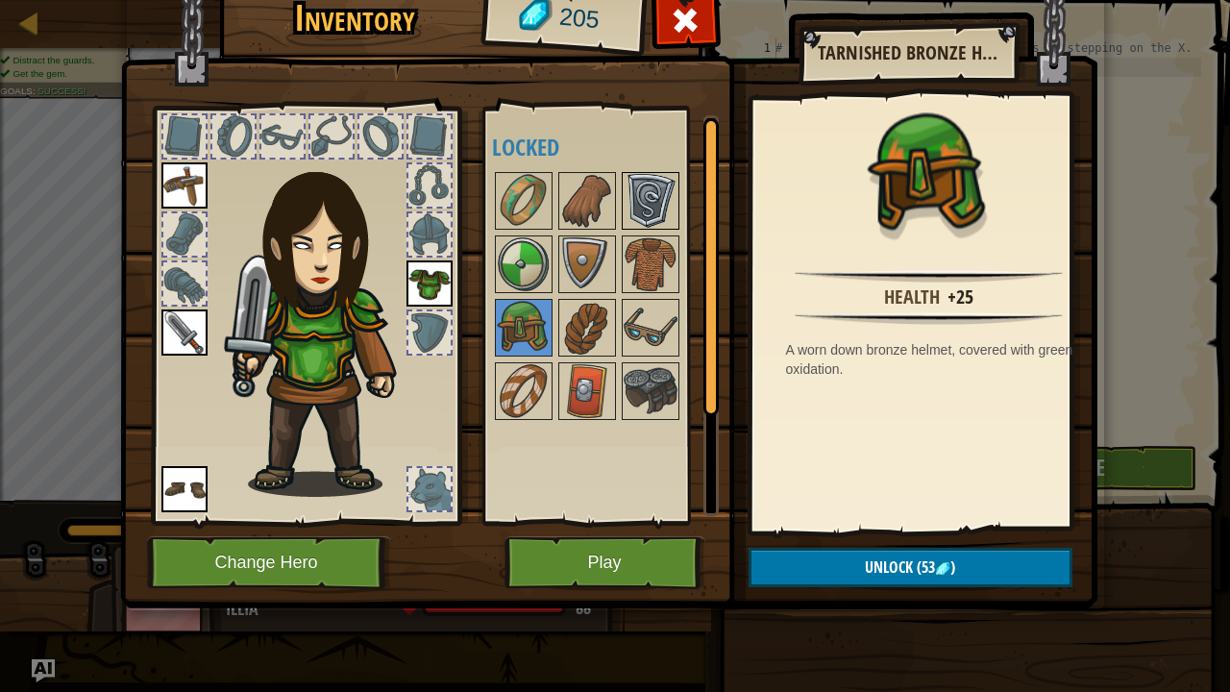
click at [651, 196] on img at bounding box center [651, 201] width 54 height 54
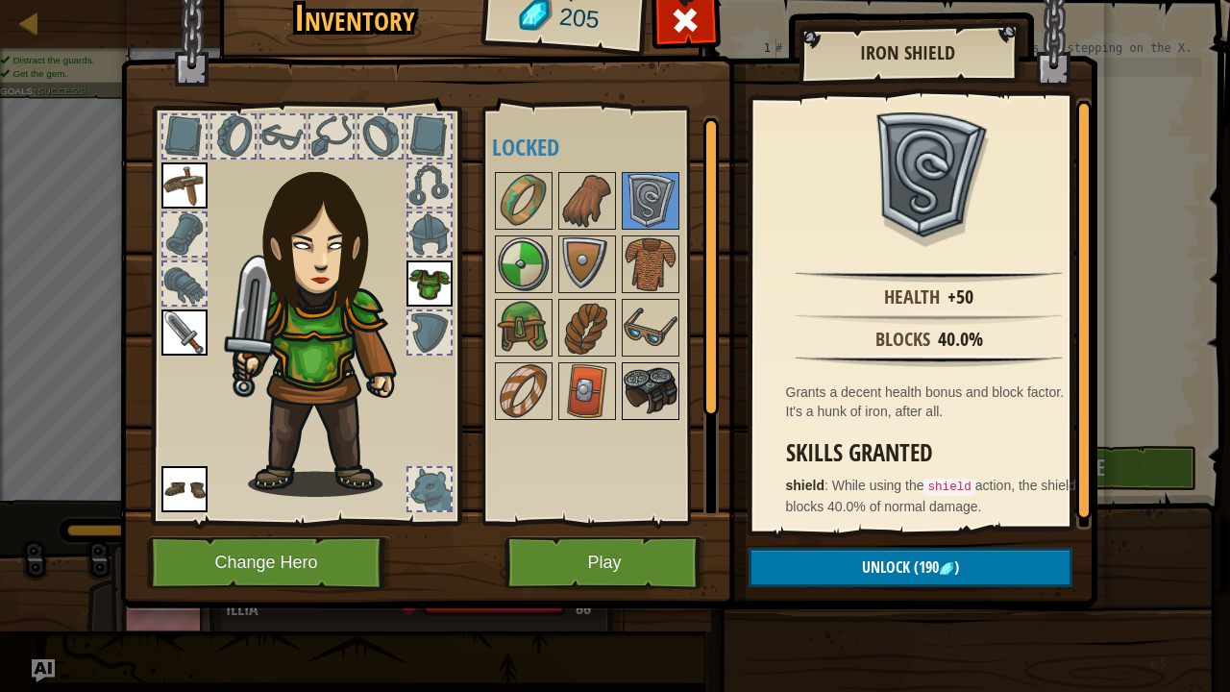
click at [649, 386] on img at bounding box center [651, 391] width 54 height 54
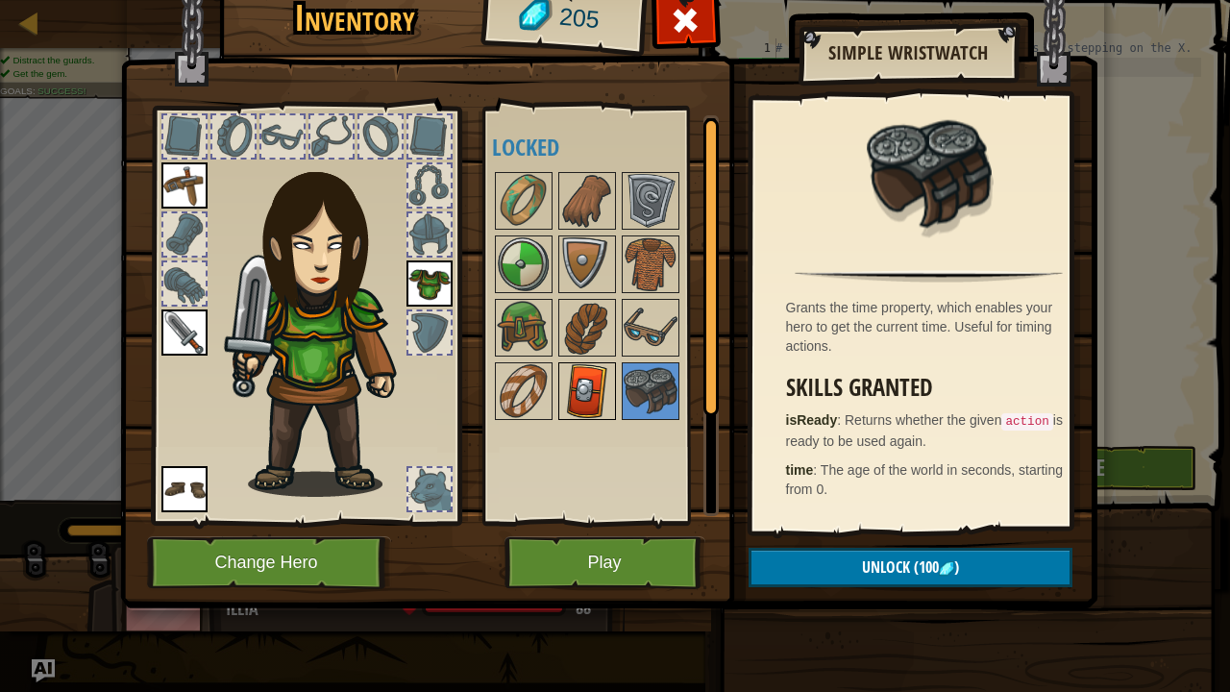
click at [595, 369] on img at bounding box center [587, 391] width 54 height 54
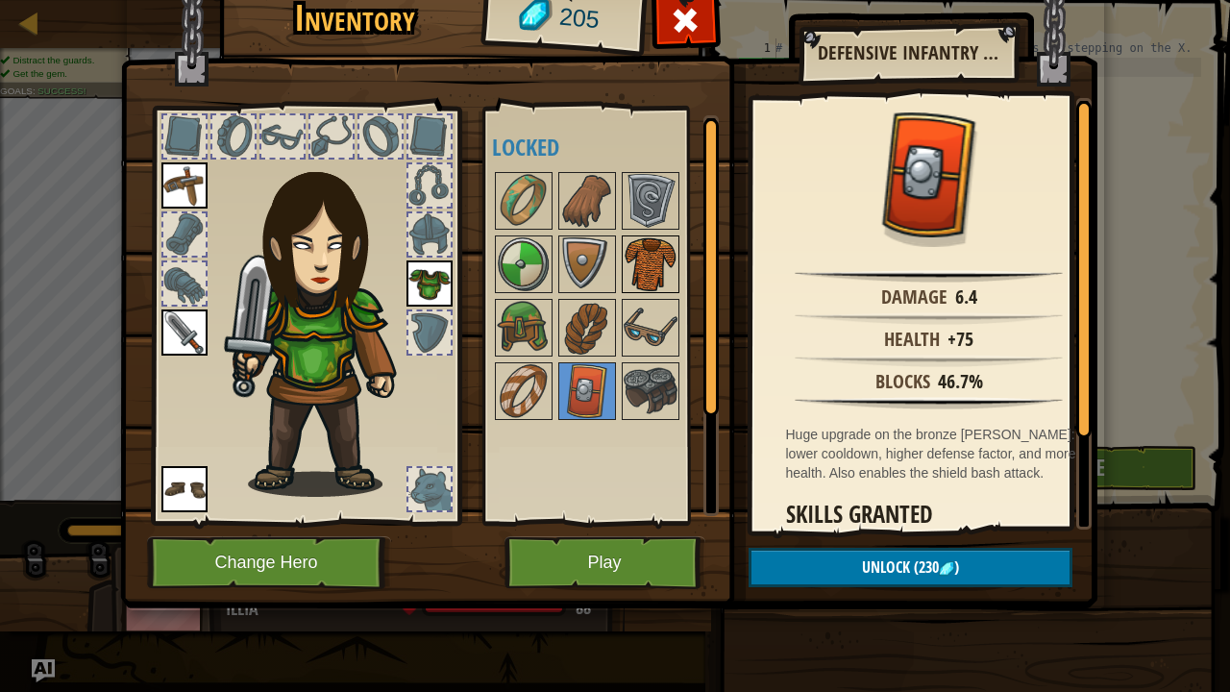
click at [640, 261] on img at bounding box center [651, 264] width 54 height 54
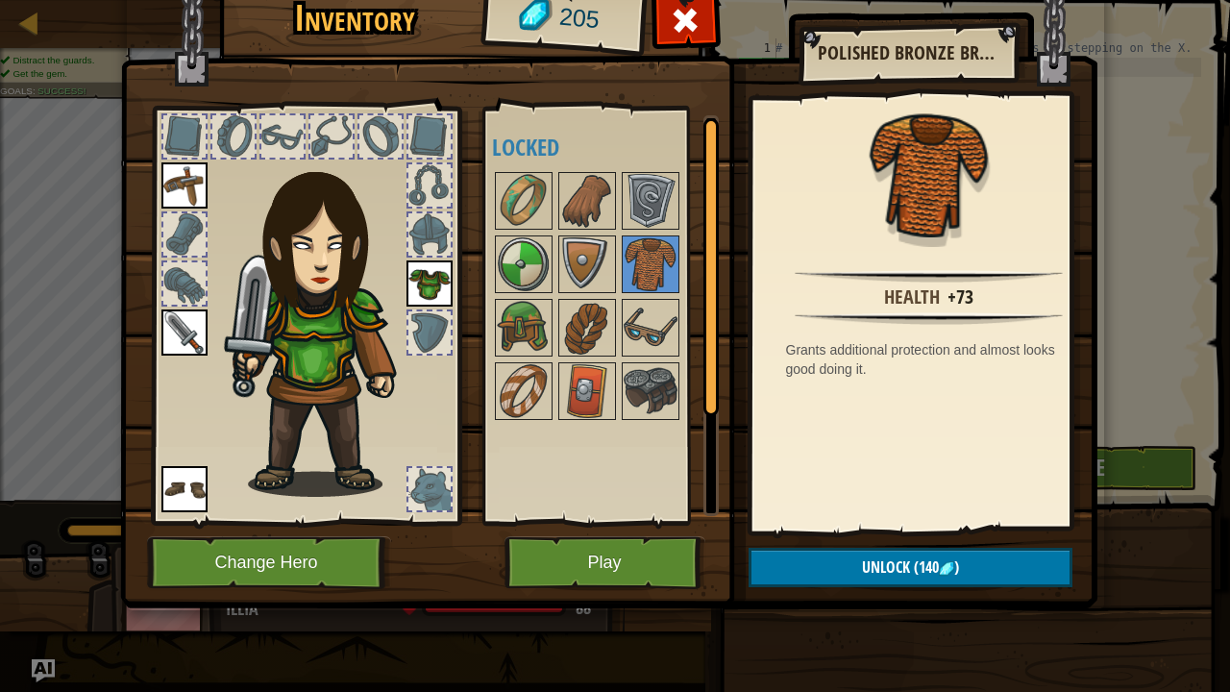
click at [434, 281] on img at bounding box center [429, 283] width 46 height 46
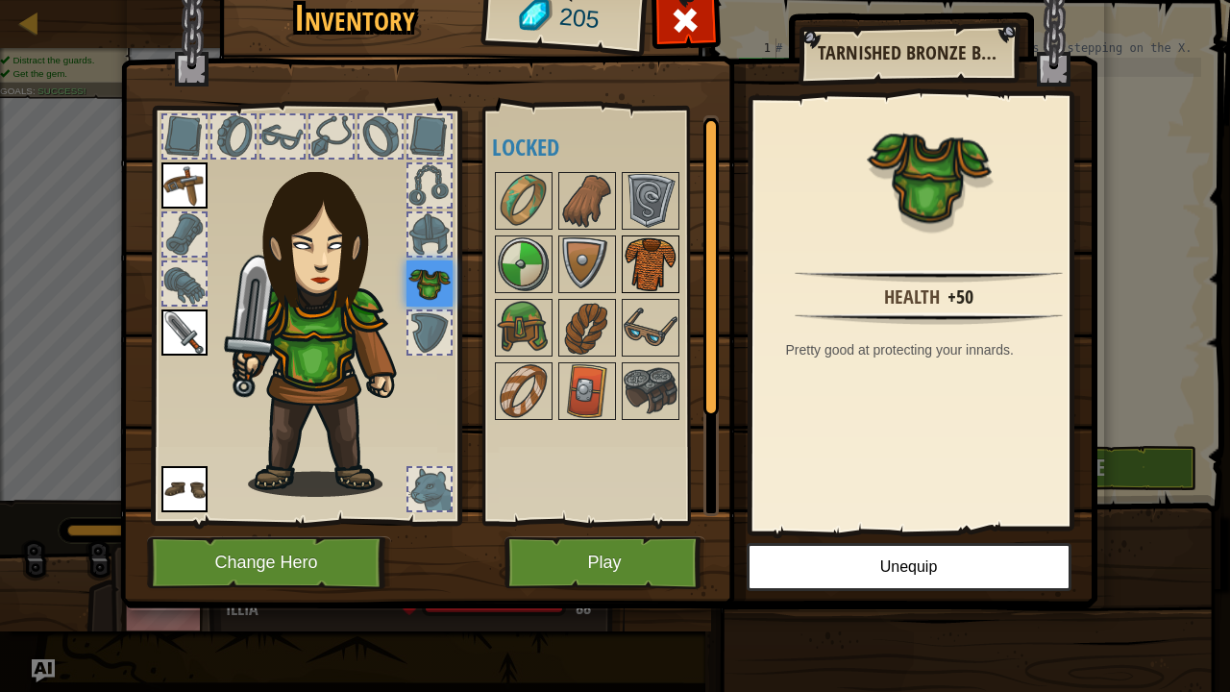
click at [660, 244] on img at bounding box center [651, 264] width 54 height 54
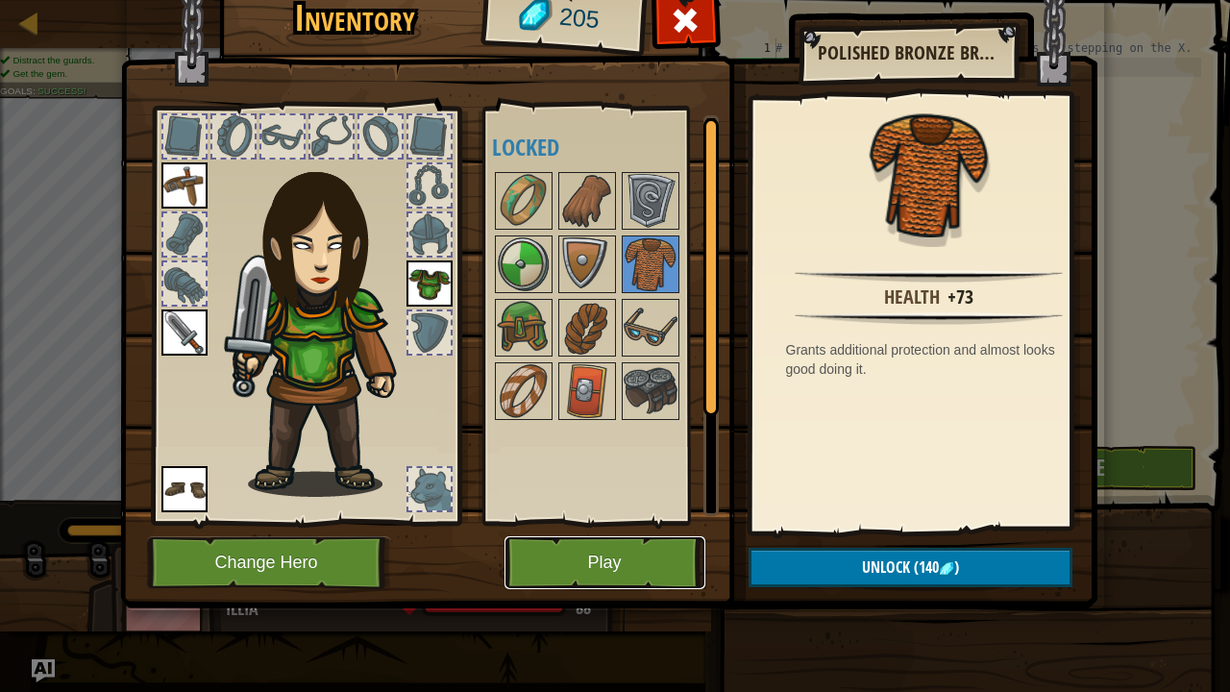
click at [566, 555] on button "Play" at bounding box center [604, 562] width 201 height 53
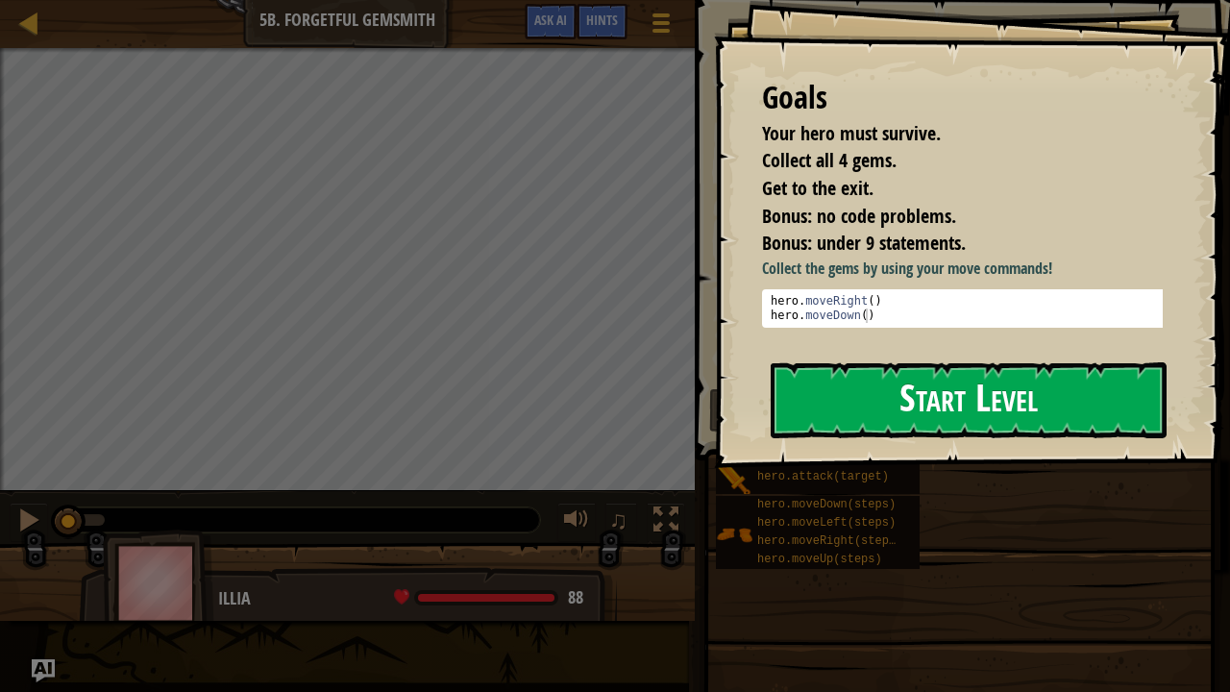
click at [790, 438] on button "Start Level" at bounding box center [969, 400] width 396 height 76
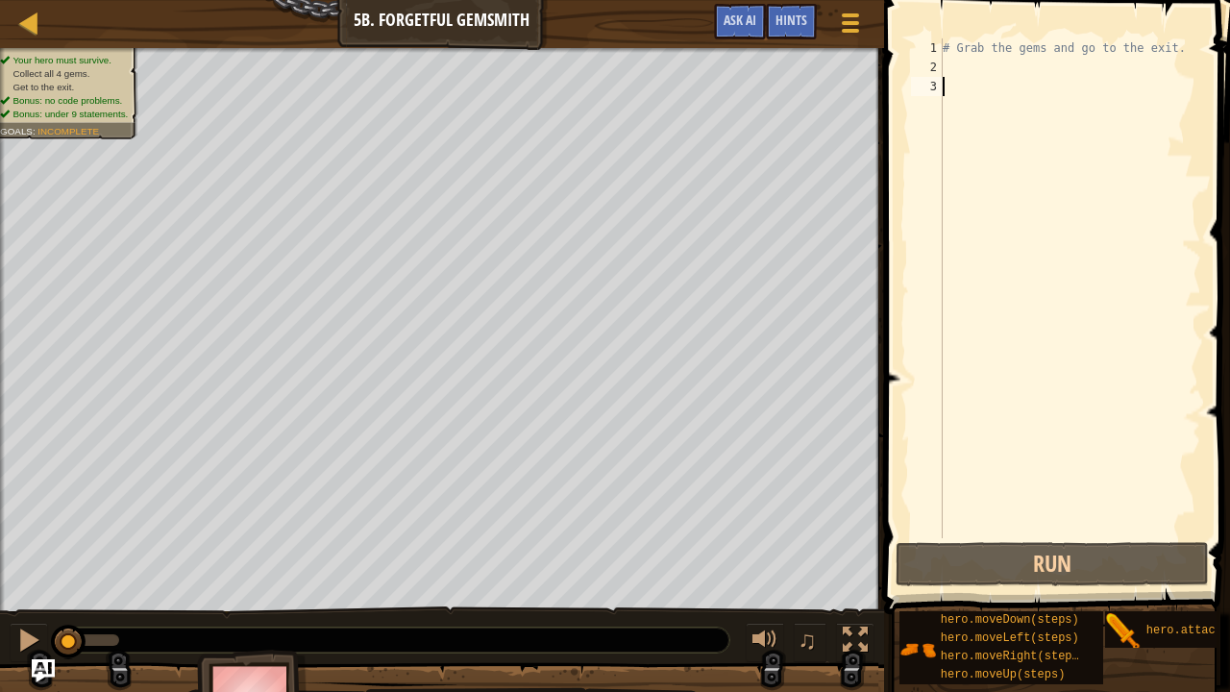
click at [959, 66] on div "# Grab the gems and go to the exit." at bounding box center [1070, 307] width 262 height 538
click at [949, 44] on div "# Grab the gems and go to the exit." at bounding box center [1070, 307] width 262 height 538
type textarea "# Grab the gems and go to the exit."
click at [956, 68] on div "# Grab the gems and go to the exit." at bounding box center [1070, 307] width 262 height 538
type textarea "v"
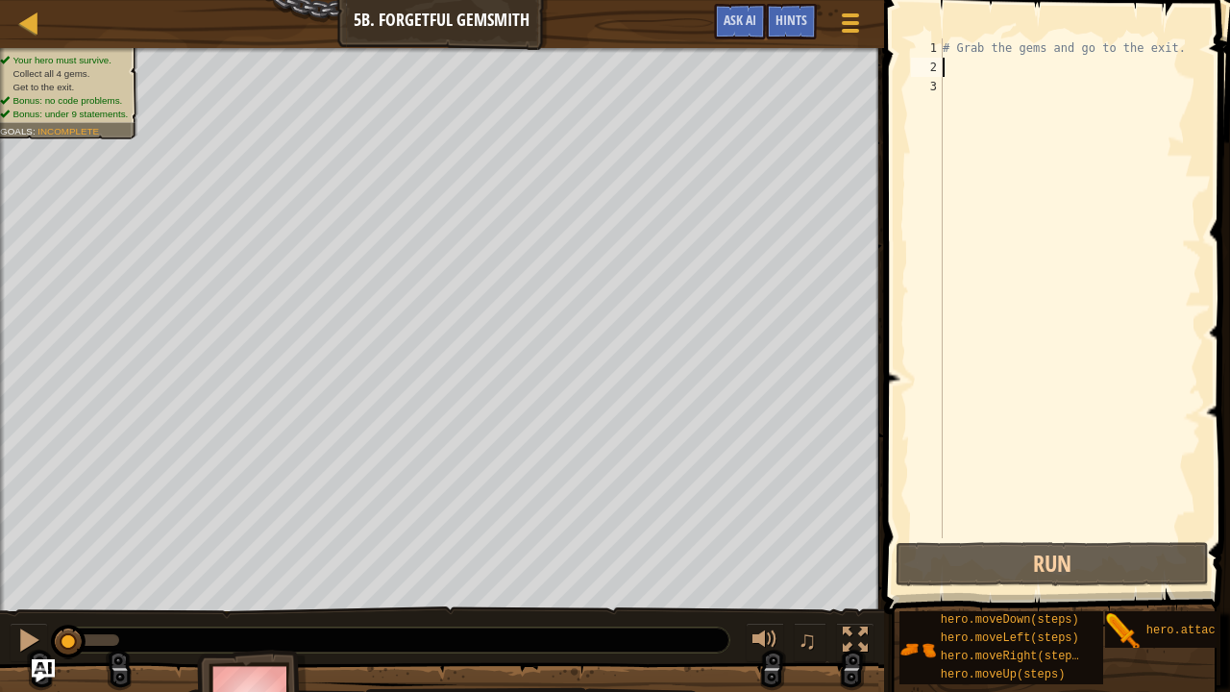
scroll to position [9, 0]
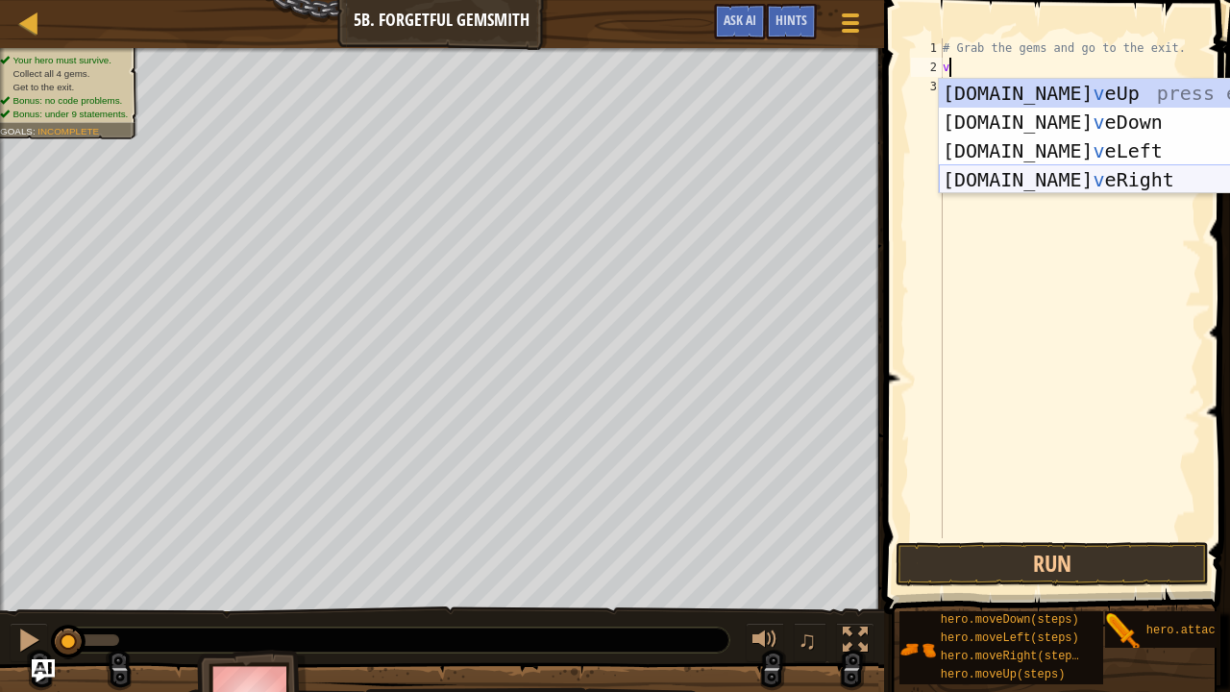
drag, startPoint x: 1040, startPoint y: 177, endPoint x: 1042, endPoint y: 188, distance: 11.7
click at [1042, 188] on div "hero.mo v eUp press enter hero.mo v eDown press enter hero.mo v eLeft press ent…" at bounding box center [1121, 165] width 364 height 173
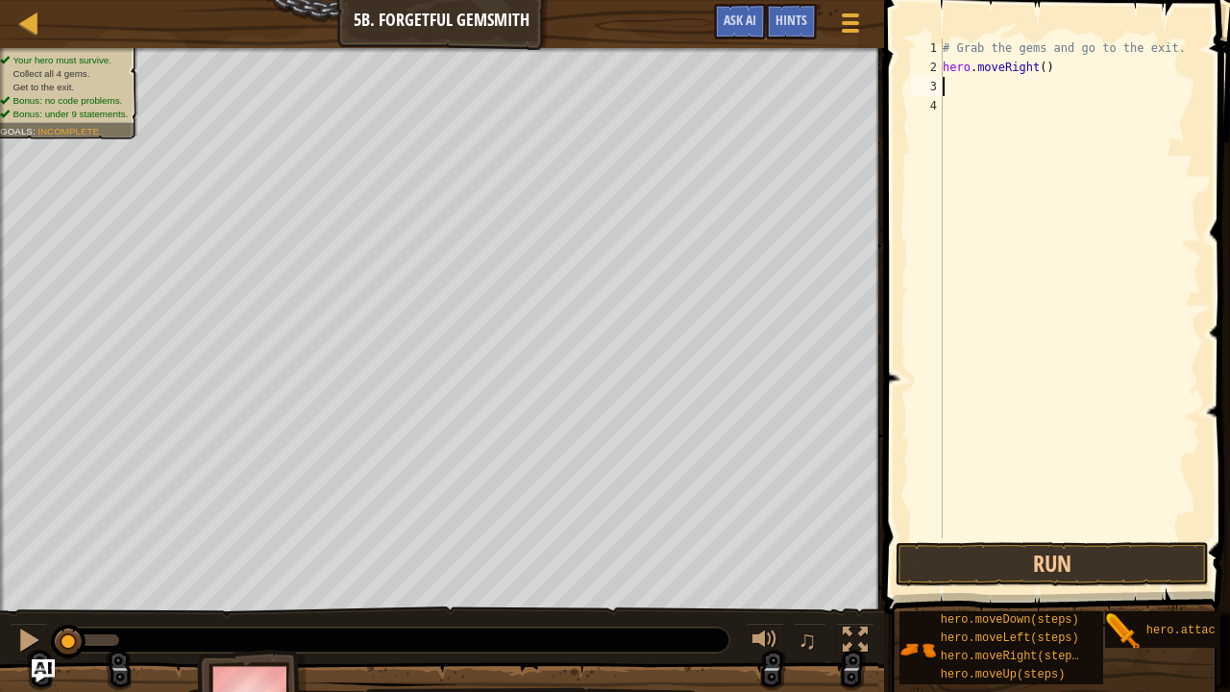
type textarea "v"
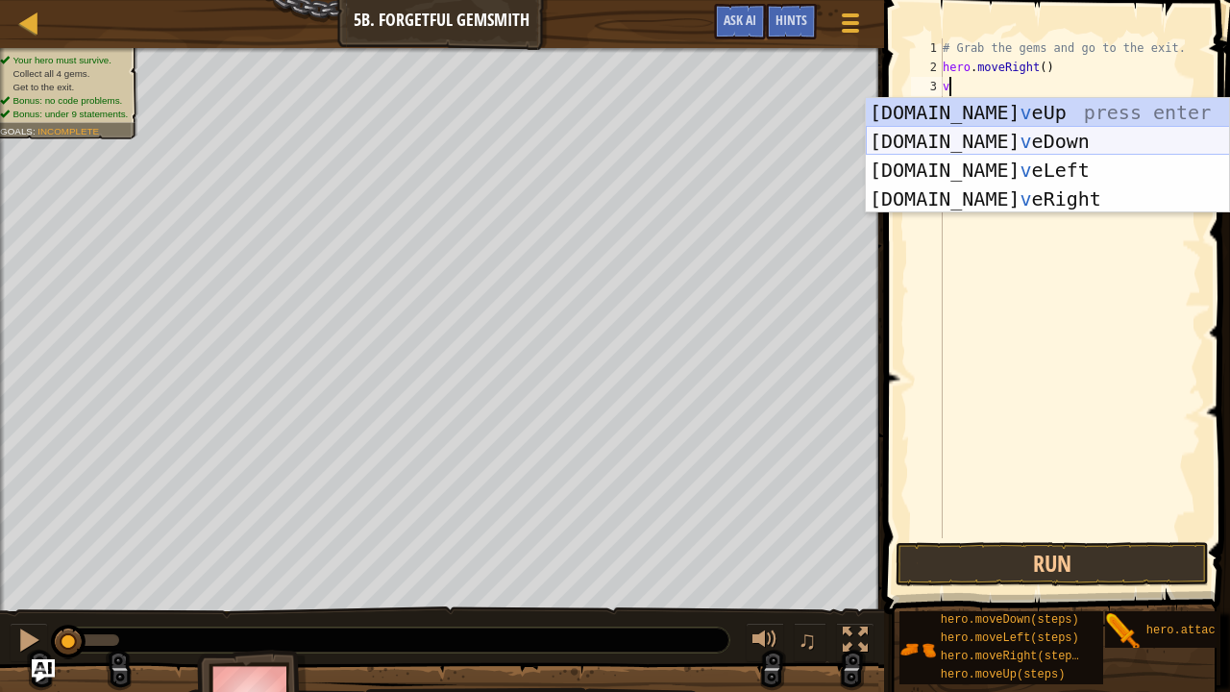
click at [980, 138] on div "hero.mo v eUp press enter hero.mo v eDown press enter hero.mo v eLeft press ent…" at bounding box center [1048, 184] width 364 height 173
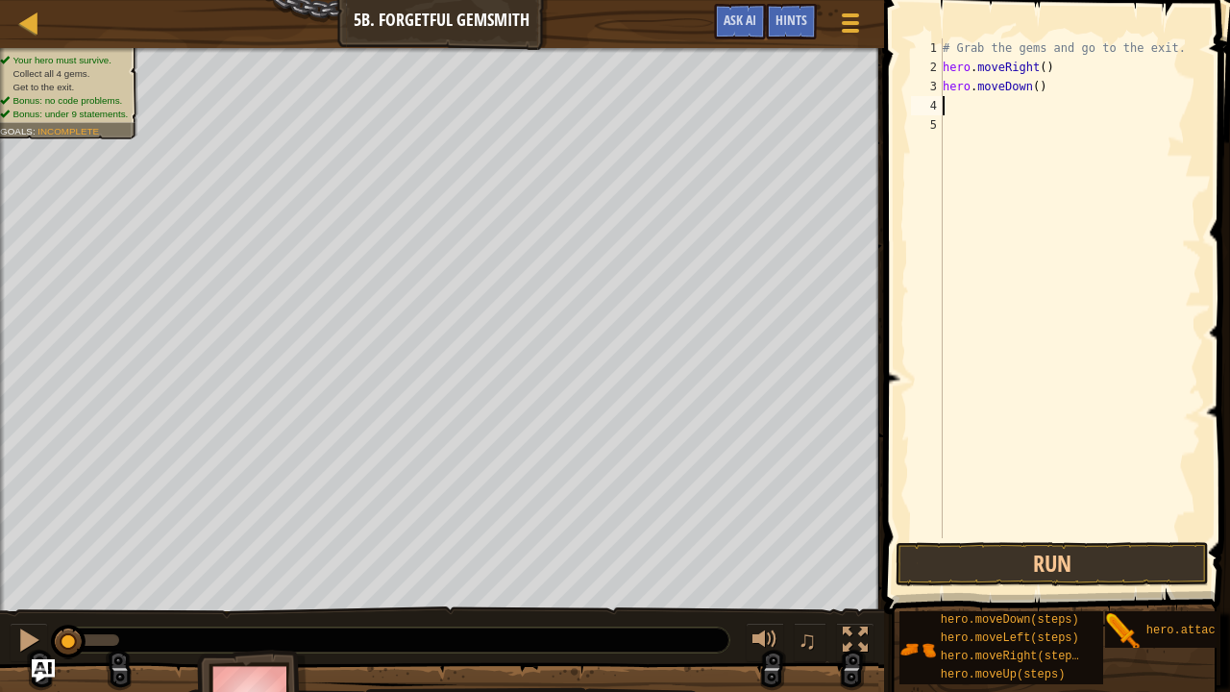
type textarea "v"
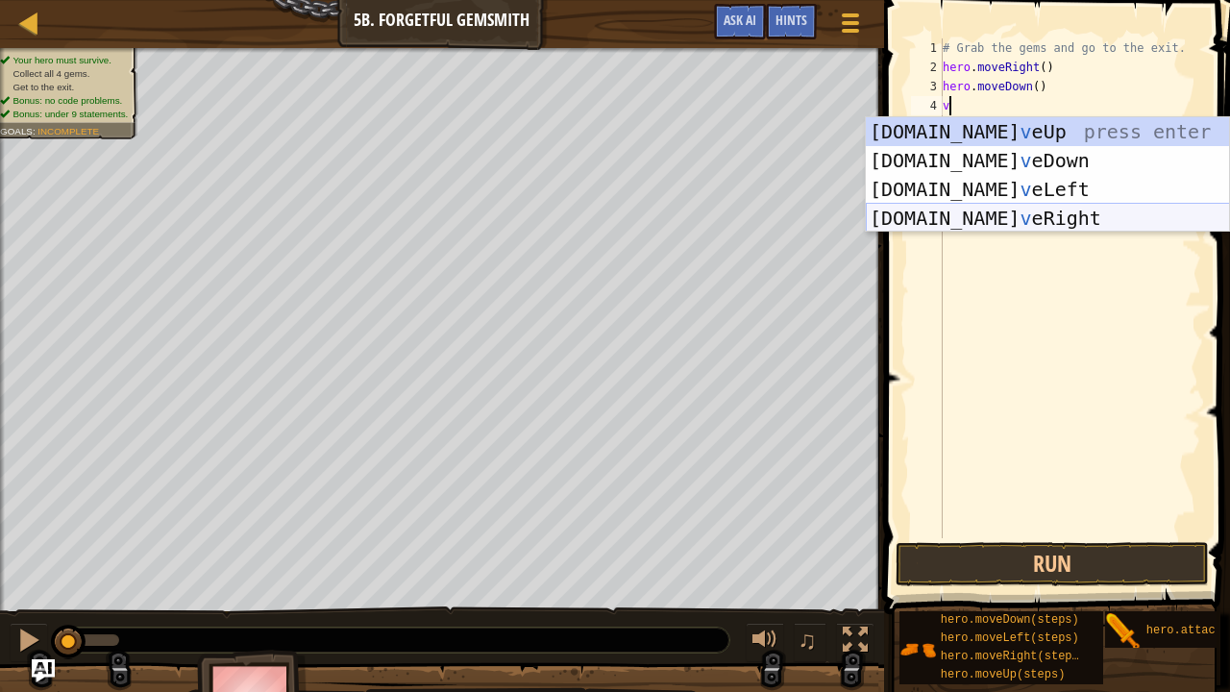
click at [995, 211] on div "hero.mo v eUp press enter hero.mo v eDown press enter hero.mo v eLeft press ent…" at bounding box center [1048, 203] width 364 height 173
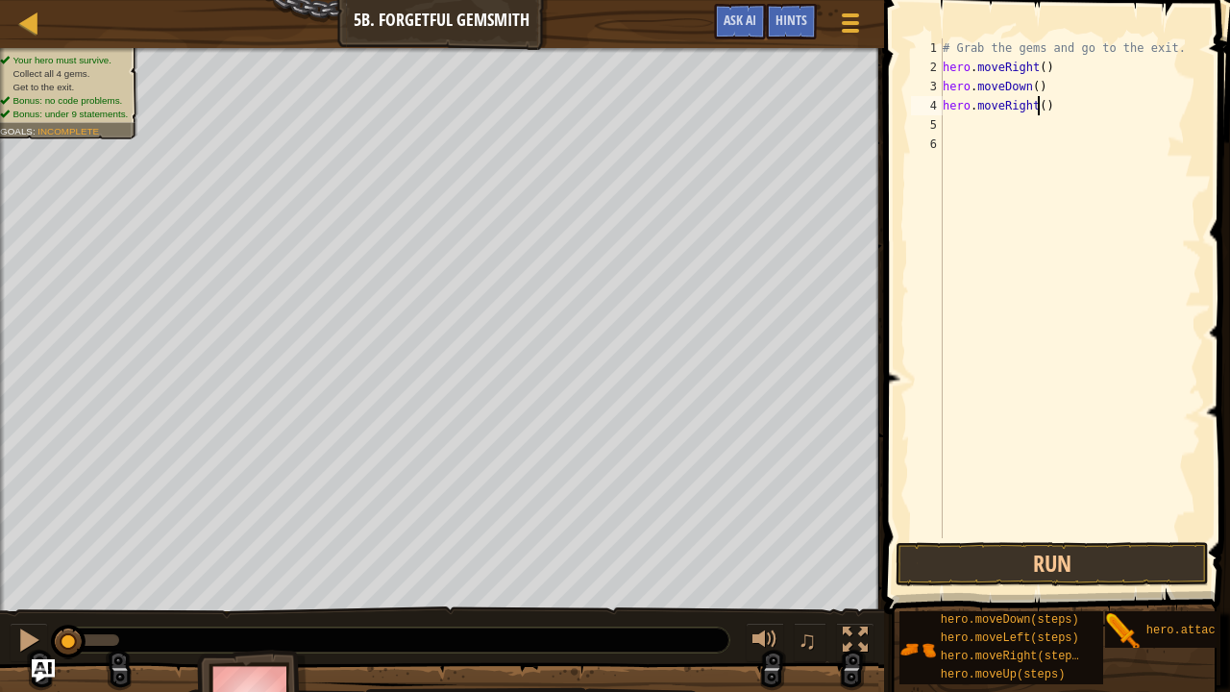
click at [1038, 106] on div "# Grab the gems and go to the exit. hero . moveRight ( ) hero . moveDown ( ) he…" at bounding box center [1070, 307] width 262 height 538
type textarea "hero.moveRight(2)"
click at [949, 119] on div "# Grab the gems and go to the exit. hero . moveRight ( ) hero . moveDown ( ) he…" at bounding box center [1070, 307] width 262 height 538
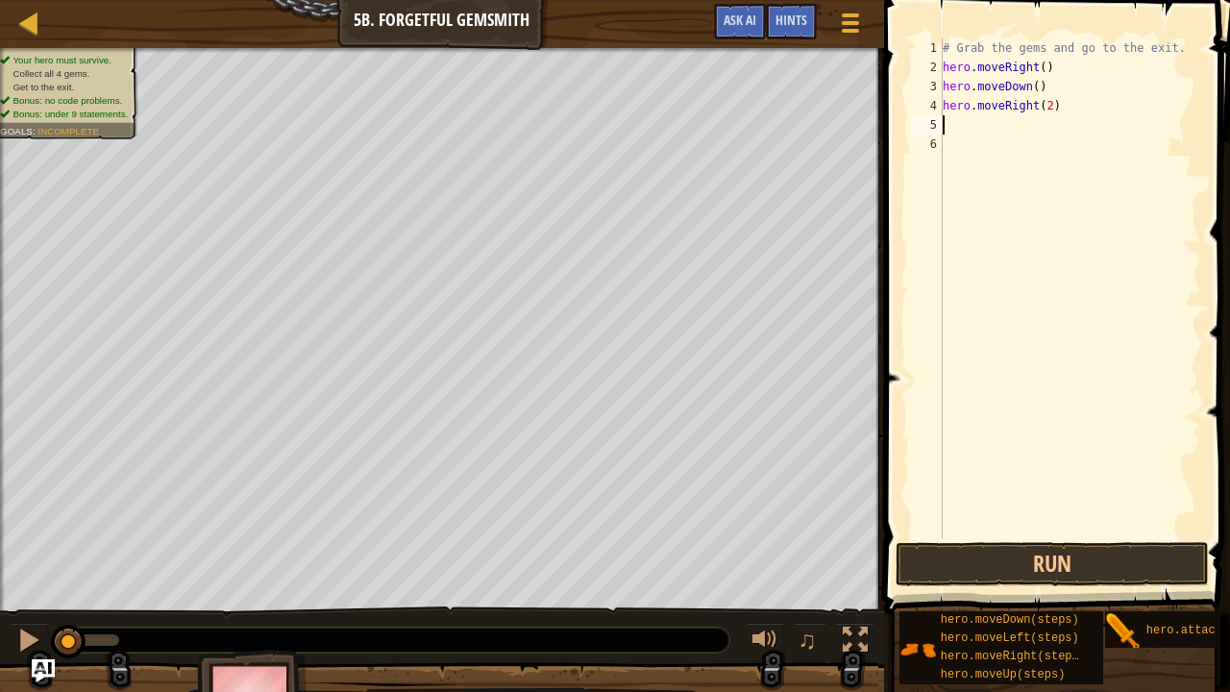
type textarea "v"
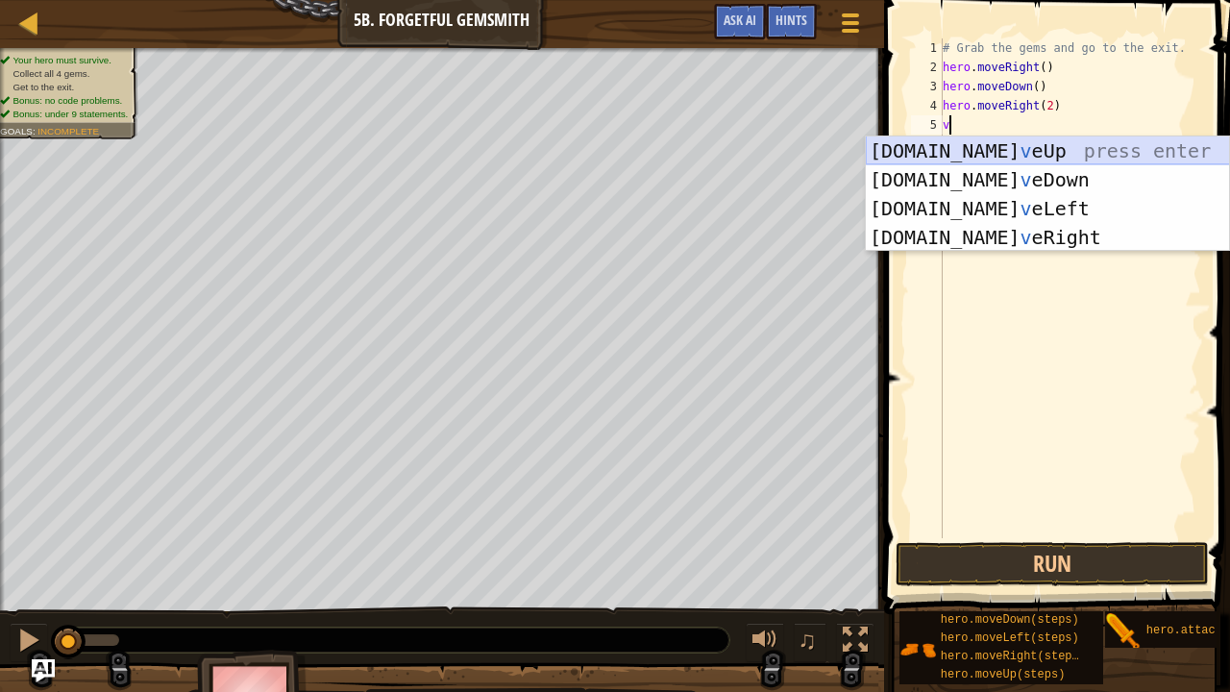
click at [947, 146] on div "hero.mo v eUp press enter hero.mo v eDown press enter hero.mo v eLeft press ent…" at bounding box center [1048, 222] width 364 height 173
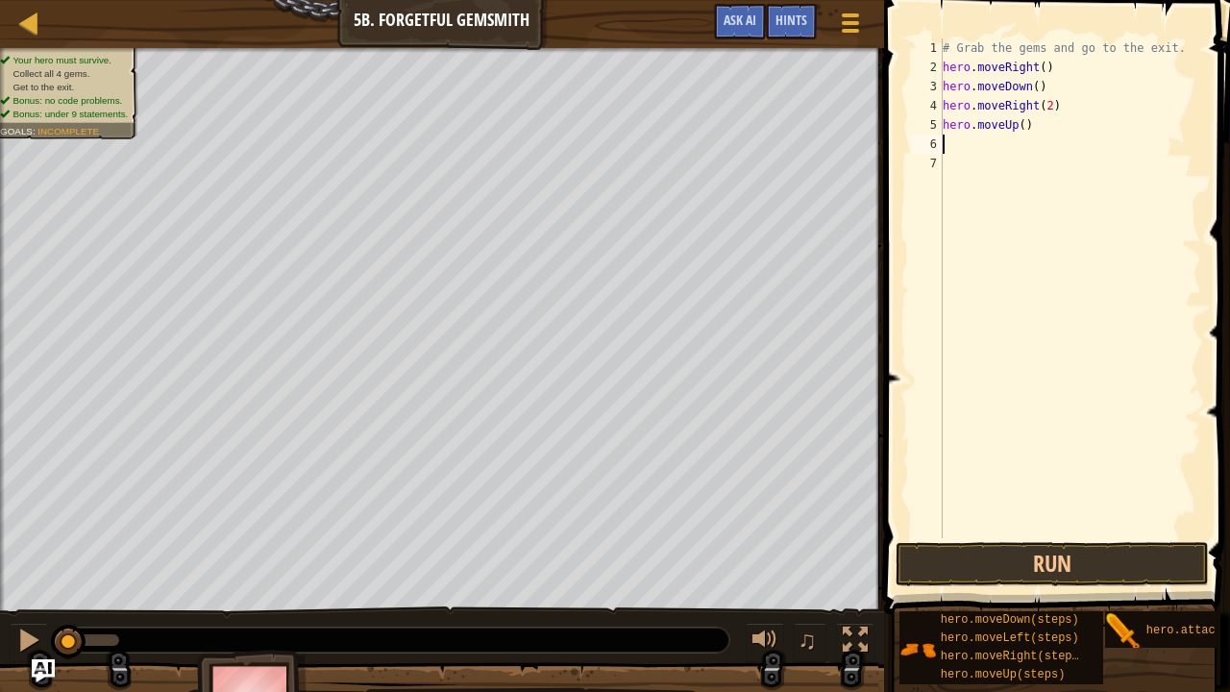
type textarea "v"
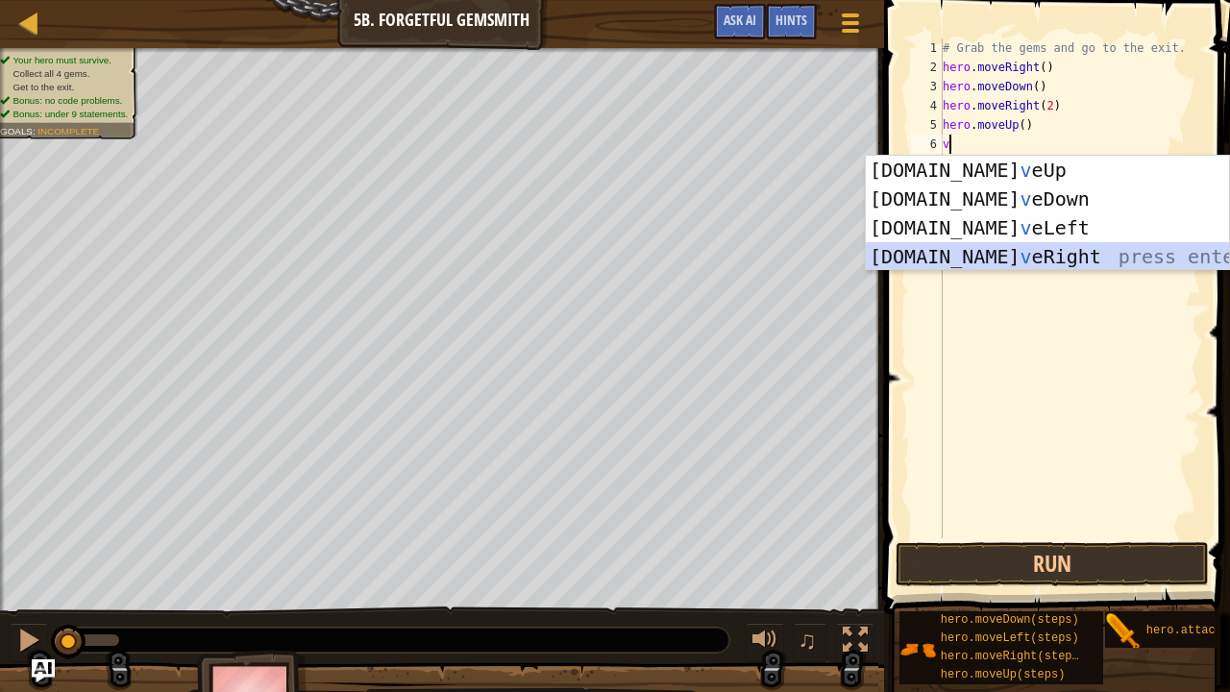
click at [997, 250] on div "hero.mo v eUp press enter hero.mo v eDown press enter hero.mo v eLeft press ent…" at bounding box center [1048, 242] width 364 height 173
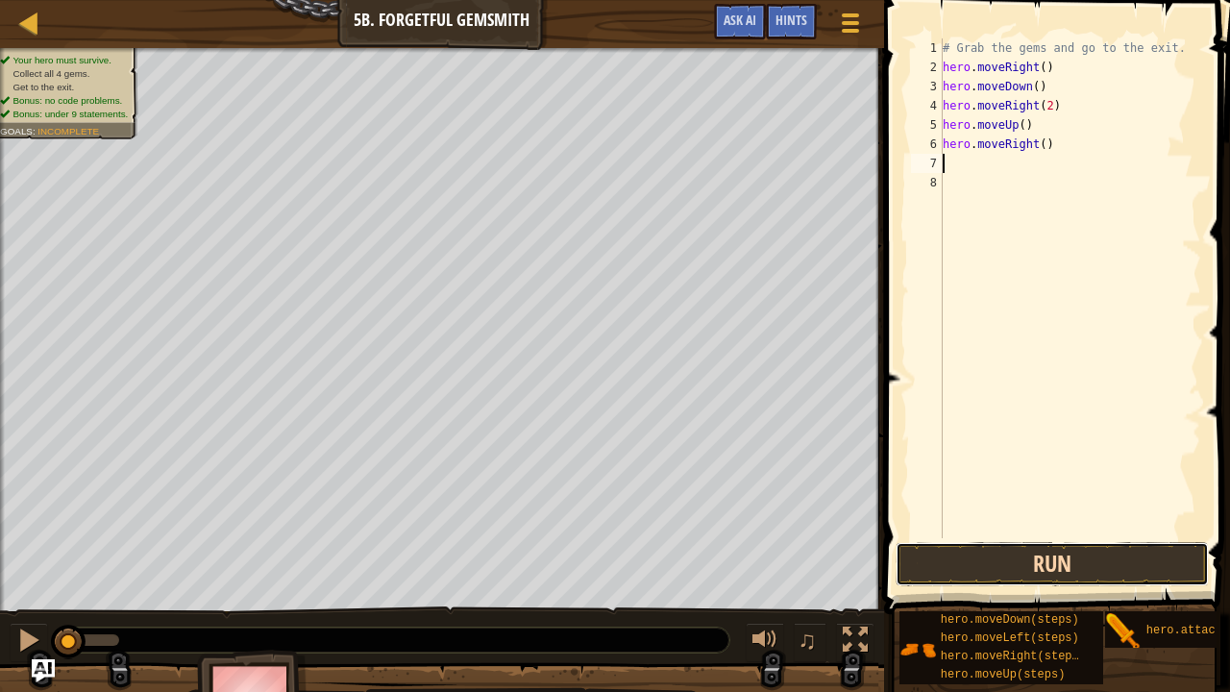
click at [1084, 562] on button "Run" at bounding box center [1052, 564] width 313 height 44
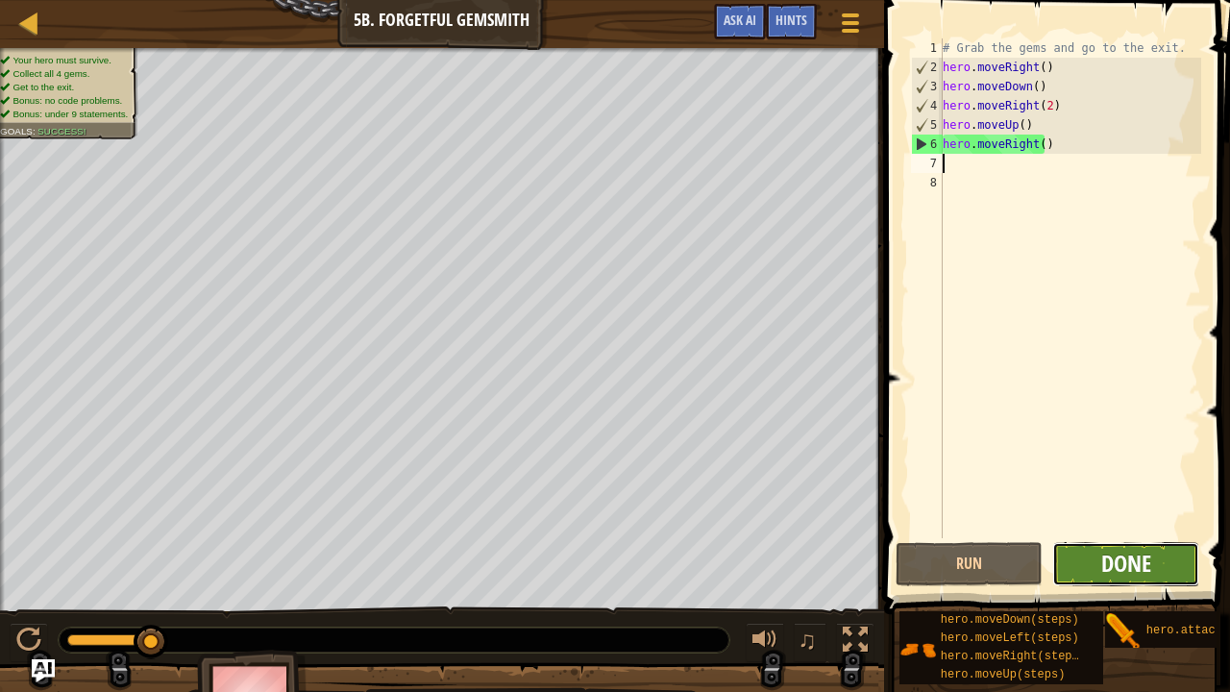
click at [1103, 552] on span "Done" at bounding box center [1126, 563] width 50 height 31
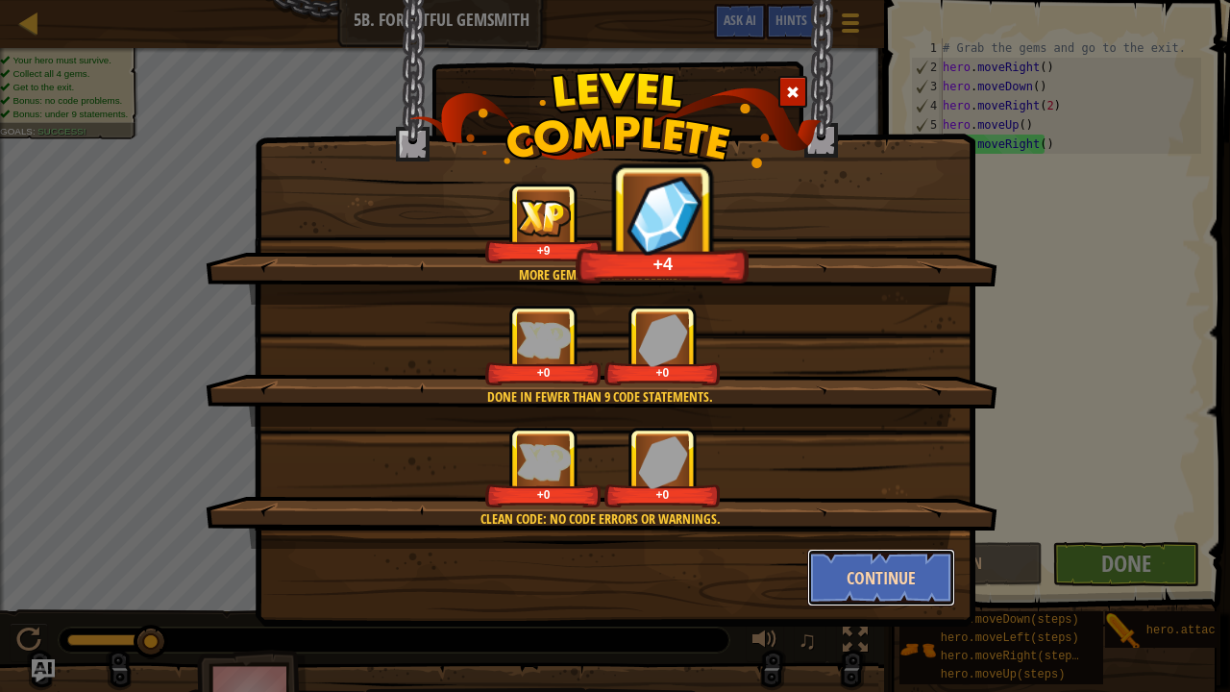
click at [897, 562] on button "Continue" at bounding box center [881, 578] width 149 height 58
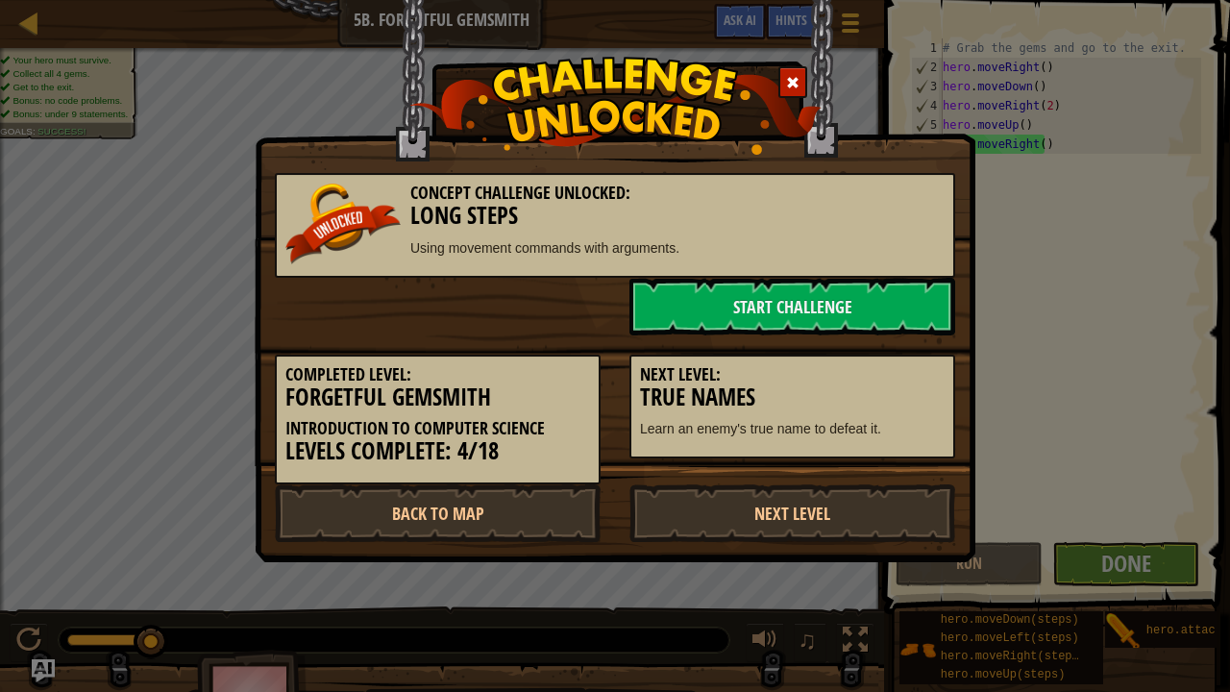
click at [968, 398] on div "Next Level: True Names Learn an enemy's true name to defeat it." at bounding box center [792, 397] width 355 height 124
drag, startPoint x: 817, startPoint y: 478, endPoint x: 761, endPoint y: 512, distance: 65.1
click at [761, 512] on link "Next Level" at bounding box center [792, 513] width 326 height 58
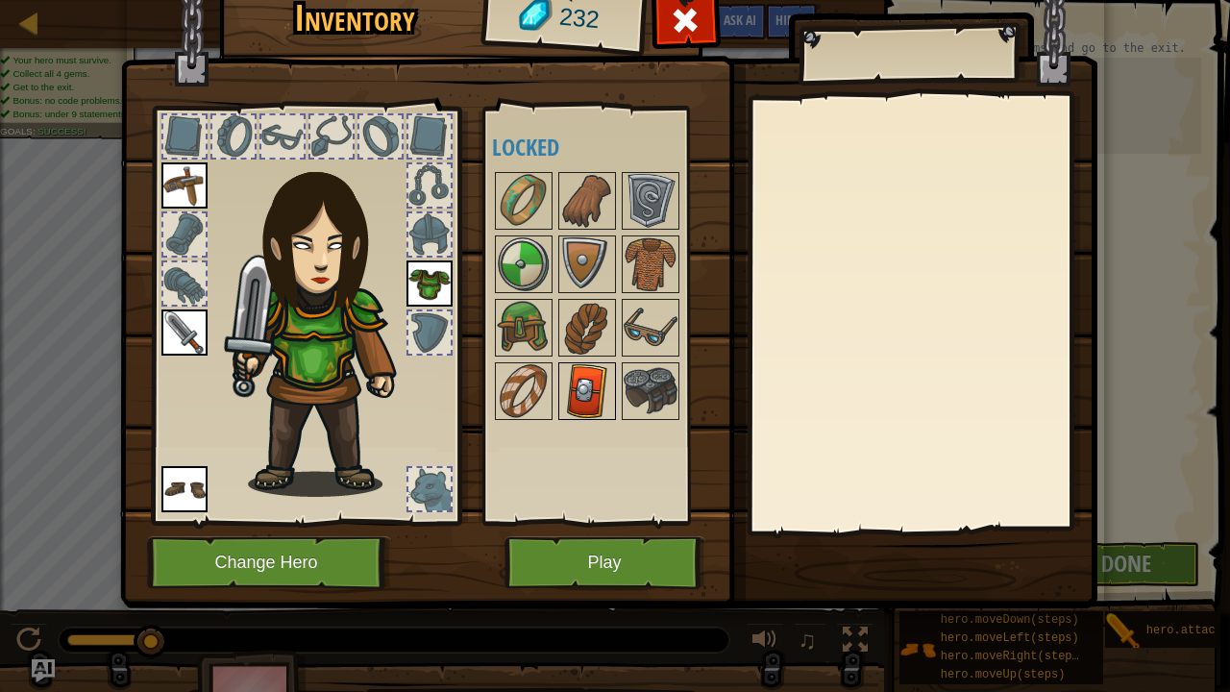
click at [571, 387] on img at bounding box center [587, 391] width 54 height 54
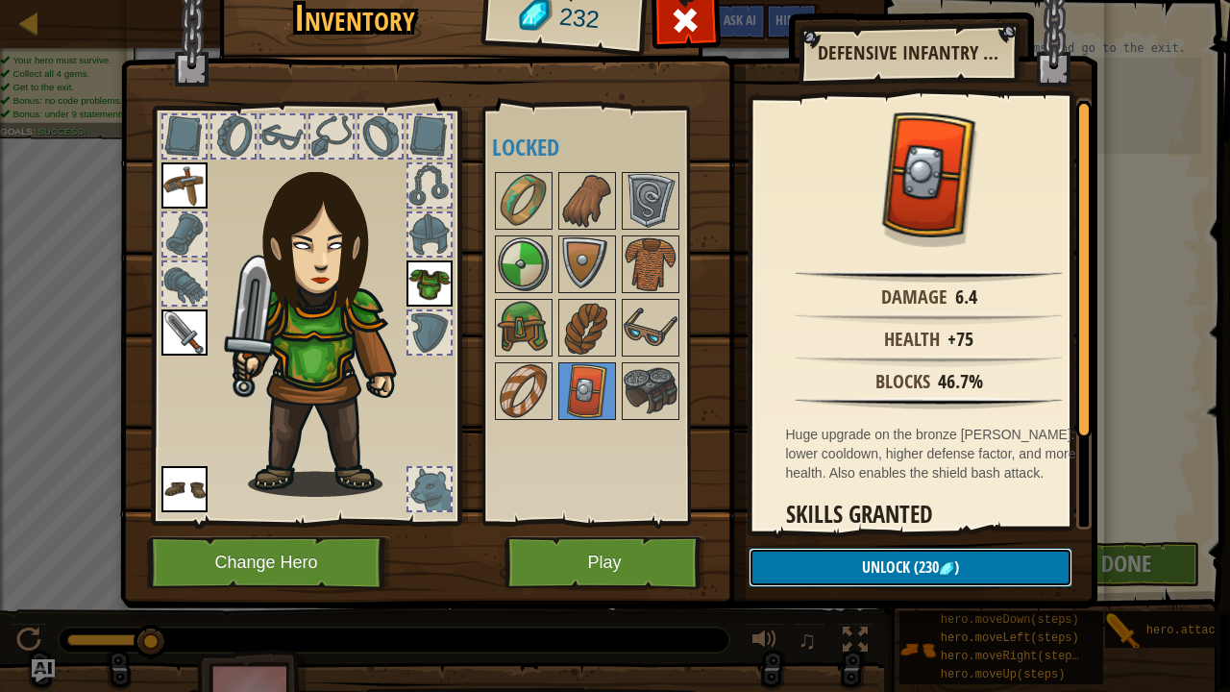
click at [849, 562] on button "Unlock (230 )" at bounding box center [910, 567] width 324 height 39
click at [849, 562] on button "Confirm" at bounding box center [910, 567] width 324 height 39
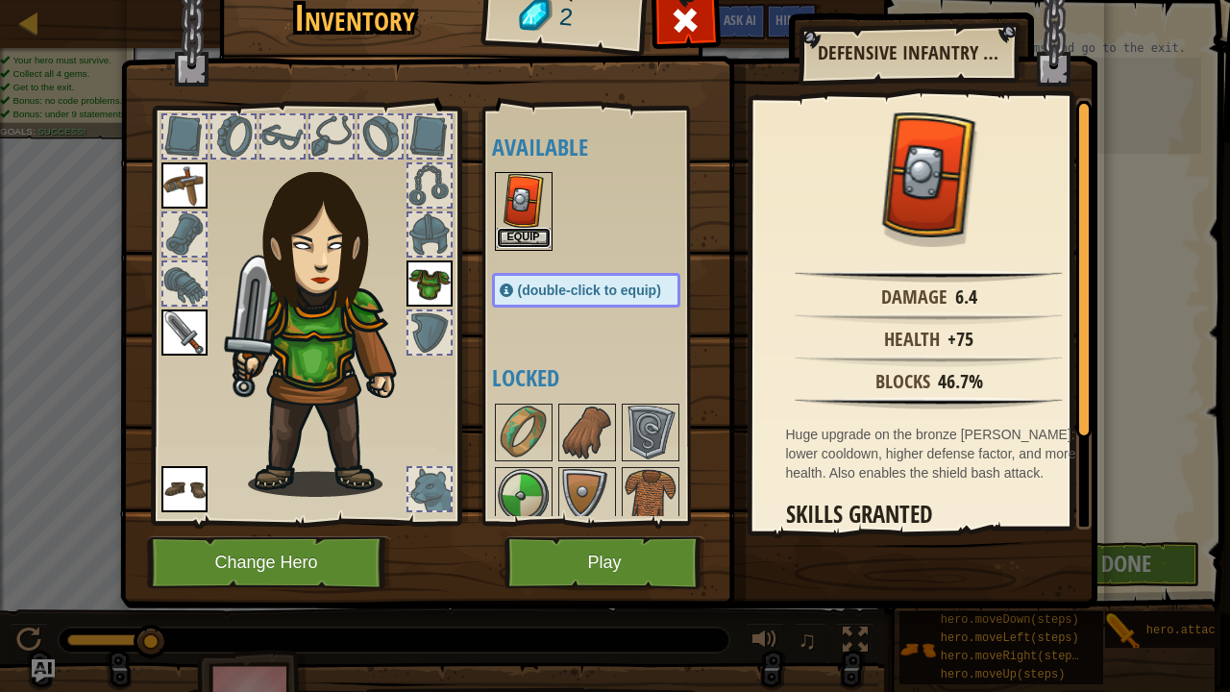
click at [524, 231] on button "Equip" at bounding box center [524, 238] width 54 height 20
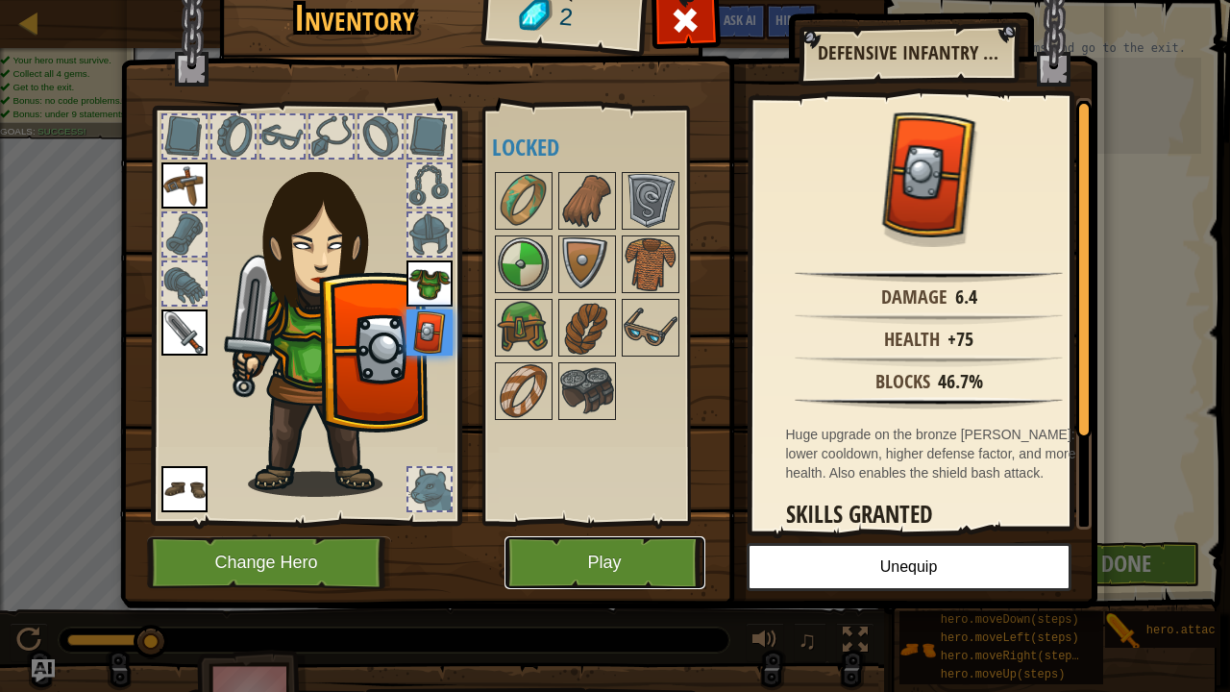
click at [635, 562] on button "Play" at bounding box center [604, 562] width 201 height 53
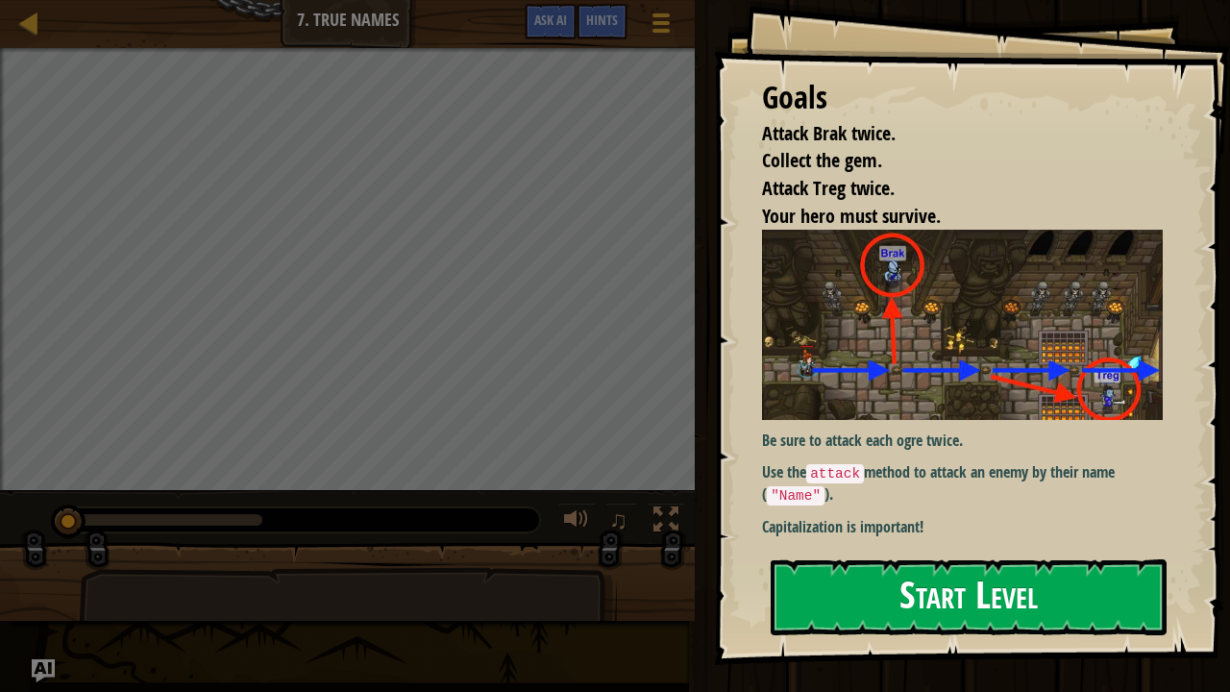
click at [880, 562] on button "Start Level" at bounding box center [969, 597] width 396 height 76
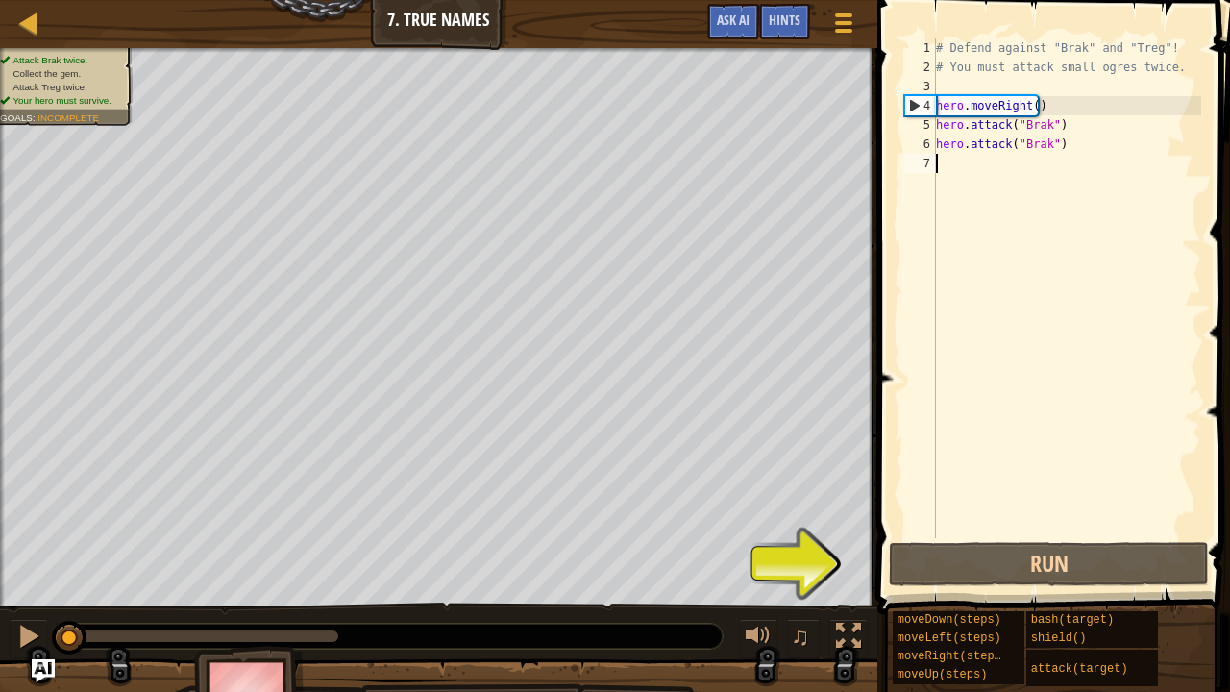
type textarea "v"
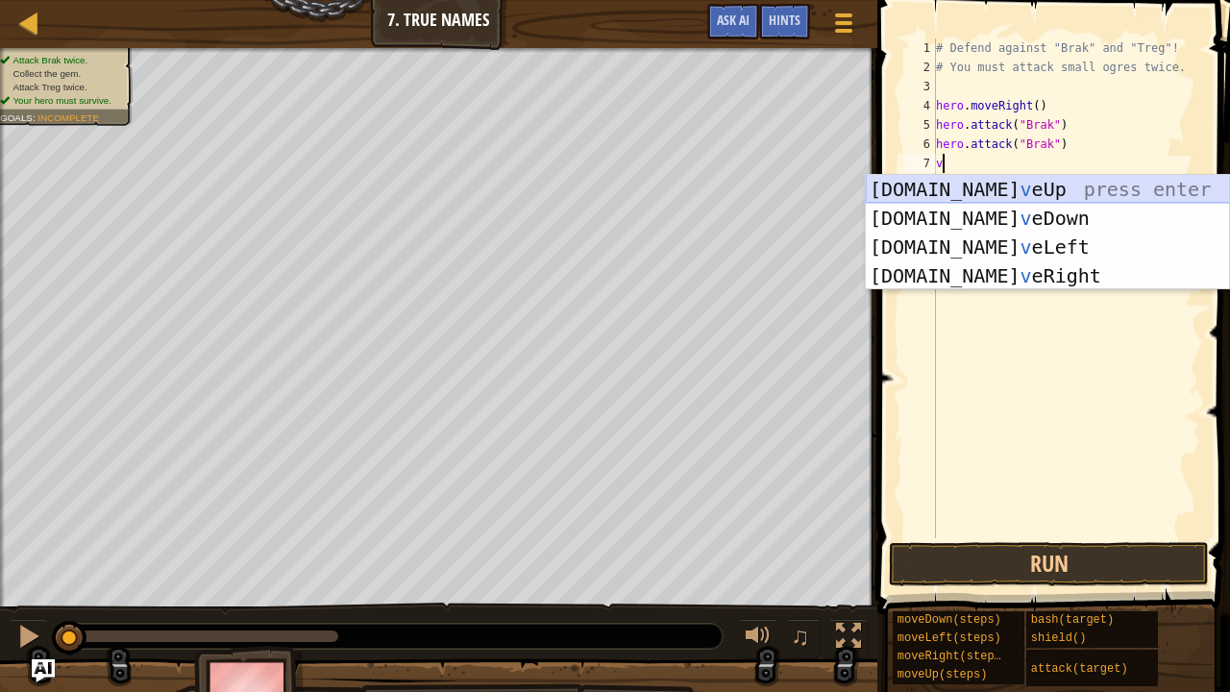
click at [994, 186] on div "hero.mo v eUp press enter hero.mo v eDown press enter hero.mo v eLeft press ent…" at bounding box center [1048, 261] width 364 height 173
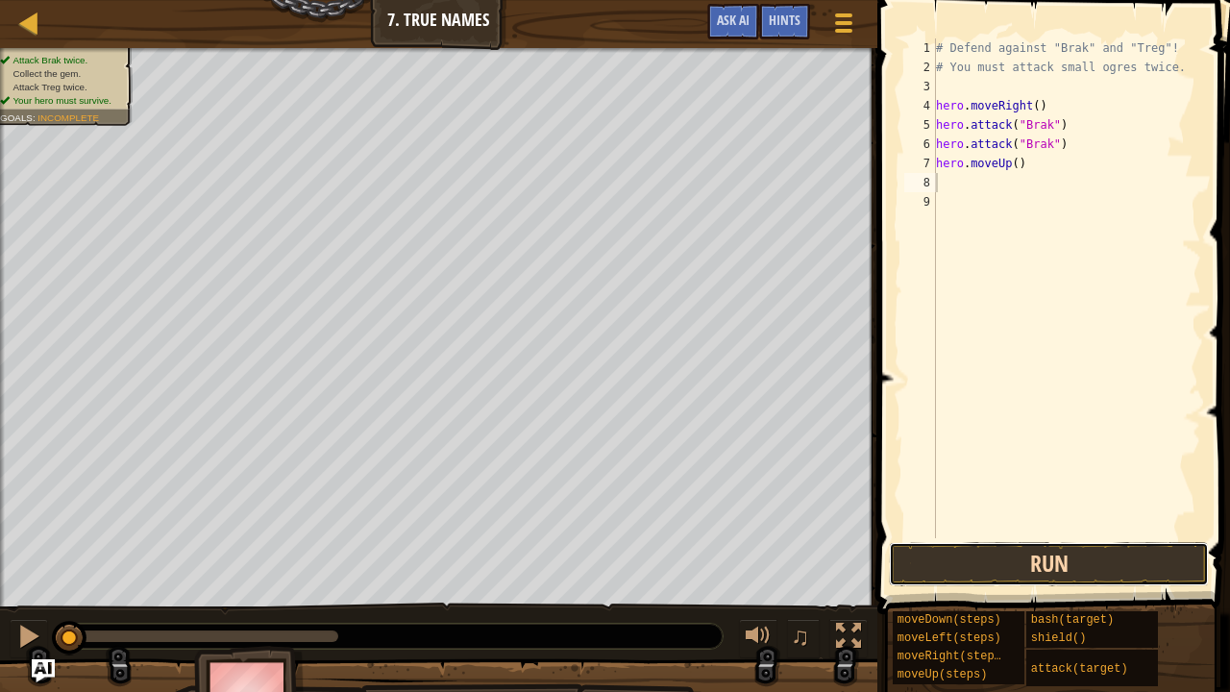
click at [1047, 562] on button "Run" at bounding box center [1049, 564] width 320 height 44
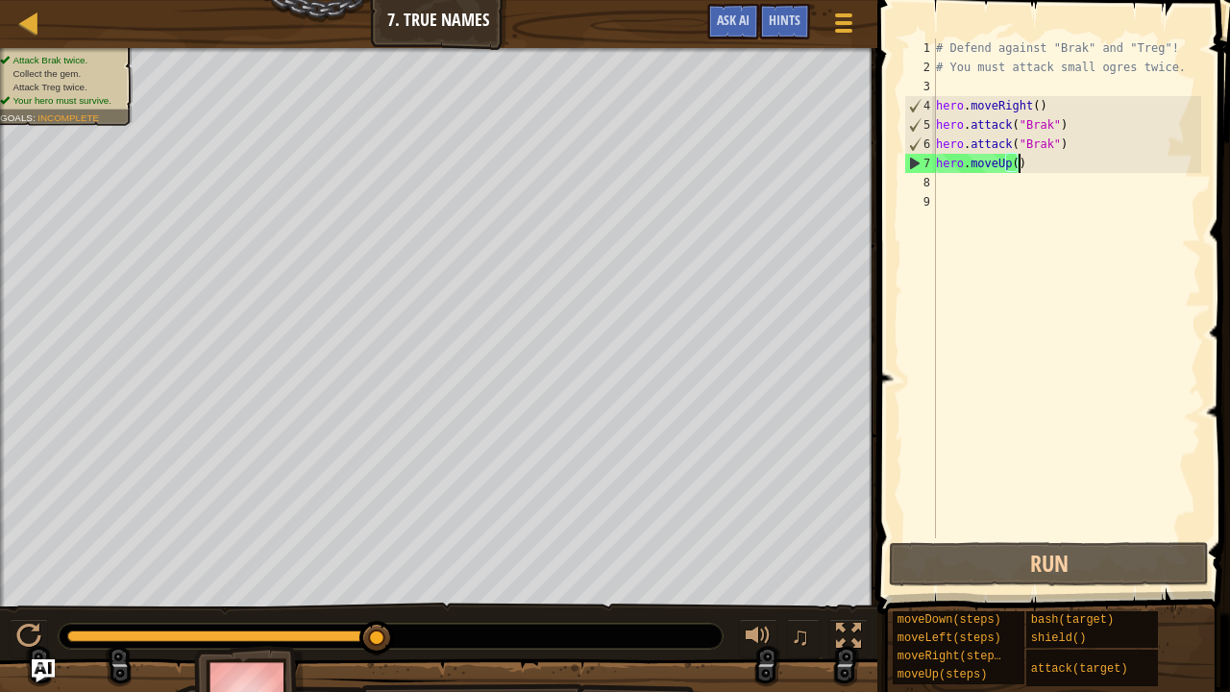
click at [1018, 165] on div "# Defend against "Brak" and "Treg"! # You must attack small ogres twice. hero .…" at bounding box center [1066, 307] width 269 height 538
type textarea "hero.moveUp()"
click at [951, 186] on div "# Defend against "Brak" and "Treg"! # You must attack small ogres twice. hero .…" at bounding box center [1066, 307] width 269 height 538
type textarea "v"
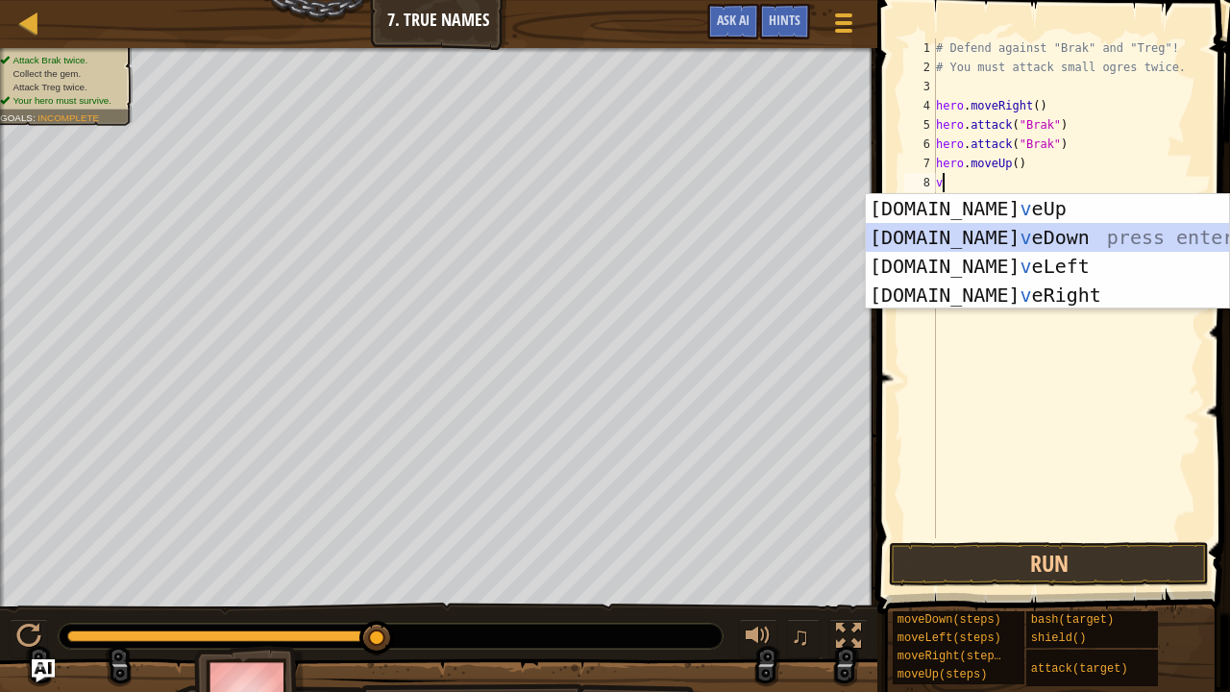
click at [969, 230] on div "hero.mo v eUp press enter hero.mo v eDown press enter hero.mo v eLeft press ent…" at bounding box center [1048, 280] width 364 height 173
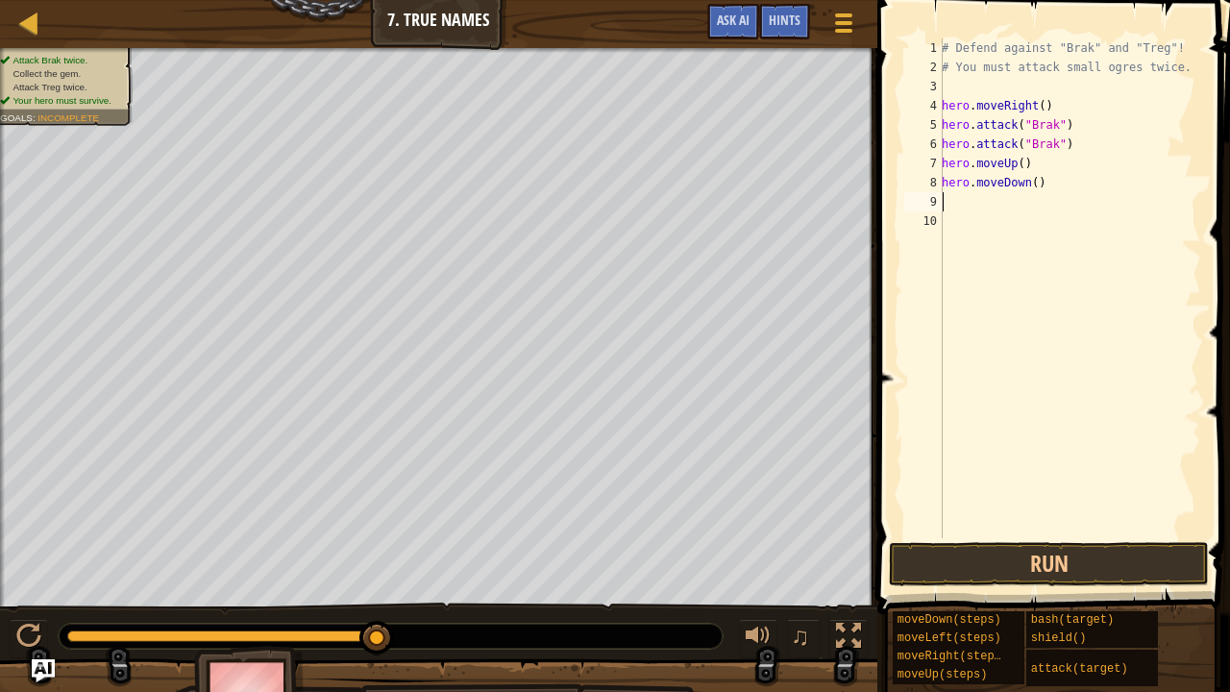
type textarea "v"
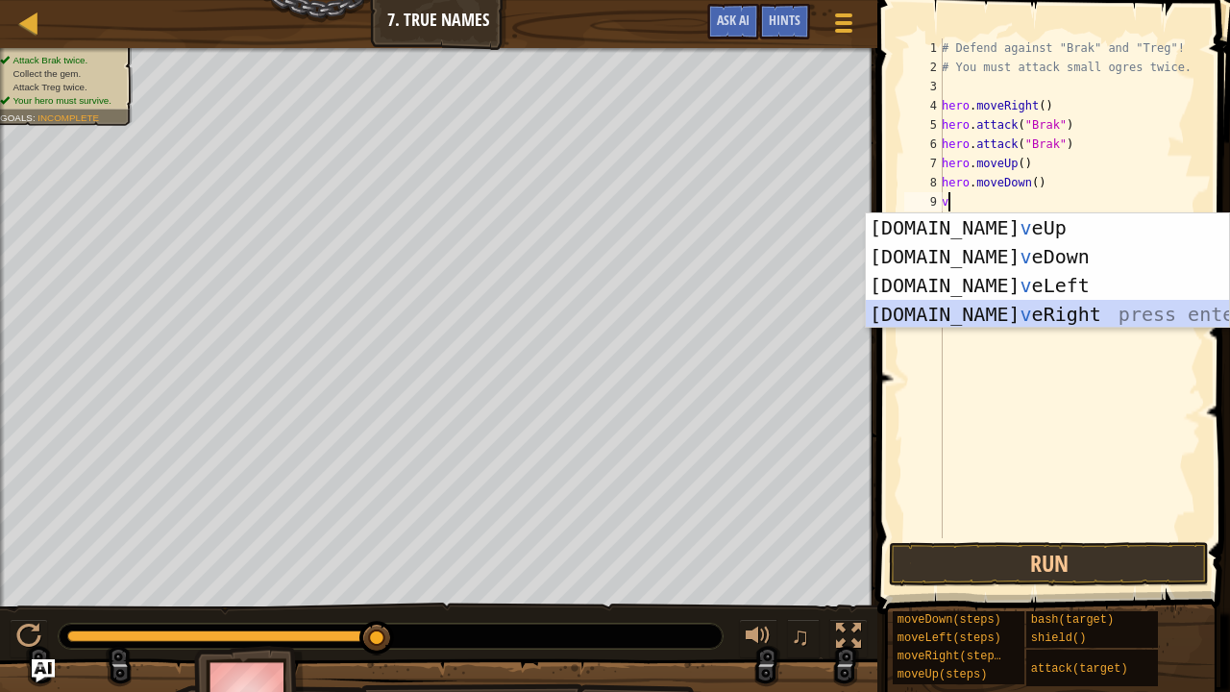
click at [1000, 309] on div "hero.mo v eUp press enter hero.mo v eDown press enter hero.mo v eLeft press ent…" at bounding box center [1048, 299] width 364 height 173
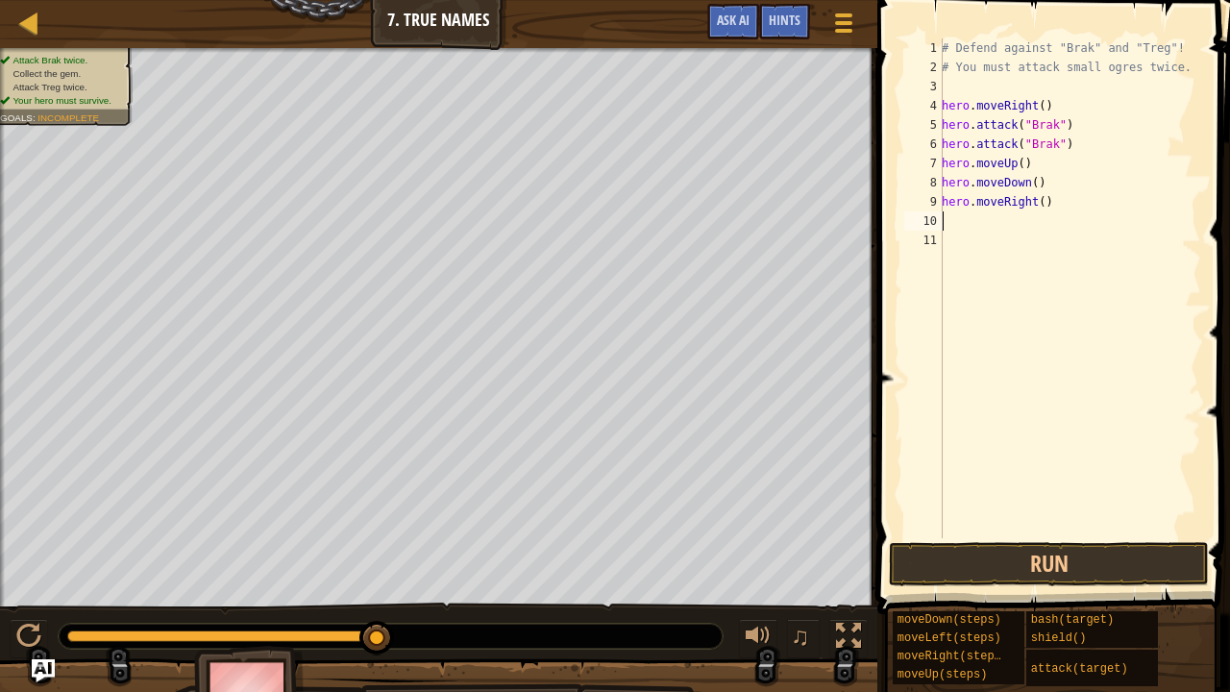
click at [1038, 204] on div "# Defend against "Brak" and "Treg"! # You must attack small ogres twice. hero .…" at bounding box center [1069, 307] width 263 height 538
click at [1116, 552] on button "Run" at bounding box center [1049, 564] width 320 height 44
type textarea "hero.moveRight(3)"
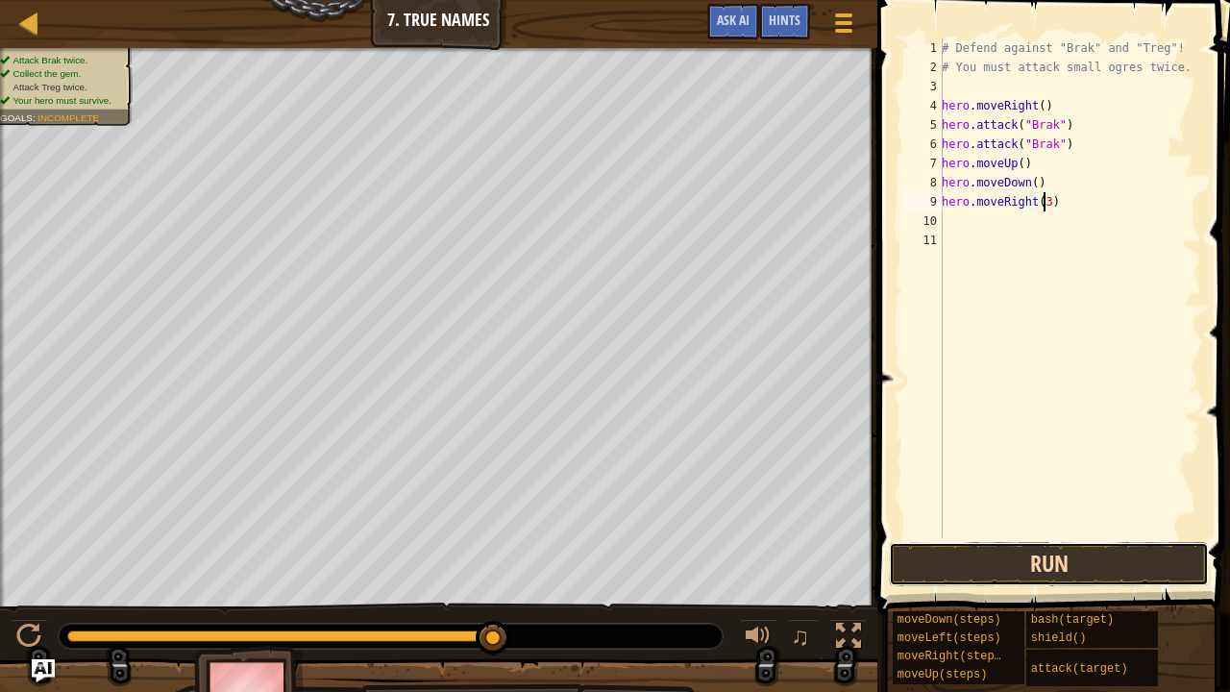
click at [1130, 558] on button "Run" at bounding box center [1049, 564] width 320 height 44
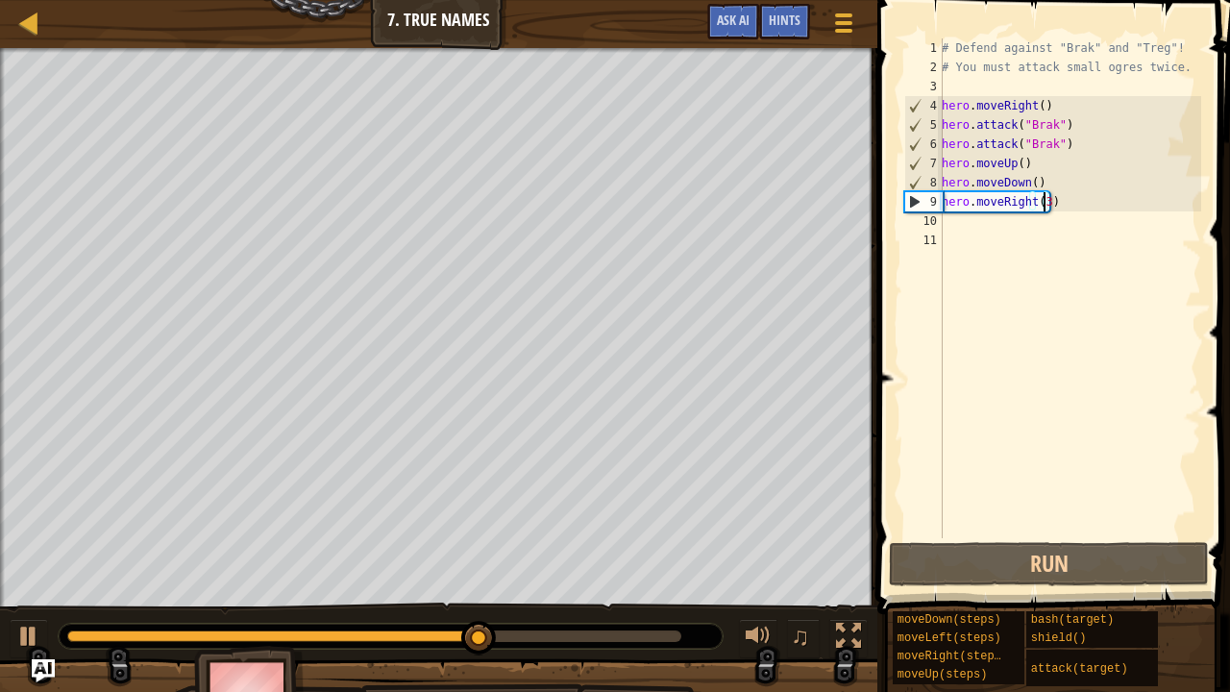
click at [972, 231] on div "# Defend against "Brak" and "Treg"! # You must attack small ogres twice. hero .…" at bounding box center [1069, 307] width 263 height 538
click at [949, 221] on div "# Defend against "Brak" and "Treg"! # You must attack small ogres twice. hero .…" at bounding box center [1069, 307] width 263 height 538
paste textarea "hero.attack("Brak") # The hero will attack Brak."
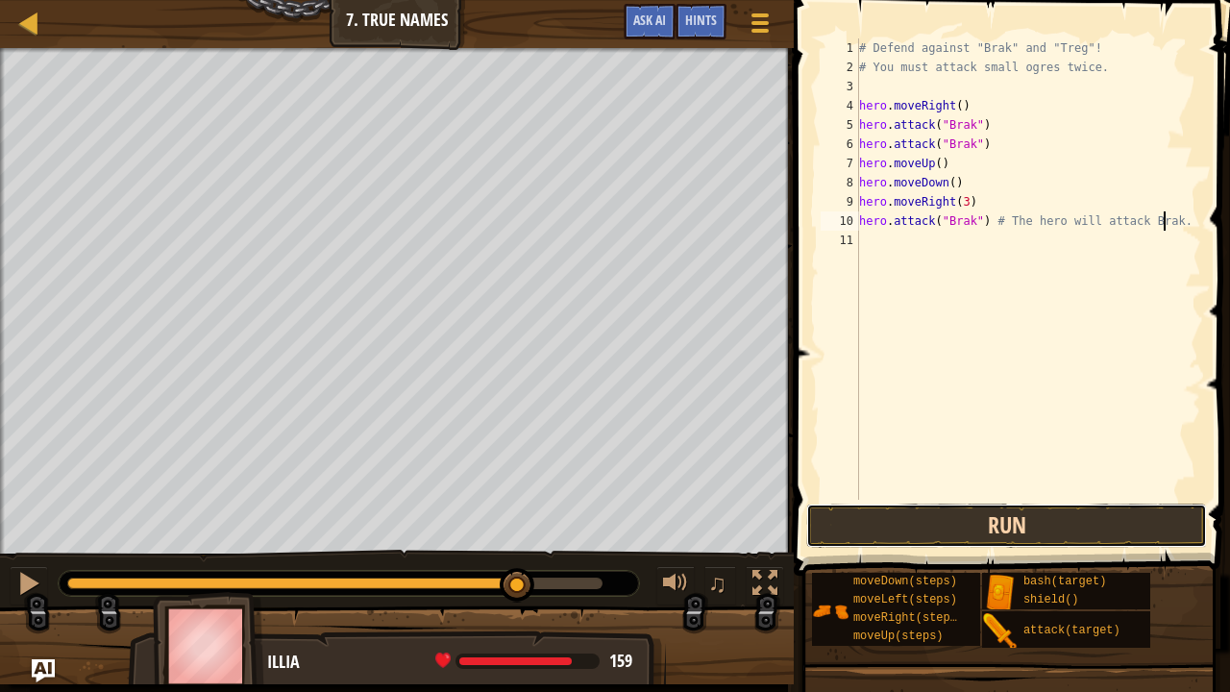
click at [1013, 521] on button "Run" at bounding box center [1006, 525] width 401 height 44
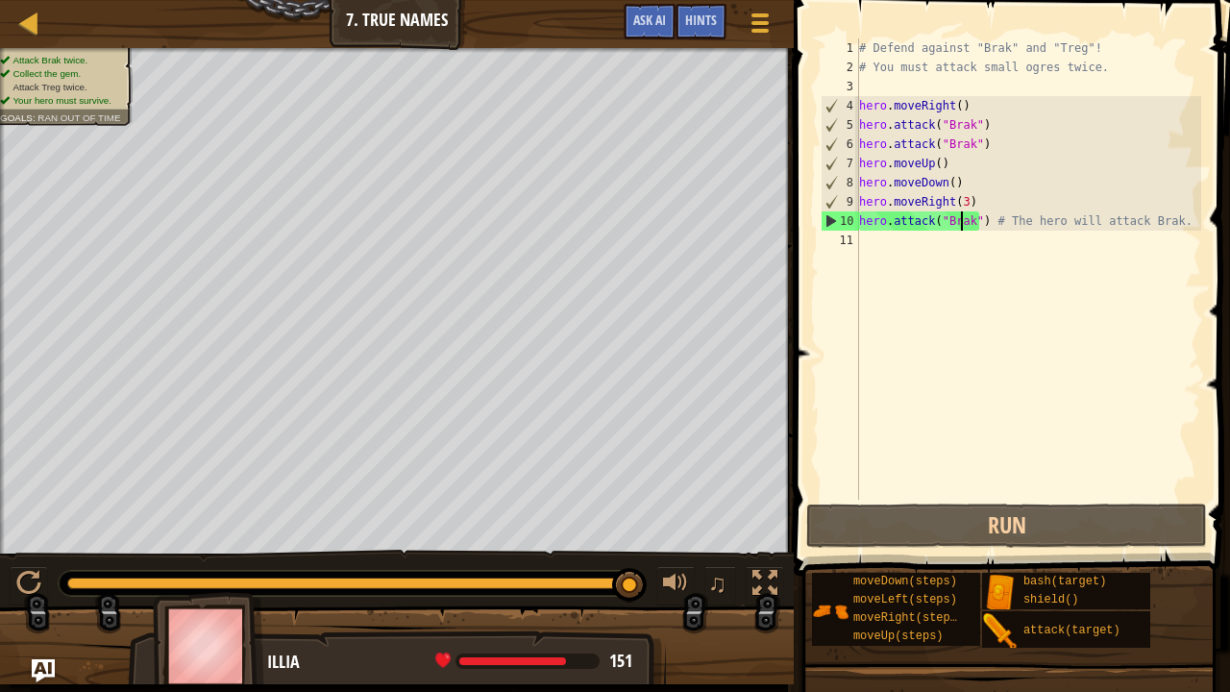
click at [963, 223] on div "# Defend against "Brak" and "Treg"! # You must attack small ogres twice. hero .…" at bounding box center [1028, 288] width 346 height 500
click at [966, 221] on div "# Defend against "Brak" and "Treg"! # You must attack small ogres twice. hero .…" at bounding box center [1028, 288] width 346 height 500
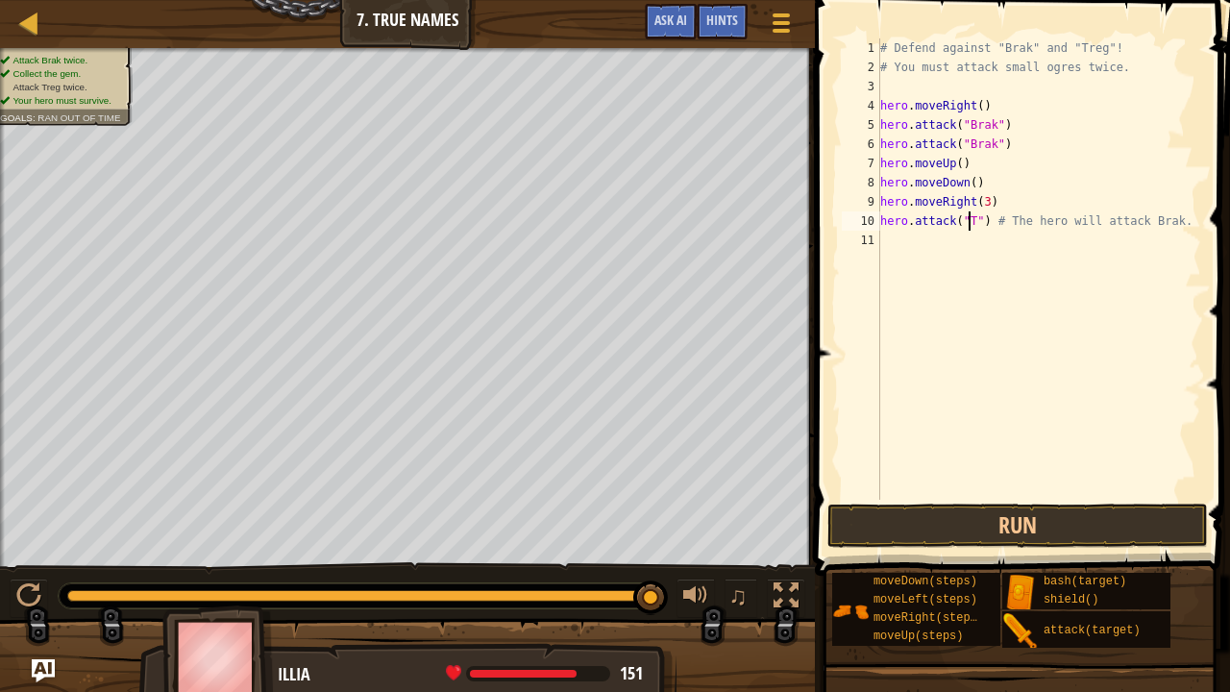
scroll to position [9, 8]
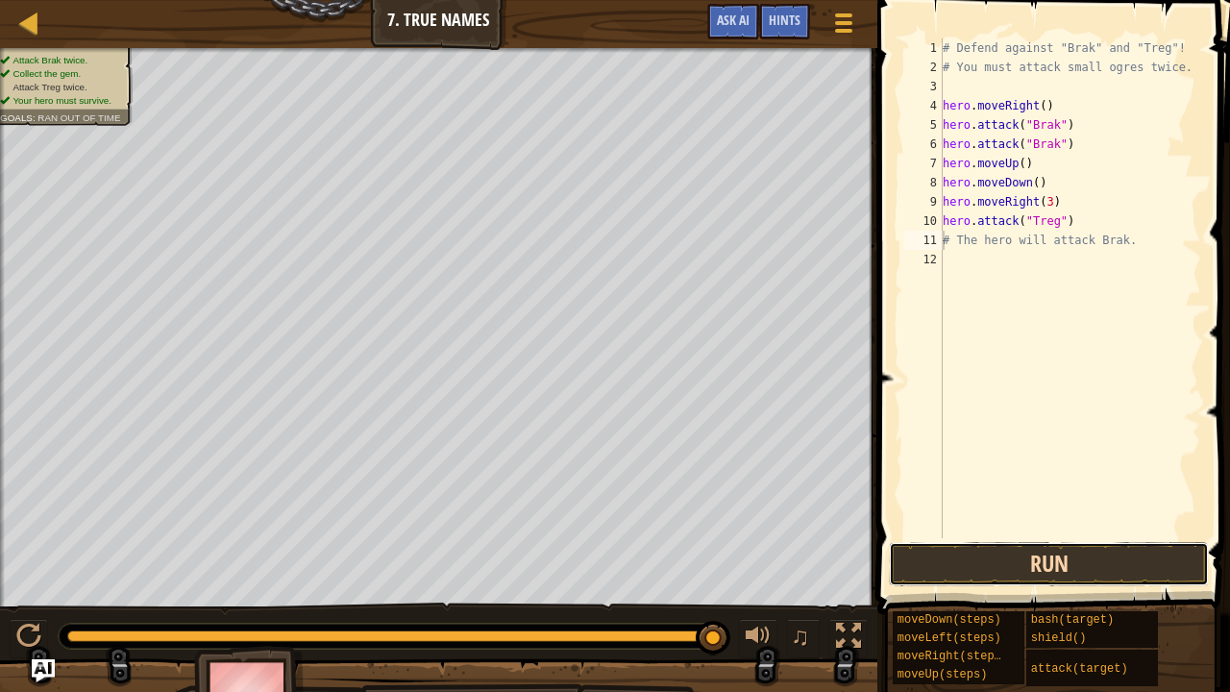
click at [1075, 548] on button "Run" at bounding box center [1049, 564] width 320 height 44
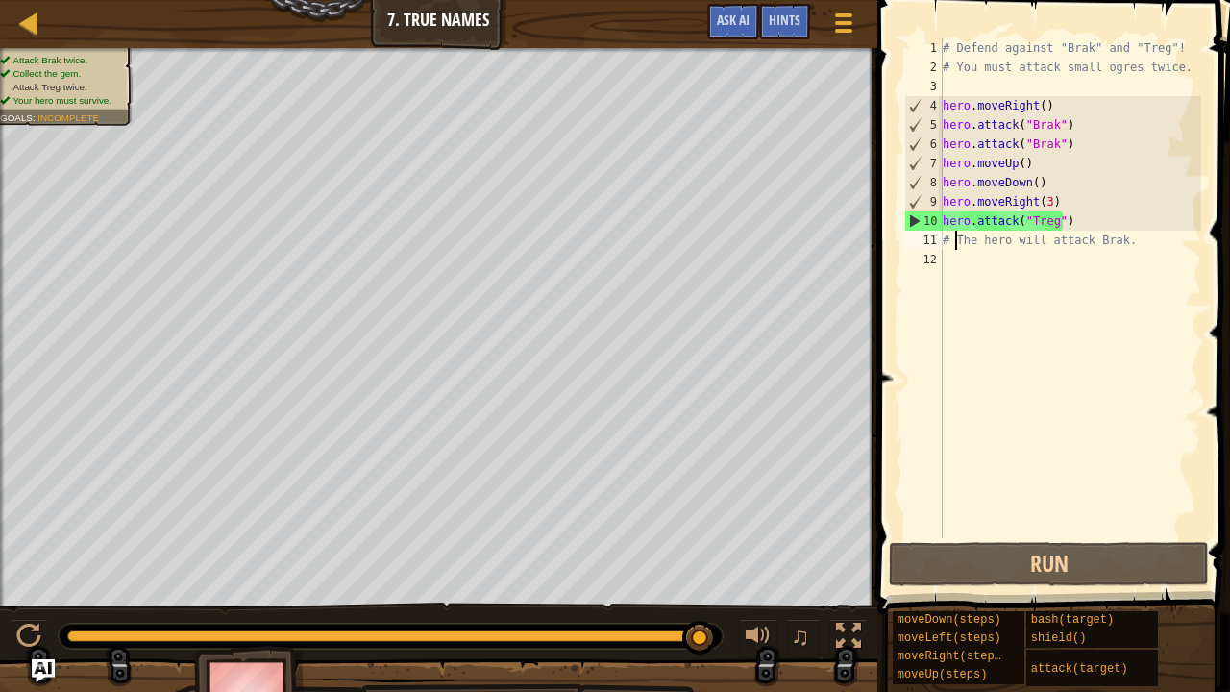
click at [953, 244] on div "# Defend against "Brak" and "Treg"! # You must attack small ogres twice. hero .…" at bounding box center [1070, 307] width 262 height 538
click at [945, 244] on div "# Defend against "Brak" and "Treg"! # You must attack small ogres twice. hero .…" at bounding box center [1070, 307] width 262 height 538
click at [944, 243] on div "# Defend against "Brak" and "Treg"! # You must attack small ogres twice. hero .…" at bounding box center [1070, 307] width 262 height 538
paste textarea "hero.attack("Brak") # The hero will attack Brak."
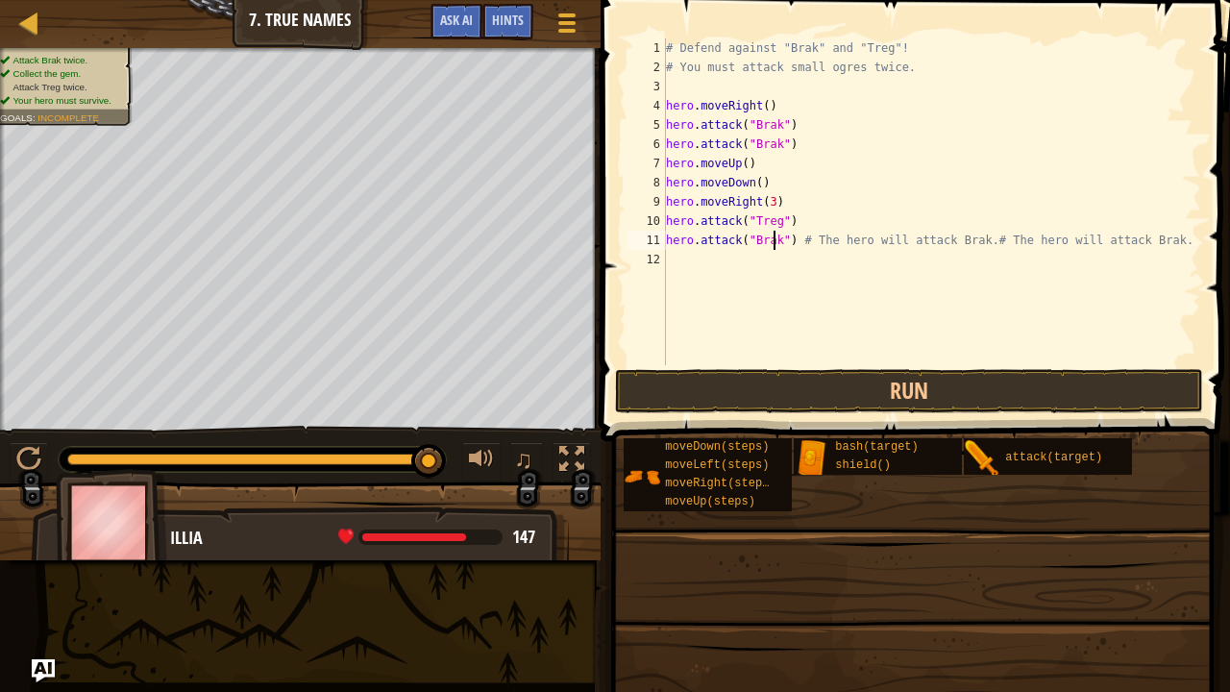
click at [773, 243] on div "# Defend against "Brak" and "Treg"! # You must attack small ogres twice. hero .…" at bounding box center [931, 220] width 539 height 365
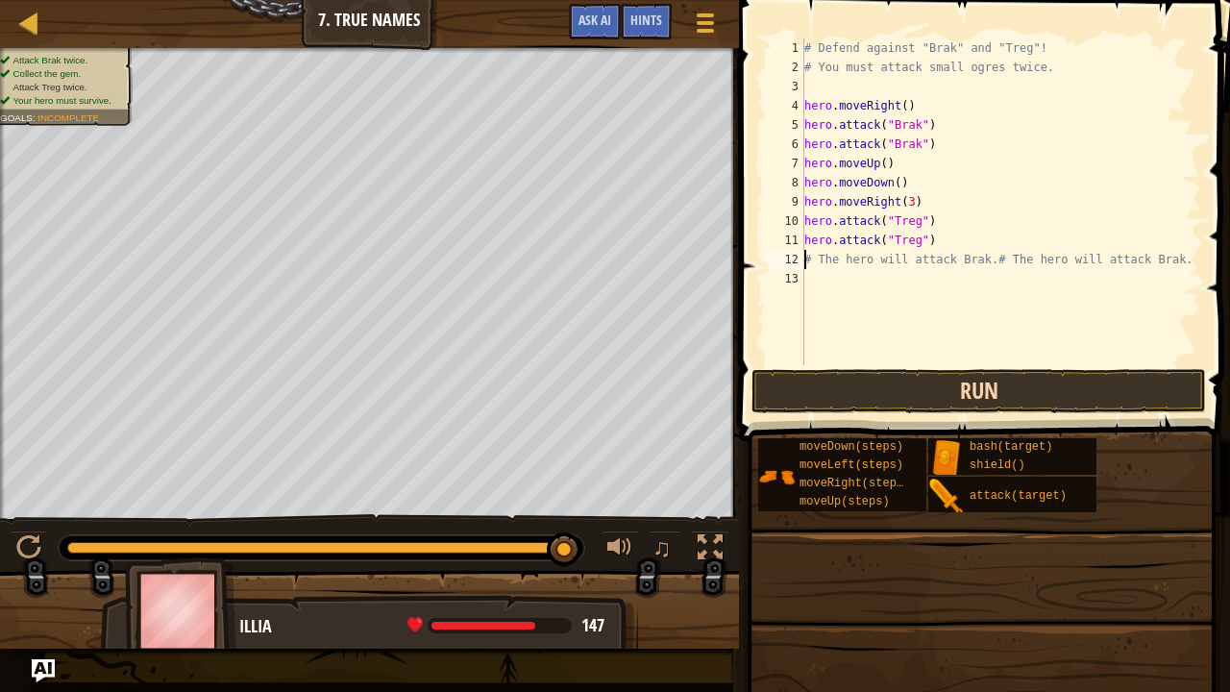
type textarea "# The hero will attack Brak.# The hero will attack Brak."
click at [851, 397] on button "Run" at bounding box center [978, 391] width 454 height 44
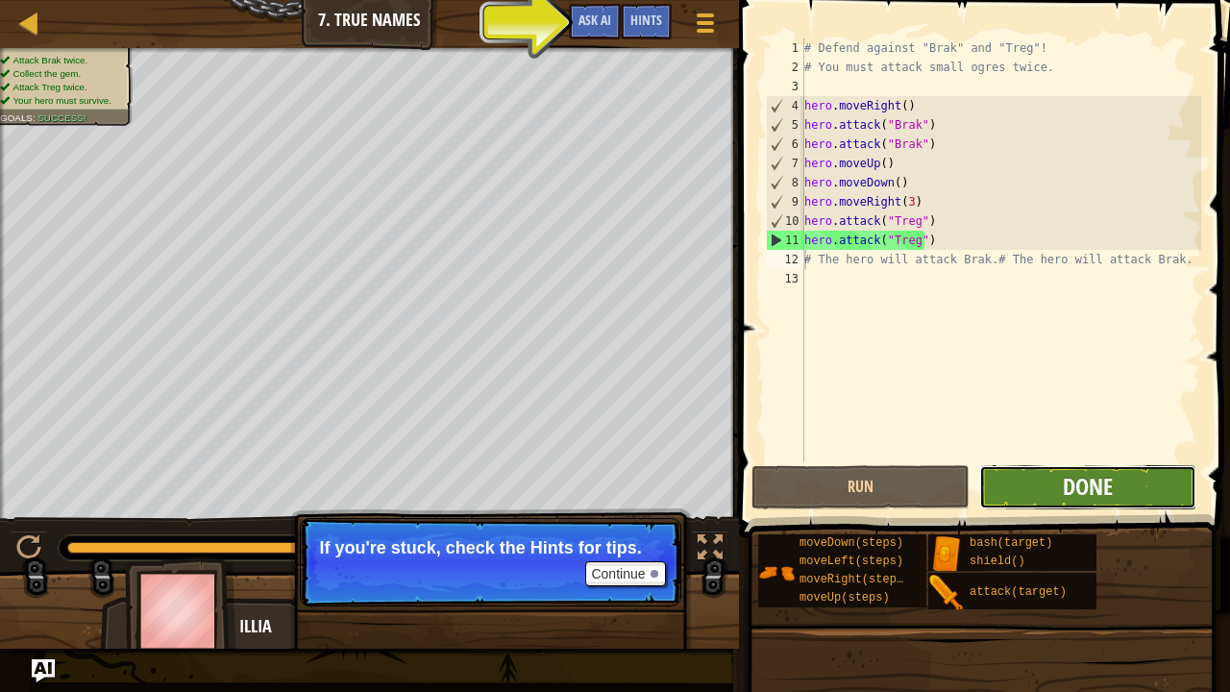
click at [1067, 486] on span "Done" at bounding box center [1088, 486] width 50 height 31
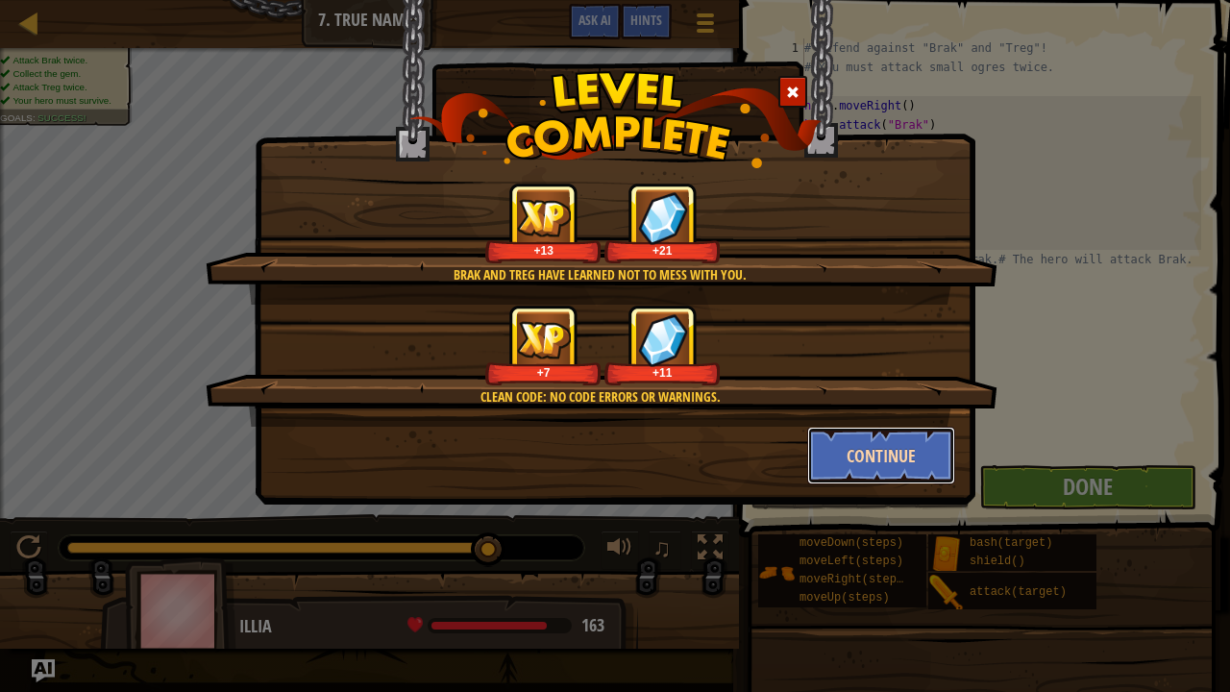
click at [862, 451] on button "Continue" at bounding box center [881, 456] width 149 height 58
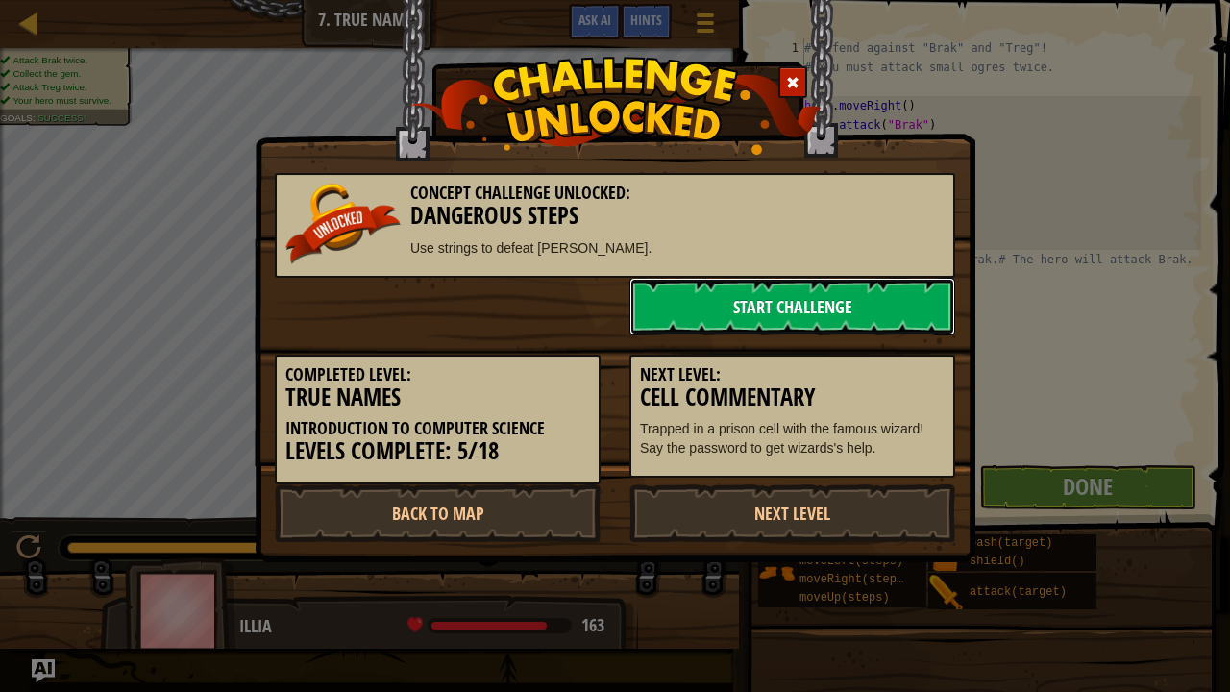
click at [765, 293] on link "Start Challenge" at bounding box center [792, 307] width 326 height 58
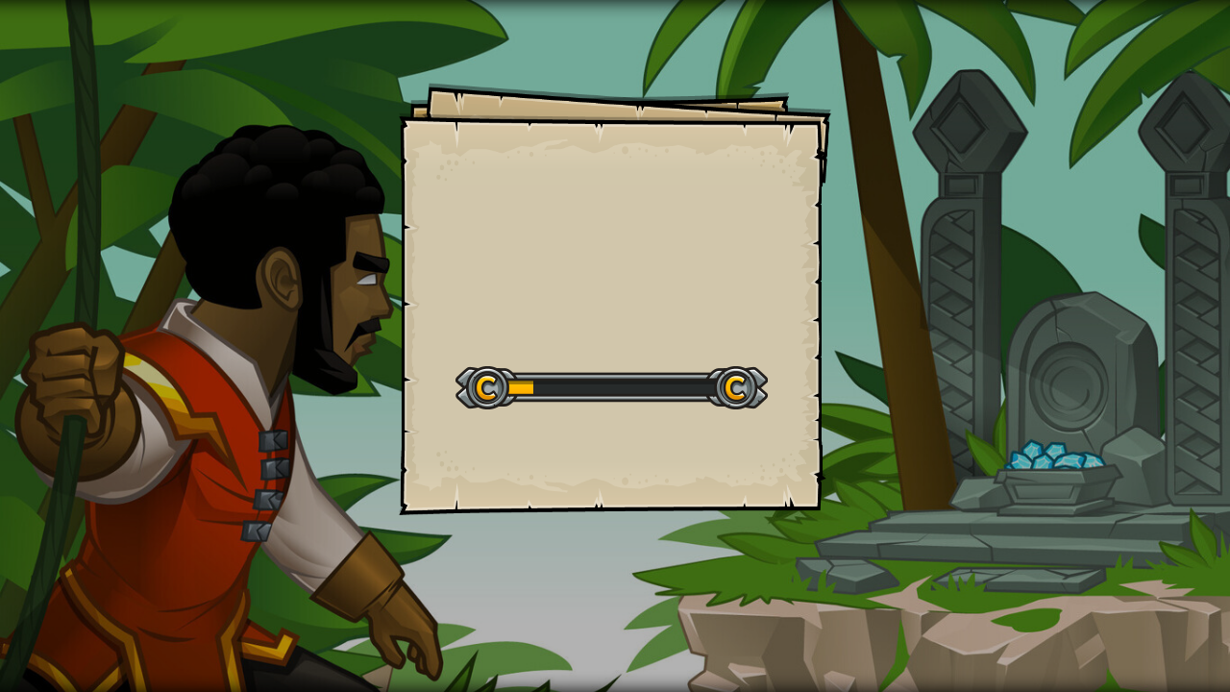
click at [765, 293] on div "Goals Start Level Error loading from server. Try refreshing the page. You'll ne…" at bounding box center [615, 299] width 432 height 432
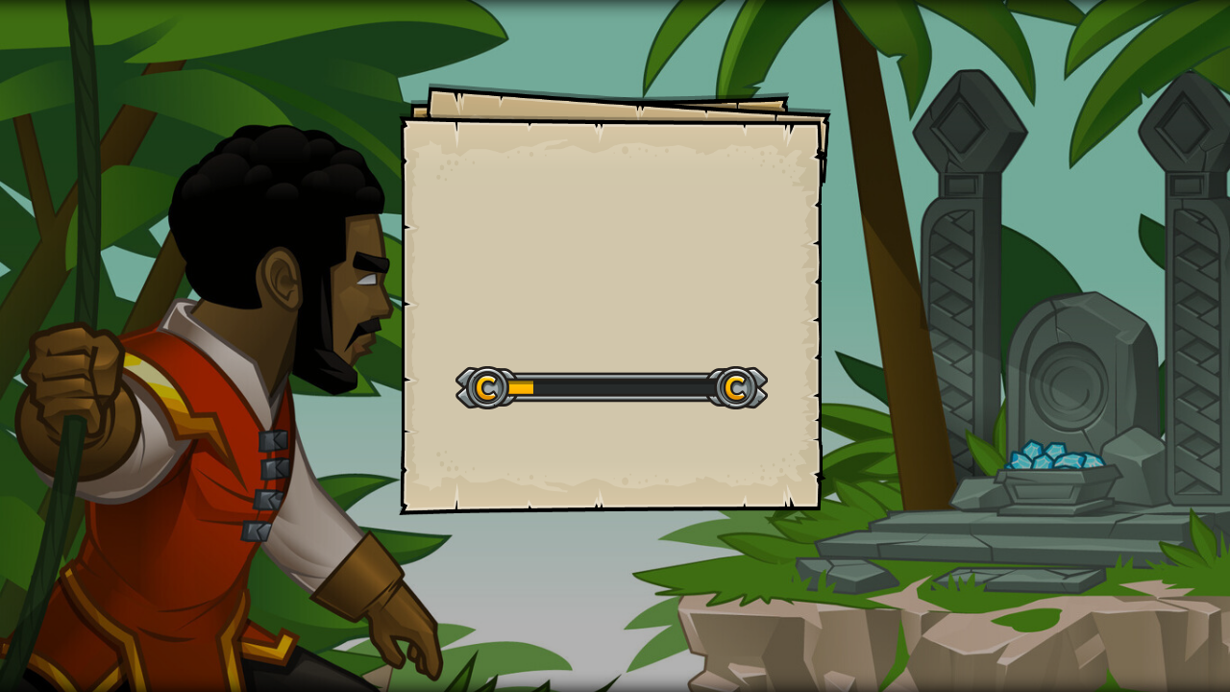
click at [765, 293] on div "Goals Start Level Error loading from server. Try refreshing the page. You'll ne…" at bounding box center [615, 299] width 432 height 432
drag, startPoint x: 765, startPoint y: 293, endPoint x: 685, endPoint y: 332, distance: 88.9
click at [685, 332] on div "Goals Start Level Error loading from server. Try refreshing the page. You'll ne…" at bounding box center [615, 299] width 432 height 432
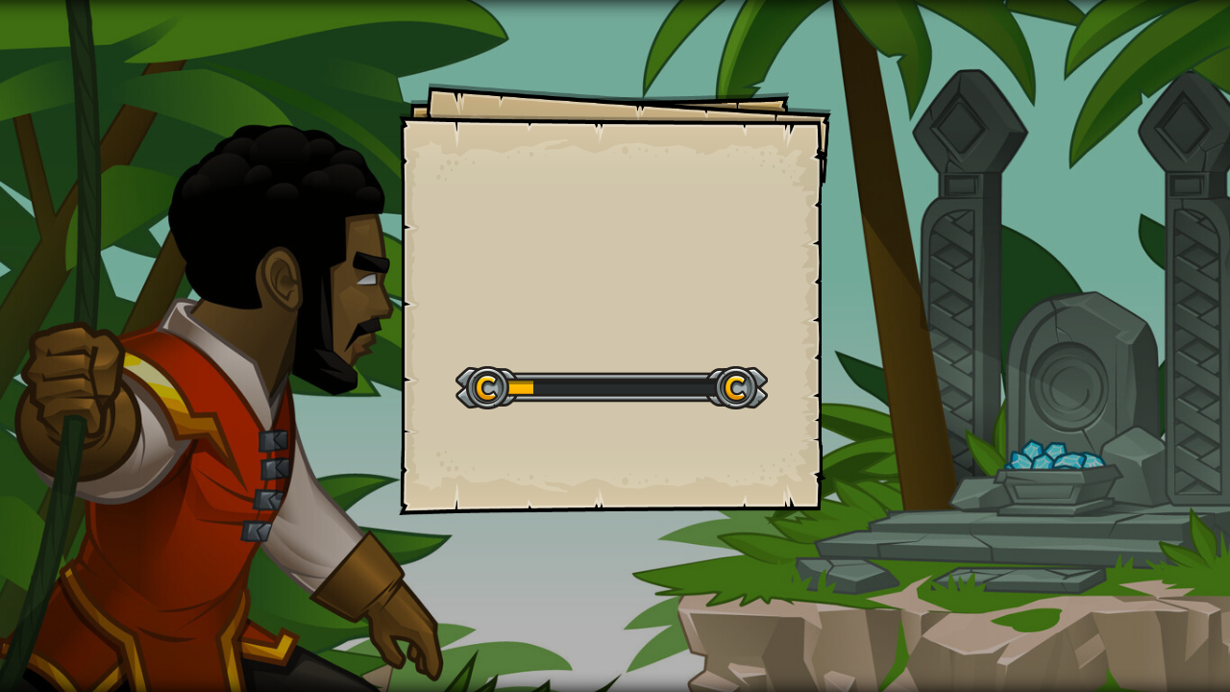
click at [683, 329] on div "Goals Start Level Error loading from server. Try refreshing the page. You'll ne…" at bounding box center [615, 299] width 432 height 432
